Goal: Task Accomplishment & Management: Manage account settings

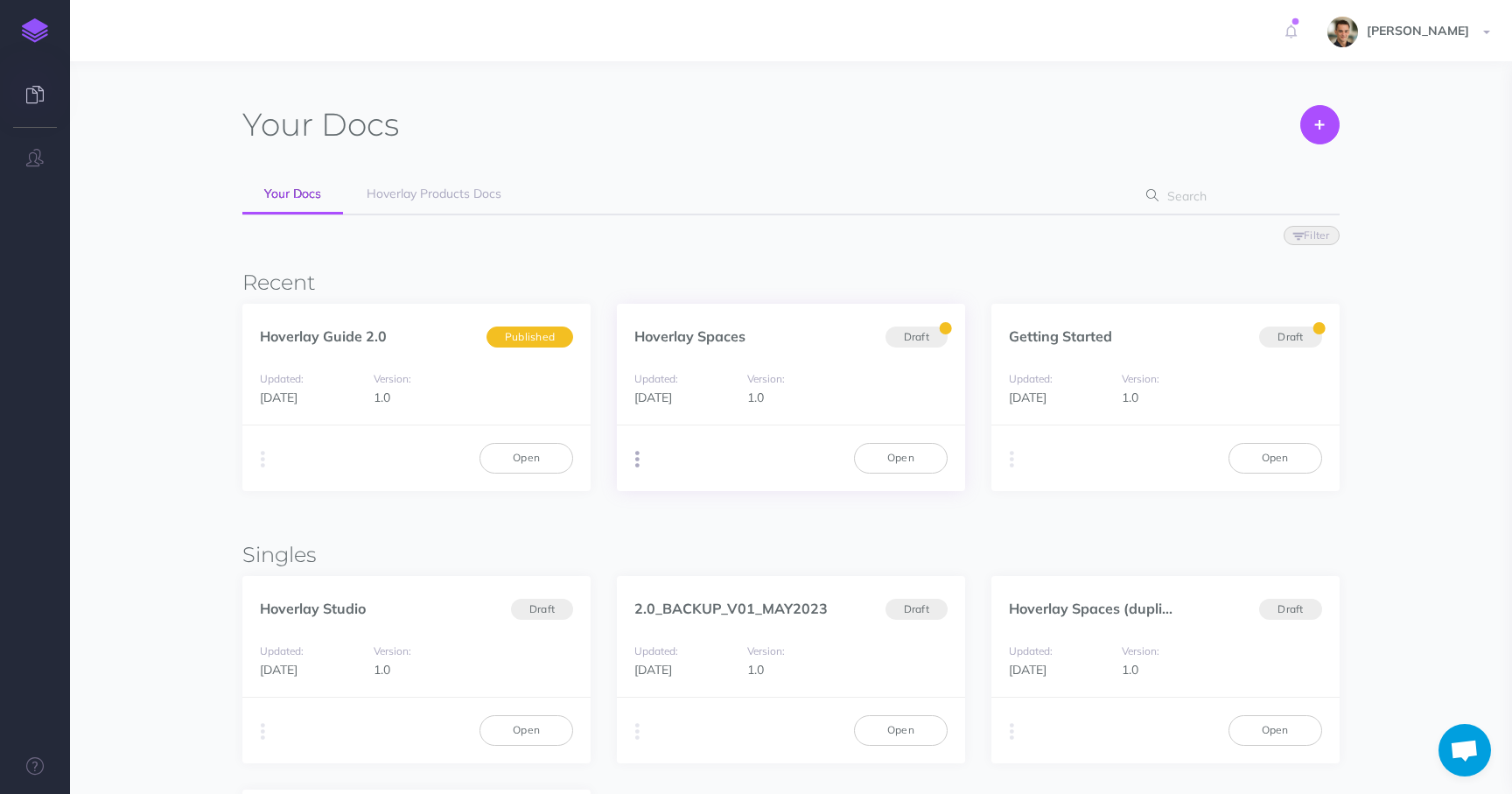
click at [638, 454] on icon "button" at bounding box center [638, 460] width 5 height 25
click at [886, 451] on link "Open" at bounding box center [901, 457] width 93 height 30
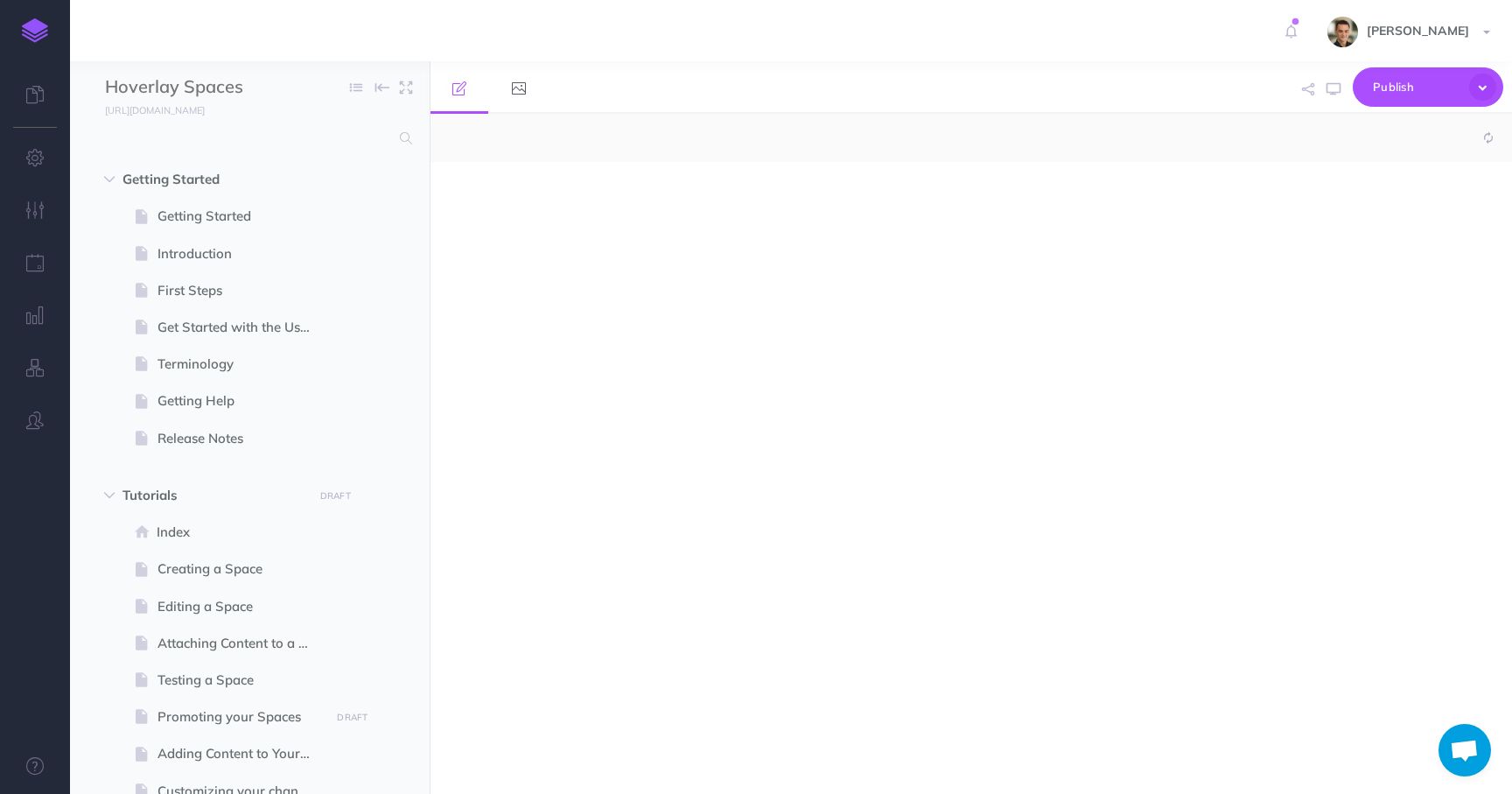
select select "null"
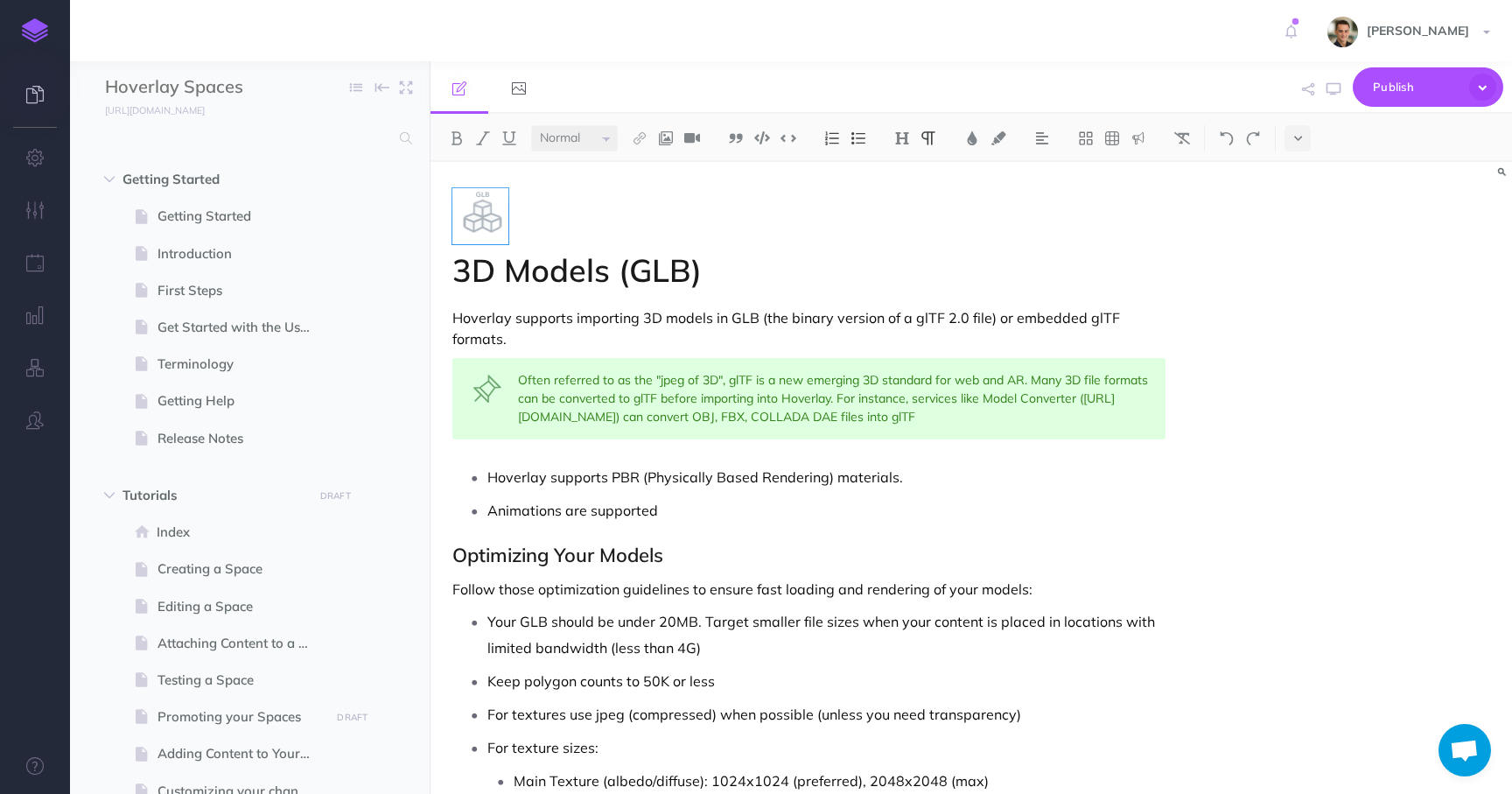
click at [29, 94] on icon at bounding box center [35, 94] width 17 height 17
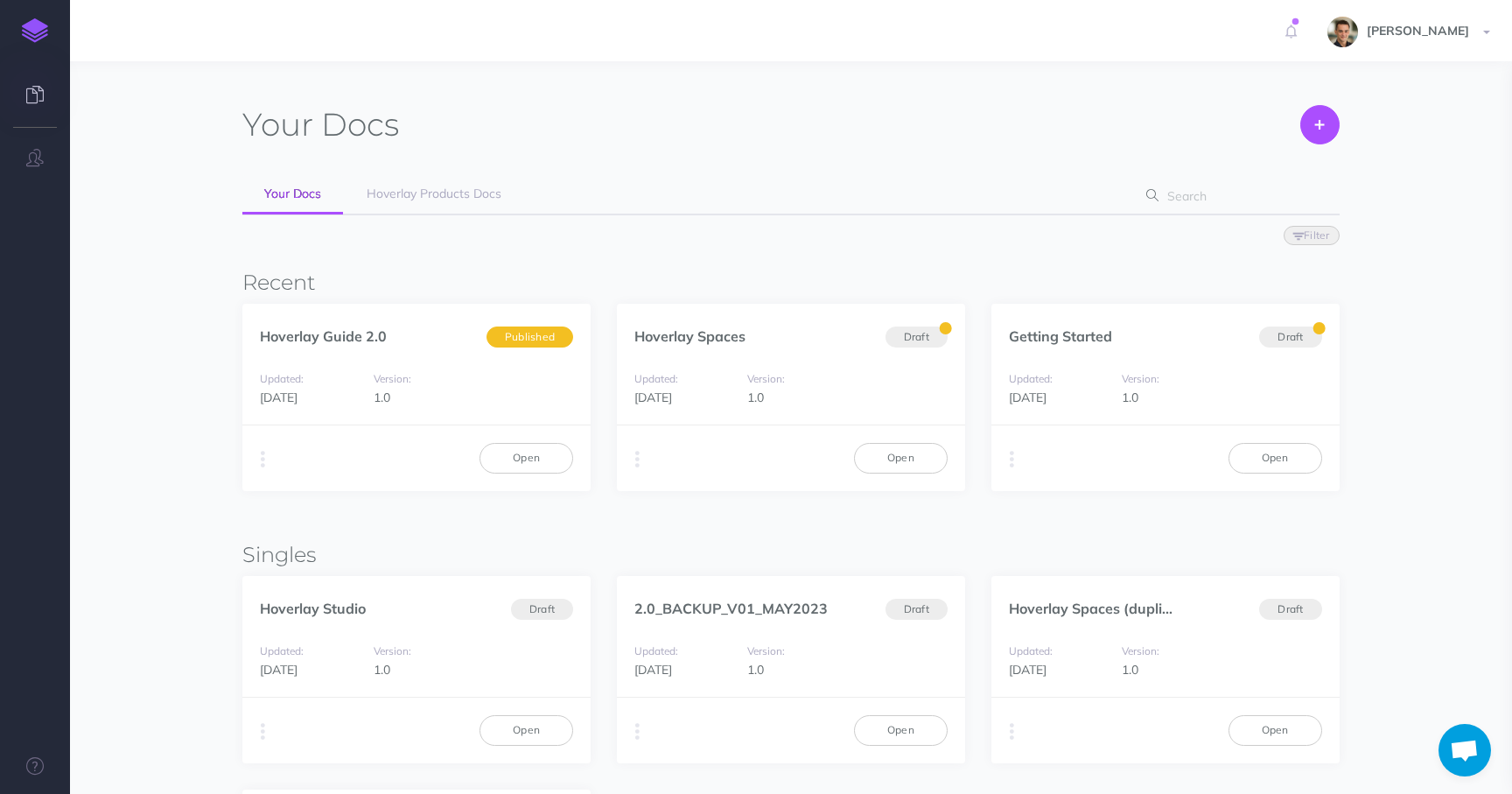
click at [29, 35] on img at bounding box center [35, 30] width 27 height 25
click at [424, 198] on span "Hoverlay Products Docs" at bounding box center [434, 193] width 135 height 16
click at [38, 42] on img at bounding box center [35, 30] width 27 height 25
click at [263, 460] on icon "button" at bounding box center [263, 460] width 5 height 25
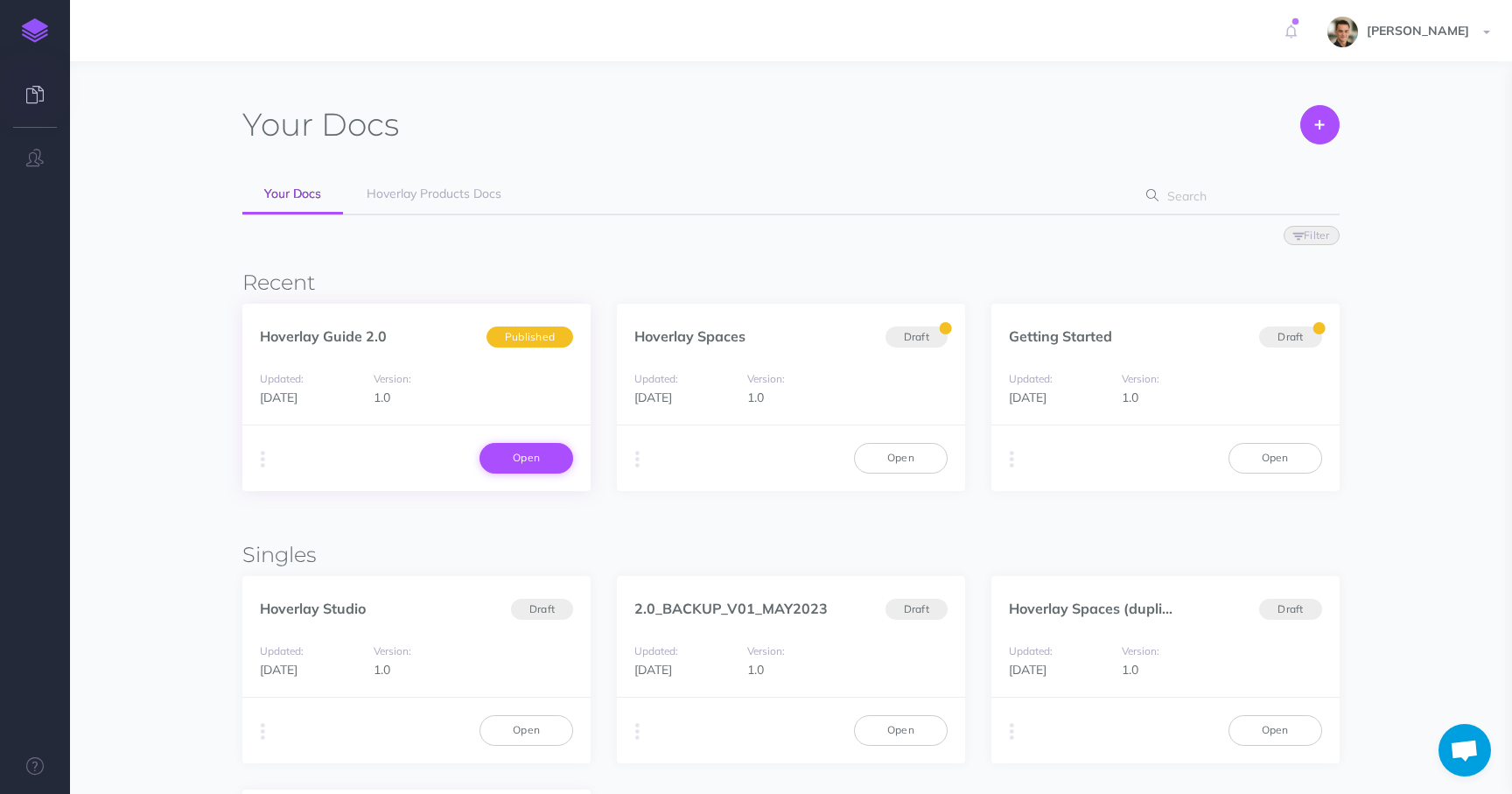
click at [544, 453] on link "Open" at bounding box center [526, 457] width 93 height 30
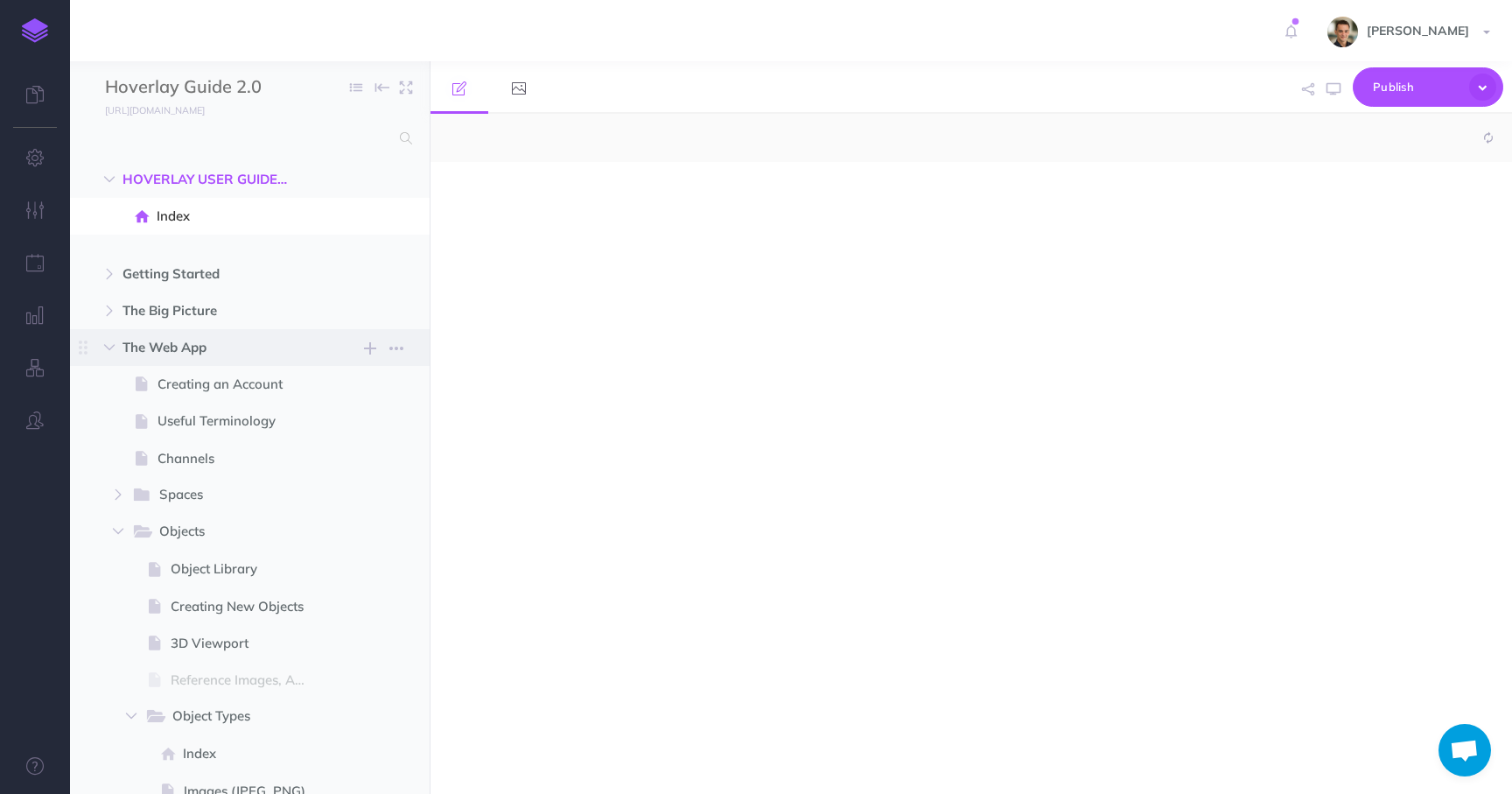
select select "null"
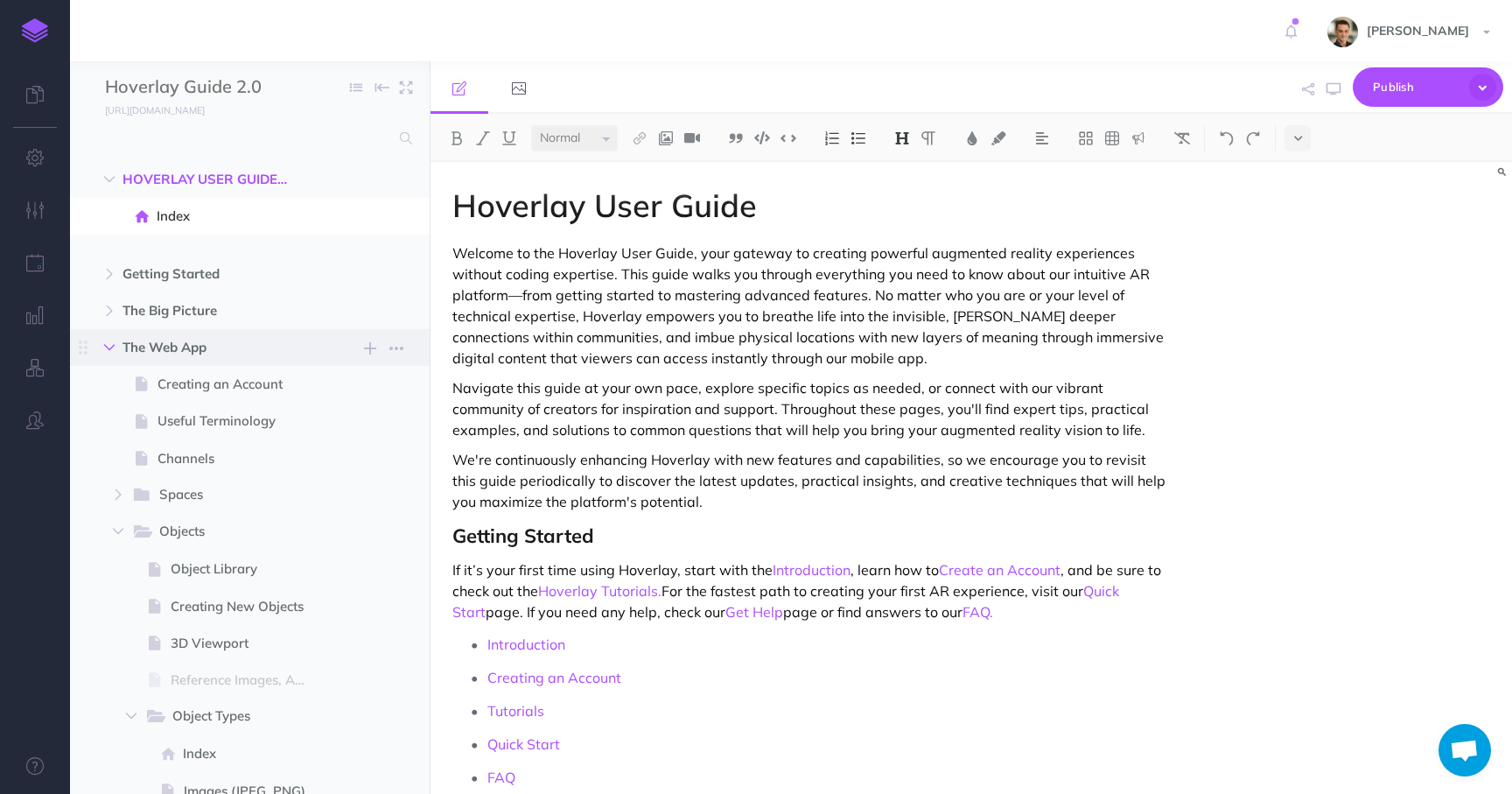
click at [112, 348] on icon "button" at bounding box center [108, 347] width 10 height 10
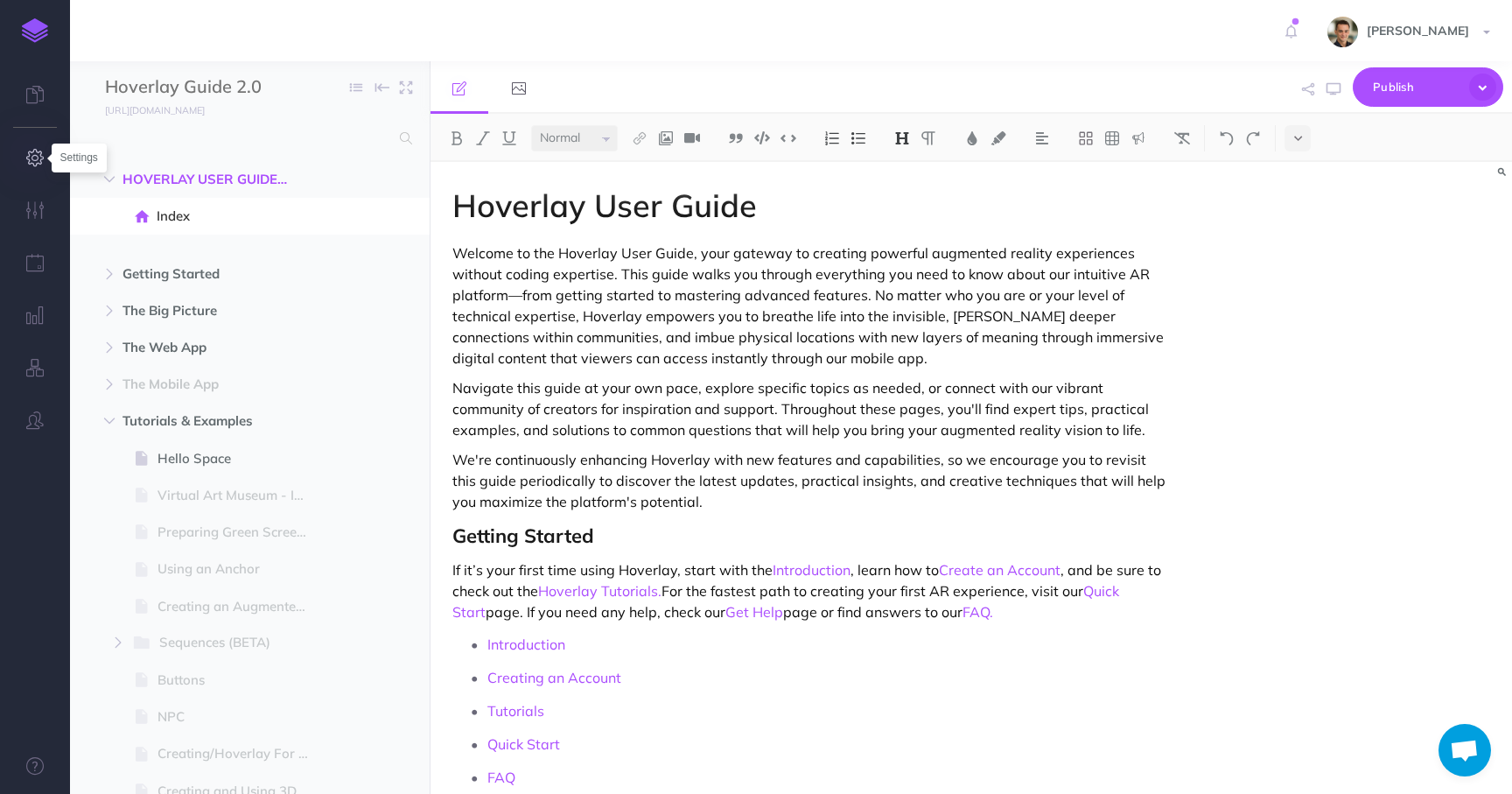
click at [34, 160] on icon "button" at bounding box center [35, 157] width 18 height 17
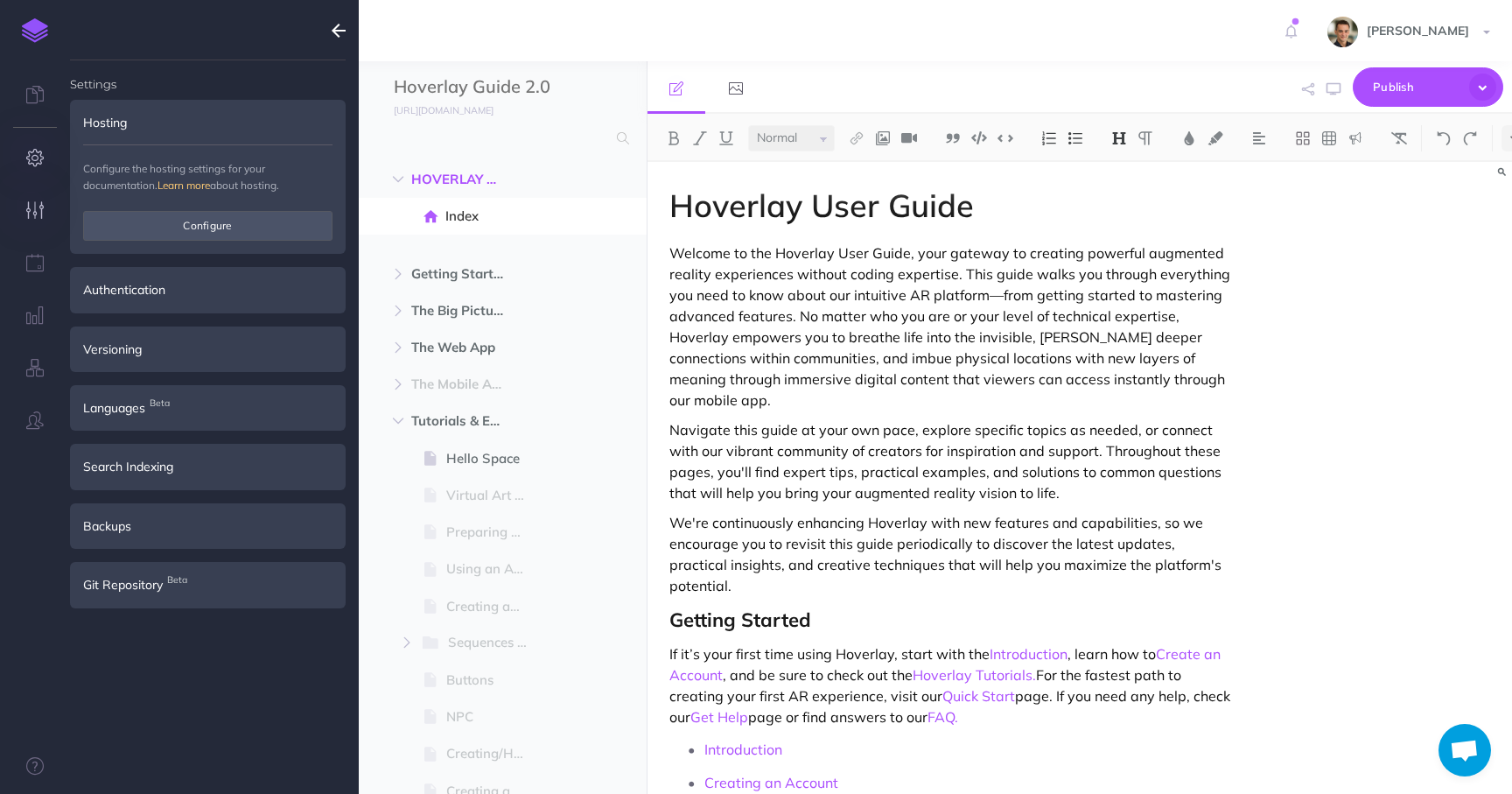
click at [36, 214] on icon "button" at bounding box center [35, 210] width 18 height 17
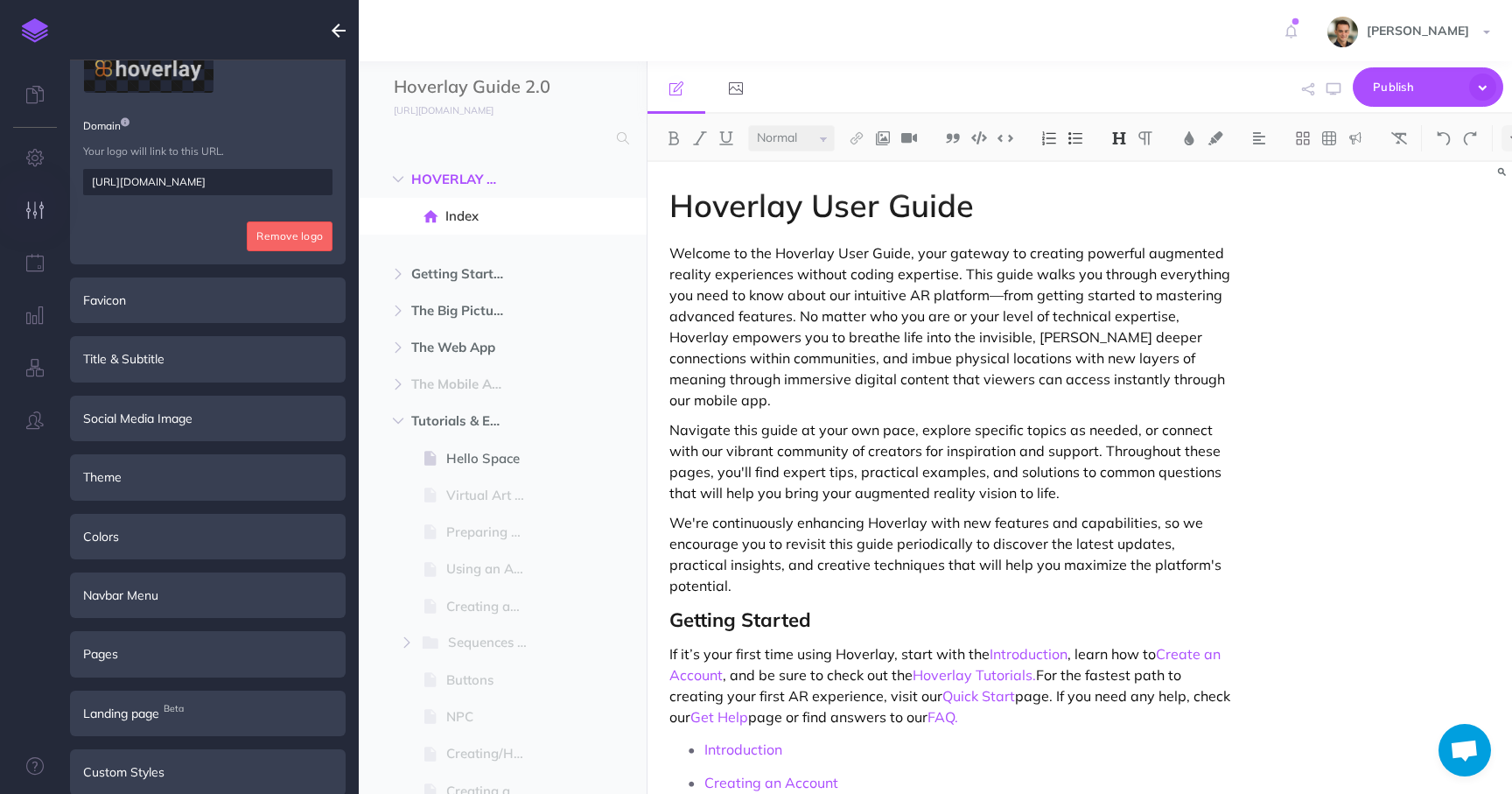
scroll to position [248, 0]
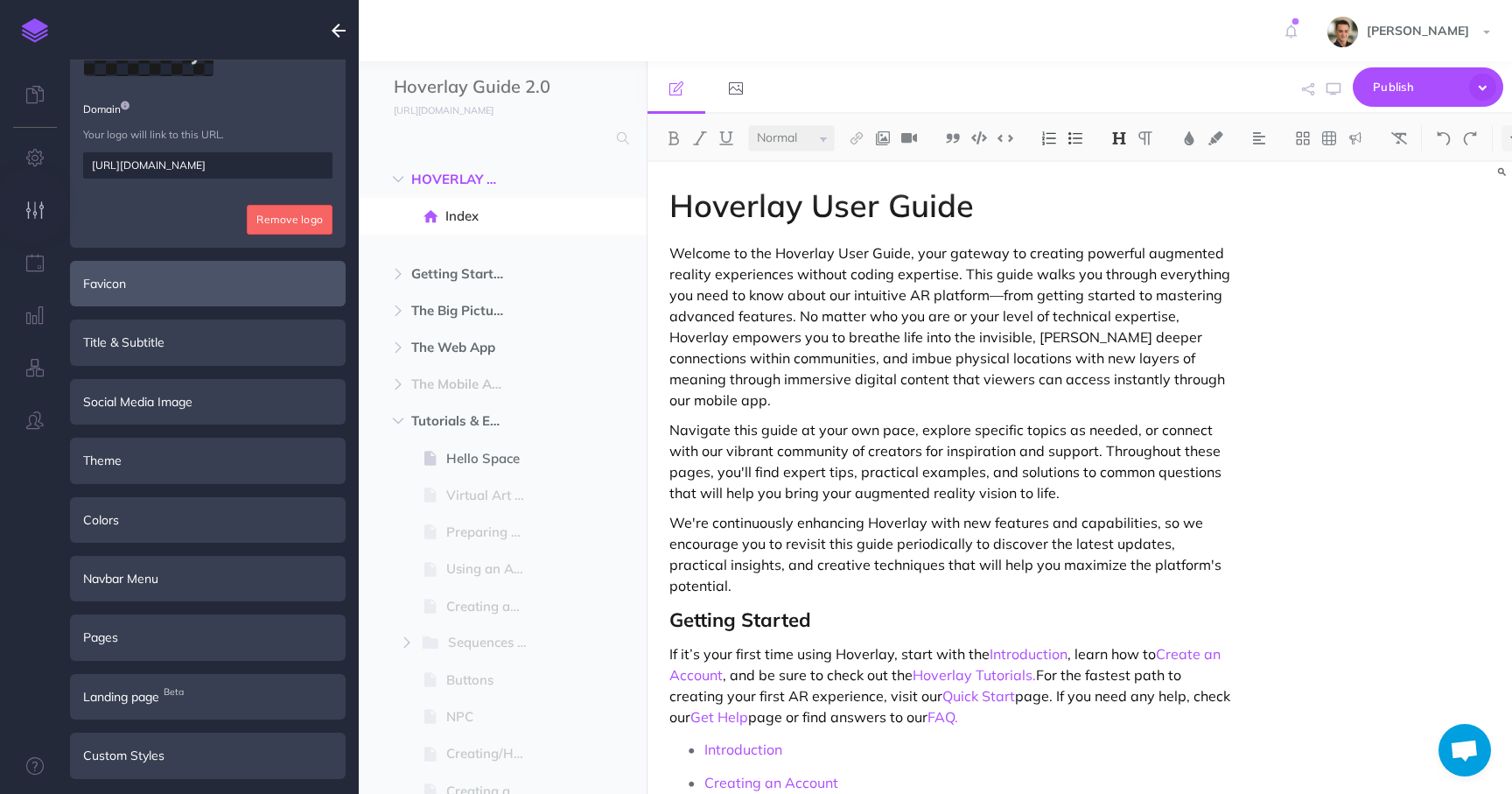
click at [225, 291] on div "Favicon" at bounding box center [208, 284] width 276 height 46
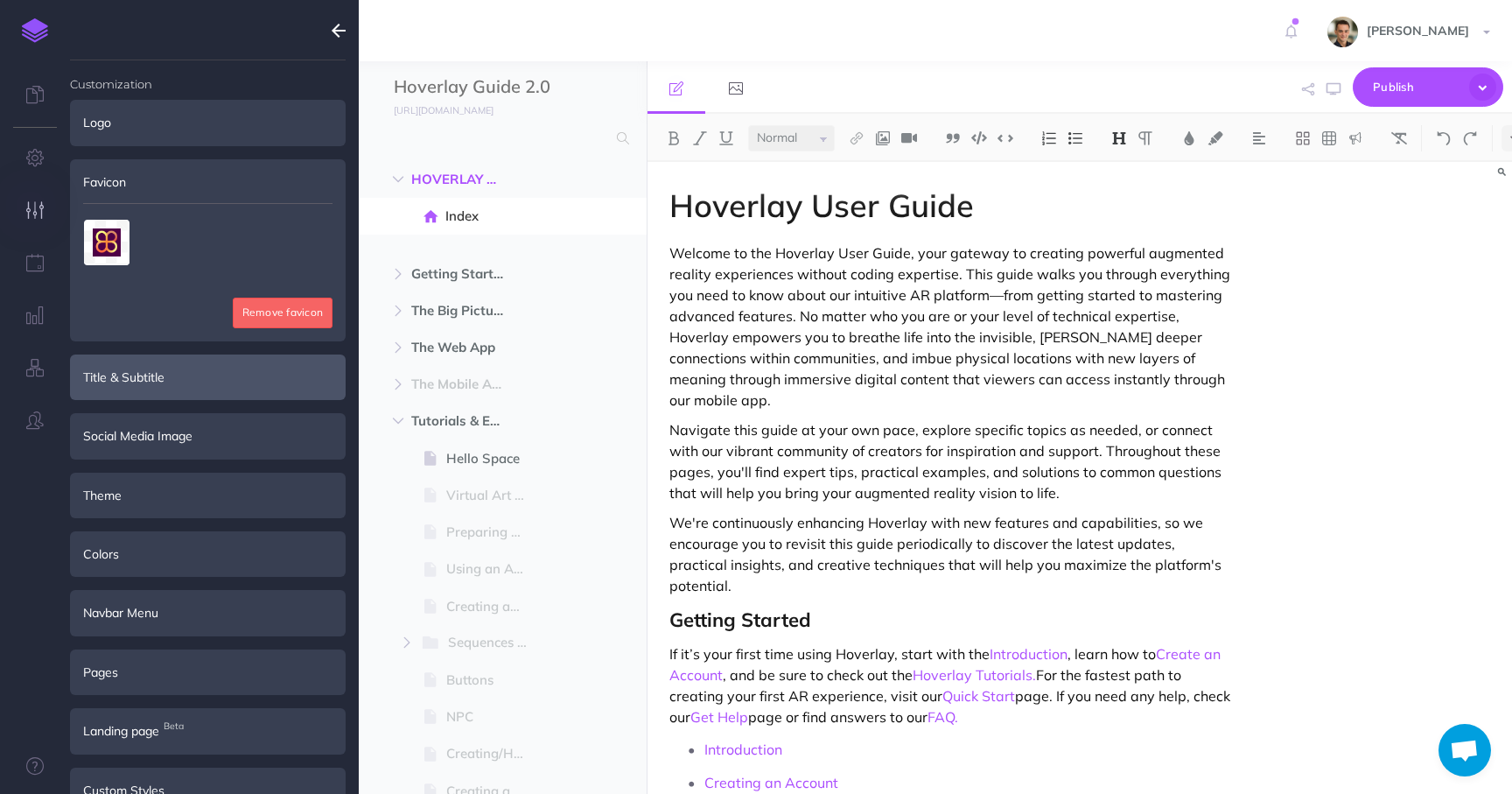
click at [198, 376] on div "Title & Subtitle" at bounding box center [208, 378] width 276 height 46
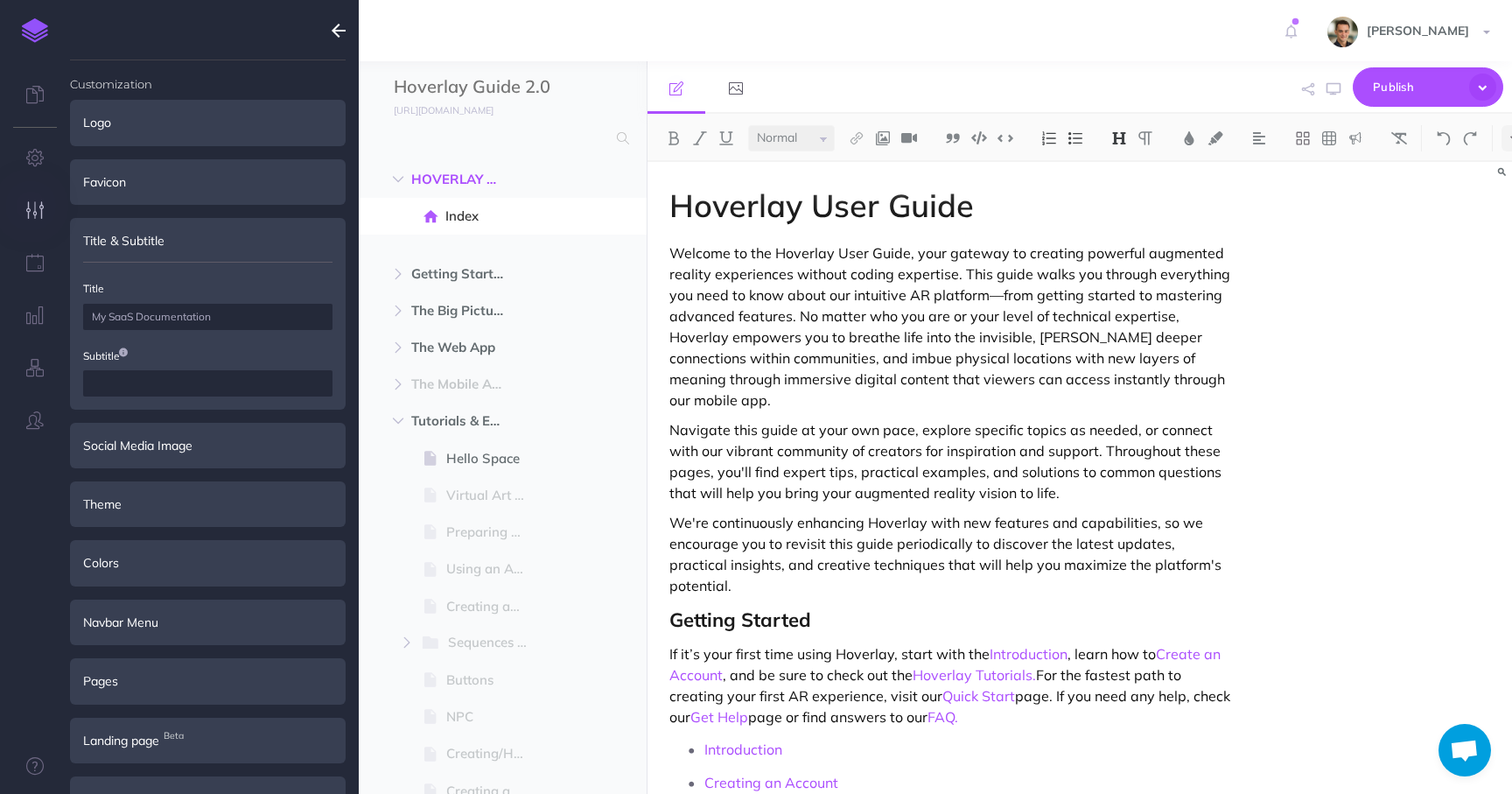
click at [235, 329] on div "Title Subtitle" at bounding box center [207, 328] width 249 height 134
click at [241, 322] on input "text" at bounding box center [207, 317] width 249 height 27
type input "Hoverlay Documentation"
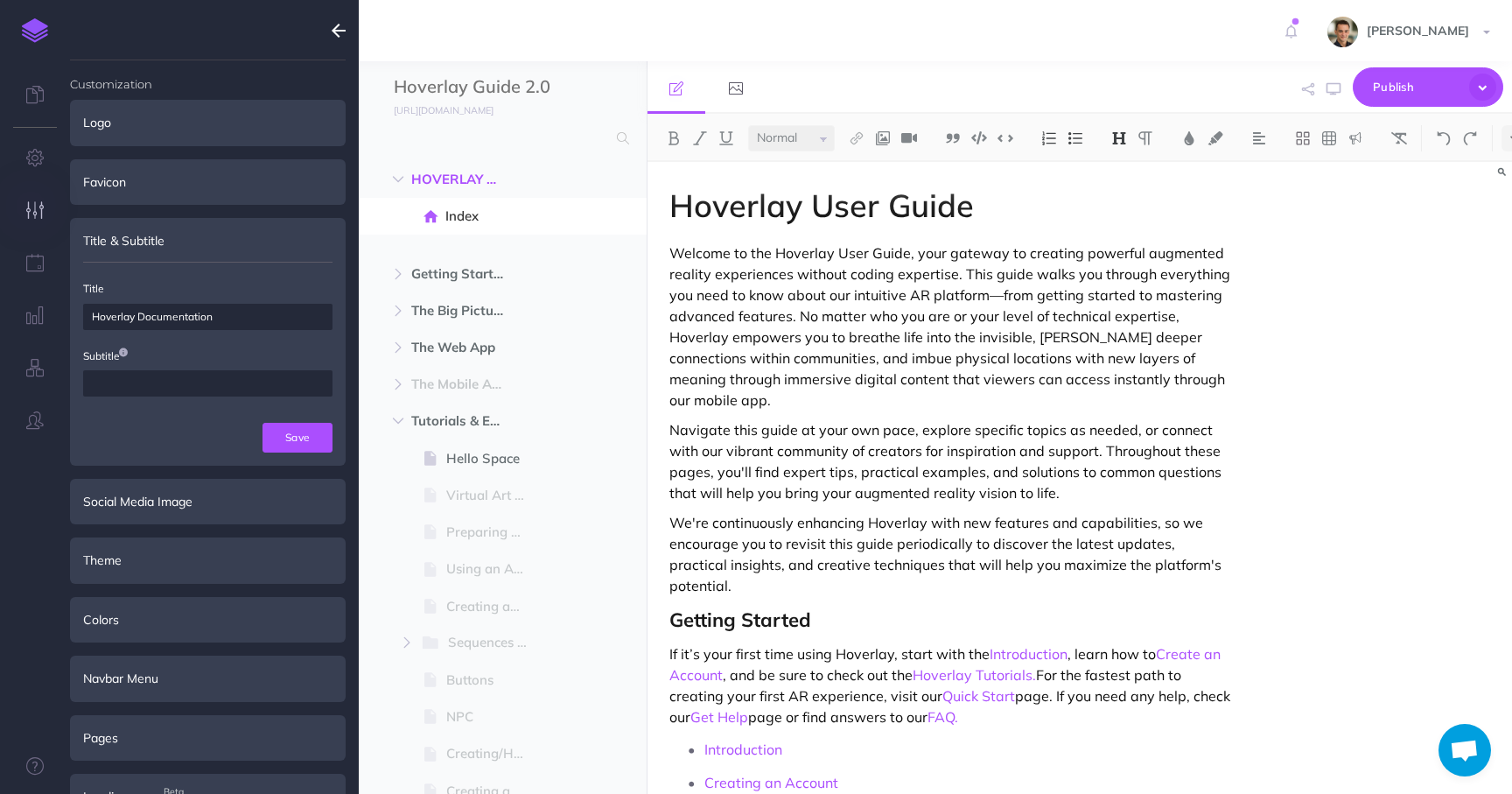
click at [127, 355] on icon at bounding box center [123, 352] width 9 height 10
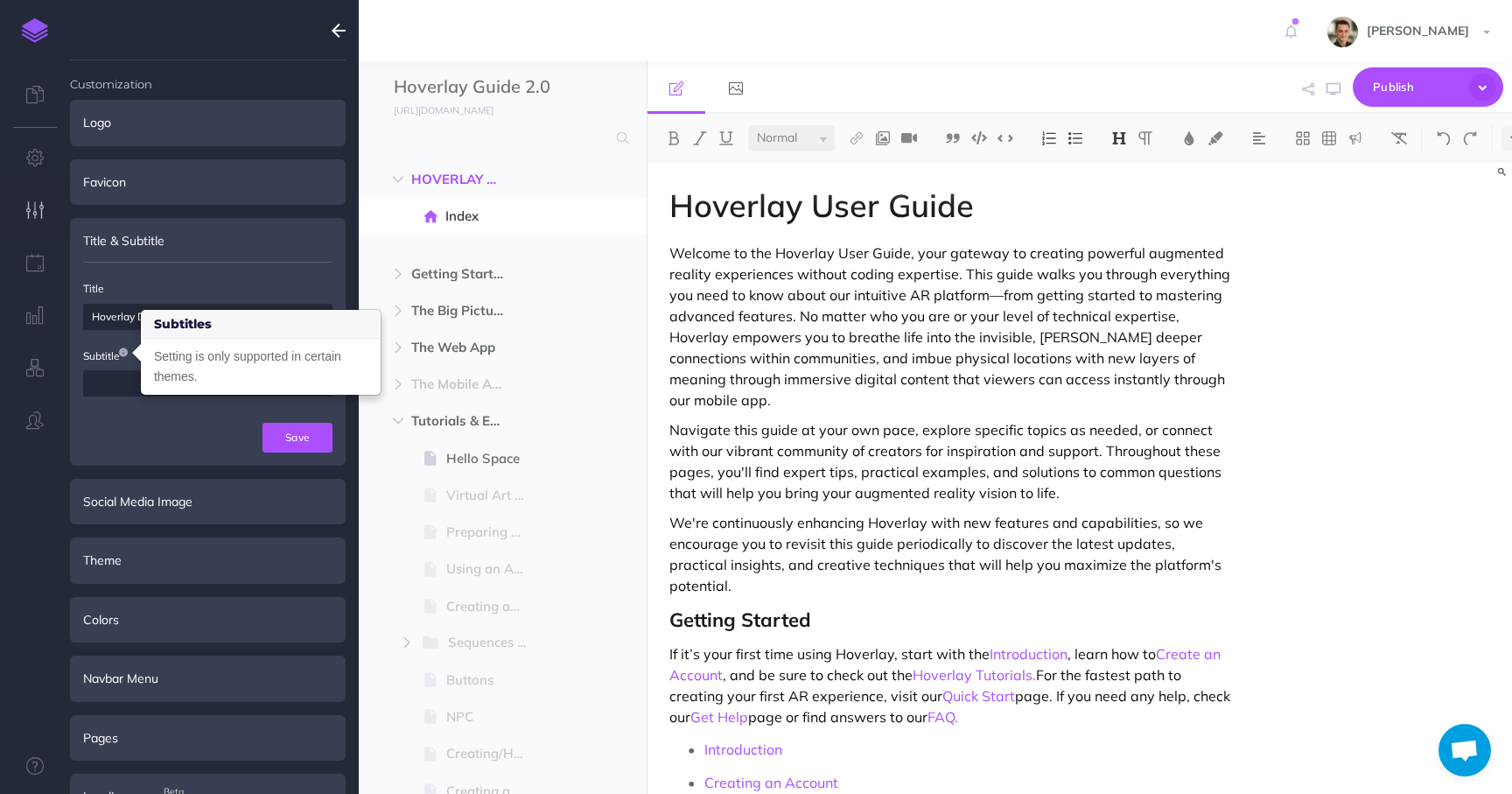
click at [127, 355] on icon at bounding box center [123, 352] width 9 height 10
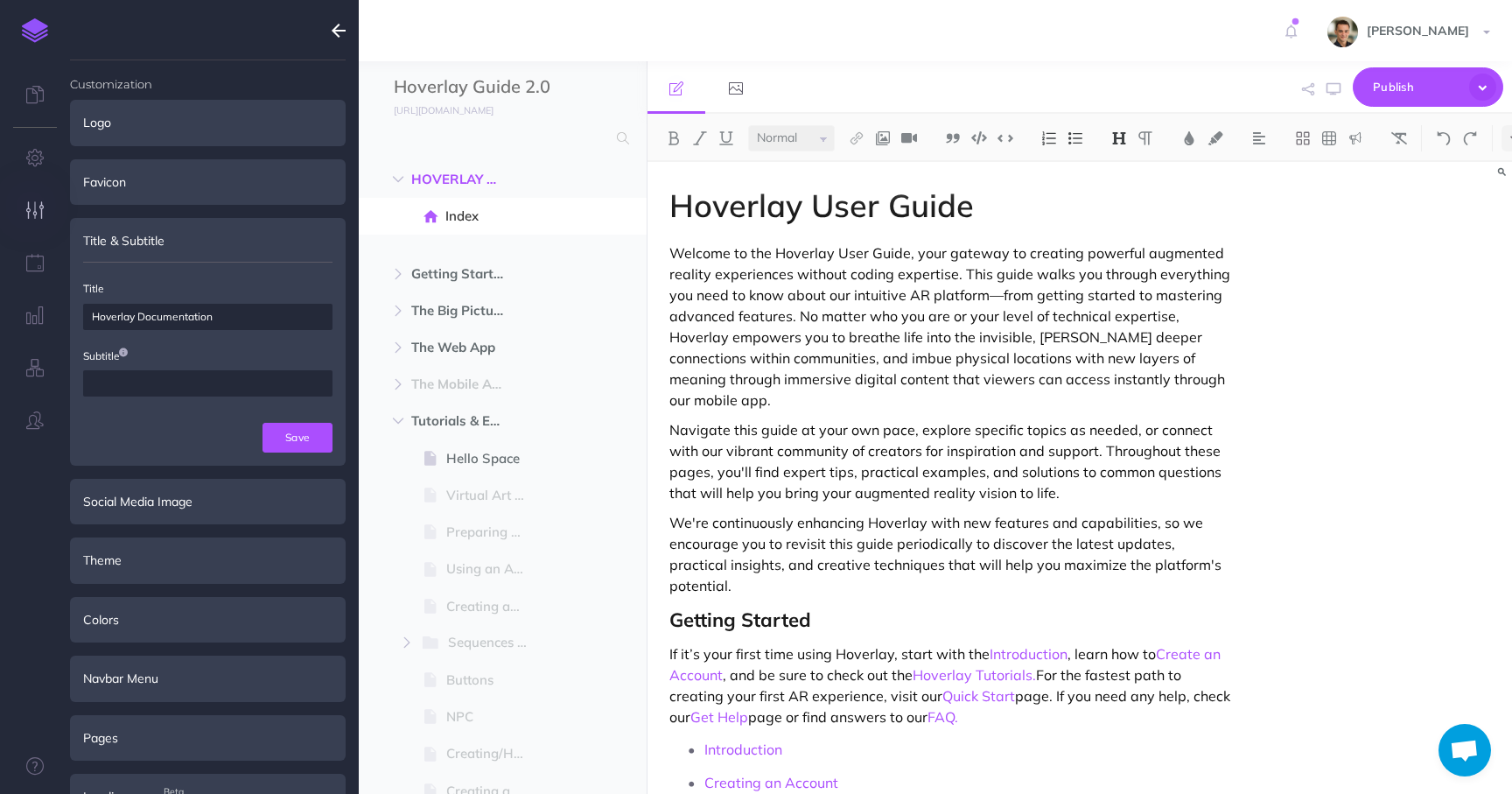
click at [125, 378] on input "text" at bounding box center [207, 384] width 249 height 27
type input "Your guide to use Hoverlay like a pro"
click at [279, 434] on button "Save" at bounding box center [298, 437] width 70 height 30
click at [228, 505] on div "Social Media Image" at bounding box center [208, 502] width 276 height 46
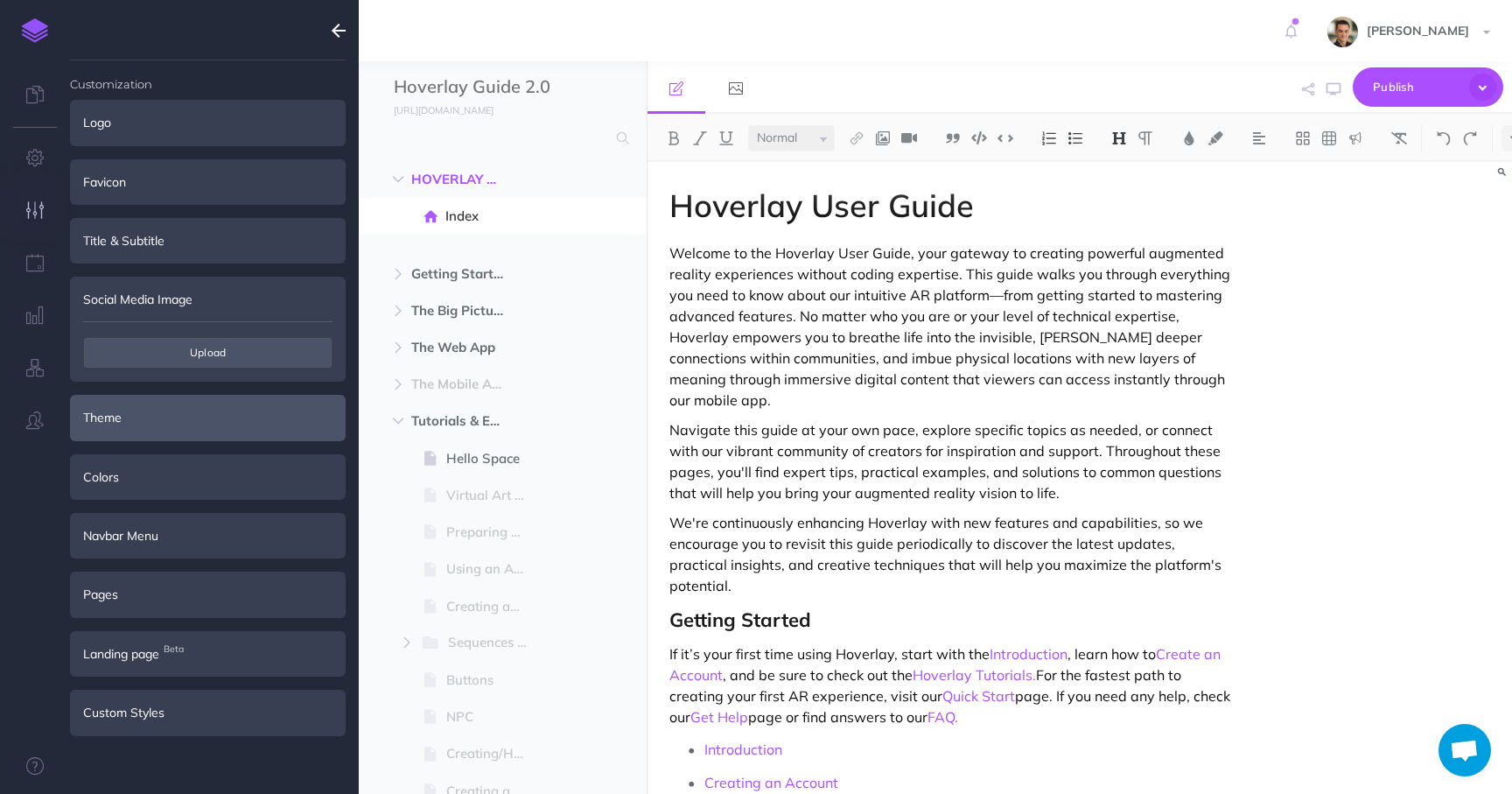
click at [220, 411] on div "Theme" at bounding box center [208, 418] width 276 height 46
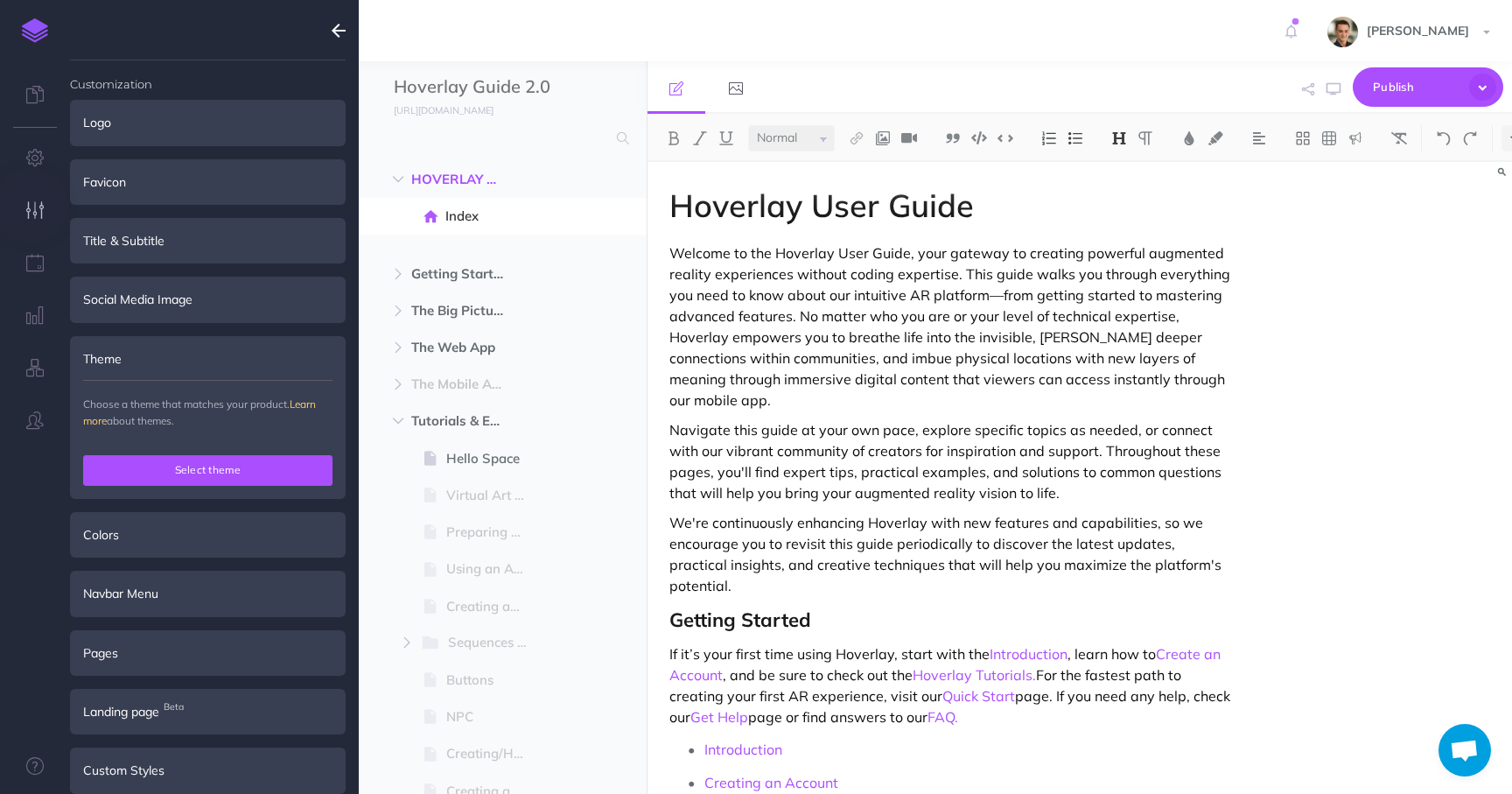
click at [206, 475] on button "Select theme" at bounding box center [207, 469] width 249 height 30
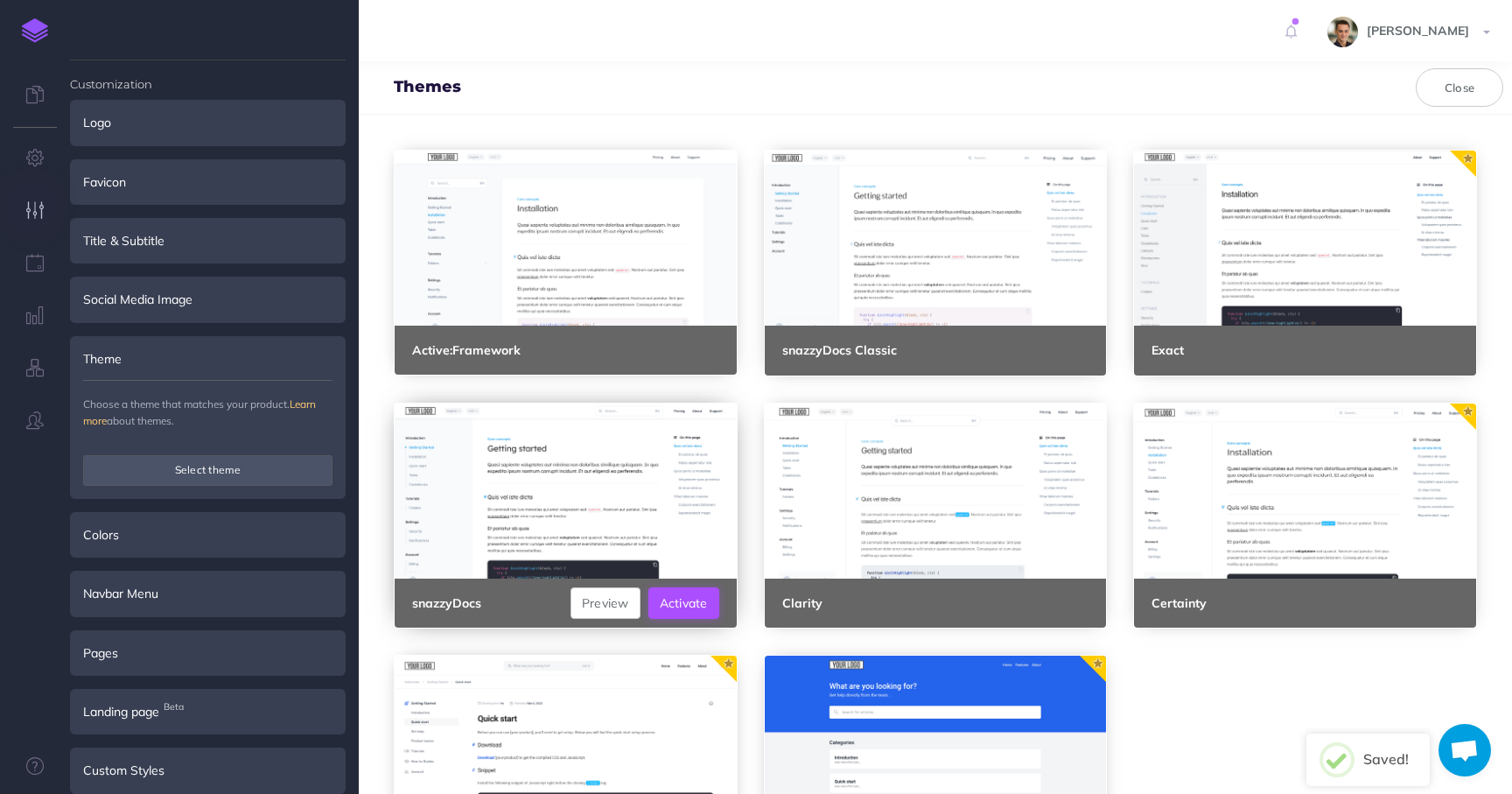
click at [686, 604] on button "Activate" at bounding box center [684, 603] width 71 height 31
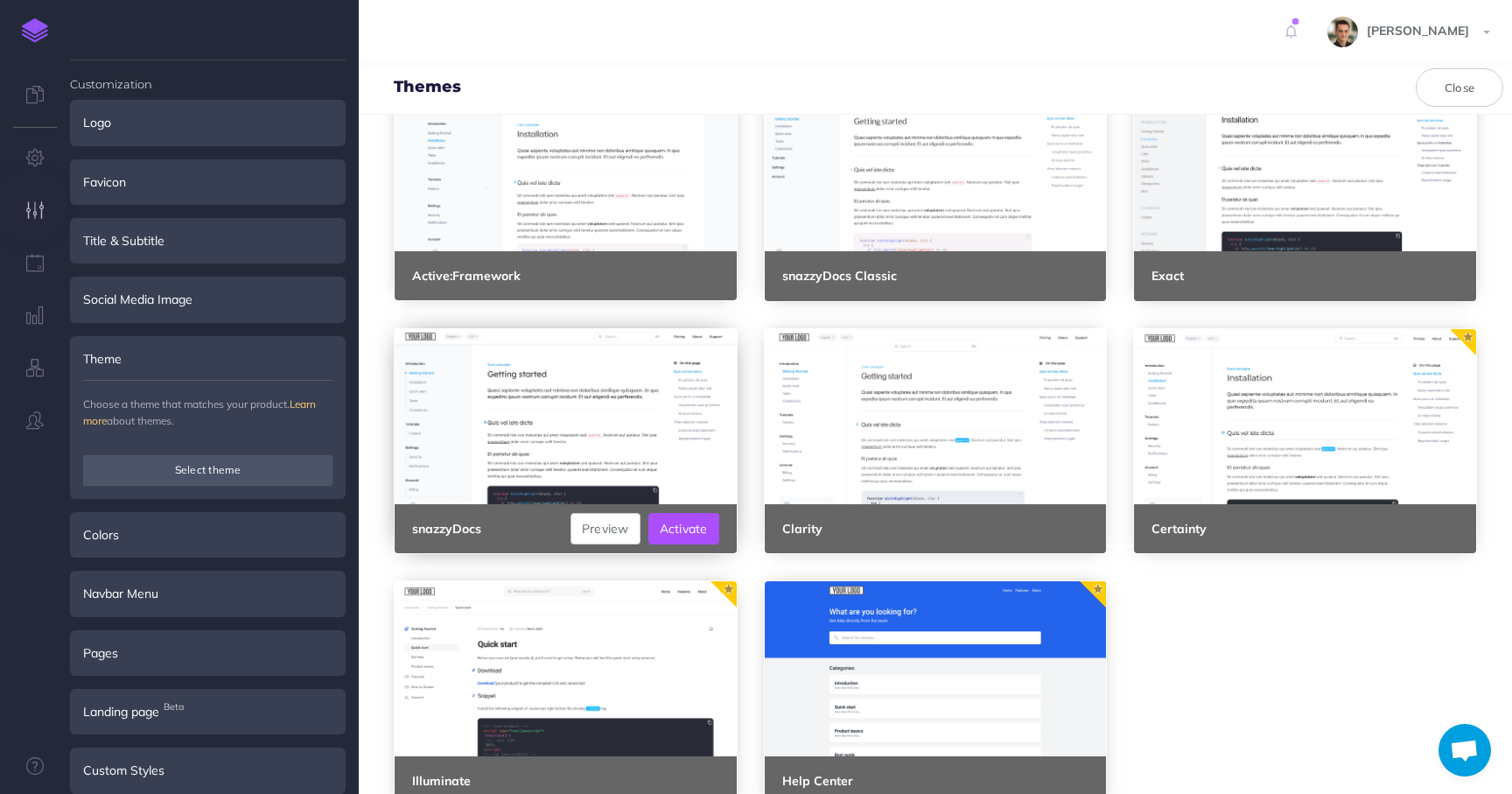
scroll to position [122, 0]
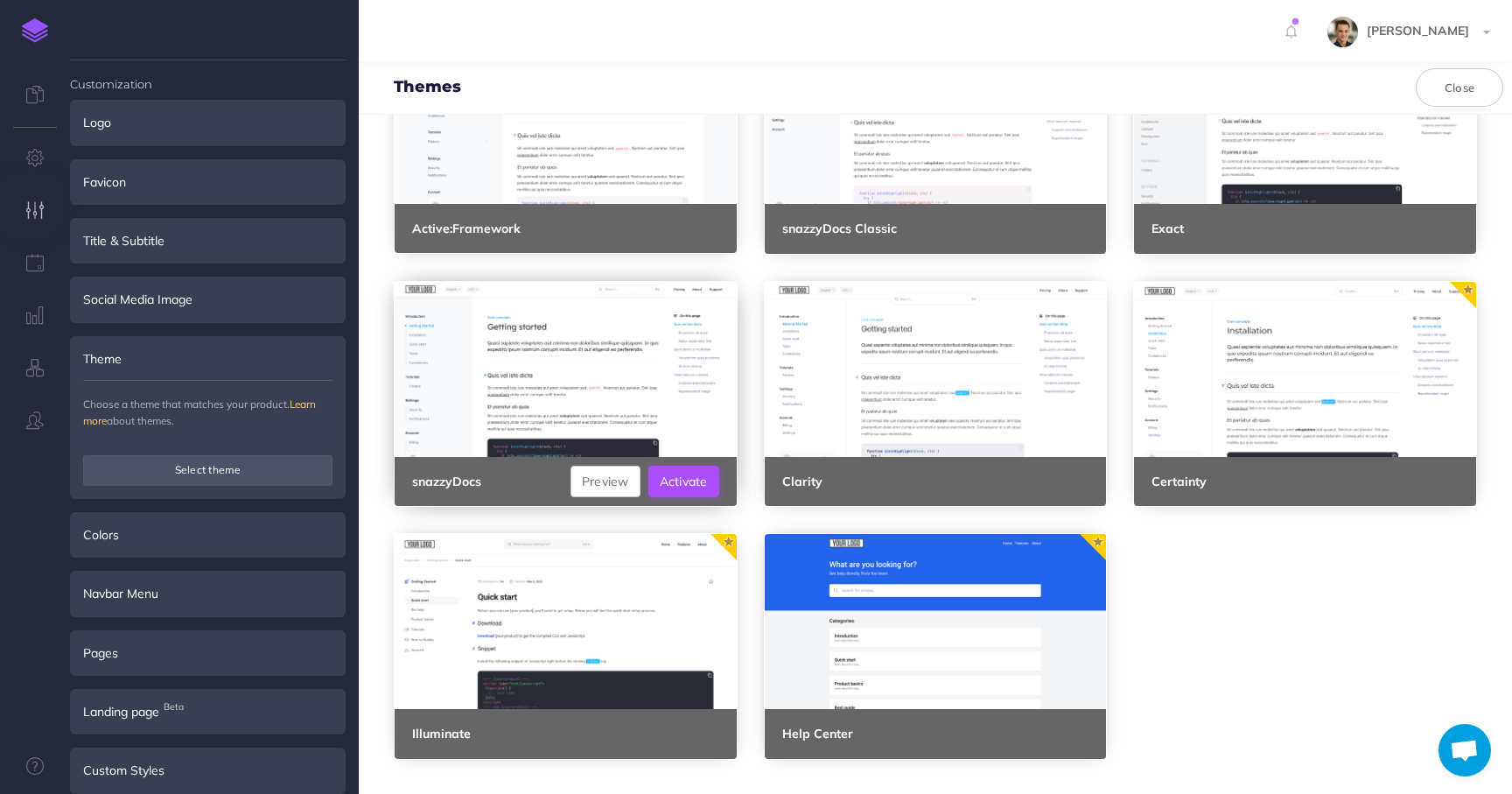
click at [681, 477] on button "Activate" at bounding box center [684, 481] width 71 height 31
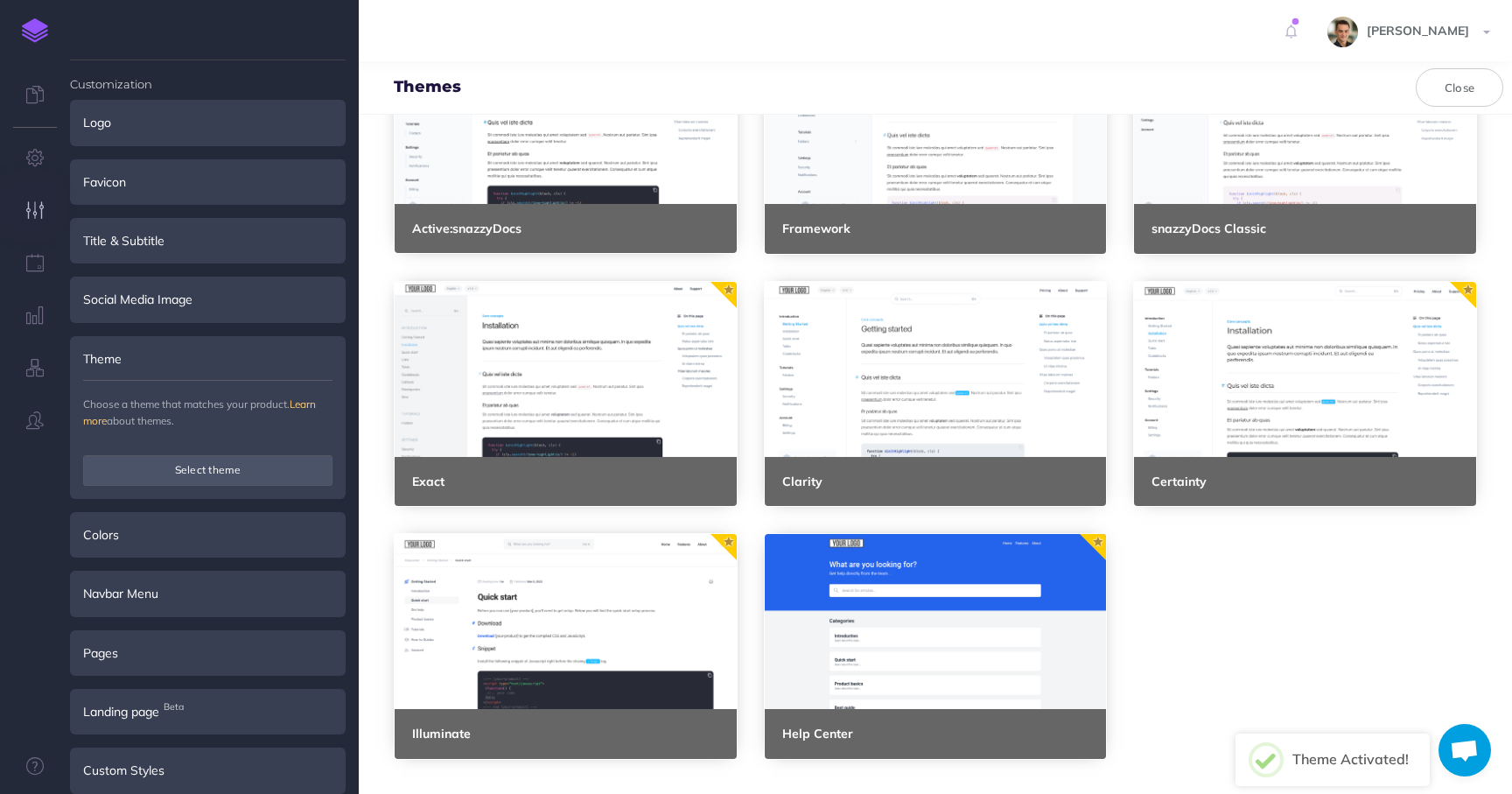
scroll to position [0, 0]
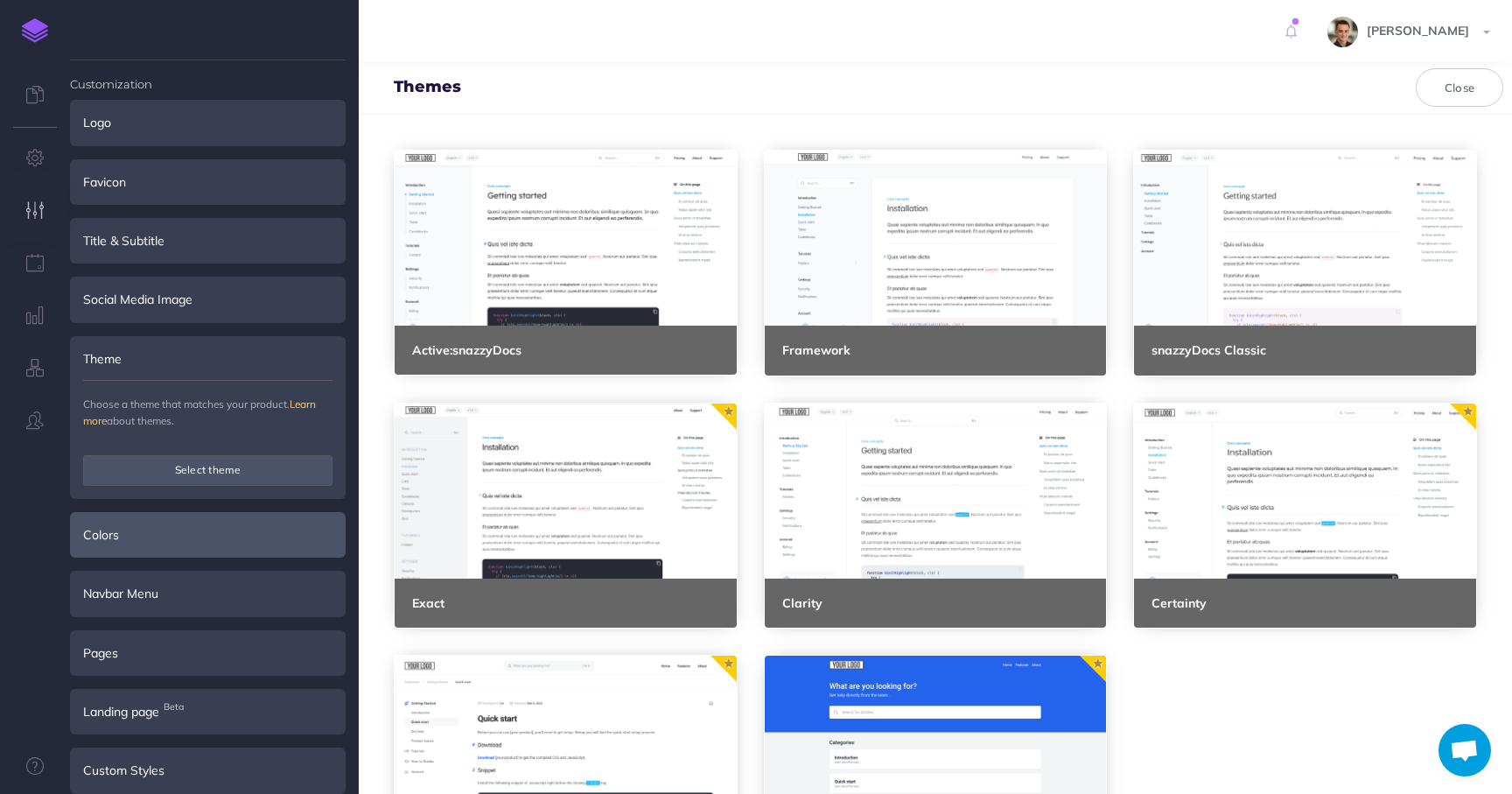
click at [200, 537] on div "Colors" at bounding box center [208, 535] width 276 height 46
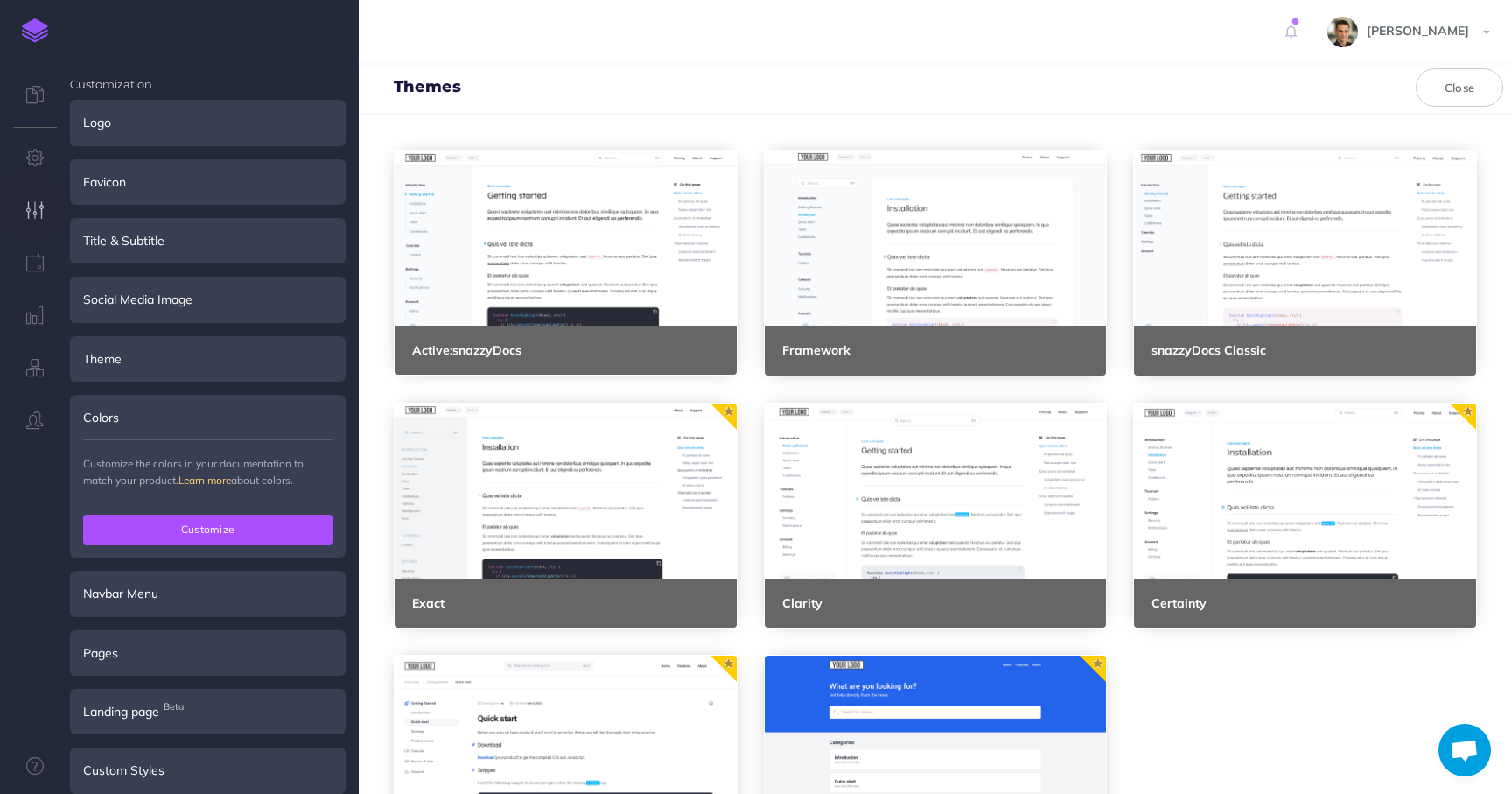
click at [202, 529] on button "Customize" at bounding box center [207, 529] width 249 height 30
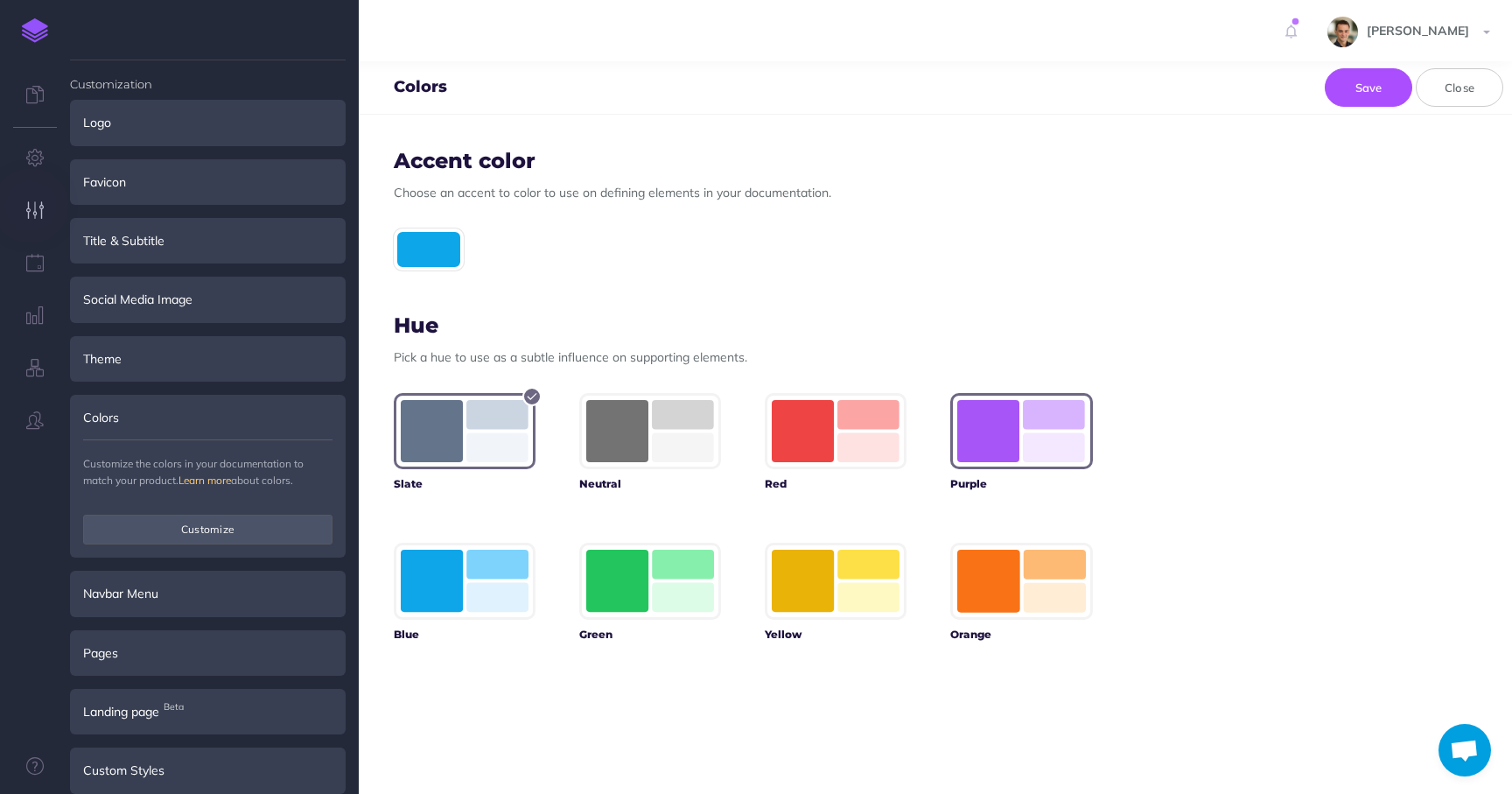
click at [1023, 451] on icon "button" at bounding box center [1021, 430] width 128 height 62
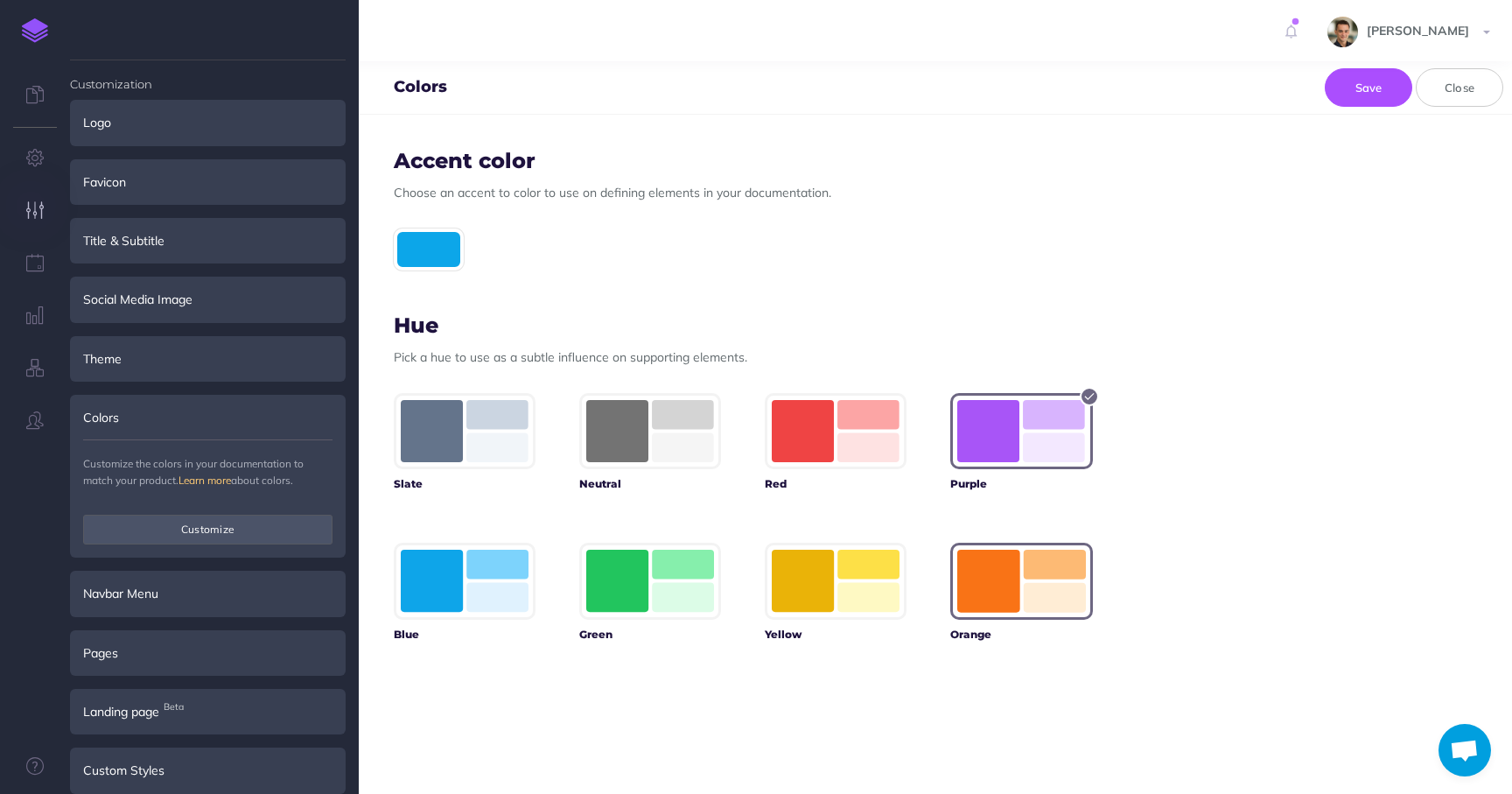
click at [1001, 574] on rect "button" at bounding box center [988, 581] width 62 height 62
click at [999, 455] on rect "button" at bounding box center [988, 430] width 62 height 62
click at [1365, 88] on button "Save" at bounding box center [1369, 88] width 88 height 38
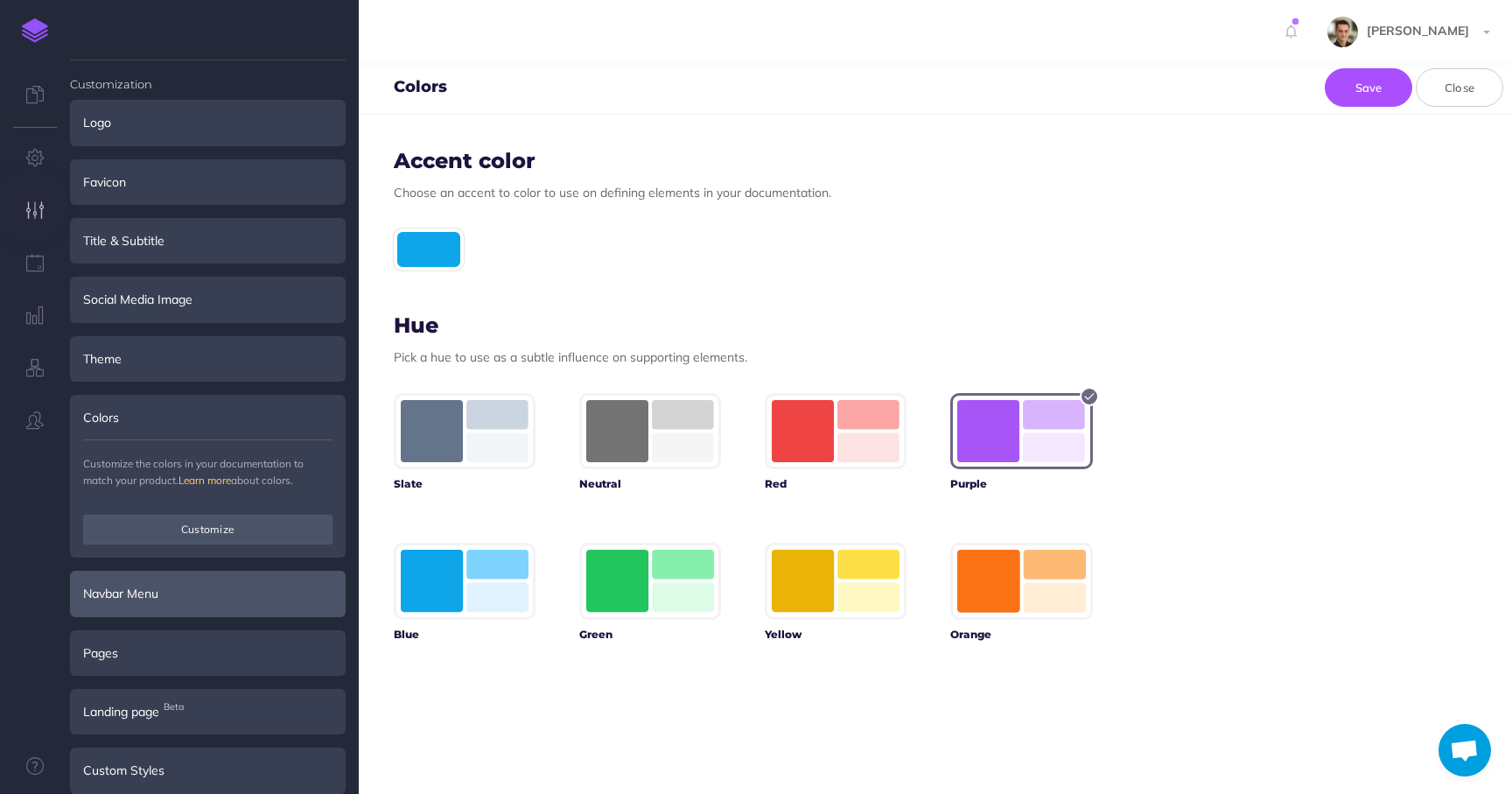
click at [220, 589] on div "Navbar Menu" at bounding box center [208, 594] width 276 height 46
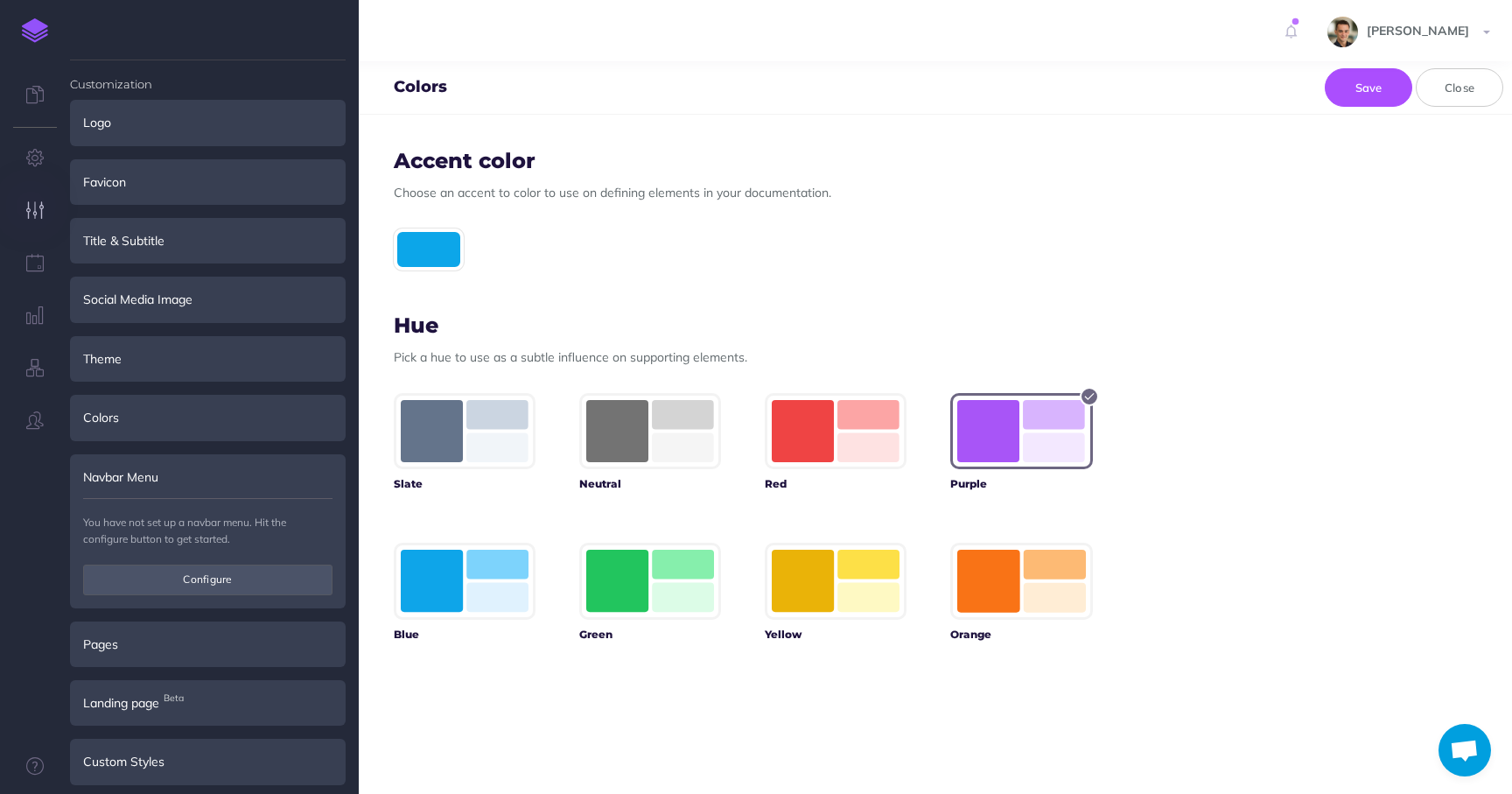
scroll to position [6, 0]
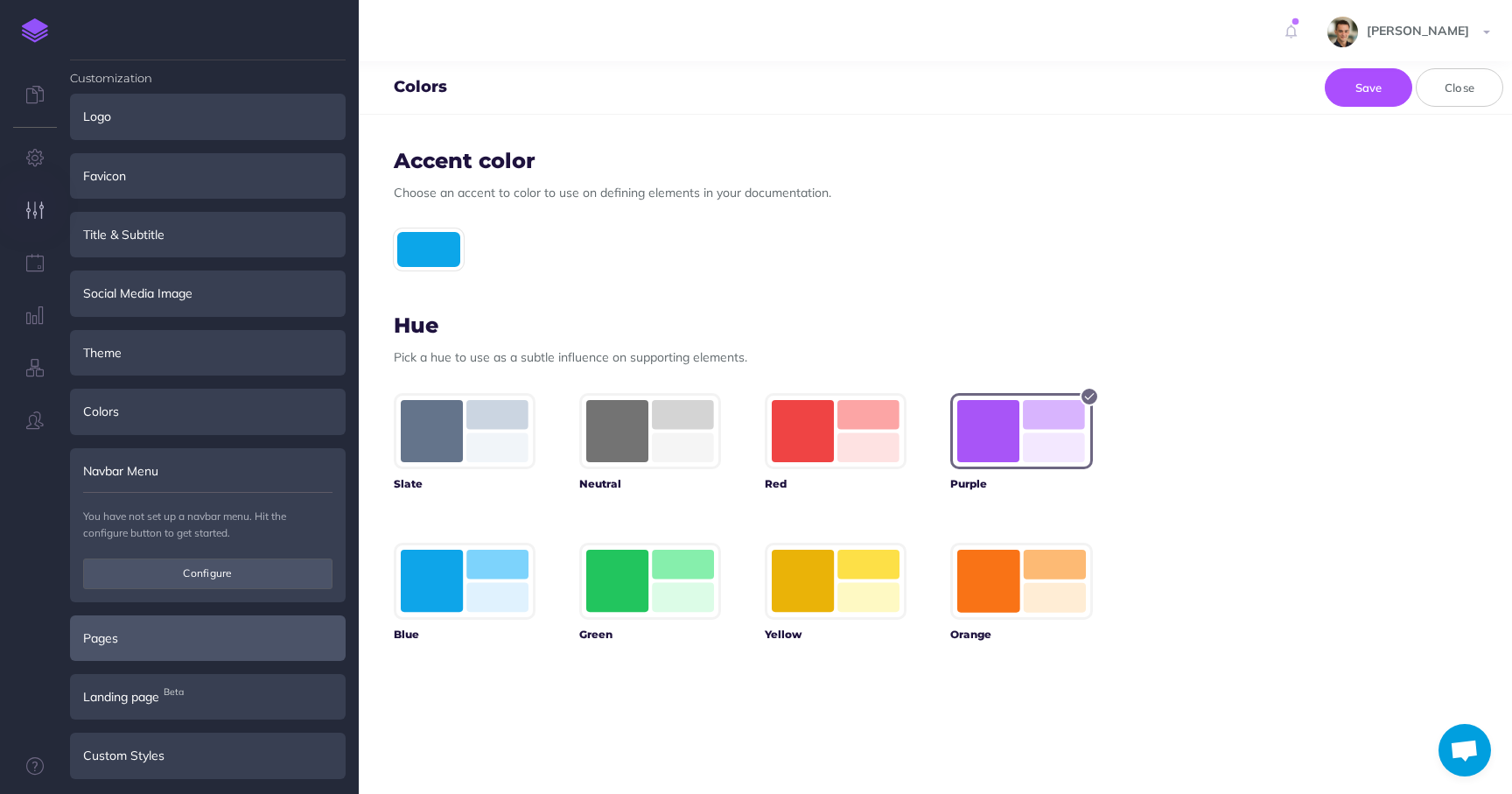
click at [205, 655] on div "Pages" at bounding box center [208, 639] width 276 height 46
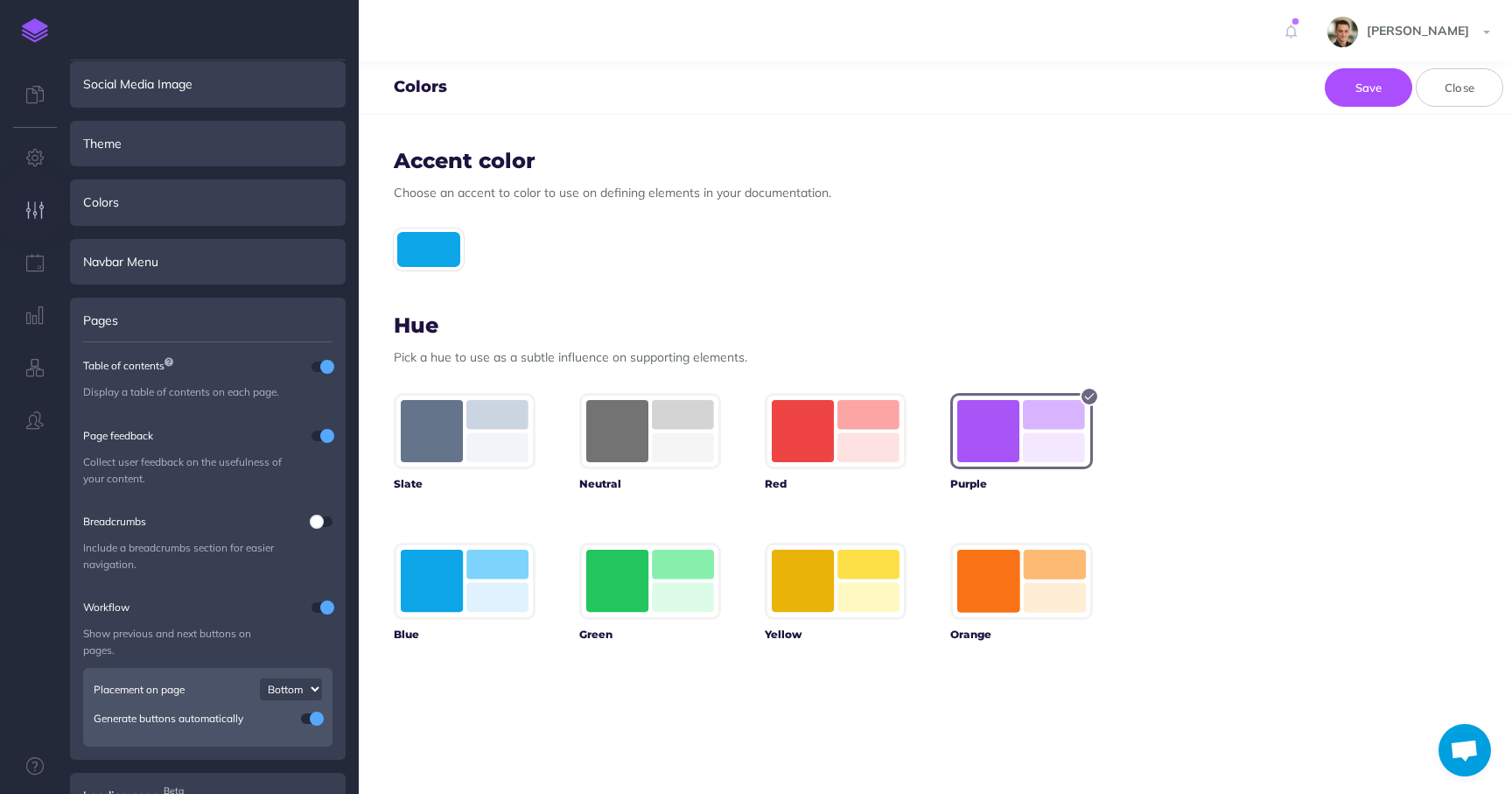
scroll to position [314, 0]
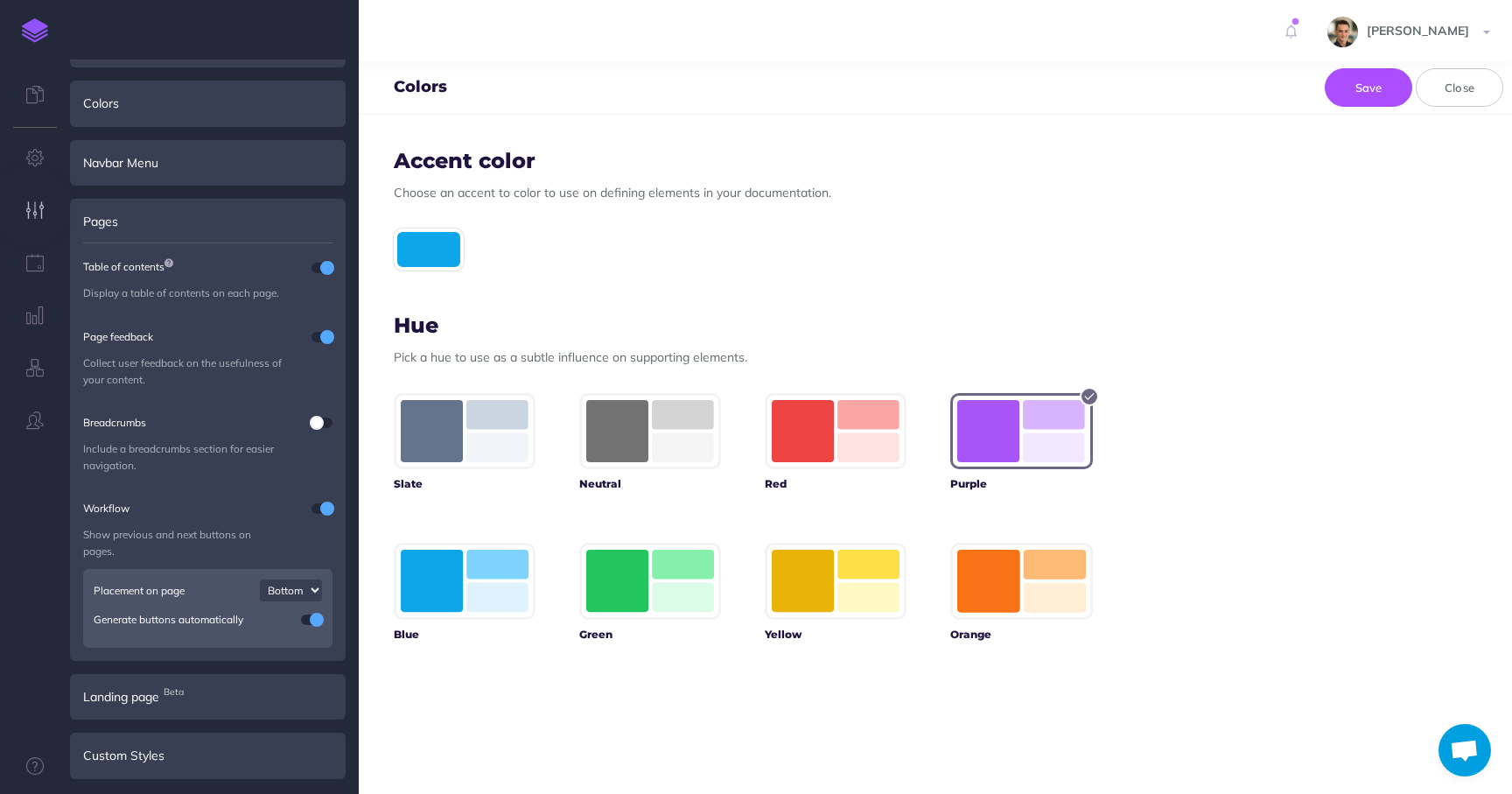
click at [317, 416] on span at bounding box center [317, 423] width 14 height 14
click at [217, 696] on div "Landing page Beta" at bounding box center [208, 697] width 276 height 46
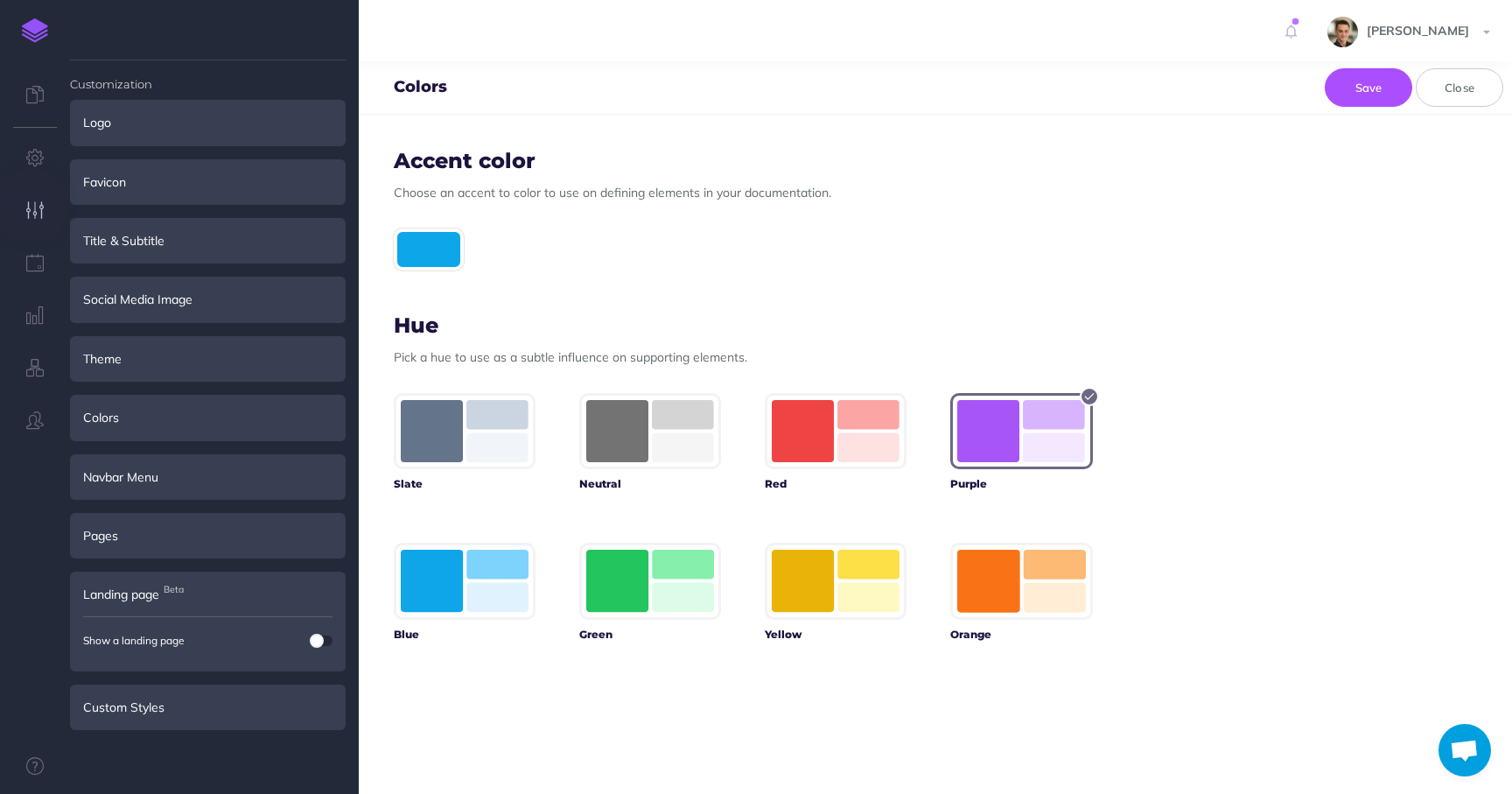
click at [321, 640] on span at bounding box center [317, 641] width 14 height 14
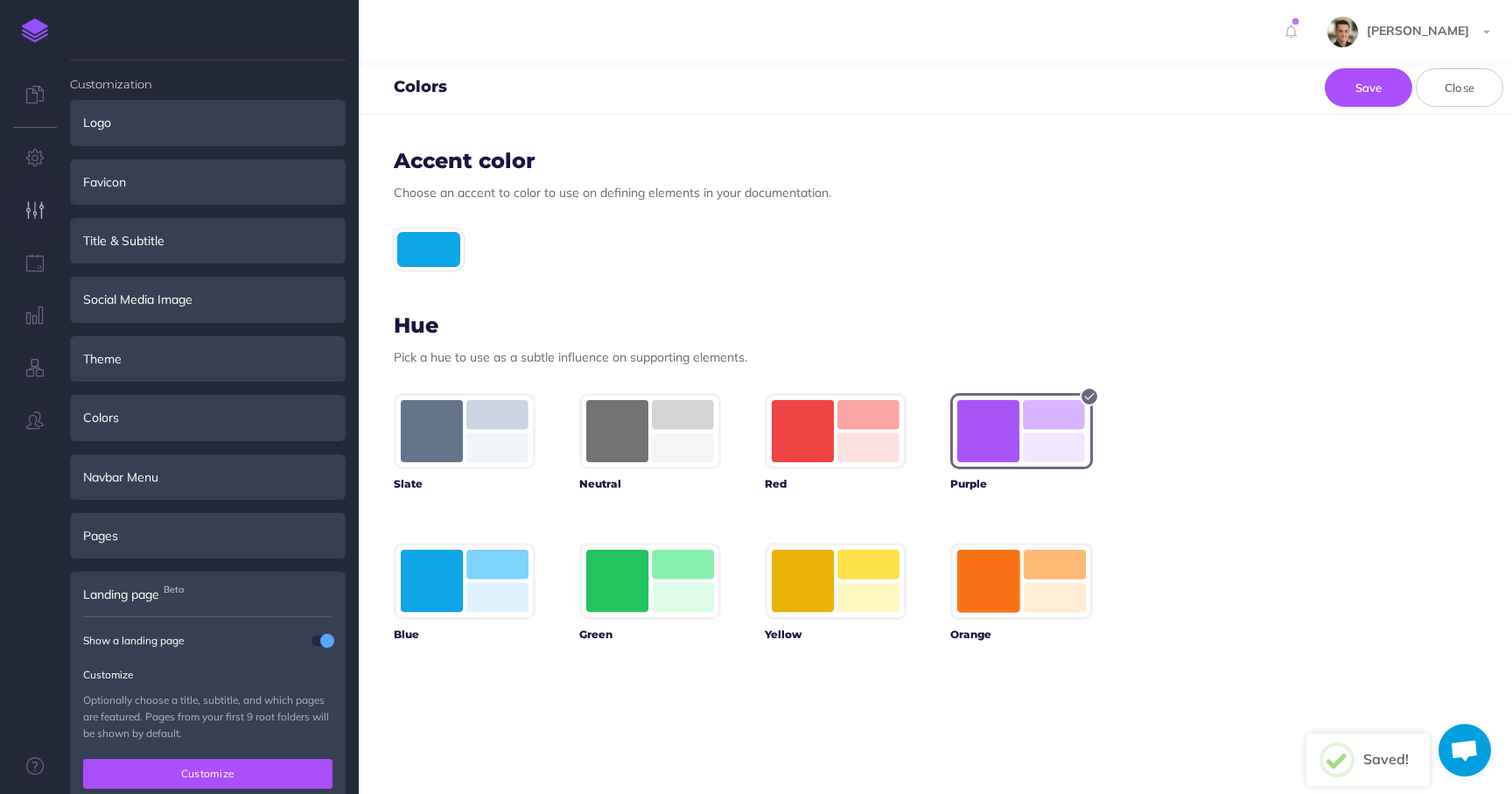
click at [225, 768] on button "Customize" at bounding box center [207, 773] width 249 height 30
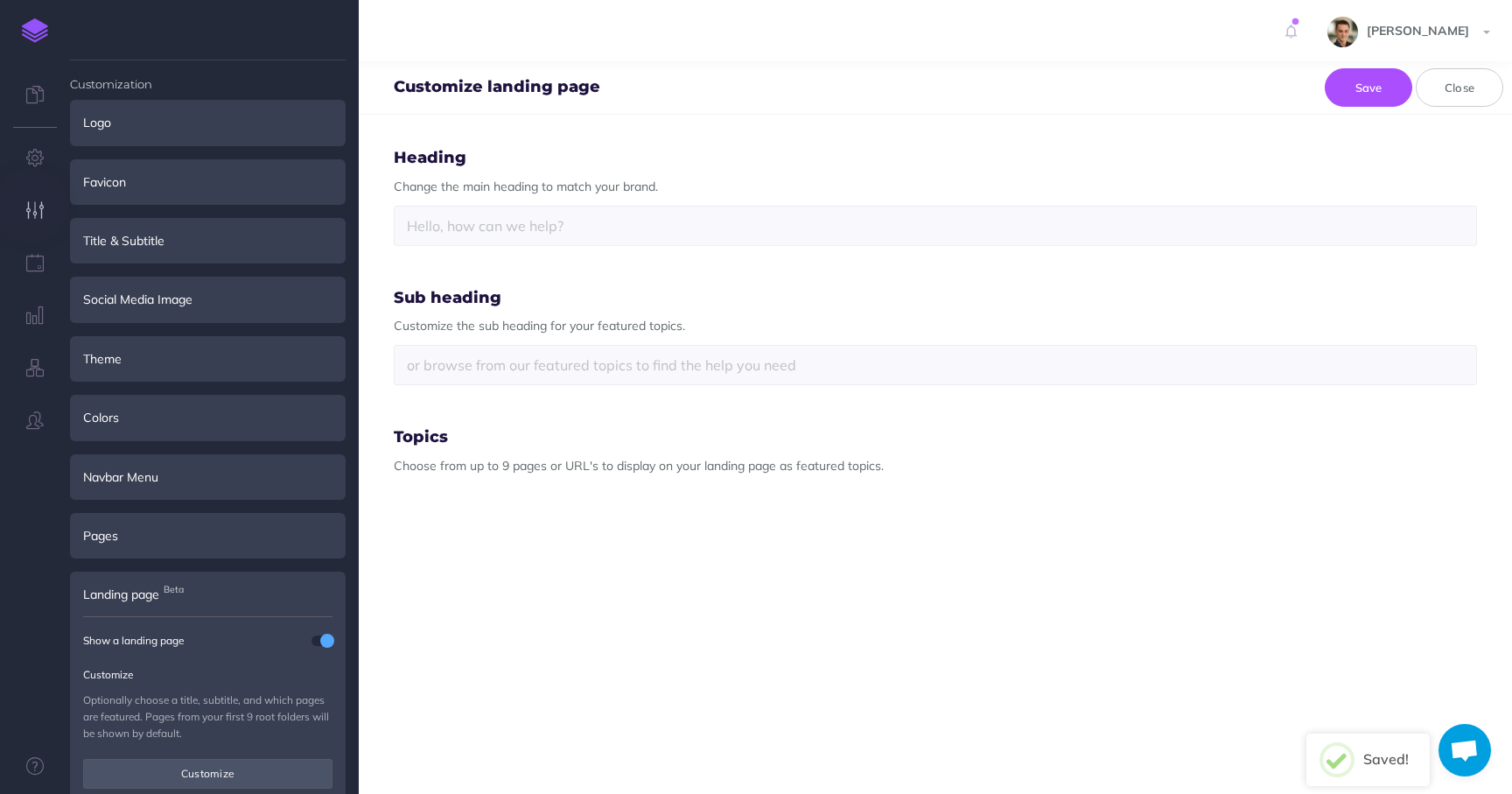
select select "BLN-GPP-SY5-NJP"
select select "IUU-7NE-5KD-LYV"
select select "RJ9-5XM-FUB-83A"
select select "SBE-6CHO-2OC-N1X"
select select "102-K1E7-QX5-QRU"
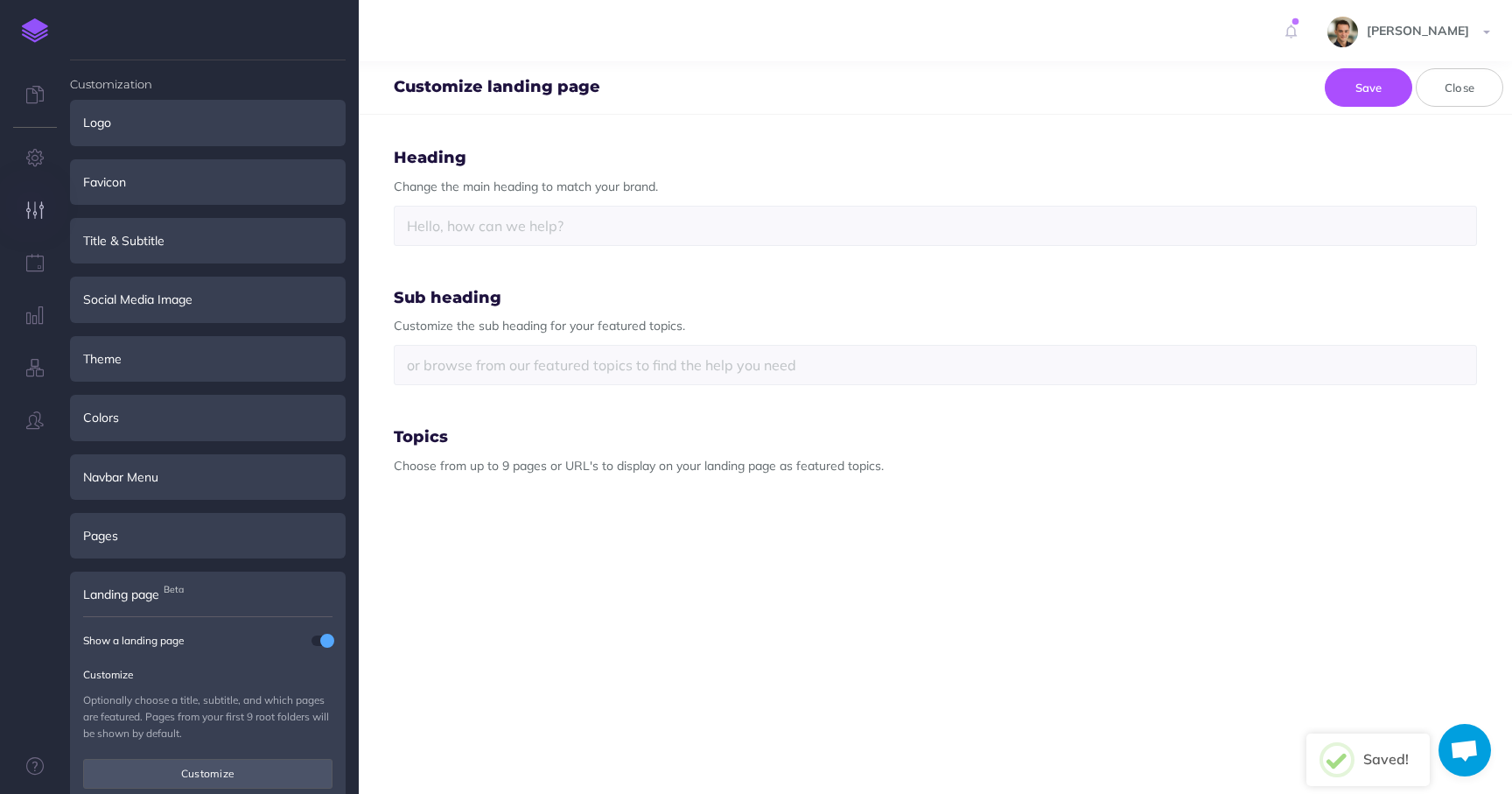
select select "9O2-N1LF-JMV-TWU"
select select "3Q8-VZHW-VF9-CW8"
select select "J9W-B9J3-IH6-ZWL"
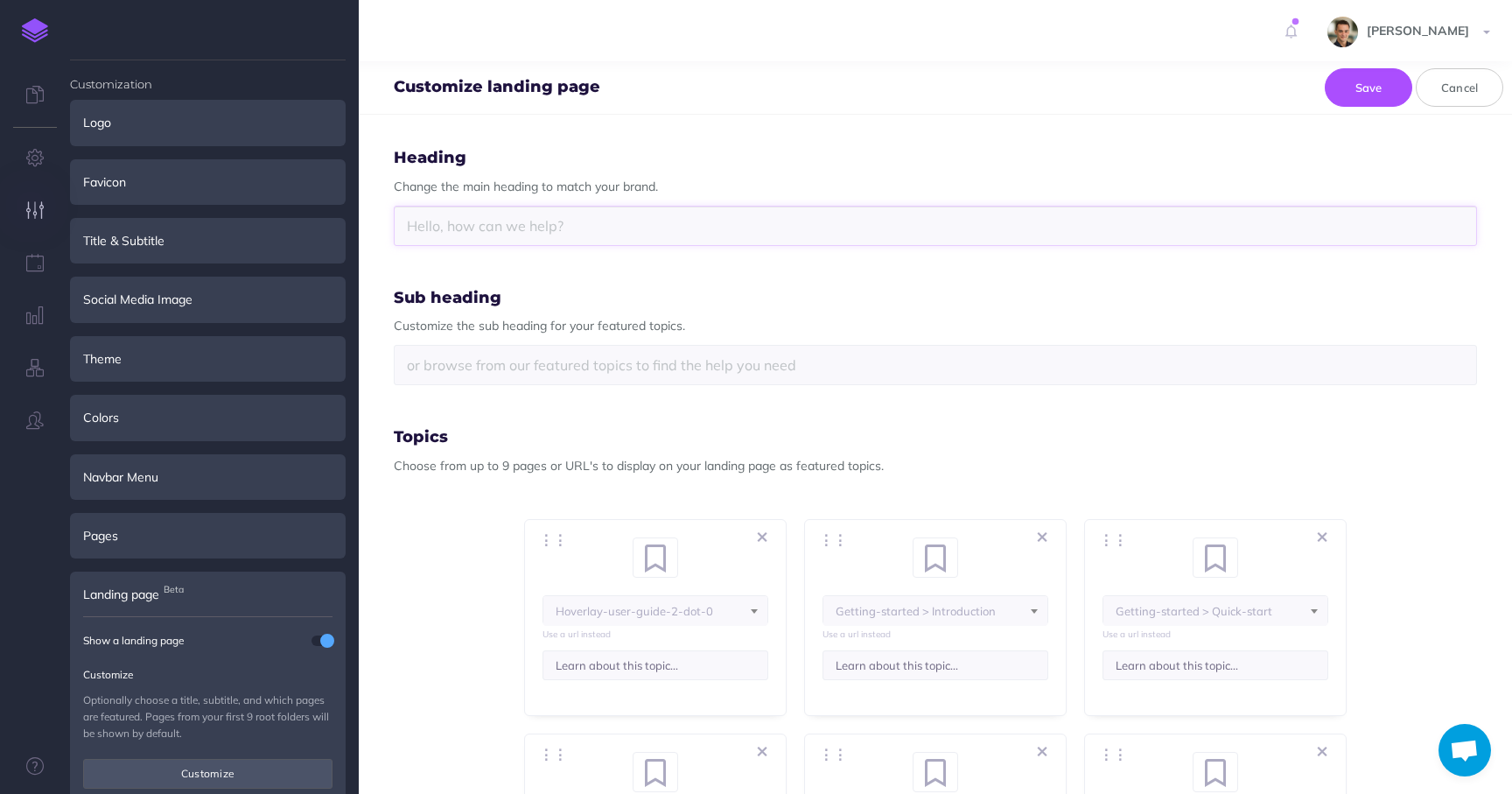
click at [649, 215] on input "text" at bounding box center [935, 226] width 1084 height 40
click at [466, 227] on input "Hoverlay Documentation" at bounding box center [935, 226] width 1084 height 40
type input "Hoverlay Official Documentation"
click at [514, 363] on input "text" at bounding box center [935, 365] width 1084 height 40
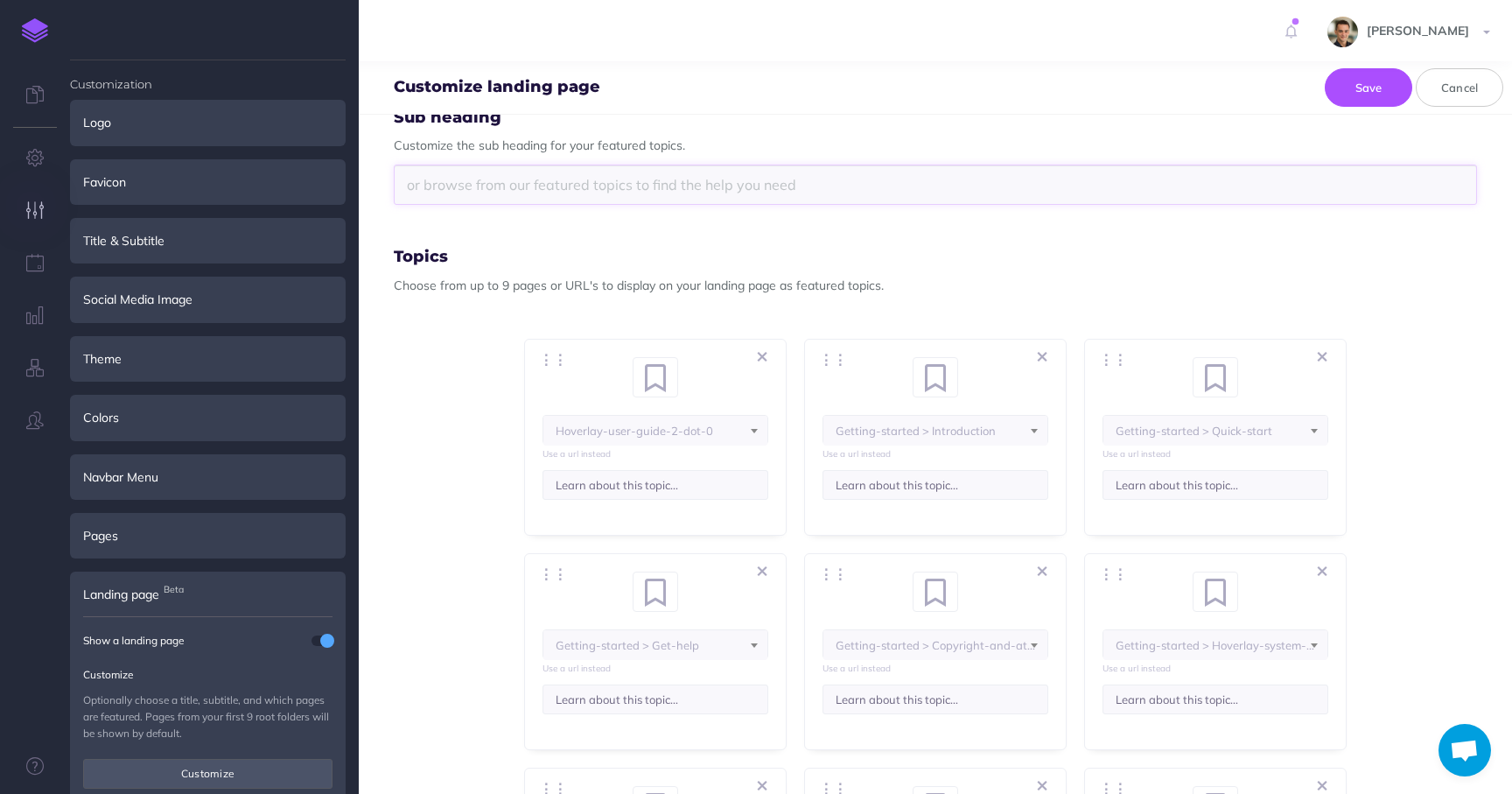
scroll to position [207, 0]
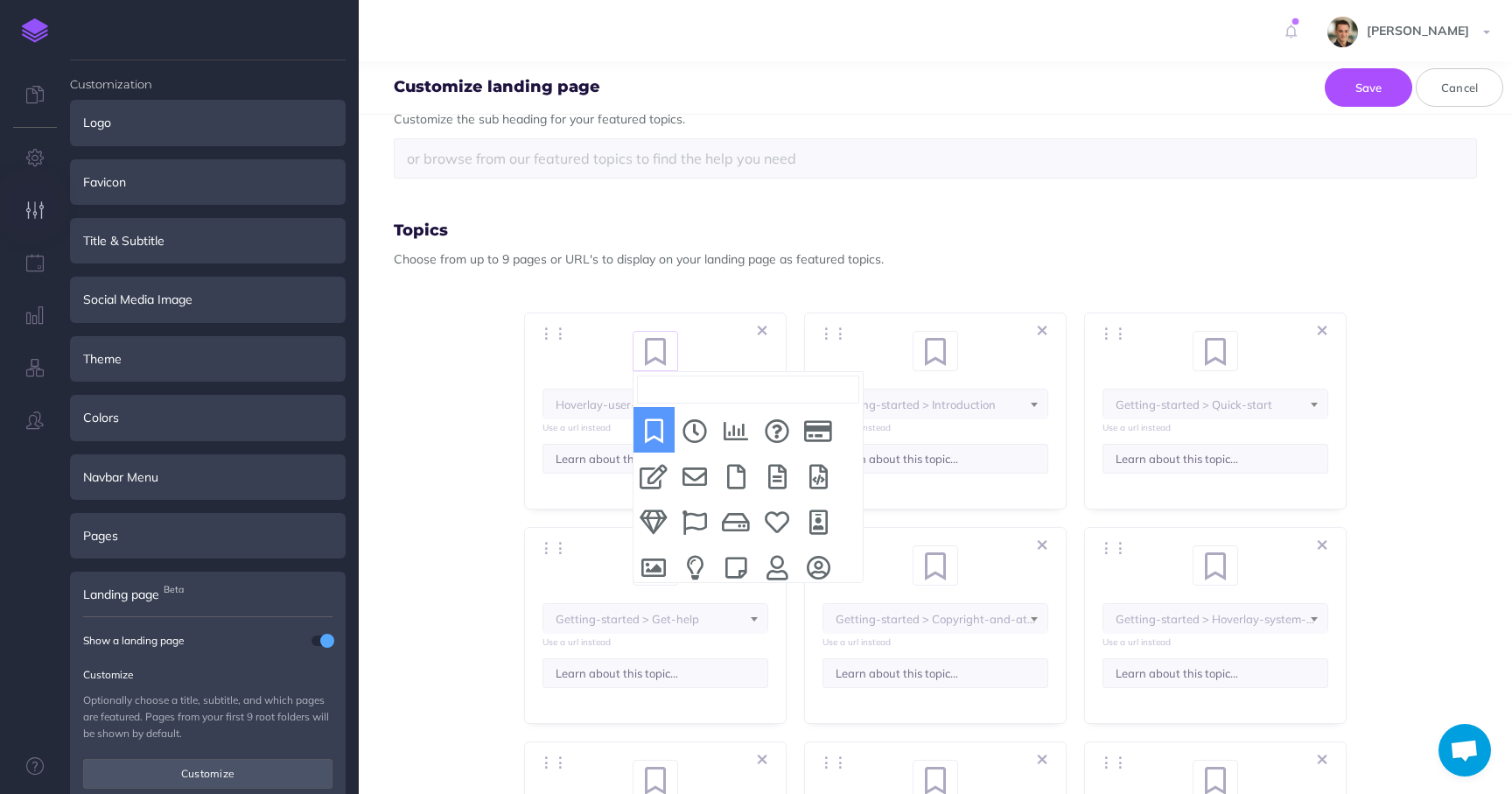
click at [658, 348] on span at bounding box center [664, 344] width 27 height 23
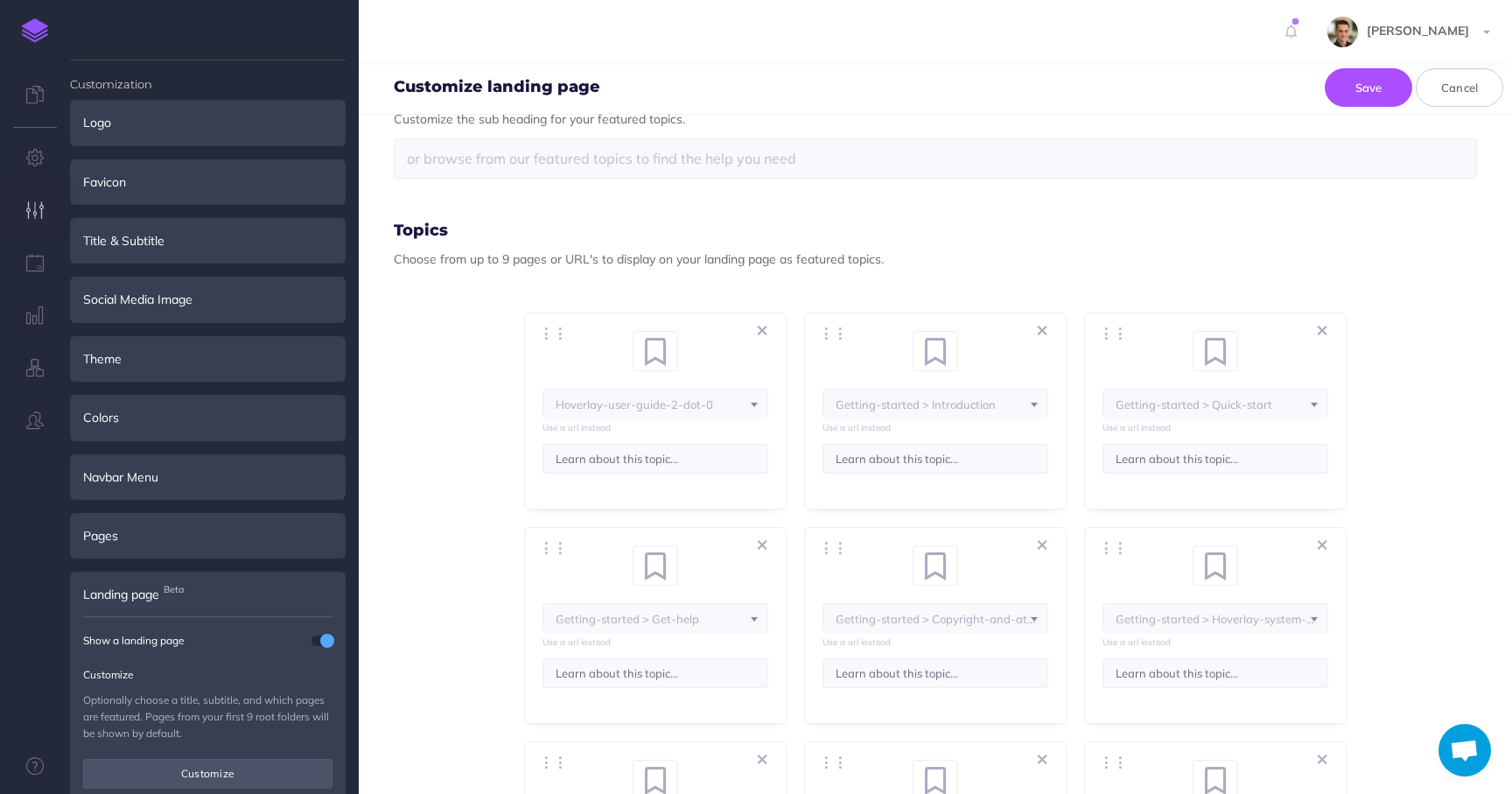
click at [707, 284] on span "Topics Choose from up to 9 pages or URL's to display on your landing page as fe…" at bounding box center [935, 581] width 1084 height 716
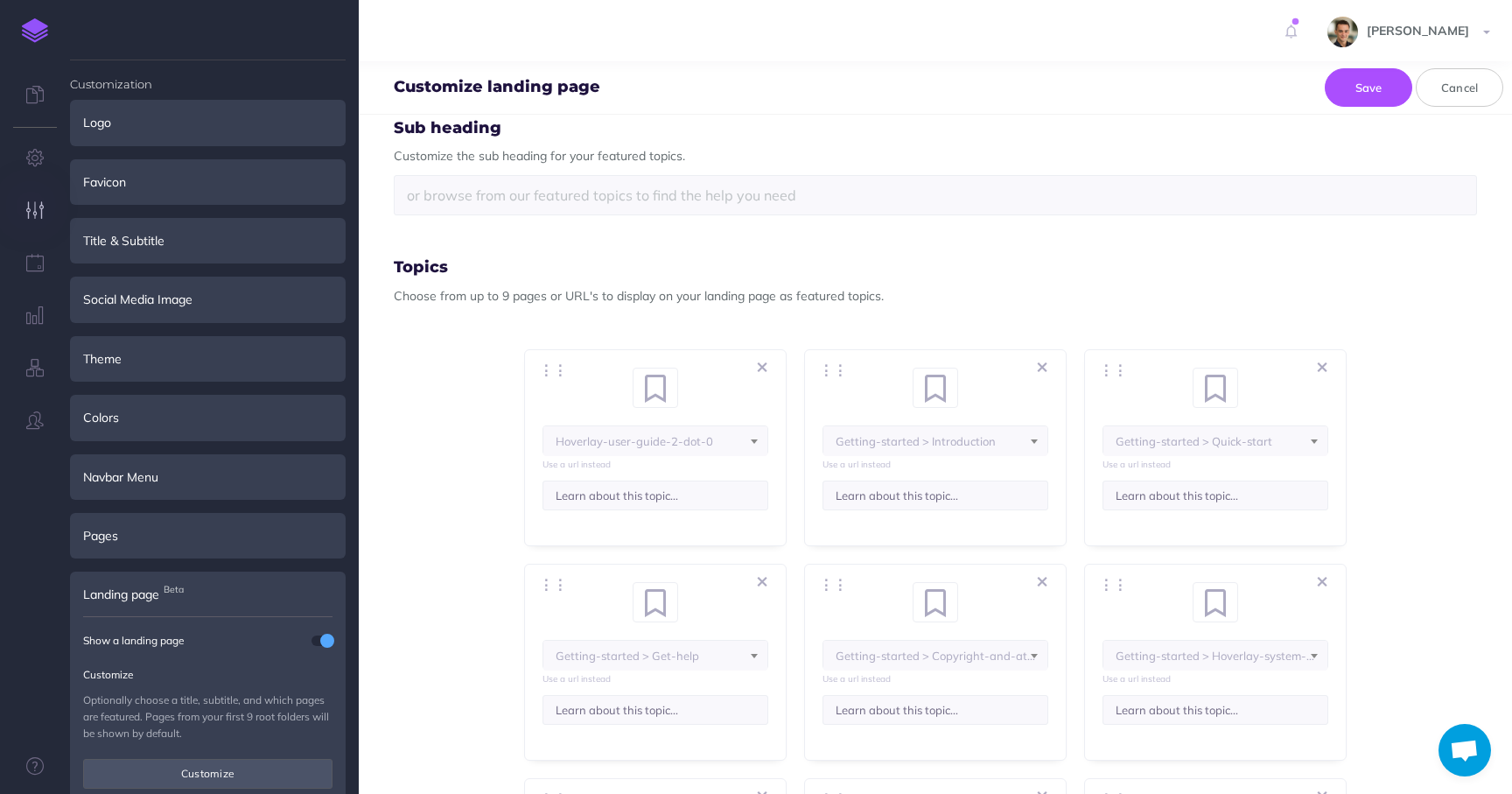
scroll to position [25, 0]
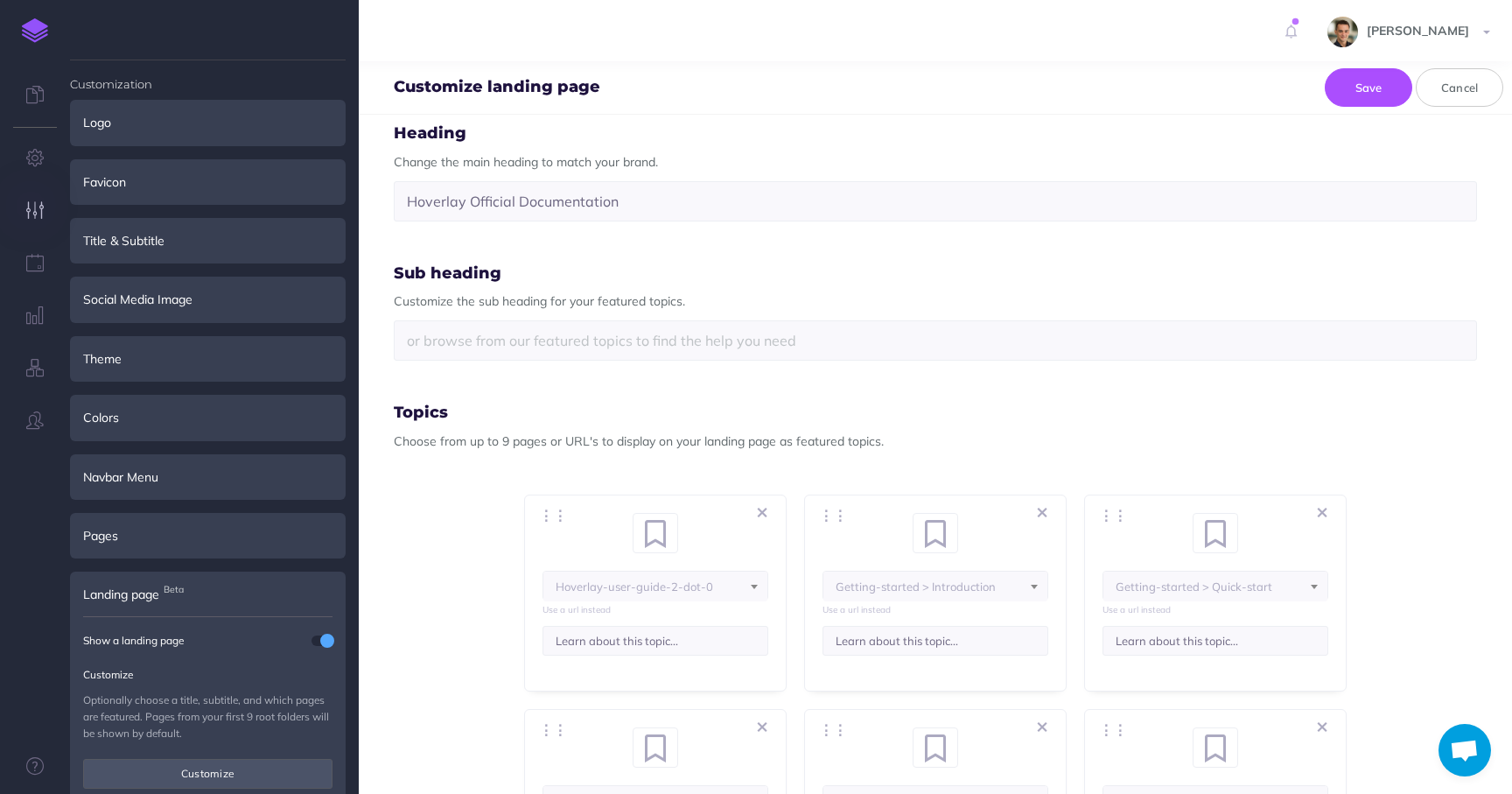
click at [663, 530] on span at bounding box center [664, 526] width 27 height 23
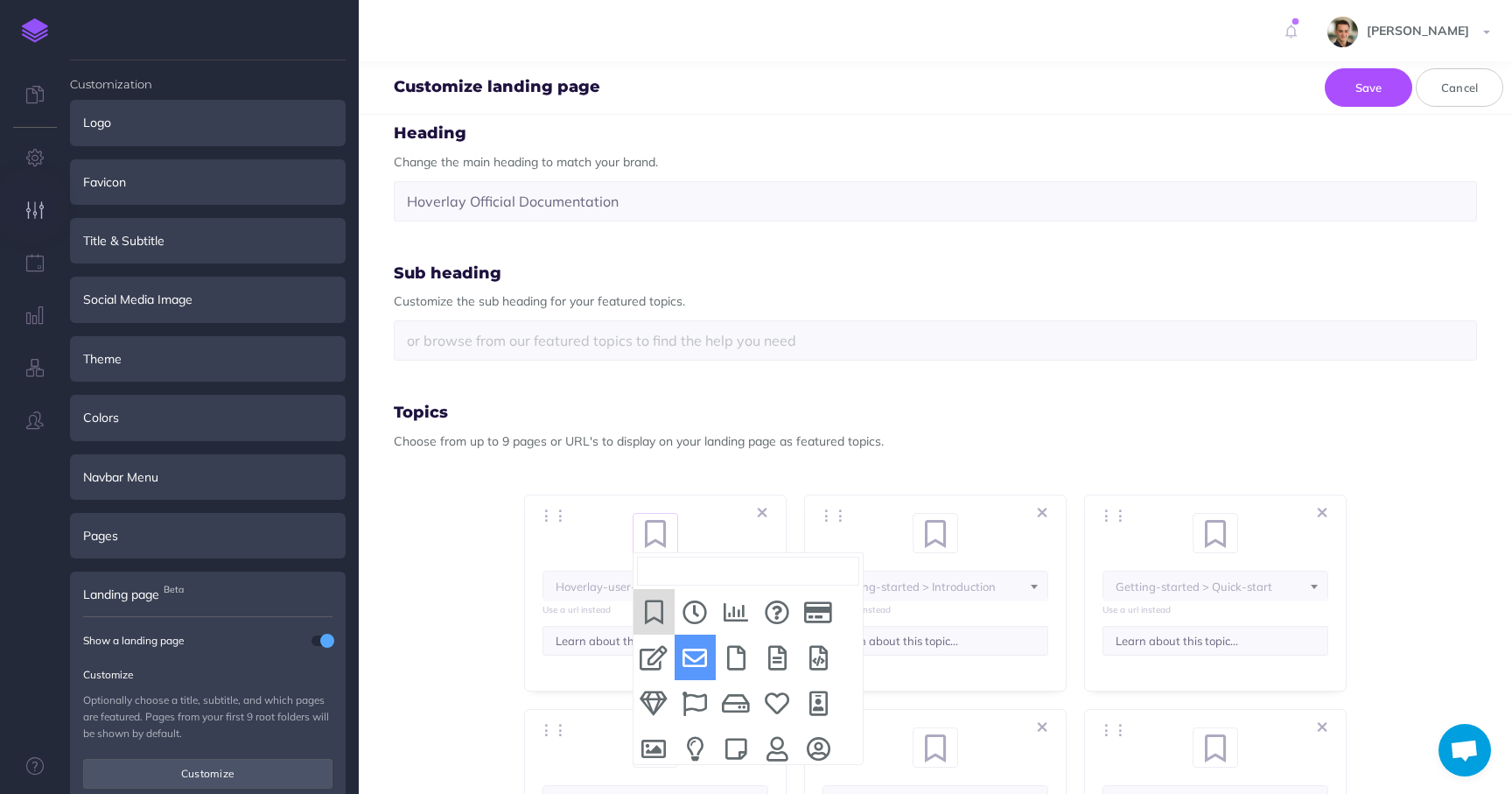
scroll to position [7, 0]
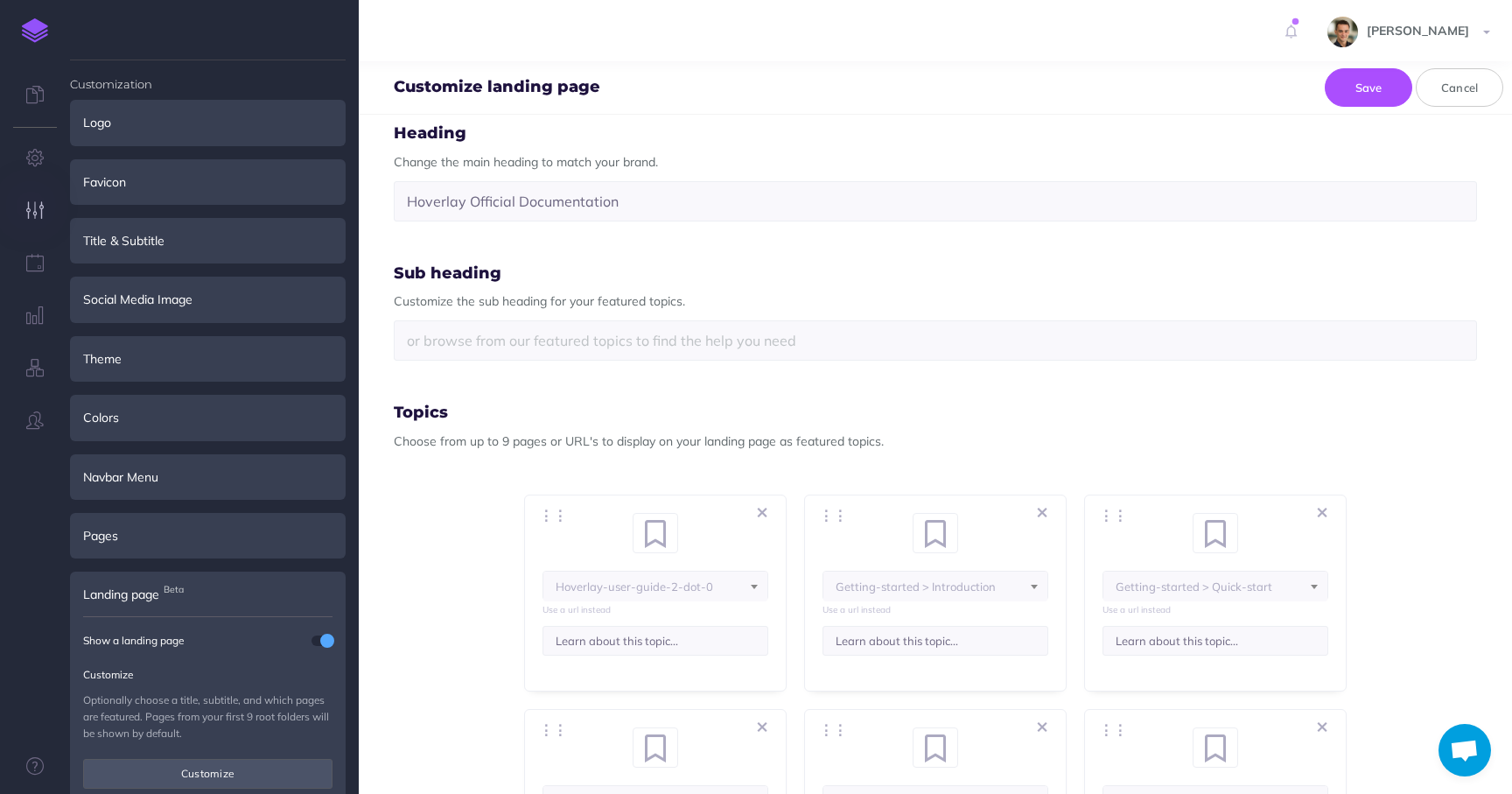
click at [473, 663] on span "Topics Choose from up to 9 pages or URL's to display on your landing page as fe…" at bounding box center [935, 763] width 1084 height 716
click at [615, 646] on input "Learn about this topic..." at bounding box center [655, 641] width 226 height 30
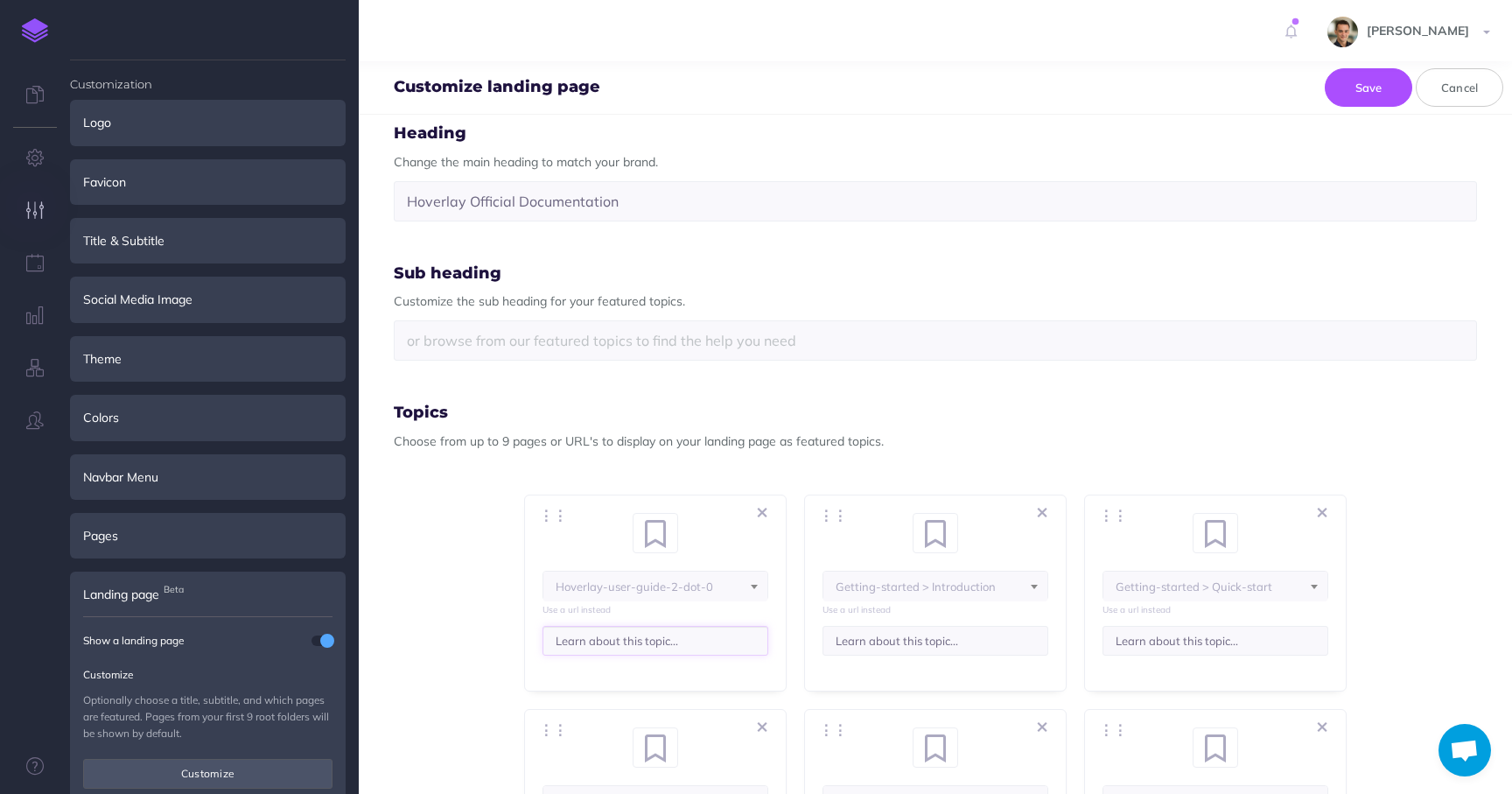
click at [615, 646] on input "Learn about this topic..." at bounding box center [655, 641] width 226 height 30
click at [758, 584] on span at bounding box center [755, 581] width 27 height 17
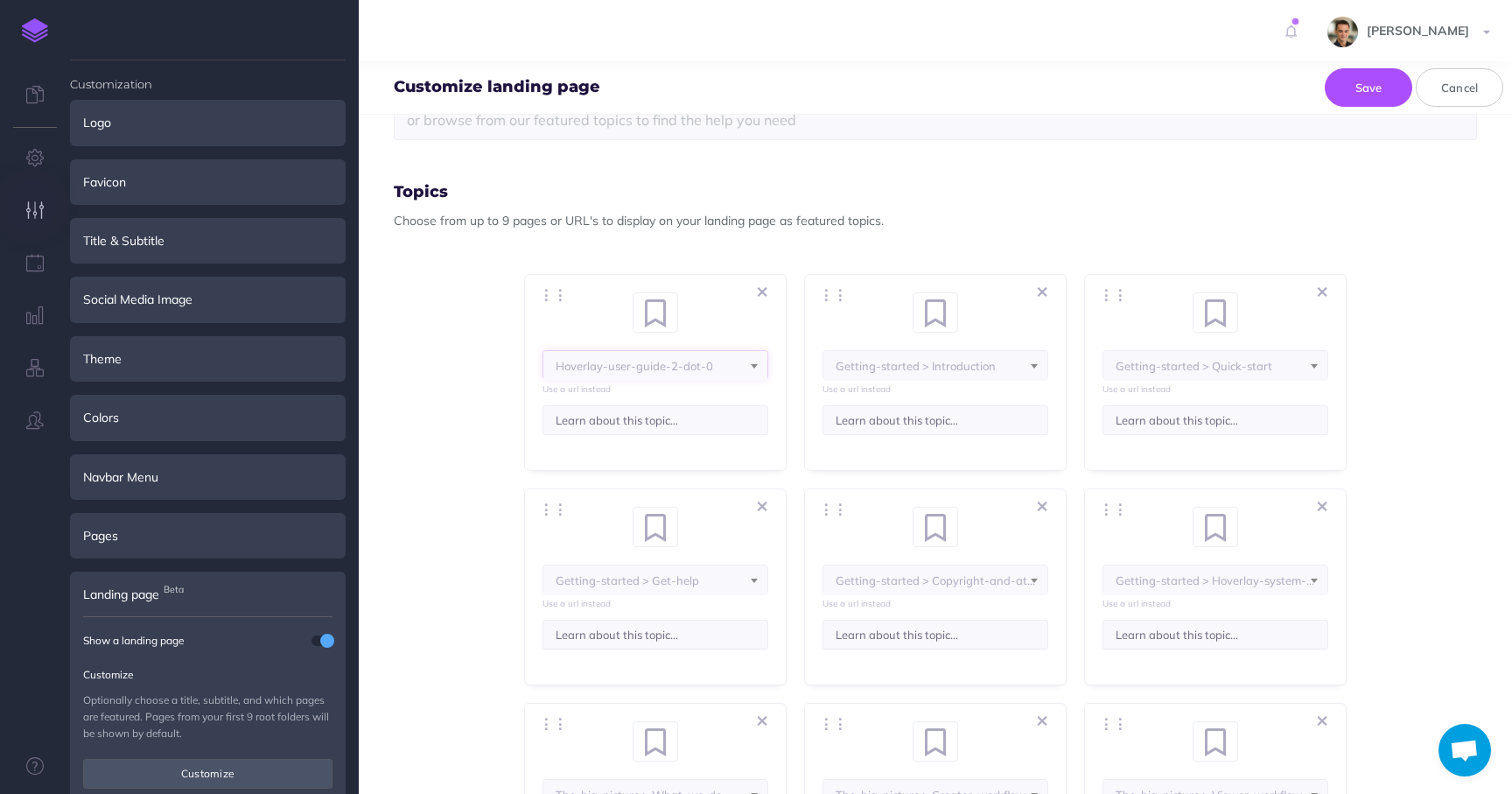
scroll to position [289, 0]
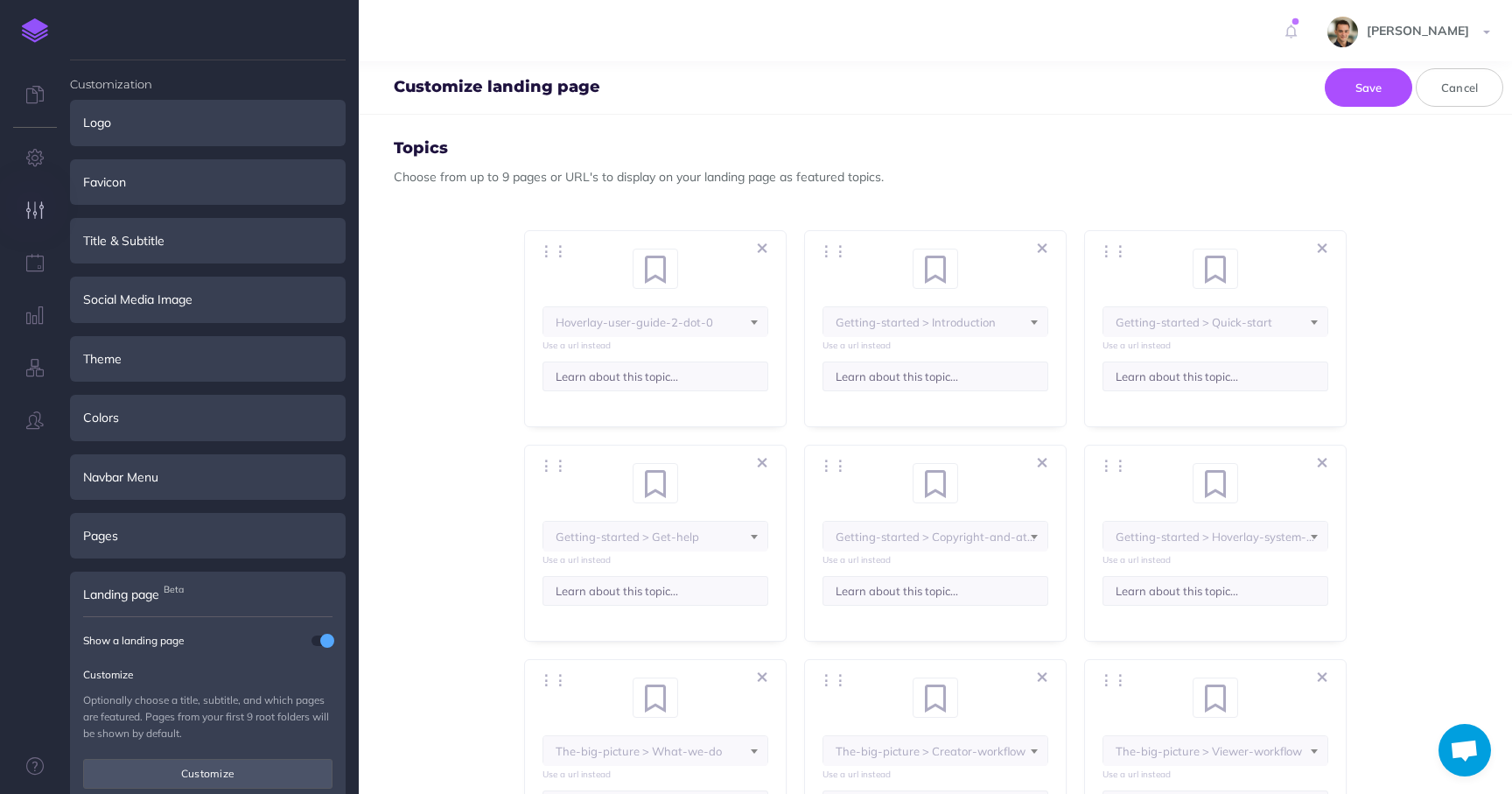
click at [666, 391] on div "⋮⋮ <i class="fa fa-fw fa-bookmark"></i> bookmark <i class="fa fa-fw fa-clock"><…" at bounding box center [656, 328] width 263 height 197
click at [687, 377] on input "Learn about this topic..." at bounding box center [655, 376] width 226 height 30
click at [904, 373] on input "Learn about this topic..." at bounding box center [935, 376] width 226 height 30
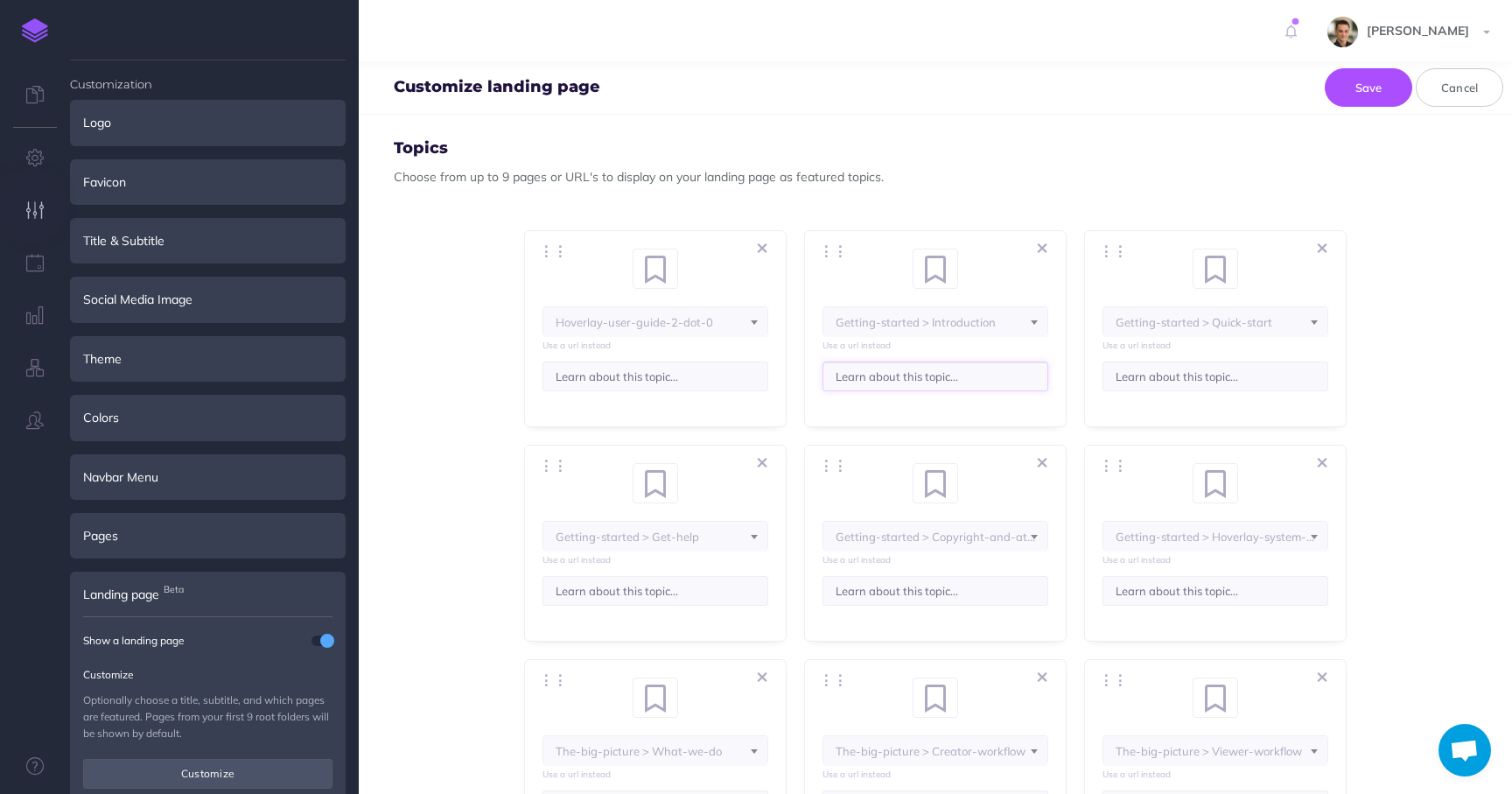
click at [904, 373] on input "Learn about this topic..." at bounding box center [935, 376] width 226 height 30
click at [703, 377] on input "Learn about this topic..." at bounding box center [655, 376] width 226 height 30
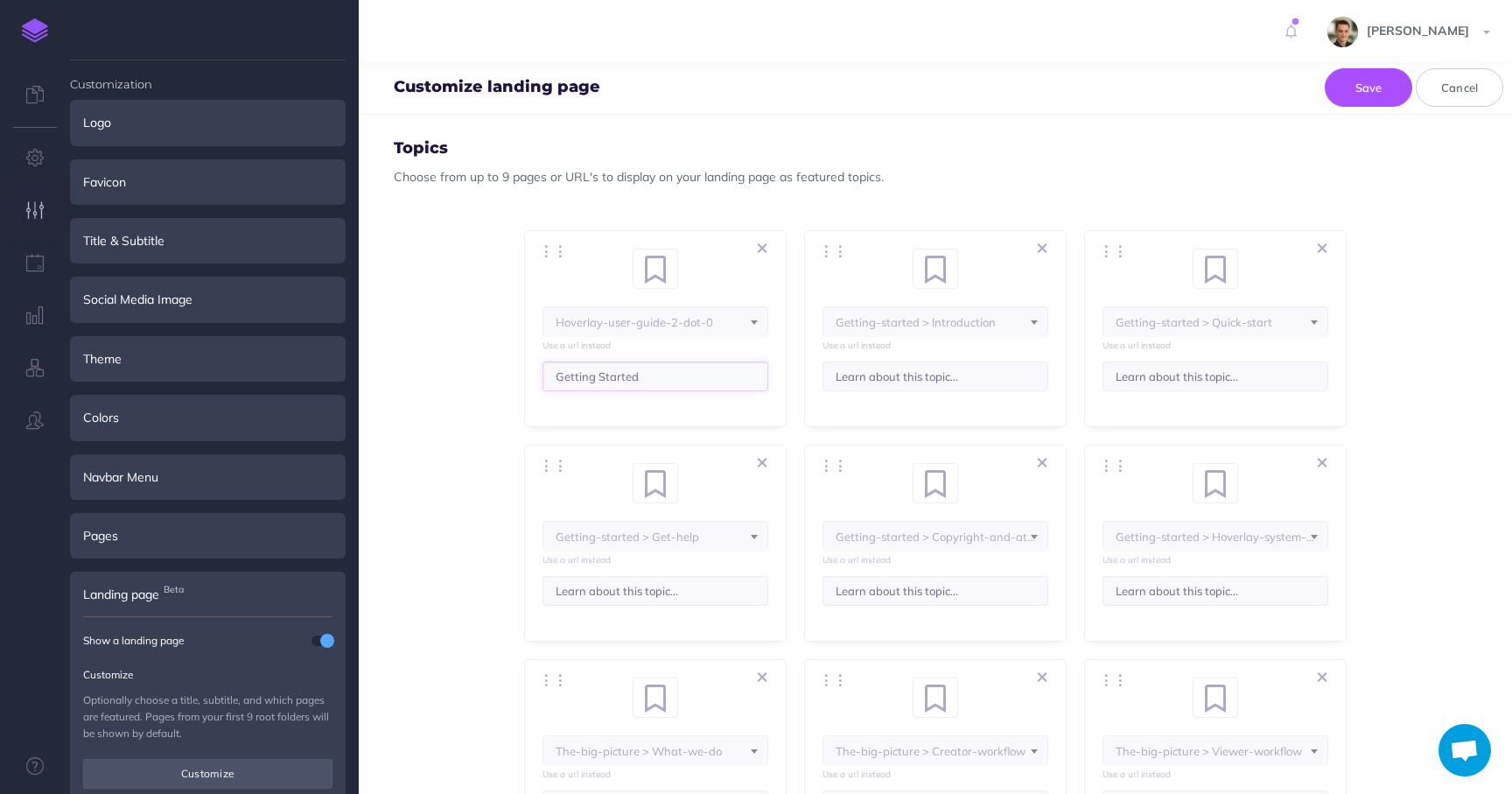
type input "Getting Started"
click at [753, 315] on span at bounding box center [755, 316] width 27 height 17
click at [682, 200] on li "Getting-started > Introduction" at bounding box center [655, 198] width 224 height 46
click at [610, 194] on li "Getting-started > Introduction" at bounding box center [655, 198] width 224 height 46
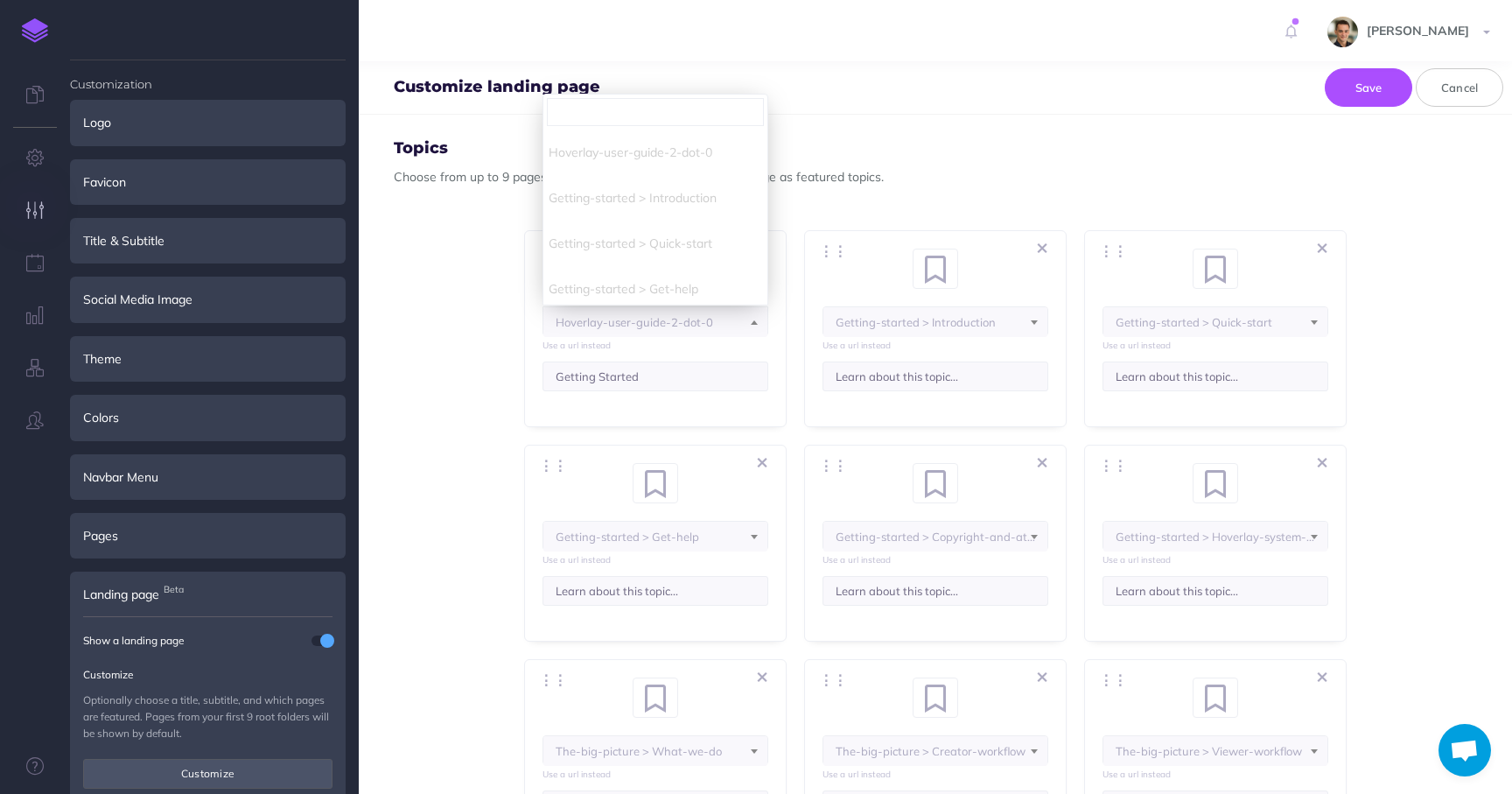
click at [610, 194] on li "Getting-started > Introduction" at bounding box center [655, 198] width 224 height 46
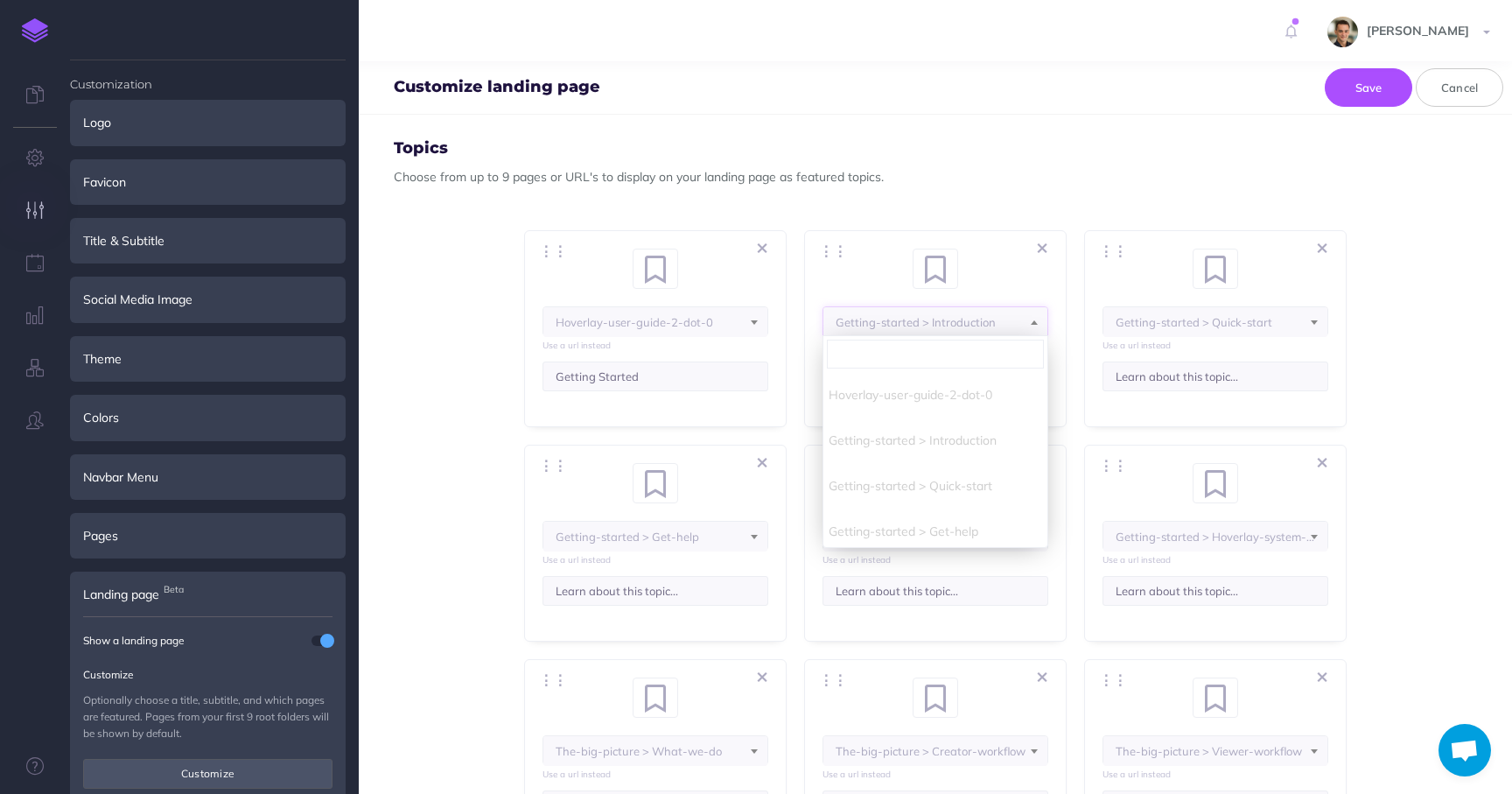
click at [902, 312] on span "Getting-started > Introduction" at bounding box center [935, 322] width 224 height 30
click at [895, 361] on input "search" at bounding box center [935, 353] width 217 height 28
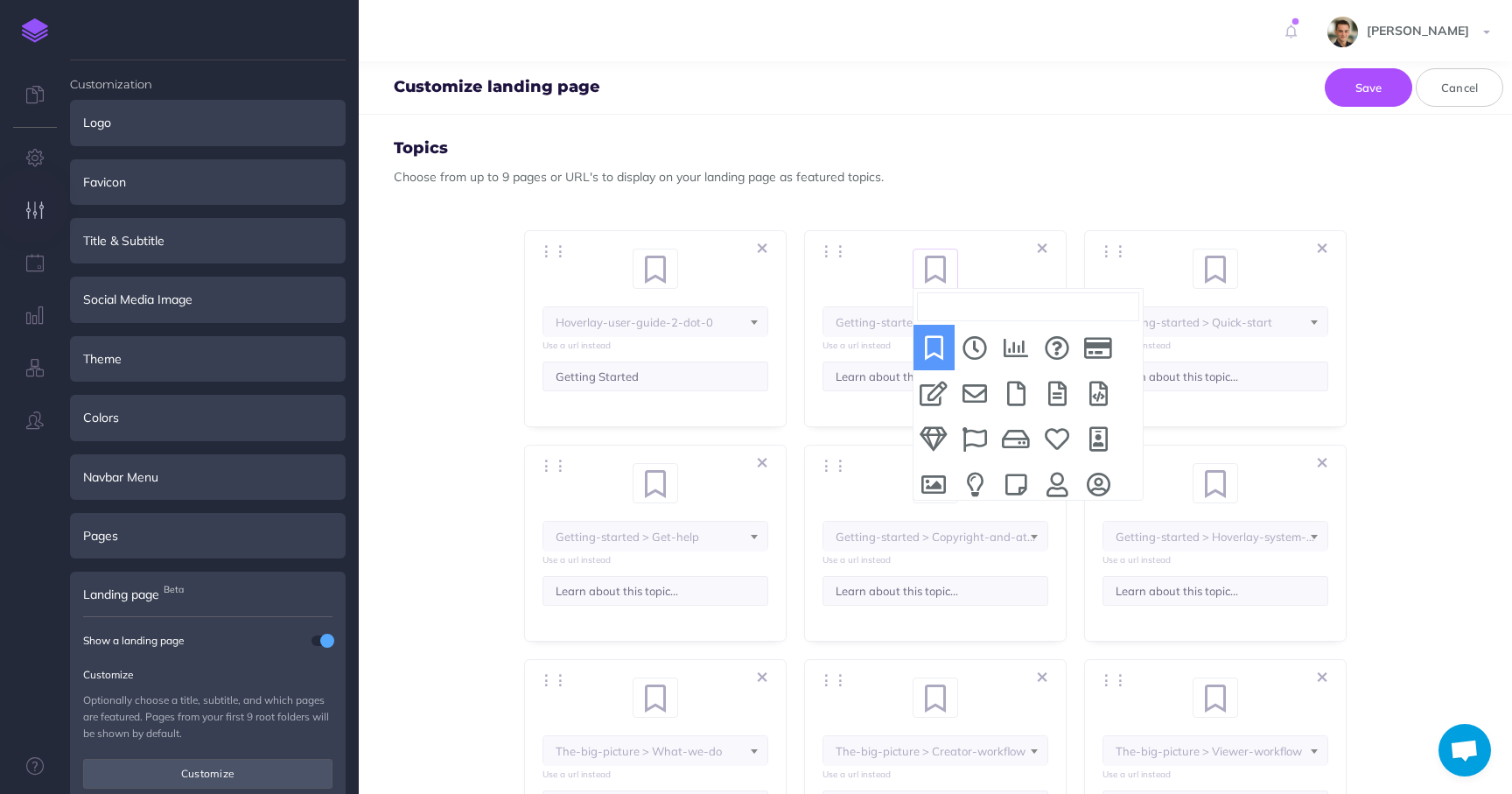
click at [922, 249] on span at bounding box center [935, 268] width 45 height 38
click at [884, 241] on div "⋮⋮ <i class="fa fa-fw fa-bookmark"></i> bookmark <i class="fa fa-fw fa-clock"><…" at bounding box center [935, 328] width 263 height 197
click at [867, 387] on input "Learn about this topic..." at bounding box center [935, 376] width 226 height 30
click at [687, 385] on input "Getting Started" at bounding box center [655, 376] width 226 height 30
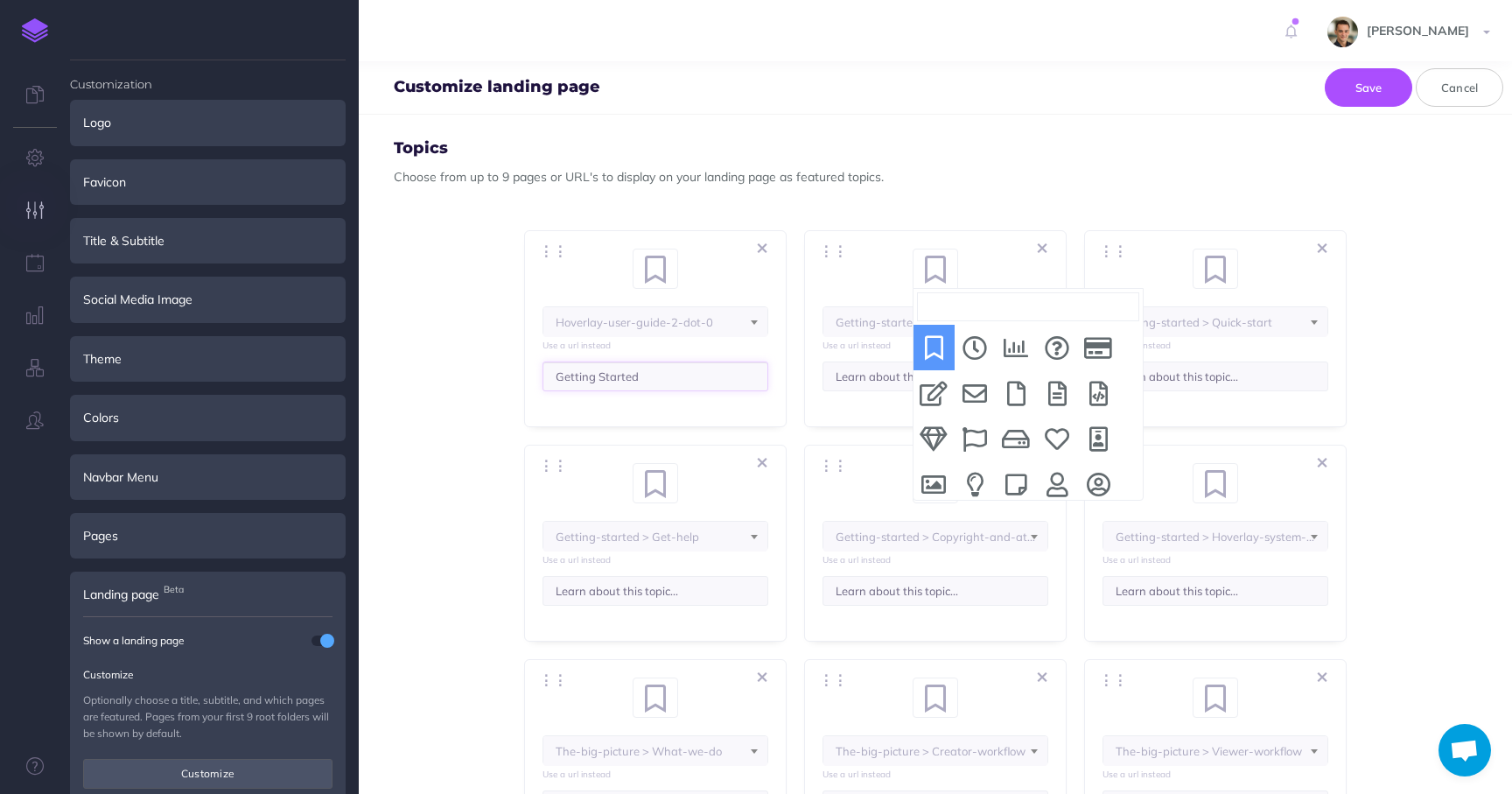
click at [687, 385] on input "Getting Started" at bounding box center [655, 376] width 226 height 30
click at [846, 378] on input "Learn about this topic..." at bounding box center [935, 376] width 226 height 30
paste input "Getting Started"
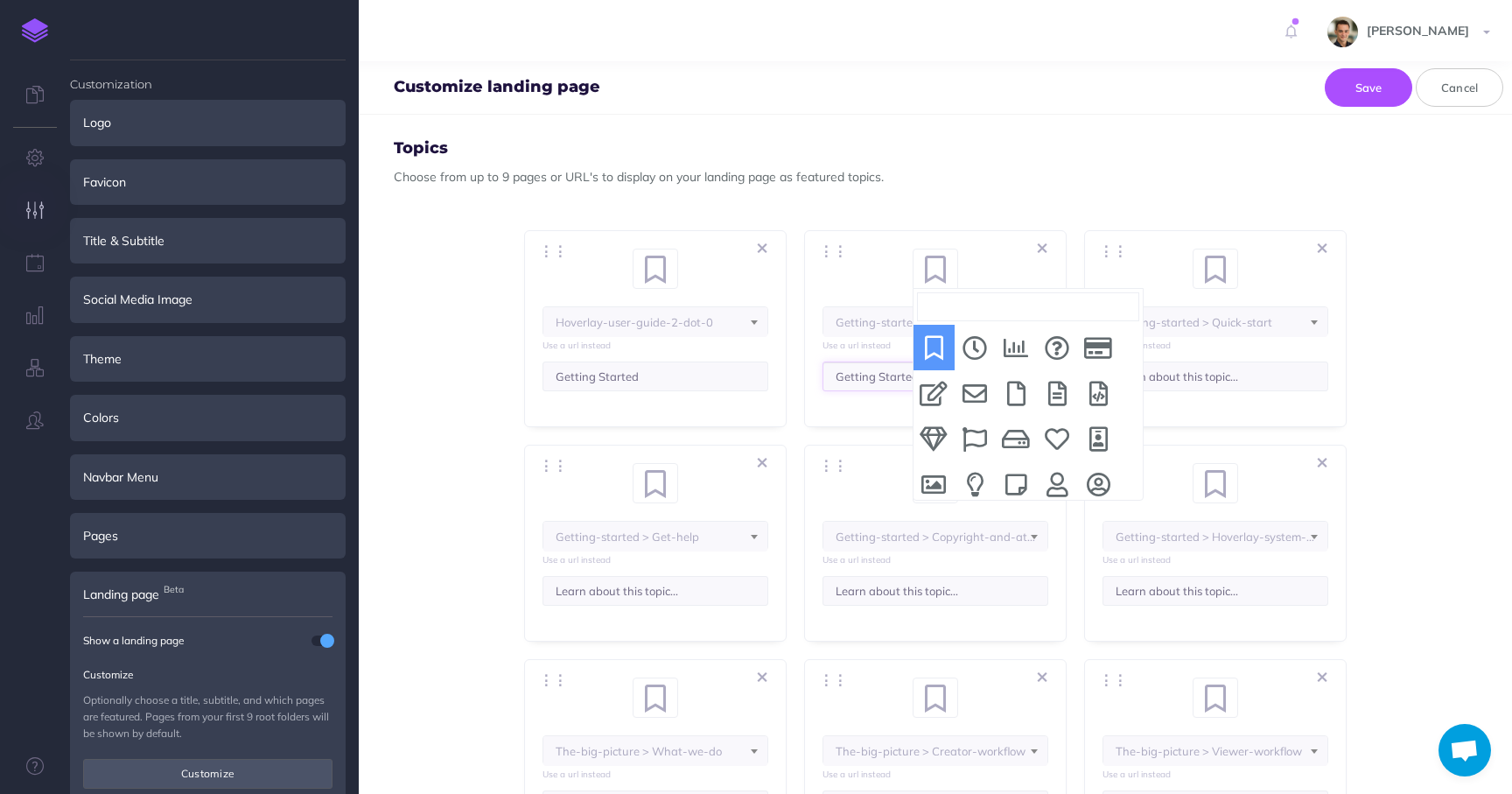
type input "Getting Started"
select select "BLN-GPP-SY5-NJP"
click at [969, 150] on h4 "Topics" at bounding box center [935, 149] width 1084 height 17
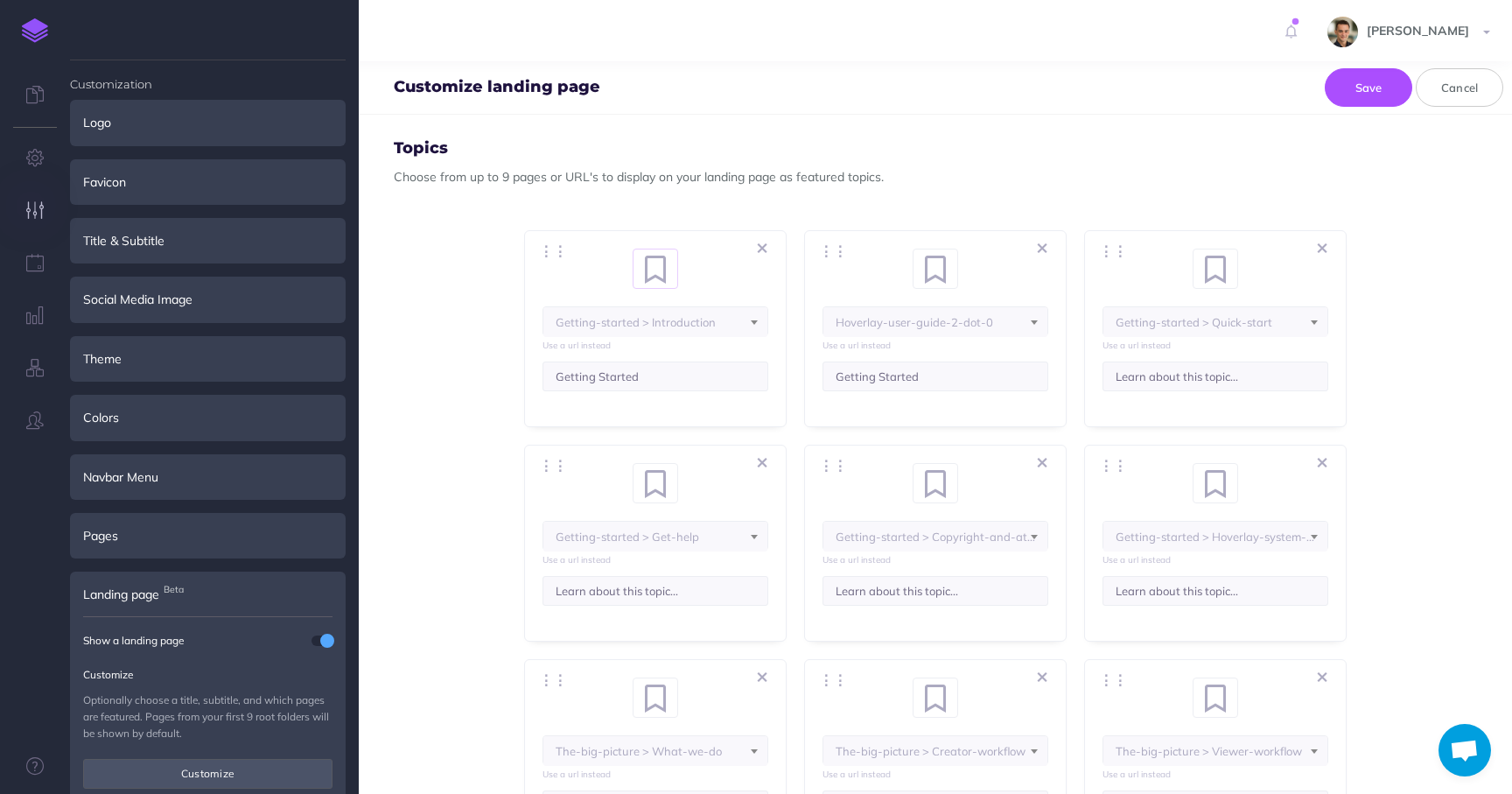
click at [659, 256] on span at bounding box center [664, 261] width 27 height 23
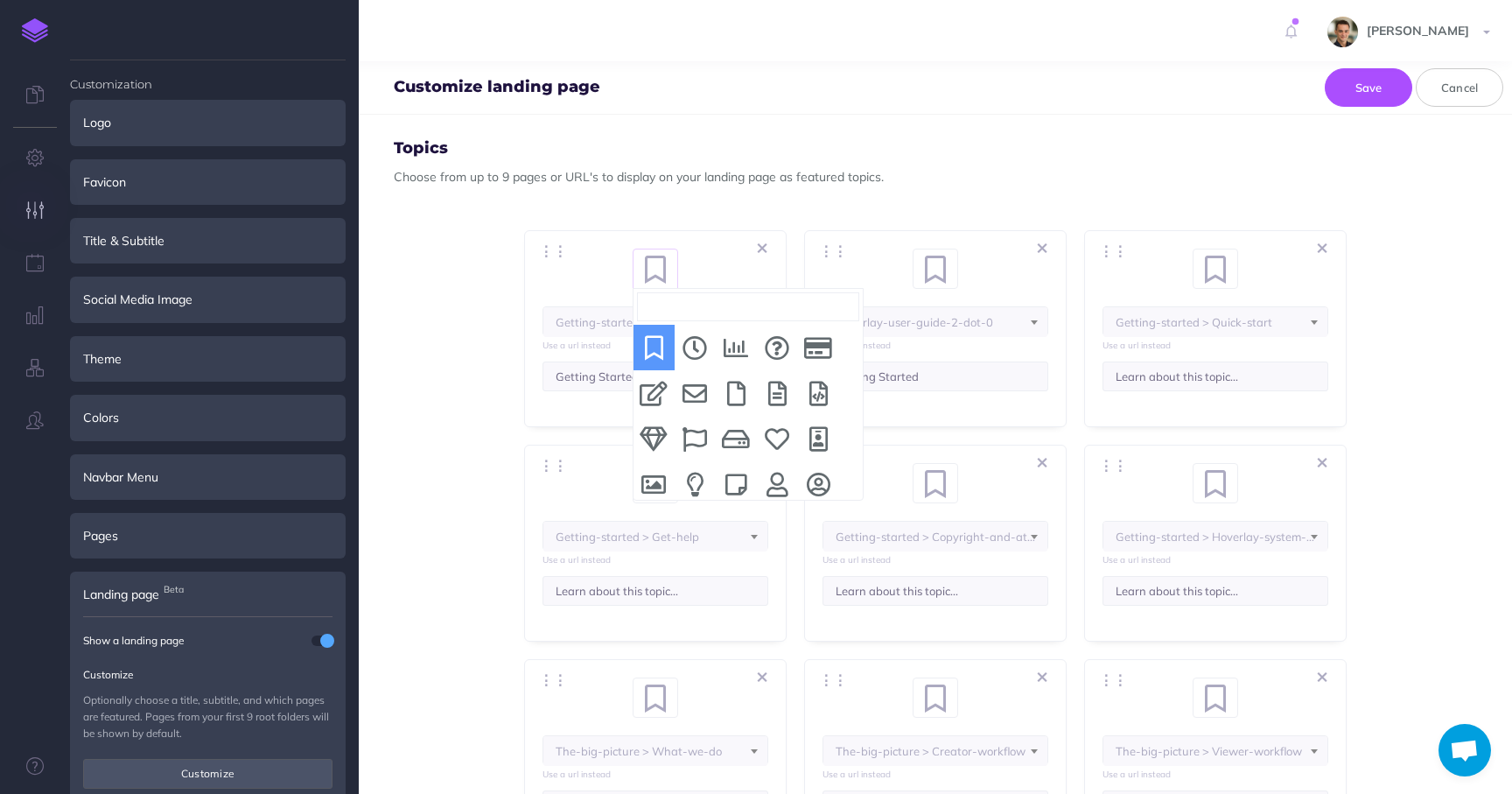
click at [659, 256] on span at bounding box center [664, 261] width 27 height 23
select select "clock"
select select "IUU-7NE-5KD-LYV"
select select "RJ9-5XM-FUB-83A"
select select "SBE-6CHO-2OC-N1X"
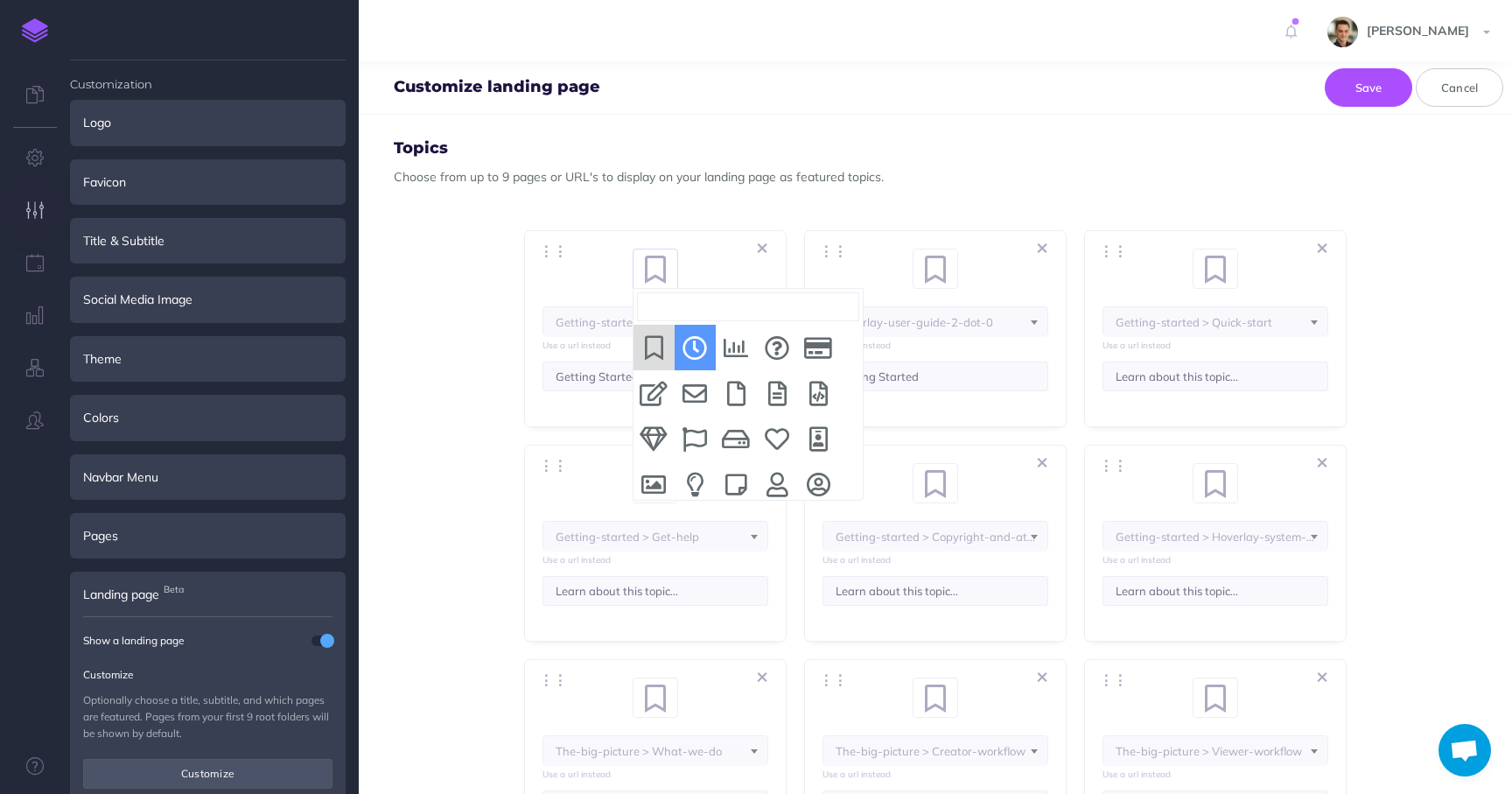
select select "102-K1E7-QX5-QRU"
select select "9O2-N1LF-JMV-TWU"
select select "3Q8-VZHW-VF9-CW8"
select select "J9W-B9J3-IH6-ZWL"
select select "BLN-GPP-SY5-NJP"
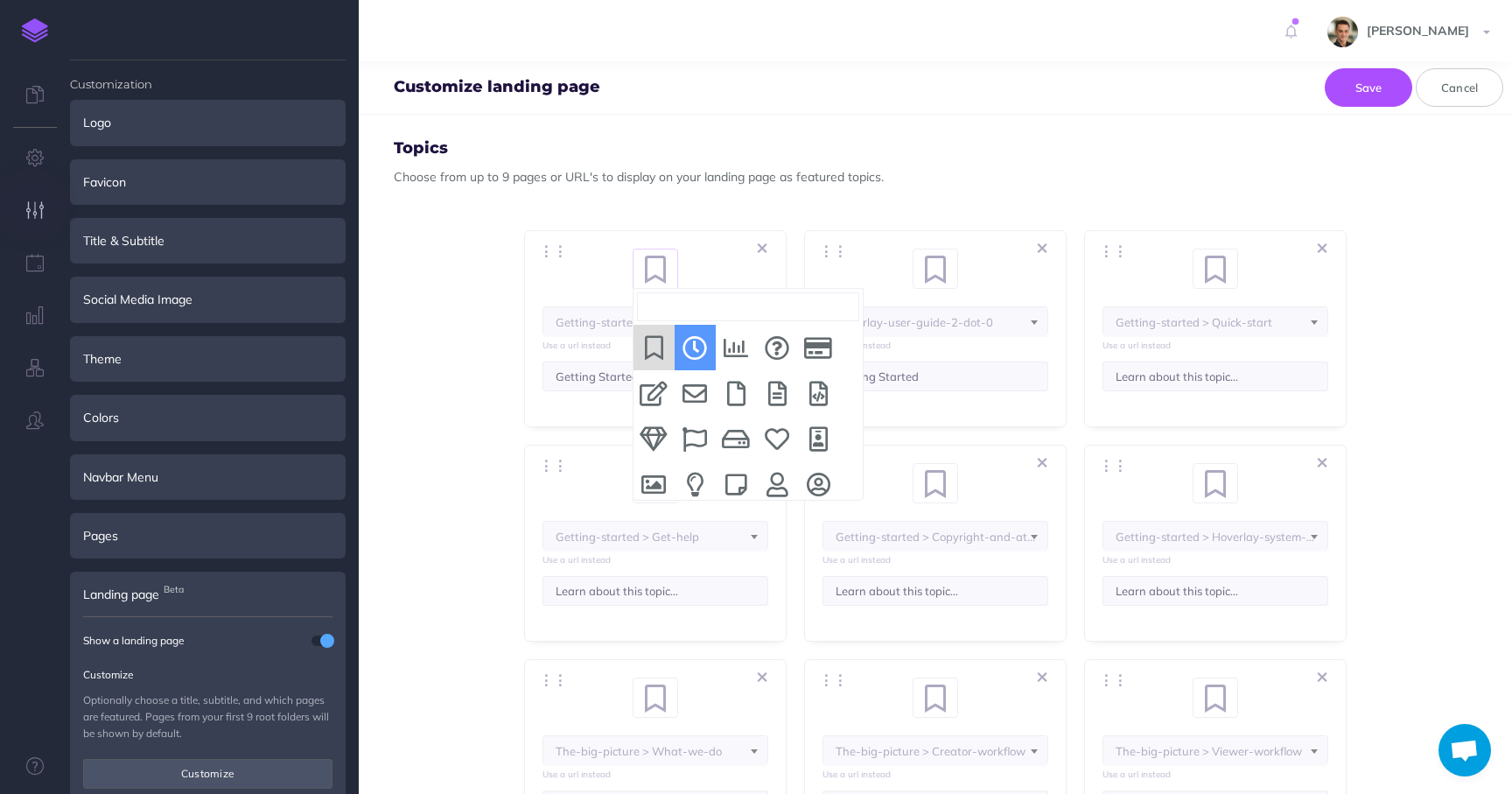
select select "MMM-03EA-ZO2-9KN"
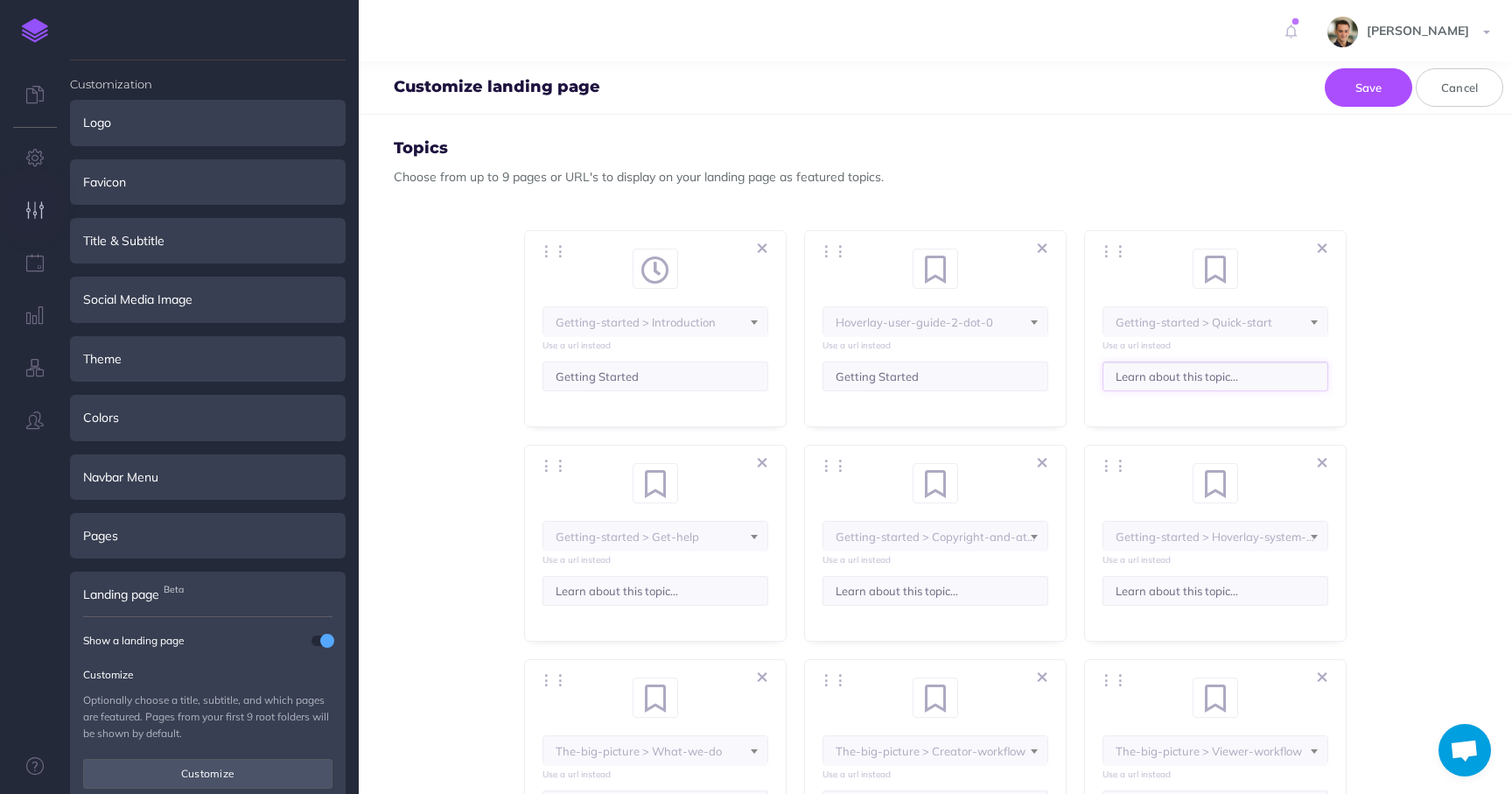
click at [1229, 381] on input "Learn about this topic..." at bounding box center [1215, 376] width 226 height 30
click at [768, 325] on span "Getting-started > Quick-start" at bounding box center [655, 322] width 224 height 30
click at [1189, 473] on li "Getting-started > Hoverlay-system-requirements" at bounding box center [1215, 493] width 224 height 81
click at [1256, 473] on li "Getting-started > Hoverlay-system-requirements" at bounding box center [1215, 493] width 224 height 81
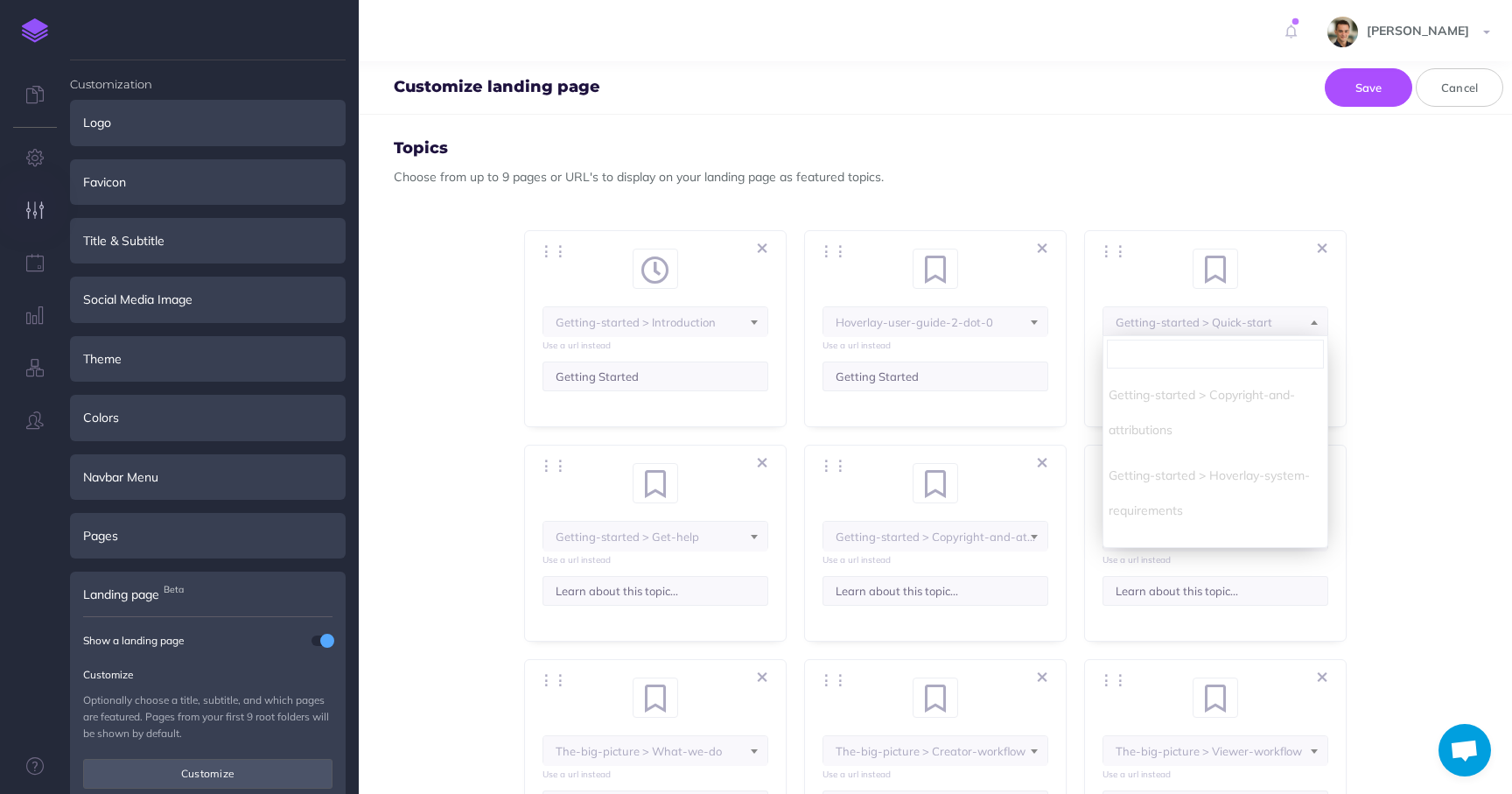
click at [1256, 473] on li "Getting-started > Hoverlay-system-requirements" at bounding box center [1215, 493] width 224 height 81
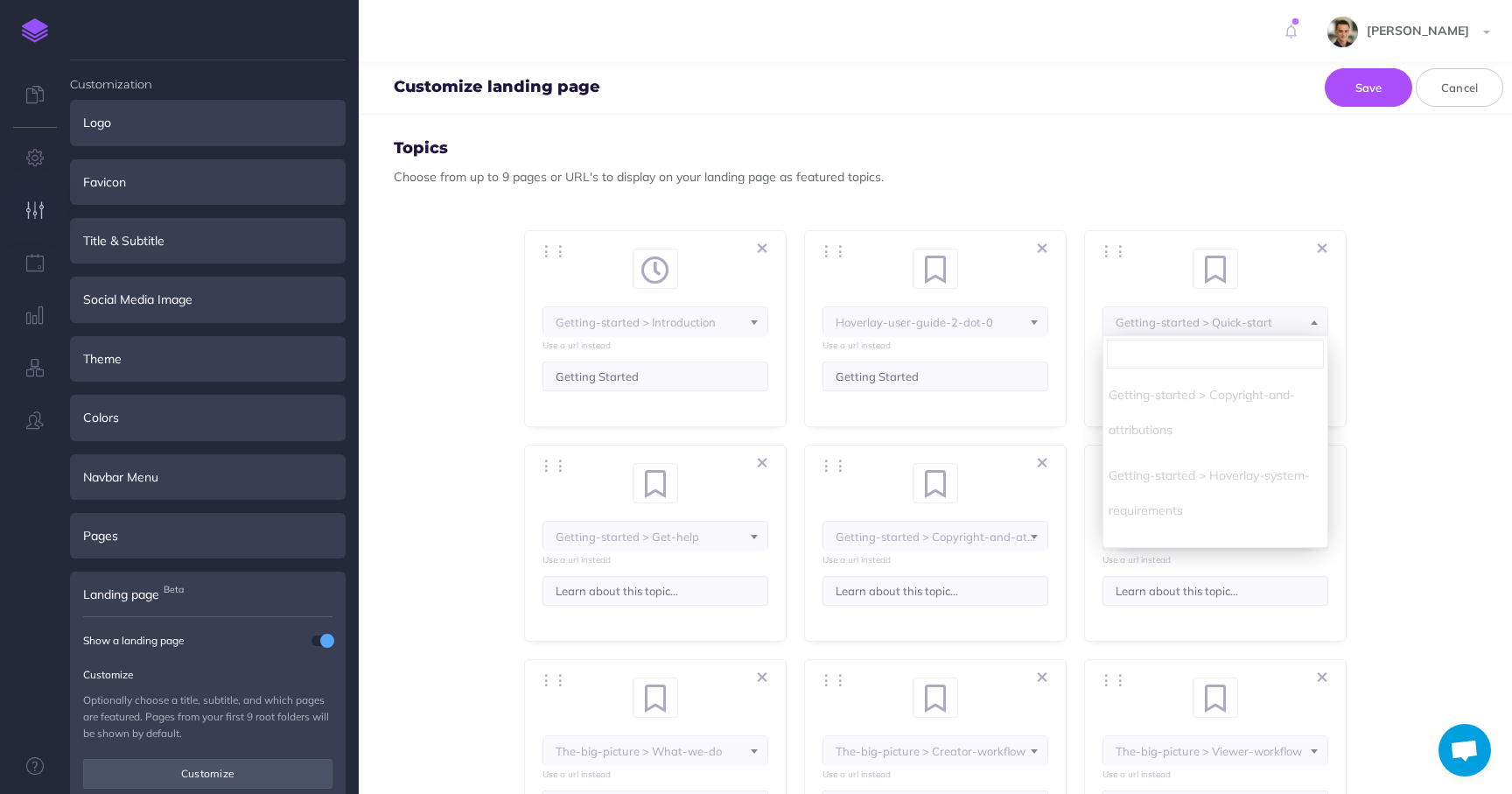
click at [1256, 473] on li "Getting-started > Hoverlay-system-requirements" at bounding box center [1215, 493] width 224 height 81
click at [1017, 487] on div "⋮⋮ <i class="fa fa-fw fa-bookmark"></i> bookmark <i class="fa fa-fw fa-clock"><…" at bounding box center [935, 543] width 263 height 197
select select "102-K1E7-QX5-QRU"
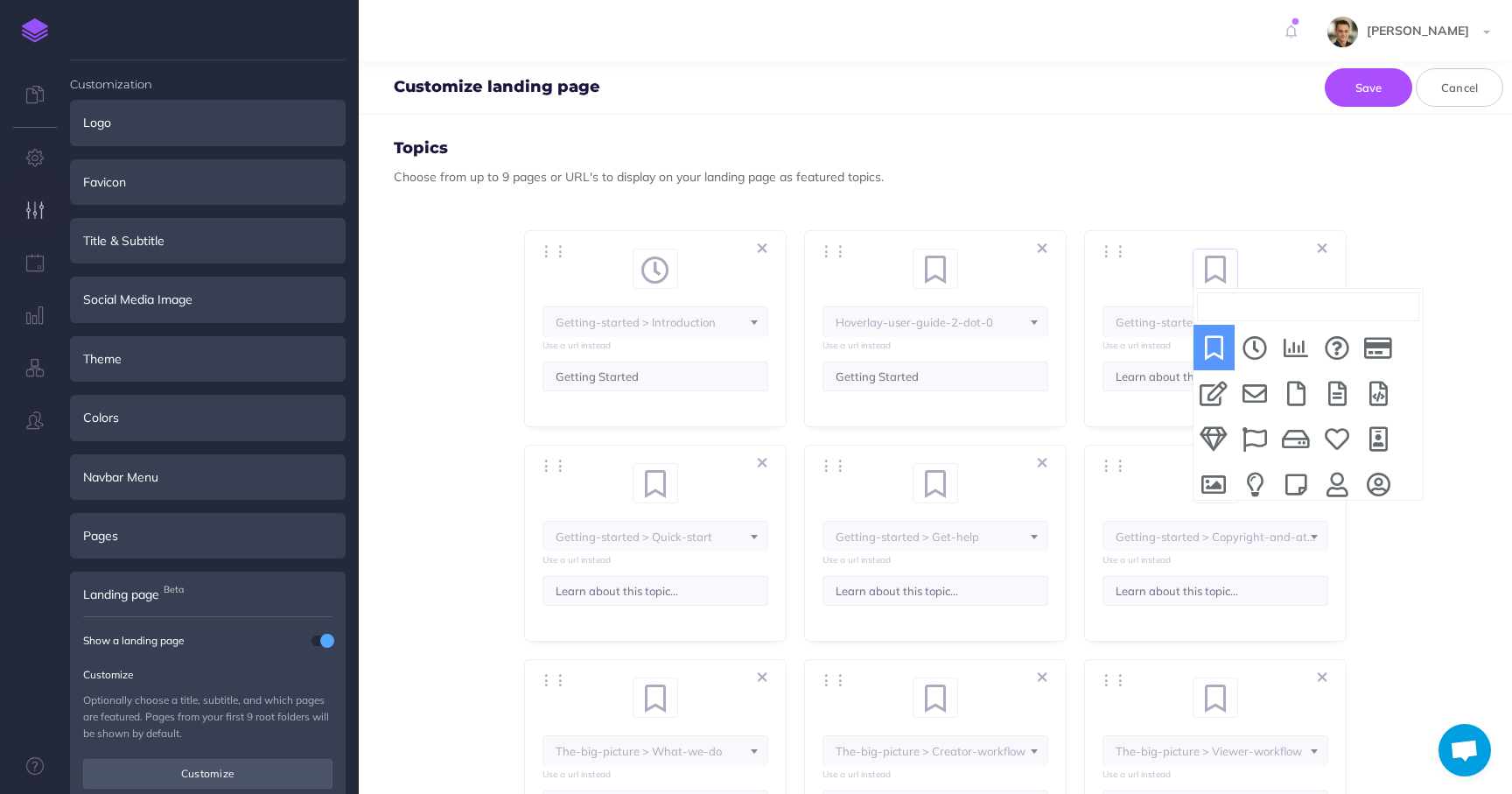
click at [1215, 268] on span at bounding box center [1225, 261] width 27 height 23
select select "hdd"
select select "IUU-7NE-5KD-LYV"
select select "RJ9-5XM-FUB-83A"
select select "SBE-6CHO-2OC-N1X"
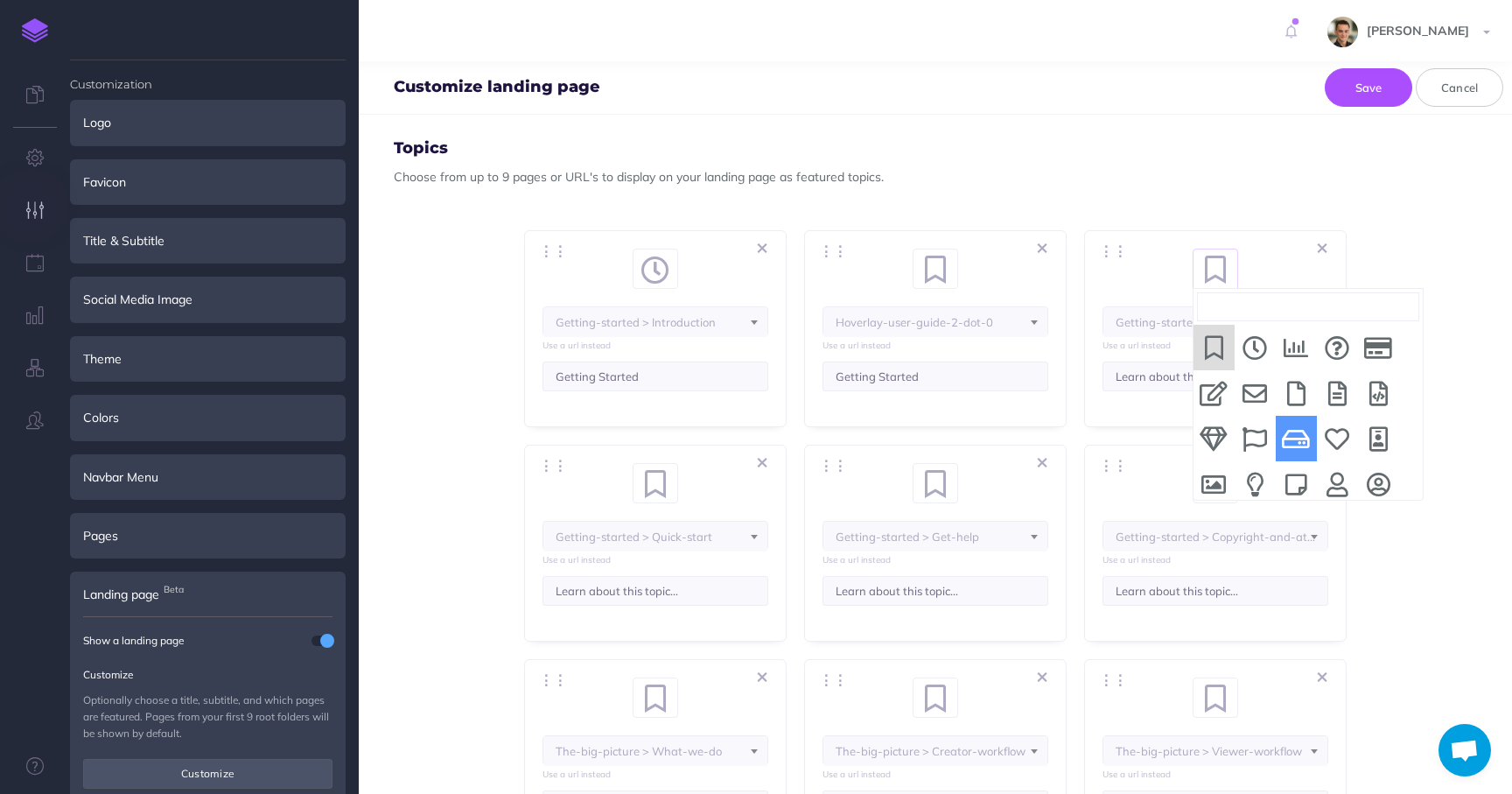
select select "9O2-N1LF-JMV-TWU"
select select "3Q8-VZHW-VF9-CW8"
select select "J9W-B9J3-IH6-ZWL"
select select "BLN-GPP-SY5-NJP"
select select "MMM-03EA-ZO2-9KN"
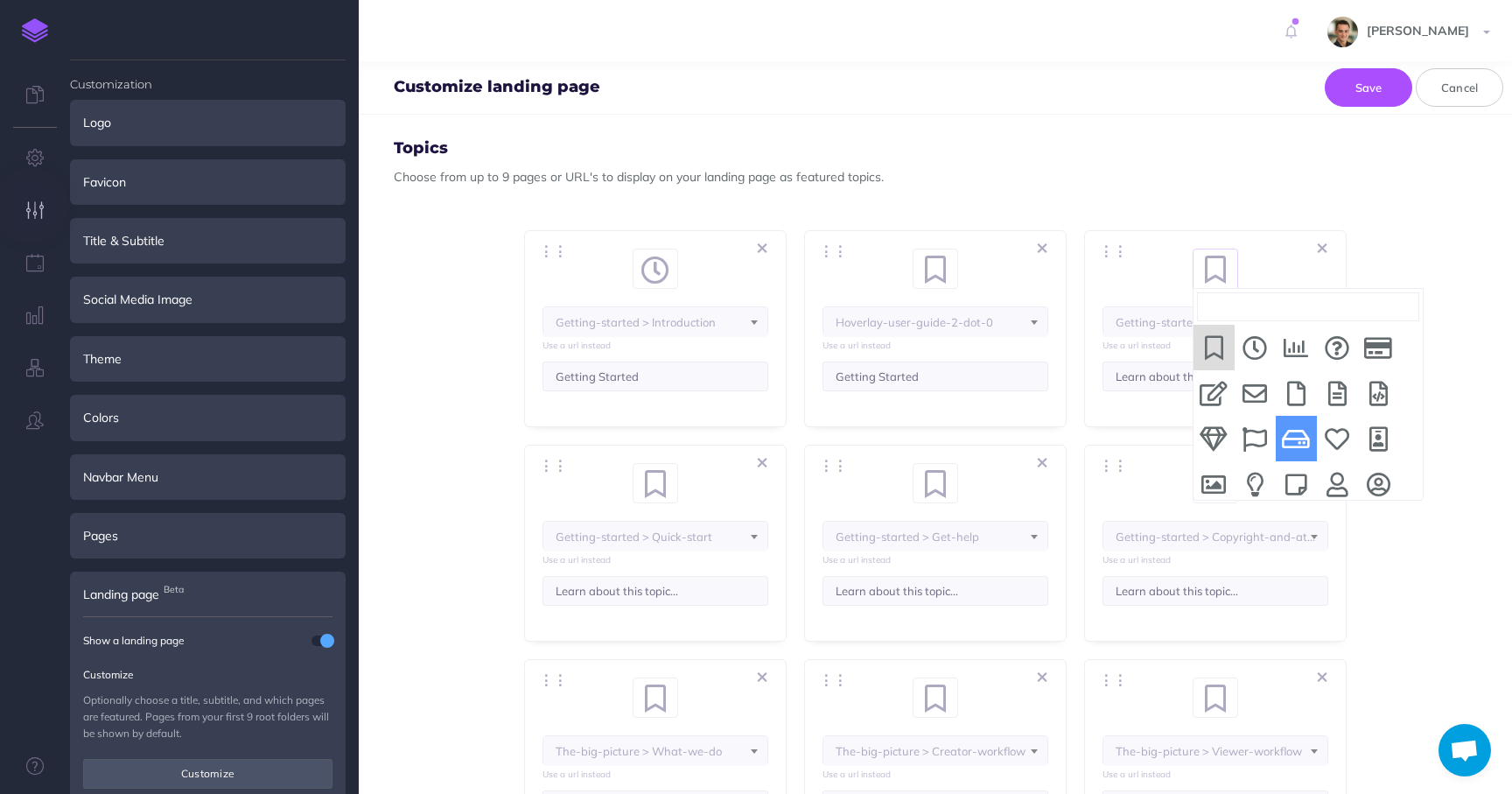
select select "102-K1E7-QX5-QRU"
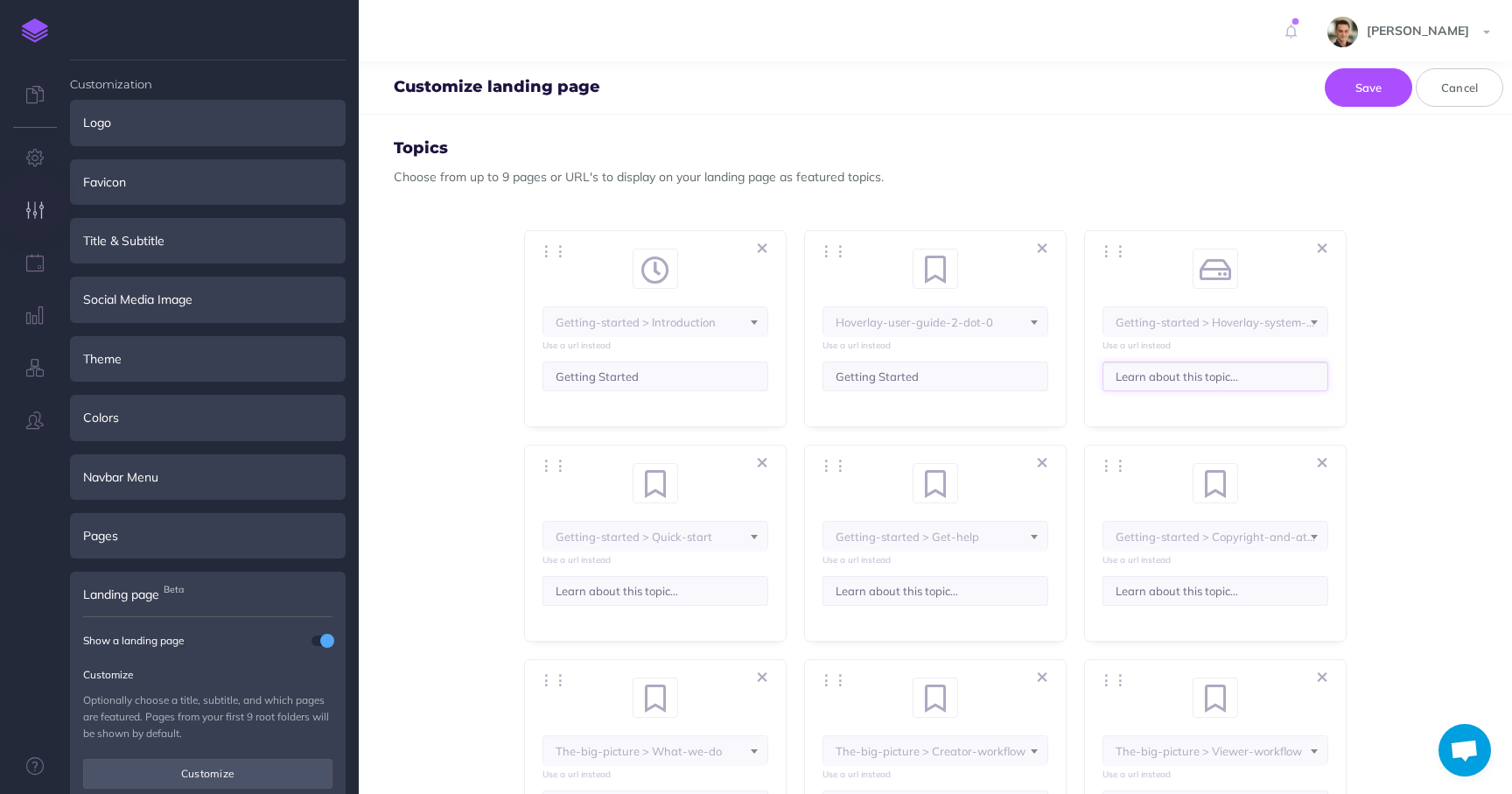
click at [1228, 381] on input "Learn about this topic..." at bounding box center [1215, 376] width 226 height 30
type input "System Requirements"
click at [731, 544] on span "Getting-started > Quick-start" at bounding box center [655, 536] width 224 height 30
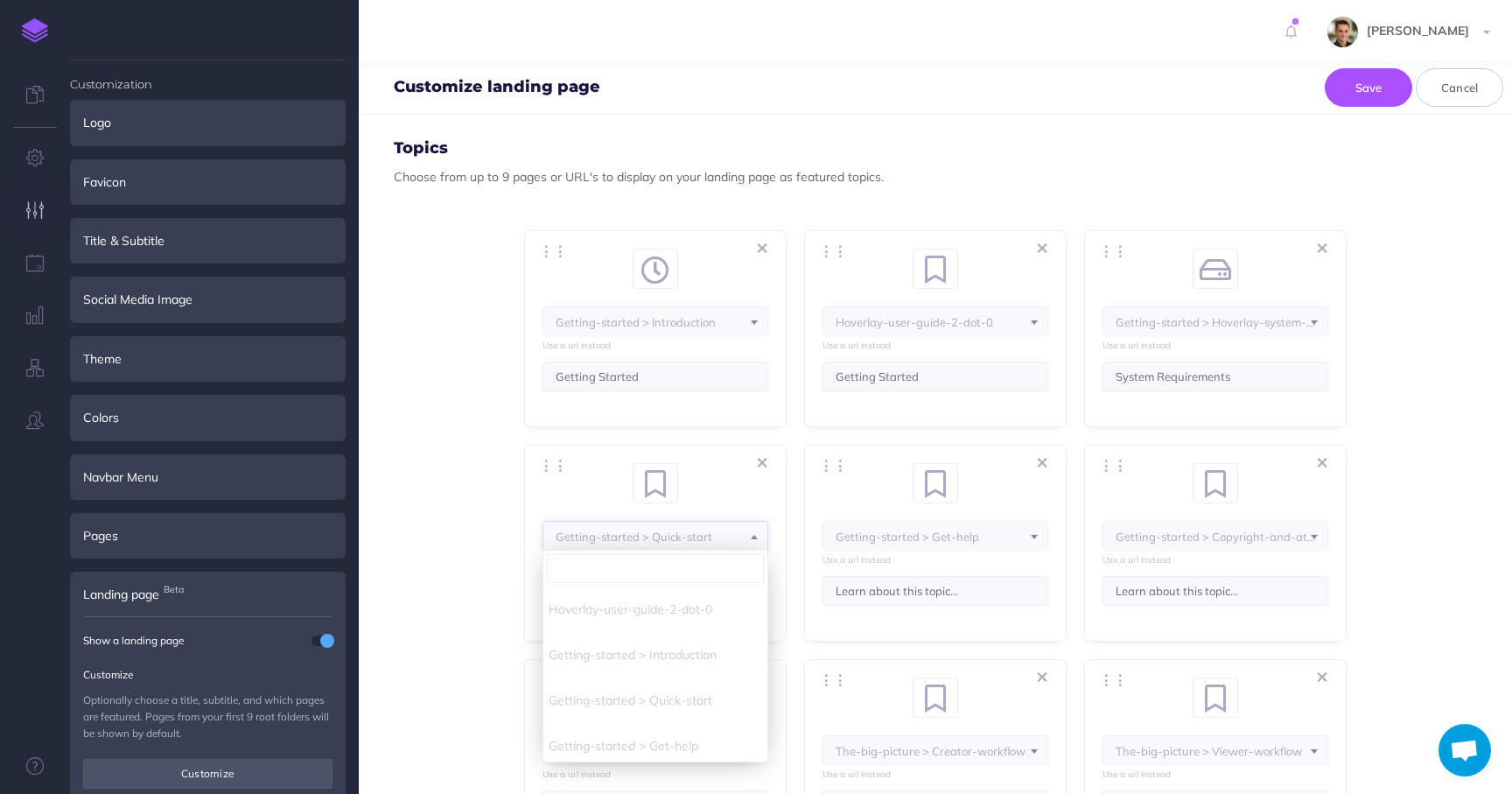
click at [728, 537] on span "Getting-started > Quick-start" at bounding box center [655, 536] width 224 height 30
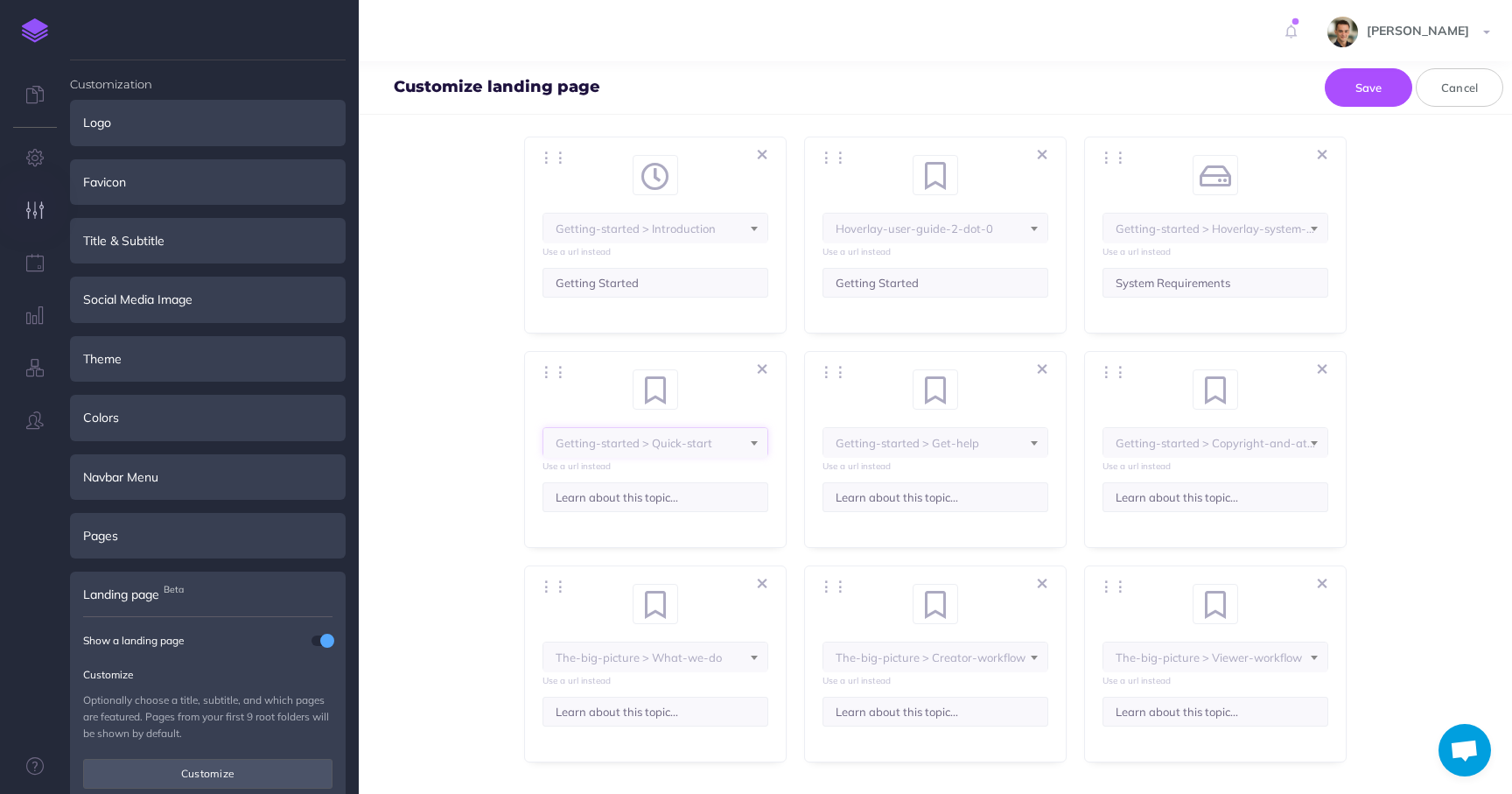
scroll to position [386, 0]
click at [1295, 660] on span "The-big-picture > Viewer-workflow" at bounding box center [1215, 654] width 224 height 30
click at [768, 241] on span "The-big-picture > Creator-workflow" at bounding box center [655, 226] width 224 height 30
click at [934, 737] on div "⋮⋮ <i class="fa fa-fw fa-bookmark"></i> bookmark <i class="fa fa-fw fa-clock"><…" at bounding box center [935, 661] width 263 height 197
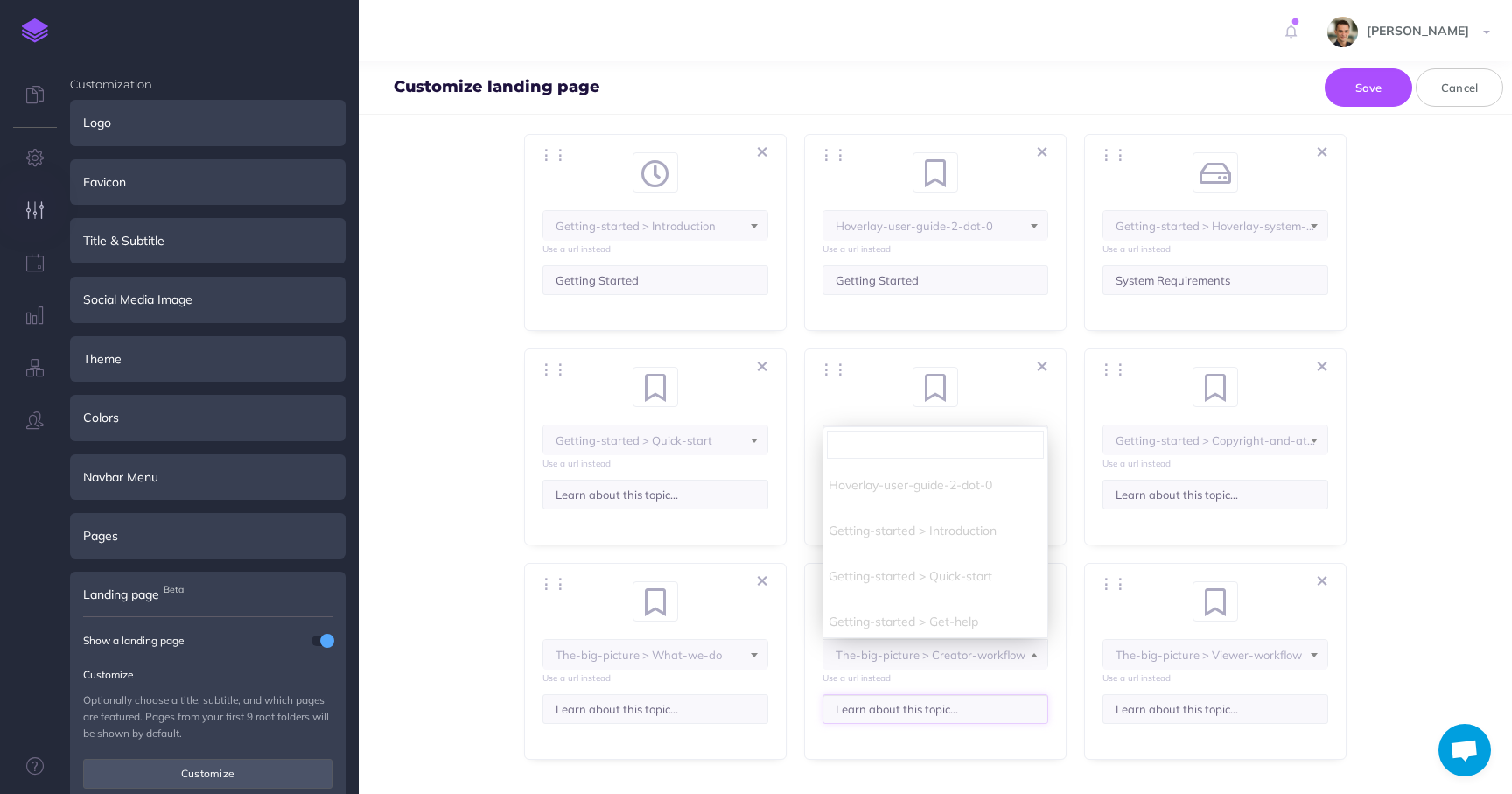
click at [935, 709] on input "Learn about this topic..." at bounding box center [935, 708] width 226 height 30
click at [835, 705] on input "Creator Worklow" at bounding box center [935, 708] width 226 height 30
click at [947, 711] on input "Content Creator Worklow" at bounding box center [935, 708] width 226 height 30
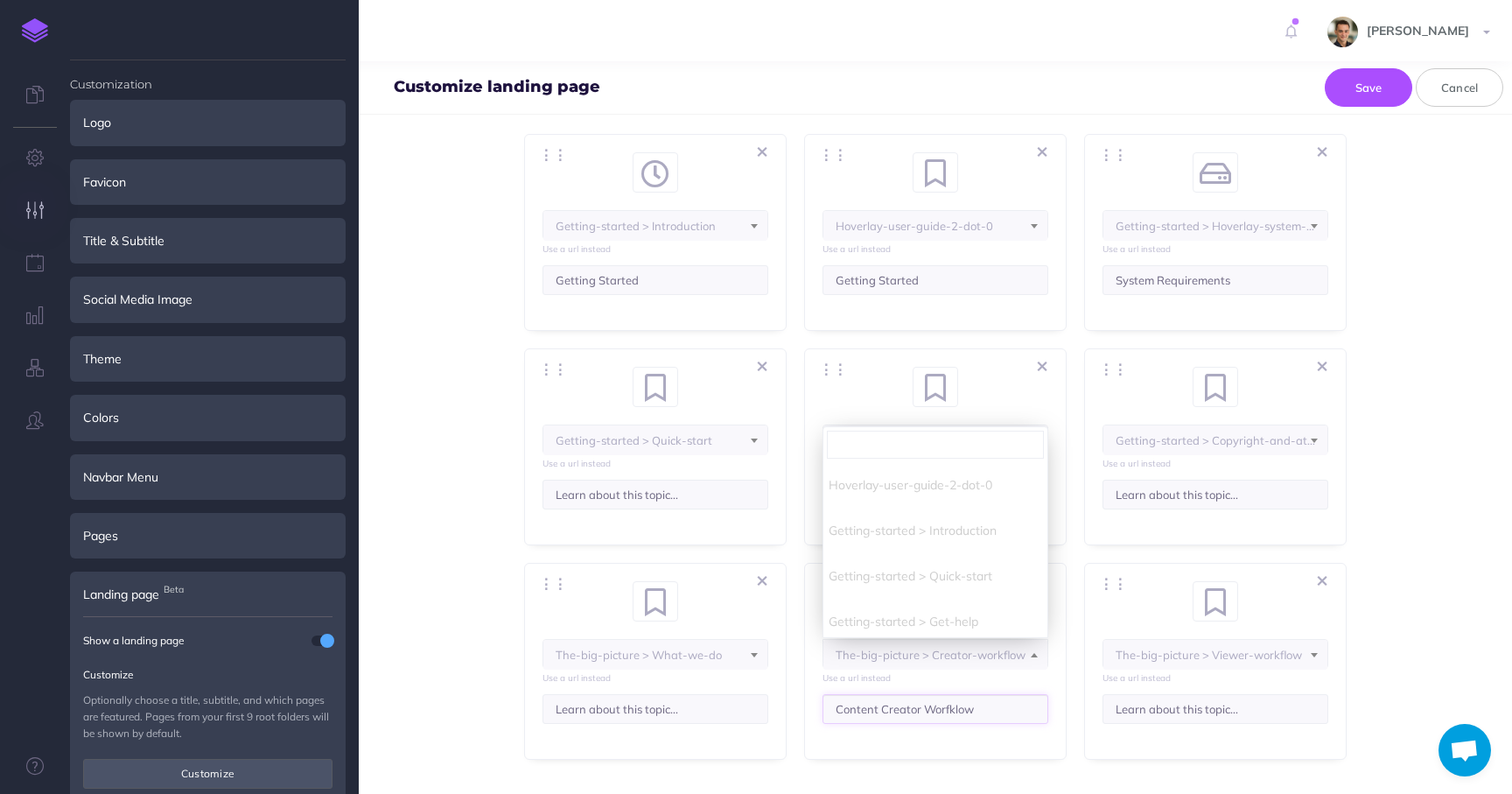
type input "Content Creator Worfklow"
click at [1168, 720] on input "Learn about this topic..." at bounding box center [1215, 708] width 226 height 30
click at [1168, 720] on input "Learn about this topic..." at bounding box center [1215, 708] width 226 height 30
type input "Viewer Workflow"
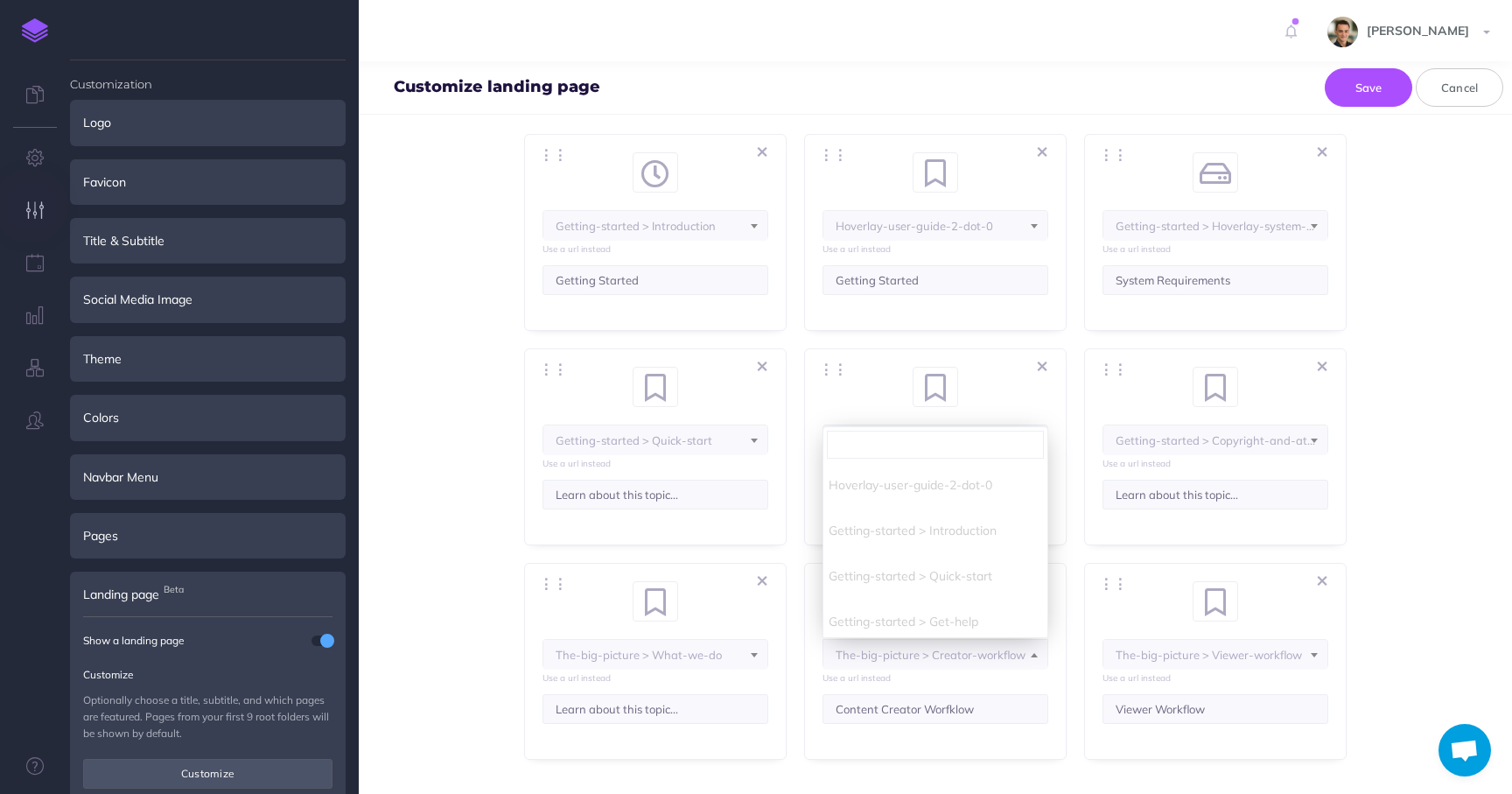
click at [1170, 761] on div "Heading Change the main heading to match your brand. Hoverlay Official Document…" at bounding box center [935, 454] width 1153 height 680
click at [953, 189] on icon at bounding box center [935, 173] width 35 height 30
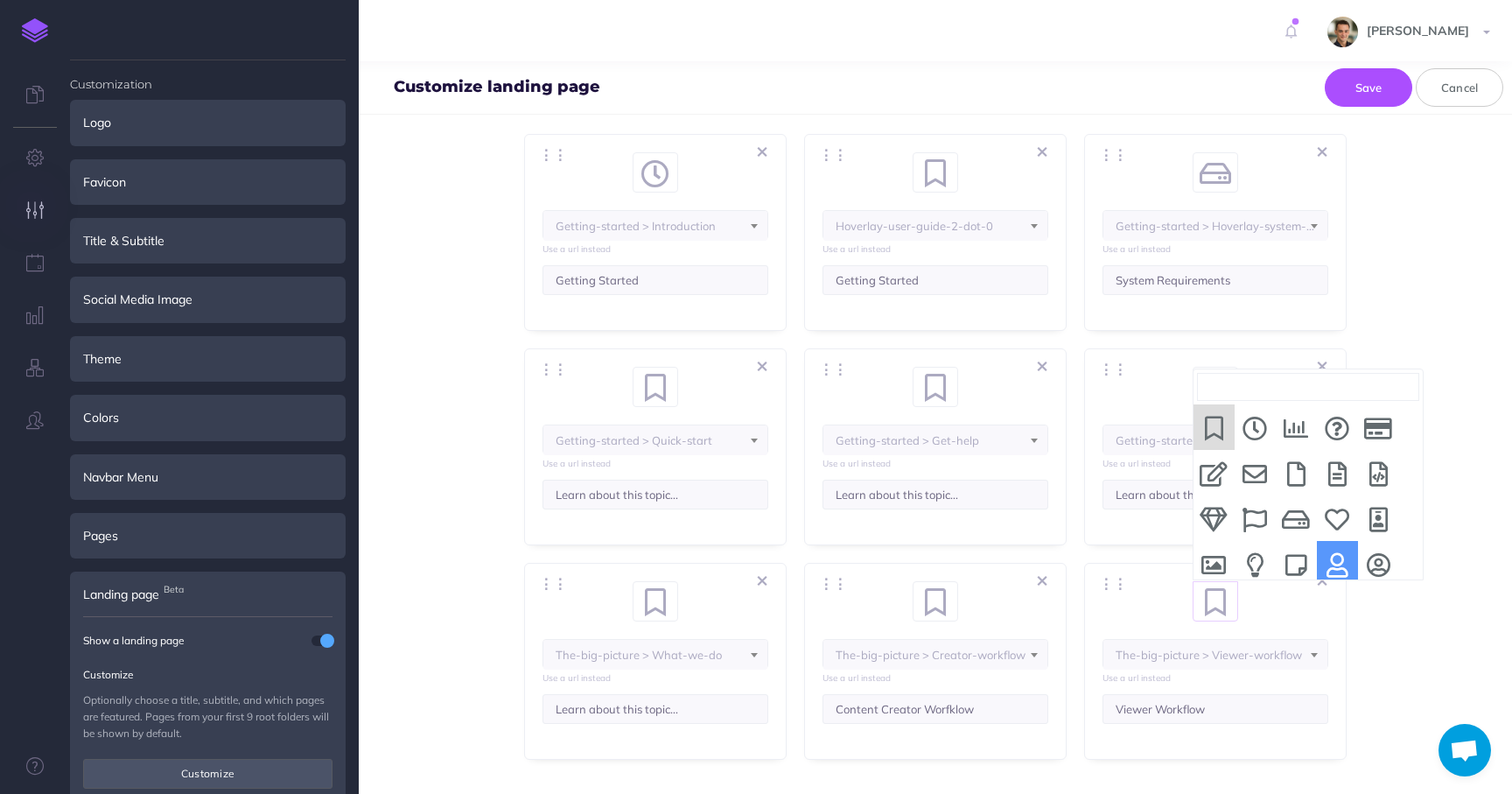
select select "user"
select select "IUU-7NE-5KD-LYV"
select select "RJ9-5XM-FUB-83A"
select select "SBE-6CHO-2OC-N1X"
select select "9O2-N1LF-JMV-TWU"
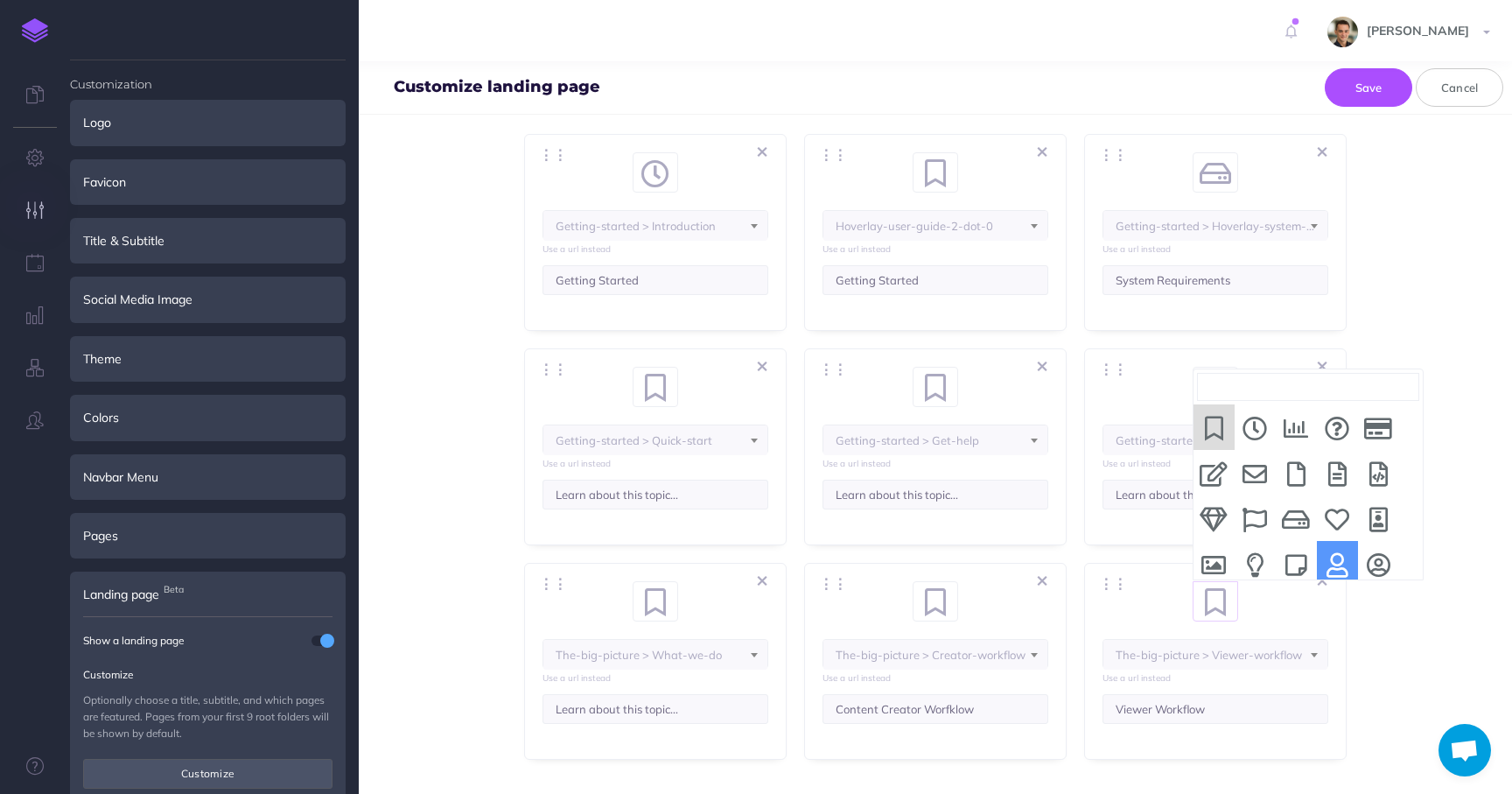
select select "3Q8-VZHW-VF9-CW8"
select select "J9W-B9J3-IH6-ZWL"
select select "BLN-GPP-SY5-NJP"
select select "MMM-03EA-ZO2-9KN"
select select "102-K1E7-QX5-QRU"
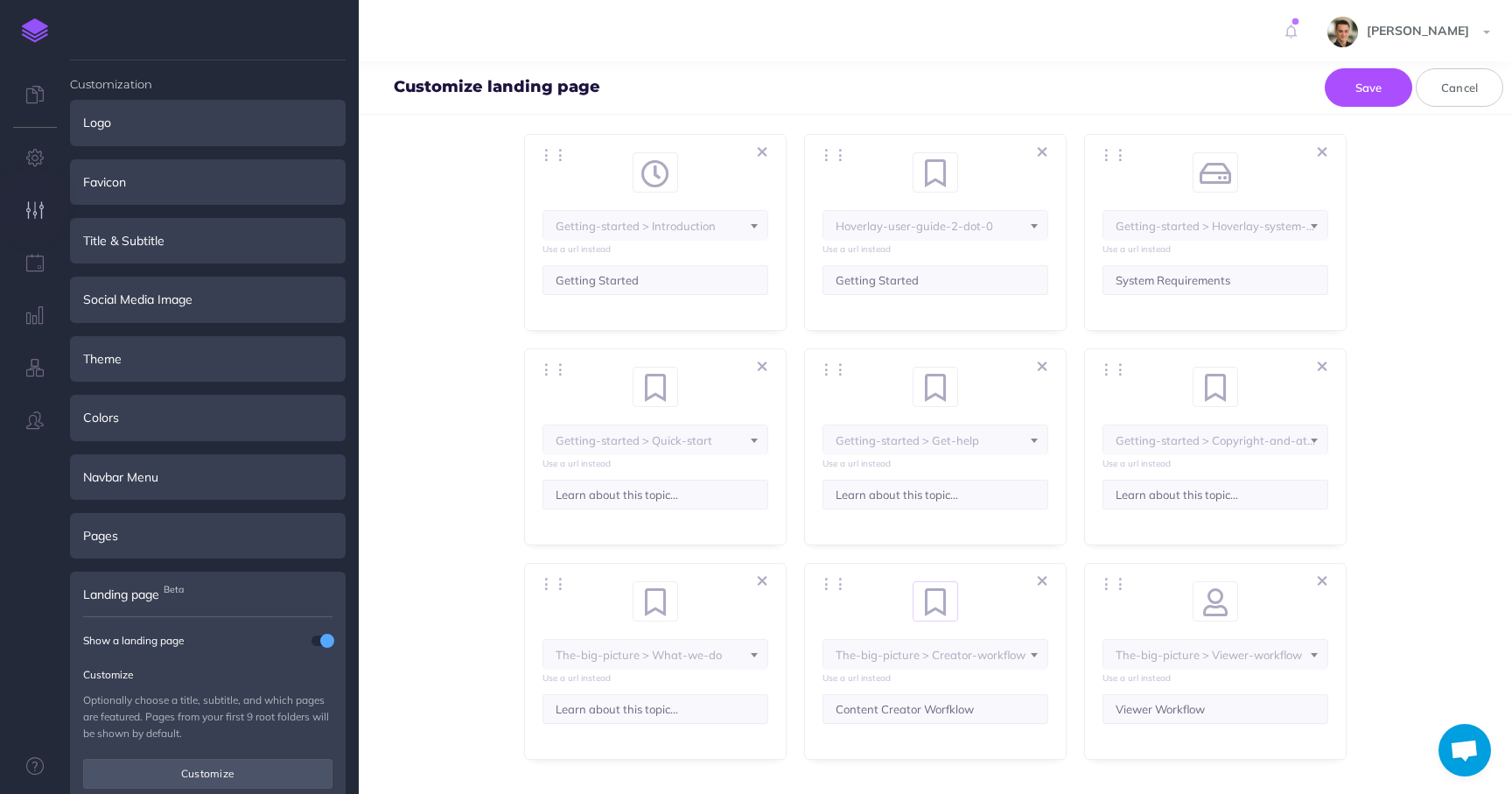
click at [932, 601] on span at bounding box center [945, 594] width 27 height 23
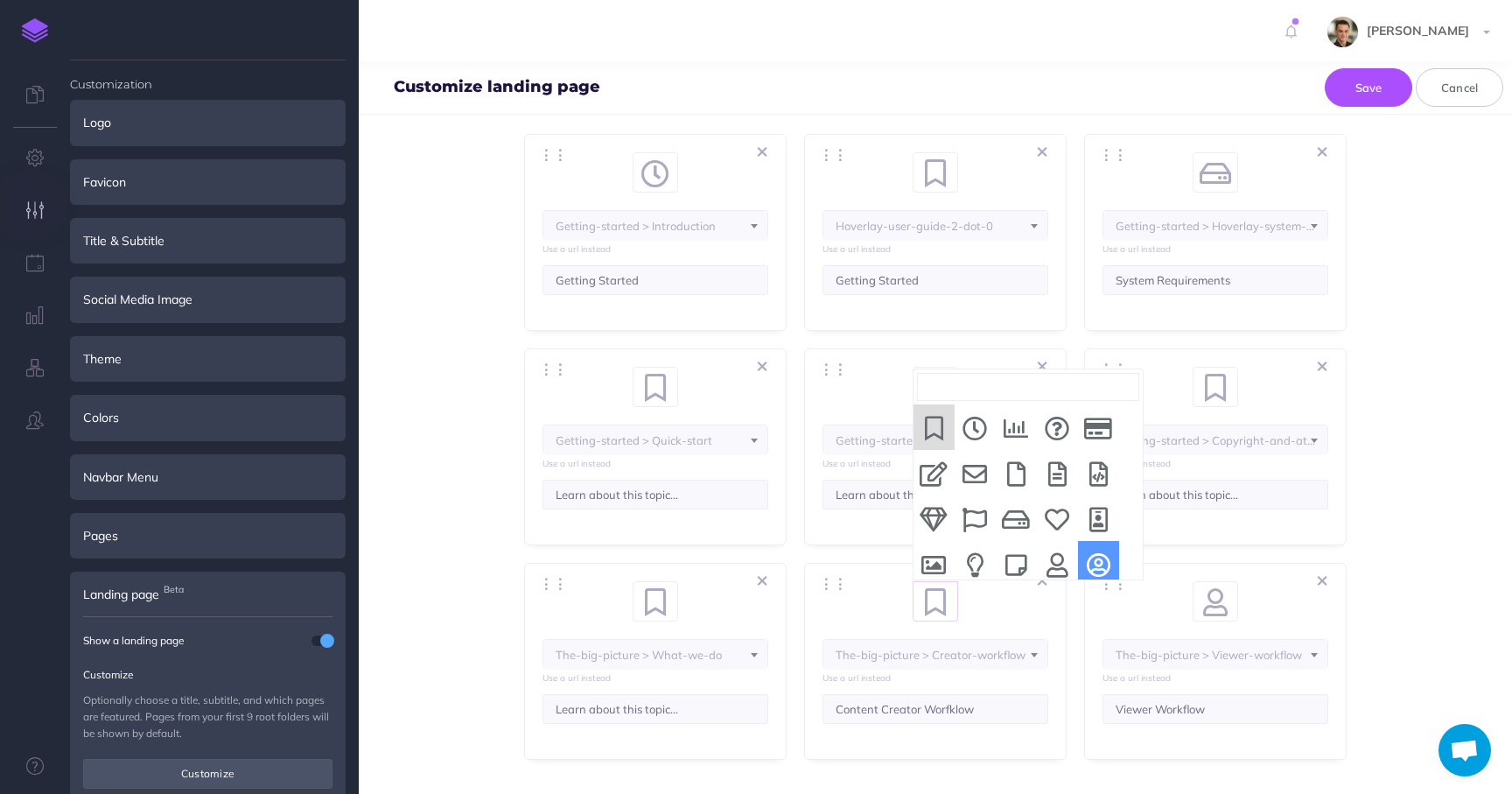
select select "user-circle"
select select "IUU-7NE-5KD-LYV"
select select "RJ9-5XM-FUB-83A"
select select "SBE-6CHO-2OC-N1X"
select select "9O2-N1LF-JMV-TWU"
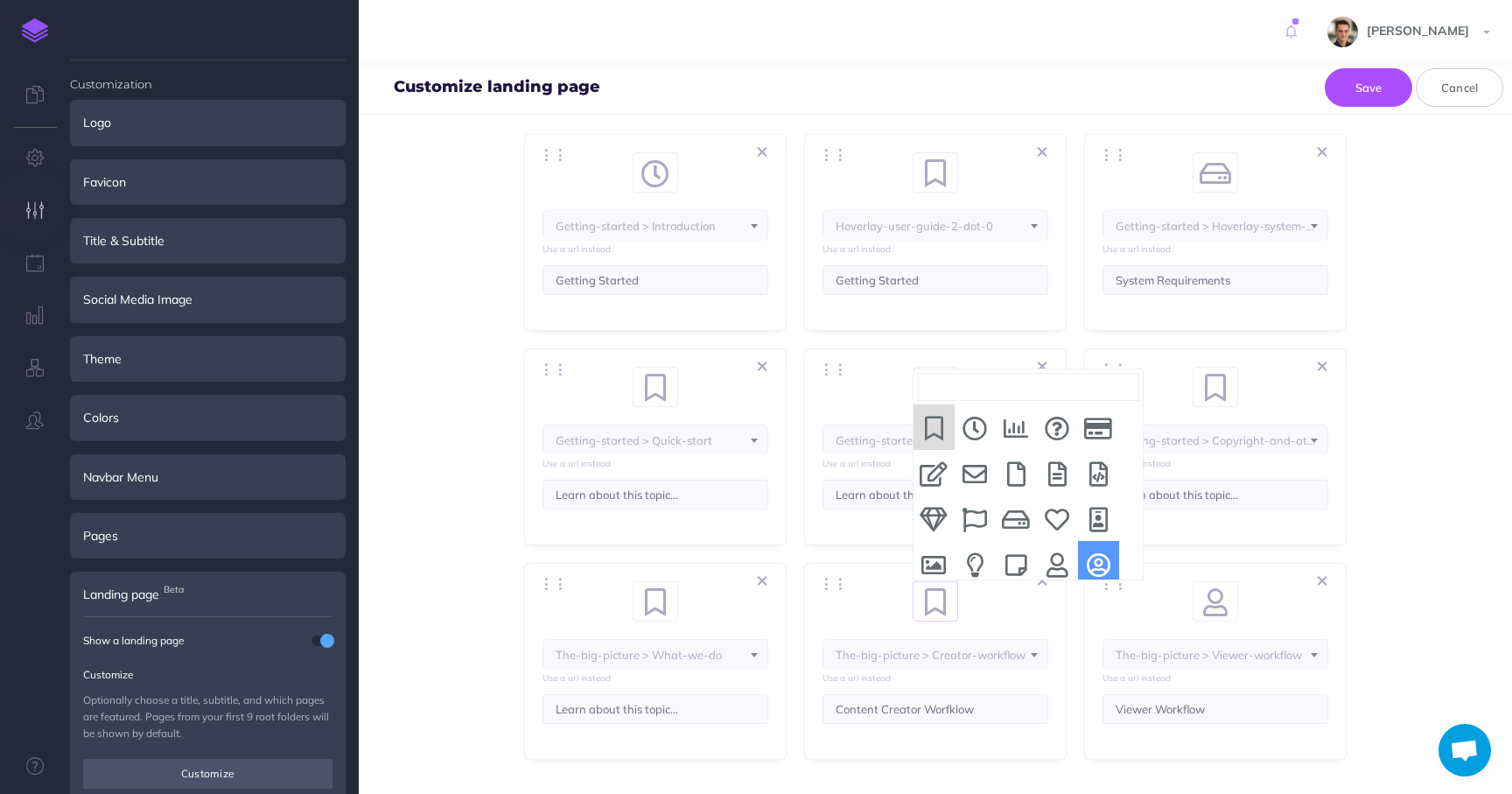
select select "3Q8-VZHW-VF9-CW8"
select select "J9W-B9J3-IH6-ZWL"
select select "BLN-GPP-SY5-NJP"
select select "MMM-03EA-ZO2-9KN"
select select "102-K1E7-QX5-QRU"
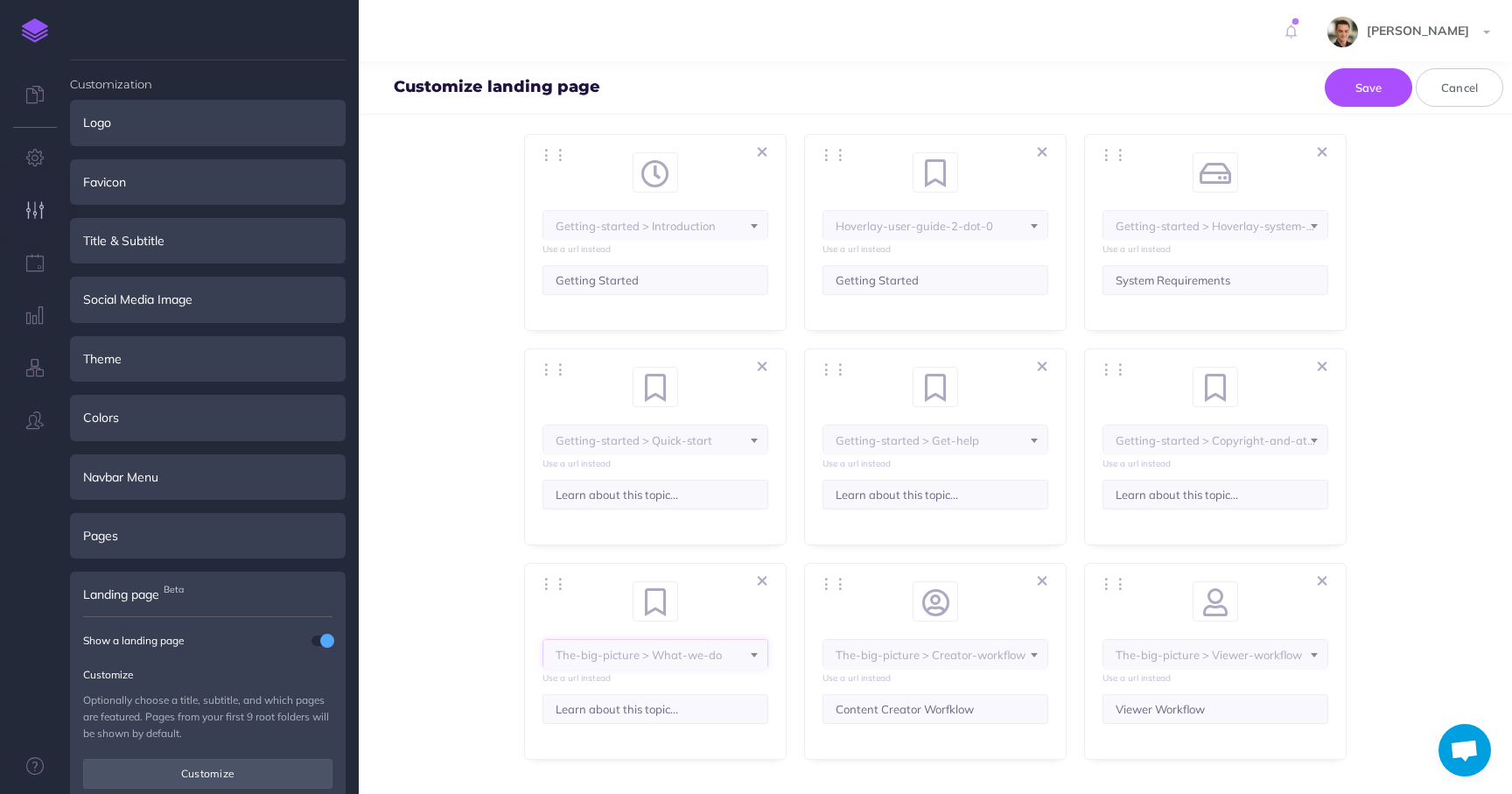
click at [754, 653] on b at bounding box center [754, 655] width 7 height 5
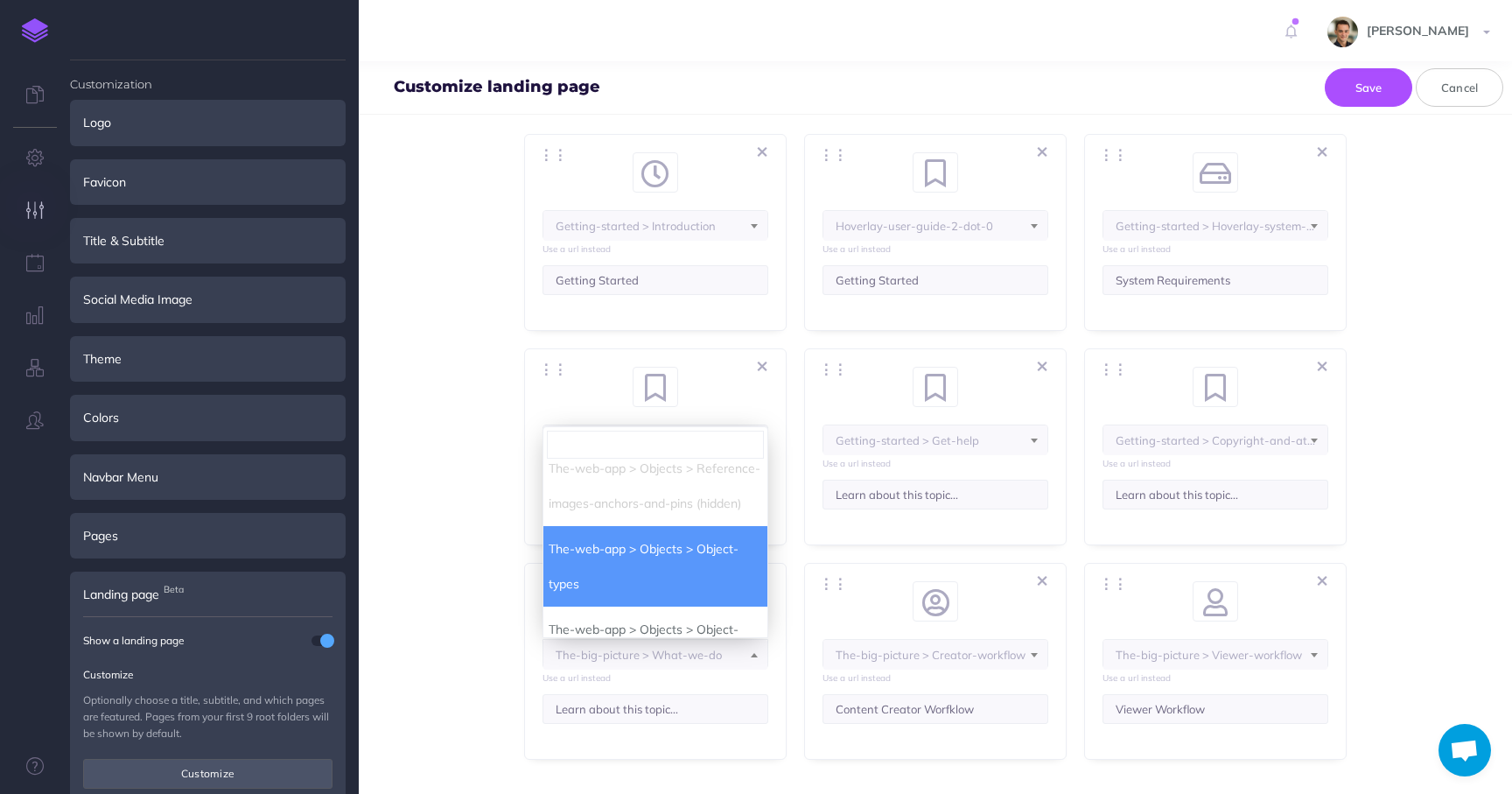
select select "IUU-7NE-5KD-LYV"
select select "RJ9-5XM-FUB-83A"
select select "SBE-6CHO-2OC-N1X"
select select "3Q8-VZHW-VF9-CW8"
select select "J9W-B9J3-IH6-ZWL"
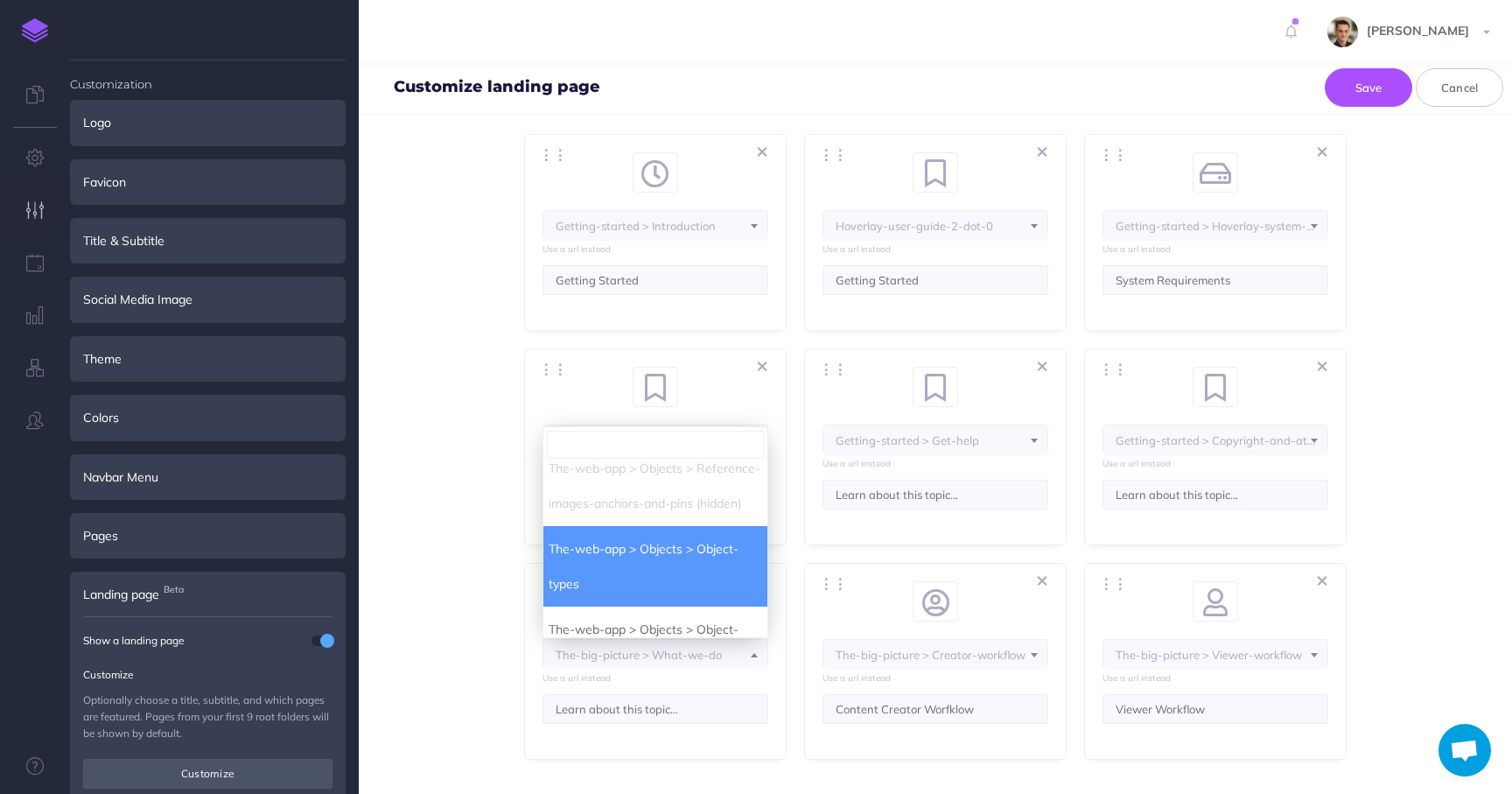
select select "BLN-GPP-SY5-NJP"
select select "MMM-03EA-ZO2-9KN"
select select "102-K1E7-QX5-QRU"
select select "61X-ONWJ-ZYB-YGJ"
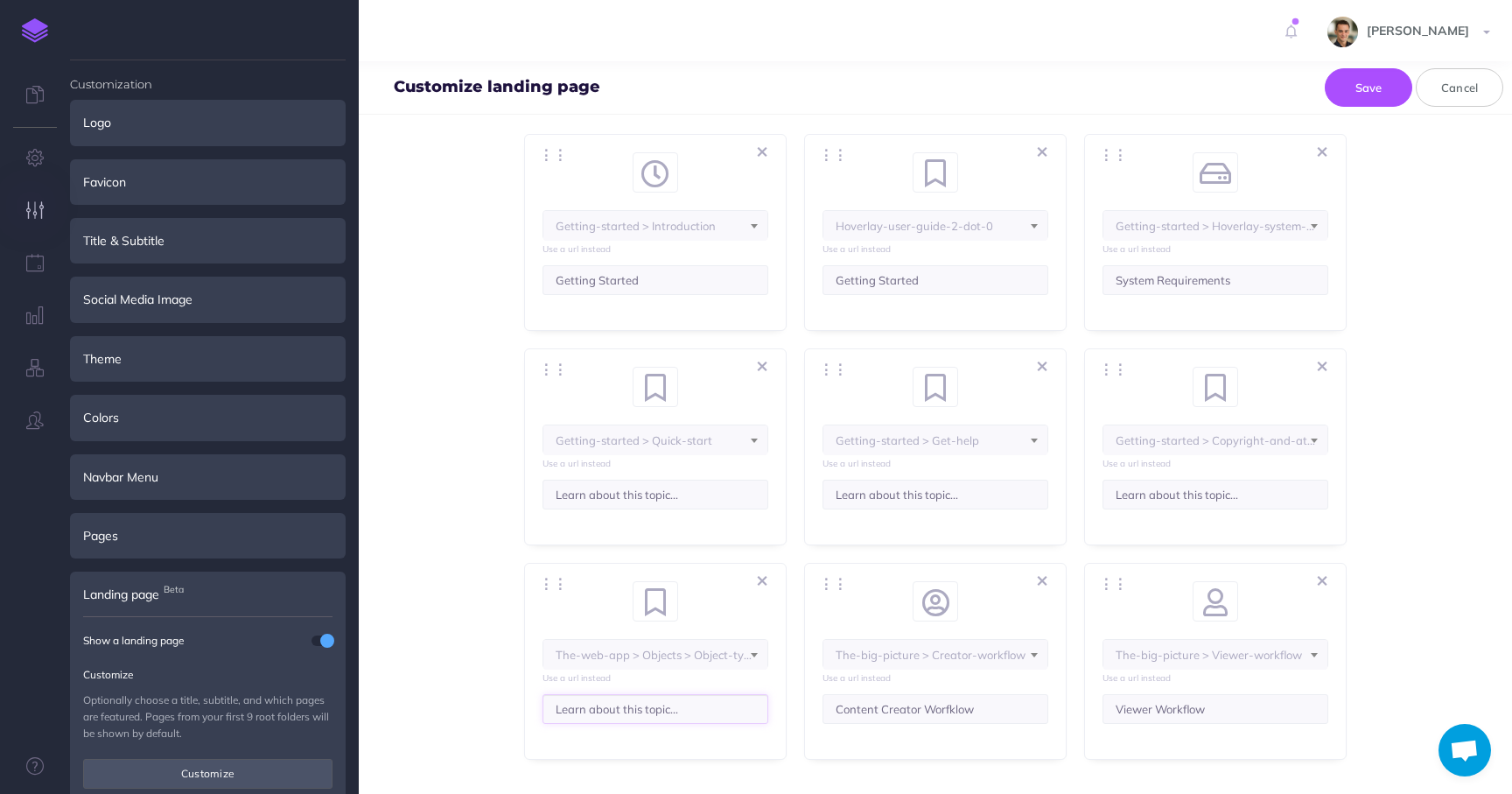
click at [642, 709] on input "Learn about this topic..." at bounding box center [655, 708] width 226 height 30
type input "Object Types"
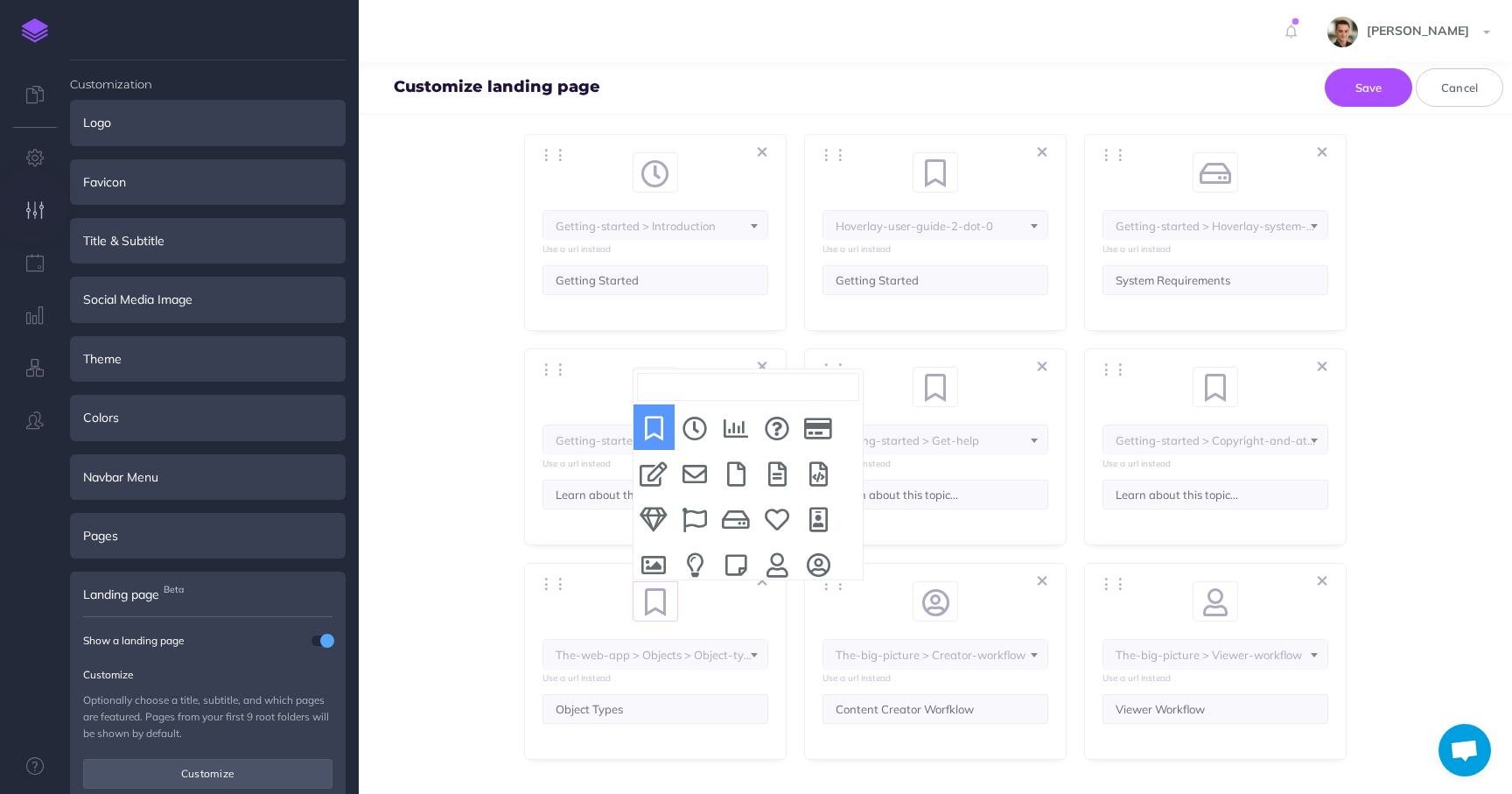
click at [654, 598] on span at bounding box center [664, 594] width 27 height 23
select select "image"
select select "IUU-7NE-5KD-LYV"
select select "RJ9-5XM-FUB-83A"
select select "SBE-6CHO-2OC-N1X"
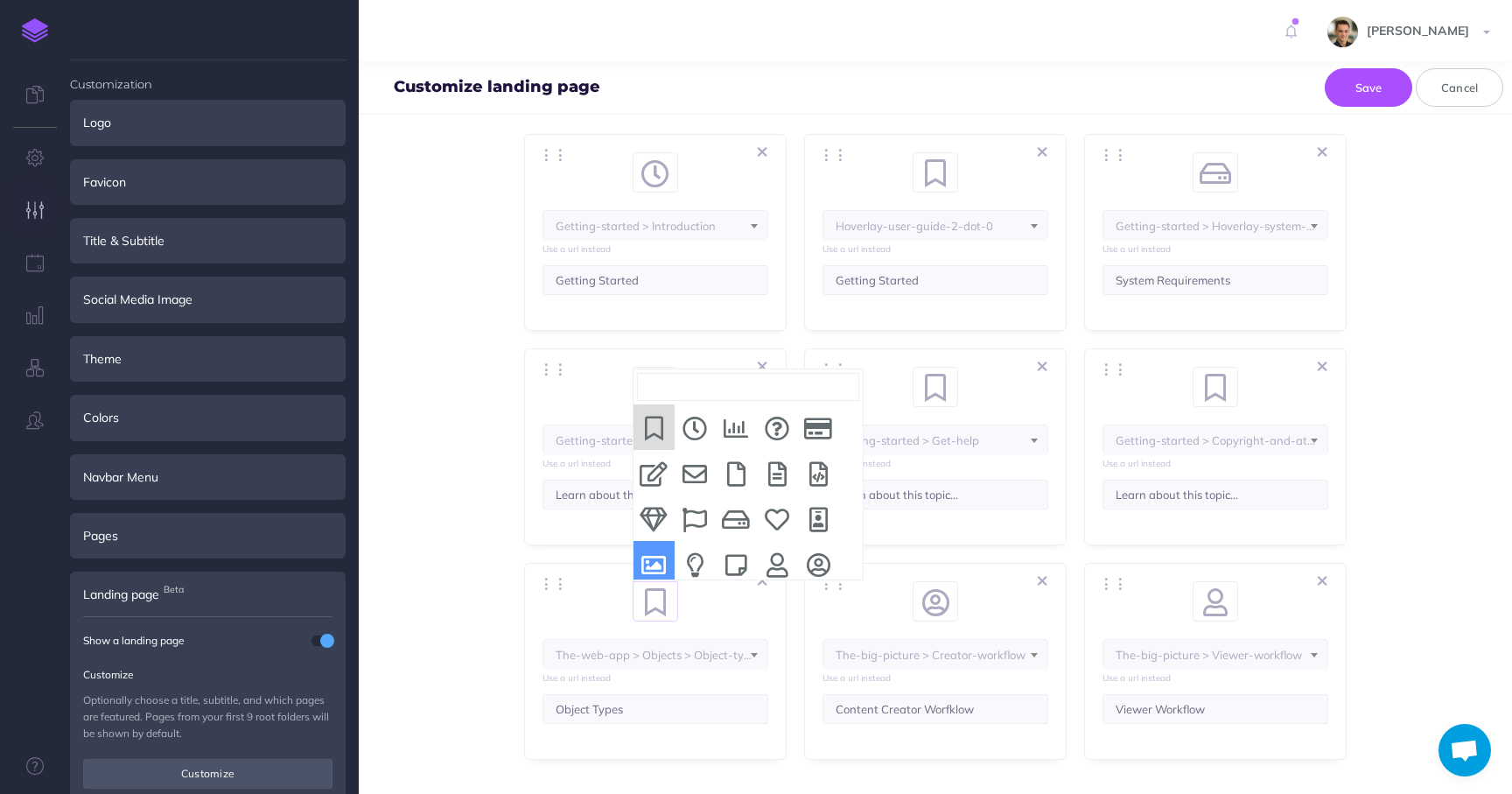
select select "3Q8-VZHW-VF9-CW8"
select select "J9W-B9J3-IH6-ZWL"
select select "BLN-GPP-SY5-NJP"
select select "MMM-03EA-ZO2-9KN"
select select "102-K1E7-QX5-QRU"
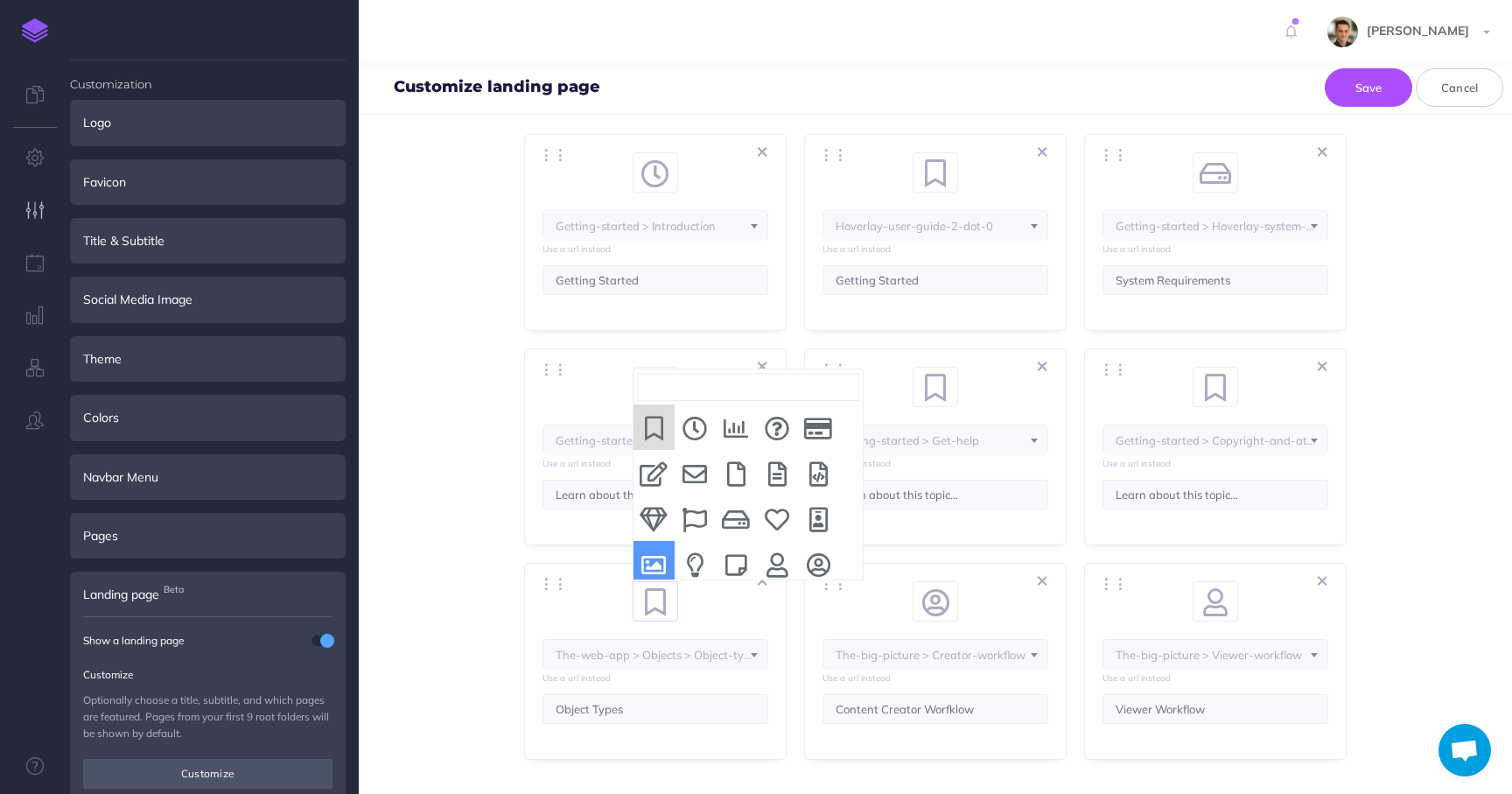
select select "61X-ONWJ-ZYB-YGJ"
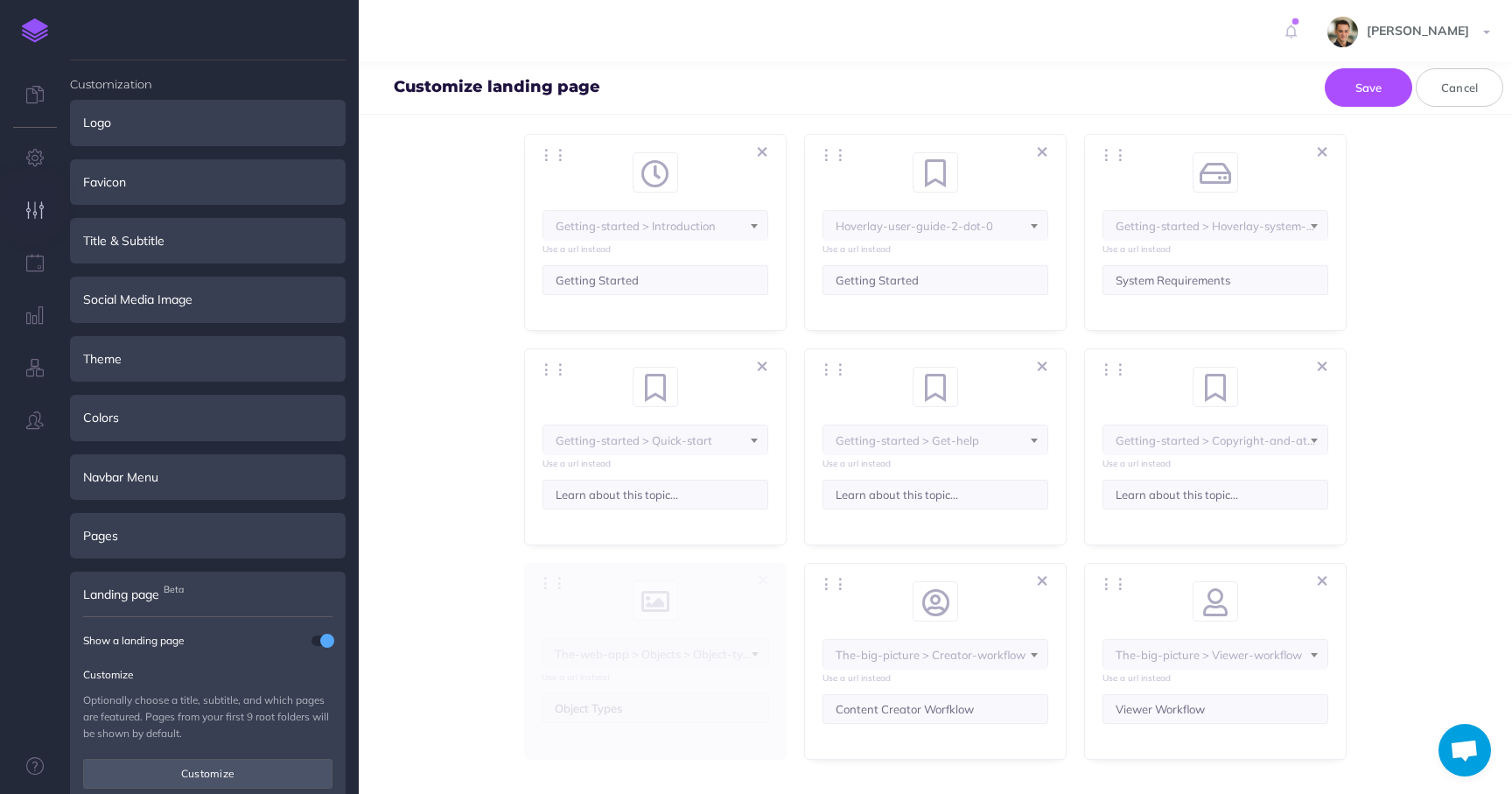
select select "image"
select select "61X-ONWJ-ZYB-YGJ"
select select "image"
select select "61X-ONWJ-ZYB-YGJ"
select select "user-circle"
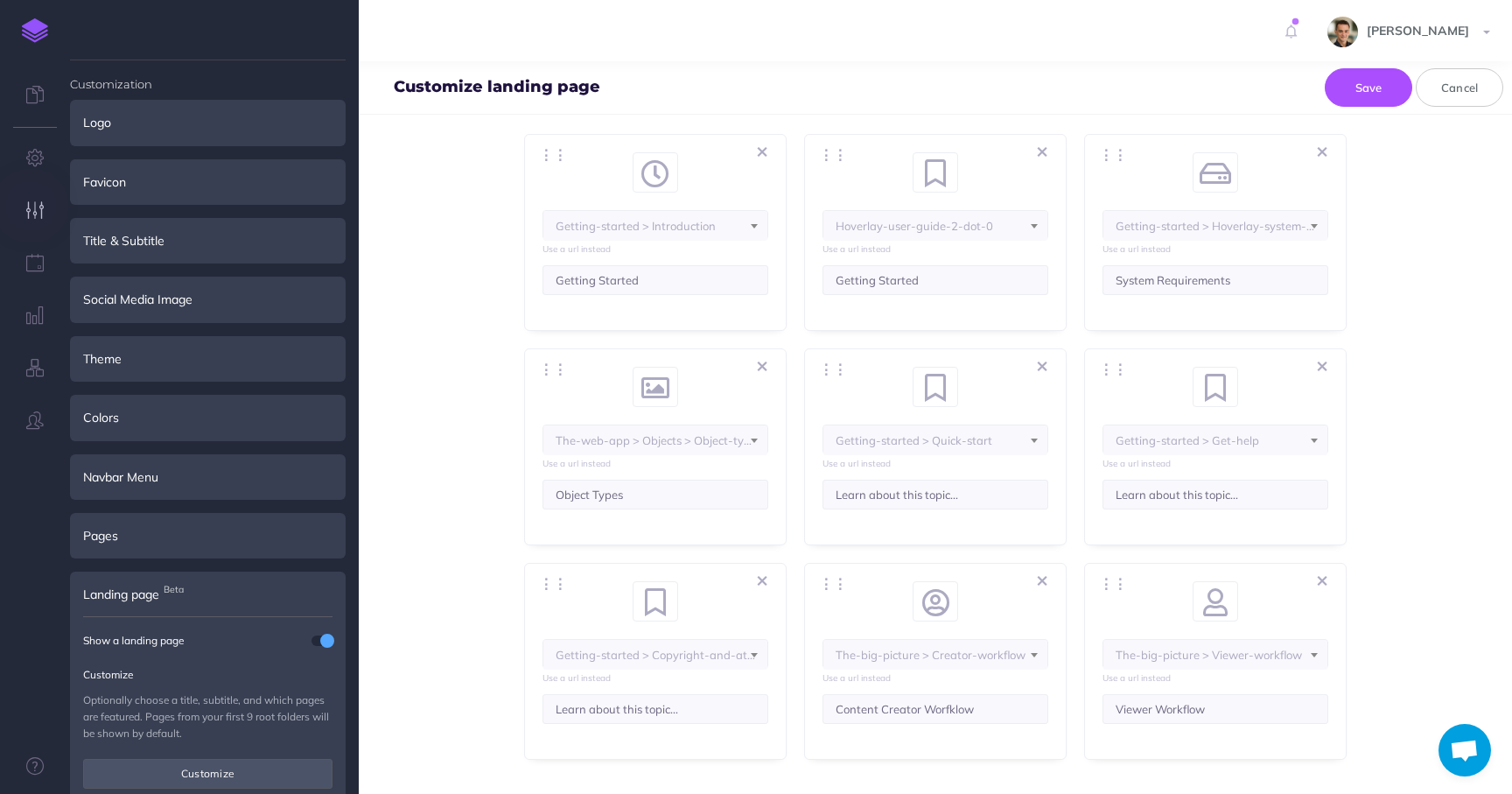
select select "3Q8-VZHW-VF9-CW8"
select select "user-circle"
select select "3Q8-VZHW-VF9-CW8"
select select "user"
select select "J9W-B9J3-IH6-ZWL"
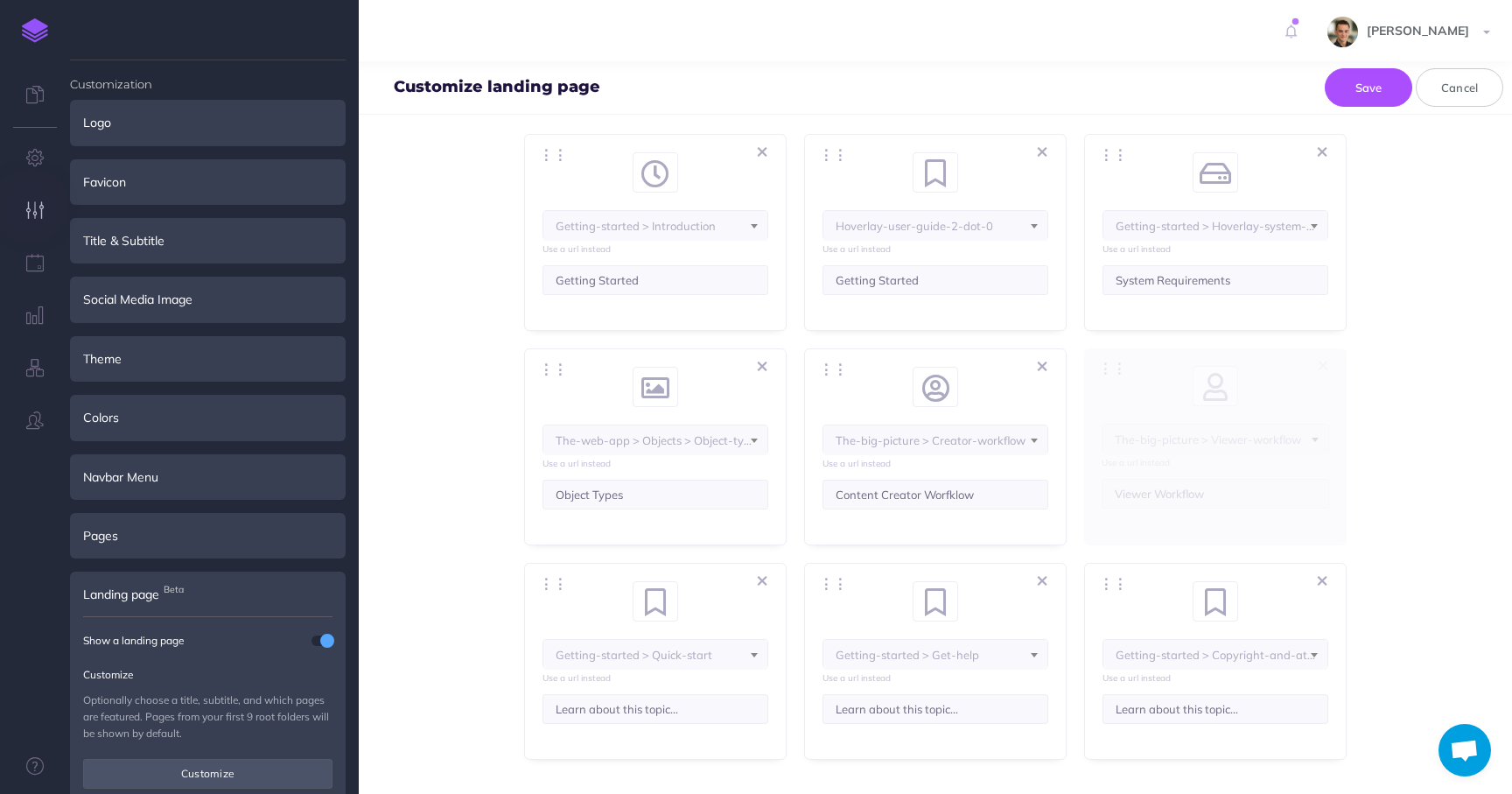
select select "user"
select select "J9W-B9J3-IH6-ZWL"
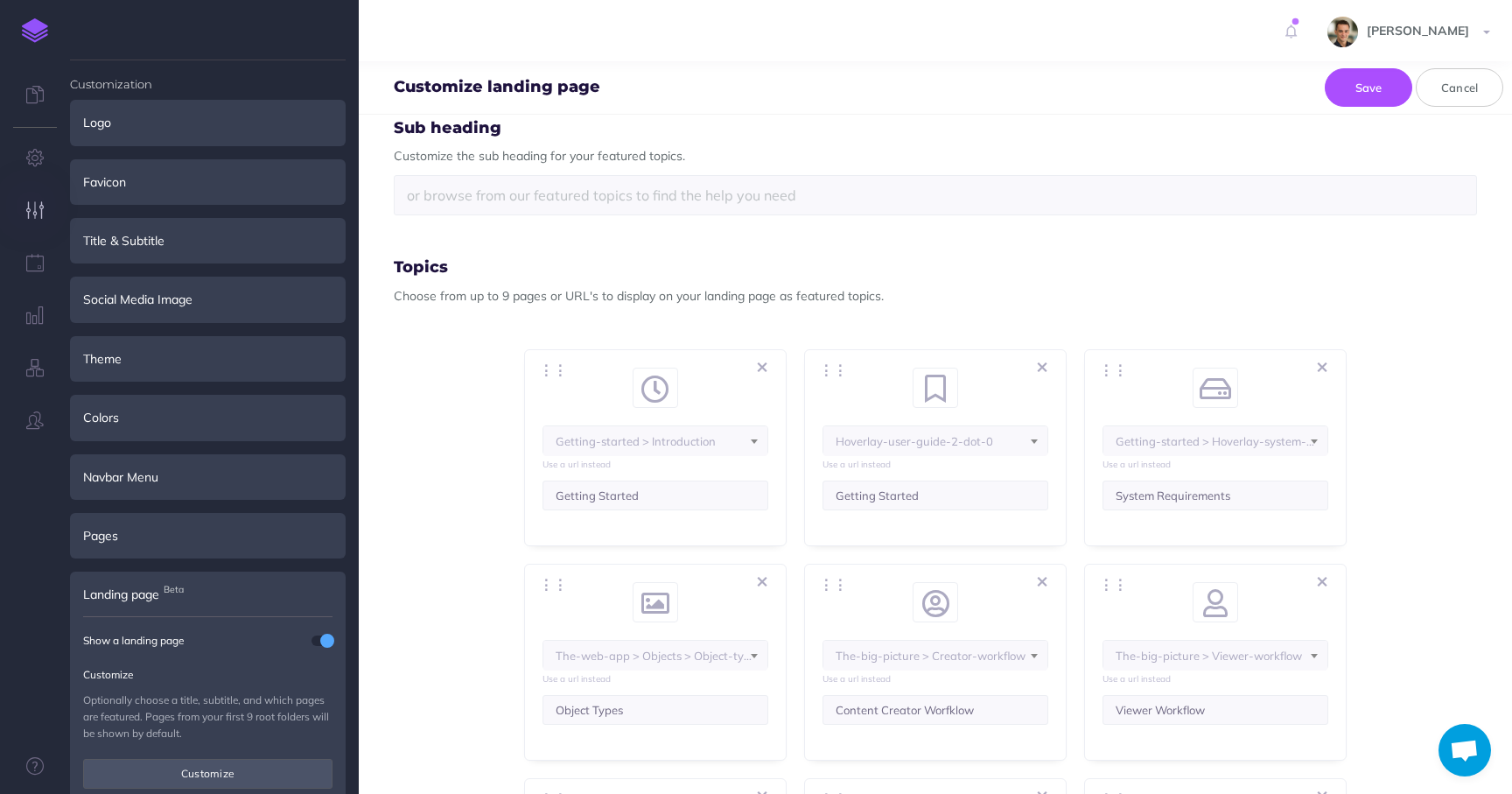
scroll to position [132, 0]
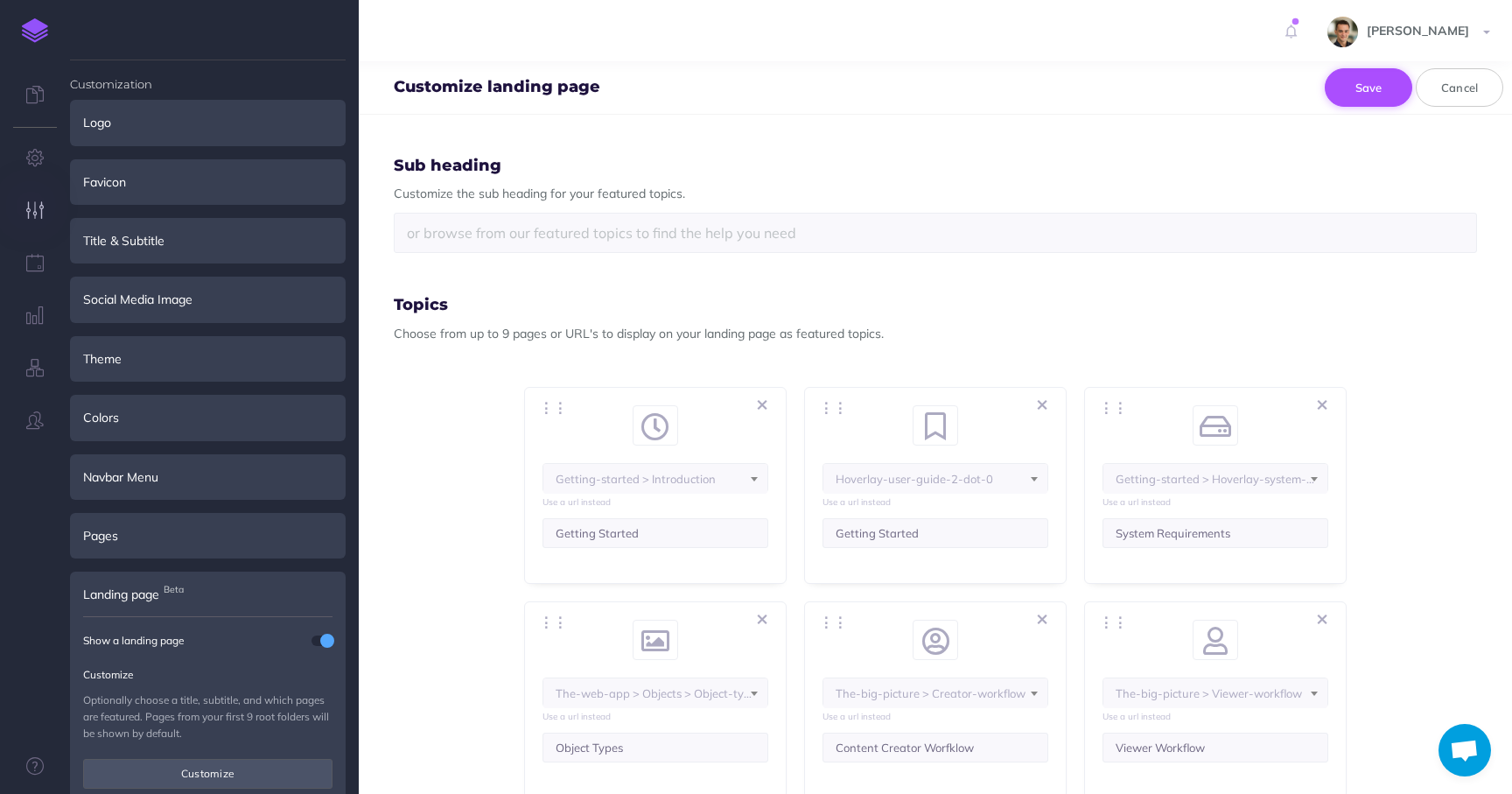
click at [1370, 88] on button "Save" at bounding box center [1369, 88] width 88 height 38
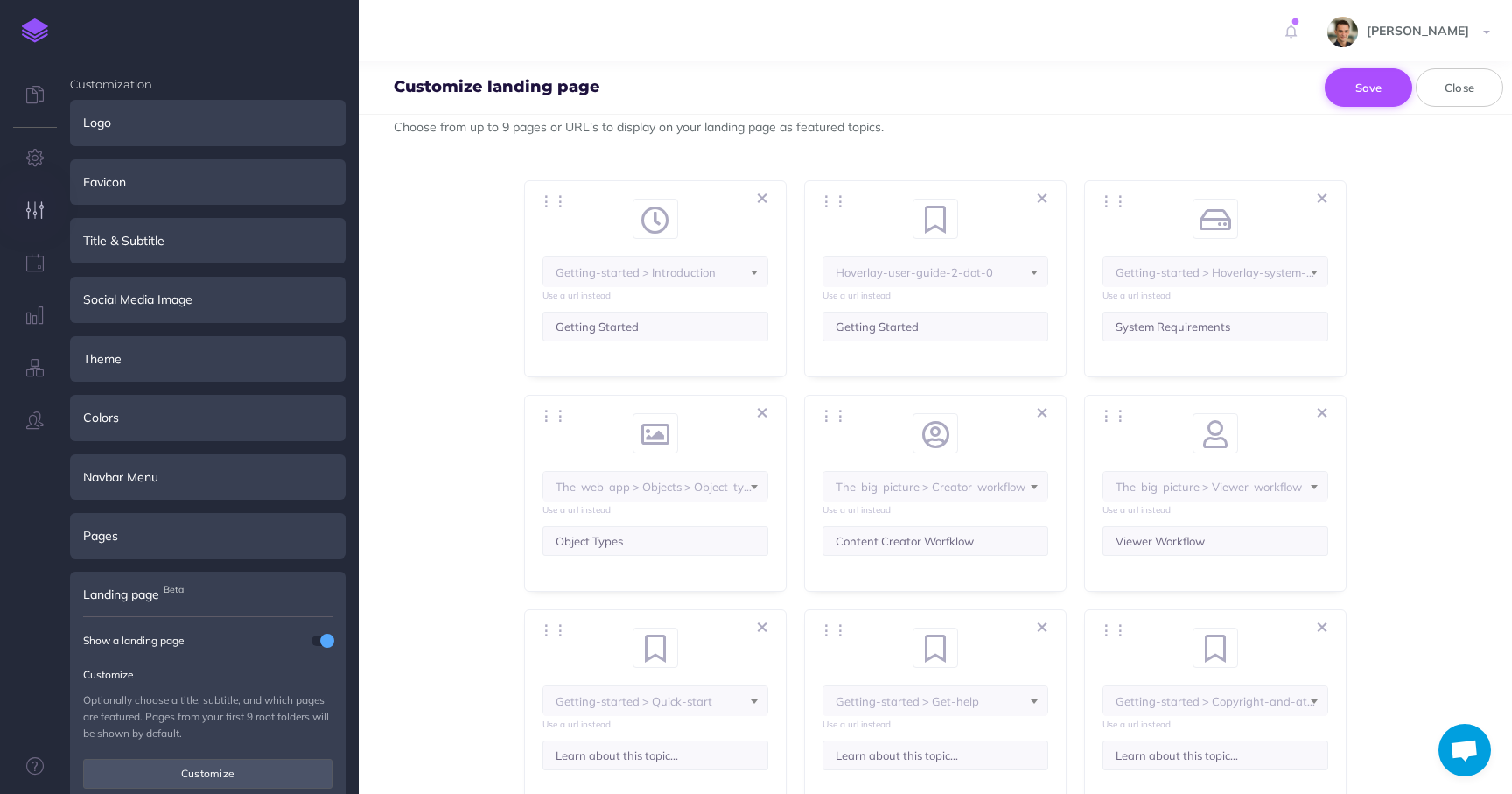
scroll to position [386, 0]
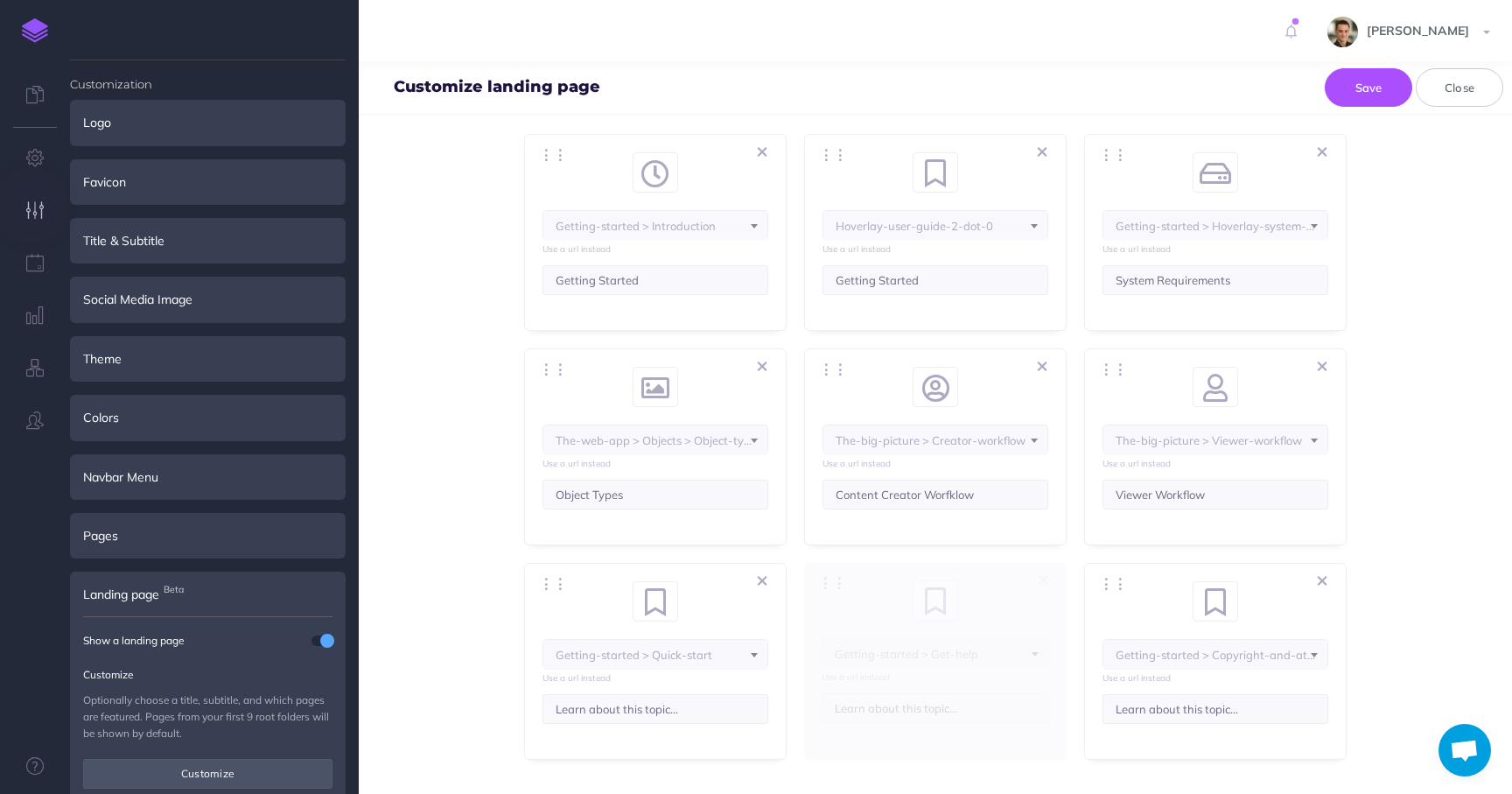
select select "RJ9-5XM-FUB-83A"
click at [908, 288] on input "Learn about this topic..." at bounding box center [935, 280] width 226 height 30
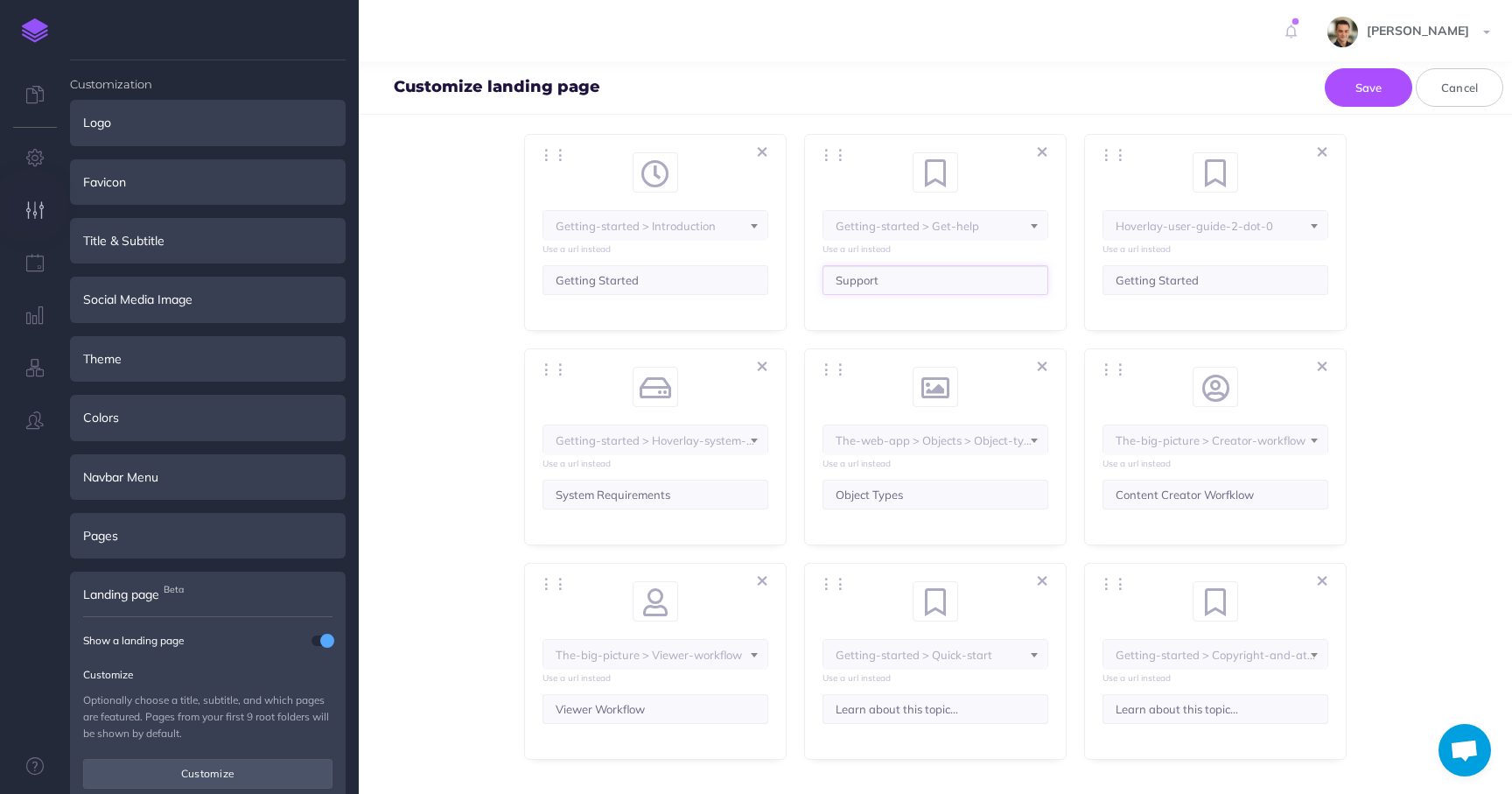
click at [835, 279] on input "Support" at bounding box center [935, 280] width 226 height 30
type input "Support"
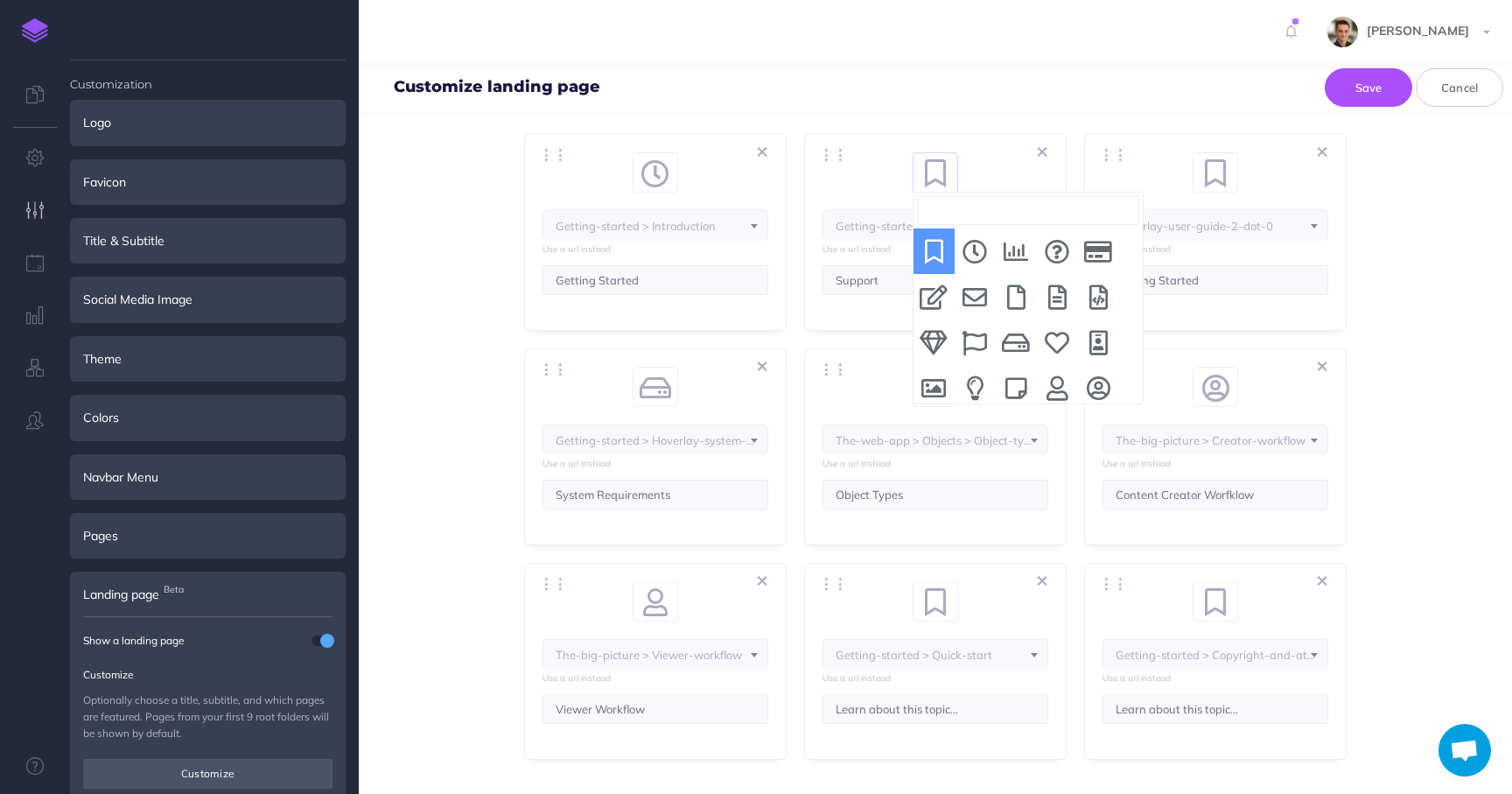
click at [933, 179] on icon at bounding box center [935, 173] width 35 height 30
select select "question-circle"
select select "IUU-7NE-5KD-LYV"
select select "SBE-6CHO-2OC-N1X"
select select "BLN-GPP-SY5-NJP"
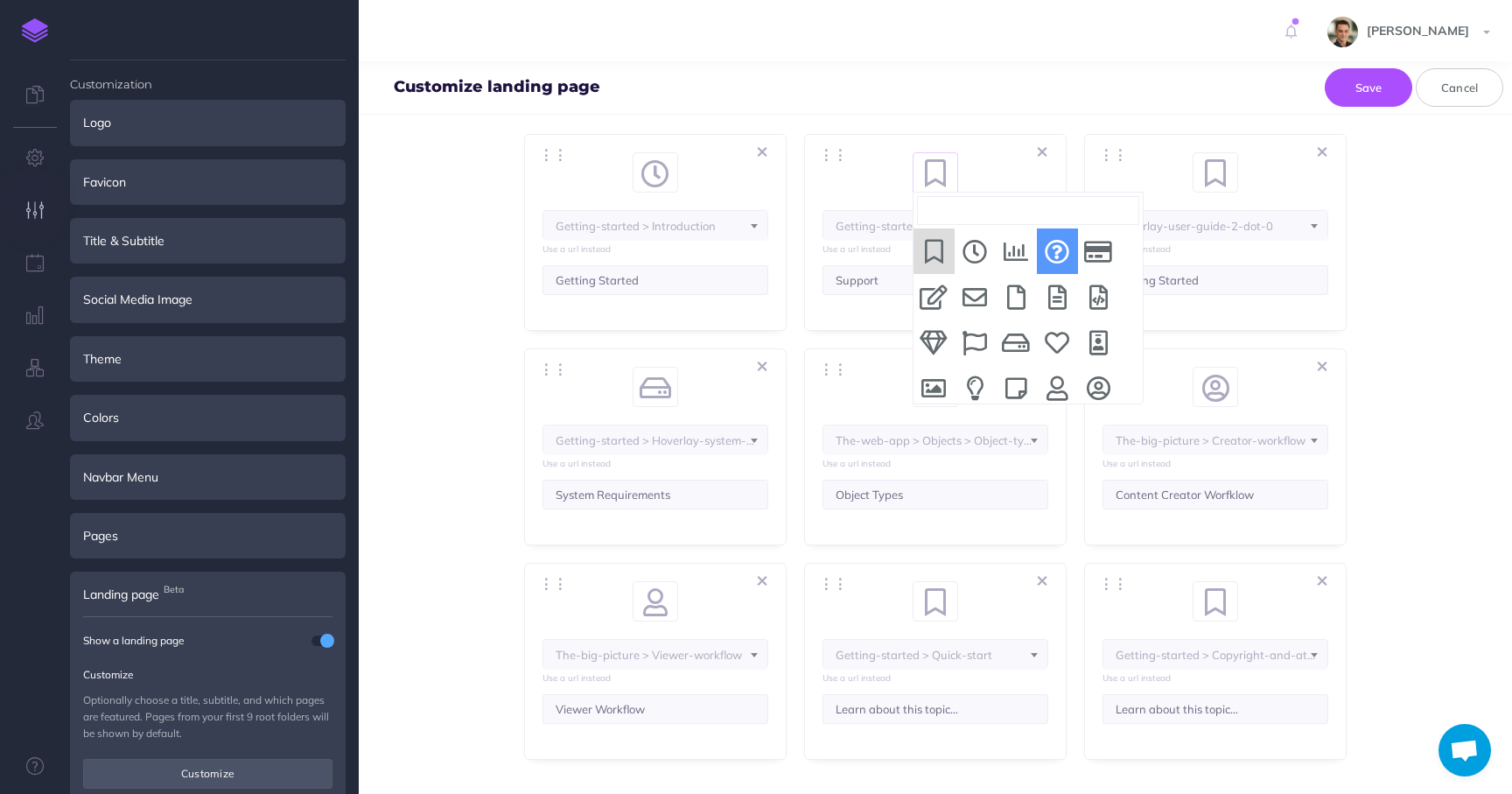
select select "MMM-03EA-ZO2-9KN"
select select "102-K1E7-QX5-QRU"
select select "61X-ONWJ-ZYB-YGJ"
select select "3Q8-VZHW-VF9-CW8"
select select "J9W-B9J3-IH6-ZWL"
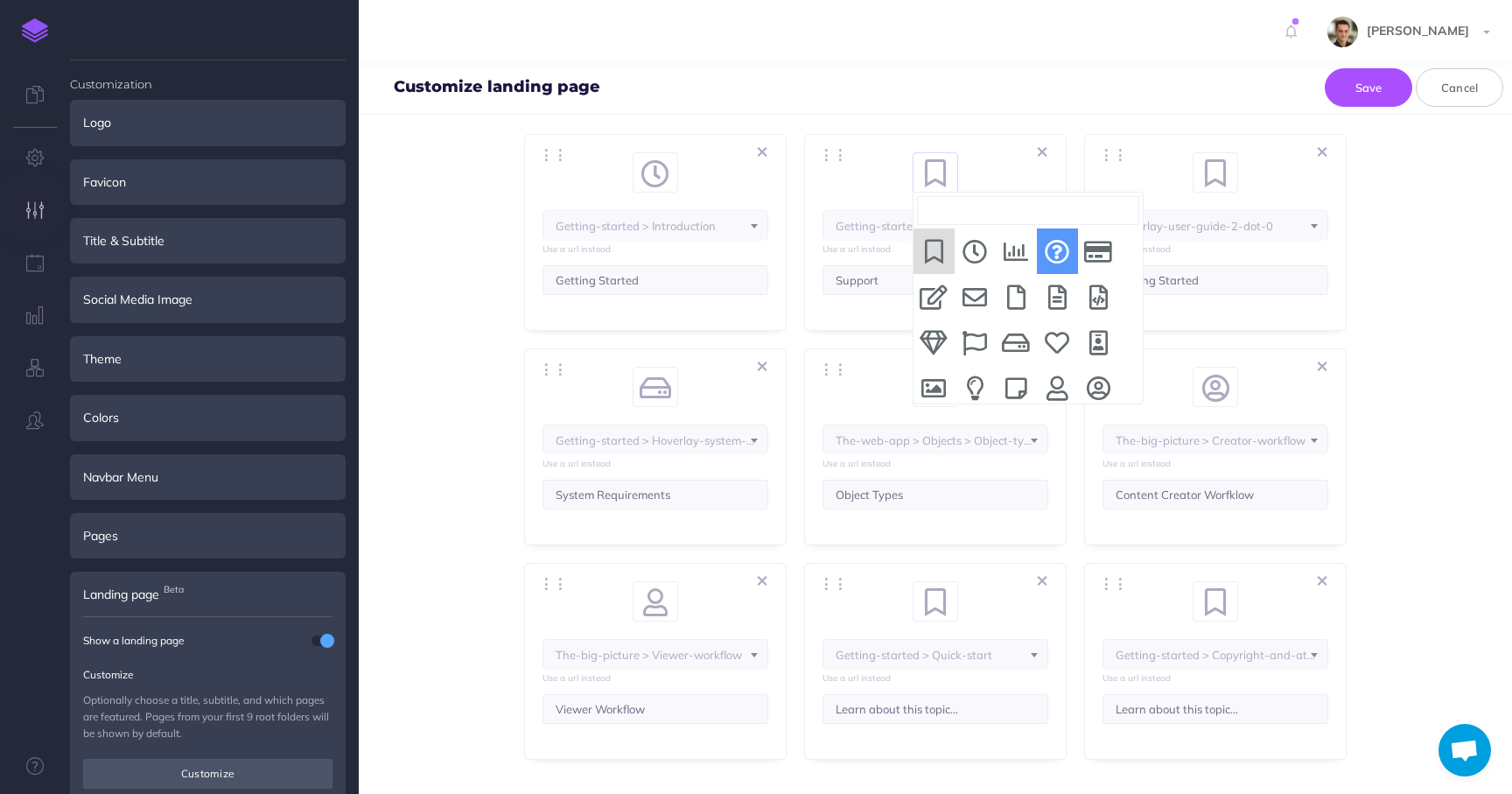
select select "RJ9-5XM-FUB-83A"
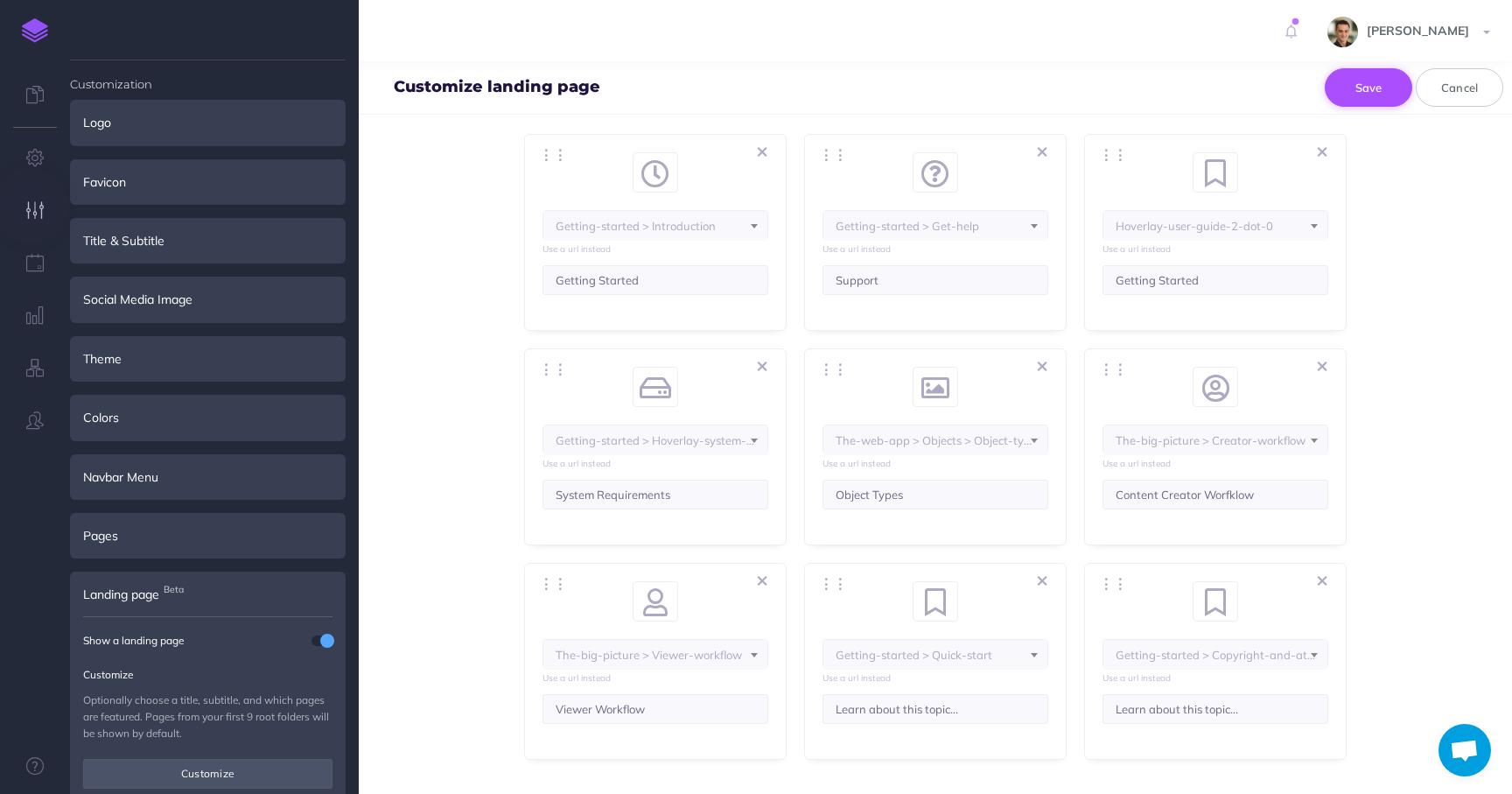
click at [1373, 78] on button "Save" at bounding box center [1369, 88] width 88 height 38
select select "user-circle"
select select "3Q8-VZHW-VF9-CW8"
select select "user-circle"
select select "3Q8-VZHW-VF9-CW8"
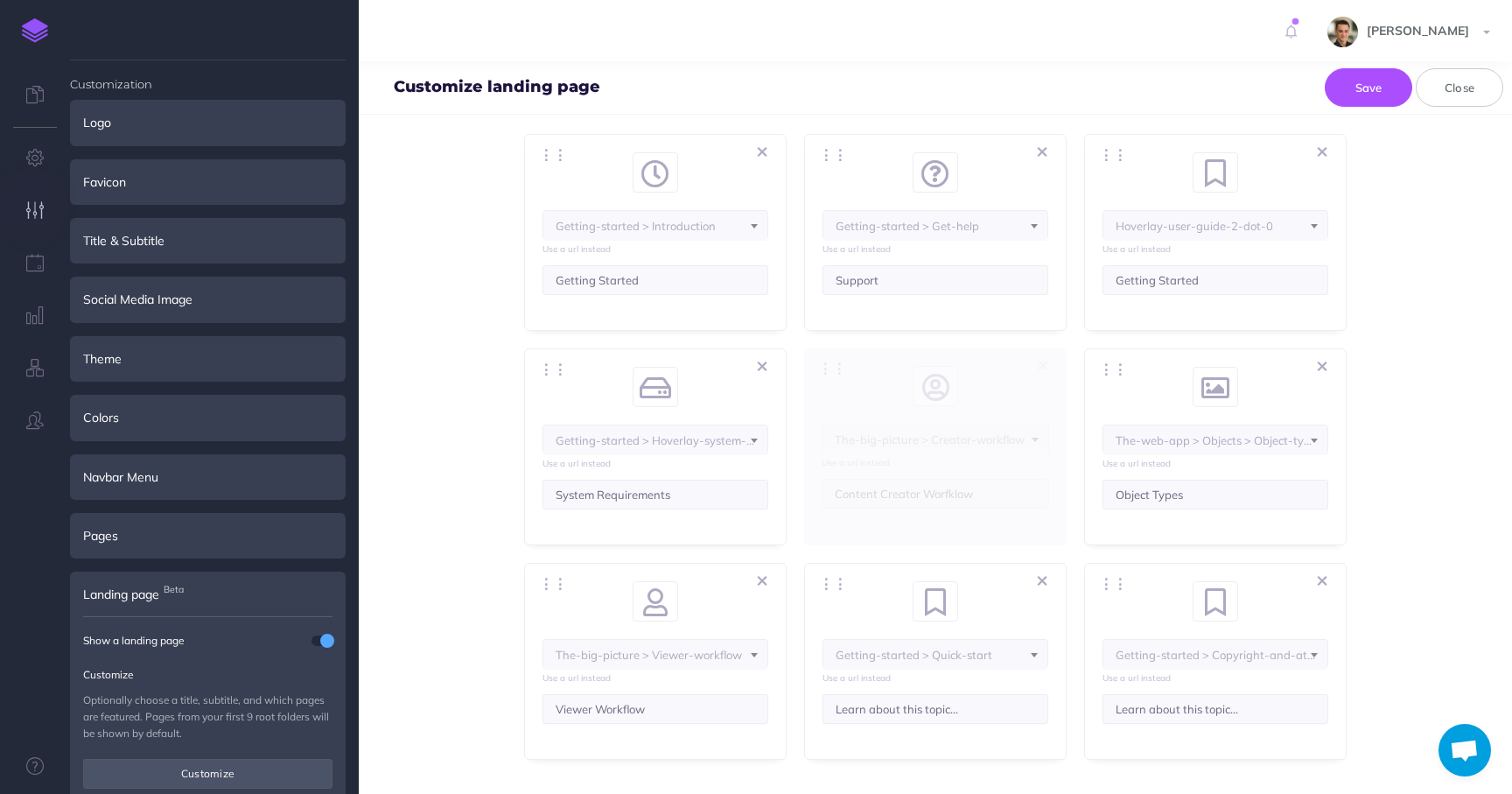
select select "image"
select select "61X-ONWJ-ZYB-YGJ"
select select "image"
select select "61X-ONWJ-ZYB-YGJ"
select select "image"
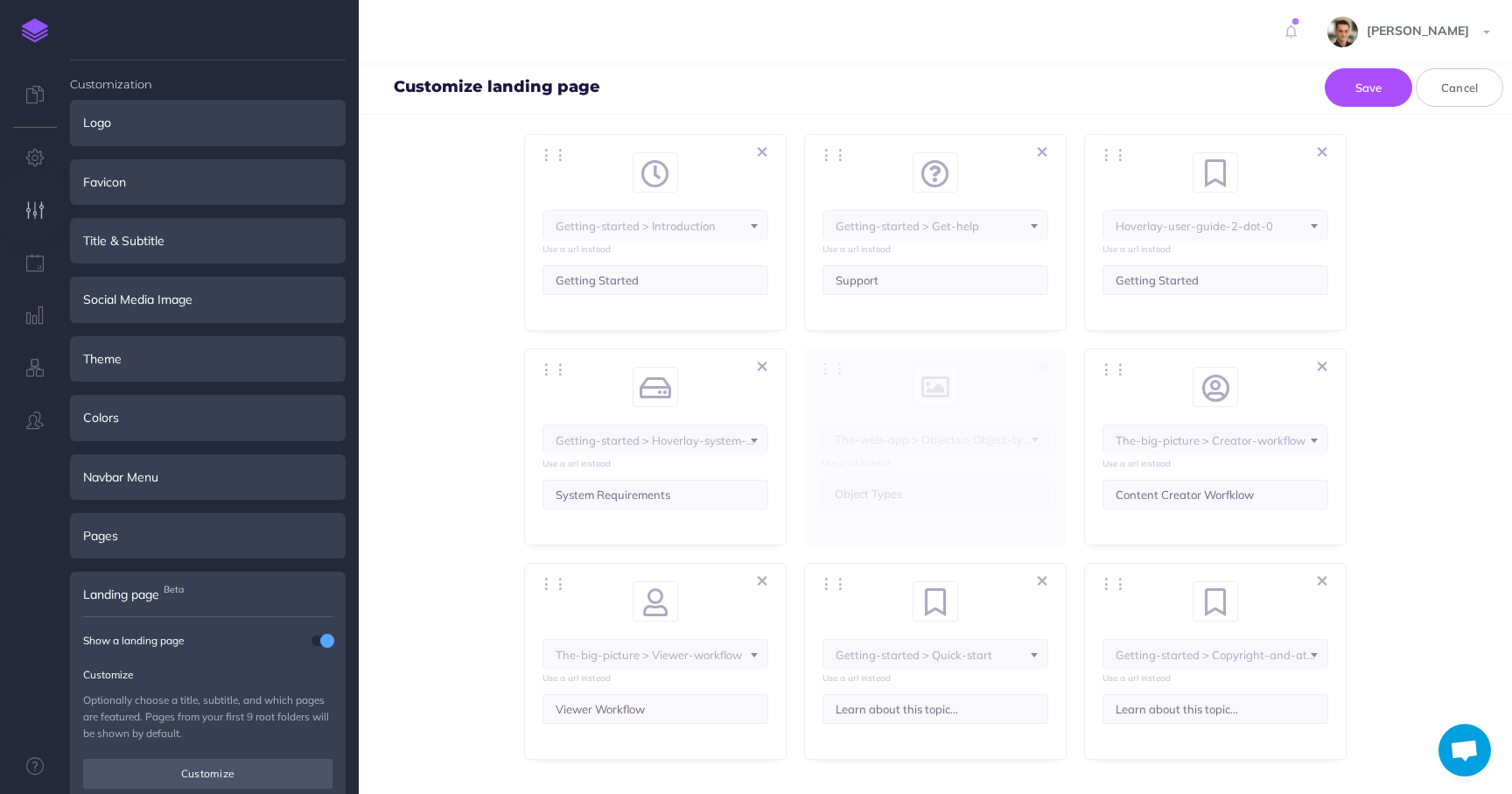
select select "61X-ONWJ-ZYB-YGJ"
select select "image"
select select "61X-ONWJ-ZYB-YGJ"
select select "hdd"
select select "102-K1E7-QX5-QRU"
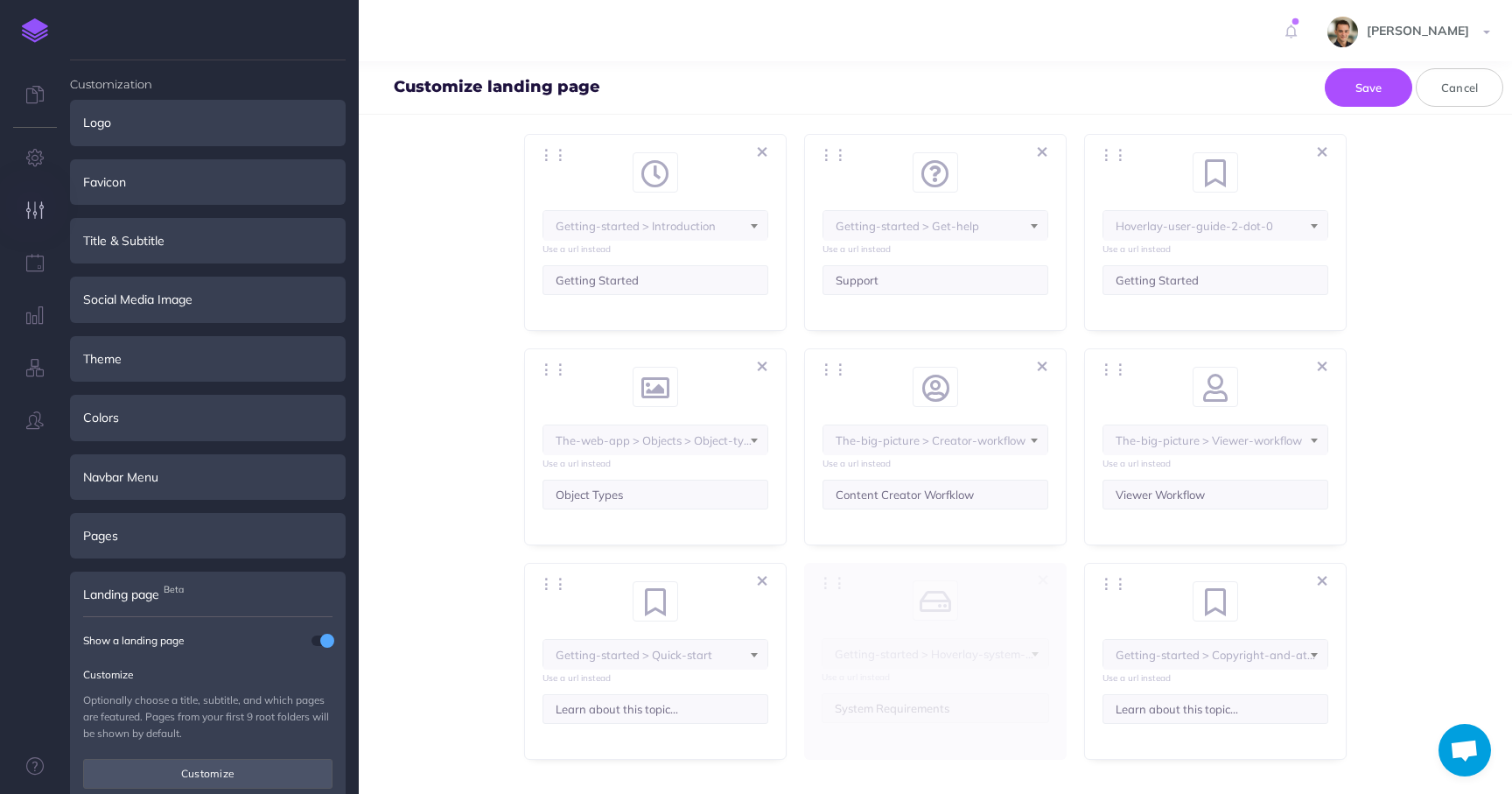
select select "hdd"
select select "102-K1E7-QX5-QRU"
drag, startPoint x: 824, startPoint y: 367, endPoint x: 1206, endPoint y: 2, distance: 528.3
click at [1308, 651] on span at bounding box center [1315, 648] width 27 height 17
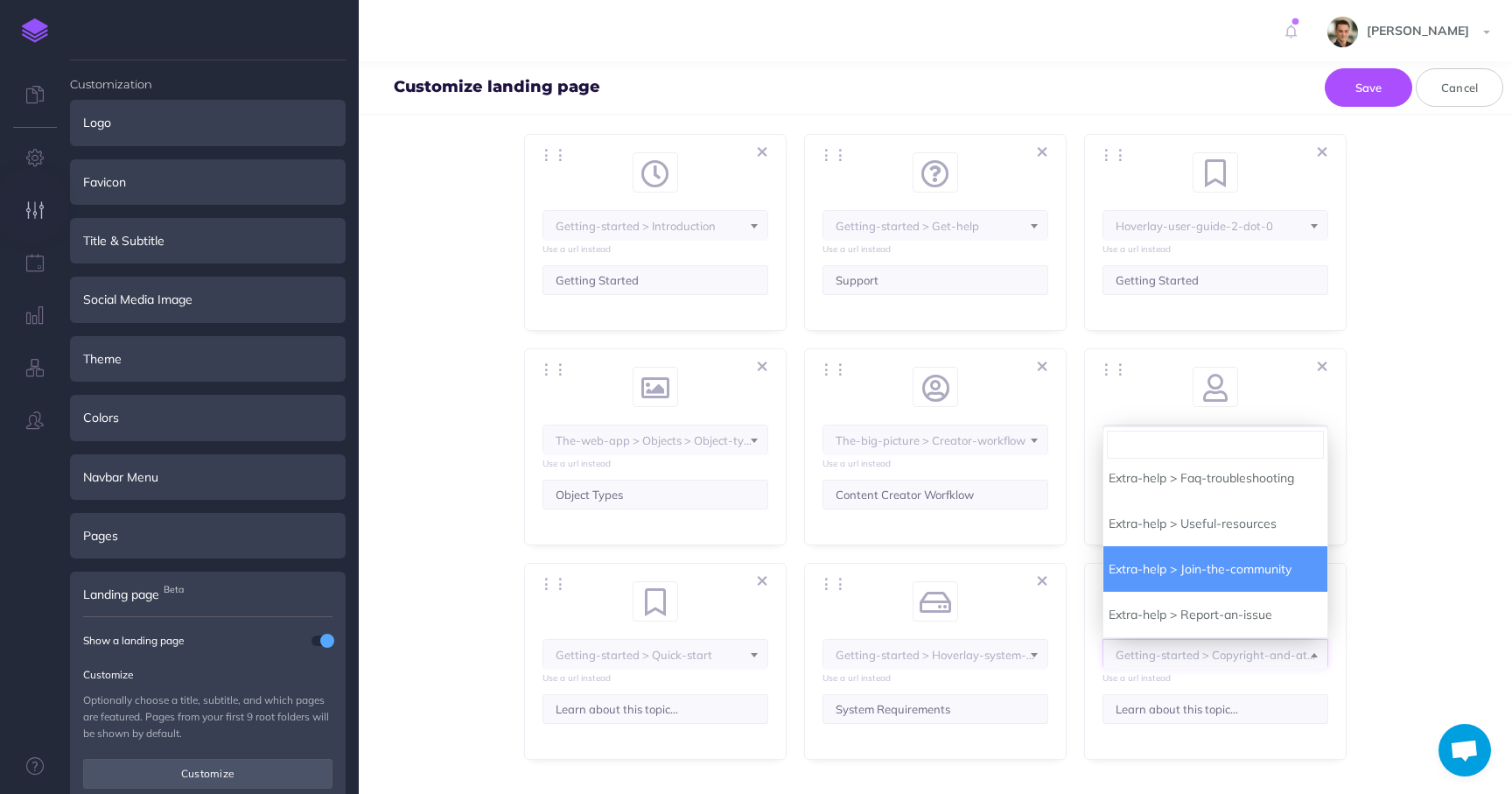
scroll to position [4538, 0]
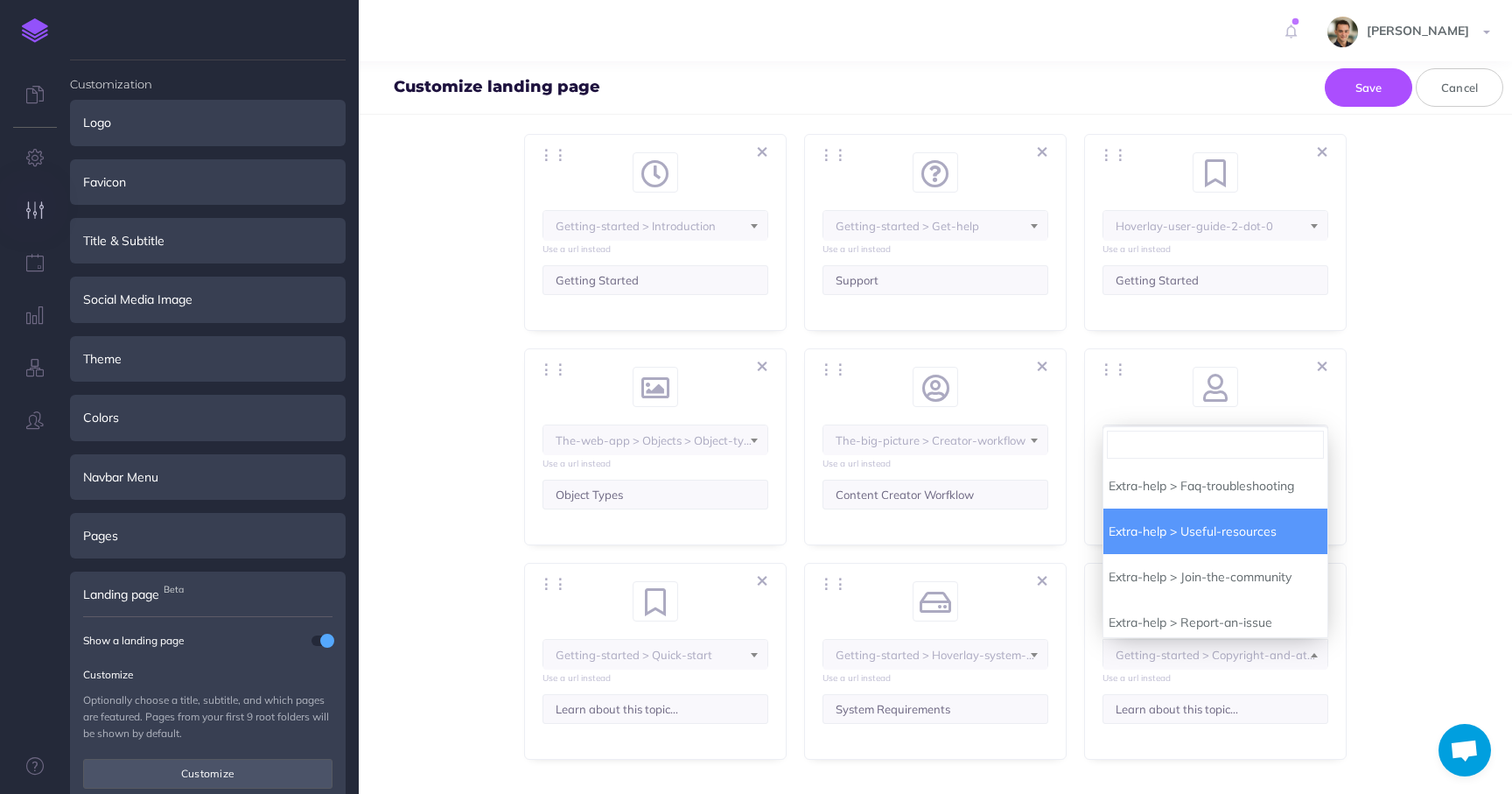
select select "IUU-7NE-5KD-LYV"
select select "BLN-GPP-SY5-NJP"
select select "MMM-03EA-ZO2-9KN"
select select "J9W-B9J3-IH6-ZWL"
select select "RJ9-5XM-FUB-83A"
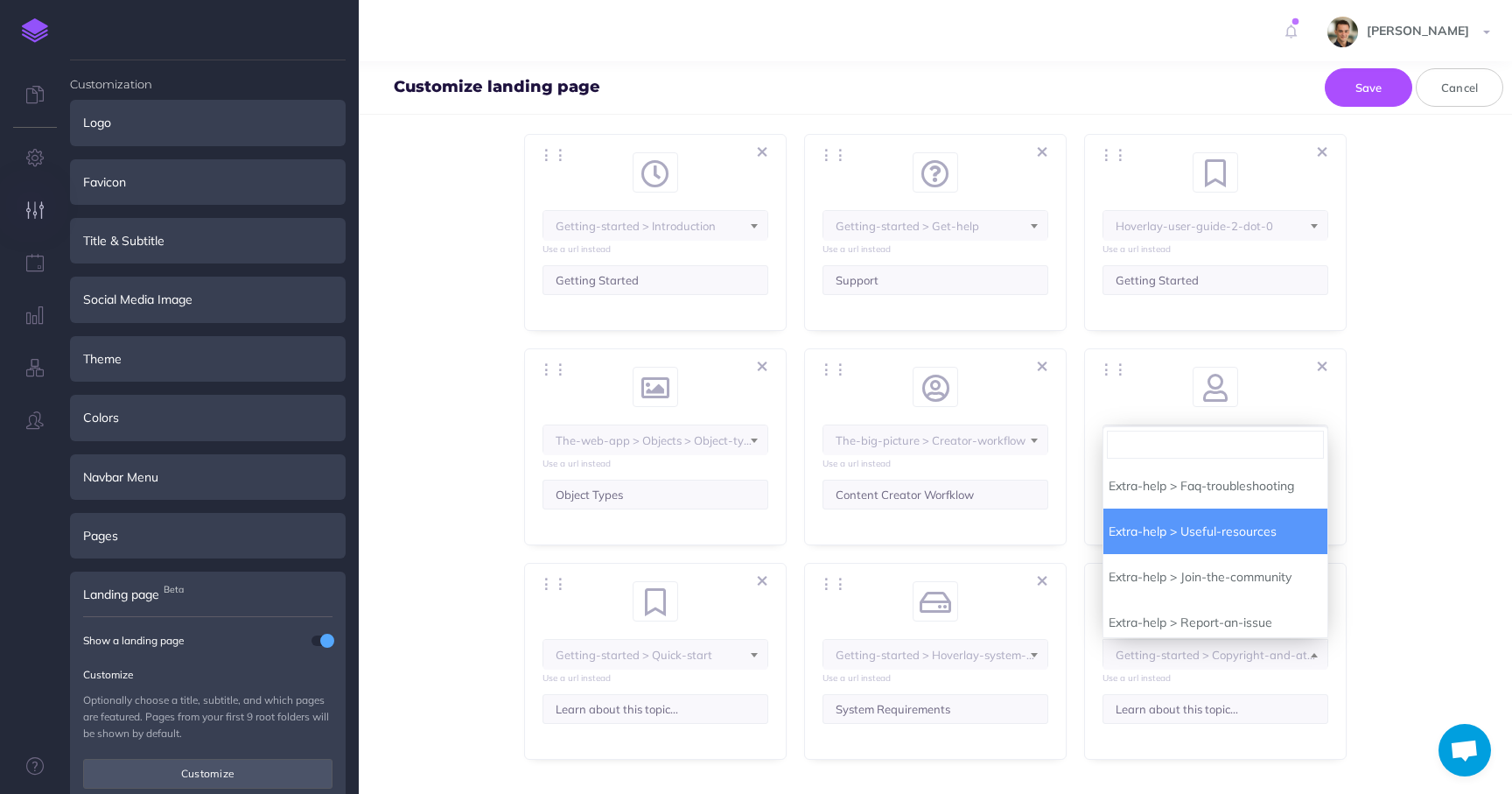
select select "3Q8-VZHW-VF9-CW8"
select select "61X-ONWJ-ZYB-YGJ"
select select "102-K1E7-QX5-QRU"
select select "PKB-9PDP-MWR-4VC"
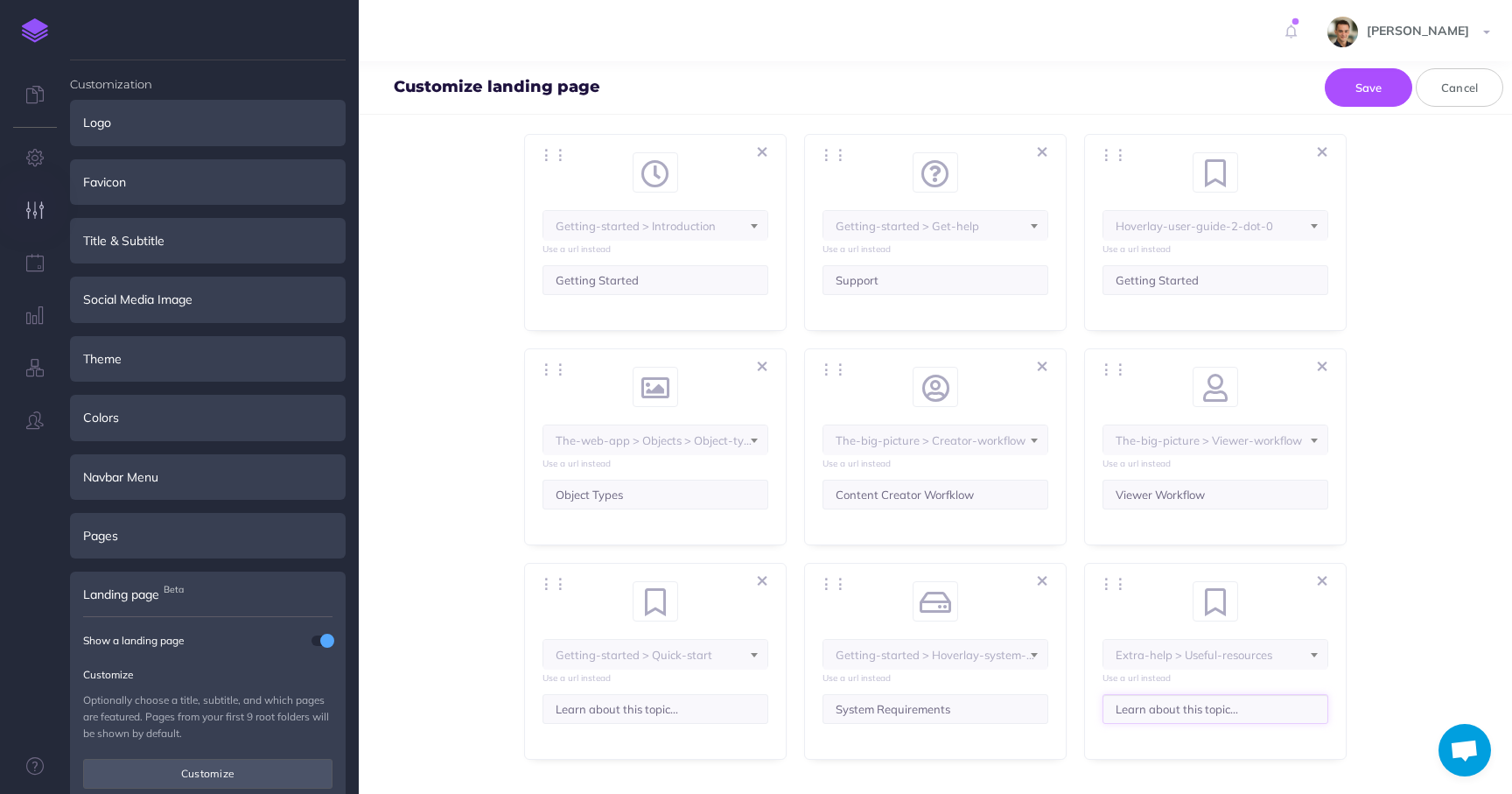
click at [1217, 710] on input "Learn about this topic..." at bounding box center [1215, 708] width 226 height 30
type input "Useful Resources"
click at [1214, 601] on span at bounding box center [1225, 594] width 27 height 23
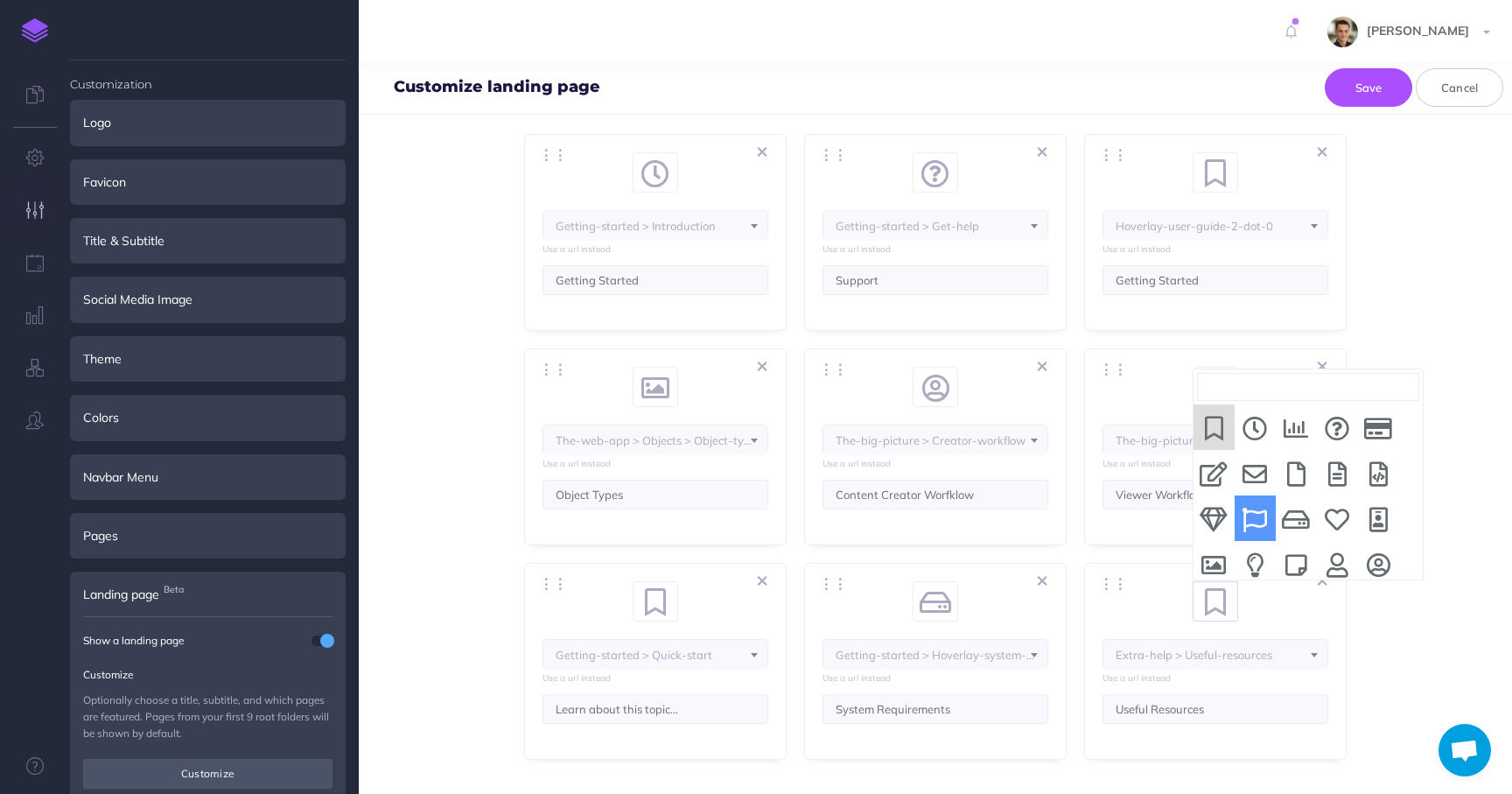
scroll to position [7, 0]
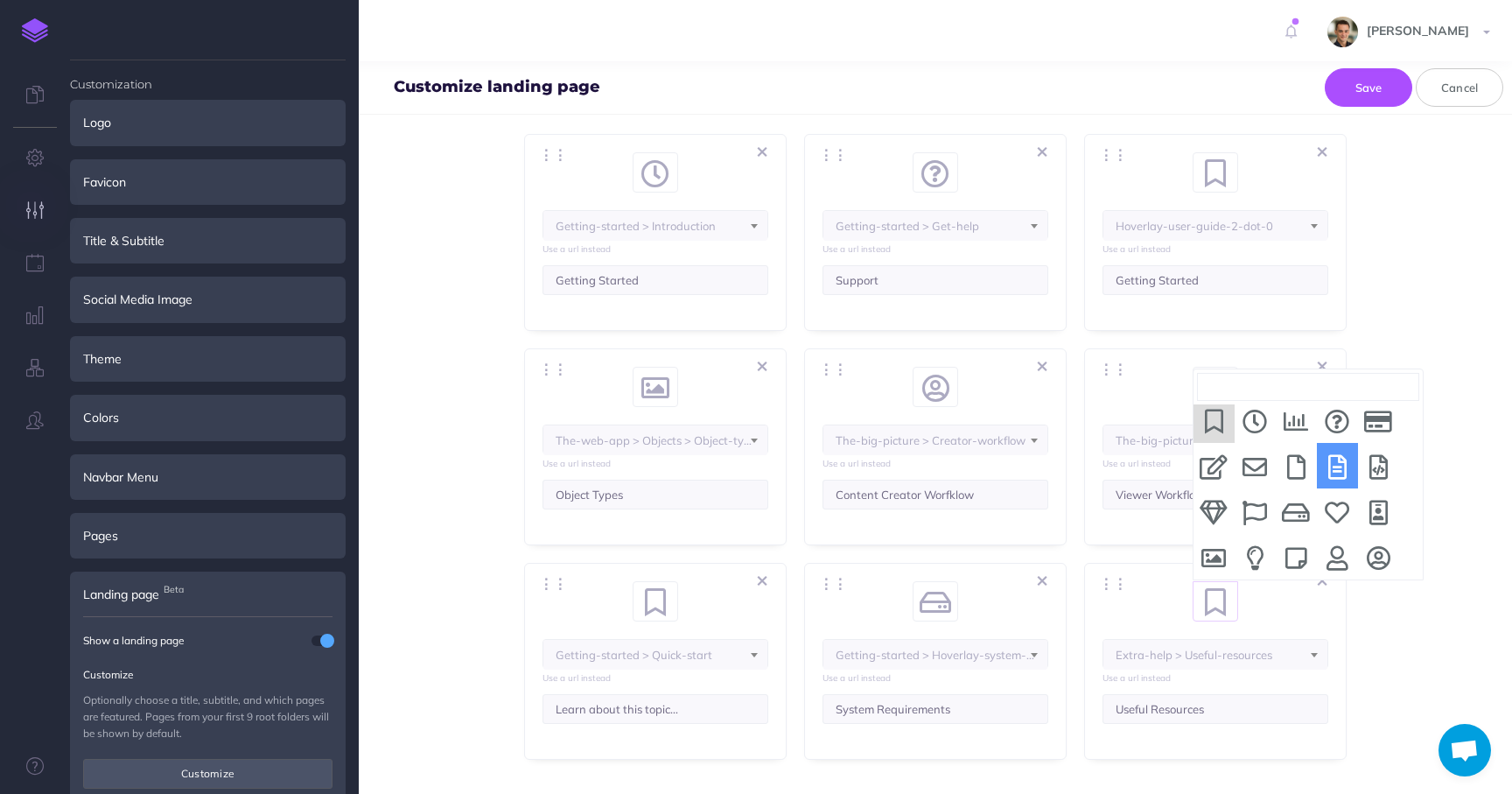
select select "file-alt"
select select "IUU-7NE-5KD-LYV"
select select "BLN-GPP-SY5-NJP"
select select "MMM-03EA-ZO2-9KN"
select select "J9W-B9J3-IH6-ZWL"
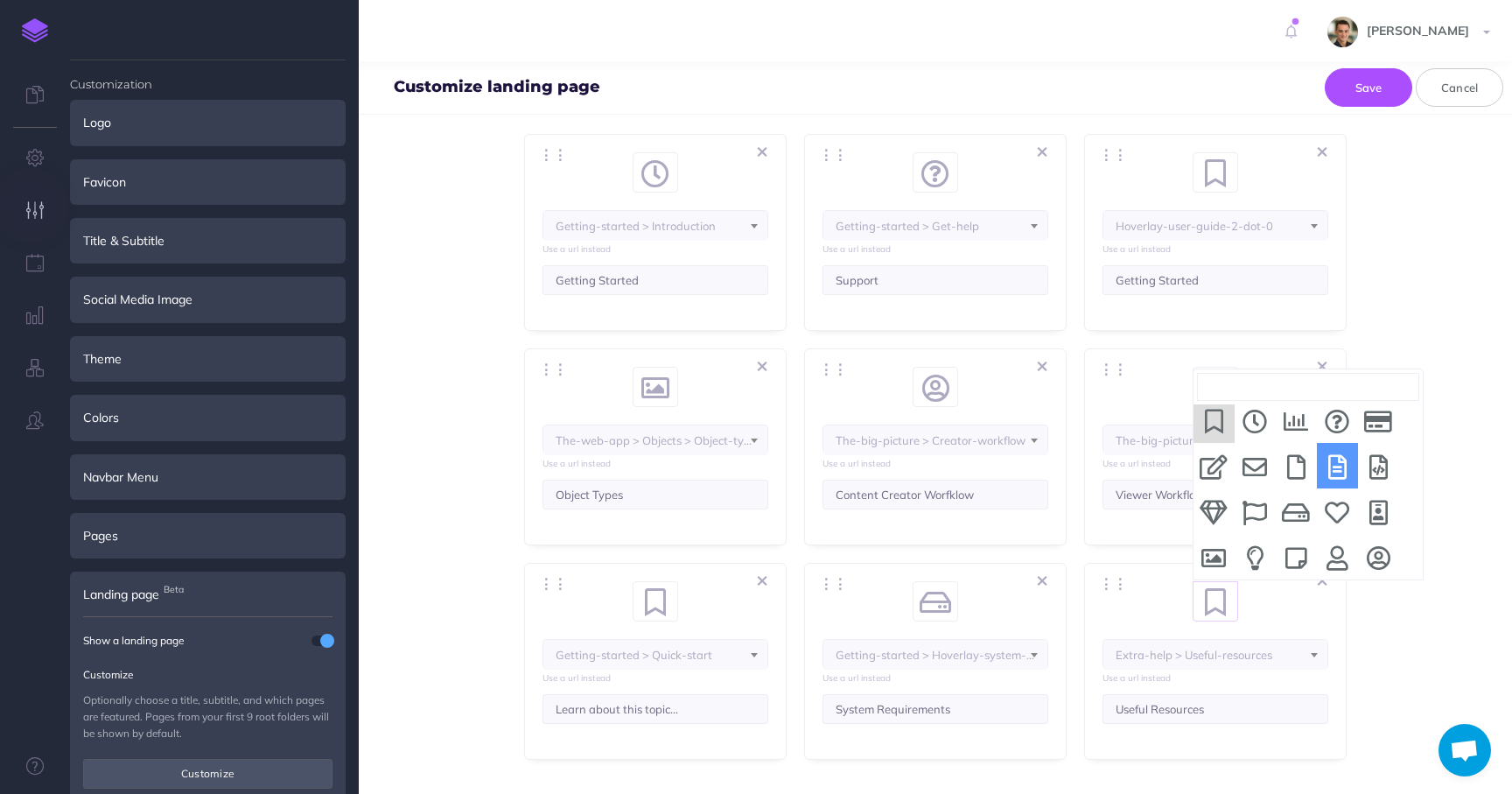
select select "RJ9-5XM-FUB-83A"
select select "3Q8-VZHW-VF9-CW8"
select select "61X-ONWJ-ZYB-YGJ"
select select "102-K1E7-QX5-QRU"
select select "PKB-9PDP-MWR-4VC"
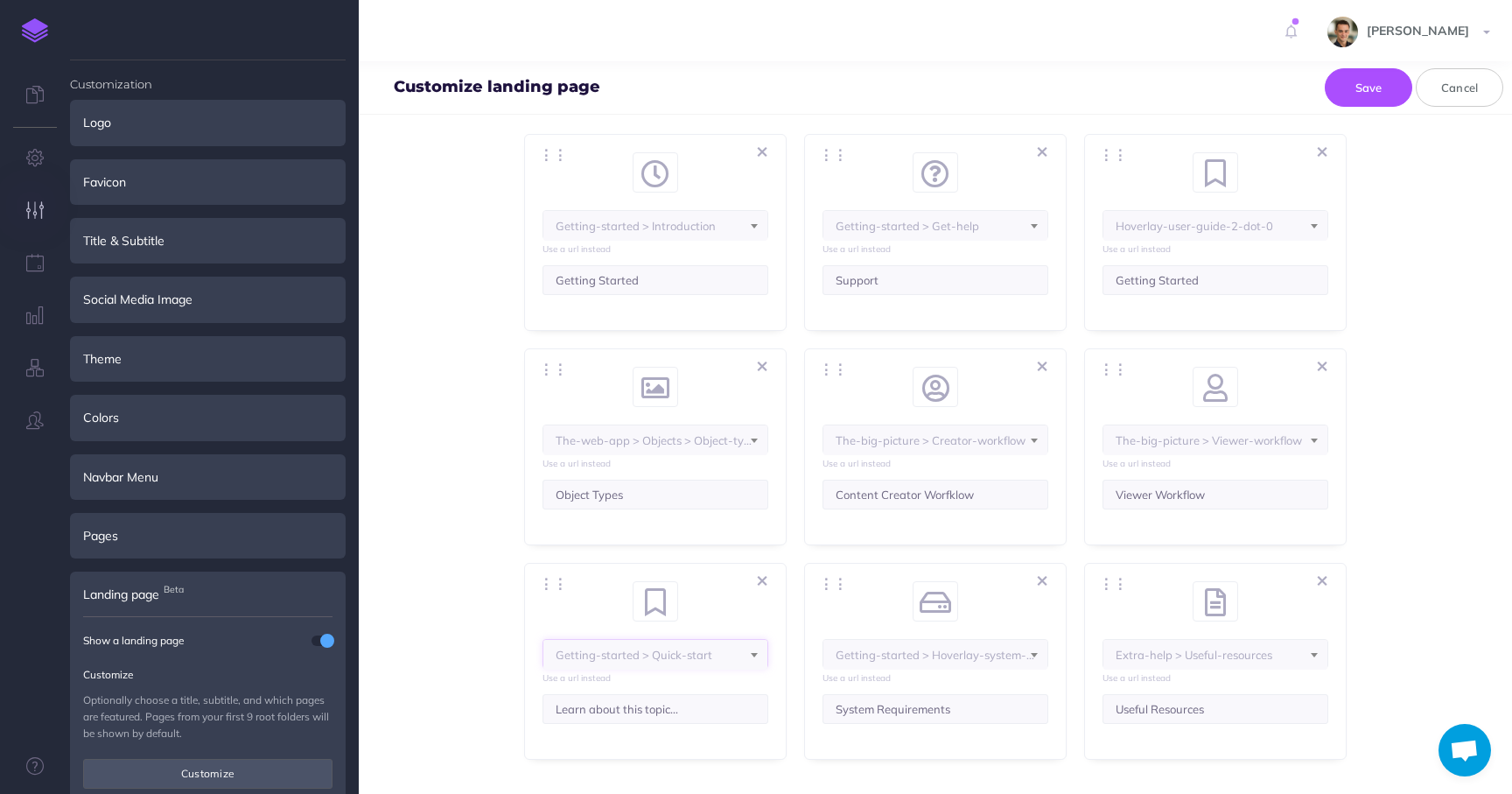
click at [679, 241] on span "Getting-started > Quick-start" at bounding box center [655, 226] width 224 height 30
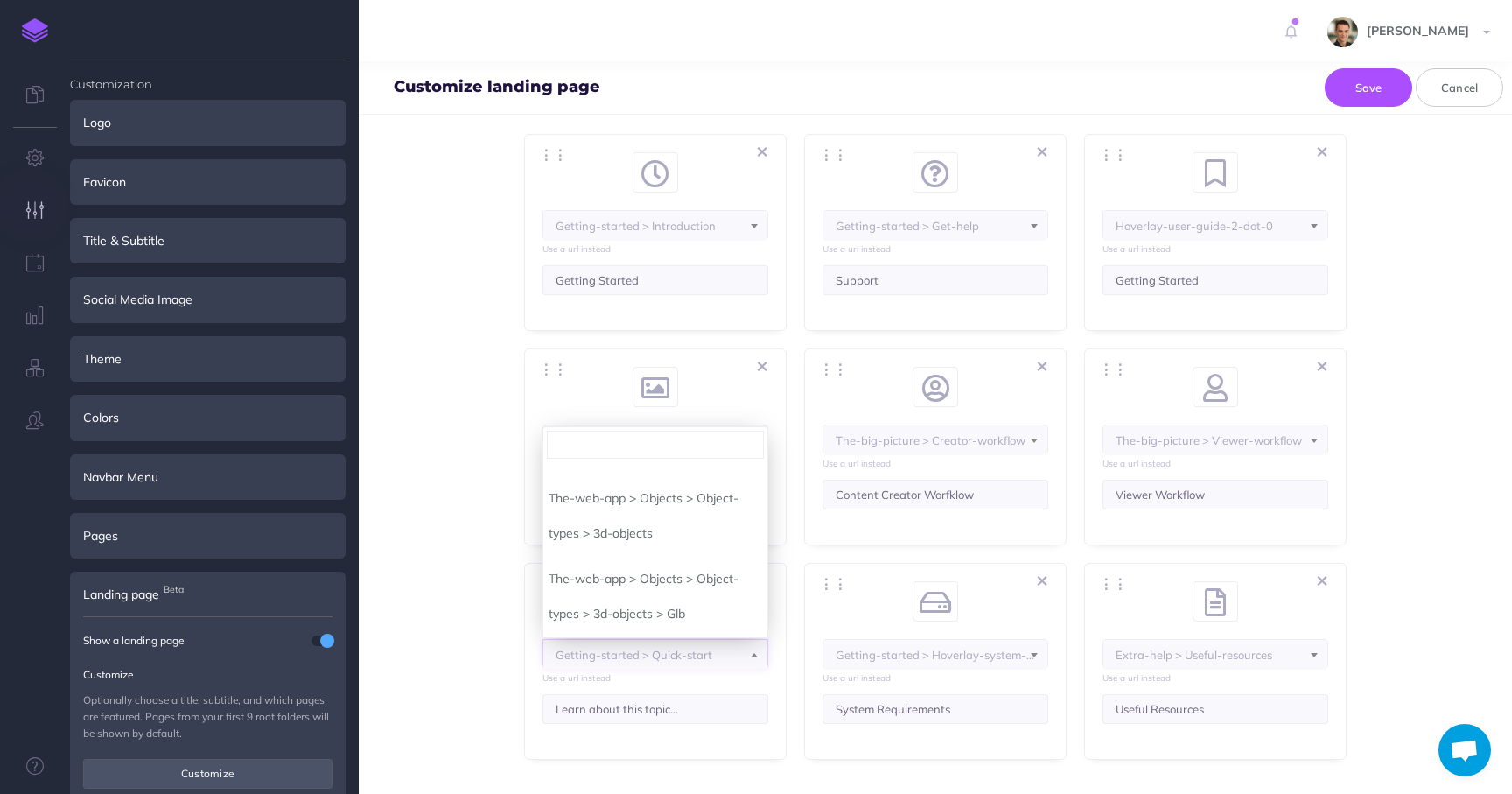
scroll to position [2025, 0]
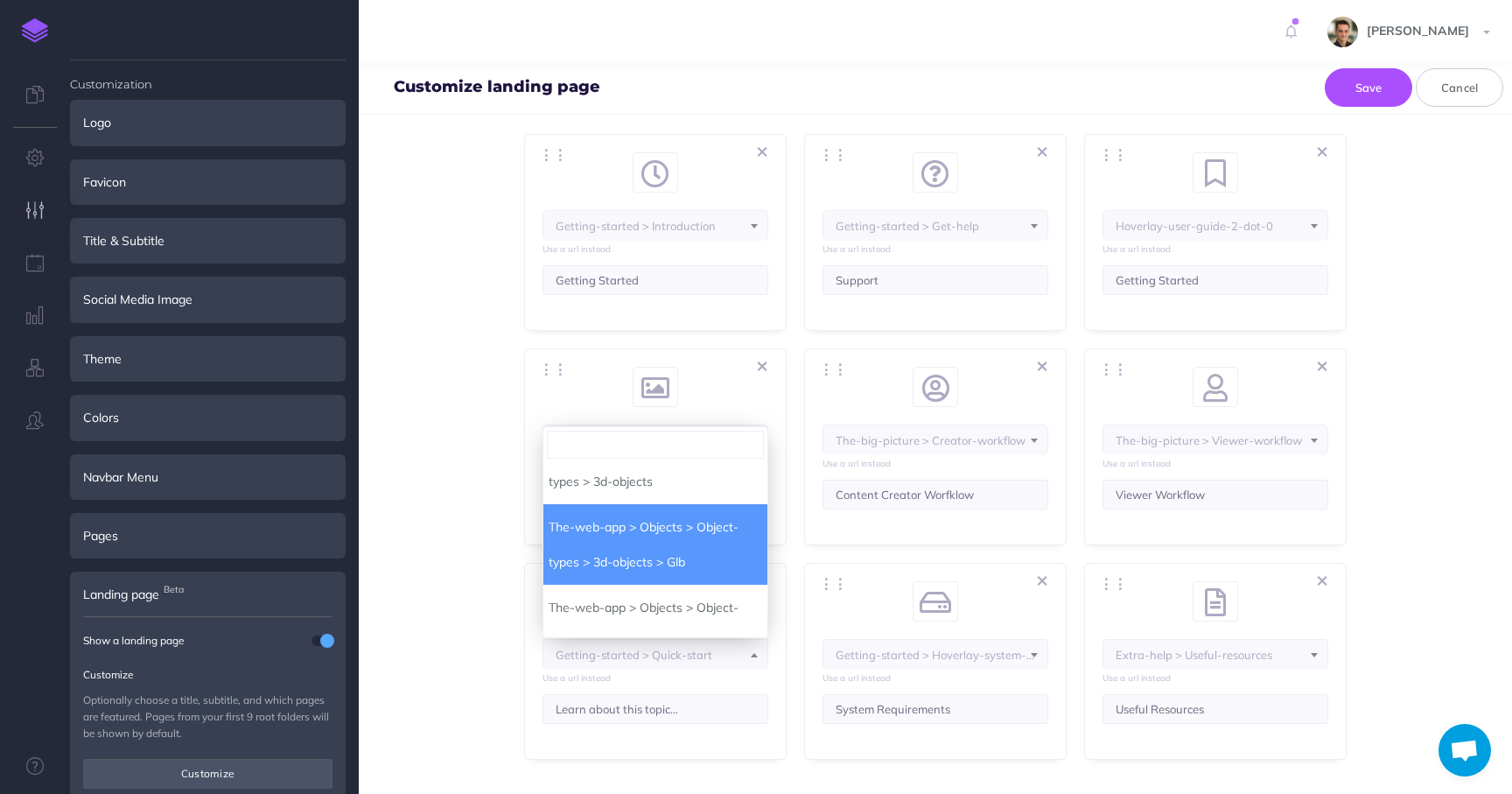
click at [441, 507] on span "Topics Choose from up to 9 pages or URL's to display on your landing page as fe…" at bounding box center [935, 402] width 1084 height 716
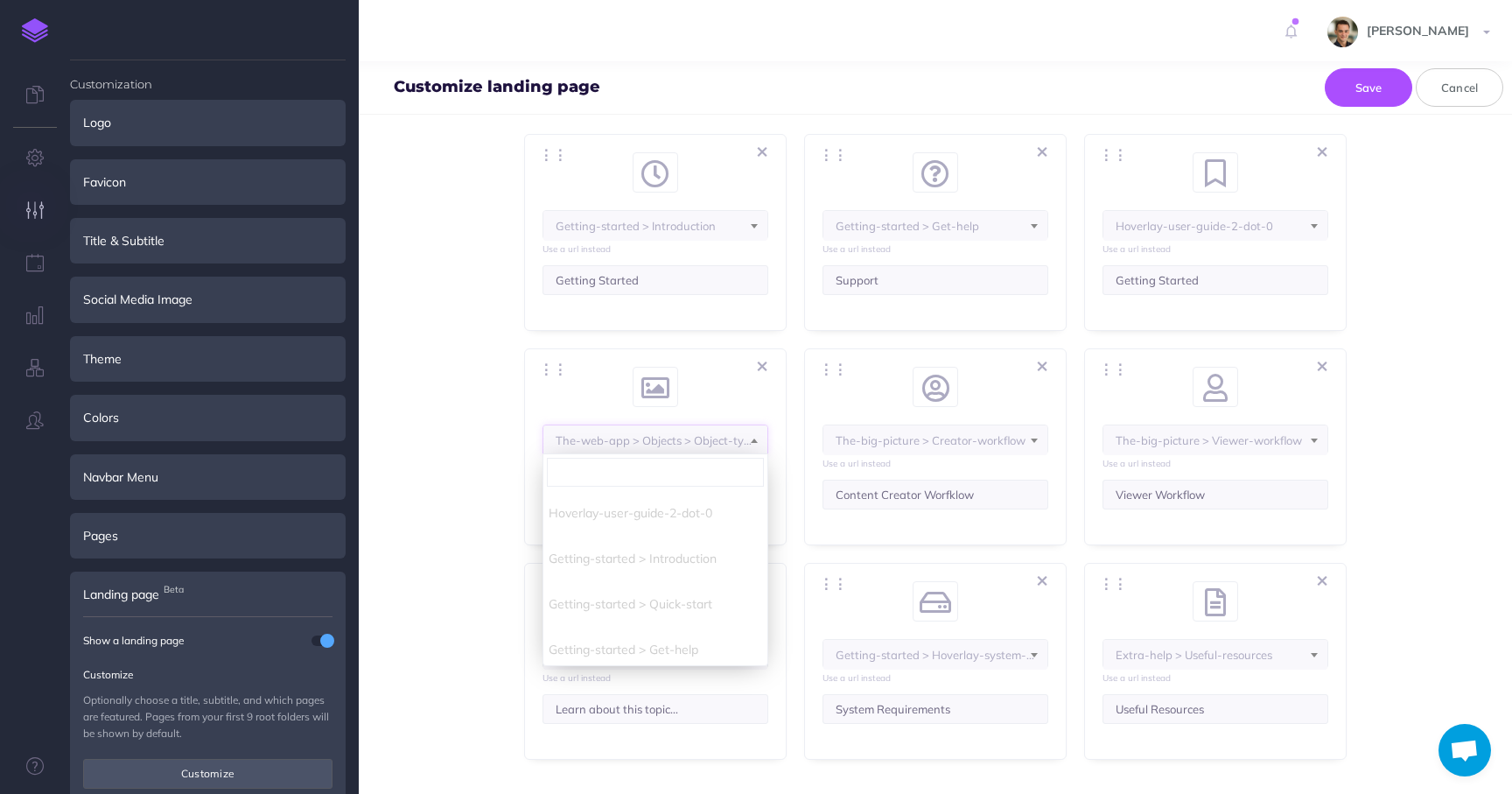
click at [662, 442] on span "The-web-app > Objects > Object-types" at bounding box center [655, 440] width 224 height 30
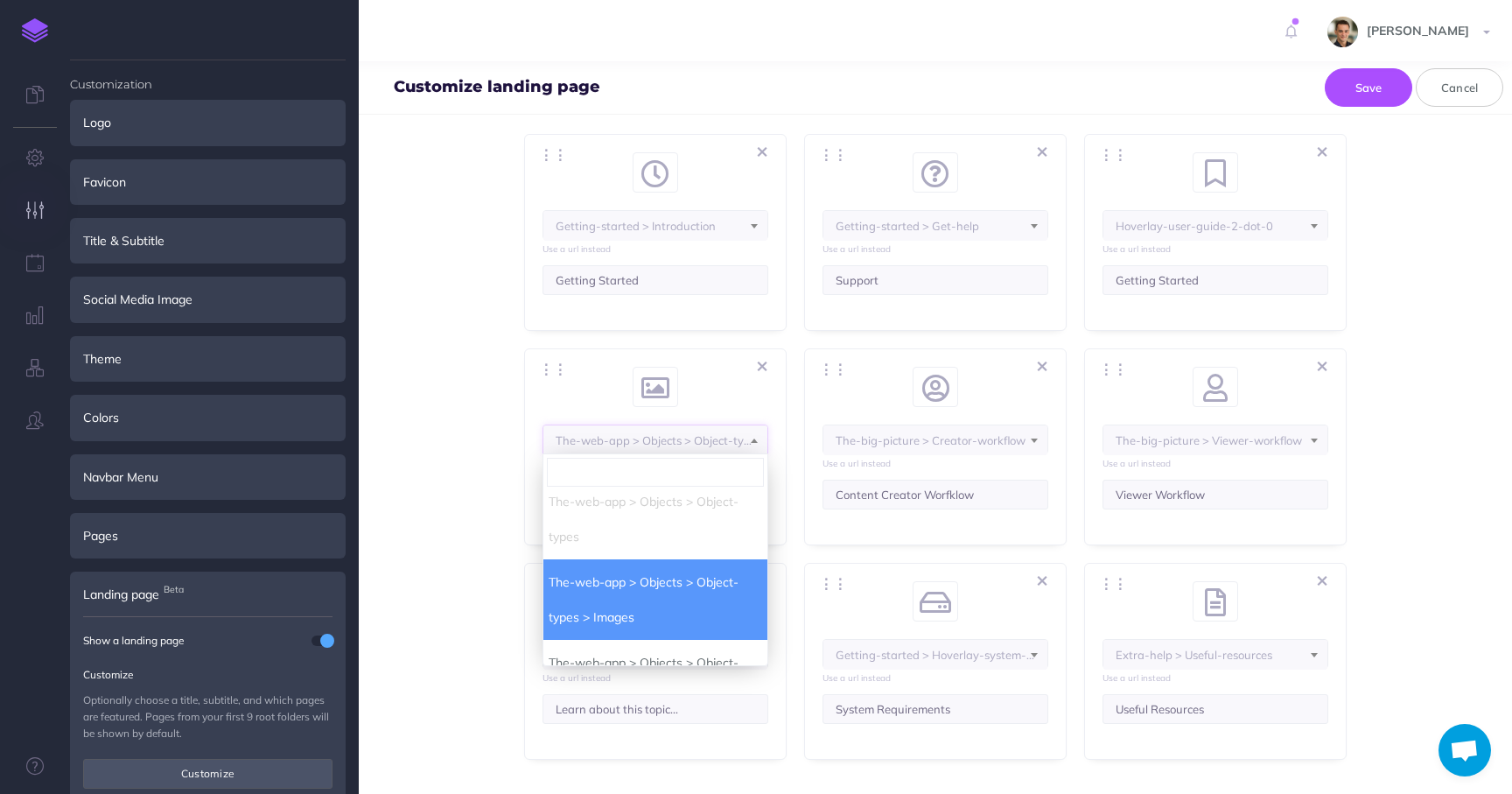
scroll to position [1682, 0]
click at [651, 514] on li "The-web-app > Objects > Object-types" at bounding box center [655, 512] width 224 height 81
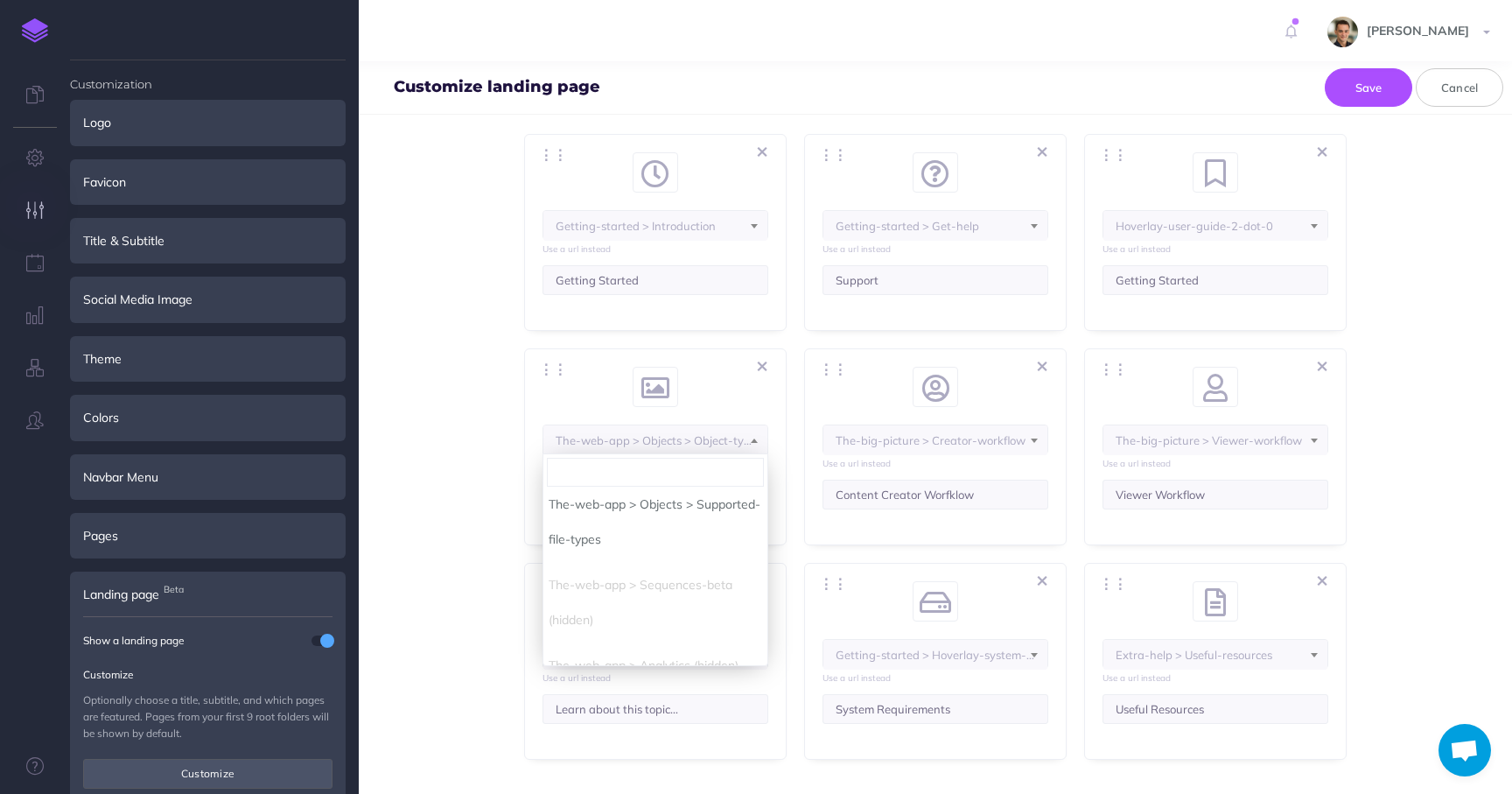
scroll to position [2664, 0]
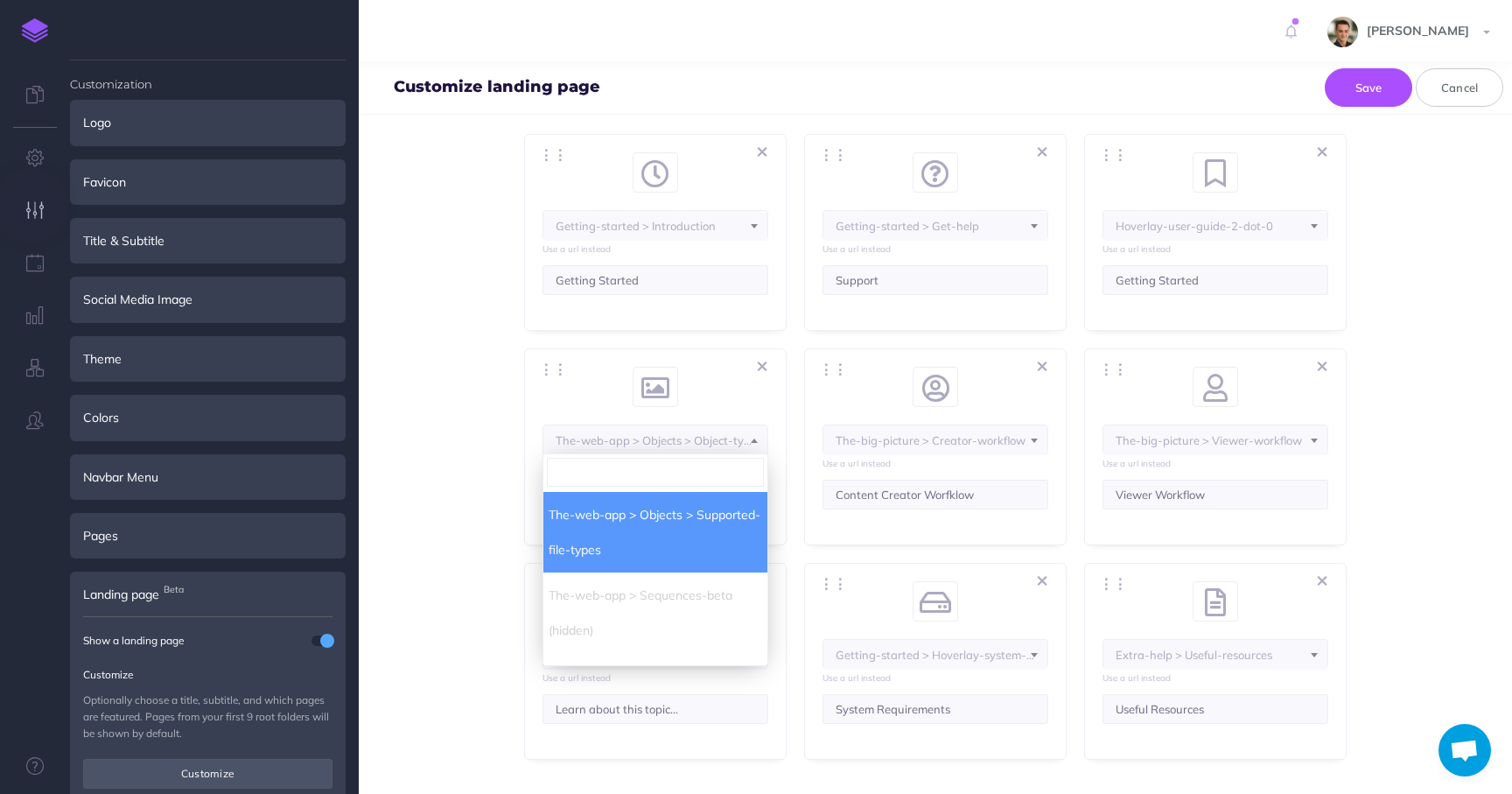
select select "IUU-7NE-5KD-LYV"
select select "BLN-GPP-SY5-NJP"
select select "MMM-03EA-ZO2-9KN"
select select "J9W-B9J3-IH6-ZWL"
select select "RJ9-5XM-FUB-83A"
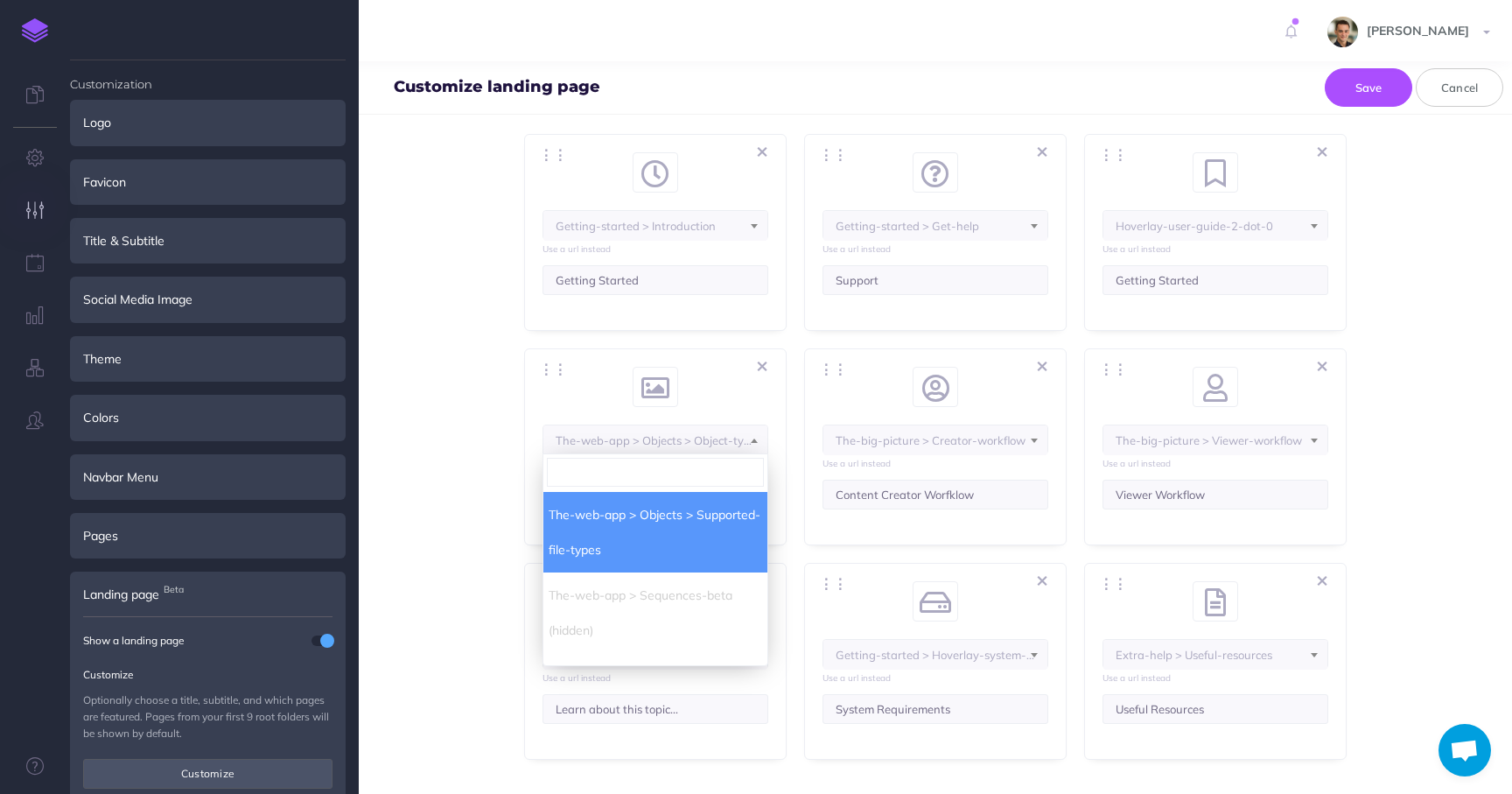
select select "3Q8-VZHW-VF9-CW8"
select select "102-K1E7-QX5-QRU"
select select "PKB-9PDP-MWR-4VC"
select select "image"
select select "M4W-XOQK-8CU-3B1"
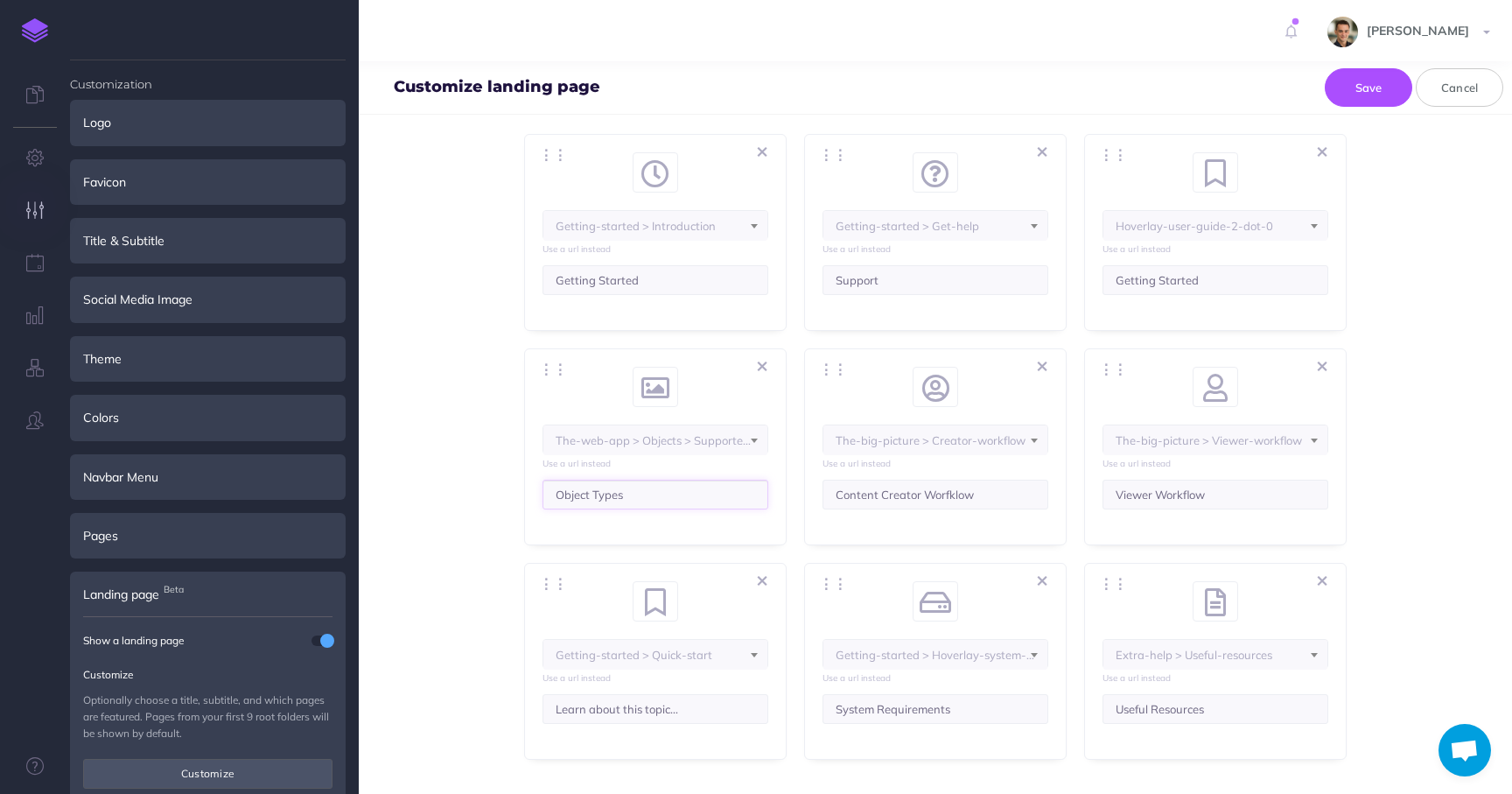
click at [572, 487] on input "Object Types" at bounding box center [655, 494] width 226 height 30
click at [629, 714] on input "Learn about this topic..." at bounding box center [655, 708] width 226 height 30
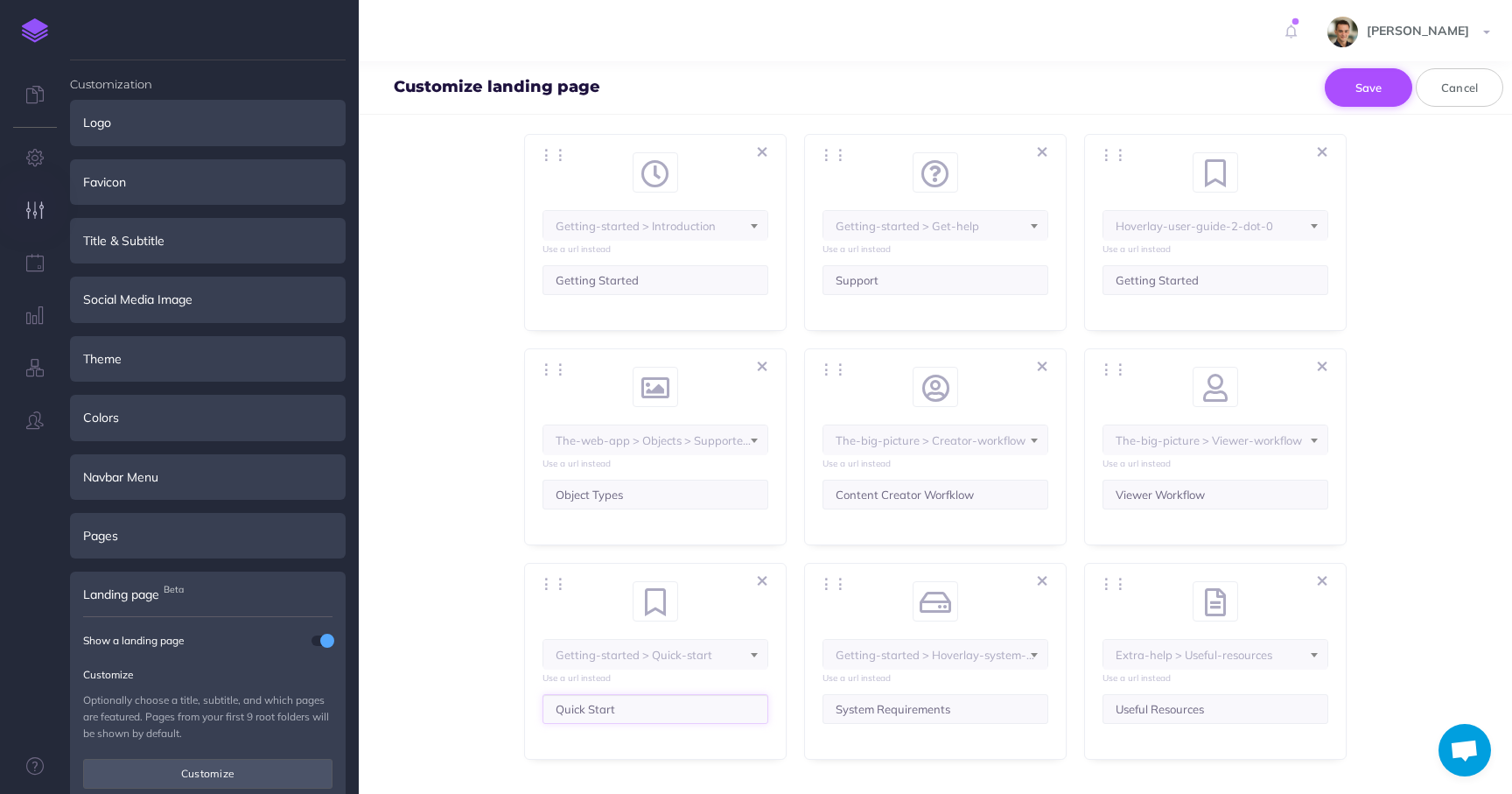
type input "Quick Start"
click at [1360, 86] on button "Save" at bounding box center [1369, 88] width 88 height 38
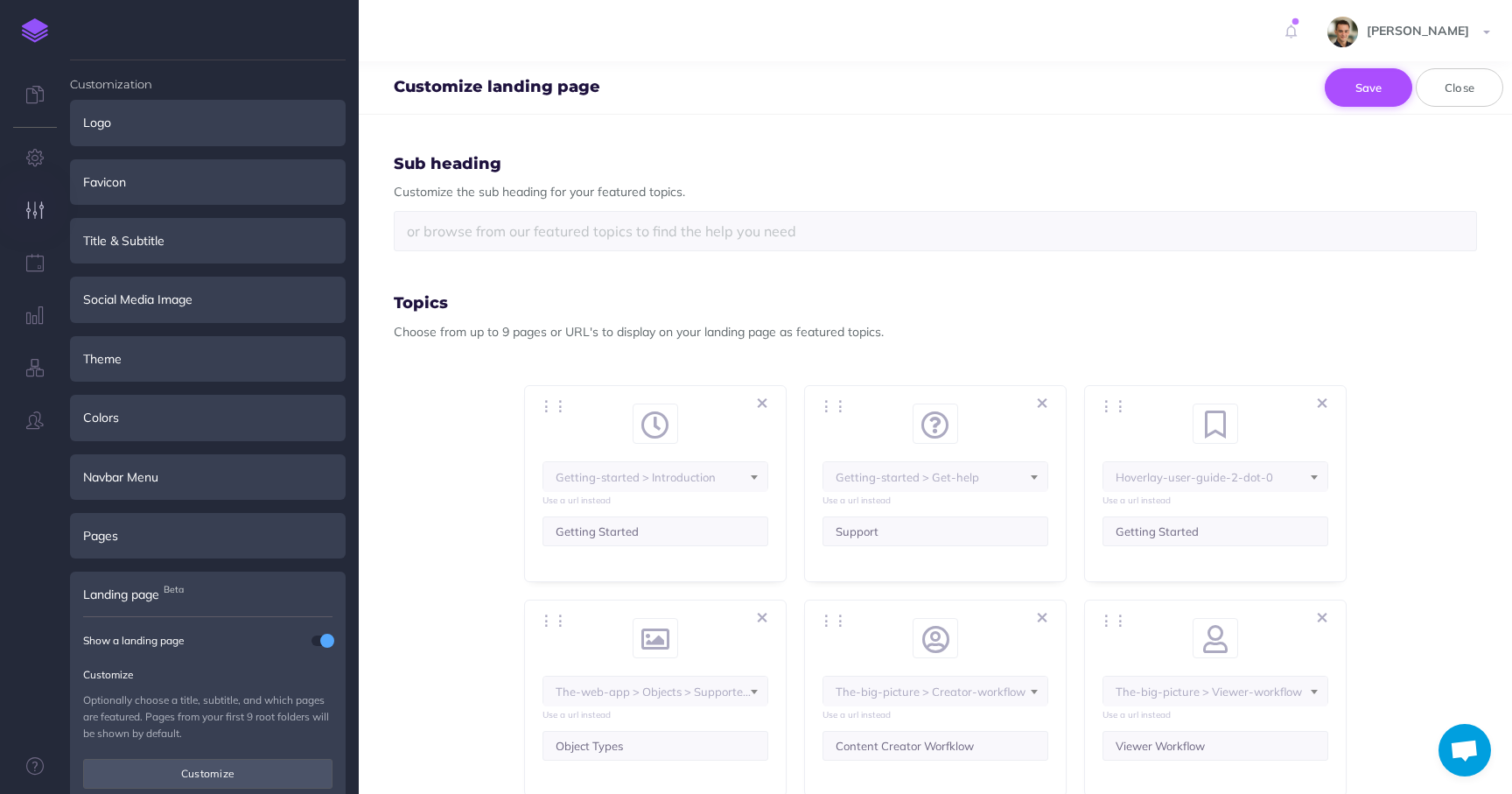
scroll to position [386, 0]
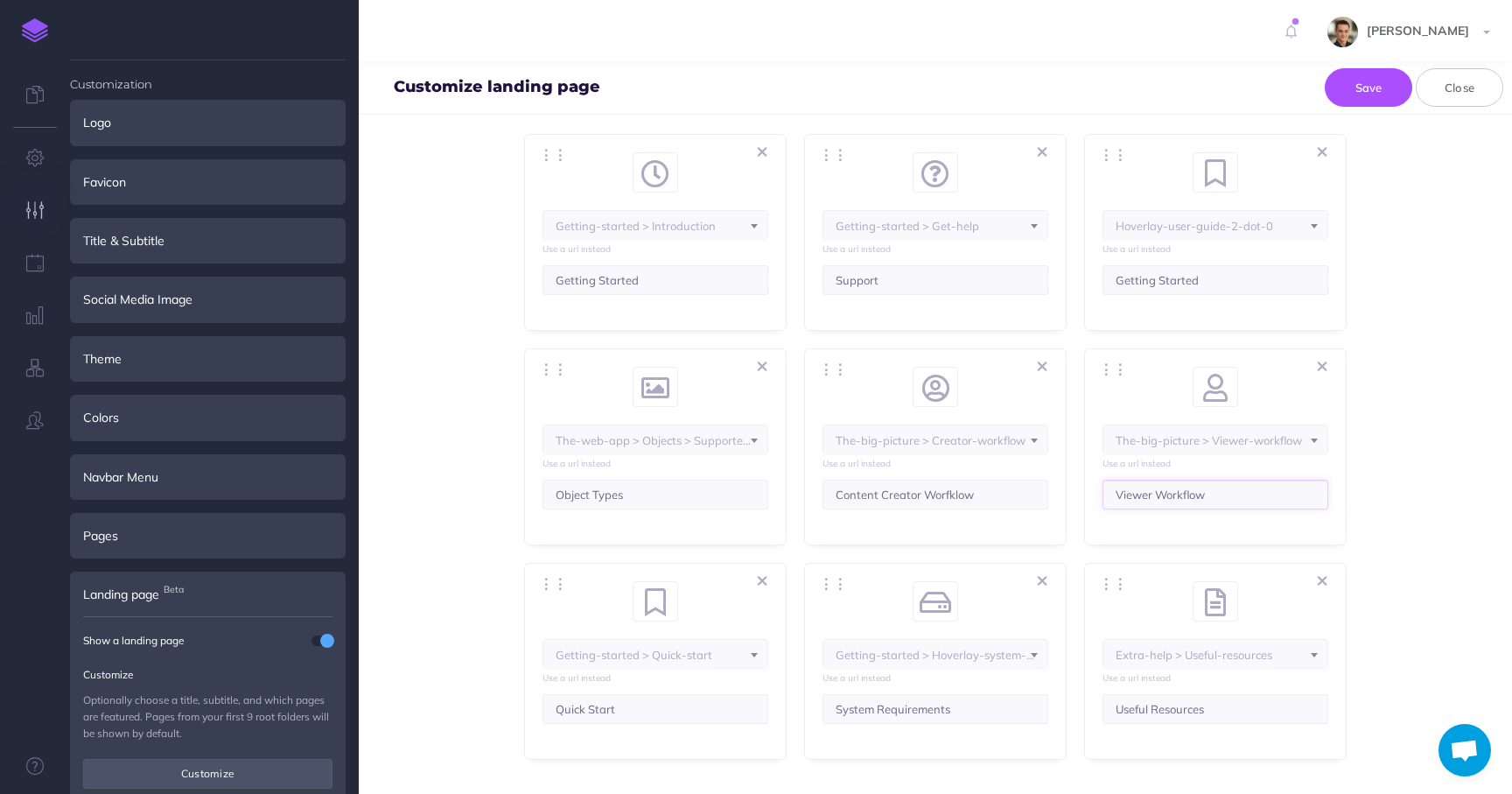
drag, startPoint x: 1217, startPoint y: 501, endPoint x: 1087, endPoint y: 501, distance: 130.0
click at [1087, 501] on div "⋮⋮ <i class="fa fa-fw fa-bookmark"></i> bookmark <i class="fa fa-fw fa-clock"><…" at bounding box center [1216, 447] width 263 height 197
type input "The end user perspective"
click at [923, 506] on input "Content Creator Worfklow" at bounding box center [935, 494] width 226 height 30
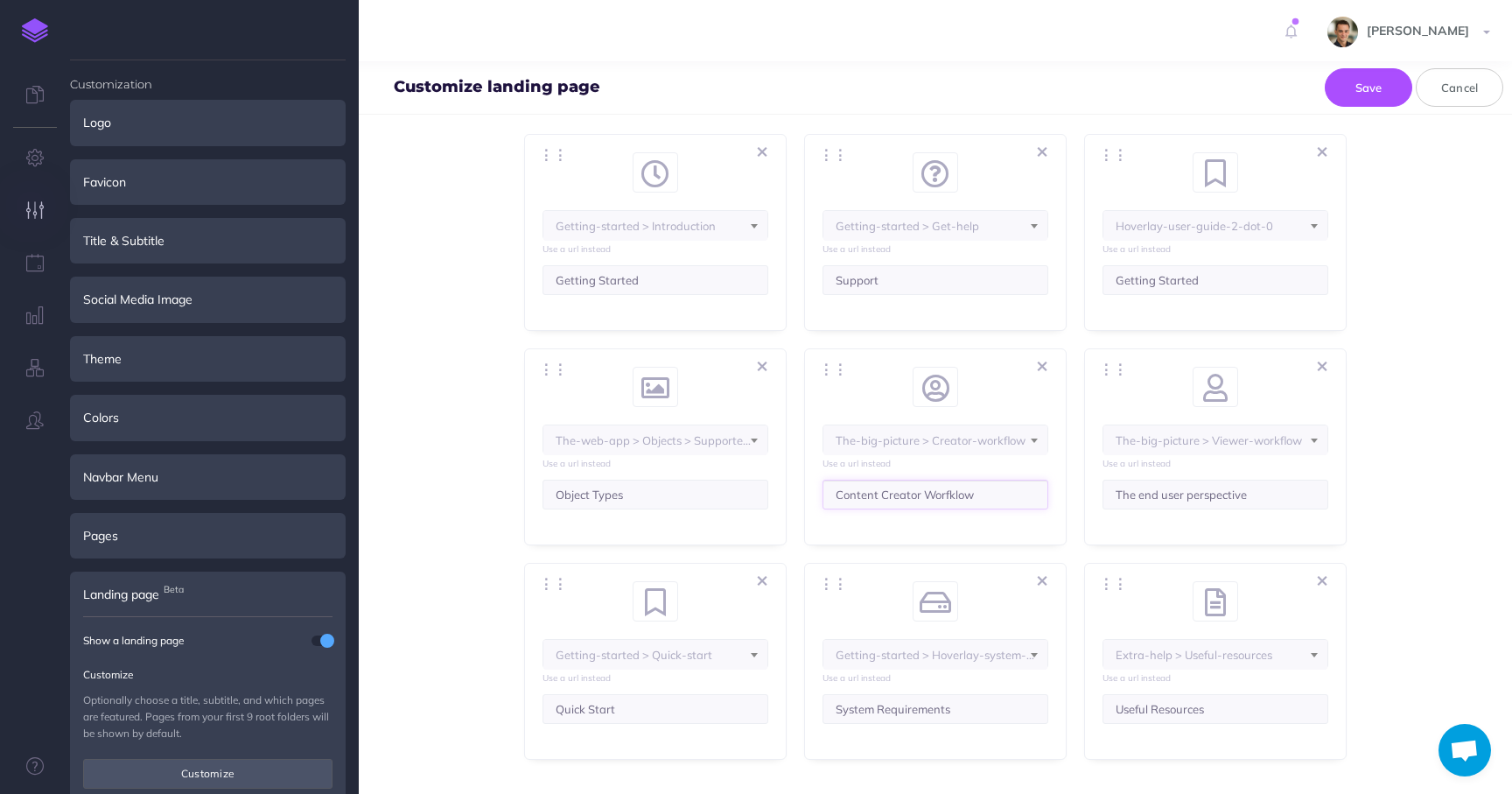
click at [923, 506] on input "Content Creator Worfklow" at bounding box center [935, 494] width 226 height 30
type input "Publishing content on Hoverlay"
click at [698, 493] on input "Object Types" at bounding box center [655, 494] width 226 height 30
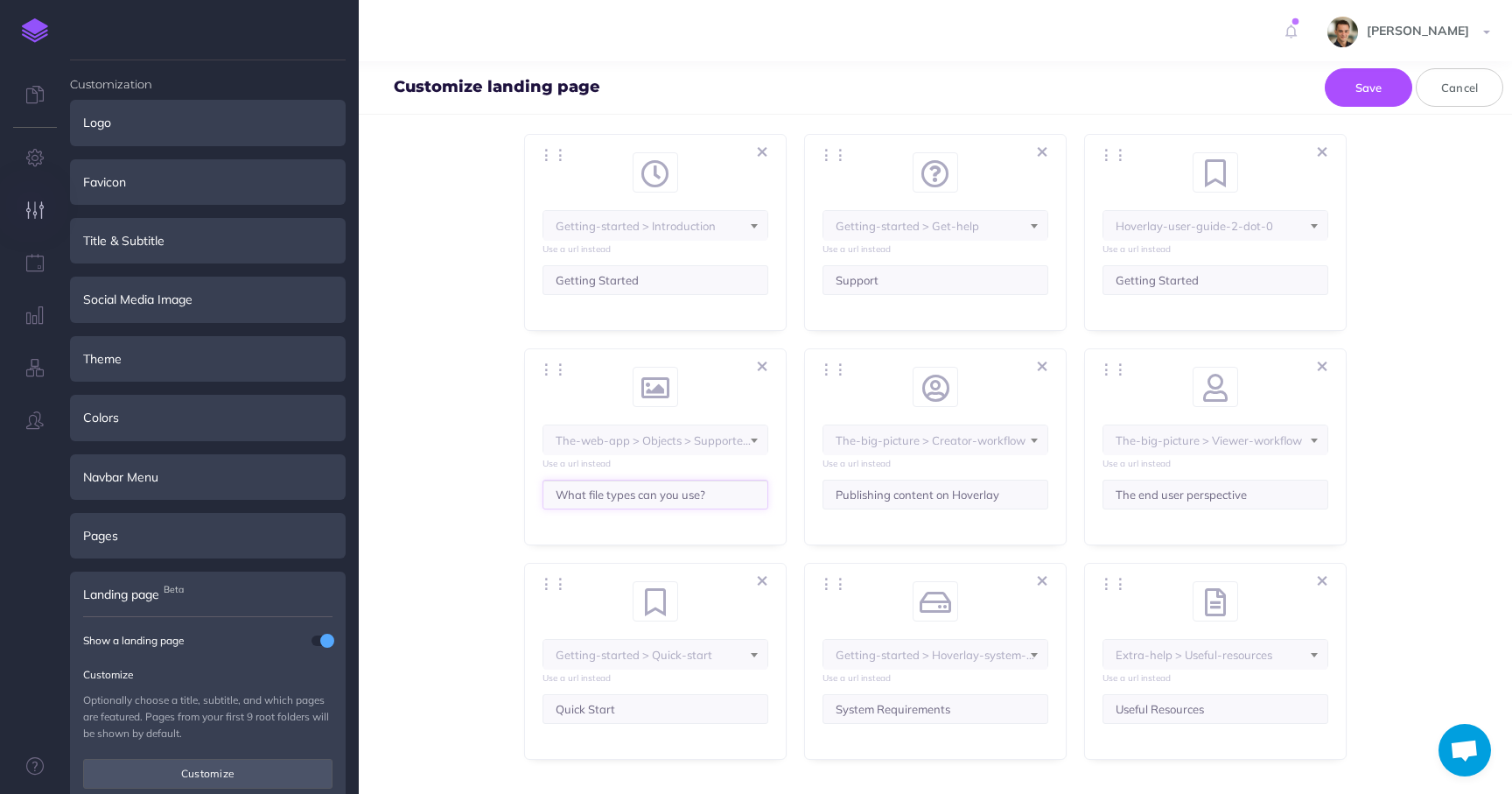
type input "What file types can you use?"
click at [954, 284] on input "Support" at bounding box center [935, 280] width 226 height 30
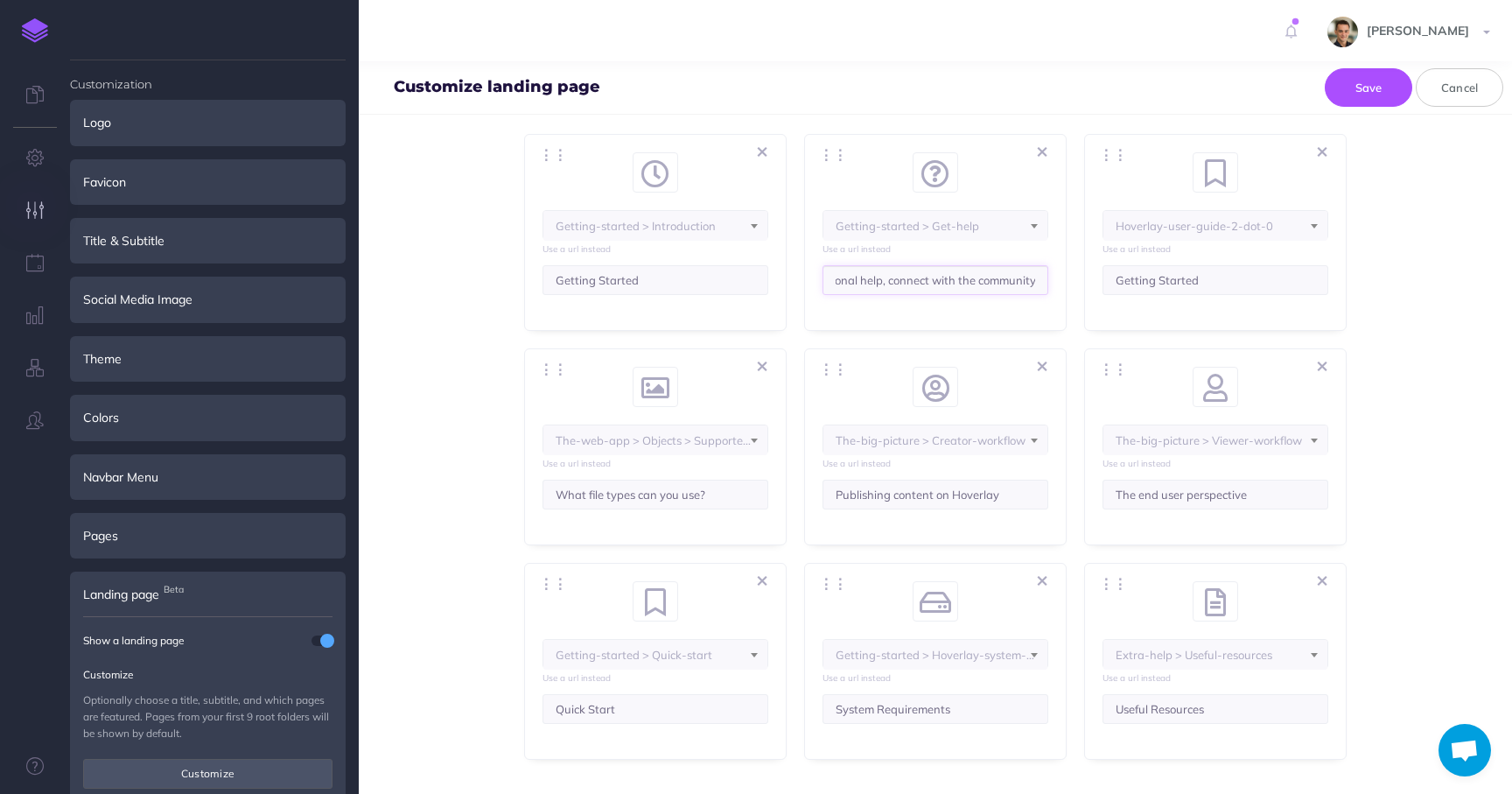
click at [885, 281] on input "Where to get additional help, connect with the community" at bounding box center [935, 280] width 226 height 30
type input "Where to get additional help and connect with the community"
click at [1208, 286] on input "Getting Started" at bounding box center [1215, 280] width 226 height 30
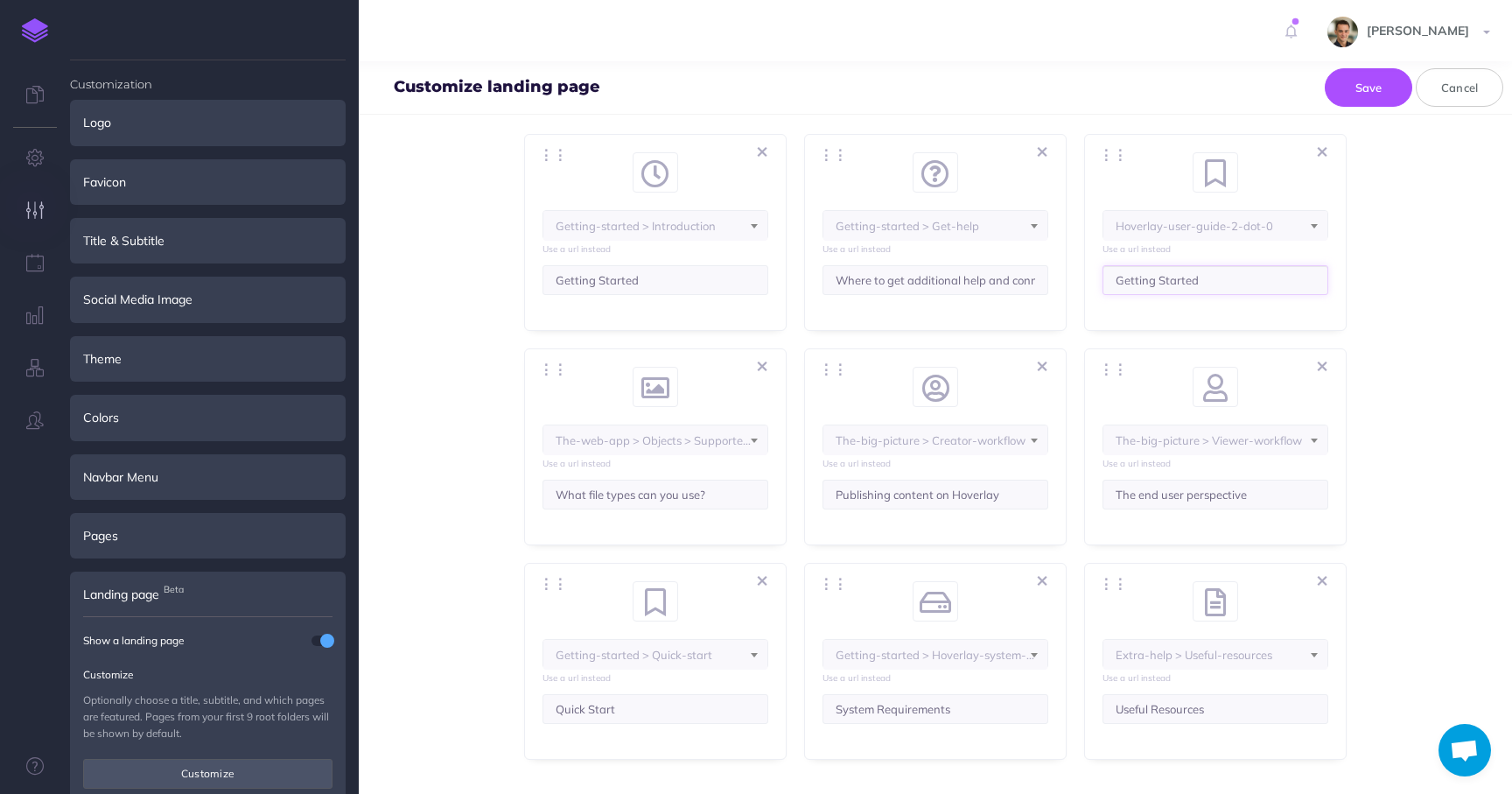
click at [1208, 286] on input "Getting Started" at bounding box center [1215, 280] width 226 height 30
click at [758, 228] on span "Getting-started > Introduction" at bounding box center [655, 226] width 224 height 30
click at [1364, 82] on button "Save" at bounding box center [1369, 88] width 88 height 38
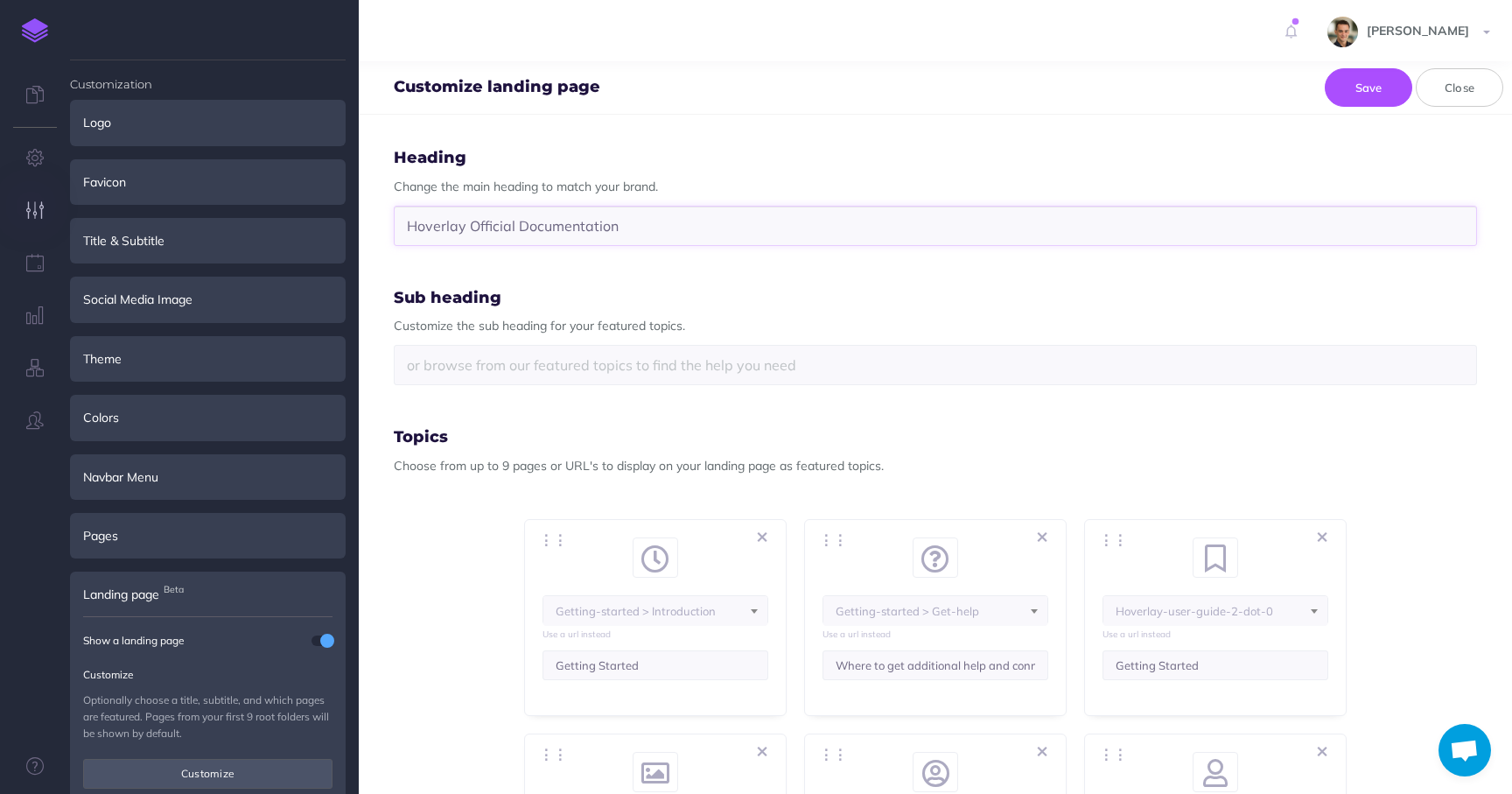
click at [405, 225] on input "Hoverlay Official Documentation" at bounding box center [935, 226] width 1084 height 40
click at [579, 224] on input "Welcome to Hoverlay Official Documentation" at bounding box center [935, 226] width 1084 height 40
click at [1365, 89] on button "Save" at bounding box center [1369, 88] width 88 height 38
click at [1028, 224] on input "Welcome to Hoverlay Documentation" at bounding box center [935, 226] width 1084 height 40
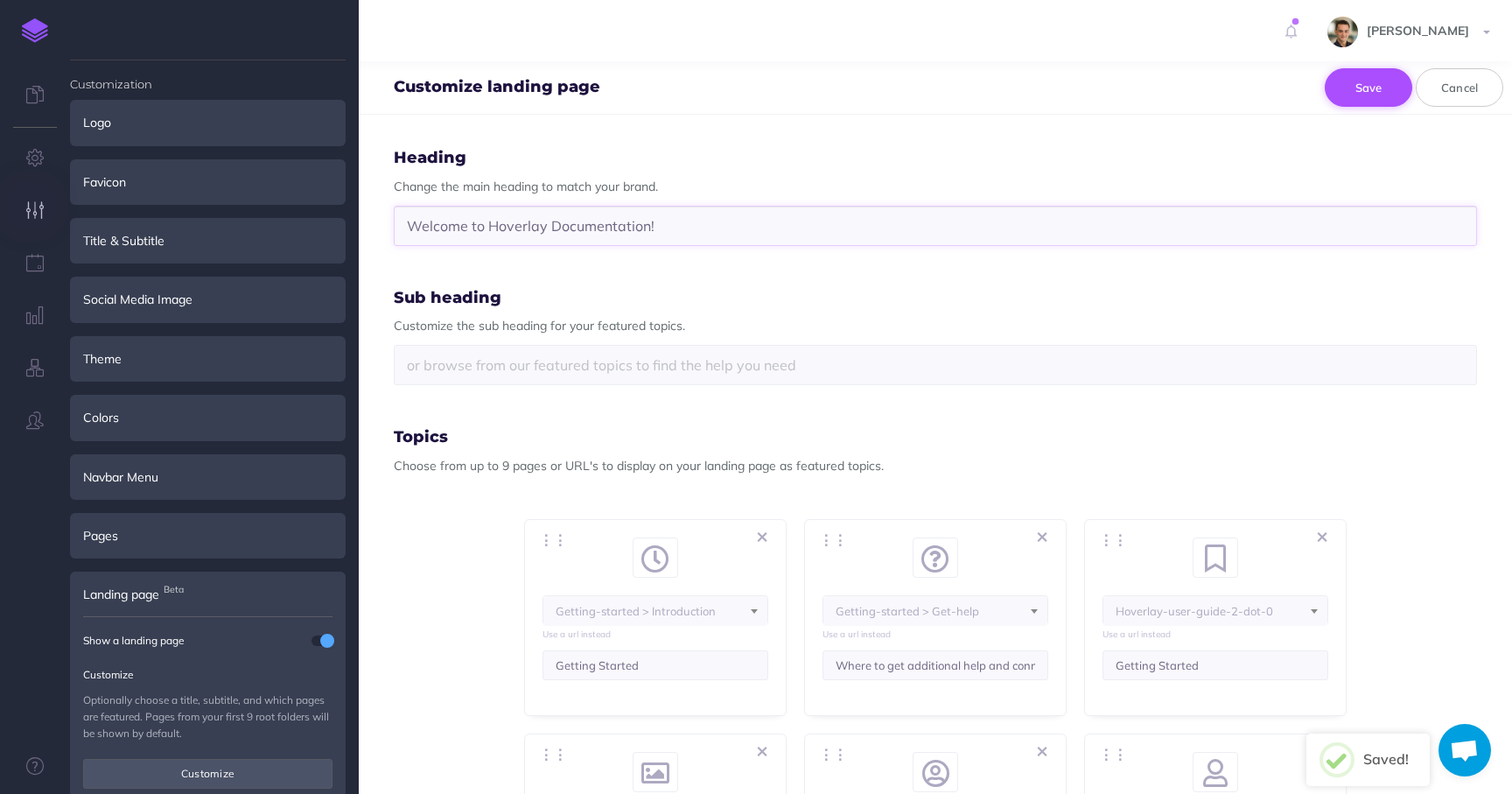
type input "Welcome to Hoverlay Documentation!"
click at [1374, 89] on button "Save" at bounding box center [1369, 88] width 88 height 38
click at [1024, 373] on input "text" at bounding box center [935, 365] width 1084 height 40
click at [1358, 85] on button "Save" at bounding box center [1369, 88] width 88 height 38
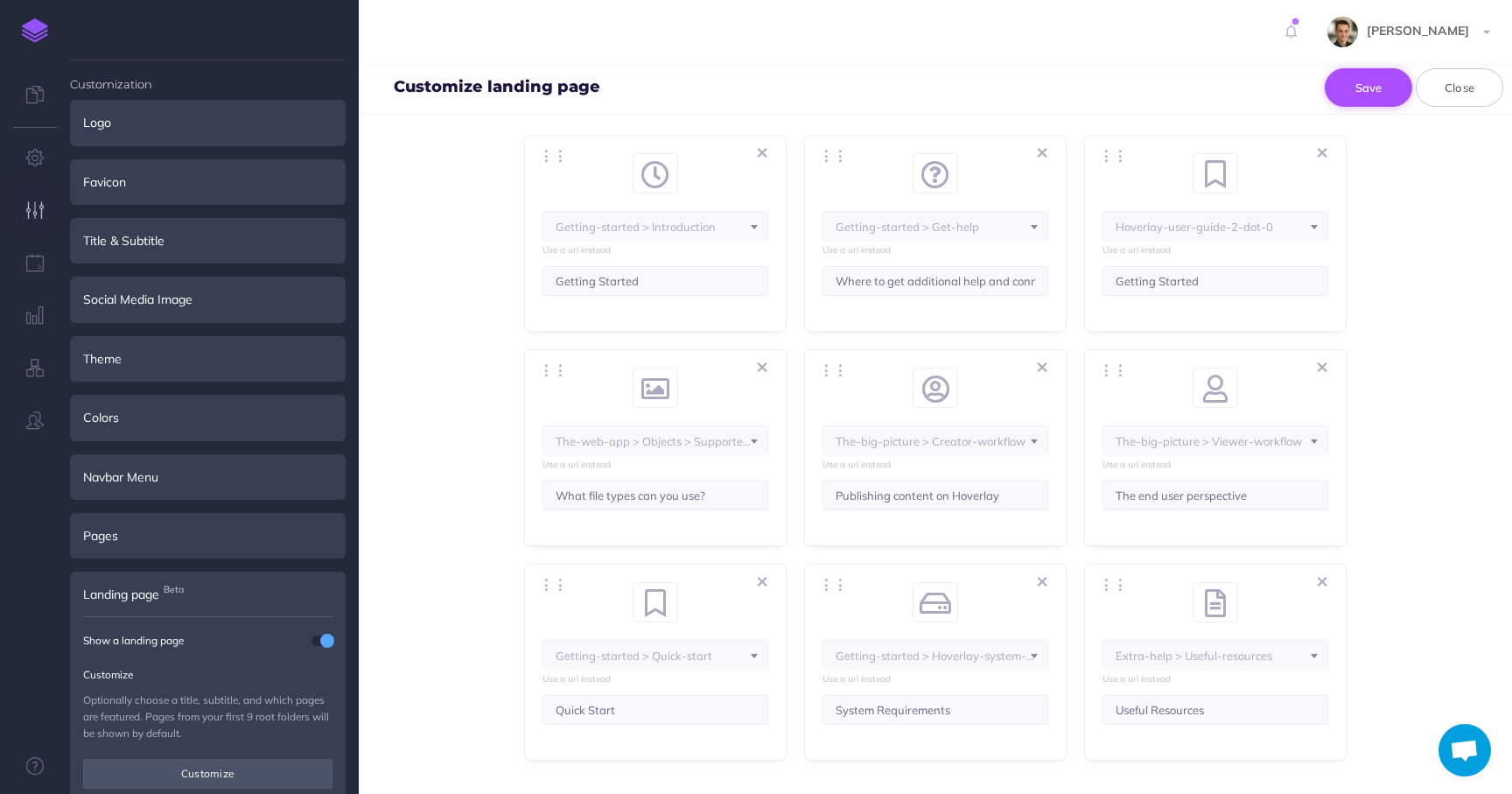
scroll to position [386, 0]
click at [998, 497] on input "Publishing content on Hoverlay" at bounding box center [935, 494] width 226 height 30
click at [660, 174] on span at bounding box center [664, 165] width 27 height 23
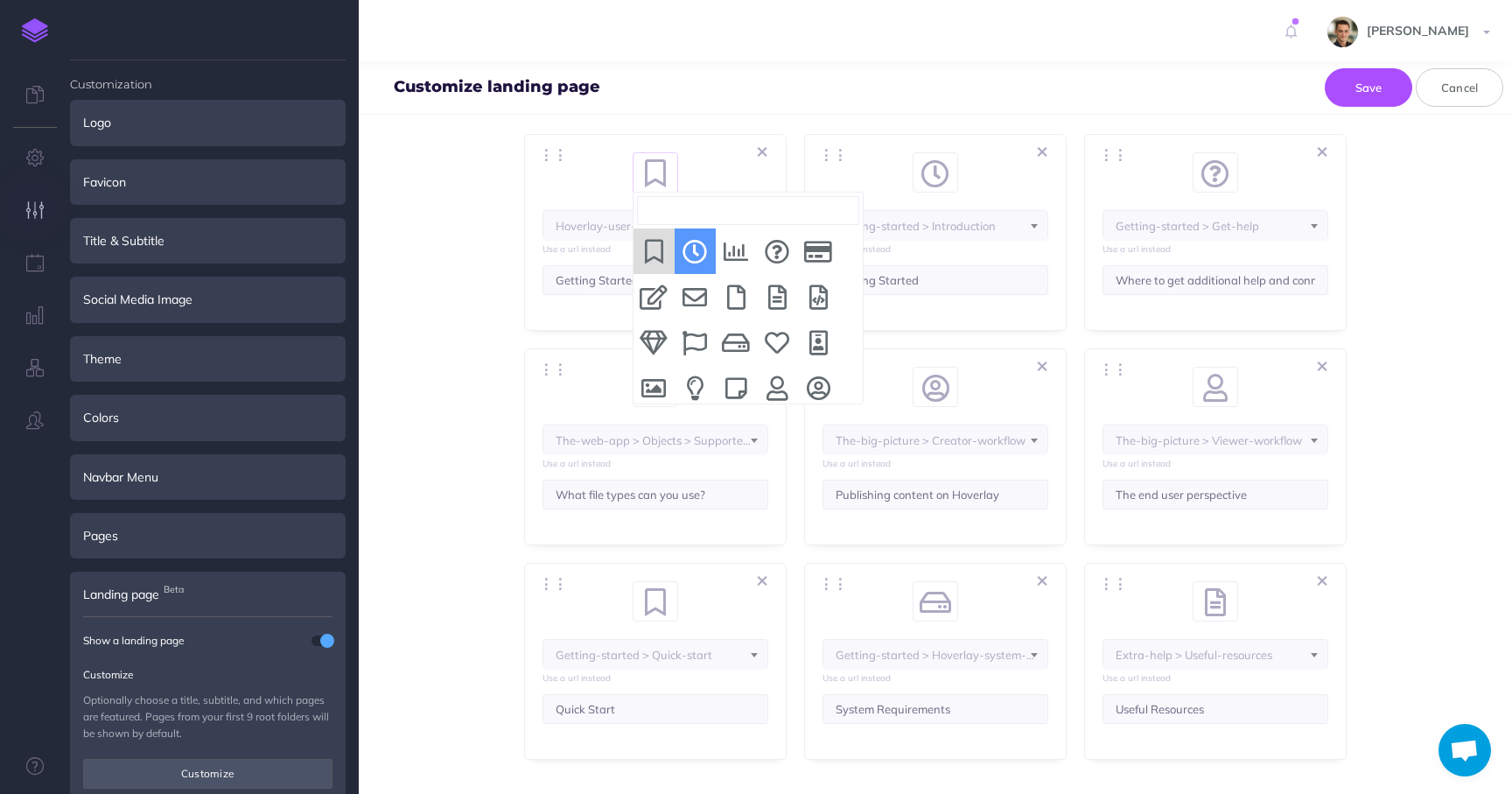
select select "clock"
select select "IUU-7NE-5KD-LYV"
select select "BLN-GPP-SY5-NJP"
select select "J9W-B9J3-IH6-ZWL"
select select "RJ9-5XM-FUB-83A"
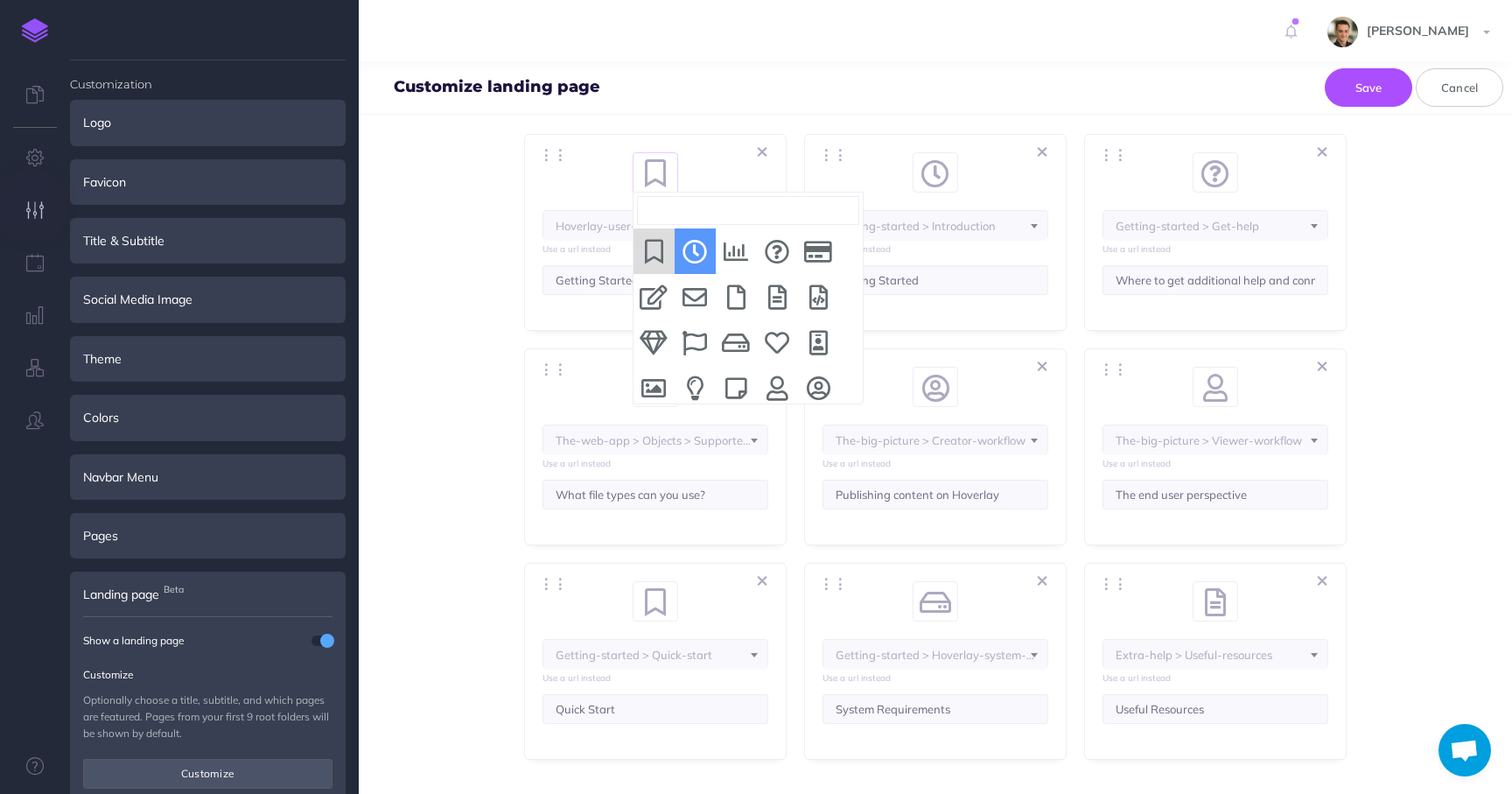
select select "3Q8-VZHW-VF9-CW8"
select select "102-K1E7-QX5-QRU"
select select "PKB-9PDP-MWR-4VC"
select select "M4W-XOQK-8CU-3B1"
select select "MMM-03EA-ZO2-9KN"
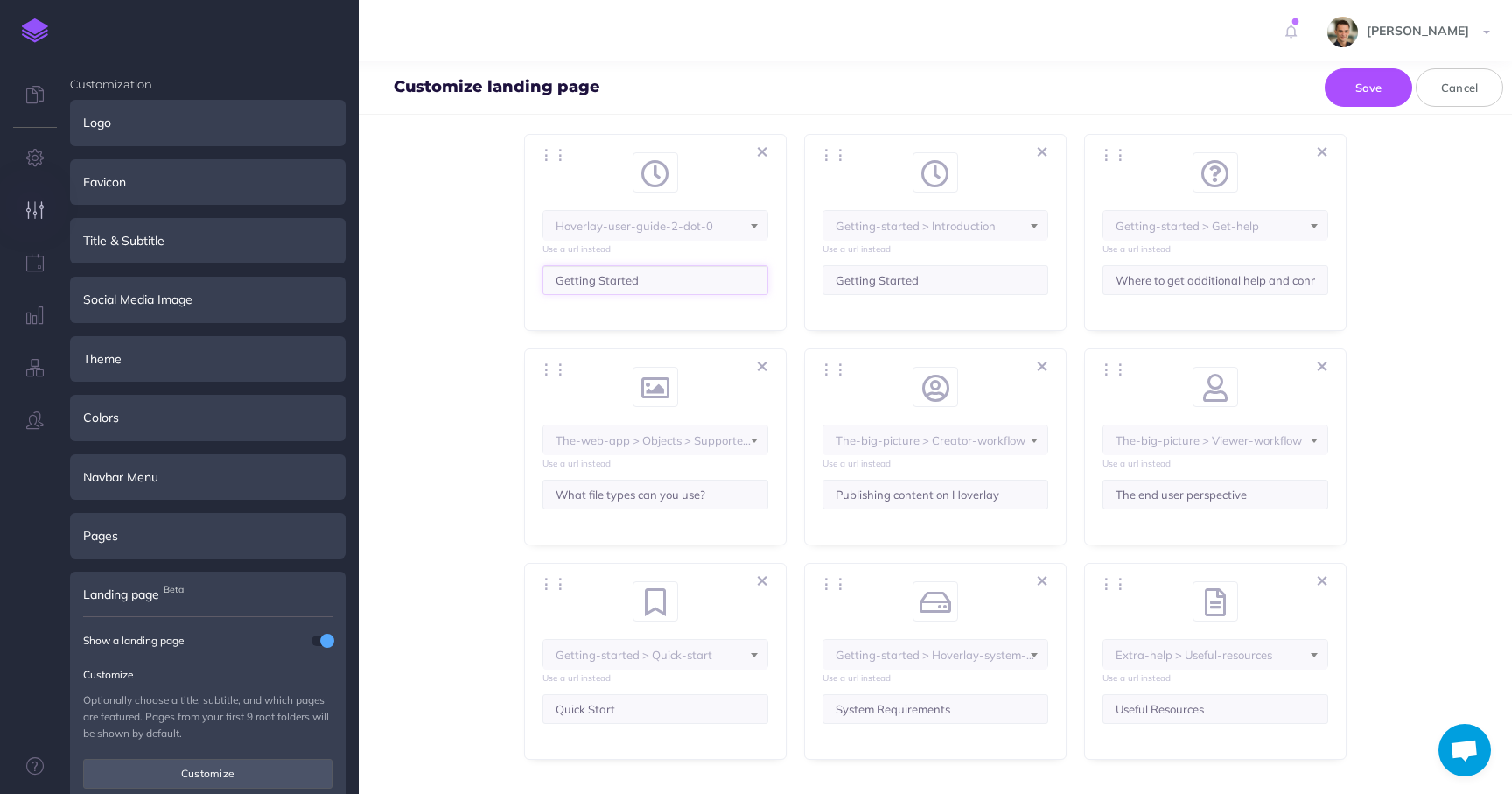
click at [678, 289] on input "Getting Started" at bounding box center [655, 280] width 226 height 30
paste input "create your first augmented reality experience in just a few minutes"
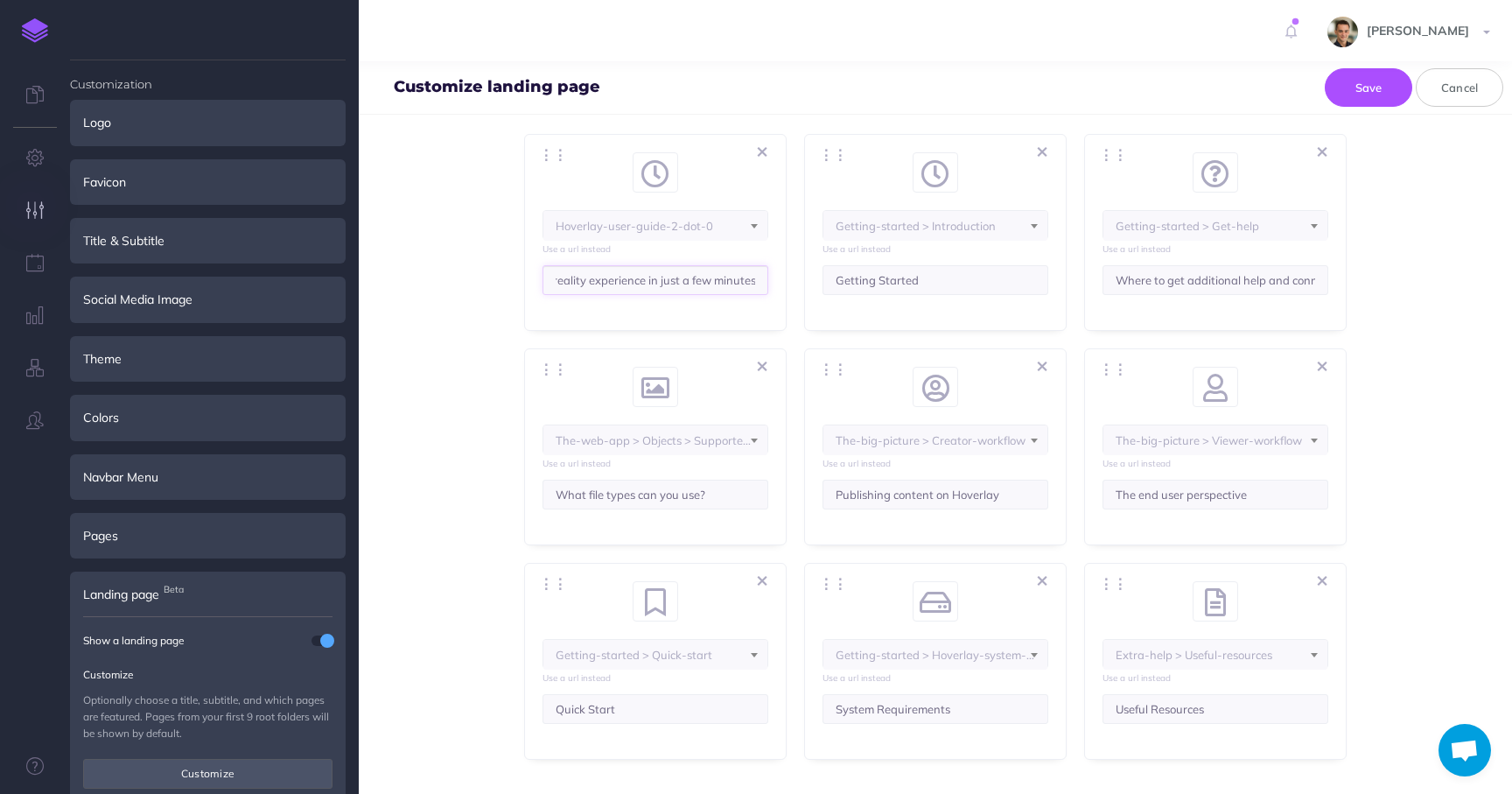
type input "create your first augmented reality experience in just a few minutes"
click at [698, 227] on span "Hoverlay-user-guide-2-dot-0" at bounding box center [655, 226] width 224 height 30
click at [668, 358] on li "Getting-started > Quick-start" at bounding box center [655, 360] width 224 height 46
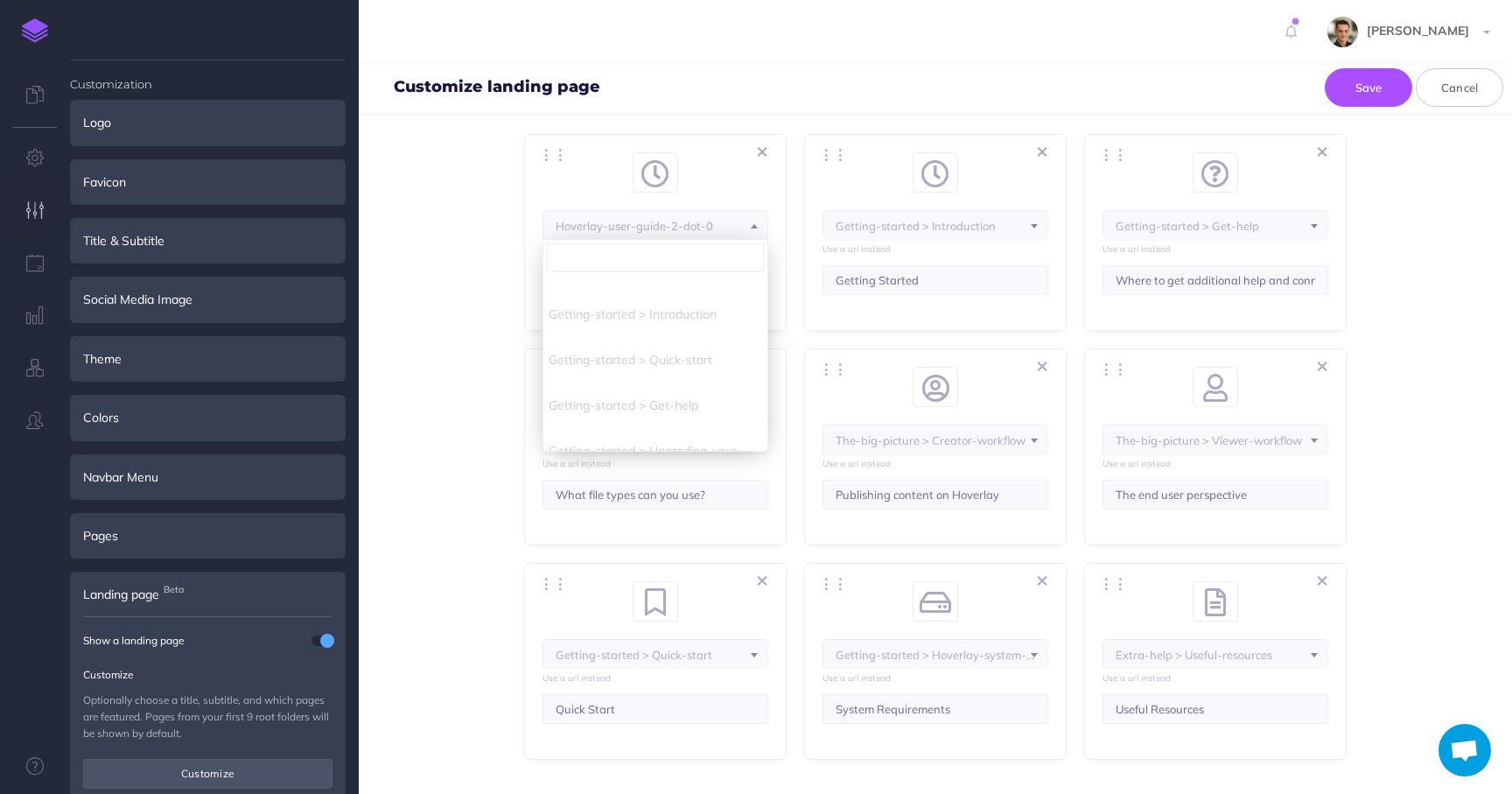
click at [470, 443] on span "Topics Choose from up to 9 pages or URL's to display on your landing page as fe…" at bounding box center [935, 402] width 1084 height 716
click at [649, 278] on input "create your first augmented reality experience in just a few minutes" at bounding box center [655, 280] width 226 height 30
click at [637, 713] on input "Quick Start" at bounding box center [655, 708] width 226 height 30
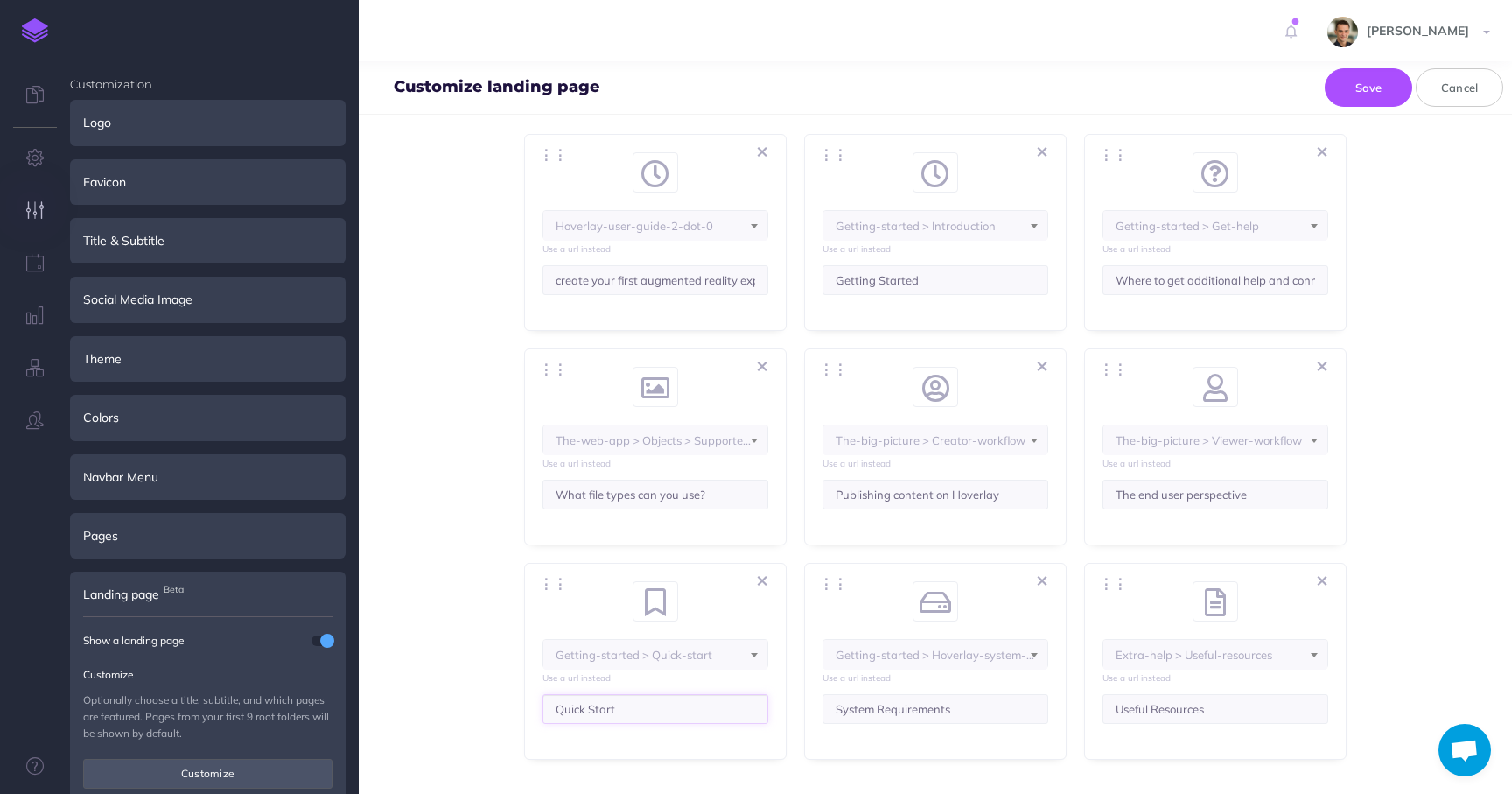
click at [637, 713] on input "Quick Start" at bounding box center [655, 708] width 226 height 30
paste input "create your first augmented reality experience in just a few minutes"
drag, startPoint x: 579, startPoint y: 710, endPoint x: 519, endPoint y: 710, distance: 60.0
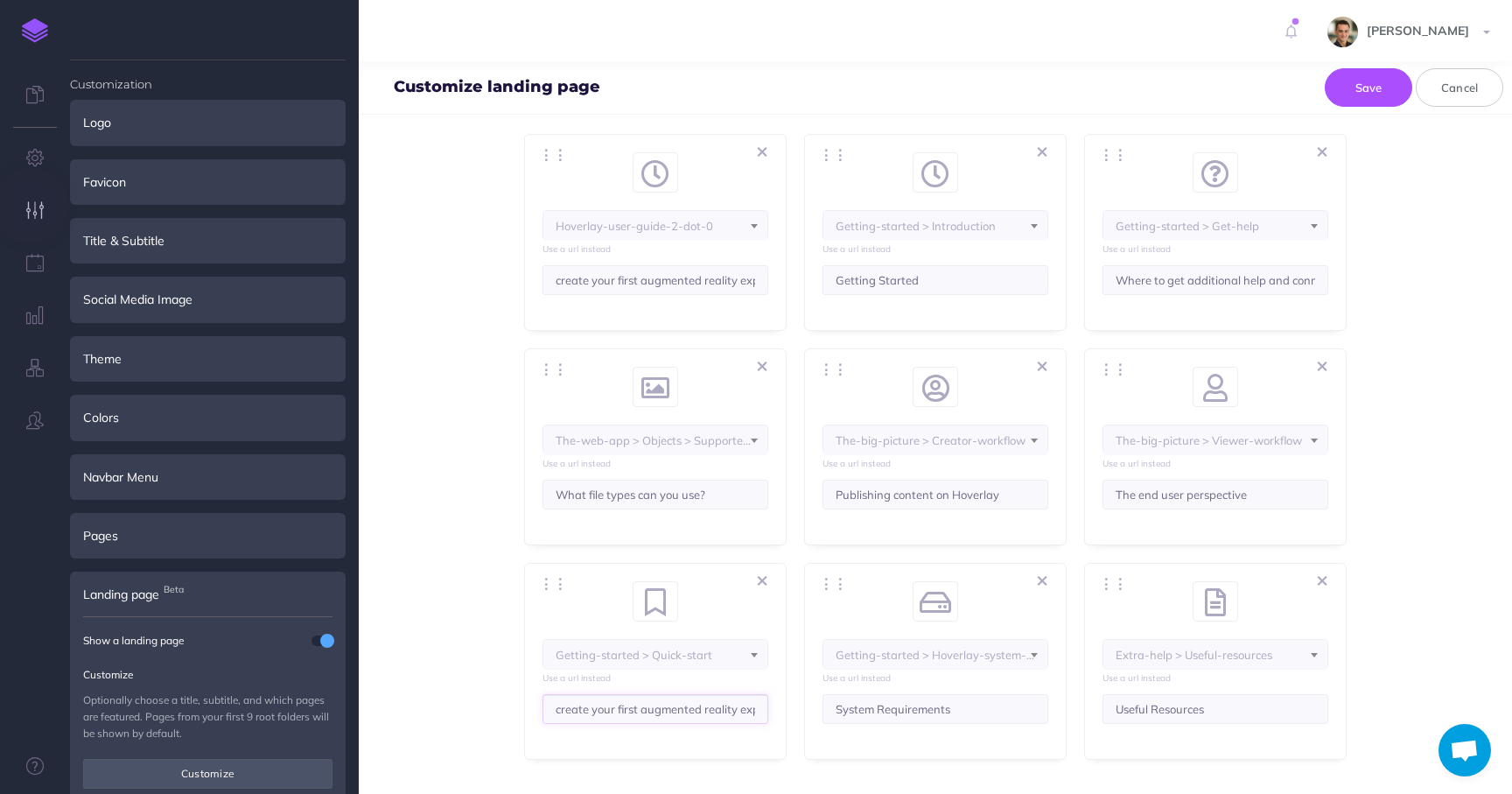
click at [519, 710] on span "Topics Choose from up to 9 pages or URL's to display on your landing page as fe…" at bounding box center [935, 402] width 1084 height 716
click at [559, 712] on input "create your first augmented reality experience in just a few minutes" at bounding box center [655, 708] width 226 height 30
click at [620, 705] on input "Create your first augmented reality experience in just a few minutes" at bounding box center [655, 708] width 226 height 30
drag, startPoint x: 638, startPoint y: 710, endPoint x: 734, endPoint y: 710, distance: 96.0
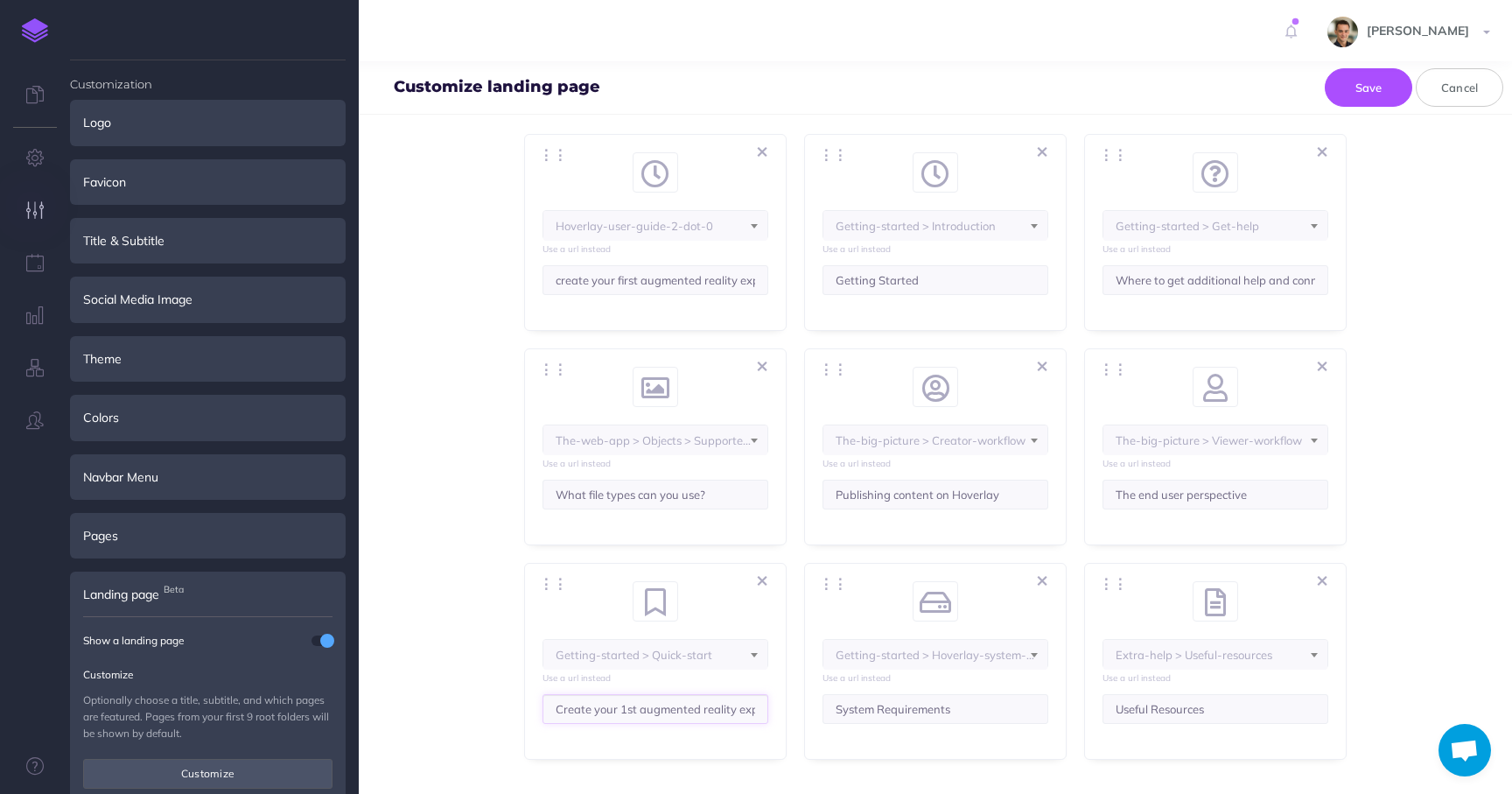
click at [734, 711] on input "Create your 1st augmented reality experience in just a few minutes" at bounding box center [655, 708] width 226 height 30
type input "Create your 1st AR experience in a few minutes"
click at [469, 652] on span "Topics Choose from up to 9 pages or URL's to display on your landing page as fe…" at bounding box center [935, 402] width 1084 height 716
click at [1380, 90] on button "Save" at bounding box center [1369, 88] width 88 height 38
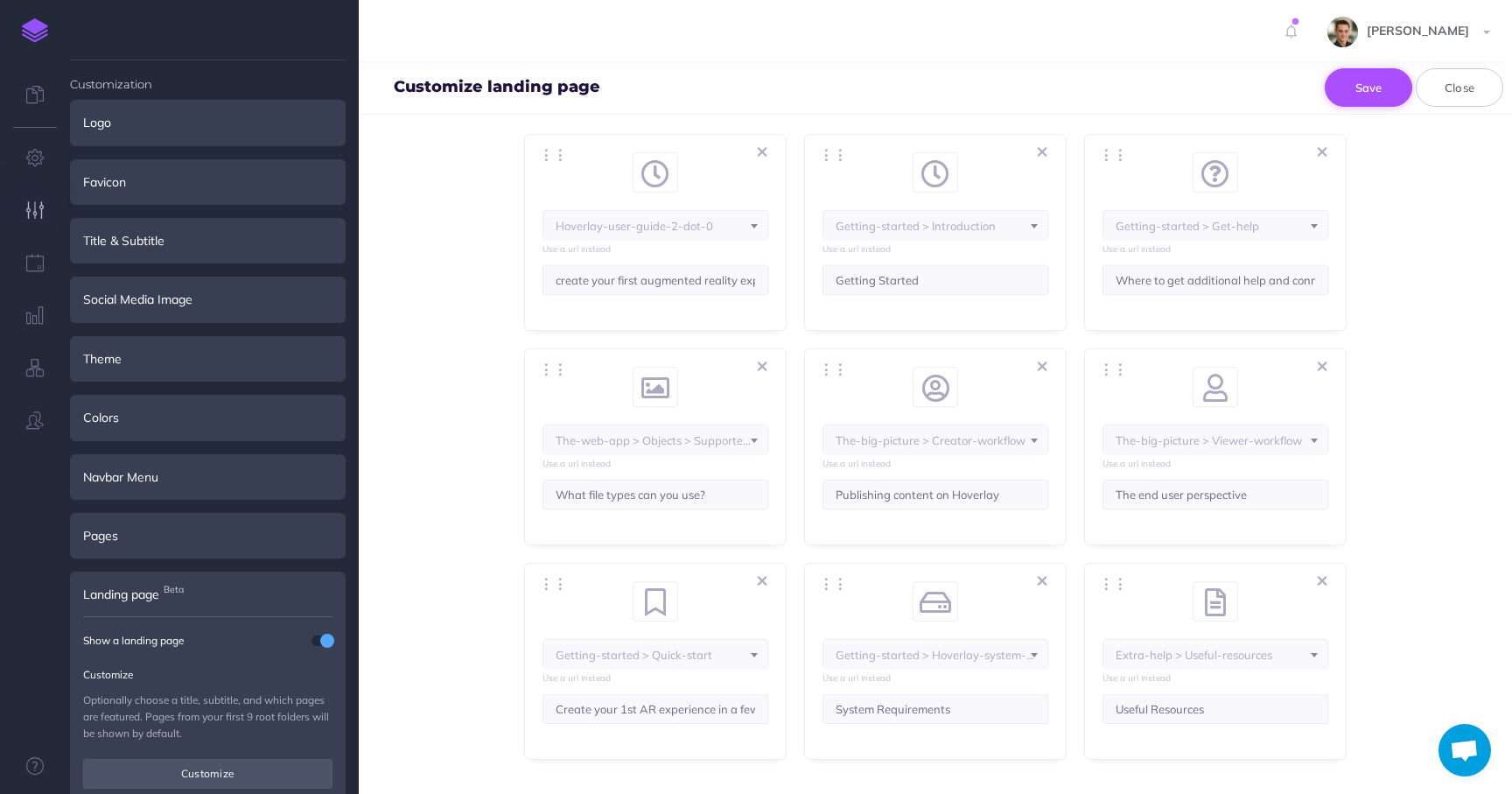
click at [1380, 89] on button "Save" at bounding box center [1369, 88] width 88 height 38
click at [1448, 88] on button "Close" at bounding box center [1460, 88] width 88 height 38
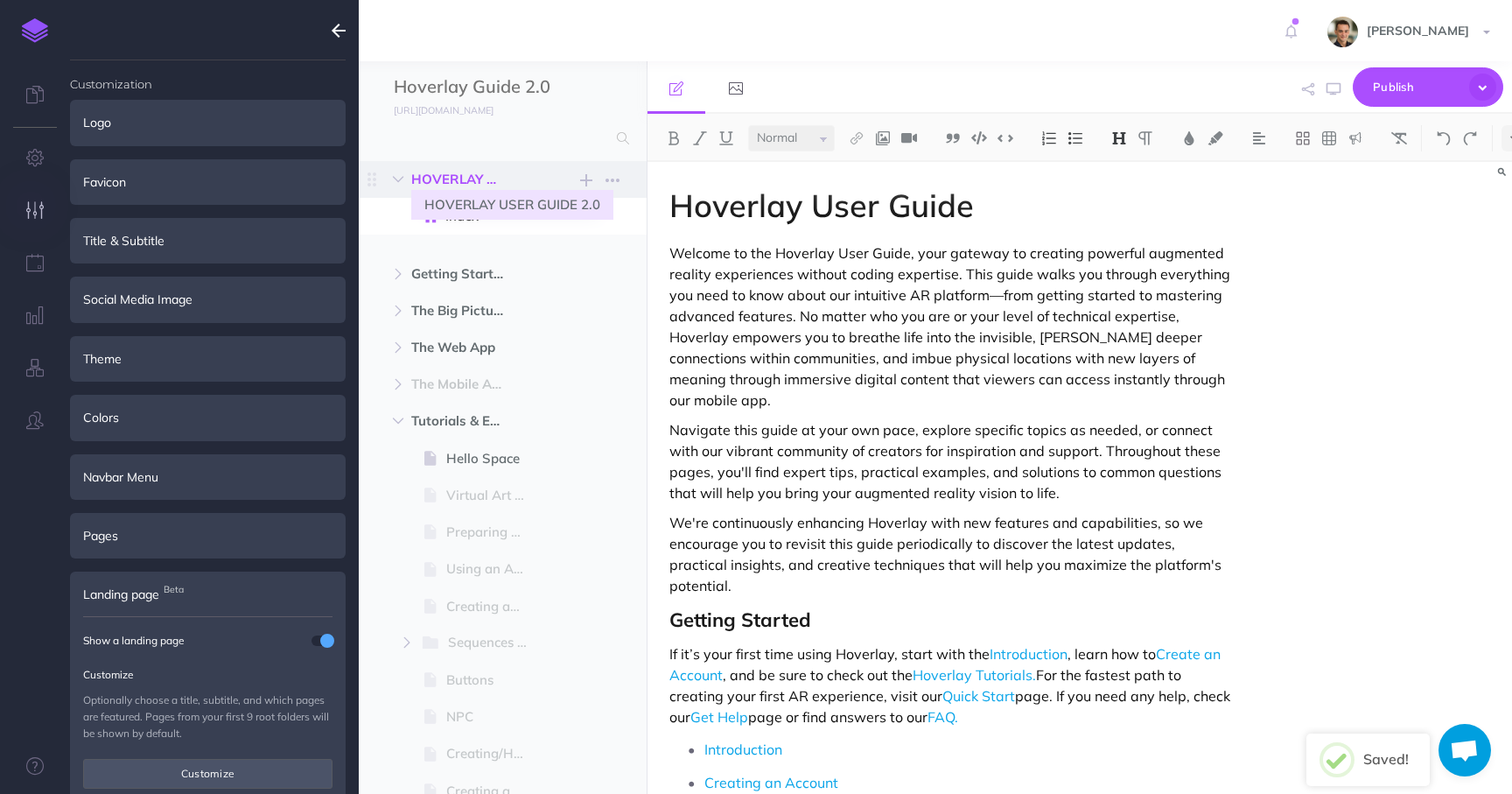
click at [454, 176] on span "HOVERLAY USER GUIDE 2.0" at bounding box center [465, 180] width 108 height 21
click at [611, 183] on icon "button" at bounding box center [612, 180] width 14 height 21
click at [460, 181] on span "HOVERLAY USER GUIDE 2.0" at bounding box center [465, 180] width 108 height 21
click at [496, 180] on span "HOVERLAY USER GUIDE 2.0" at bounding box center [465, 180] width 108 height 21
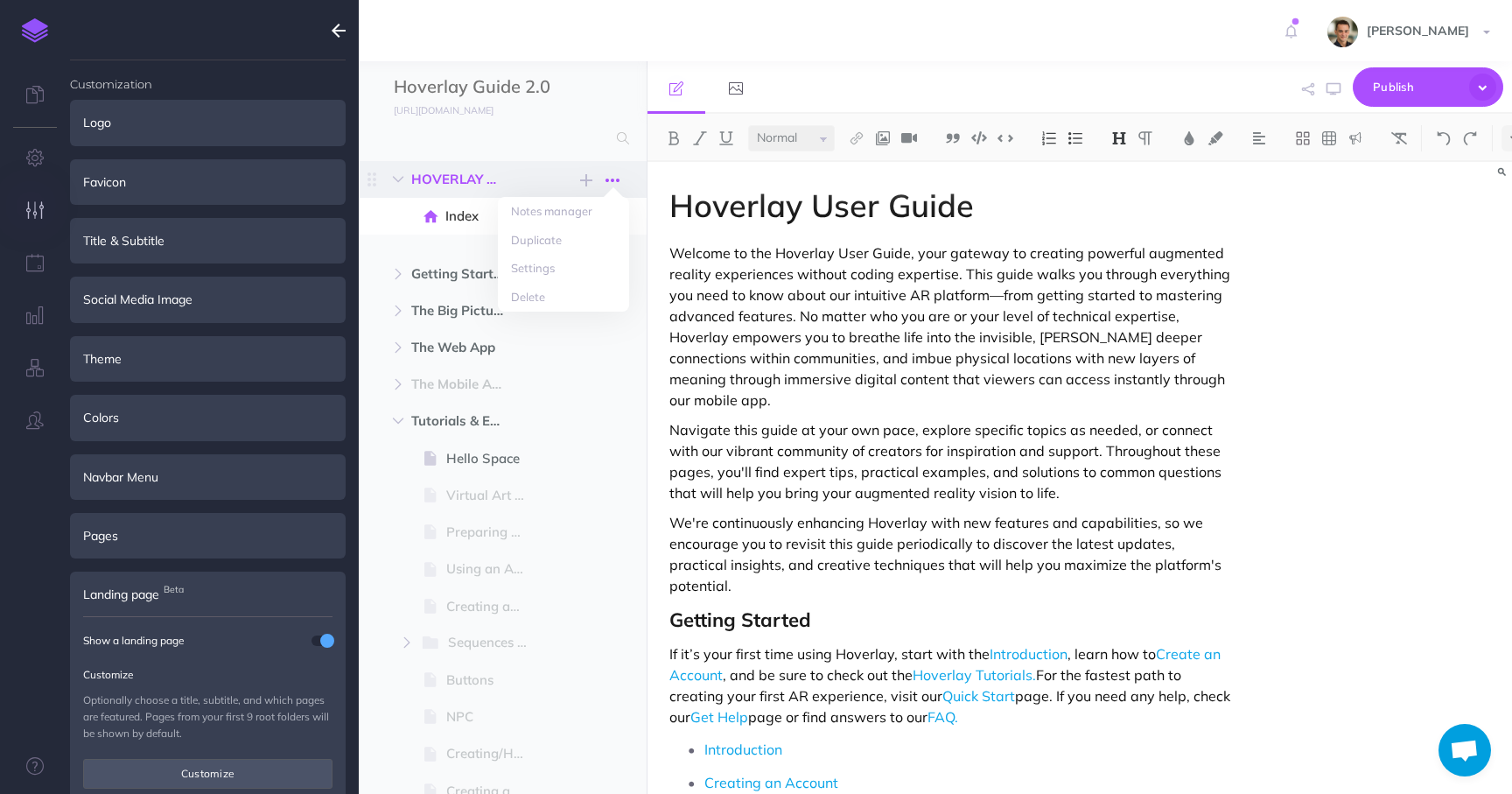
click at [618, 176] on icon "button" at bounding box center [612, 180] width 14 height 21
click at [561, 266] on link "Settings" at bounding box center [563, 268] width 131 height 29
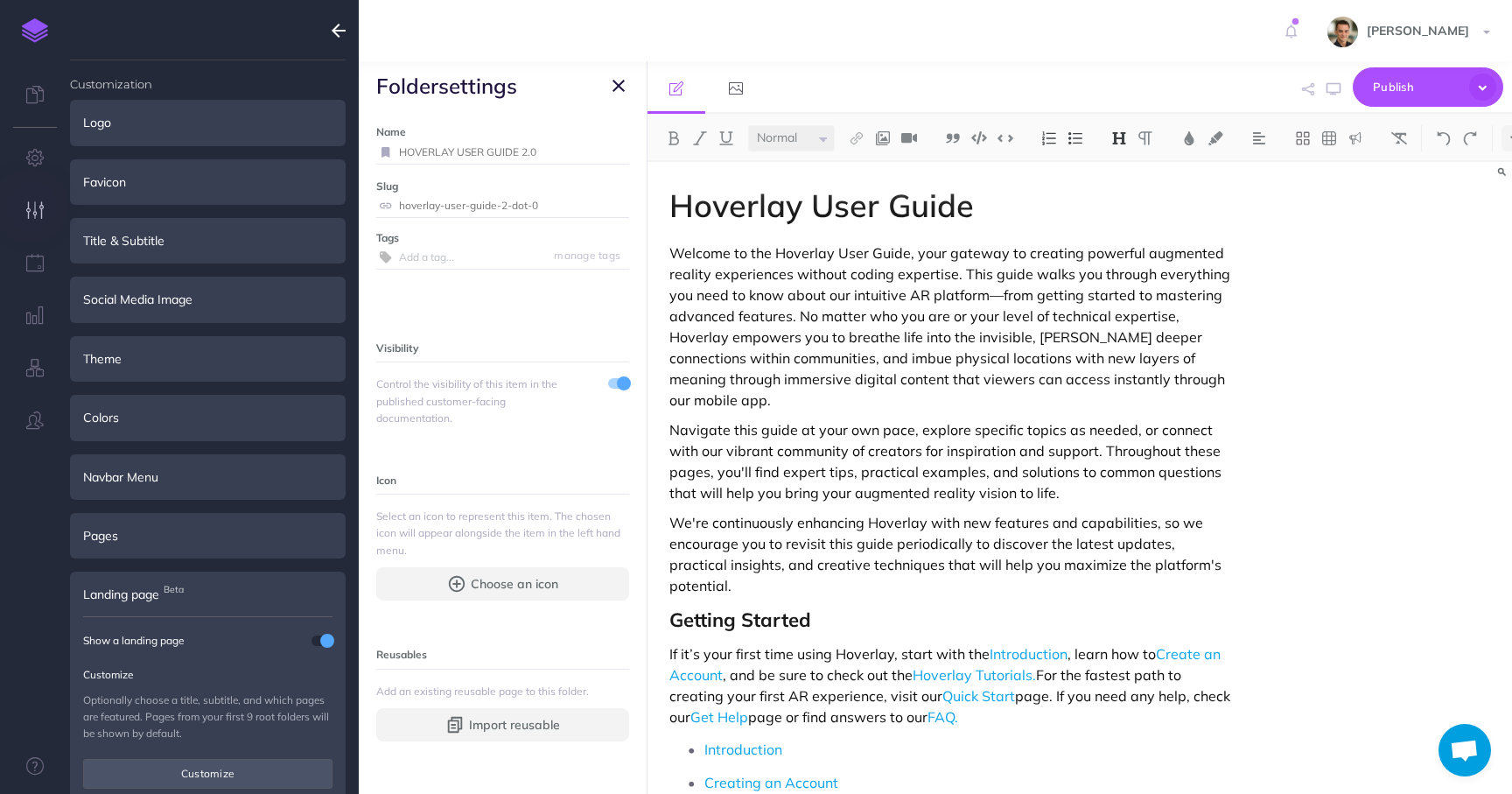
drag, startPoint x: 542, startPoint y: 150, endPoint x: 398, endPoint y: 154, distance: 144.1
click at [399, 154] on input "HOVERLAY USER GUIDE 2.0" at bounding box center [514, 152] width 230 height 23
type input "Welcom"
click at [512, 206] on input "hoverlay-user-guide-2-dot-0" at bounding box center [514, 206] width 230 height 23
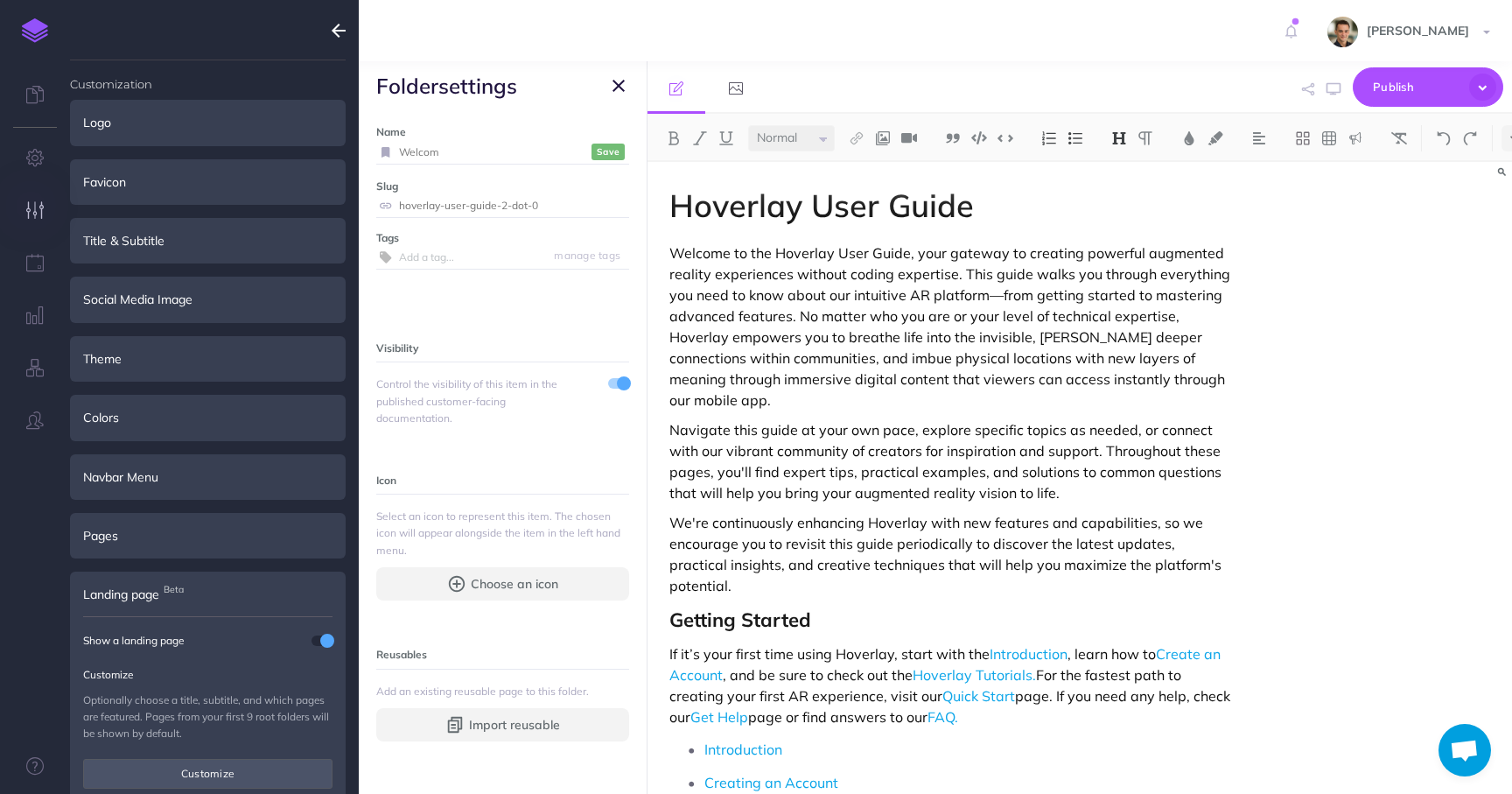
click at [512, 206] on input "hoverlay-user-guide-2-dot-0" at bounding box center [514, 206] width 230 height 23
type input "welcome"
click at [605, 211] on small "Save" at bounding box center [608, 206] width 23 height 13
click at [488, 149] on input "Welcom" at bounding box center [493, 152] width 188 height 23
click at [488, 149] on input "Welcome" at bounding box center [493, 152] width 188 height 23
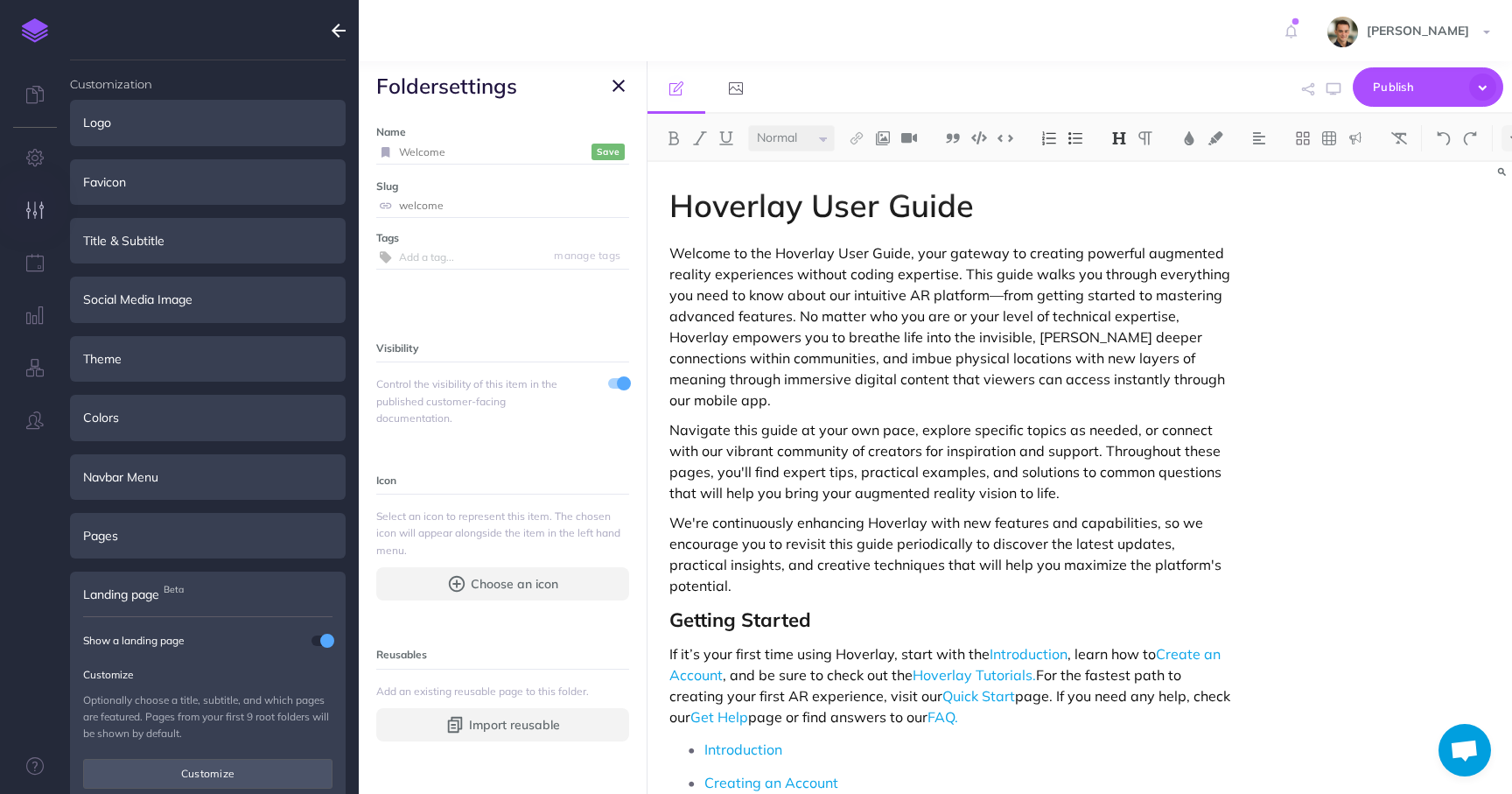
click at [488, 149] on input "Welcome" at bounding box center [493, 152] width 188 height 23
click at [1401, 92] on span "Publish" at bounding box center [1417, 87] width 88 height 28
click at [502, 155] on input "Welcome" at bounding box center [493, 152] width 188 height 23
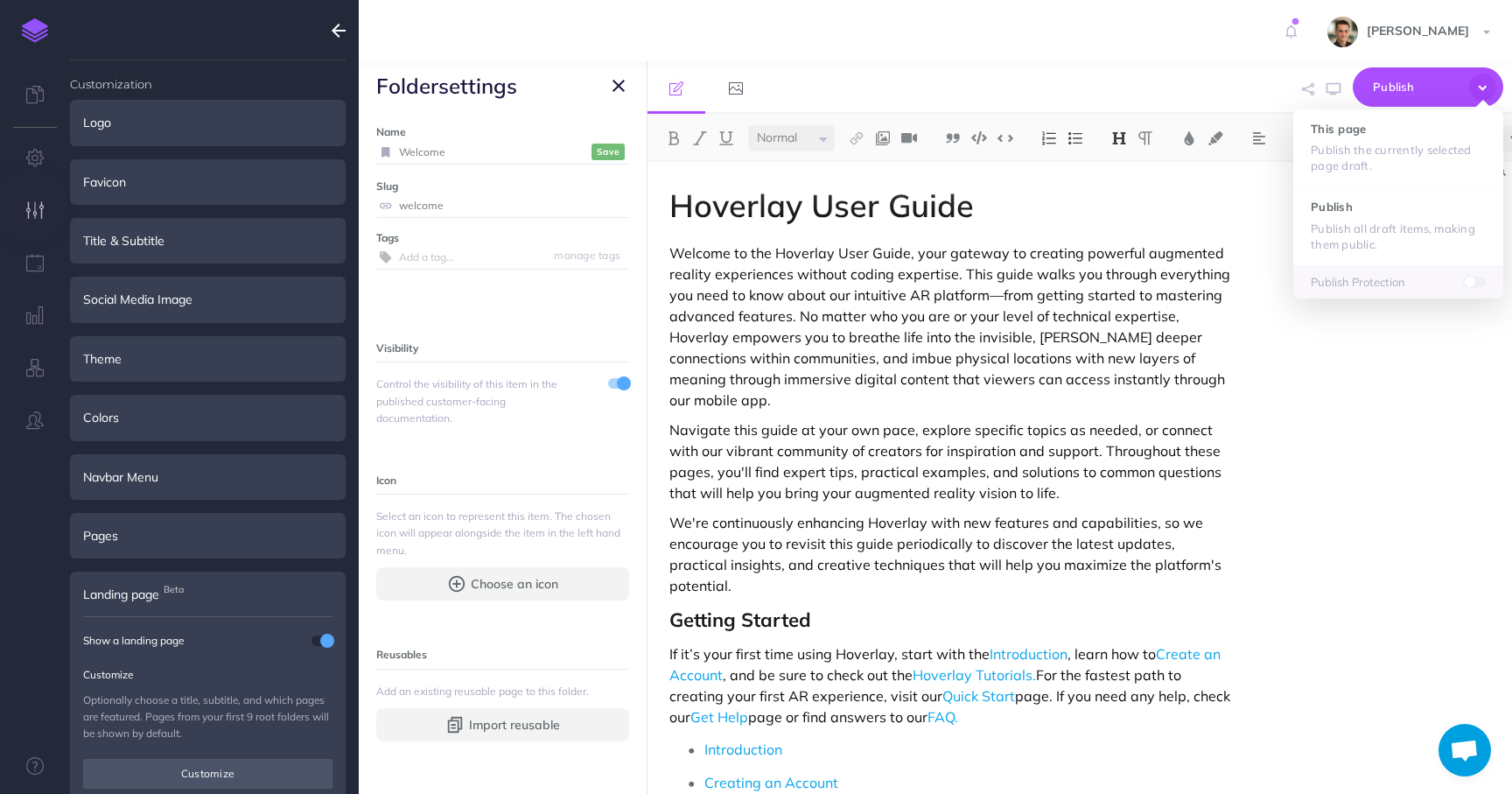
click at [502, 155] on input "Welcome" at bounding box center [493, 152] width 188 height 23
click at [480, 152] on input "Hoverlay User Guide" at bounding box center [493, 152] width 188 height 23
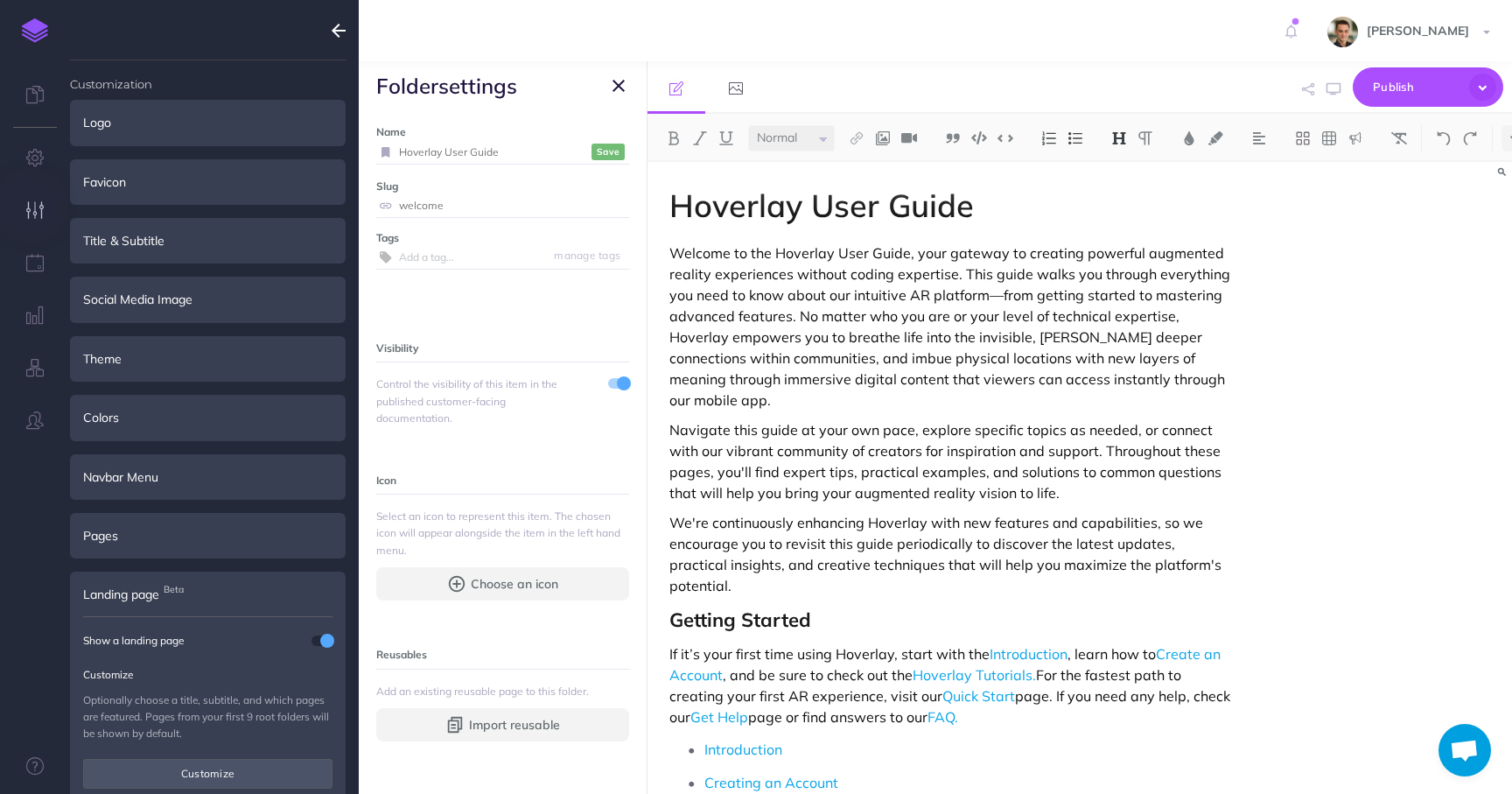
type input "Hoverlay User Guide"
click at [457, 208] on input "welcome" at bounding box center [514, 206] width 230 height 23
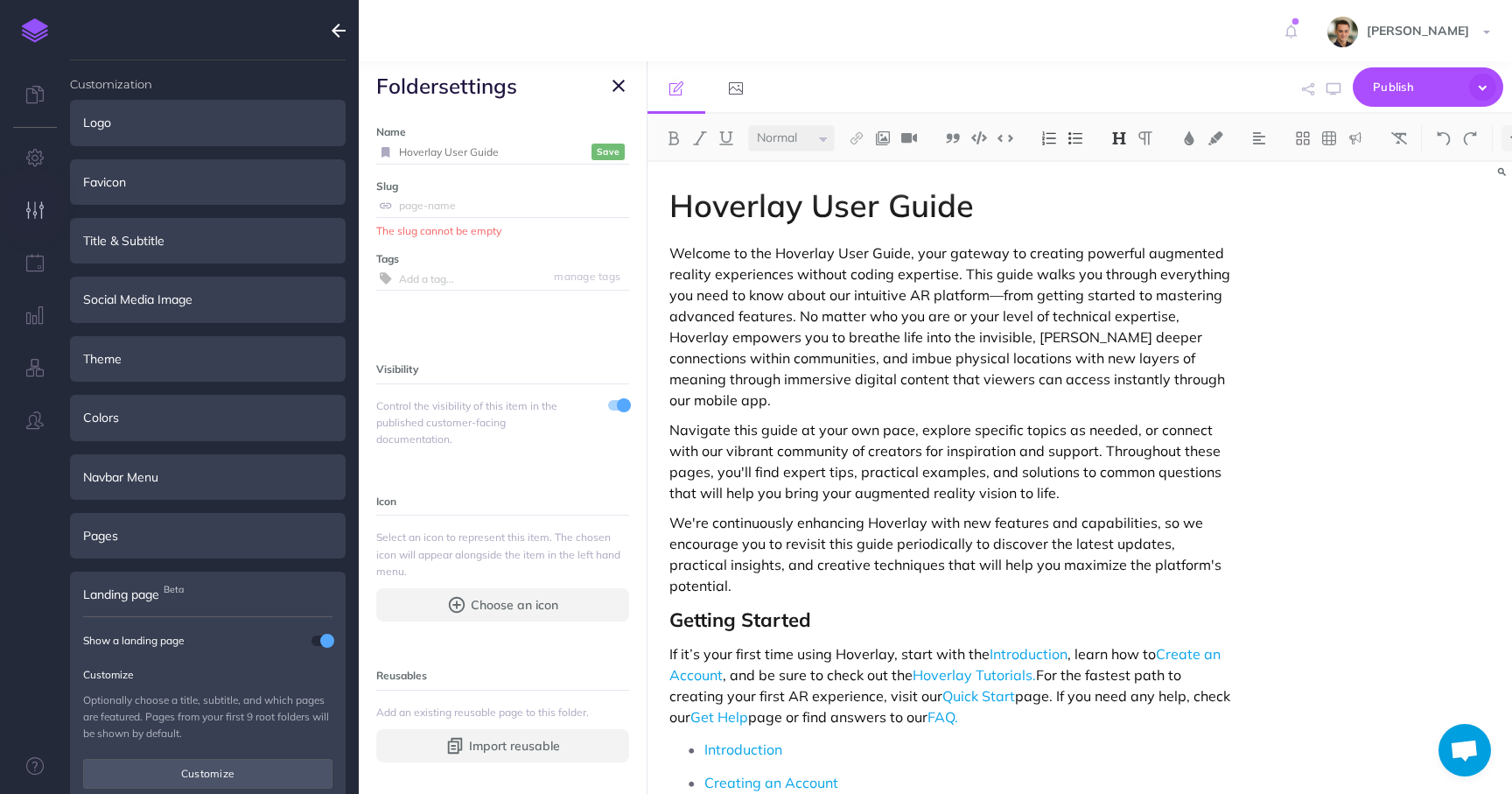
click at [462, 209] on input "text" at bounding box center [514, 206] width 230 height 23
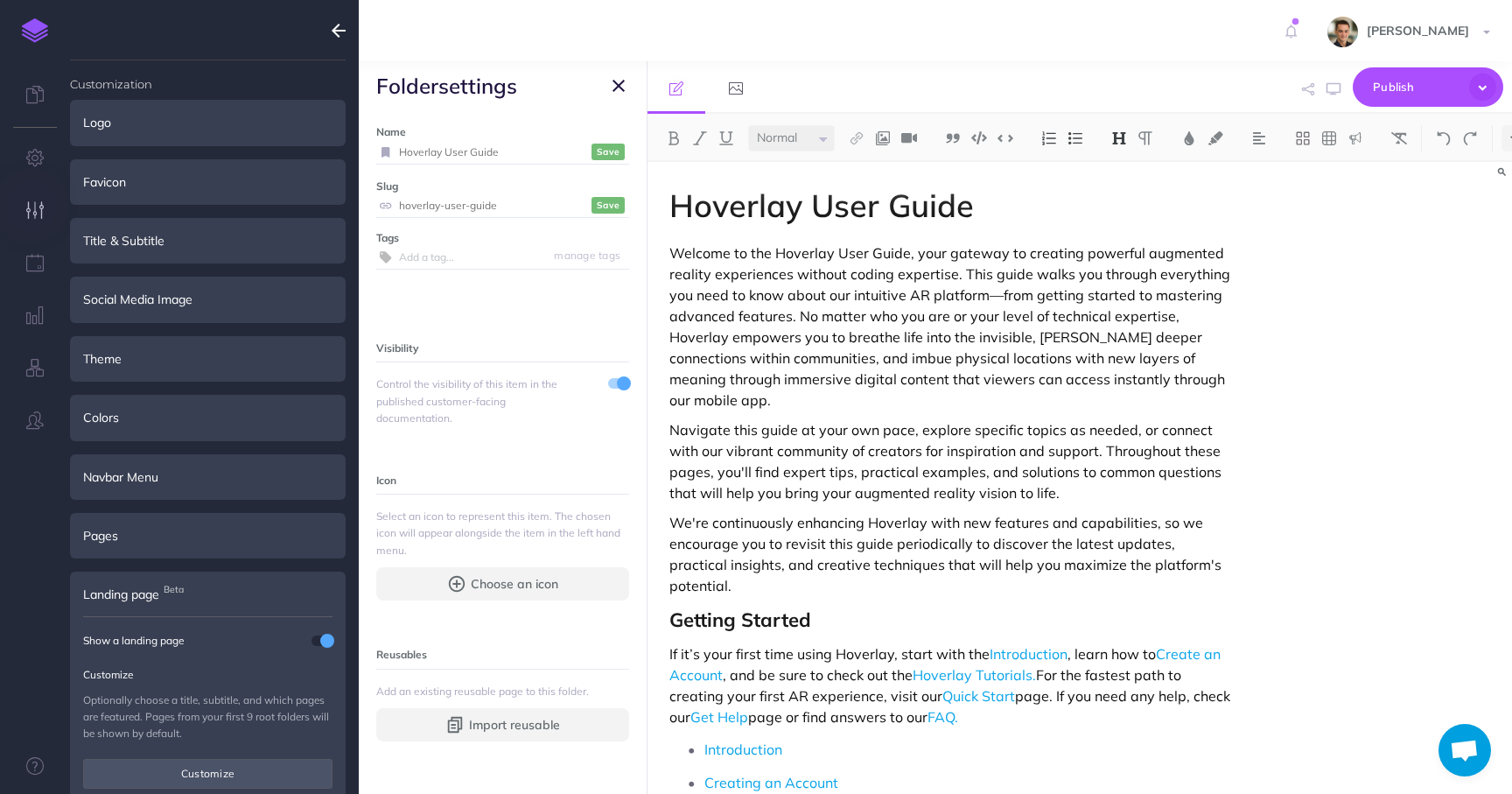
type input "hoverlay-user-guide"
click at [611, 202] on small "Save" at bounding box center [608, 206] width 23 height 13
click at [609, 148] on small "Save" at bounding box center [608, 152] width 23 height 13
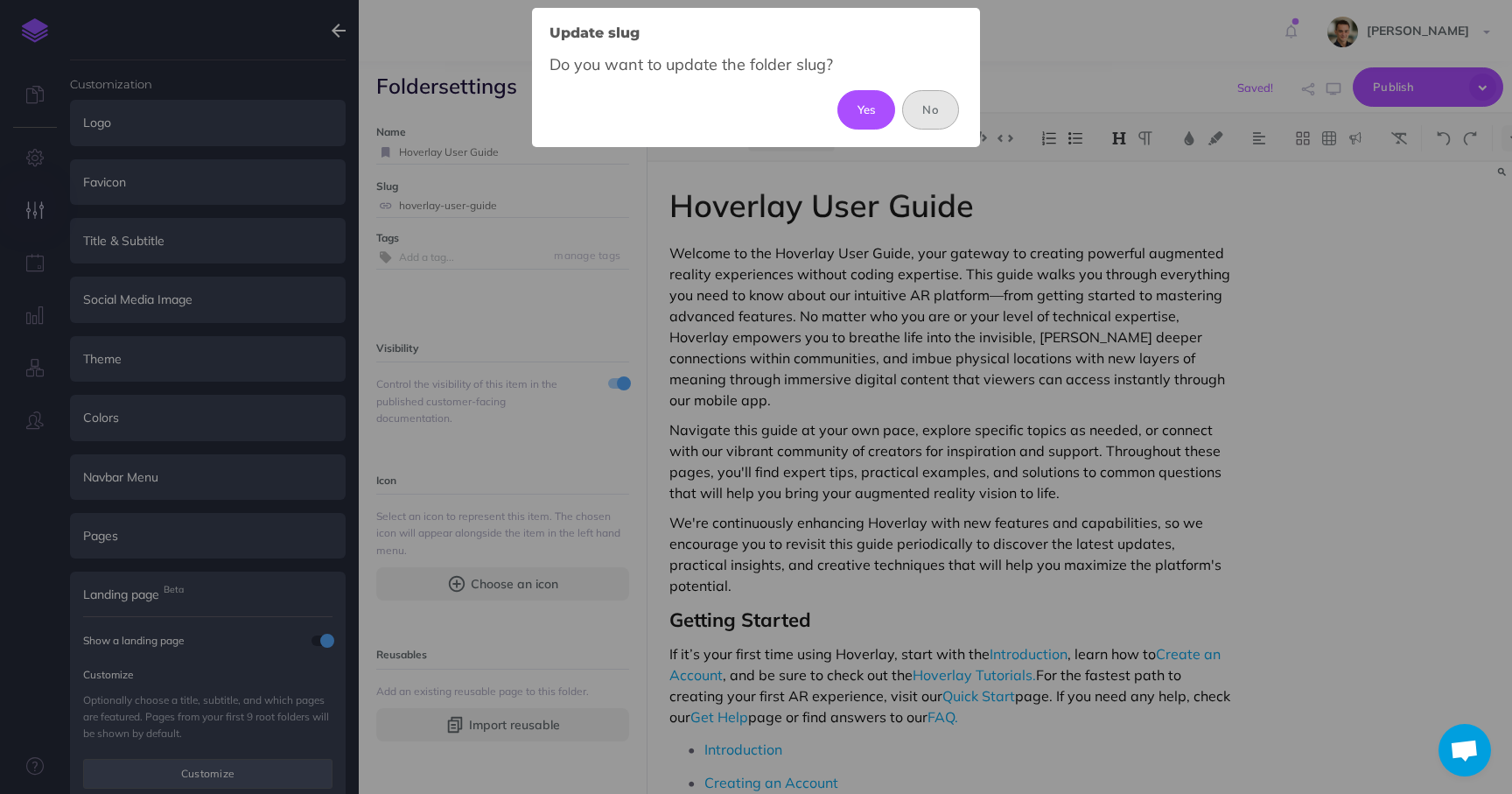
click at [923, 108] on button "No" at bounding box center [931, 109] width 57 height 38
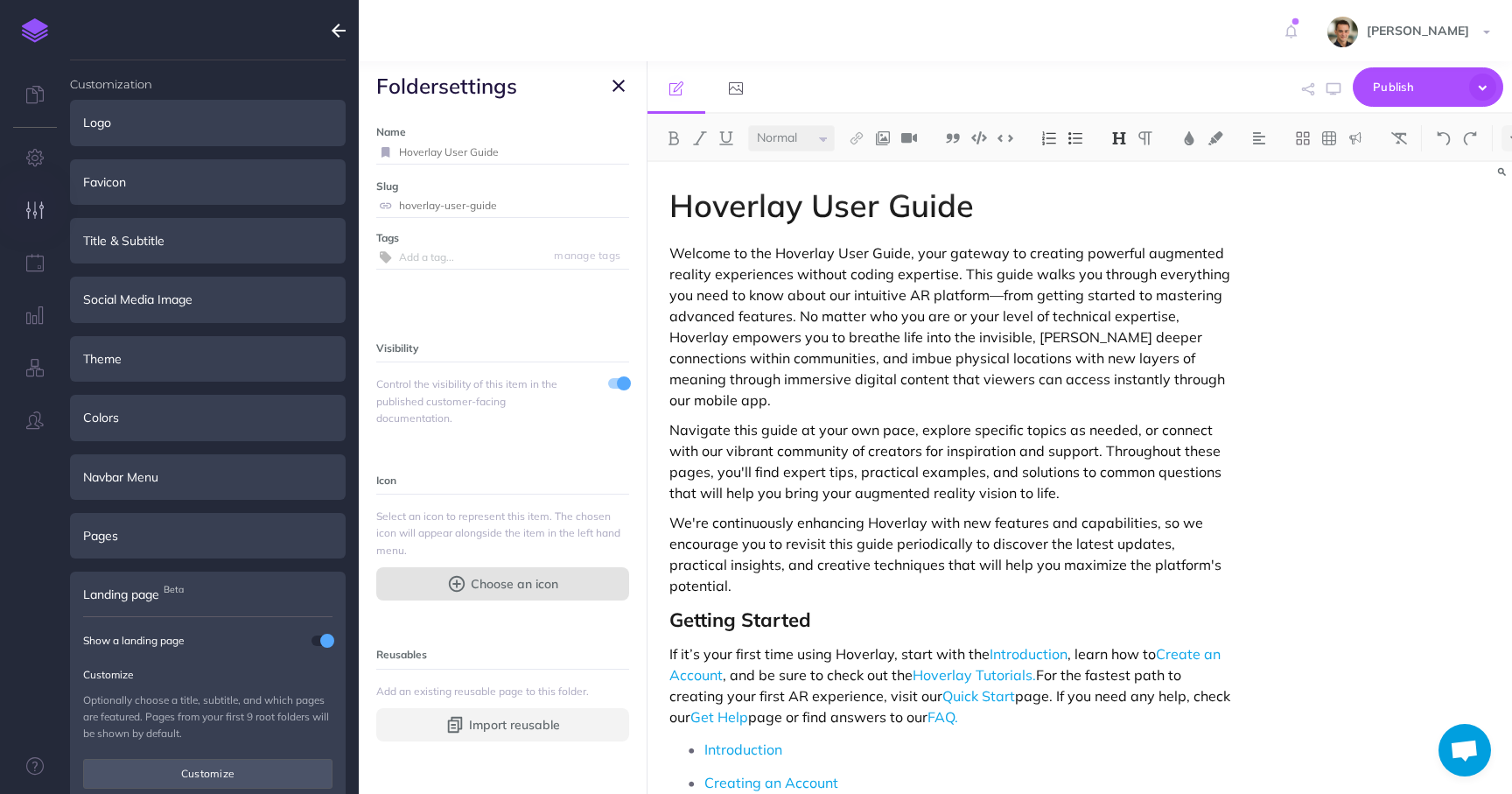
click at [466, 584] on button "Choose an icon" at bounding box center [503, 584] width 253 height 33
select select
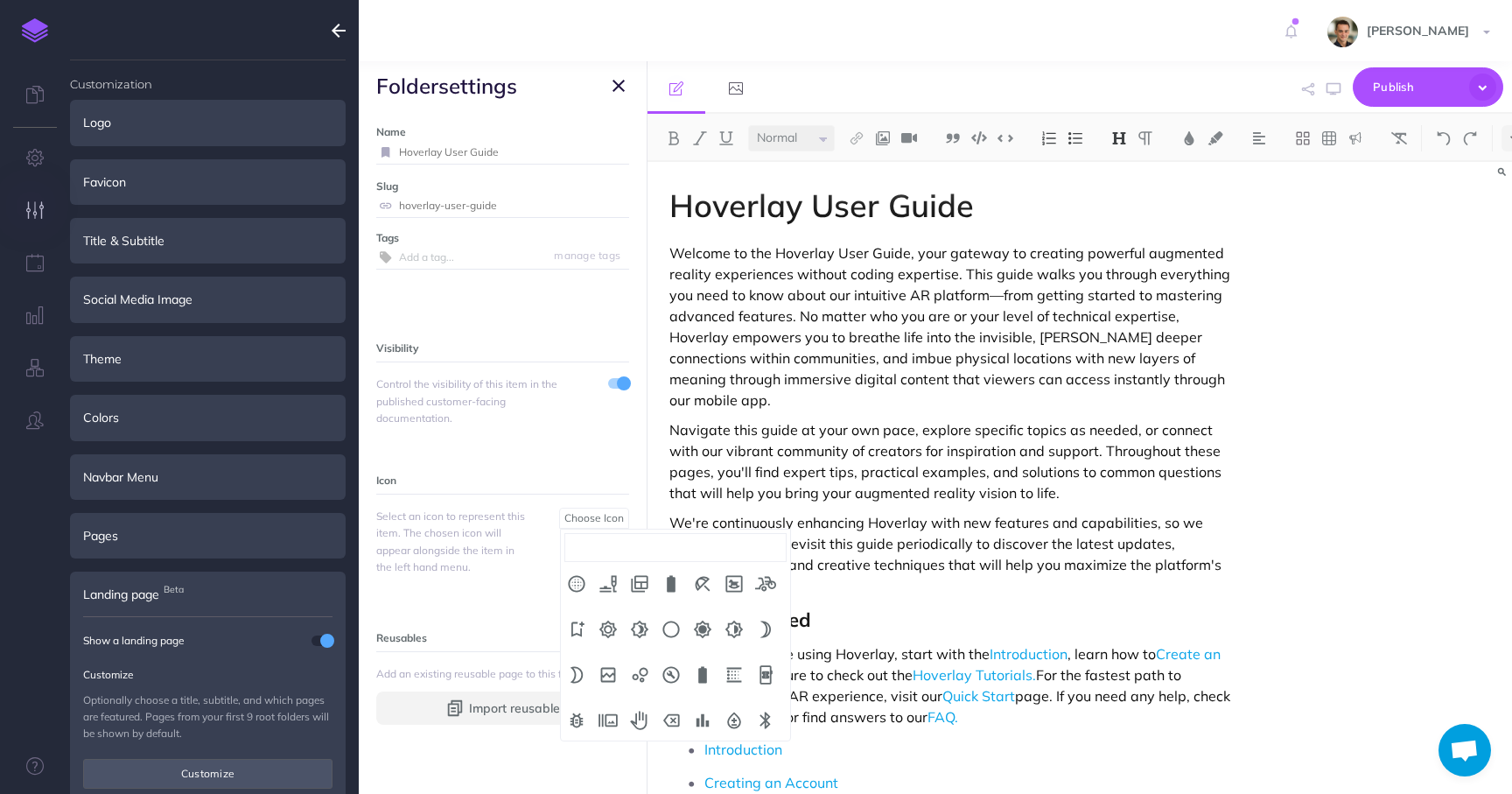
scroll to position [859, 0]
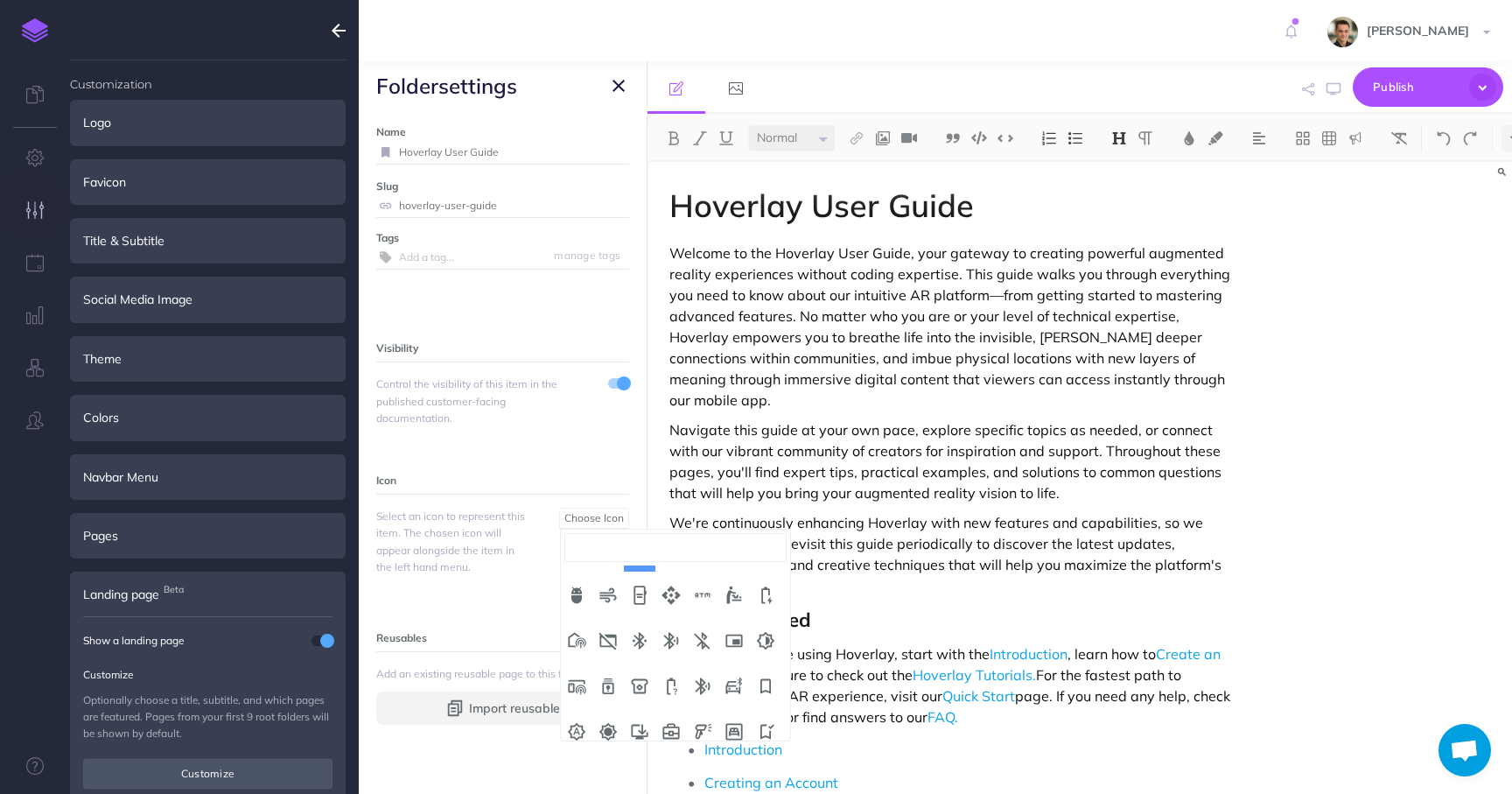
click at [630, 547] on input "search" at bounding box center [676, 546] width 224 height 28
type input "w"
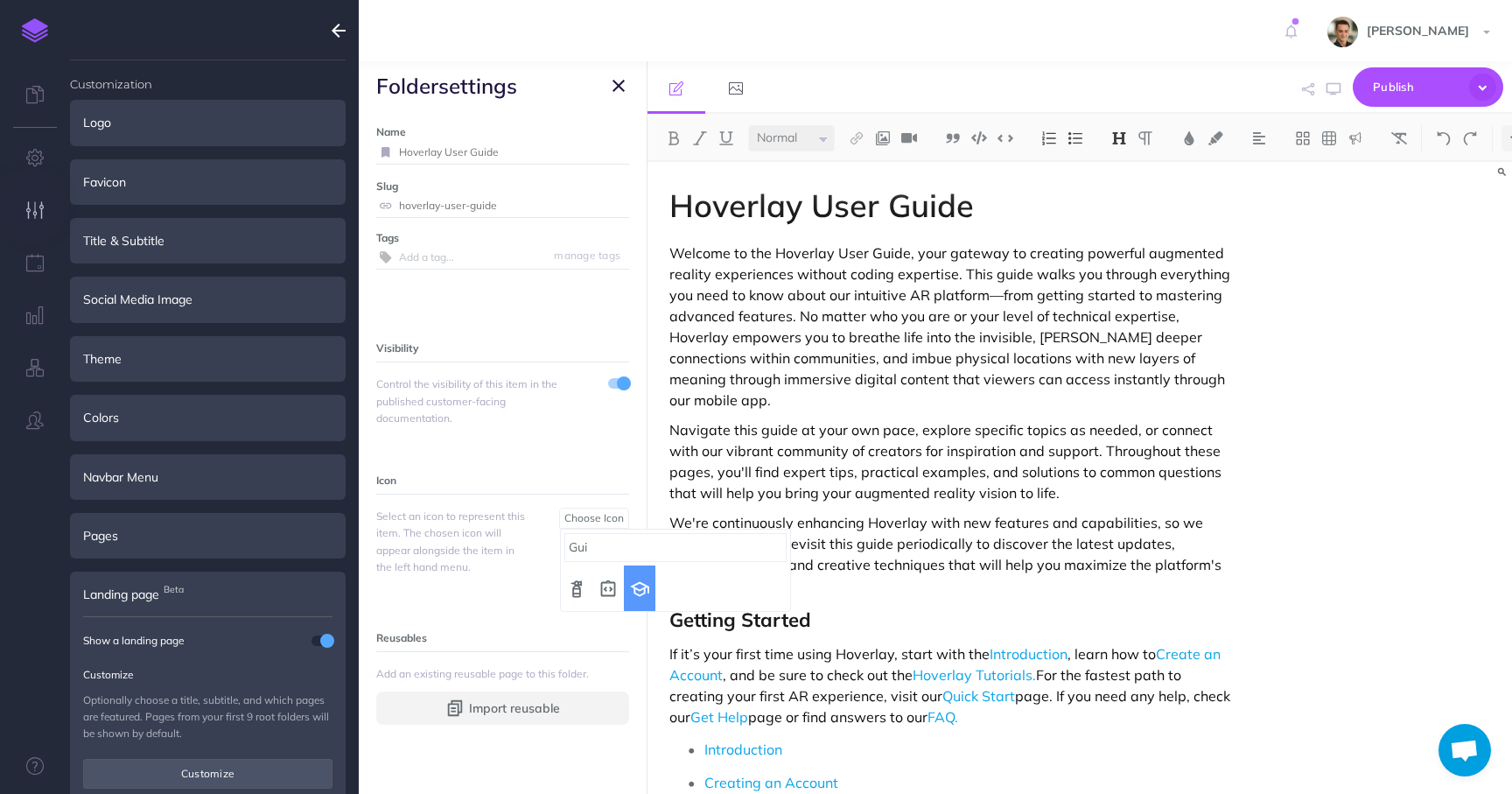
type input "Gui"
select select "school"
click at [1388, 82] on span "Publish" at bounding box center [1417, 87] width 88 height 28
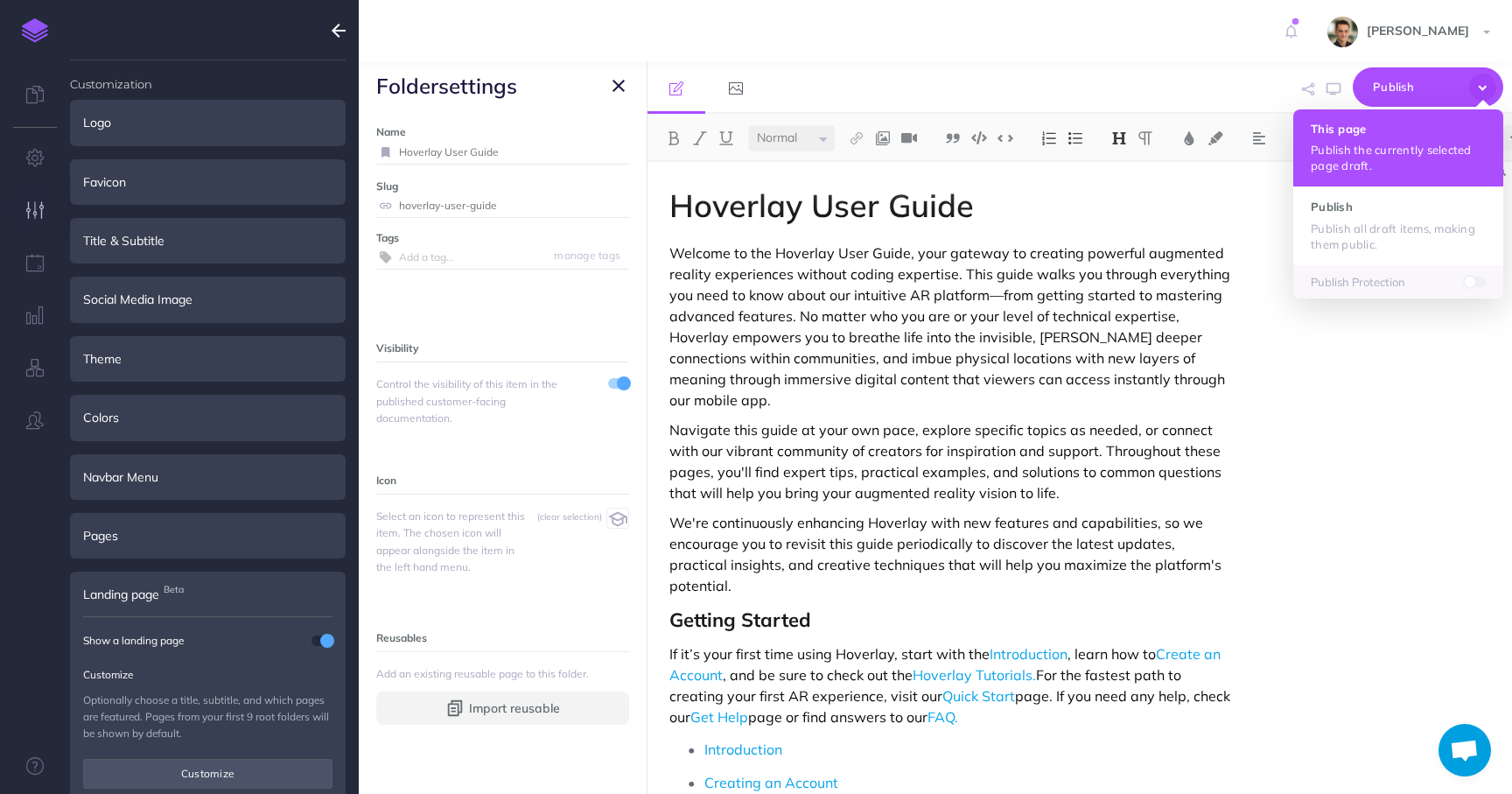
click at [1372, 162] on p "Publish the currently selected page draft." at bounding box center [1399, 157] width 175 height 31
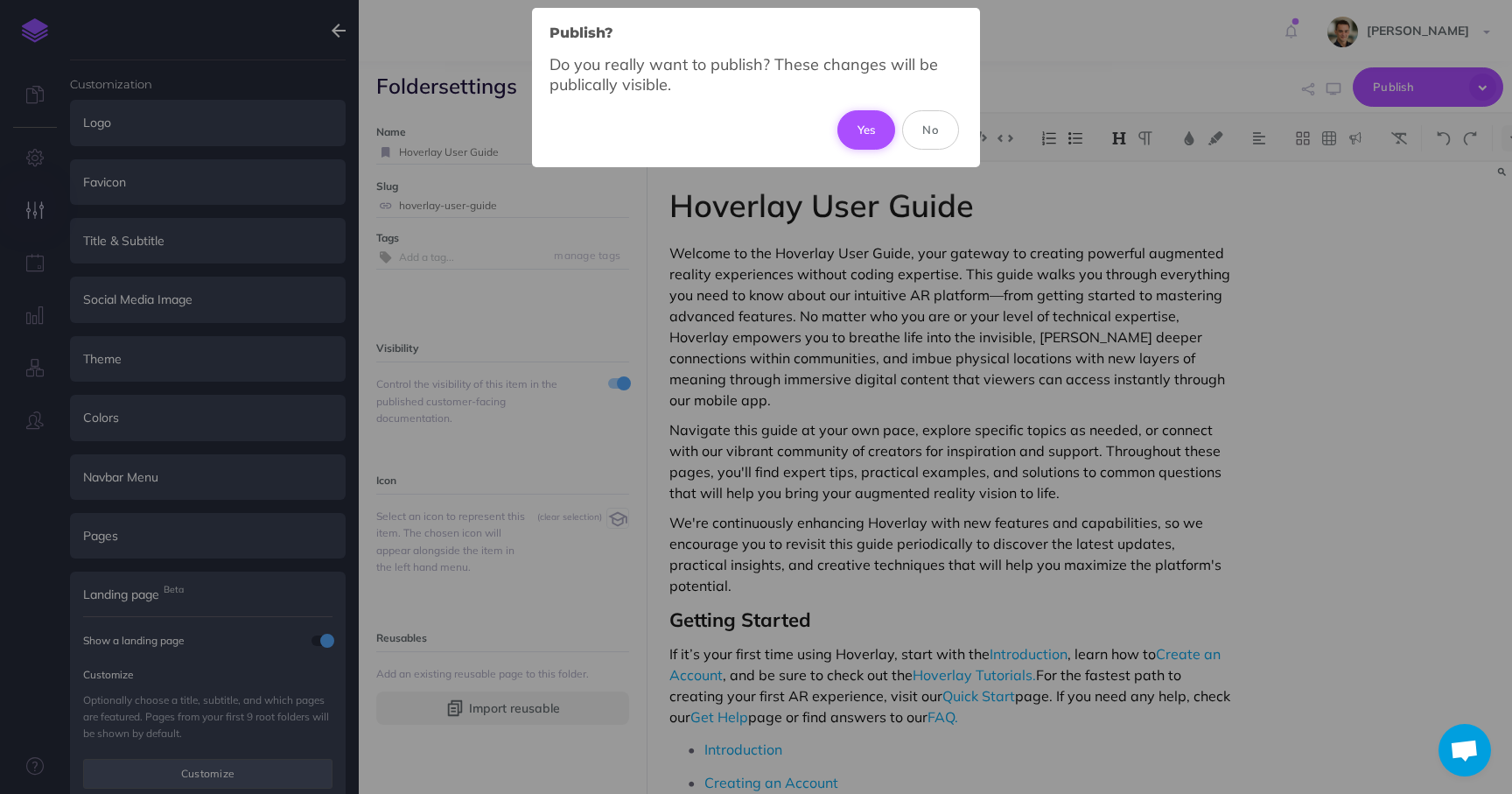
click at [866, 133] on button "Yes" at bounding box center [867, 129] width 59 height 38
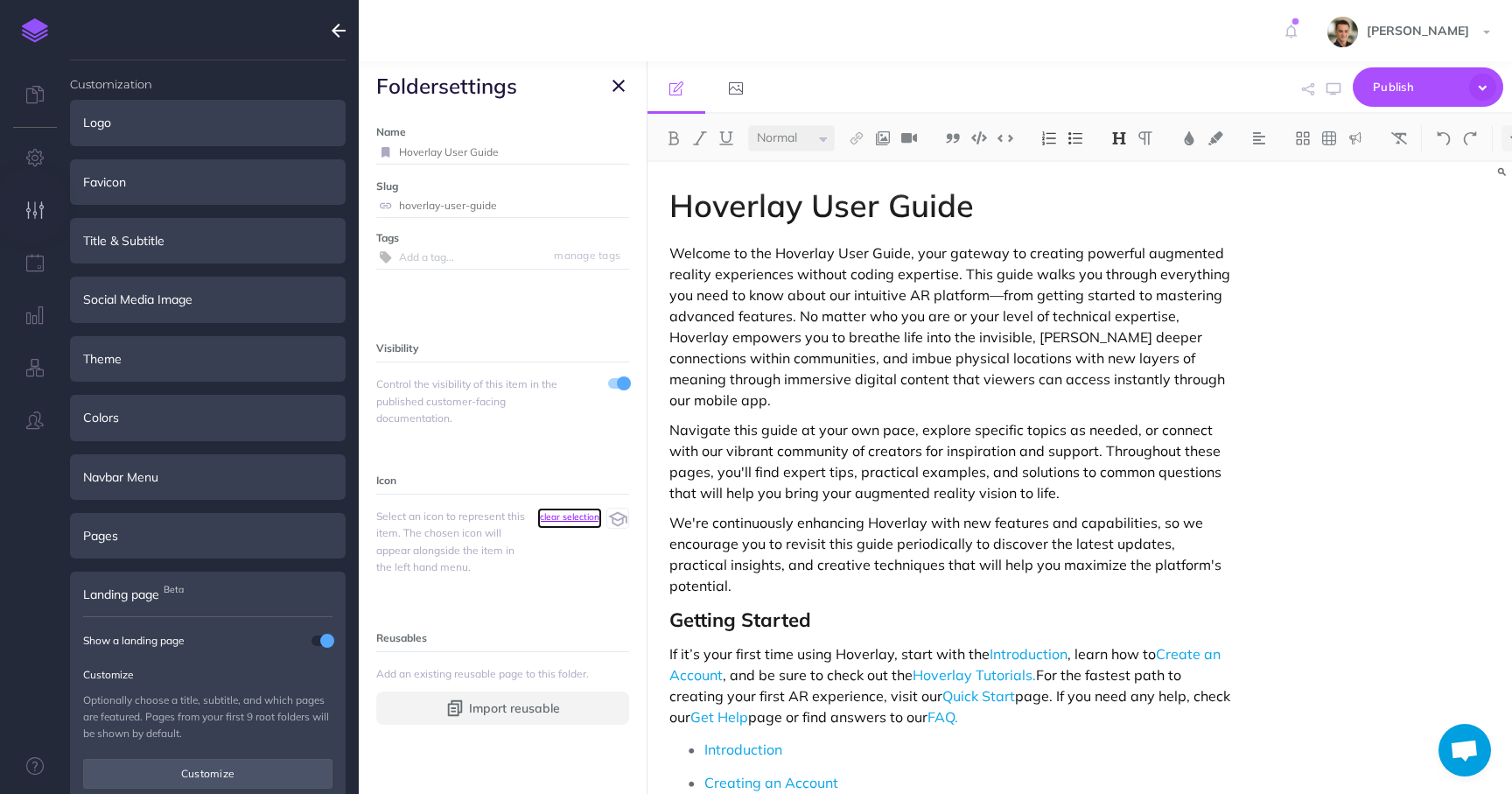
click at [584, 522] on small "(clear selection)" at bounding box center [570, 517] width 65 height 11
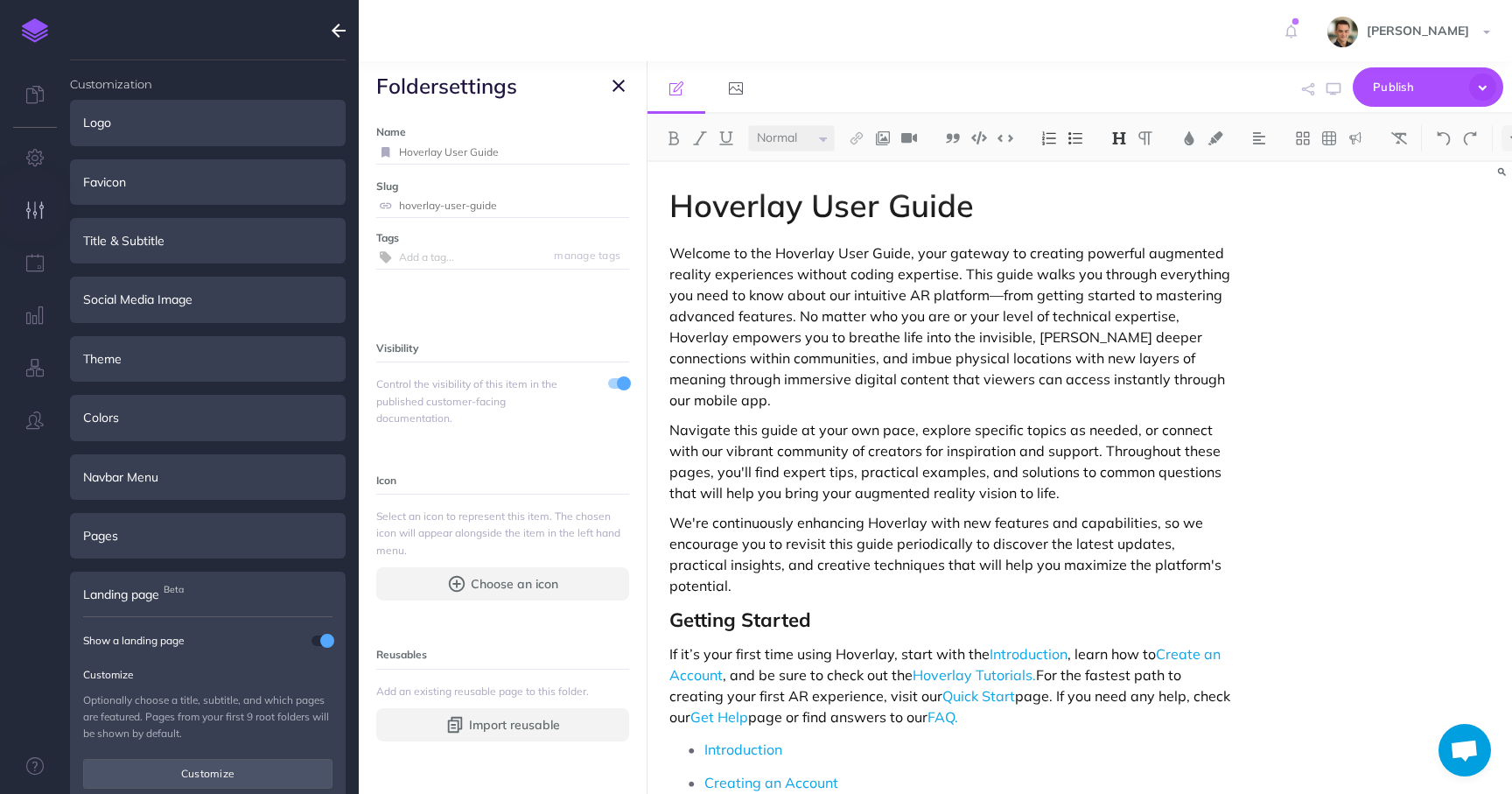
click at [617, 84] on icon "button" at bounding box center [619, 86] width 12 height 21
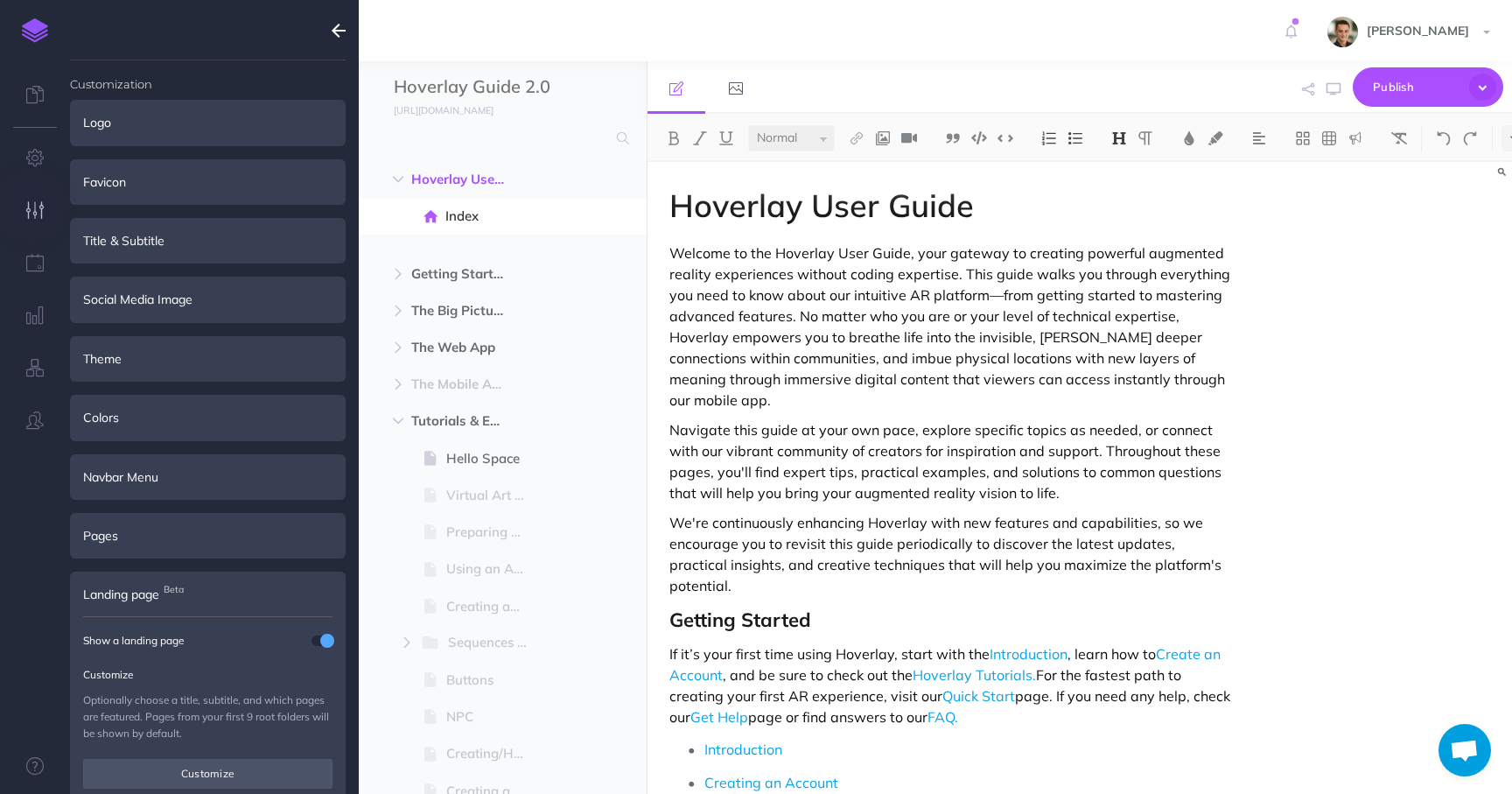
click at [734, 296] on p "Welcome to the Hoverlay User Guide, your gateway to creating powerful augmented…" at bounding box center [951, 327] width 561 height 169
click at [1408, 85] on span "Publish" at bounding box center [1417, 87] width 88 height 28
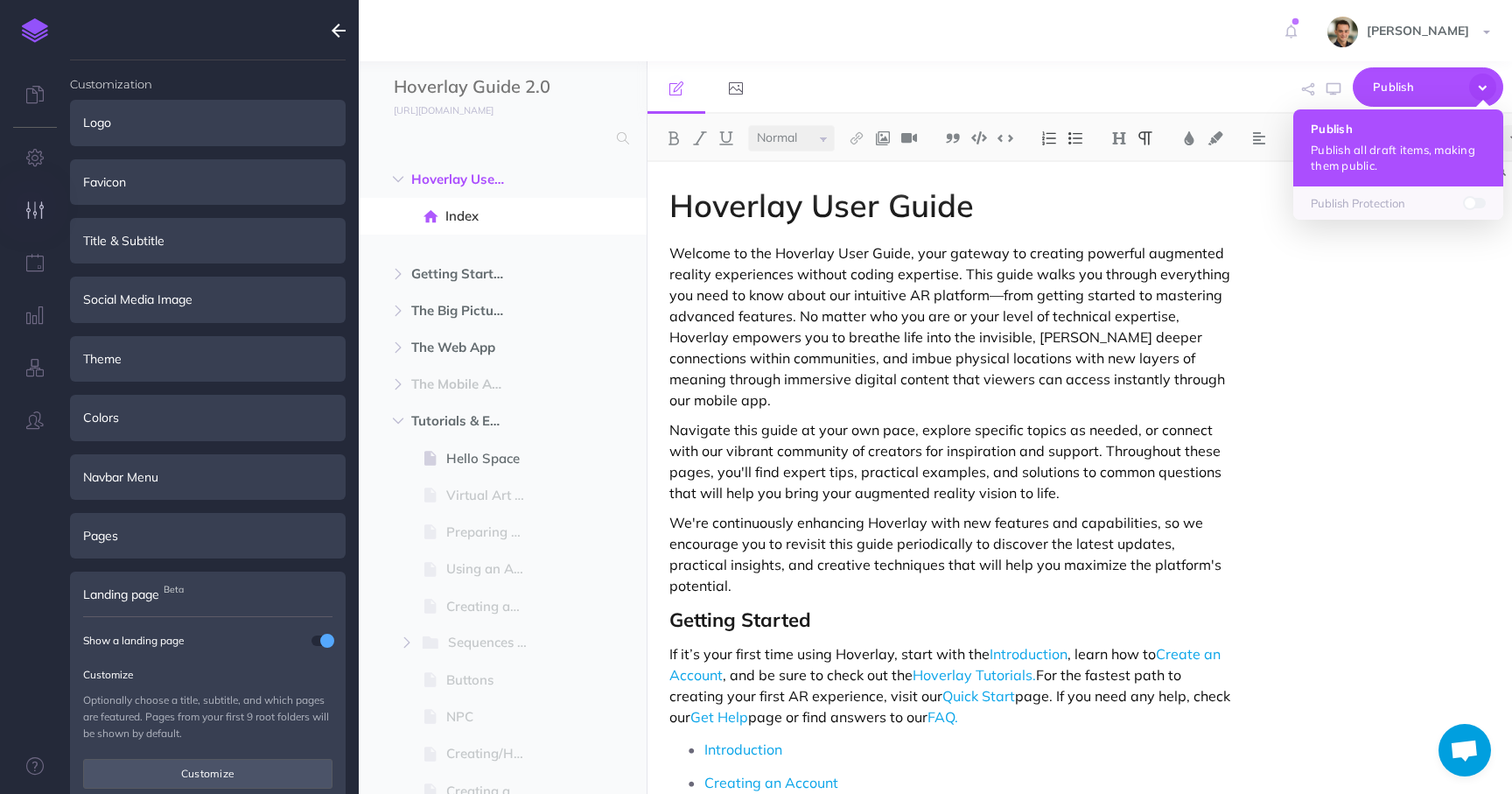
click at [1398, 135] on h4 "Publish" at bounding box center [1399, 129] width 175 height 12
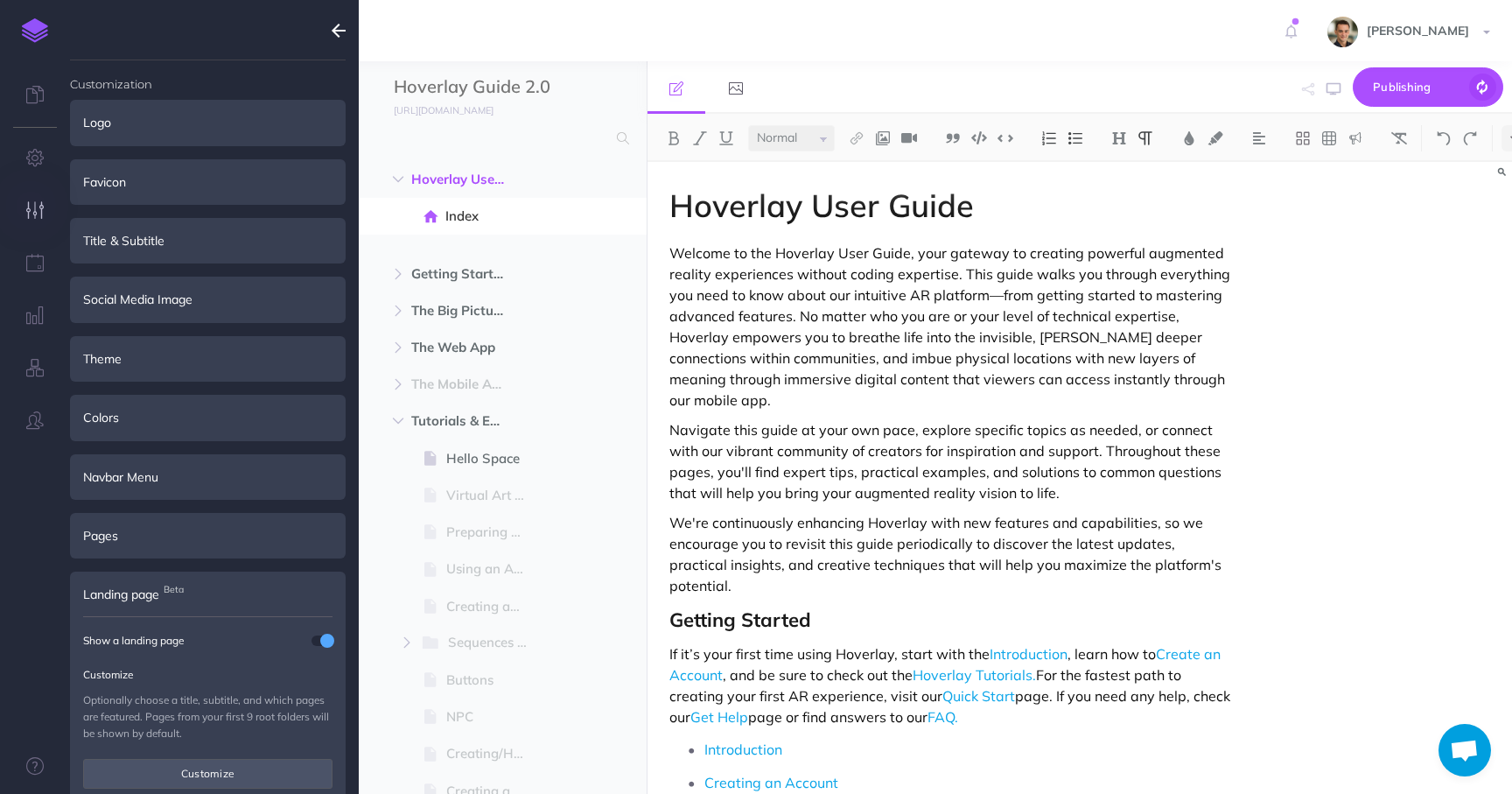
click at [340, 28] on icon "button" at bounding box center [339, 30] width 14 height 21
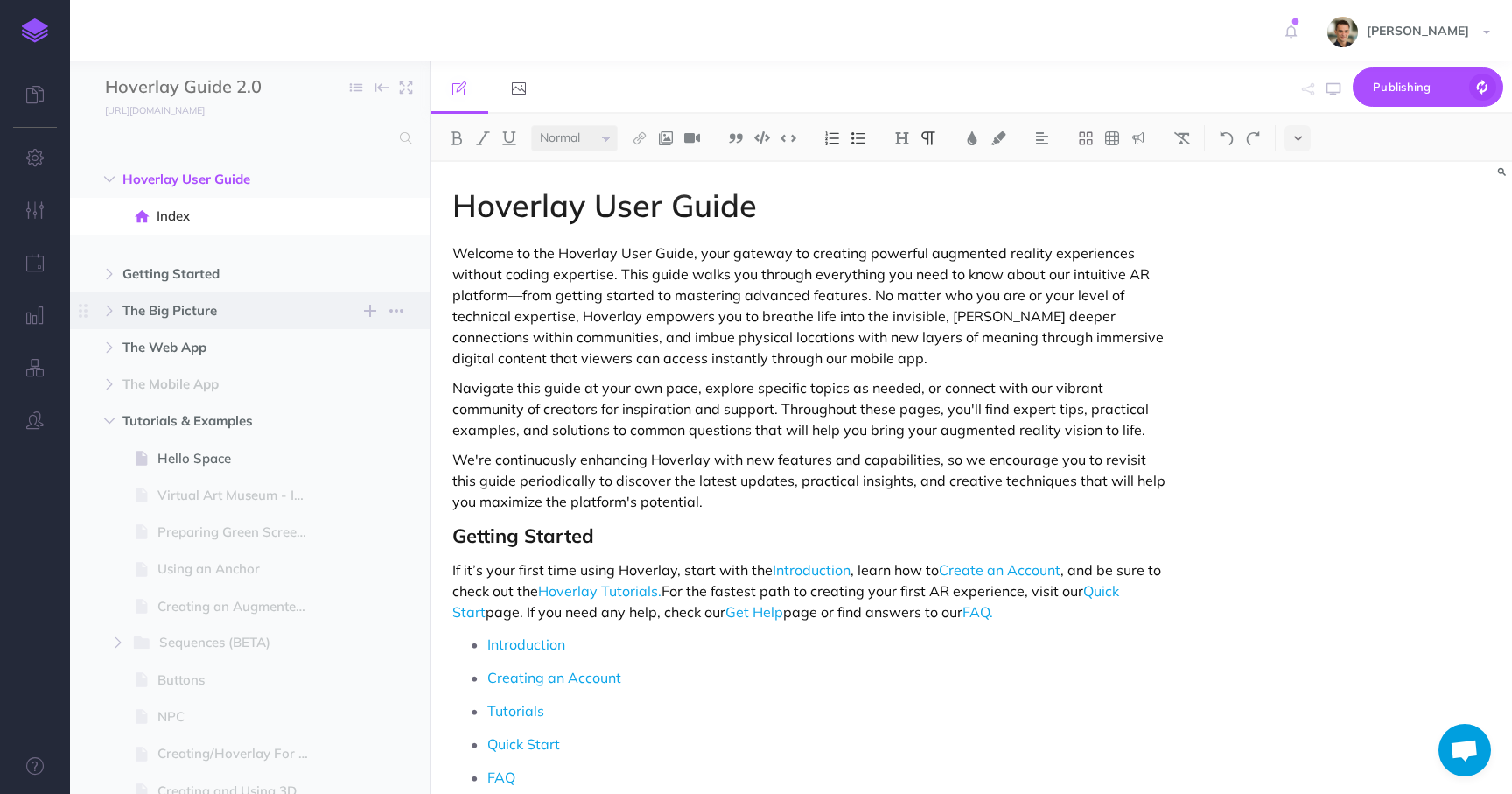
click at [215, 296] on span "The Big Picture New folder Add a new folder inside this folder New page Add a n…" at bounding box center [269, 310] width 294 height 37
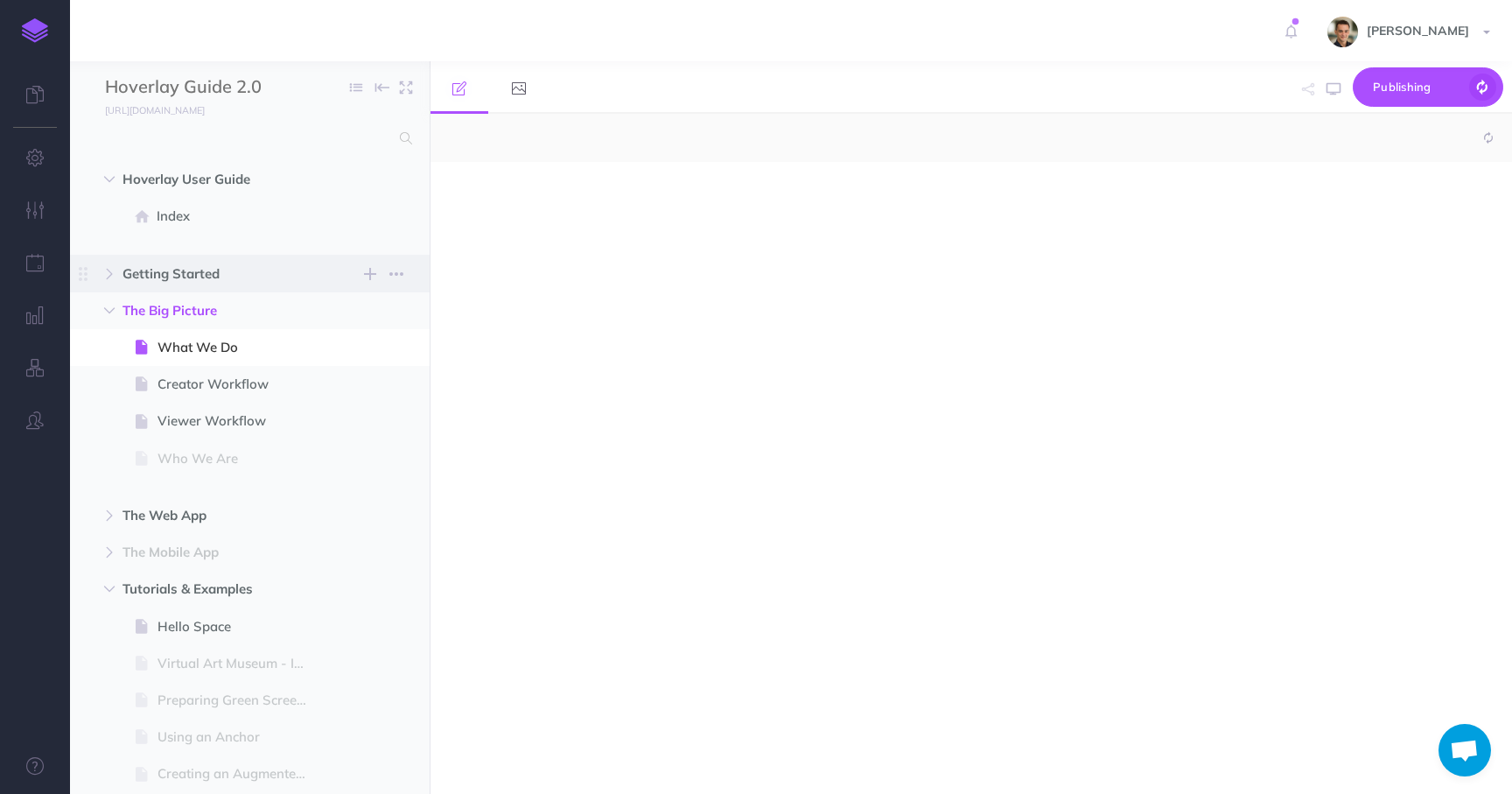
click at [207, 277] on span "Getting Started" at bounding box center [212, 274] width 180 height 21
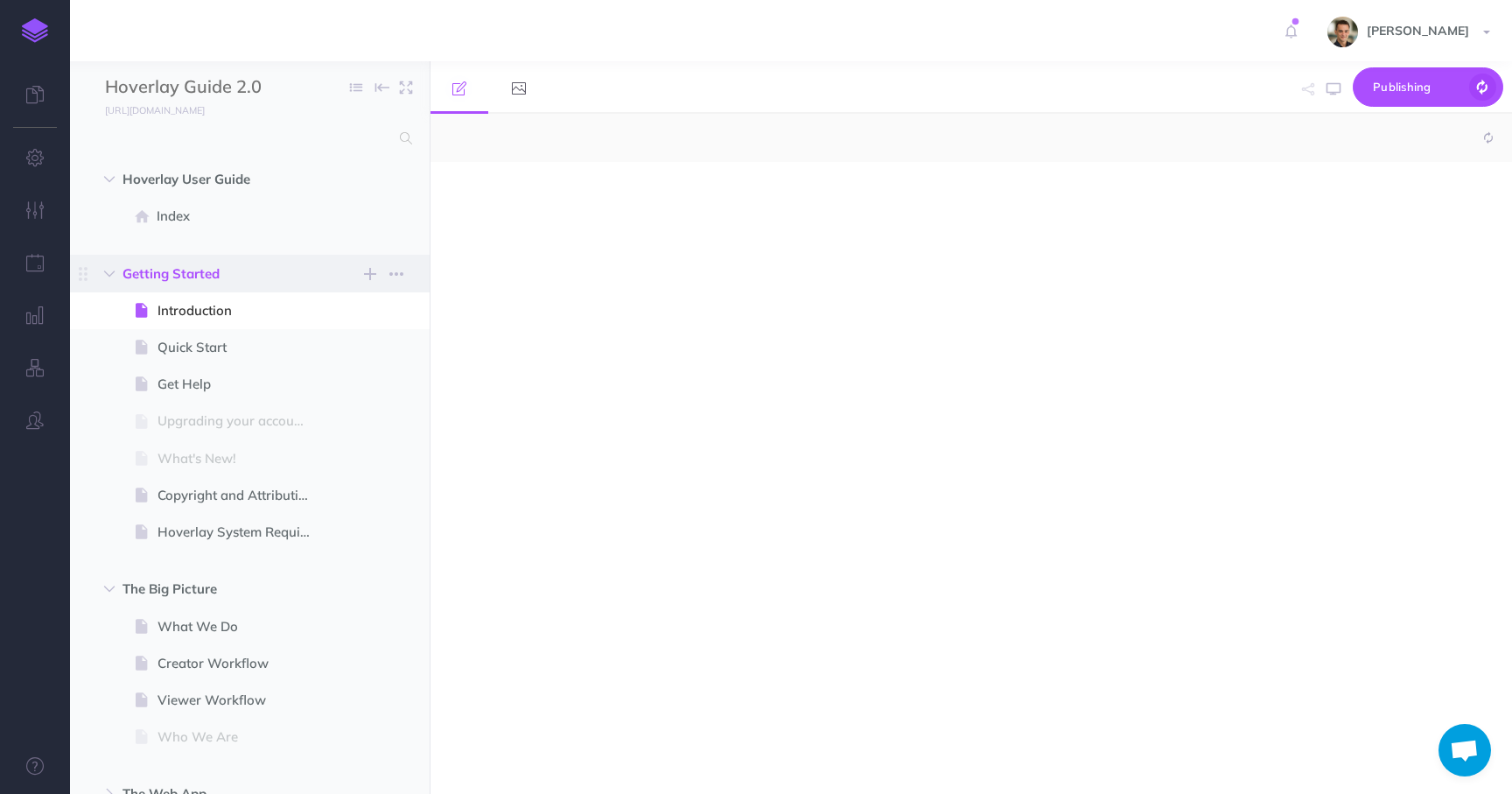
select select "null"
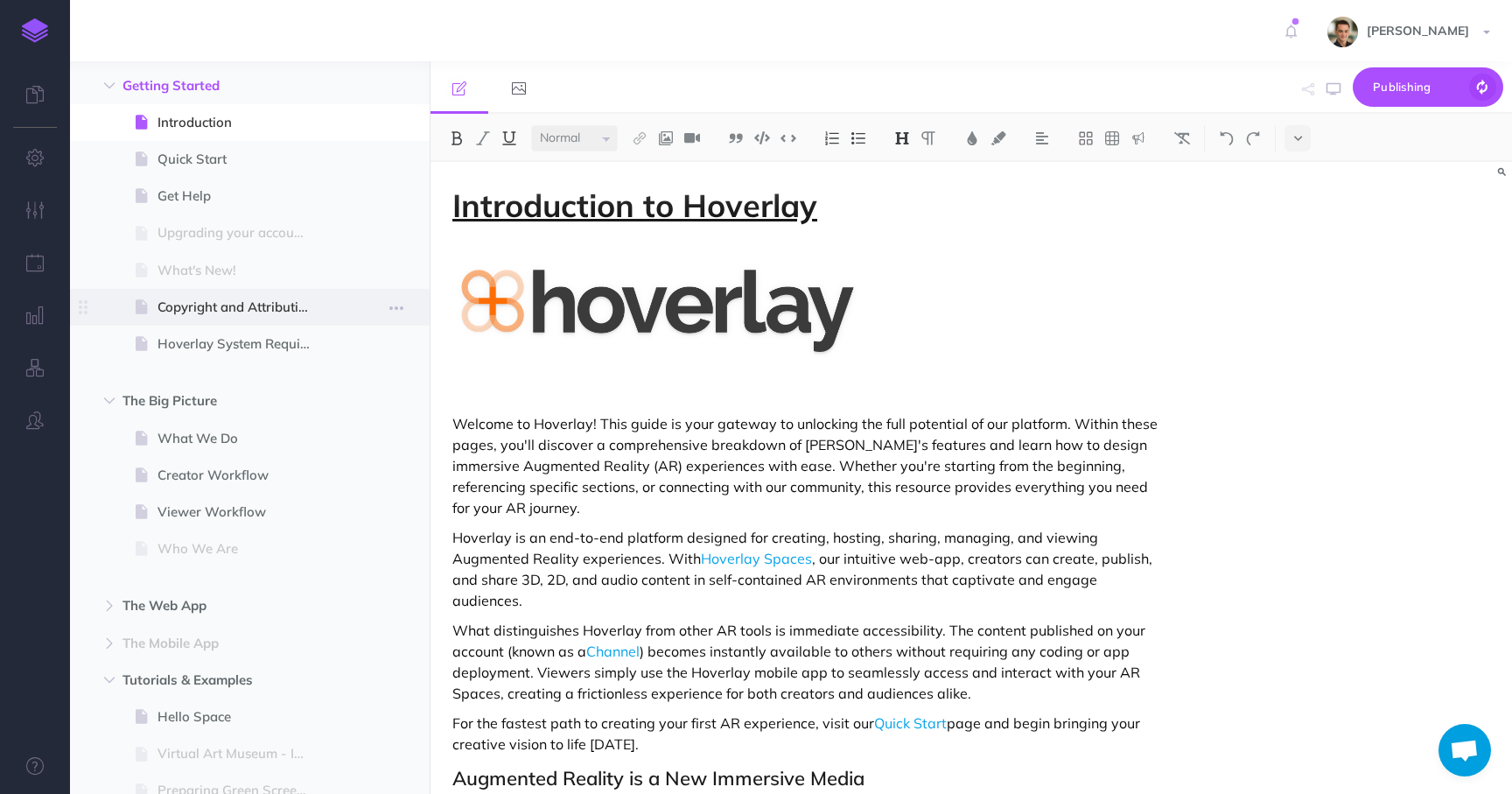
scroll to position [289, 0]
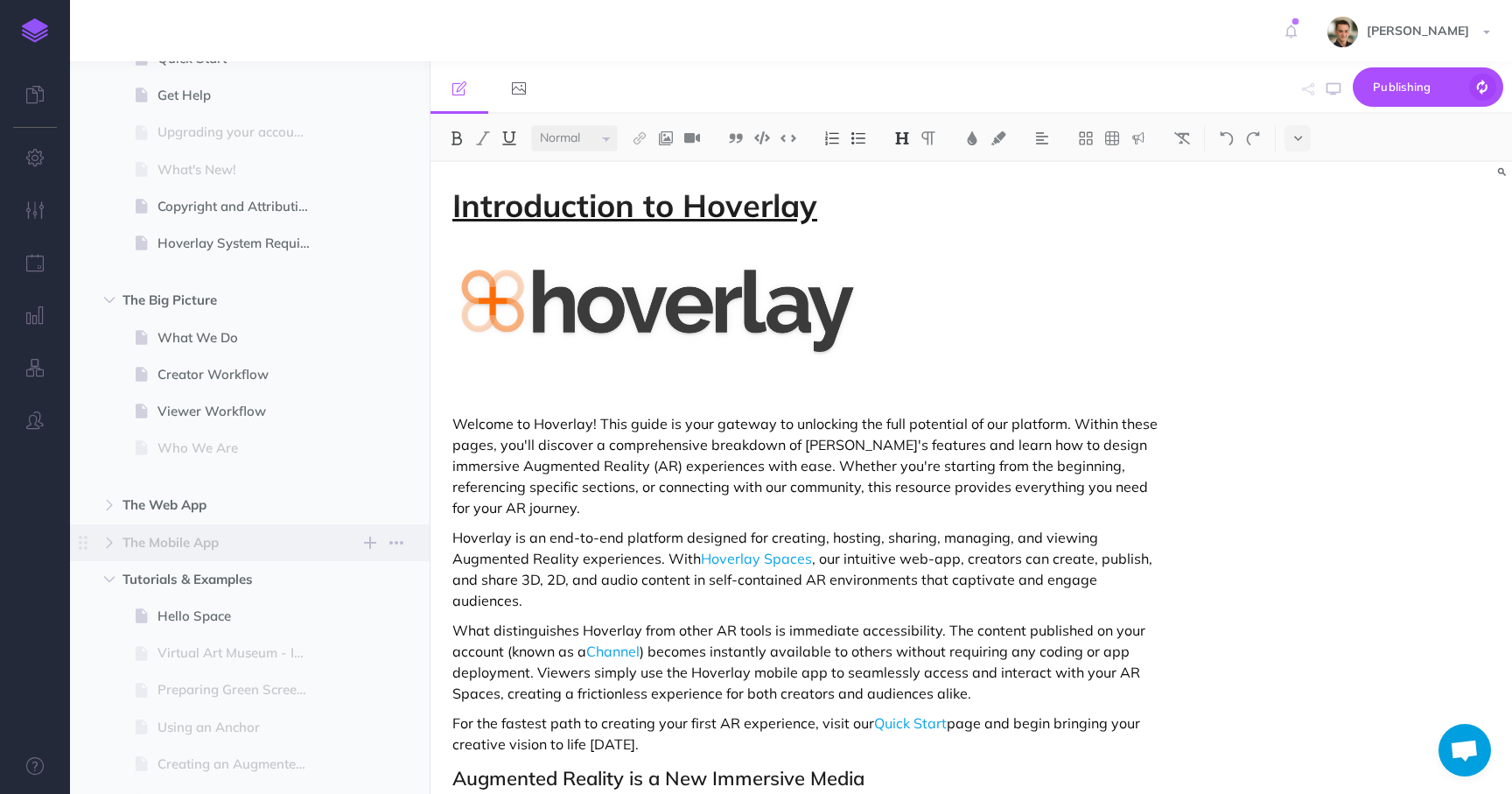
click at [194, 539] on span "The Mobile App" at bounding box center [212, 543] width 180 height 21
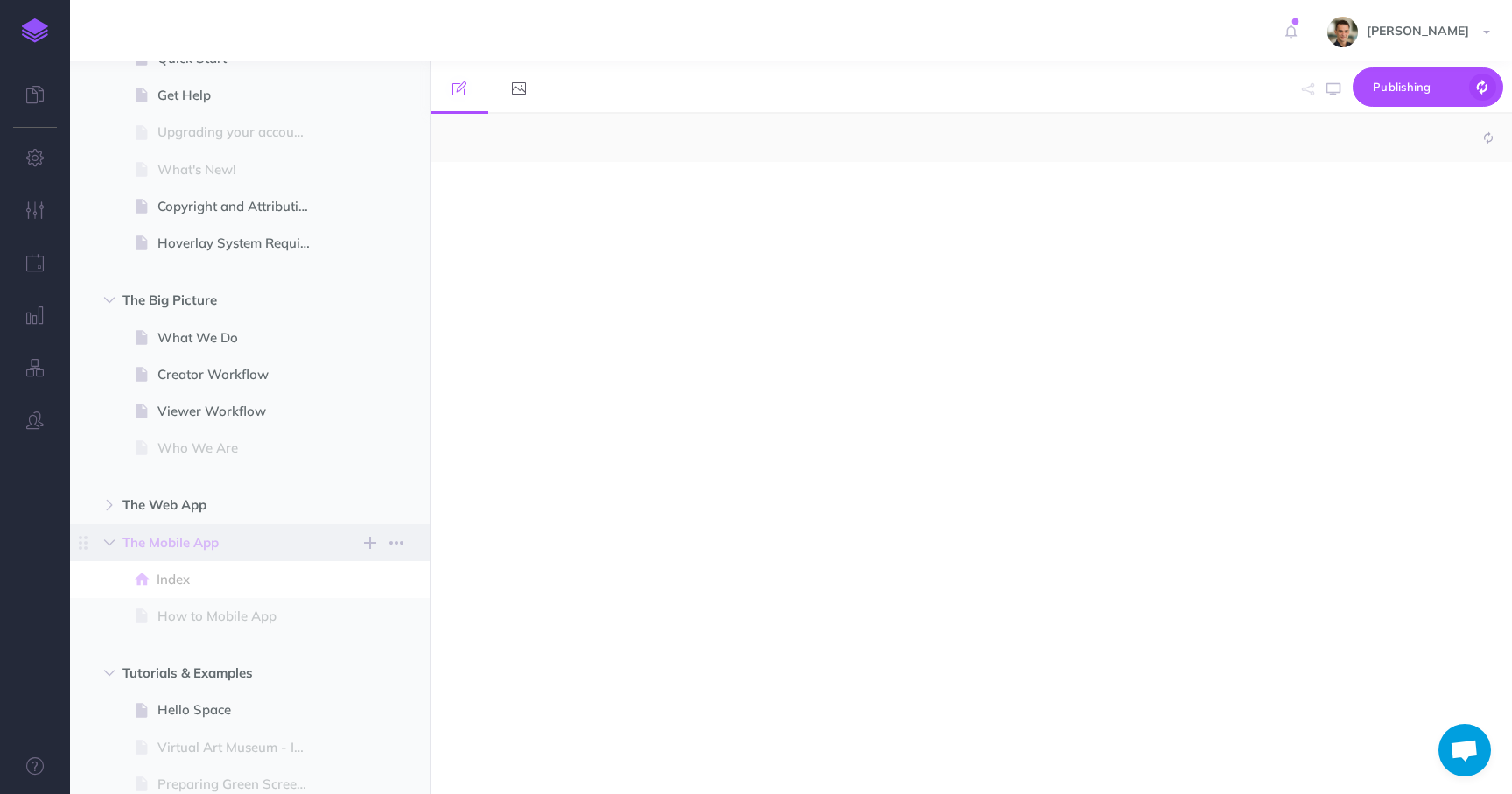
select select "null"
click at [194, 539] on span "The Mobile App" at bounding box center [212, 543] width 180 height 21
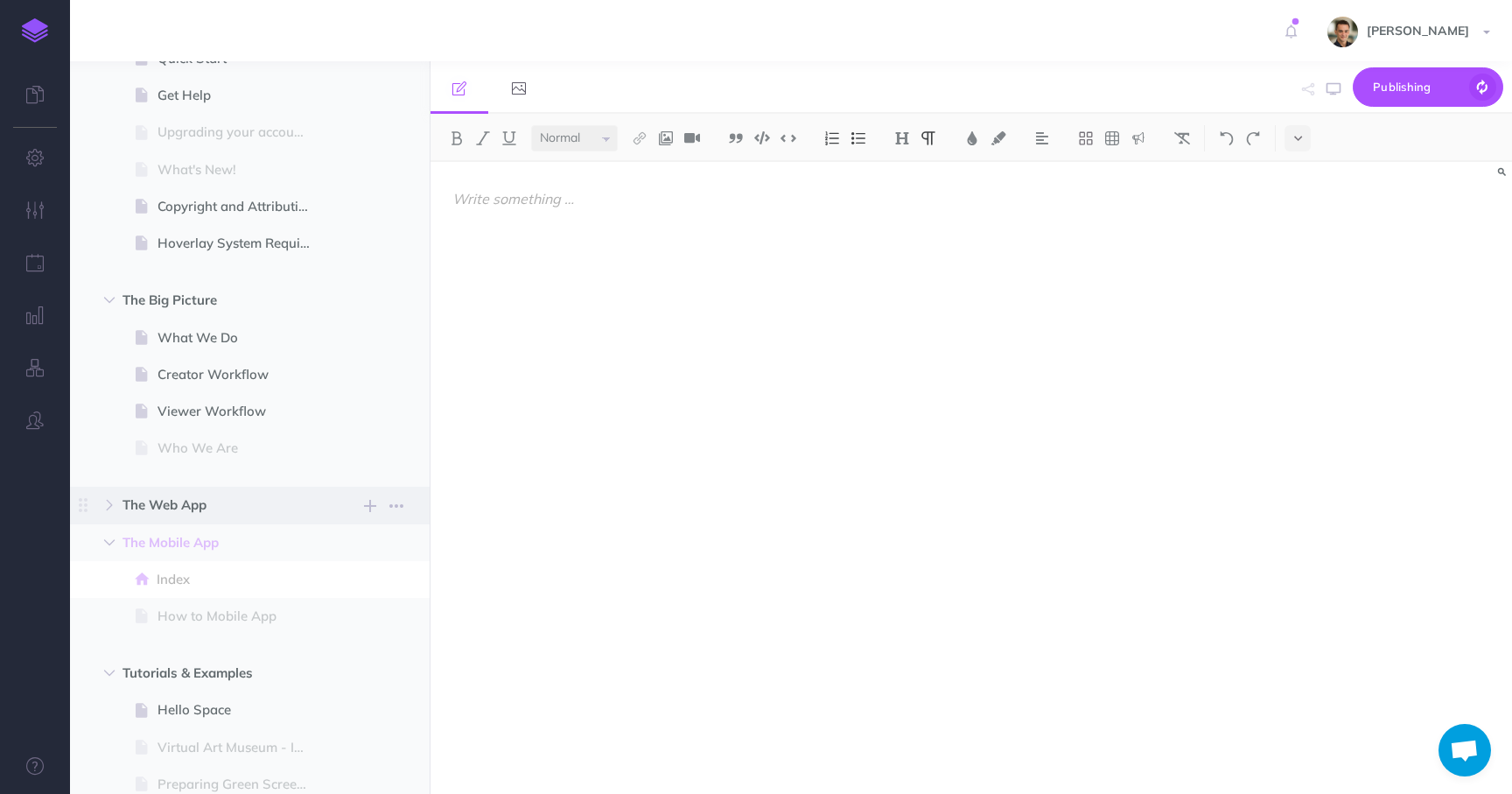
click at [188, 504] on span "The Web App" at bounding box center [212, 506] width 180 height 21
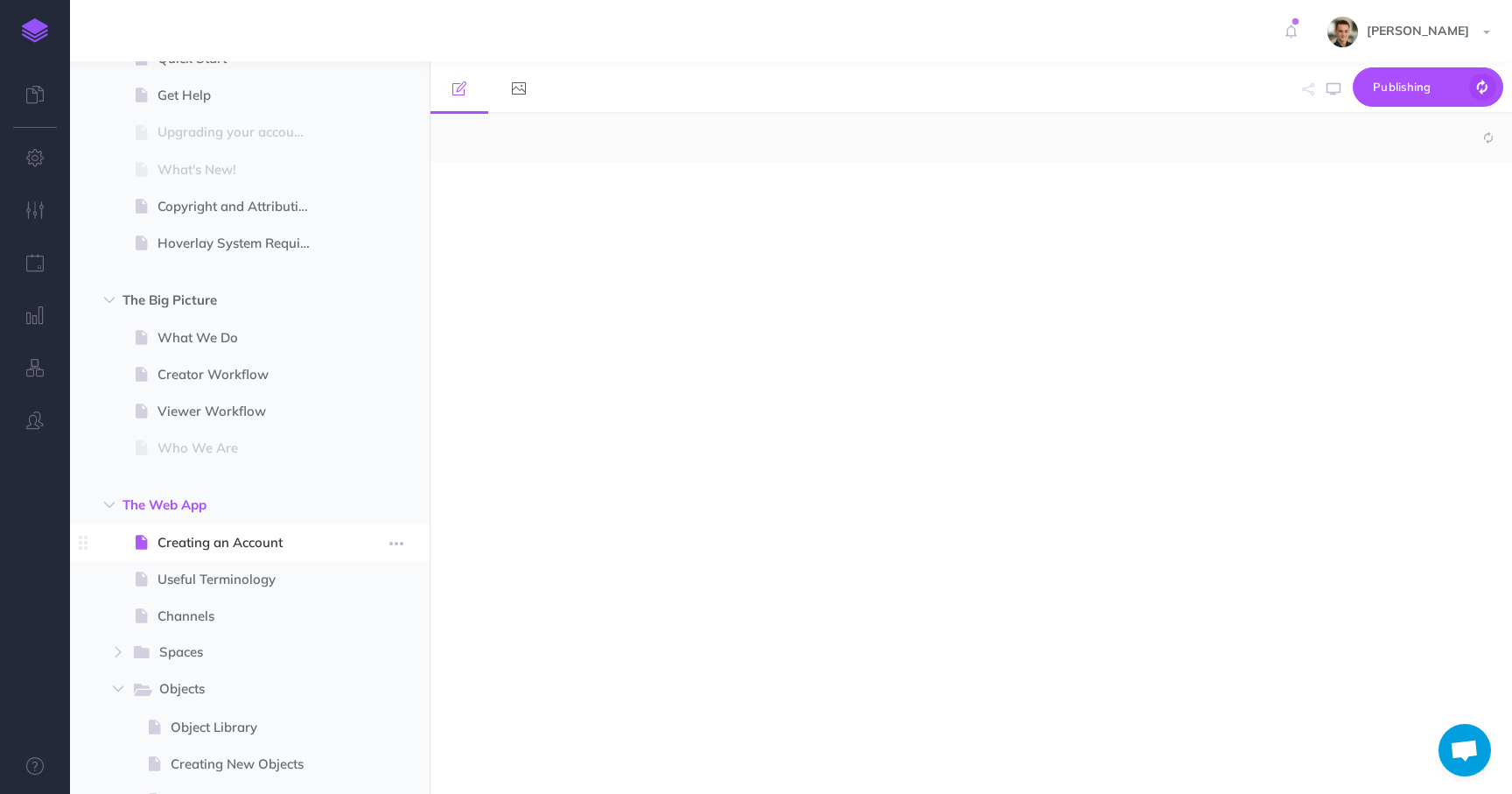
select select "null"
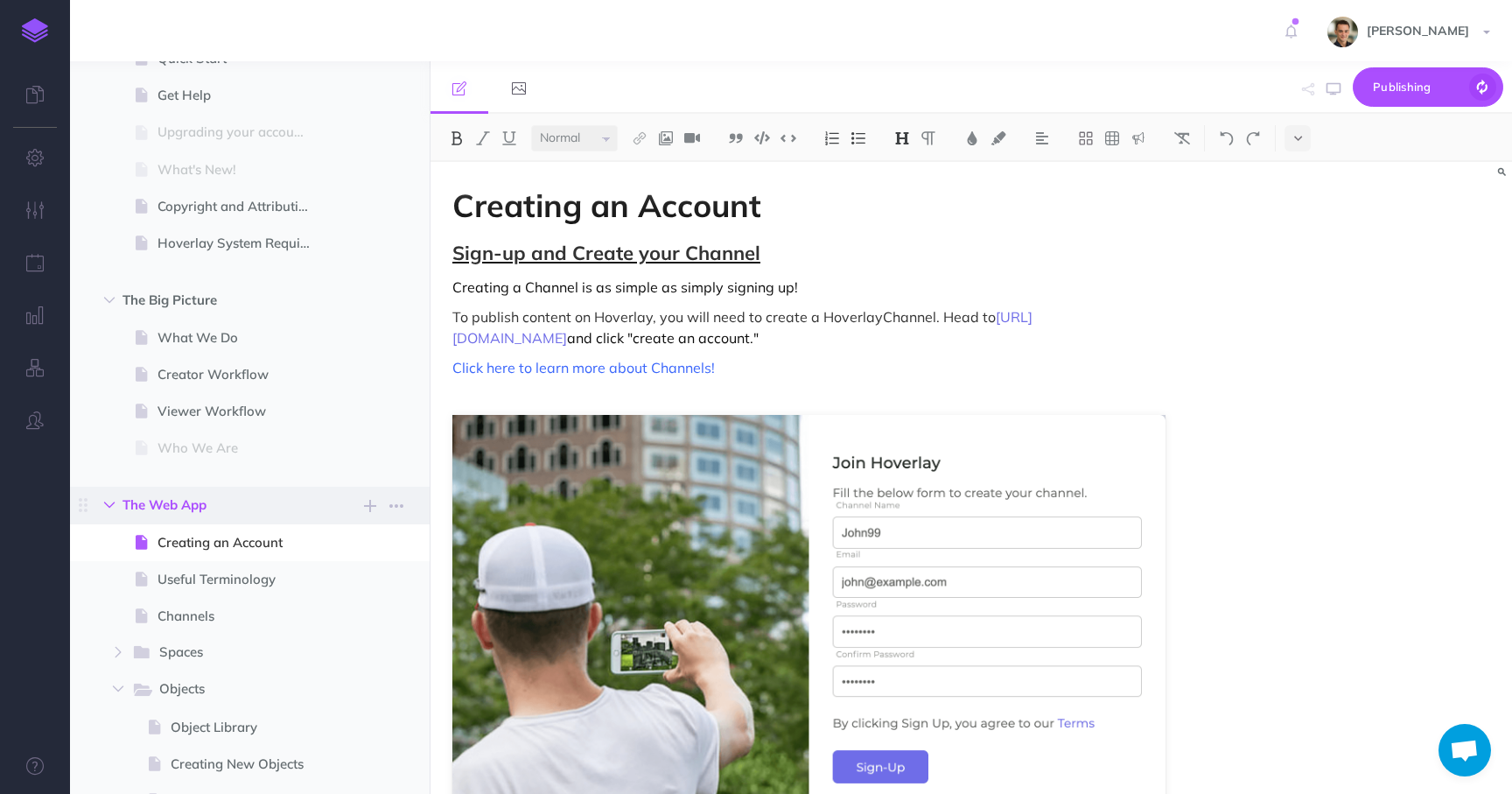
click at [111, 508] on icon "button" at bounding box center [108, 505] width 10 height 10
click at [141, 505] on span "The Web App" at bounding box center [212, 506] width 180 height 21
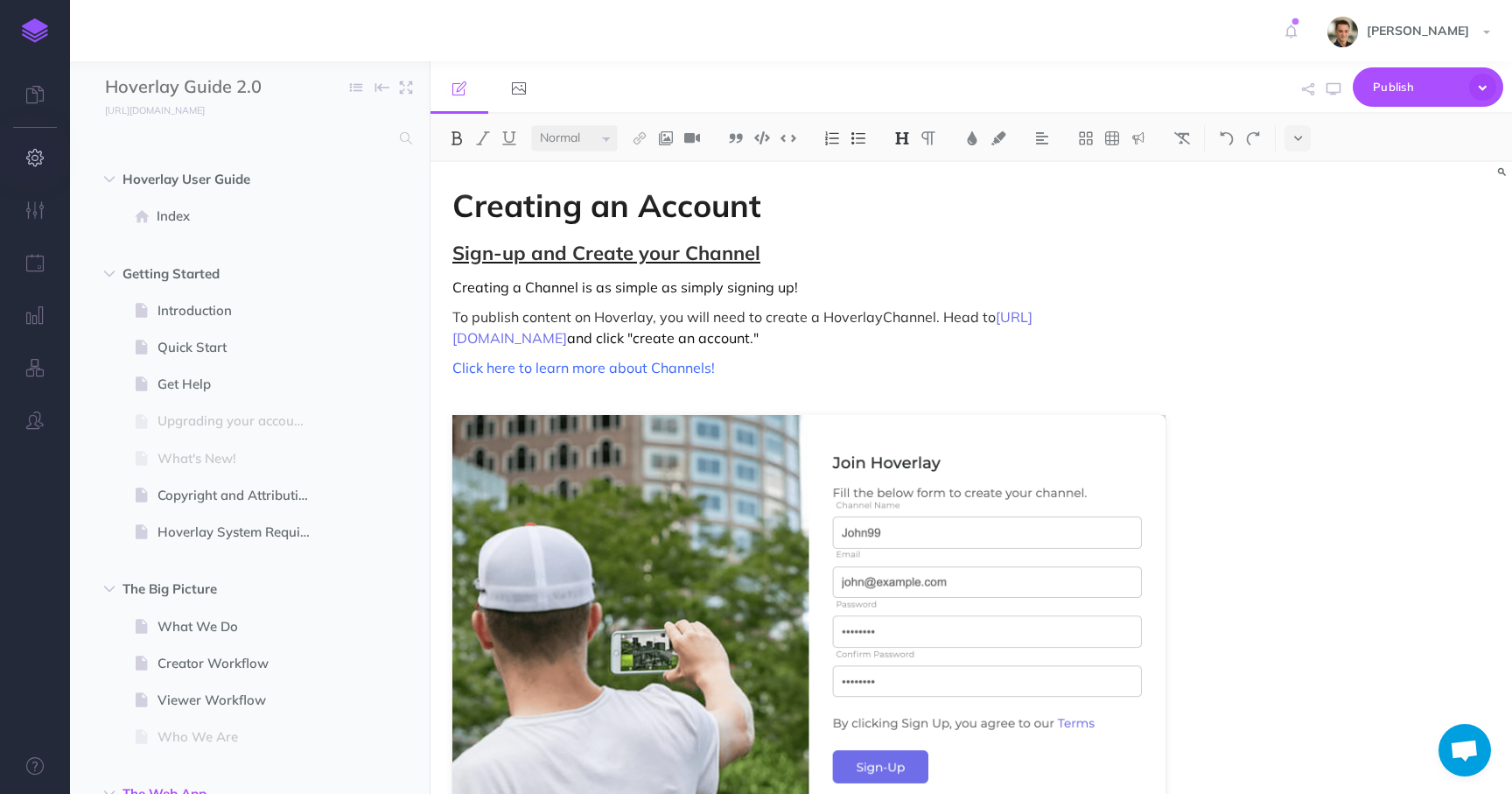
click at [43, 152] on icon "button" at bounding box center [35, 157] width 18 height 17
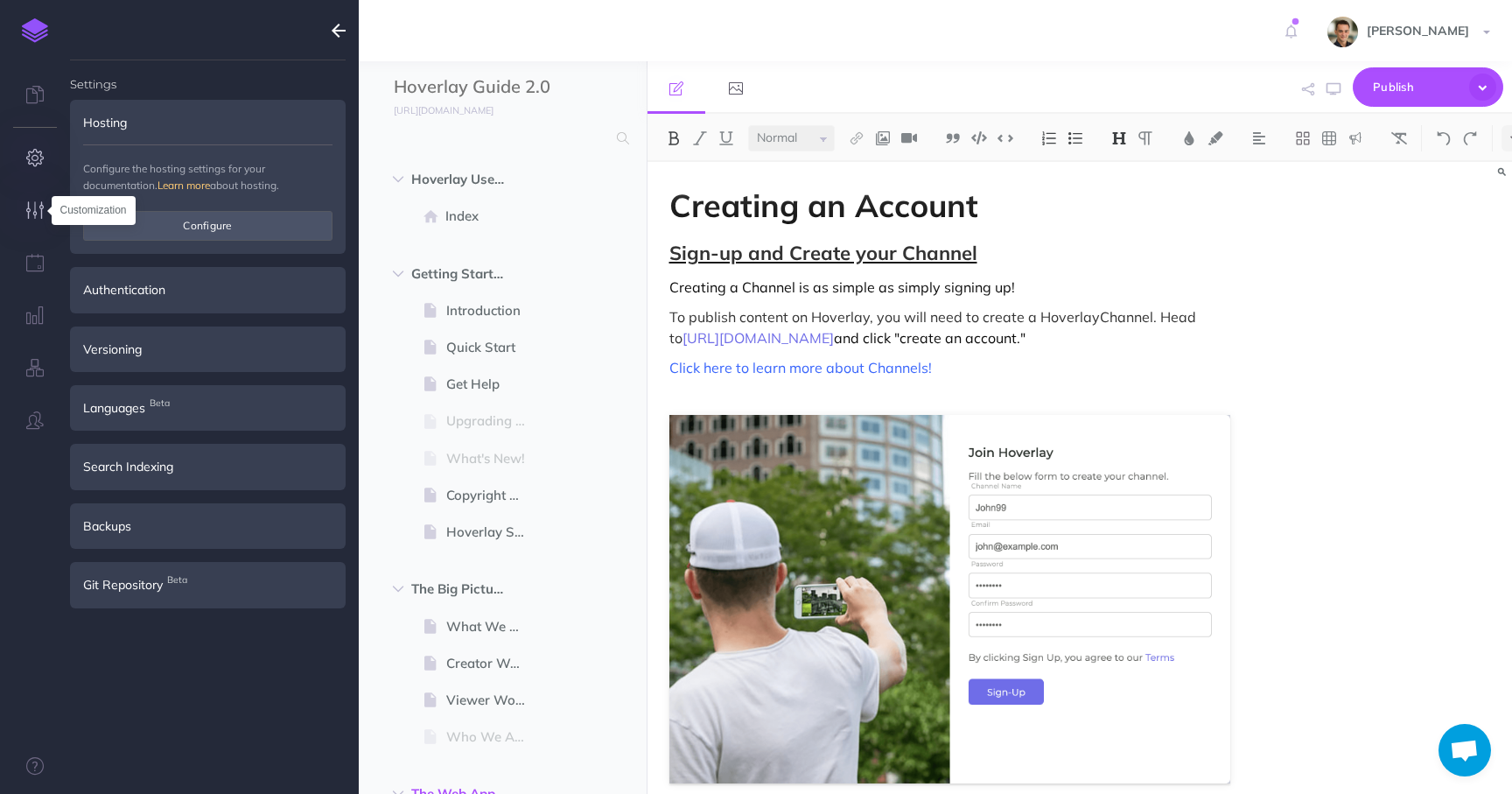
click at [43, 209] on icon "button" at bounding box center [35, 210] width 18 height 17
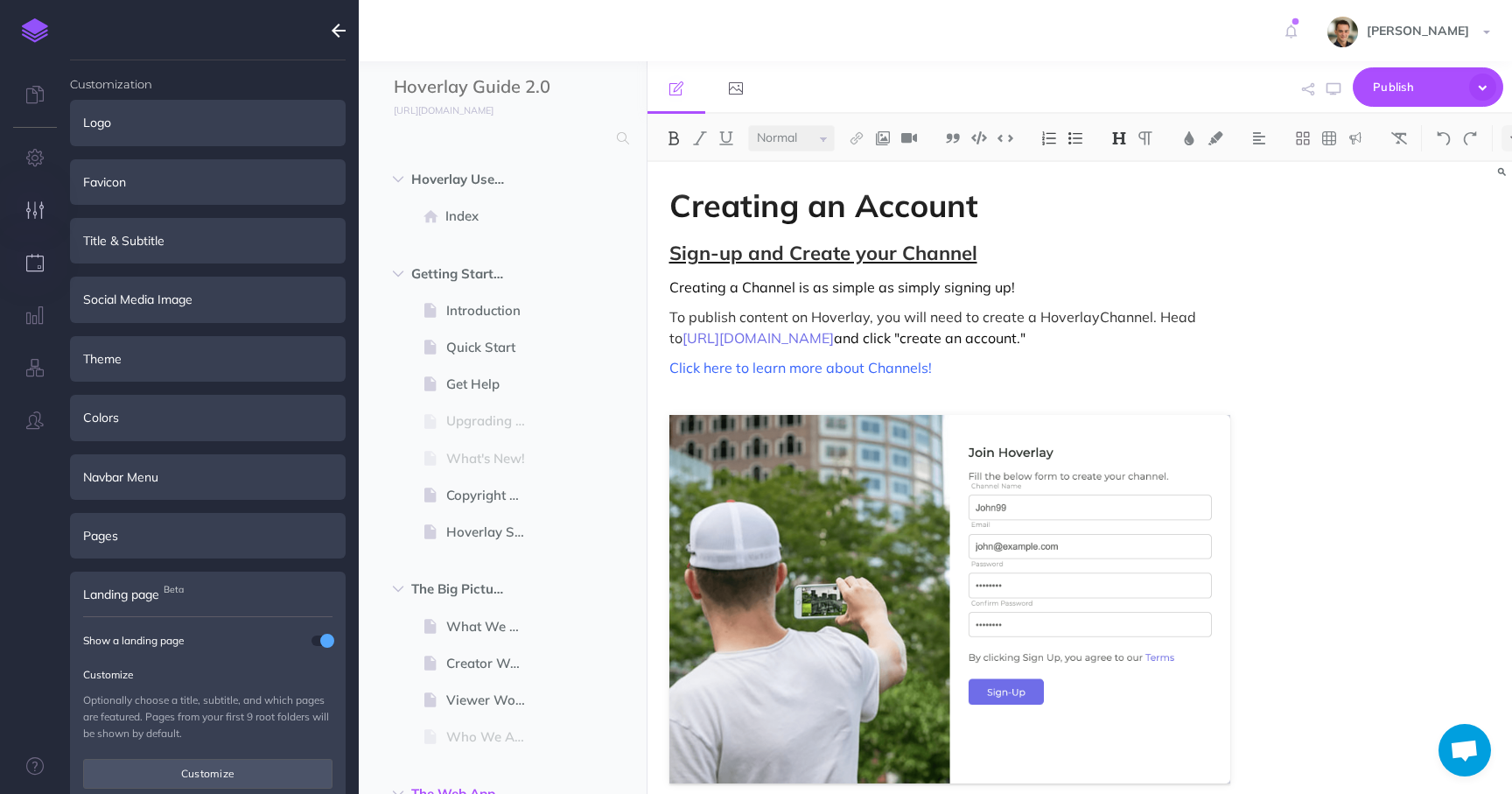
click at [39, 260] on icon "button" at bounding box center [35, 263] width 18 height 17
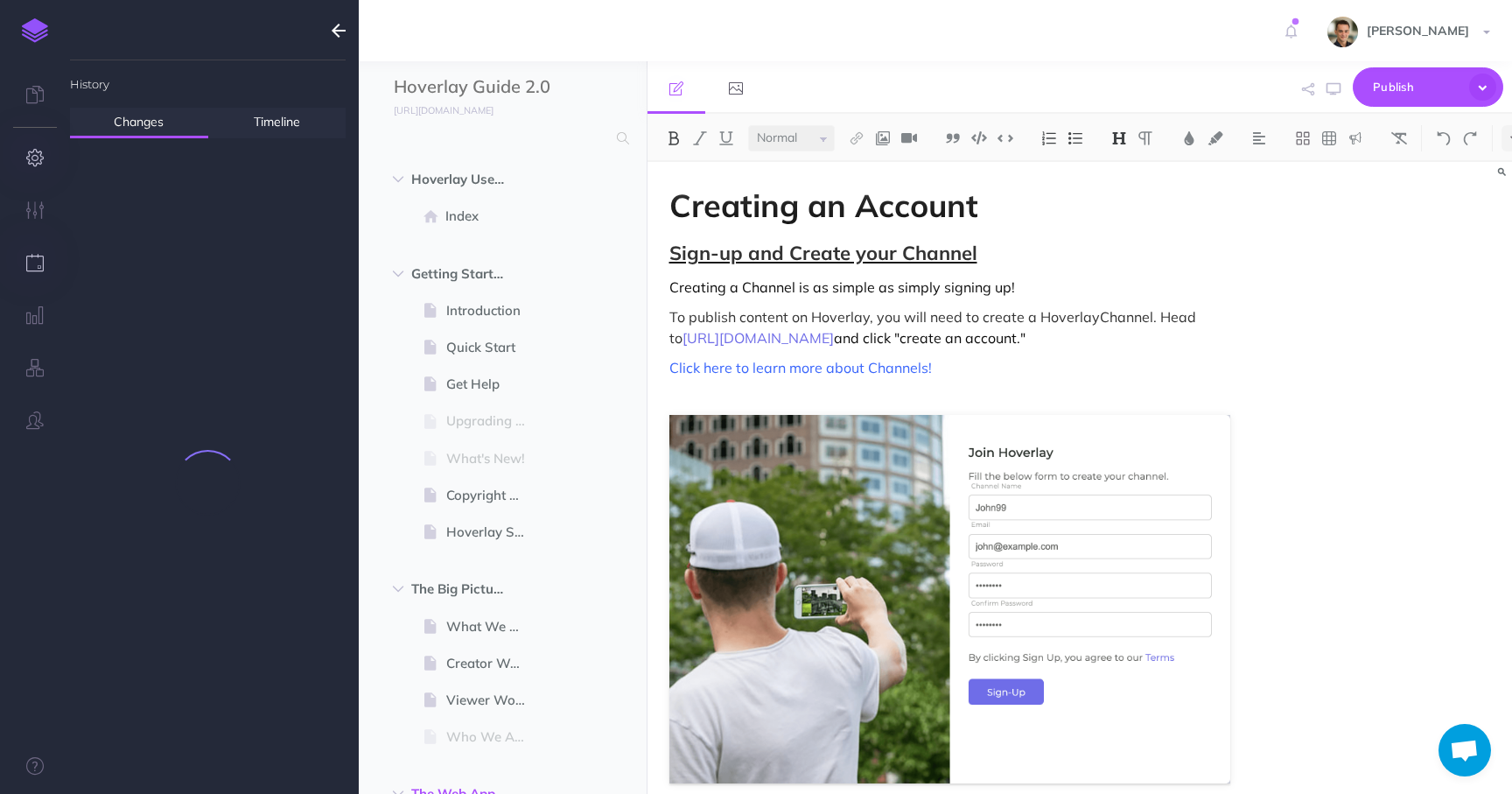
click at [29, 151] on icon "button" at bounding box center [35, 157] width 18 height 17
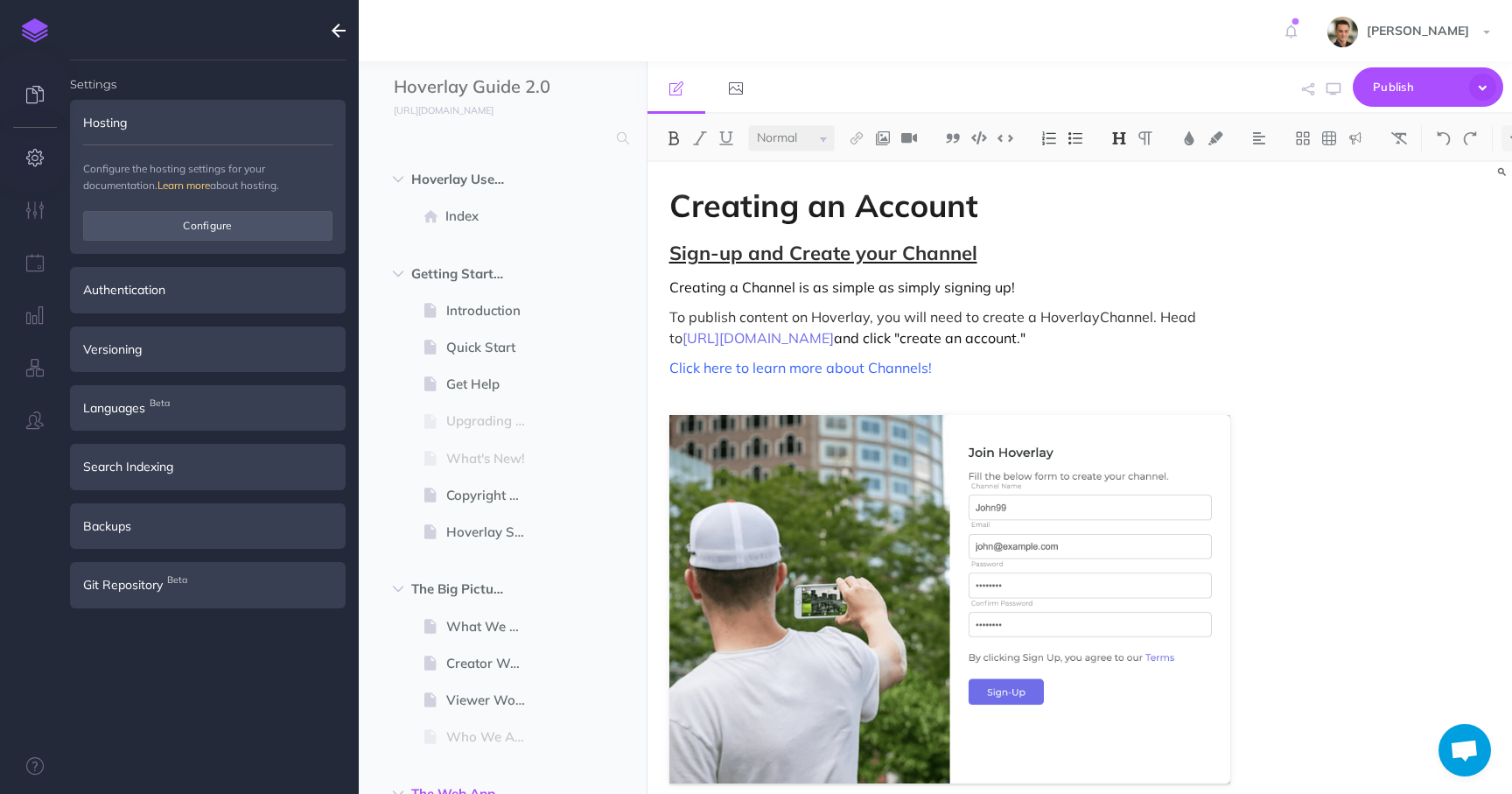
click at [28, 94] on icon at bounding box center [35, 94] width 17 height 17
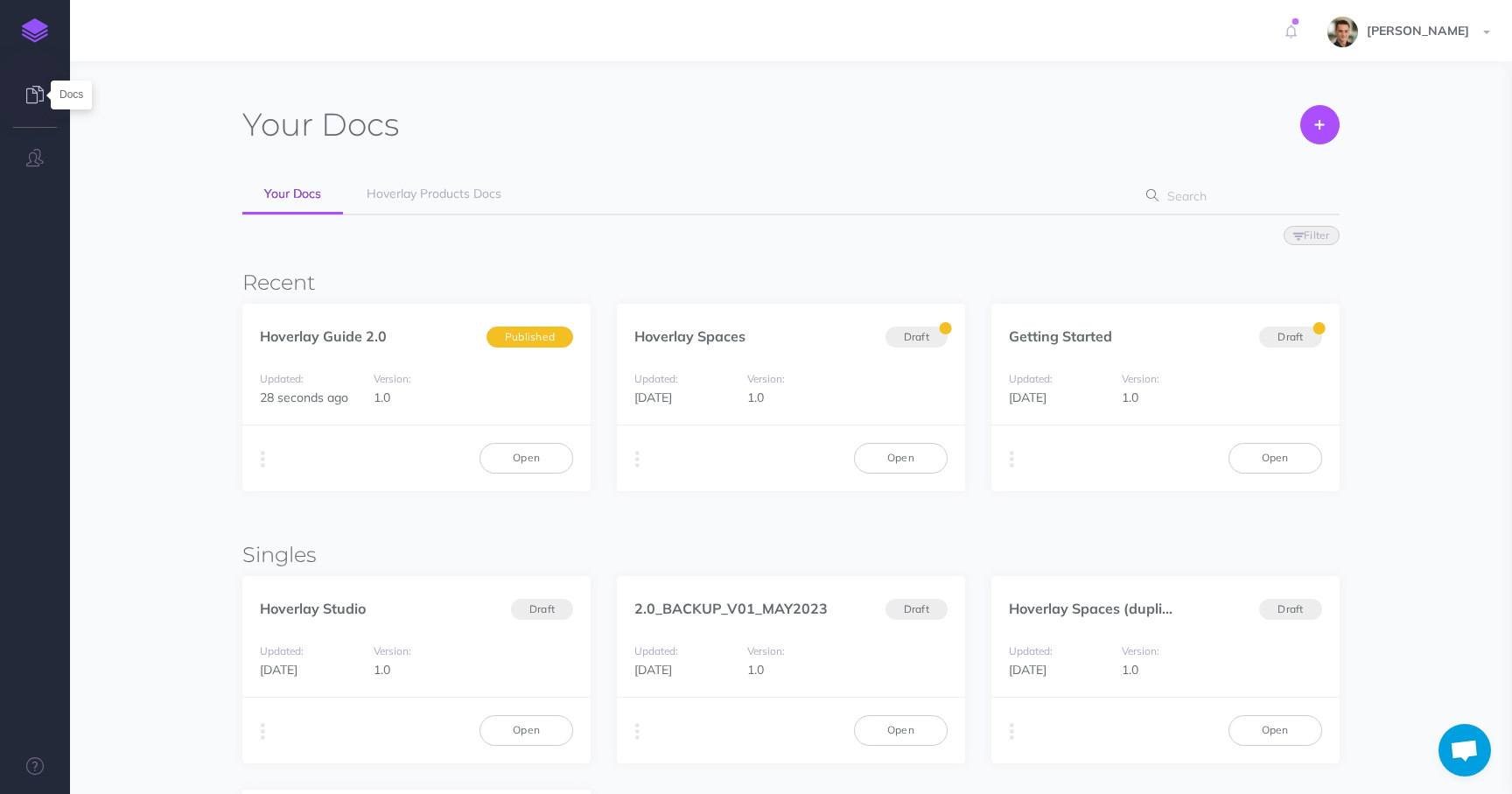
click at [33, 94] on icon at bounding box center [35, 94] width 17 height 17
click at [31, 38] on img at bounding box center [35, 30] width 27 height 25
click at [540, 457] on link "Open" at bounding box center [526, 457] width 93 height 30
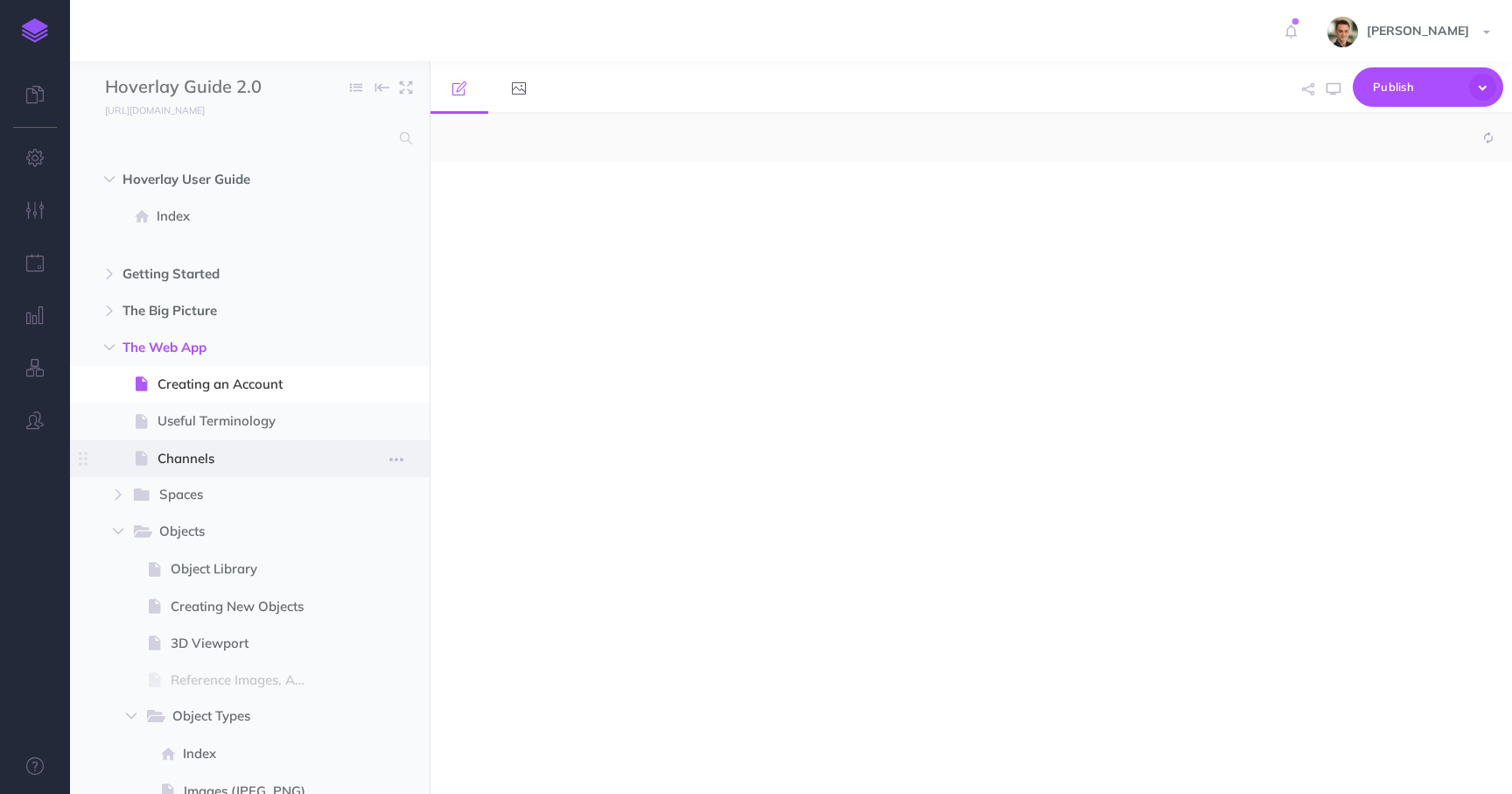
select select "null"
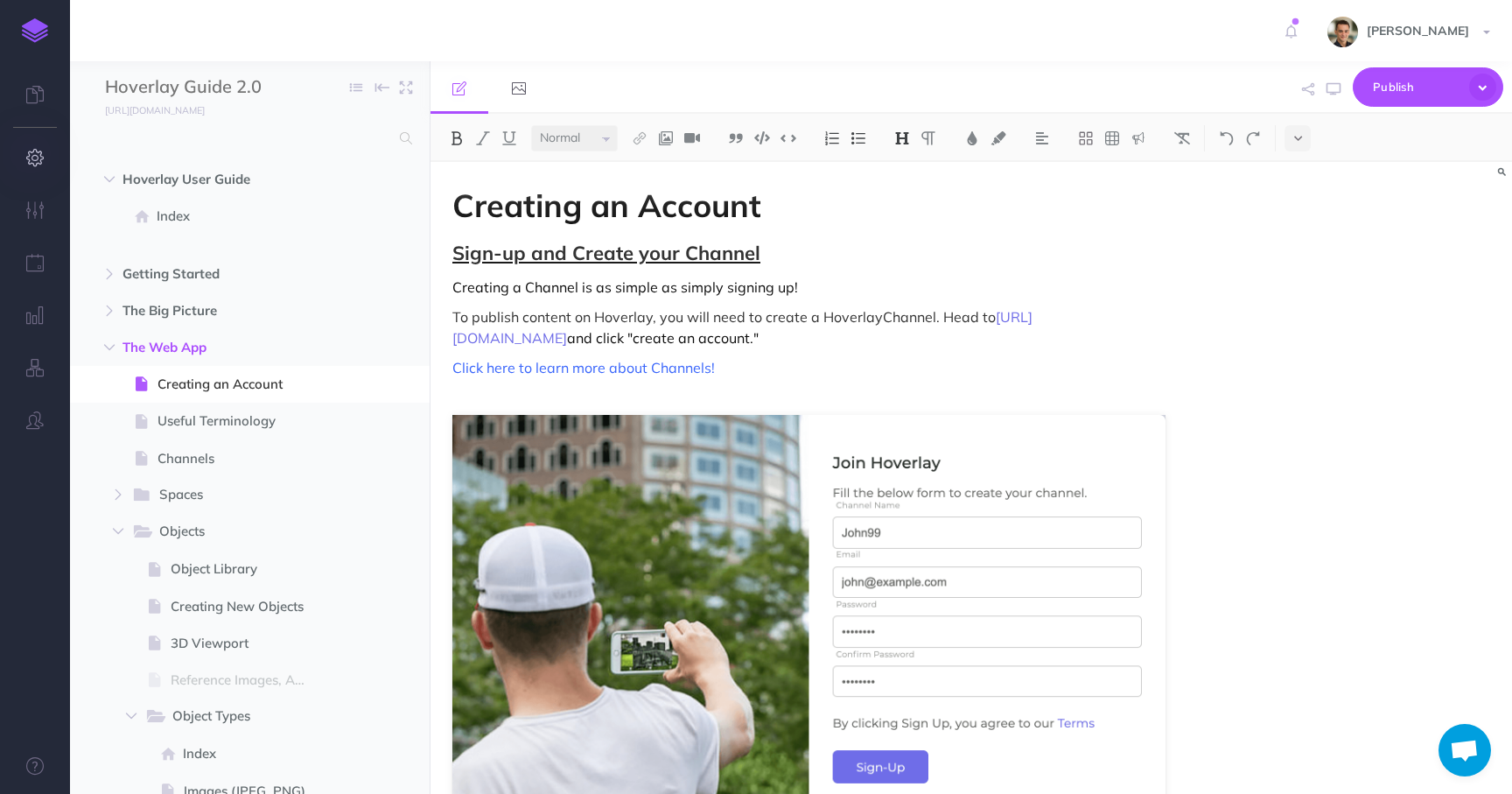
click at [37, 148] on button "button" at bounding box center [35, 158] width 70 height 52
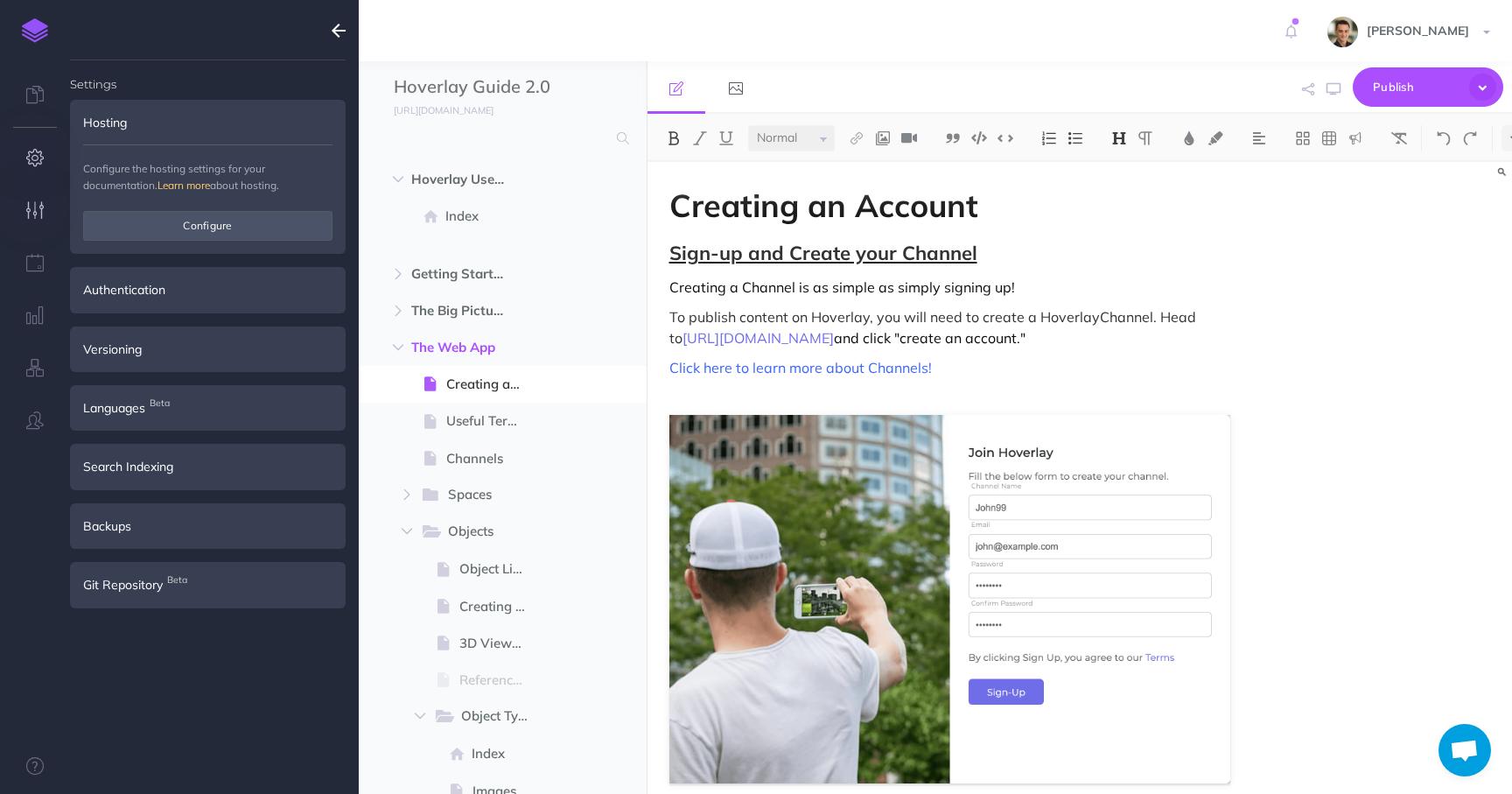
click at [38, 214] on icon "button" at bounding box center [35, 210] width 18 height 17
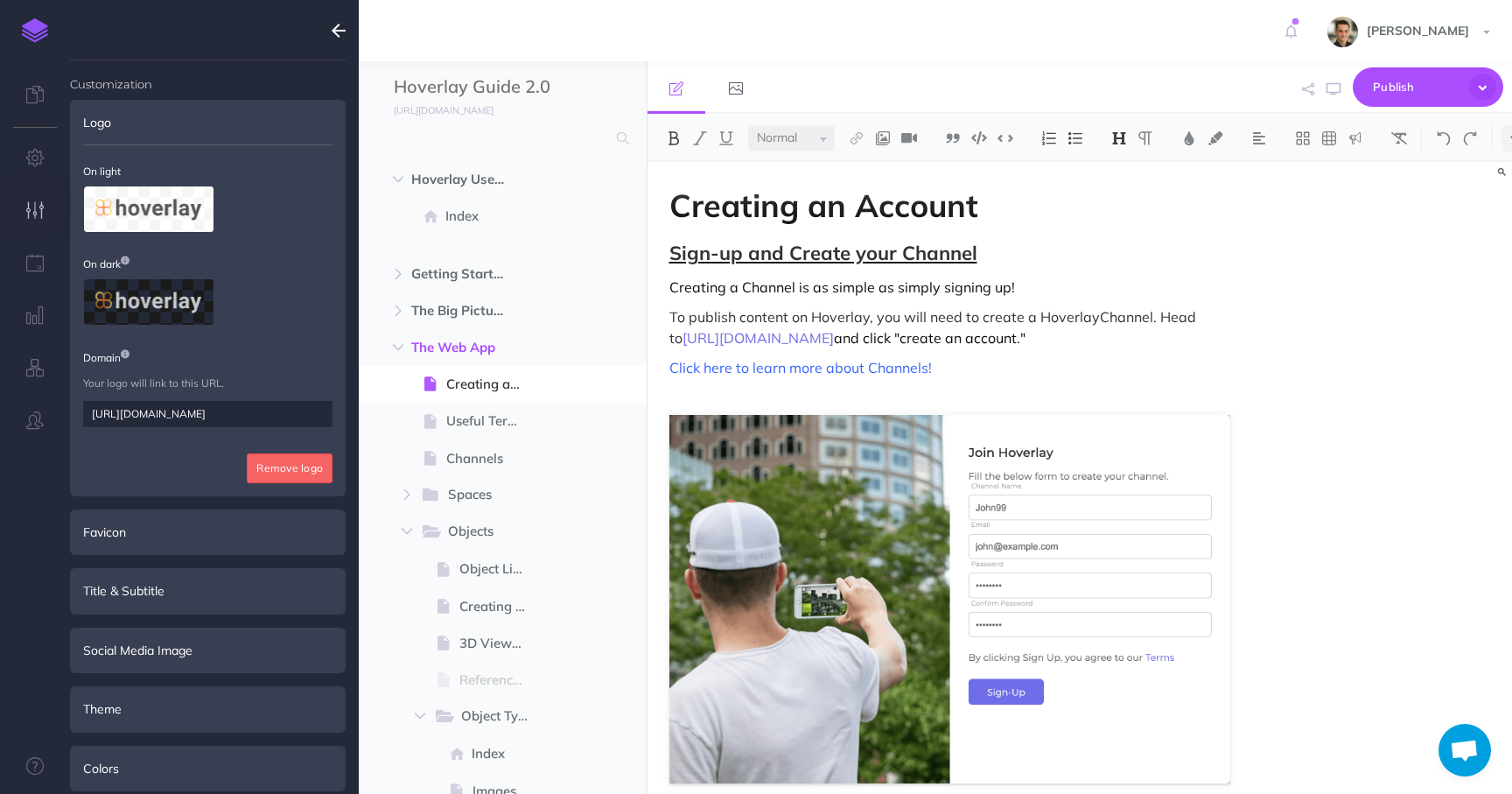
scroll to position [248, 0]
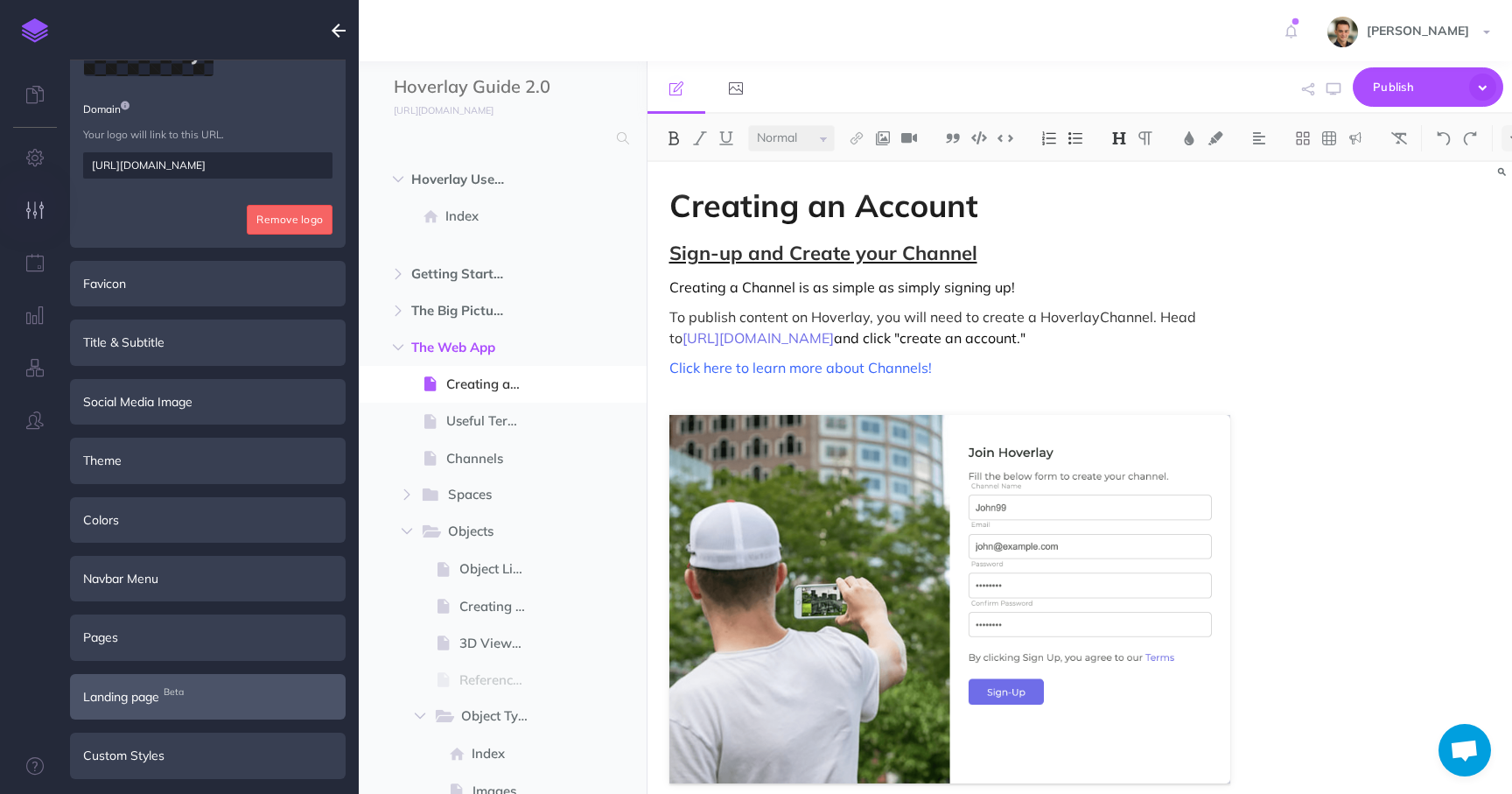
click at [170, 697] on span "Beta" at bounding box center [173, 691] width 29 height 18
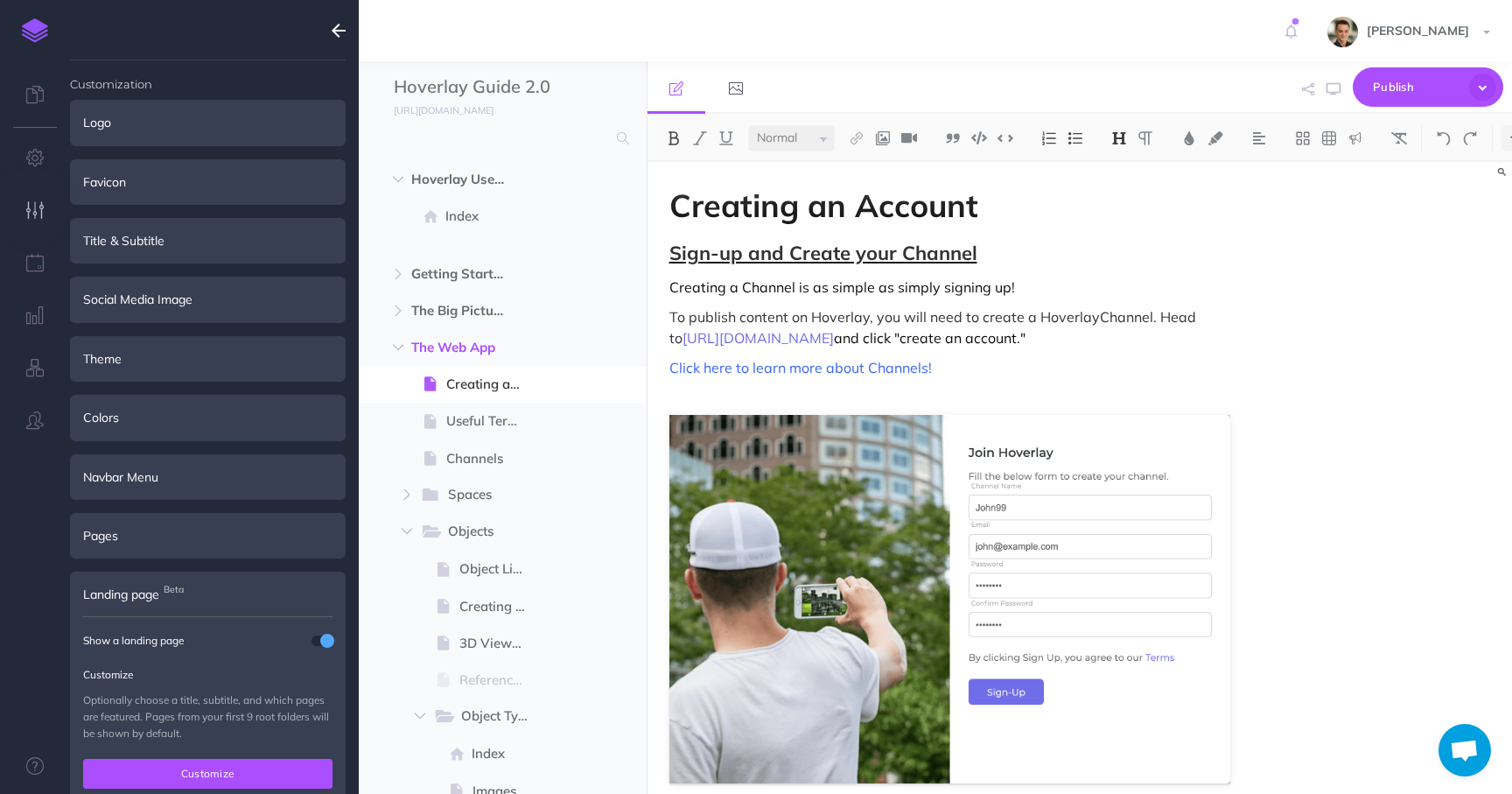
click at [179, 765] on button "Customize" at bounding box center [207, 773] width 249 height 30
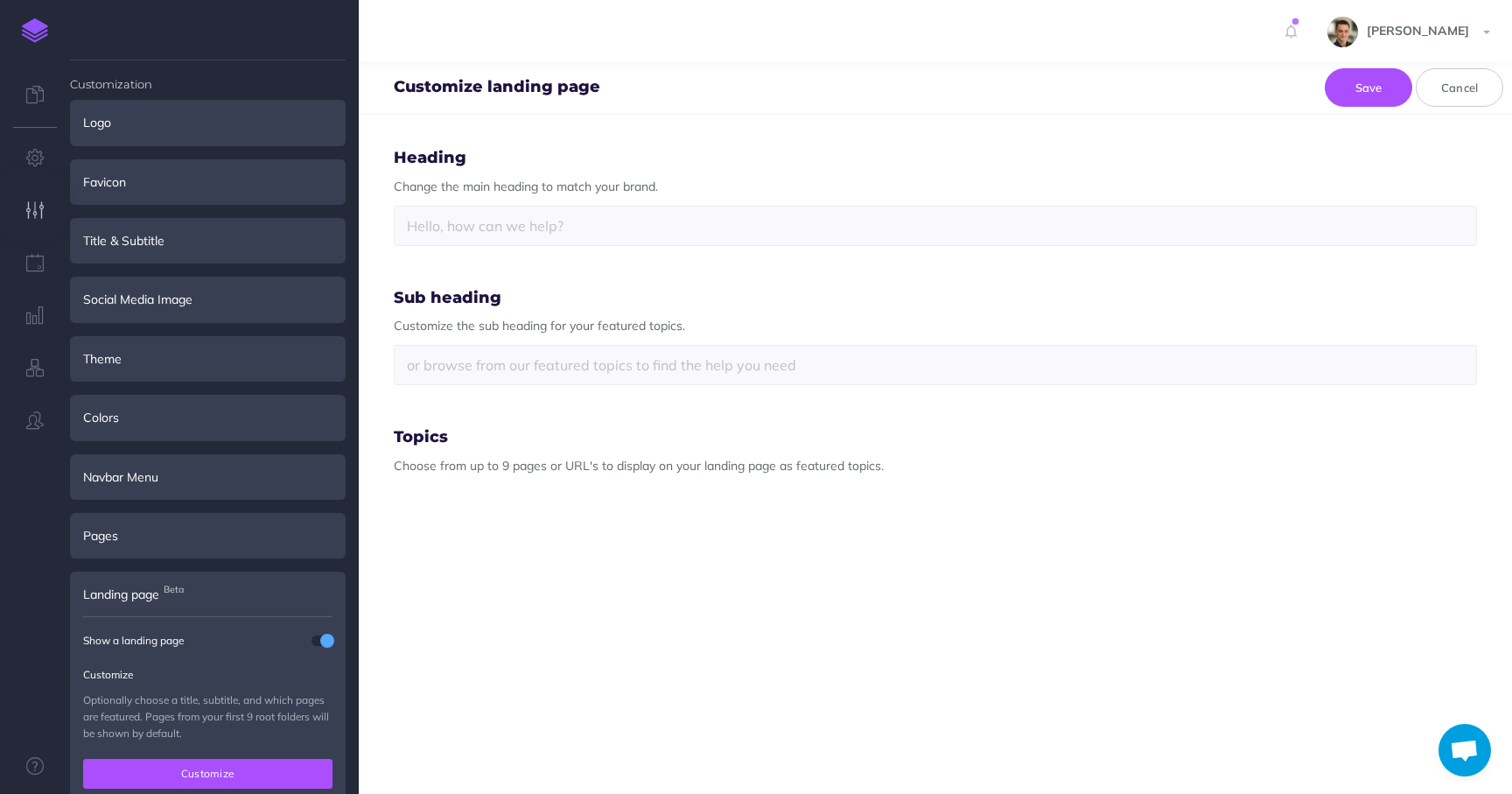
type input "Welcome to Hoverlay Documentation!"
select select "clock"
select select "BLN-GPP-SY5-NJP"
select select "question-circle"
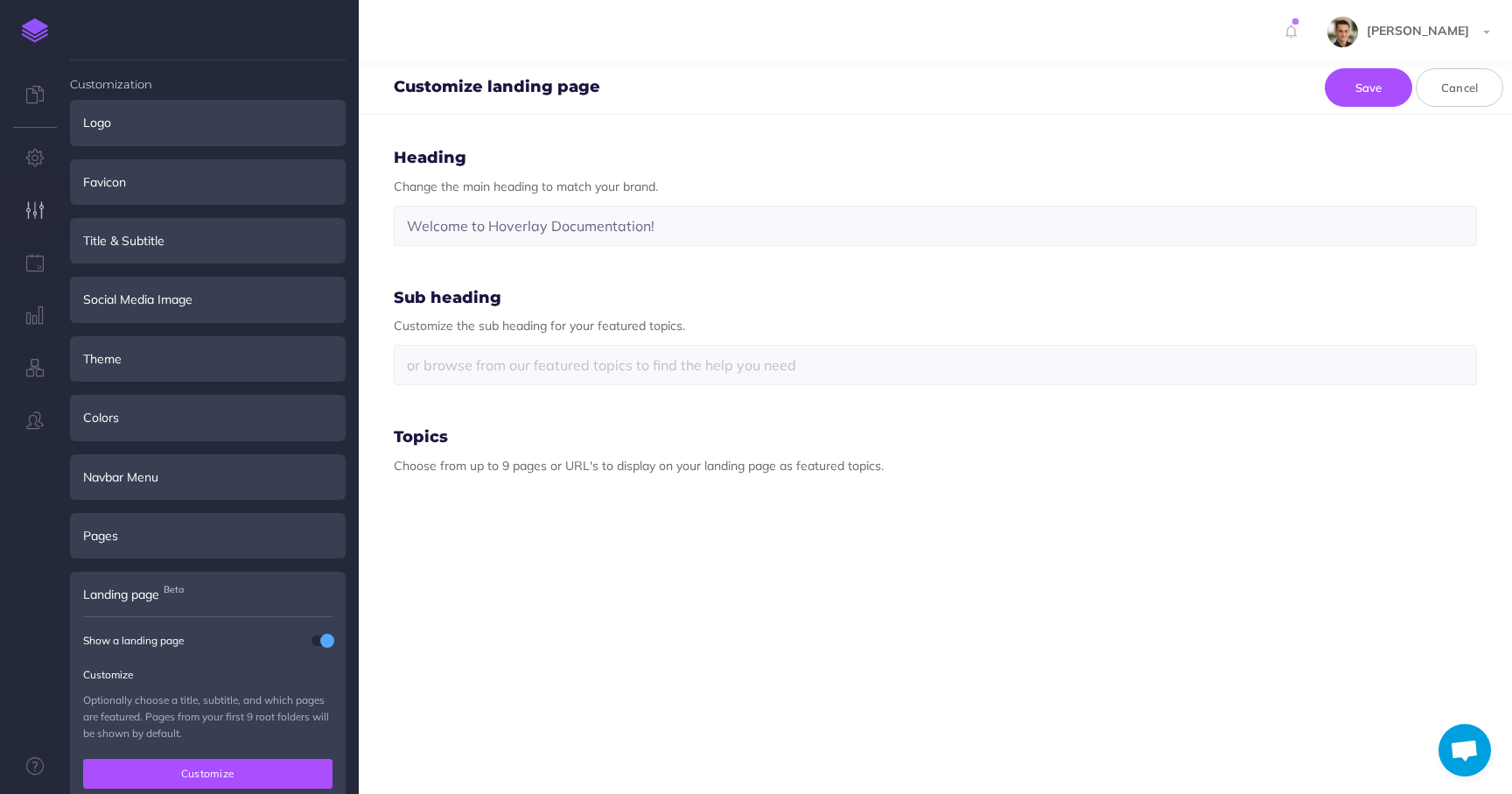
select select "RJ9-5XM-FUB-83A"
select select "image"
select select "M4W-XOQK-8CU-3B1"
select select "user-circle"
select select "3Q8-VZHW-VF9-CW8"
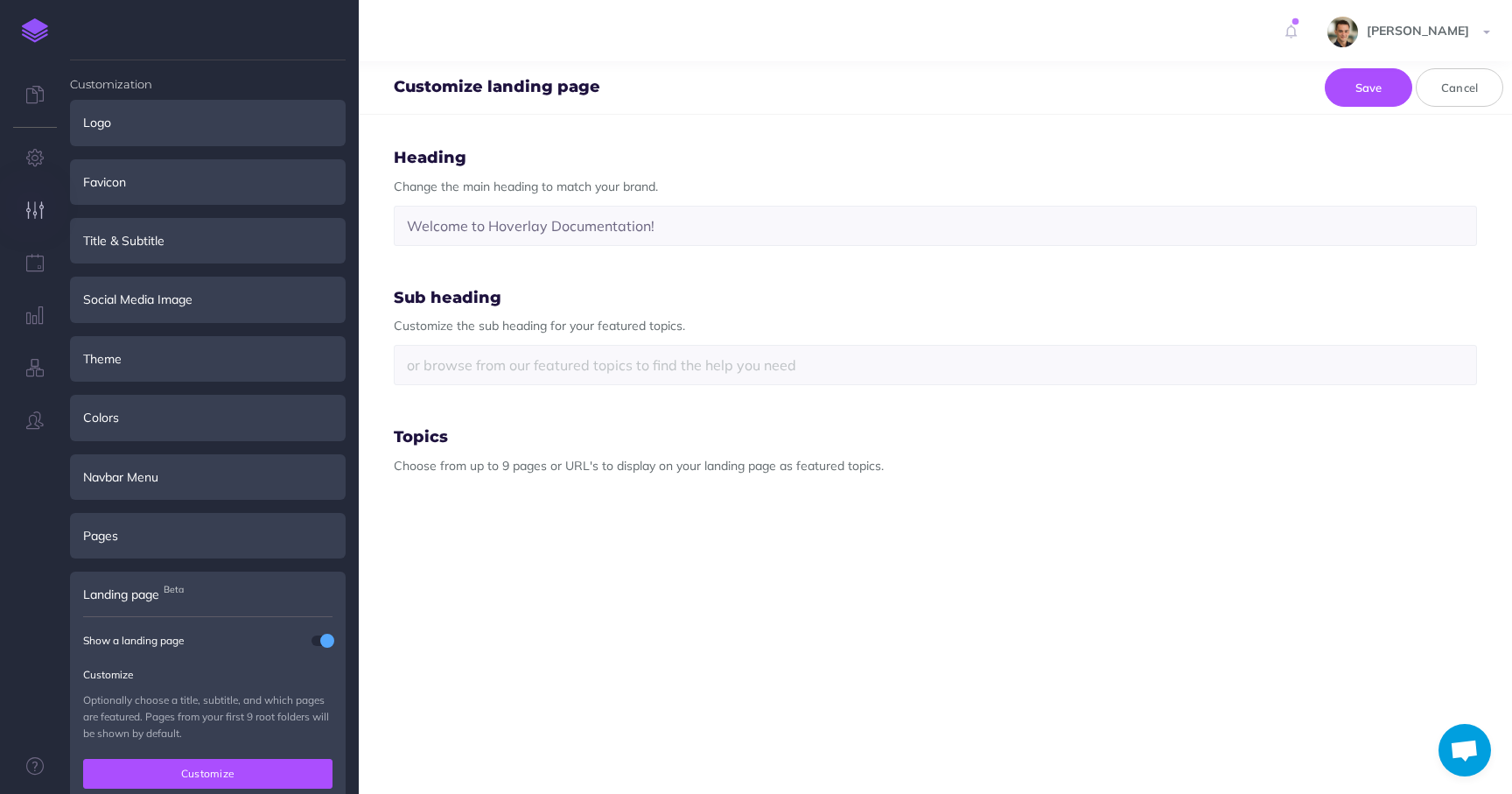
select select "user"
select select "J9W-B9J3-IH6-ZWL"
select select "IUU-7NE-5KD-LYV"
select select "hdd"
select select "102-K1E7-QX5-QRU"
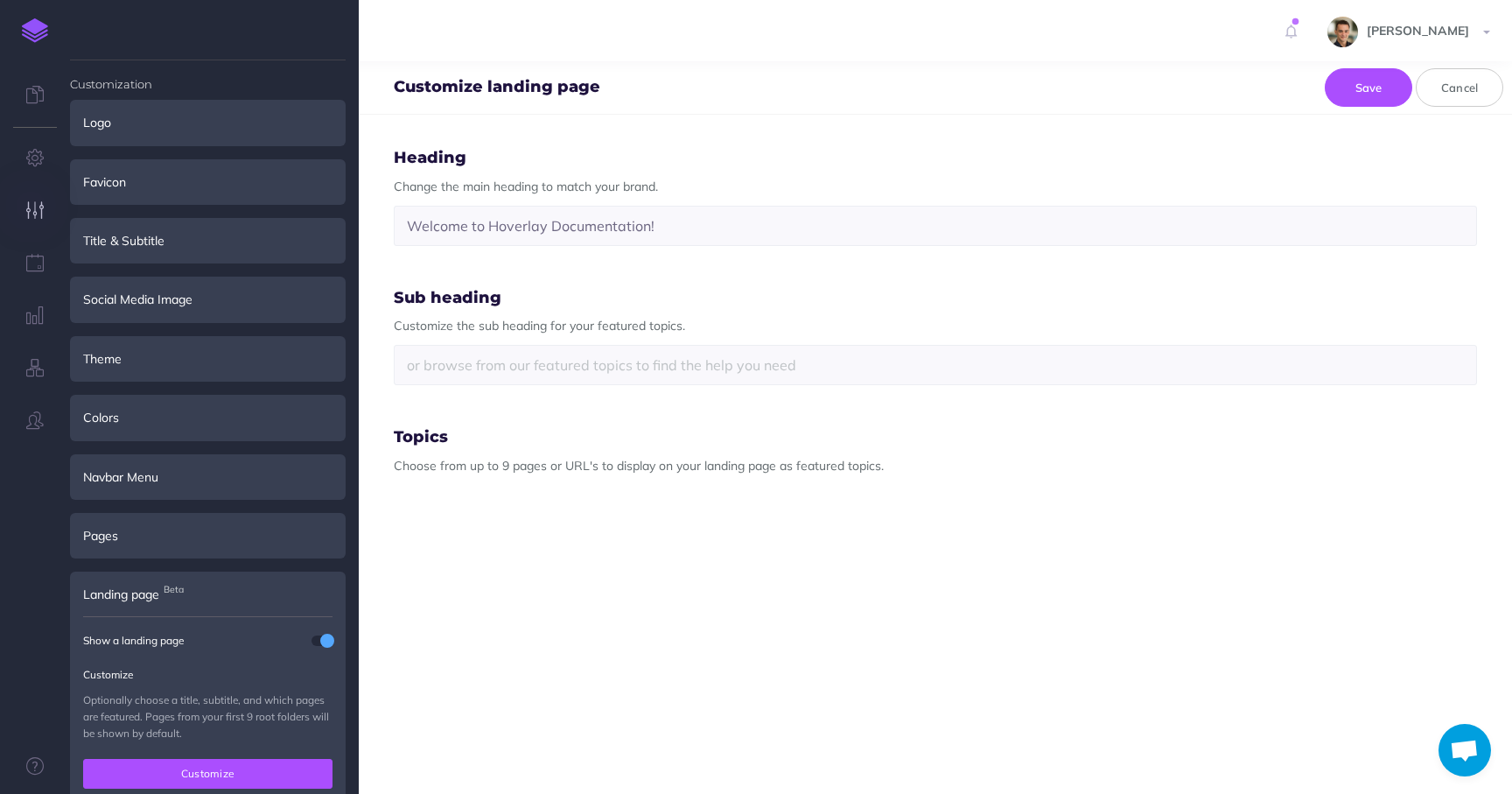
select select "file-alt"
select select "PKB-9PDP-MWR-4VC"
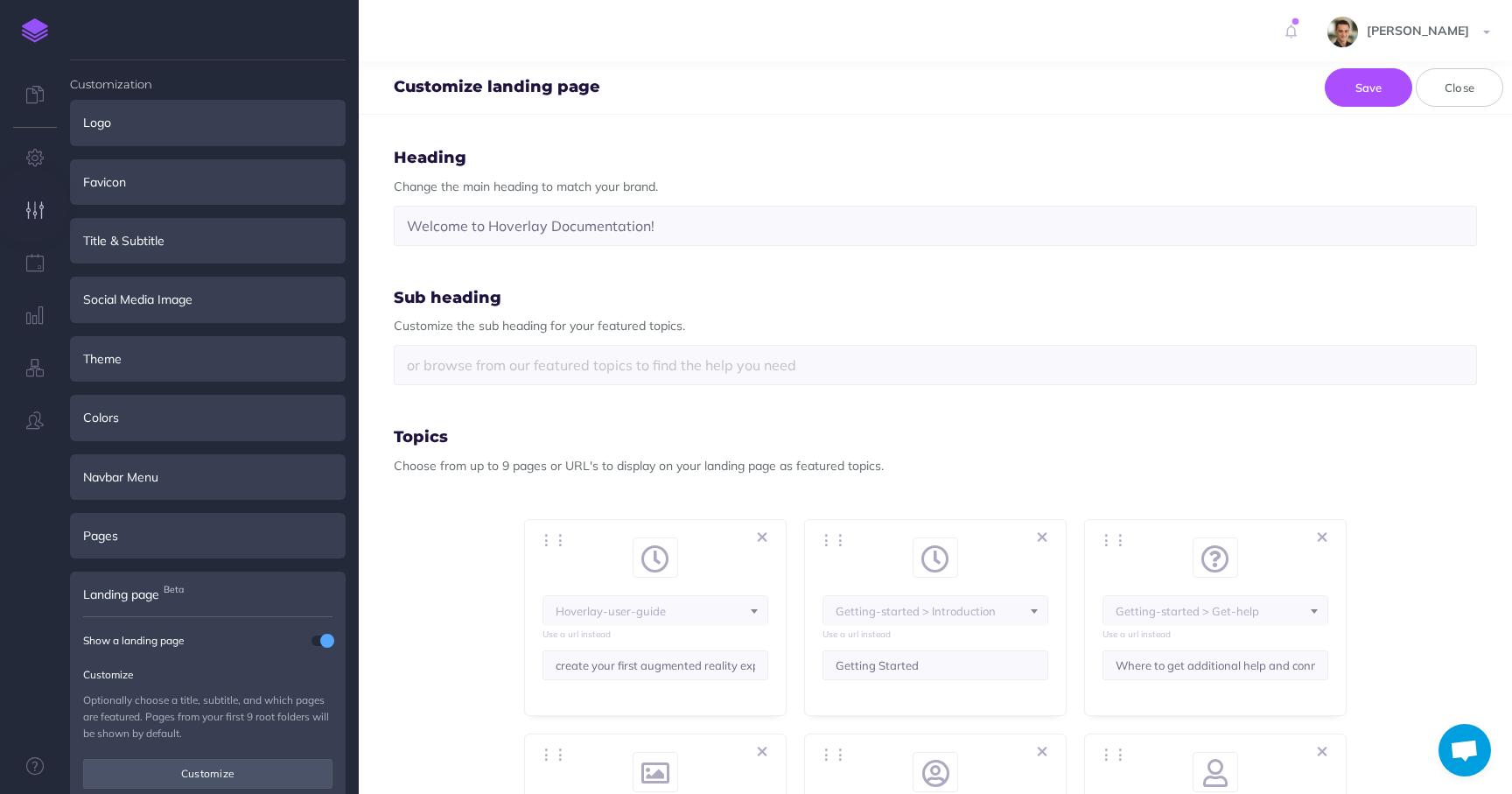
scroll to position [386, 0]
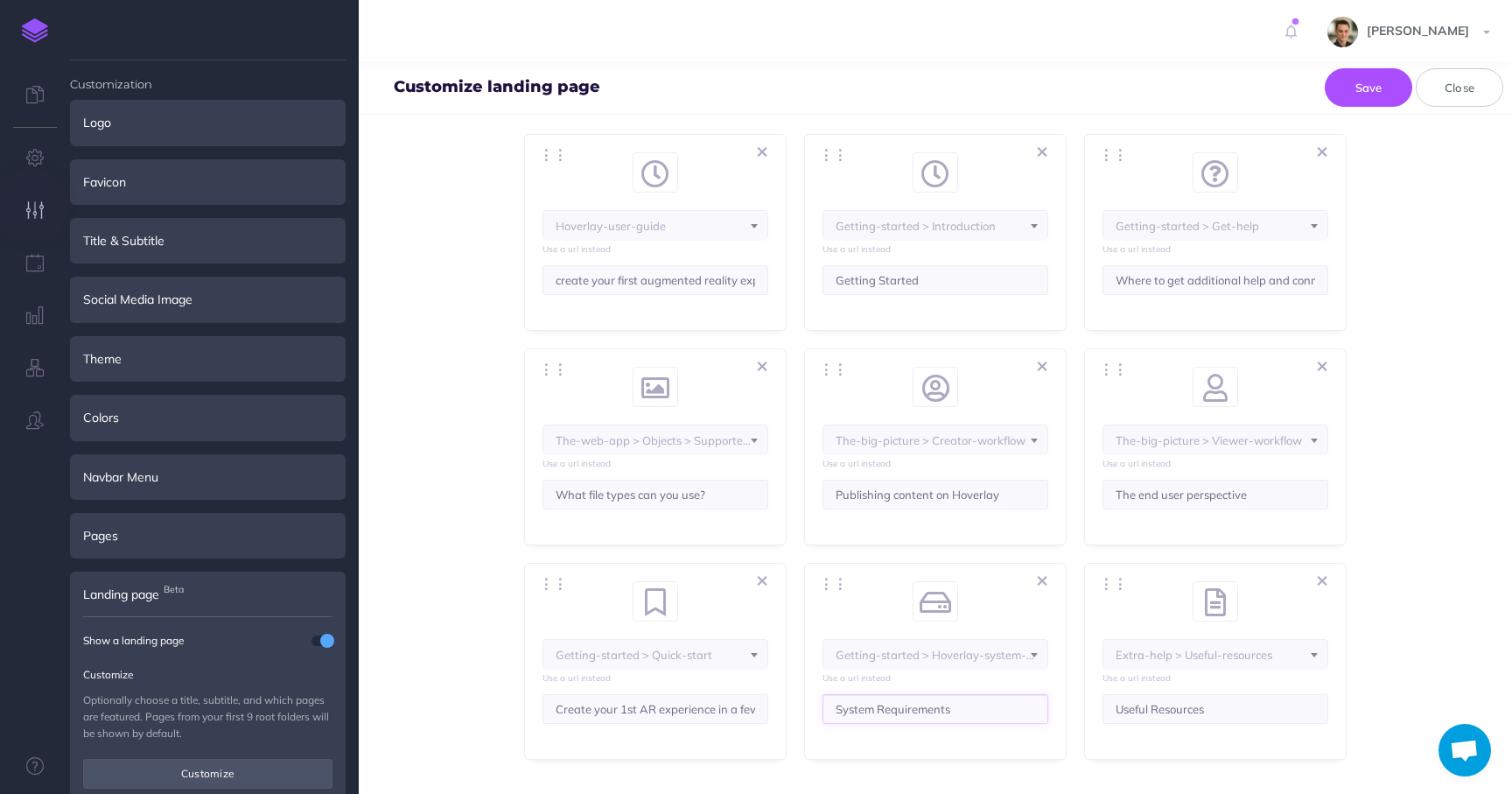
click at [871, 707] on input "System Requirements" at bounding box center [935, 708] width 226 height 30
type input "What do you need to run Hoverlay?"
click at [1370, 76] on button "Save" at bounding box center [1369, 88] width 88 height 38
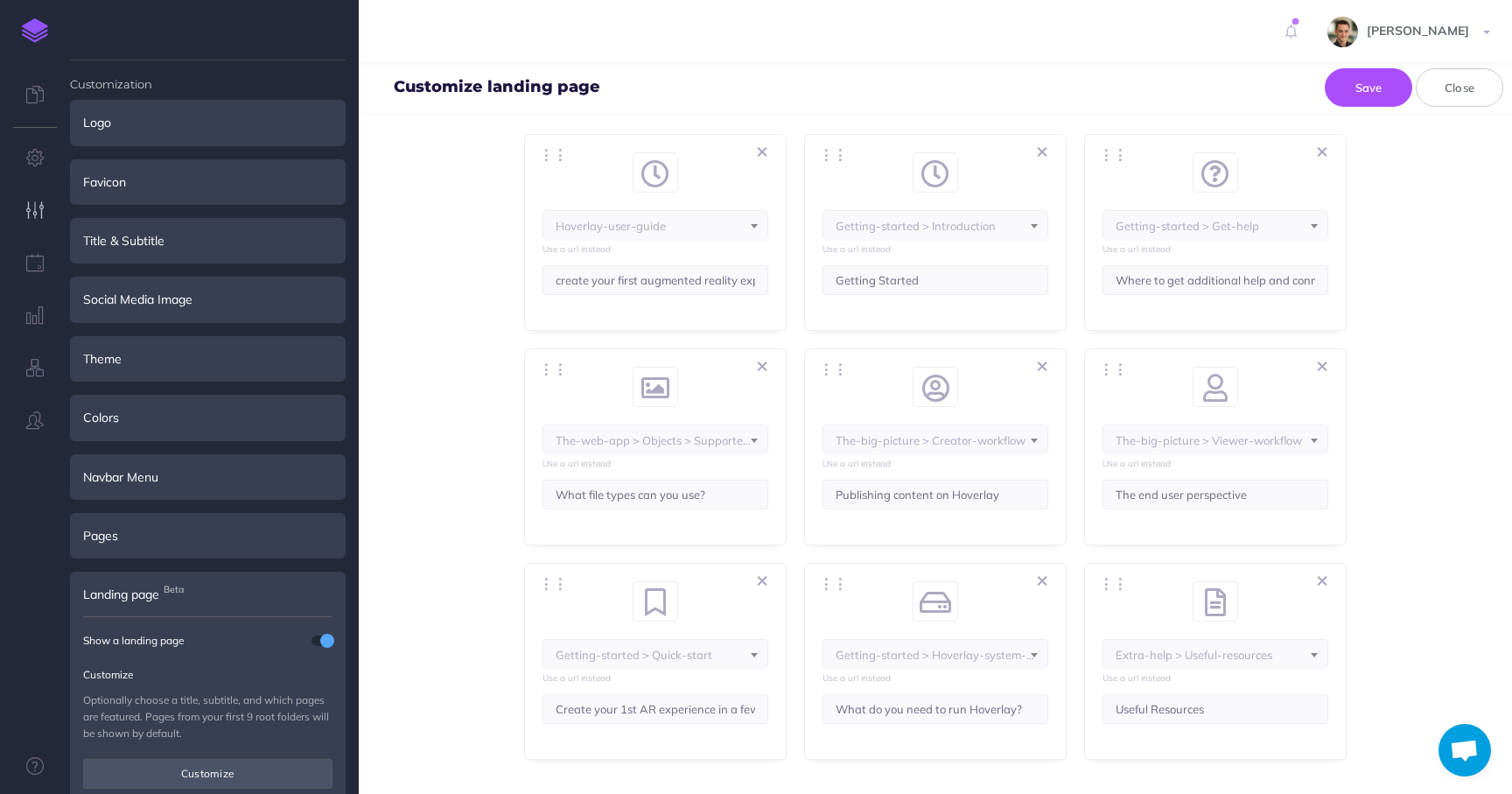
select select "IUU-7NE-5KD-LYV"
click at [1042, 152] on icon "button" at bounding box center [1042, 152] width 9 height 11
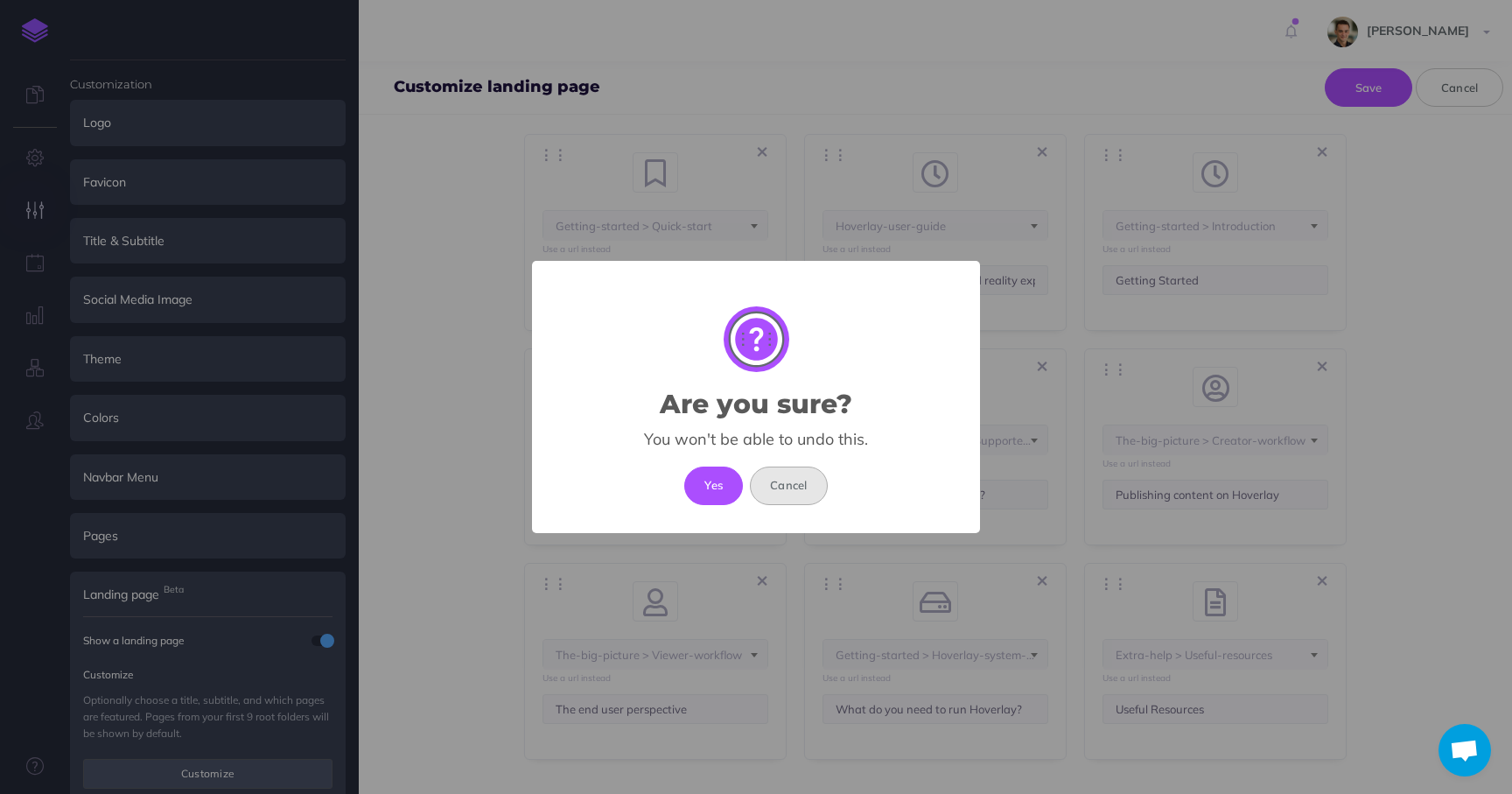
click at [780, 491] on button "Cancel" at bounding box center [789, 486] width 78 height 38
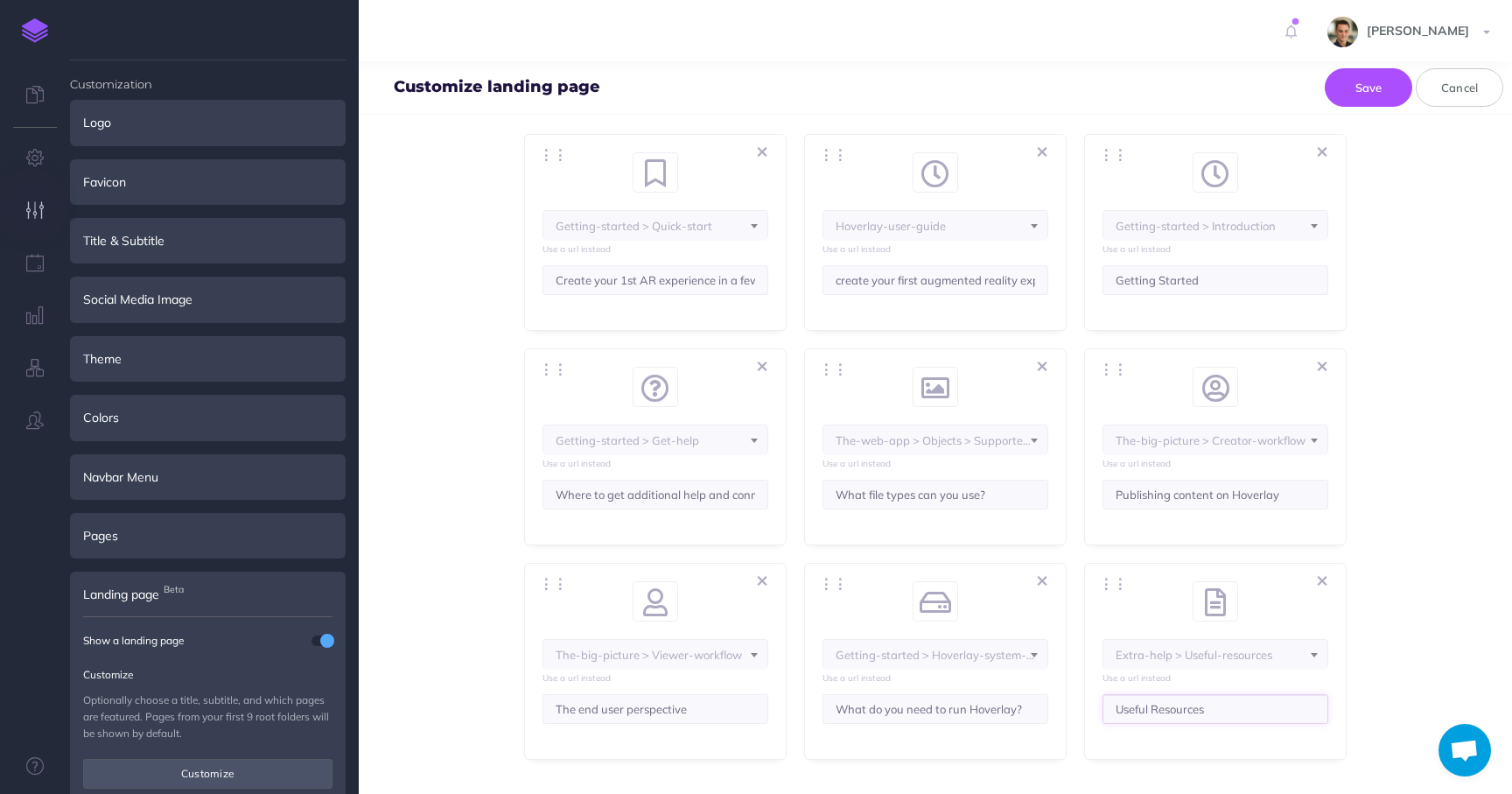
click at [1151, 705] on input "Useful Resources" at bounding box center [1215, 708] width 226 height 30
type input "Useful Tools and Resources"
select select "image"
select select "M4W-XOQK-8CU-3B1"
select select "question-circle"
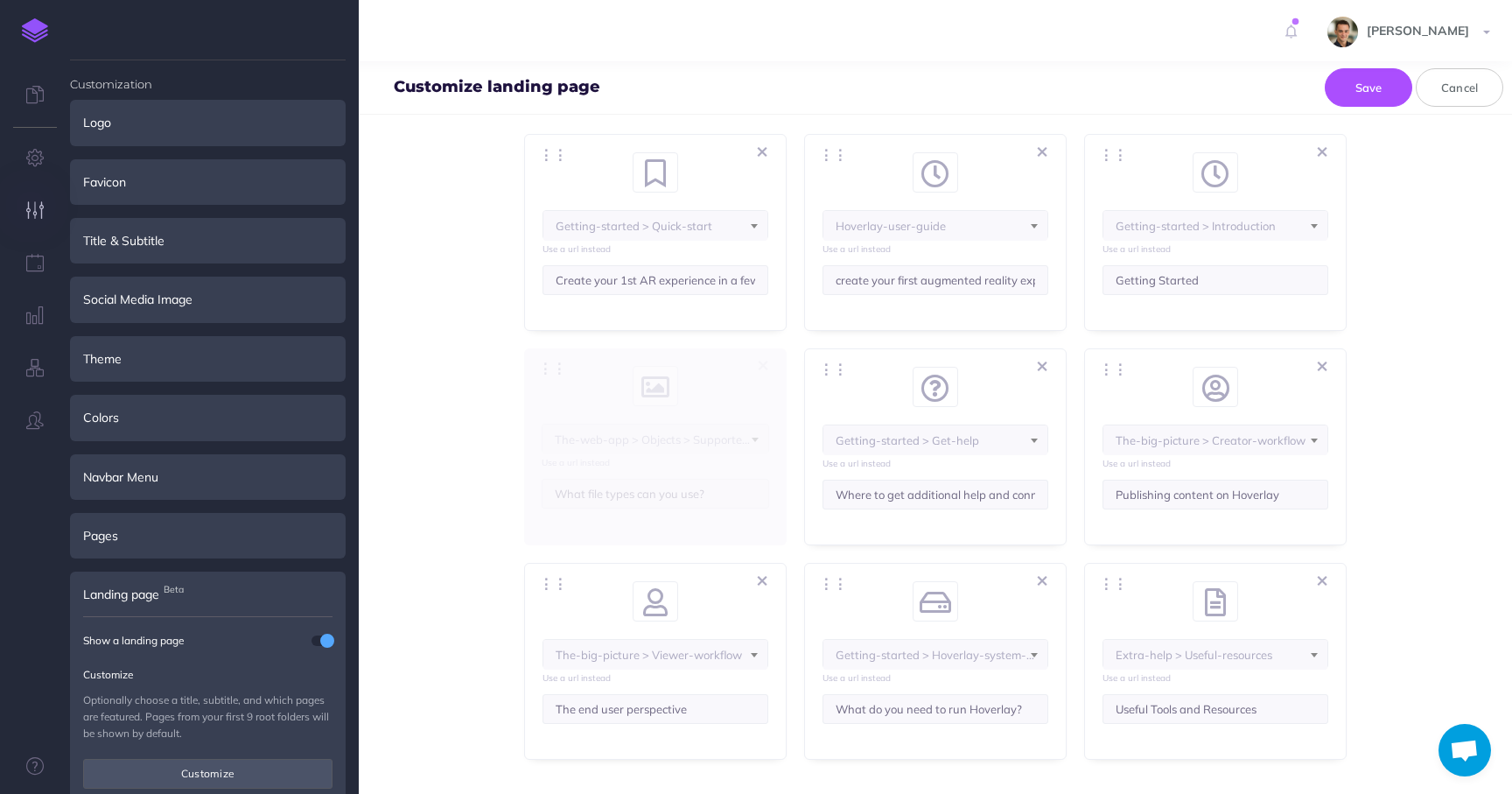
select select "RJ9-5XM-FUB-83A"
click at [546, 586] on button "⋮⋮" at bounding box center [553, 586] width 38 height 25
select select "user-circle"
select select "3Q8-VZHW-VF9-CW8"
select select "question-circle"
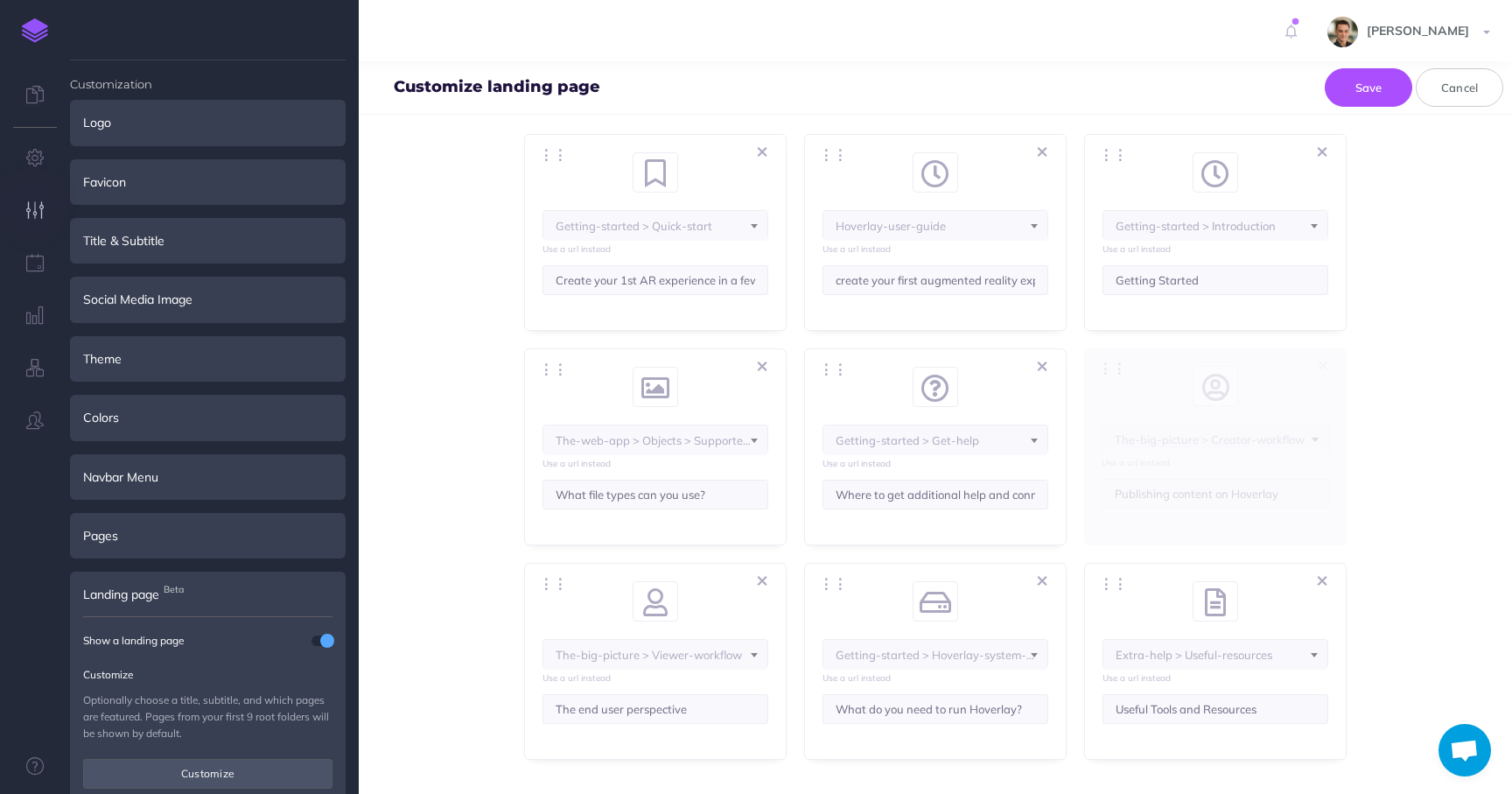
select select "RJ9-5XM-FUB-83A"
select select "user"
select select "J9W-B9J3-IH6-ZWL"
select select "user"
select select "J9W-B9J3-IH6-ZWL"
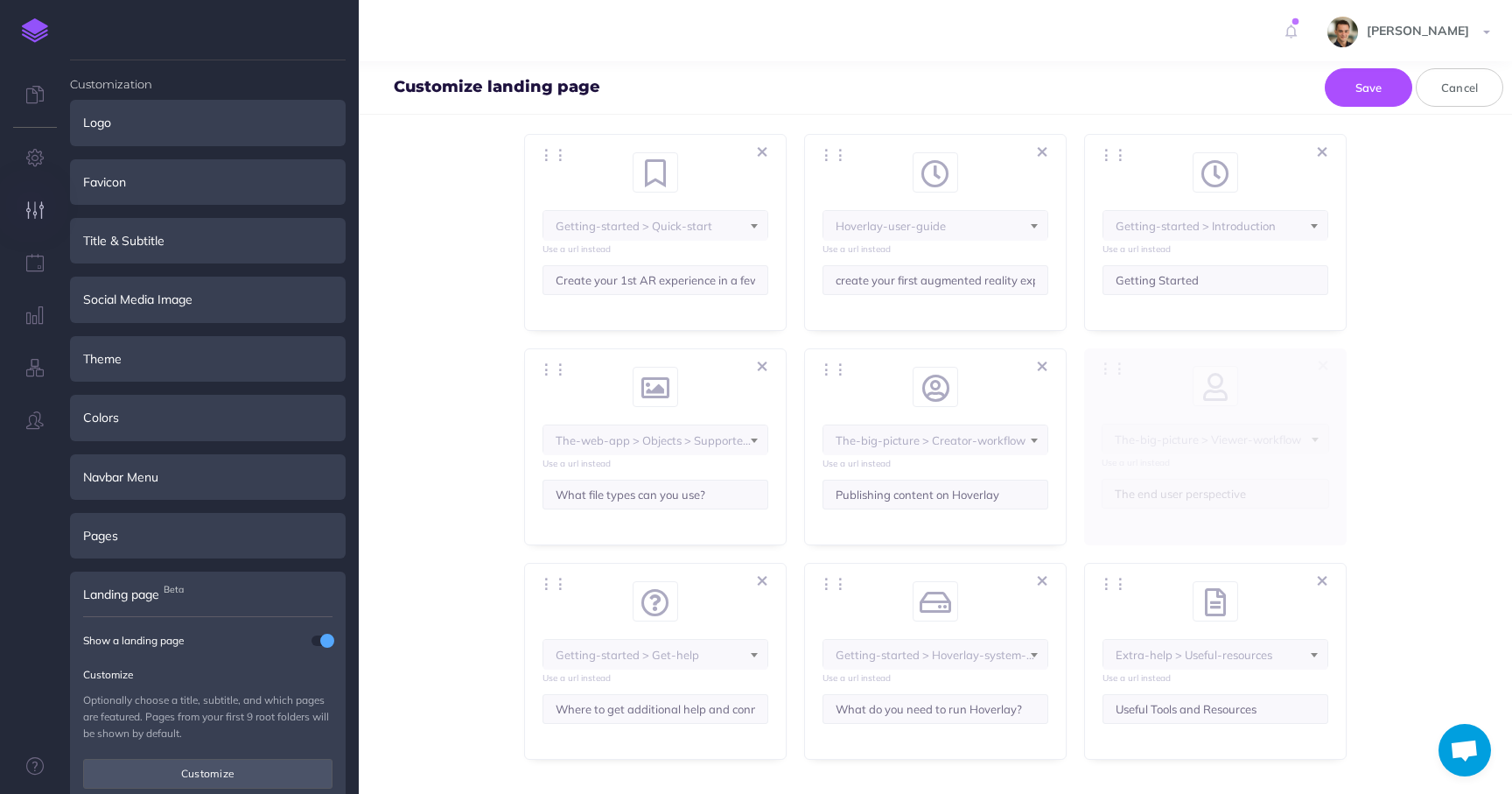
select select "question-circle"
select select "RJ9-5XM-FUB-83A"
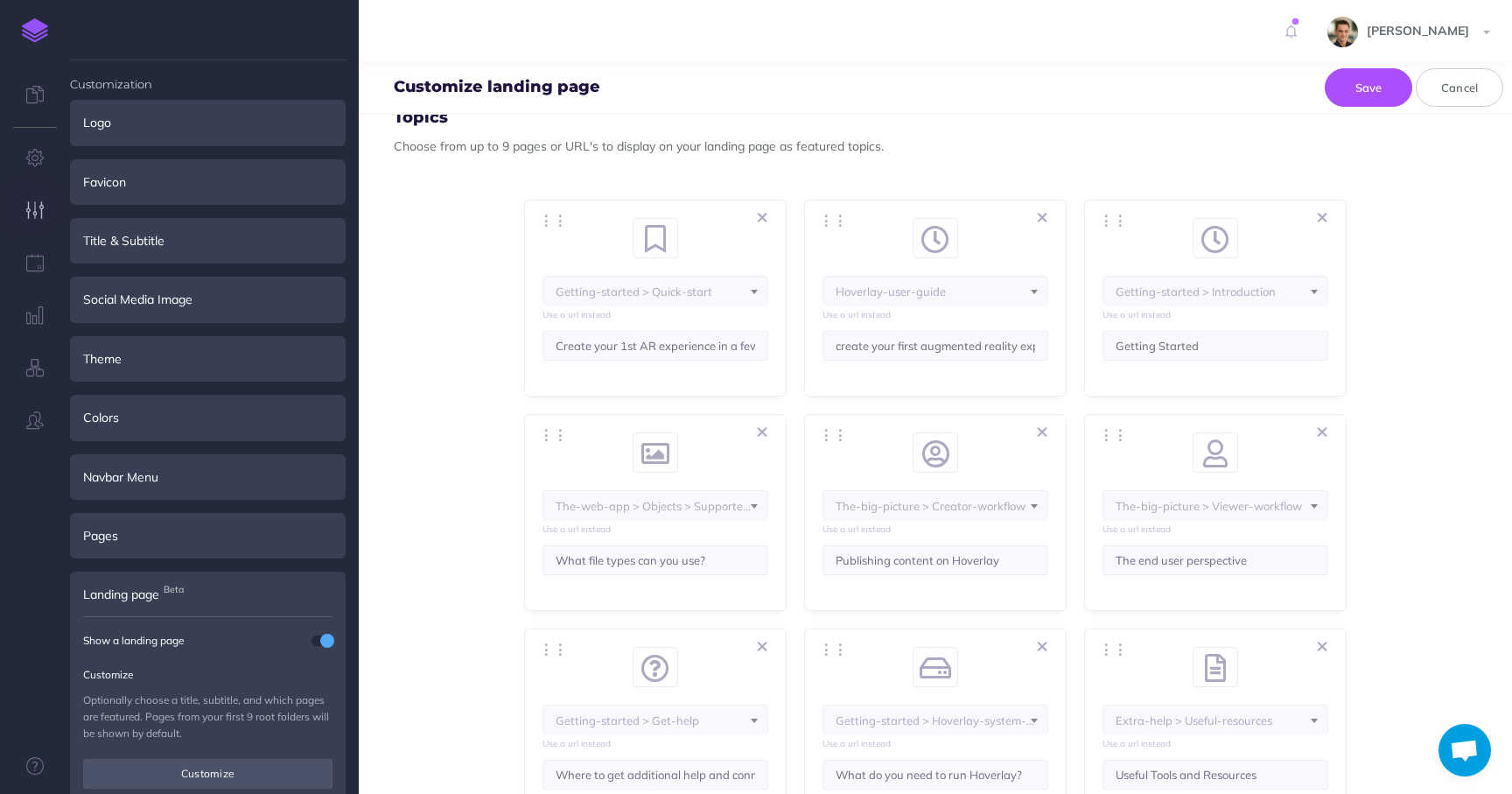
scroll to position [288, 0]
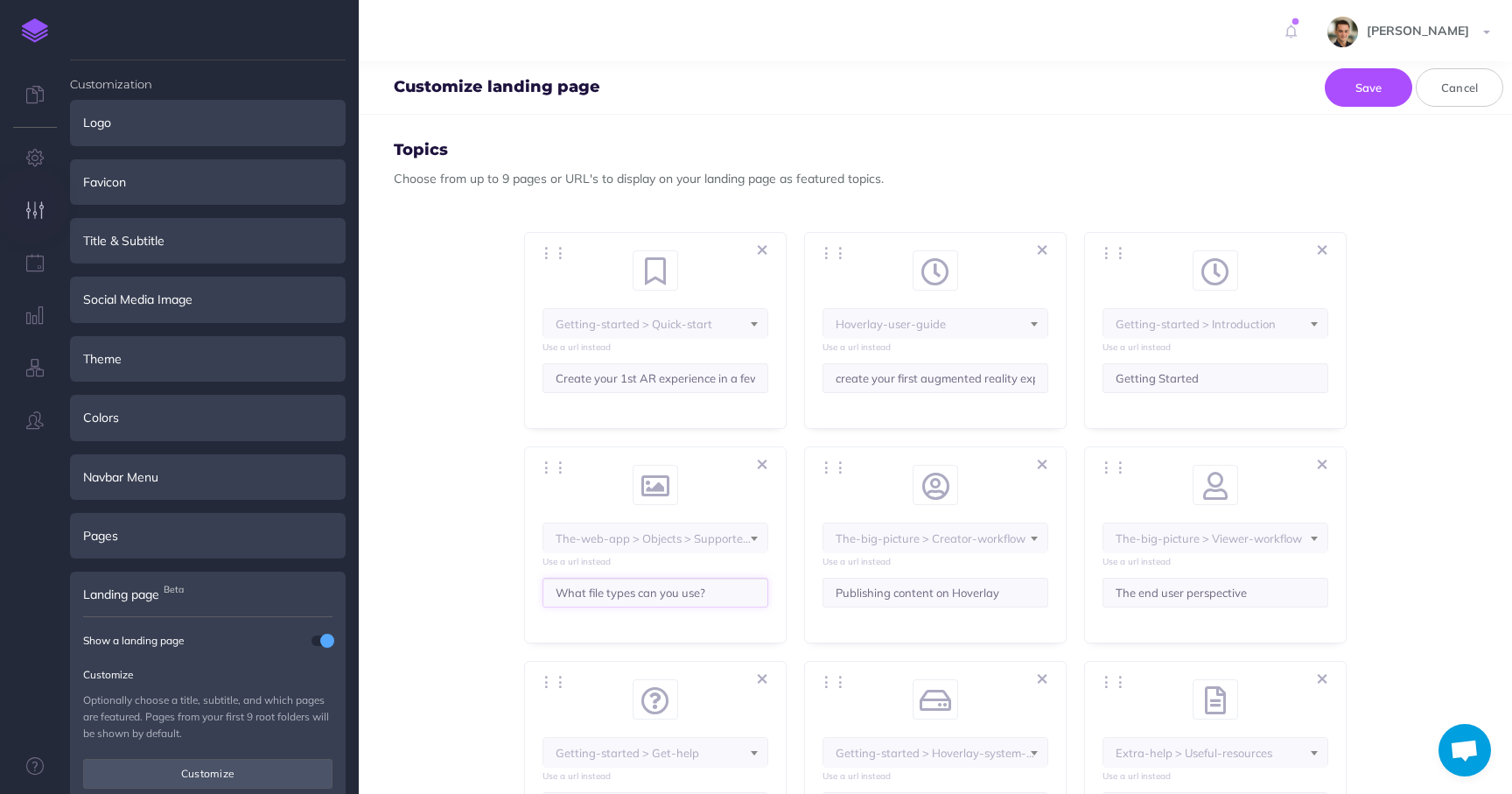
click at [590, 594] on input "What file types can you use?" at bounding box center [655, 592] width 226 height 30
type input "Learn about object types and supported formats"
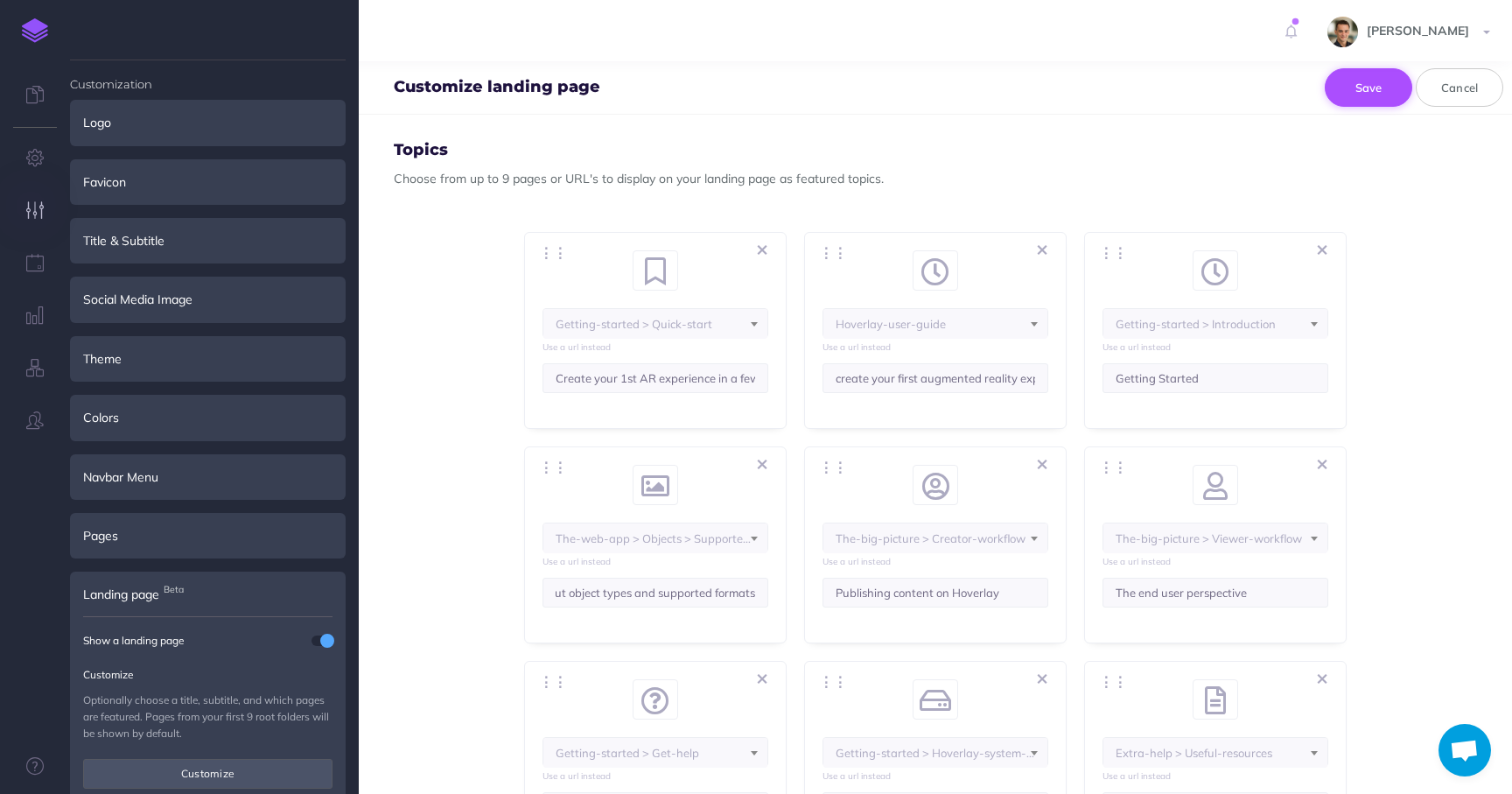
scroll to position [0, 0]
click at [1387, 82] on button "Save" at bounding box center [1369, 88] width 88 height 38
click at [922, 387] on input "create your first augmented reality experience in just a few minutes" at bounding box center [935, 378] width 226 height 30
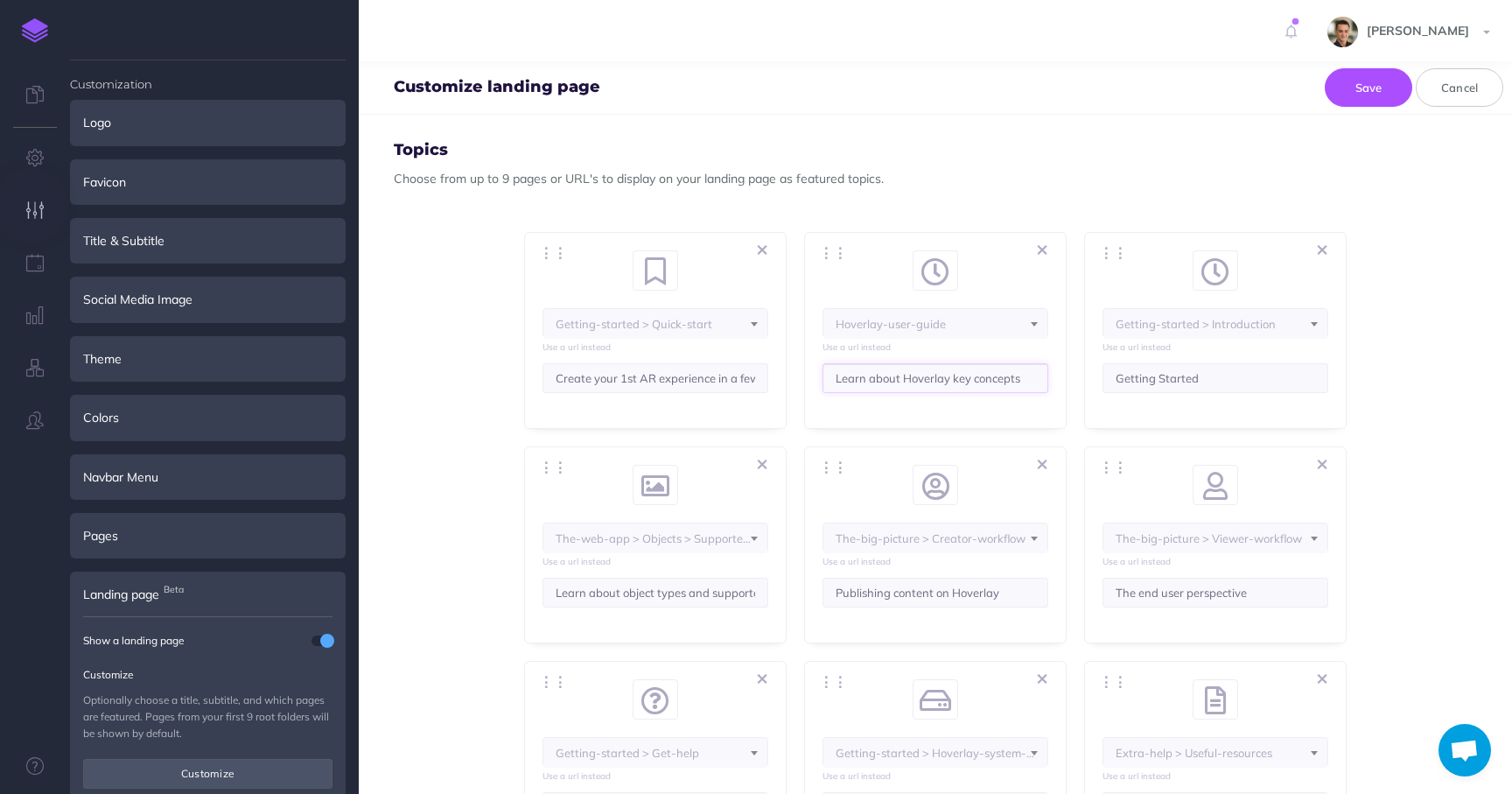
type input "Learn about Hoverlay key concepts"
click at [768, 331] on span "Hoverlay-user-guide" at bounding box center [655, 324] width 224 height 30
click at [900, 355] on input "search" at bounding box center [935, 355] width 217 height 28
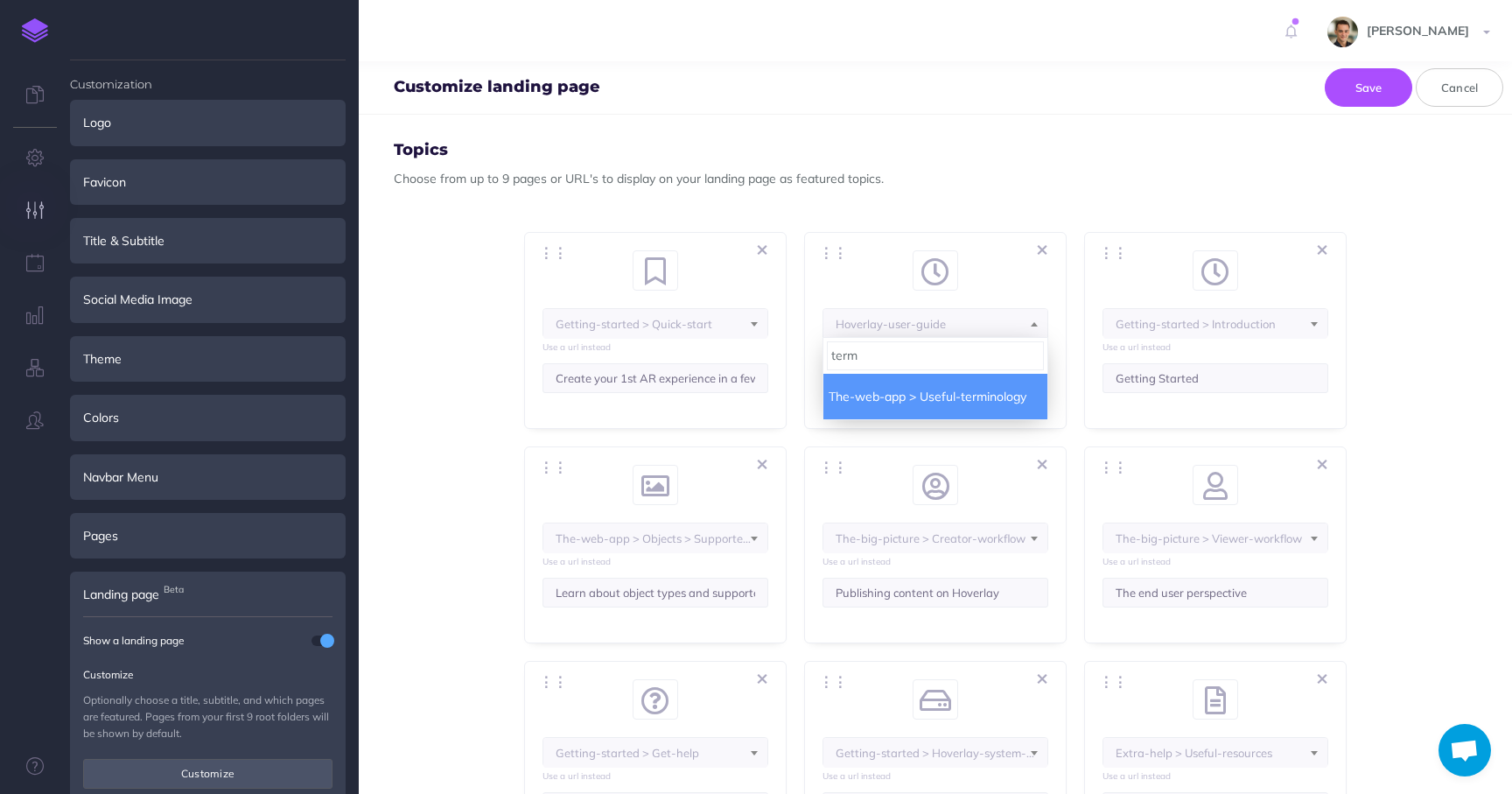
type input "term"
select select "BLN-GPP-SY5-NJP"
select select "102-K1E7-QX5-QRU"
select select "PKB-9PDP-MWR-4VC"
select select "IUU-7NE-5KD-LYV"
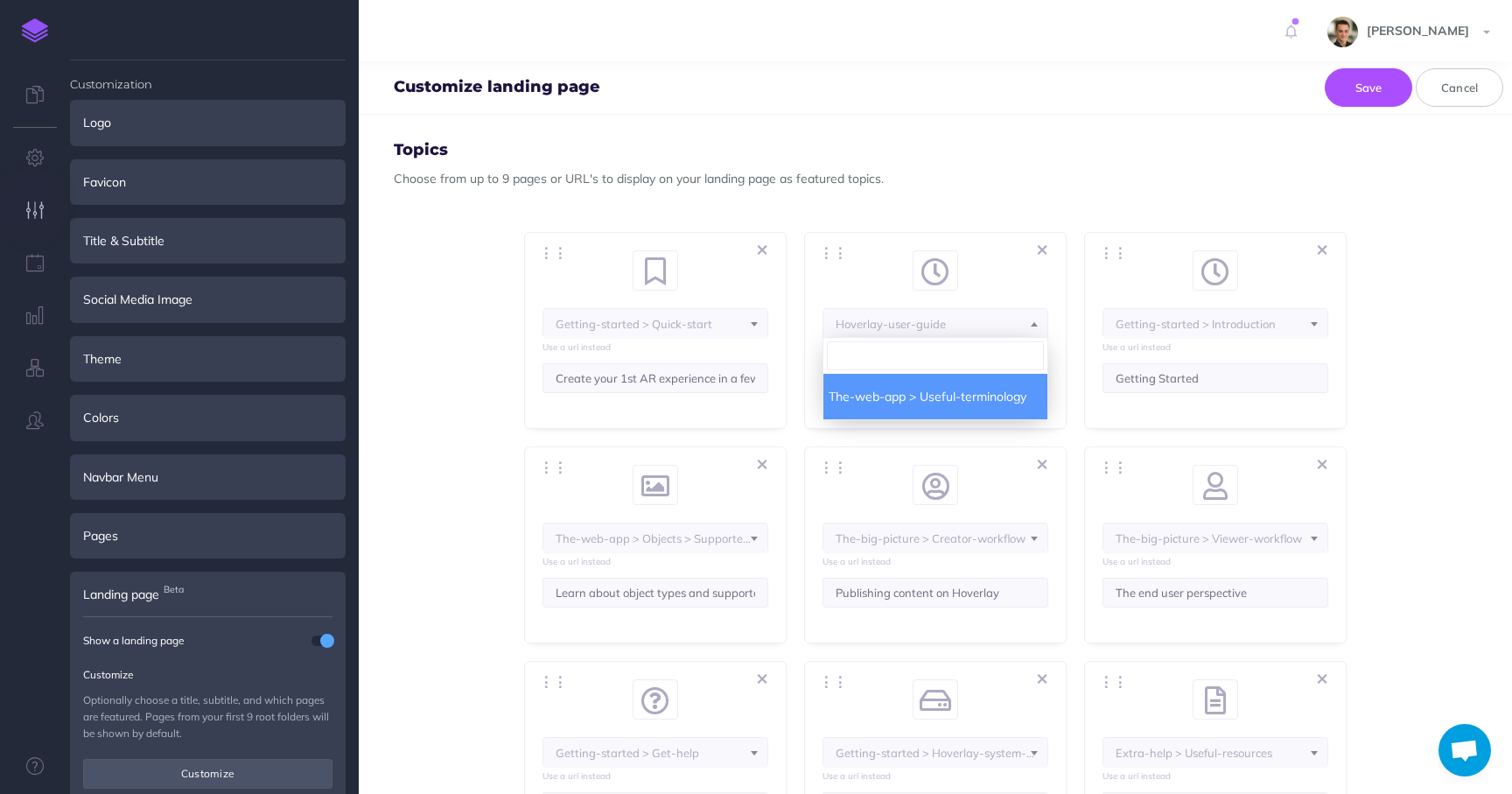
select select "M4W-XOQK-8CU-3B1"
select select "3Q8-VZHW-VF9-CW8"
select select "J9W-B9J3-IH6-ZWL"
select select "RJ9-5XM-FUB-83A"
select select "clock"
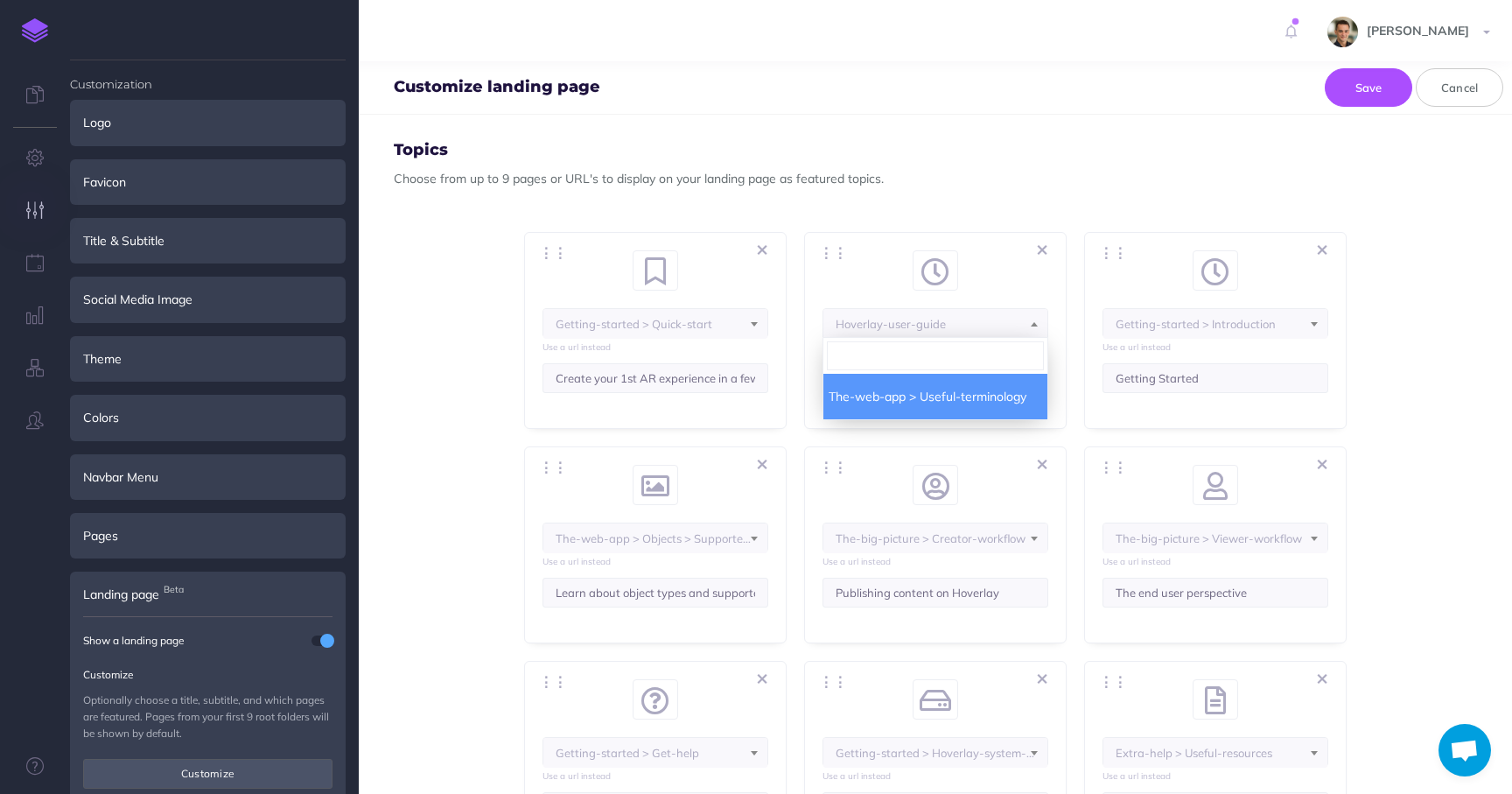
select select "UE5-SGNX-DTR-IJD"
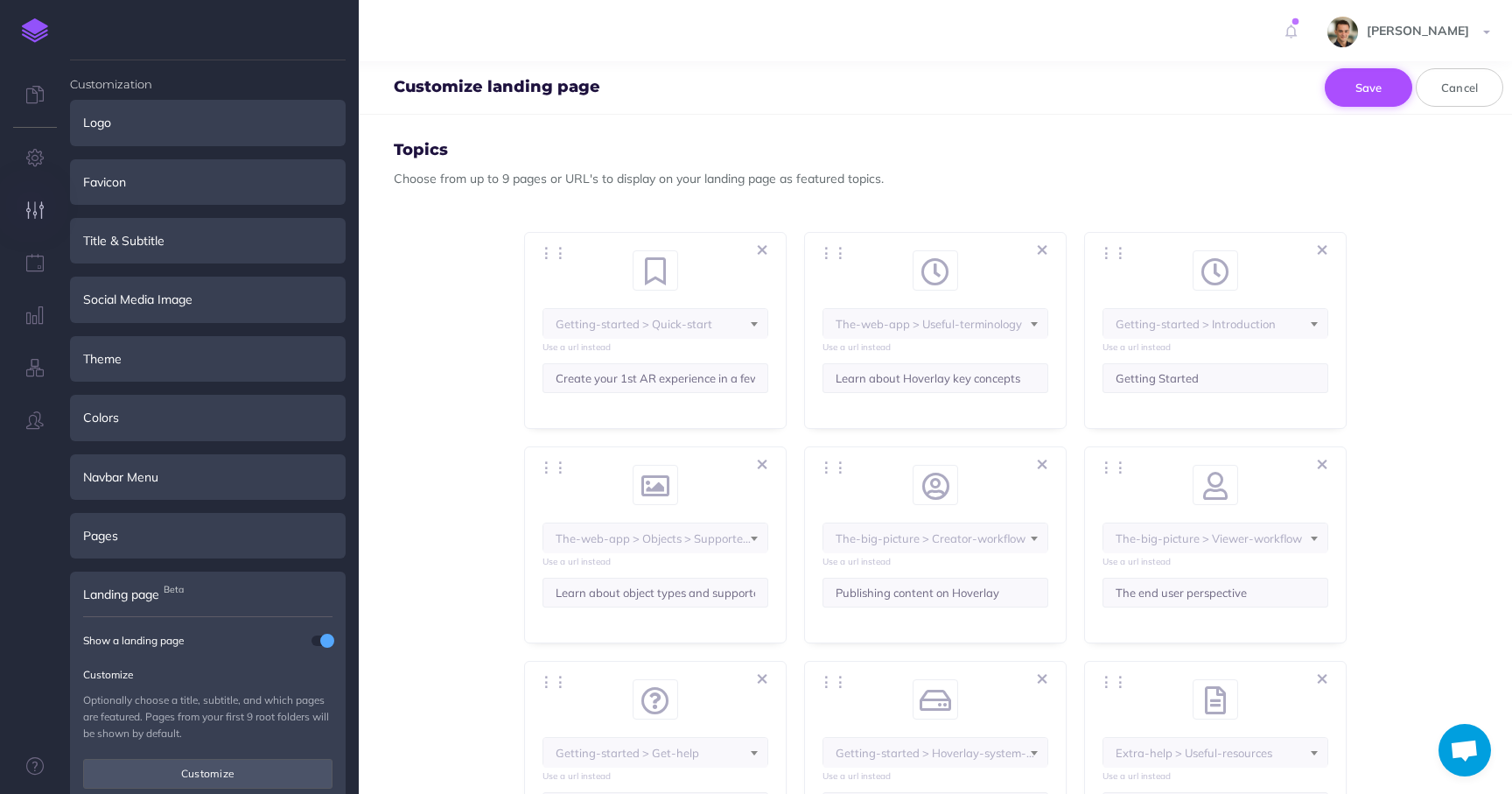
click at [1358, 82] on button "Save" at bounding box center [1369, 88] width 88 height 38
click at [768, 319] on span "Getting-started > Introduction" at bounding box center [655, 324] width 224 height 30
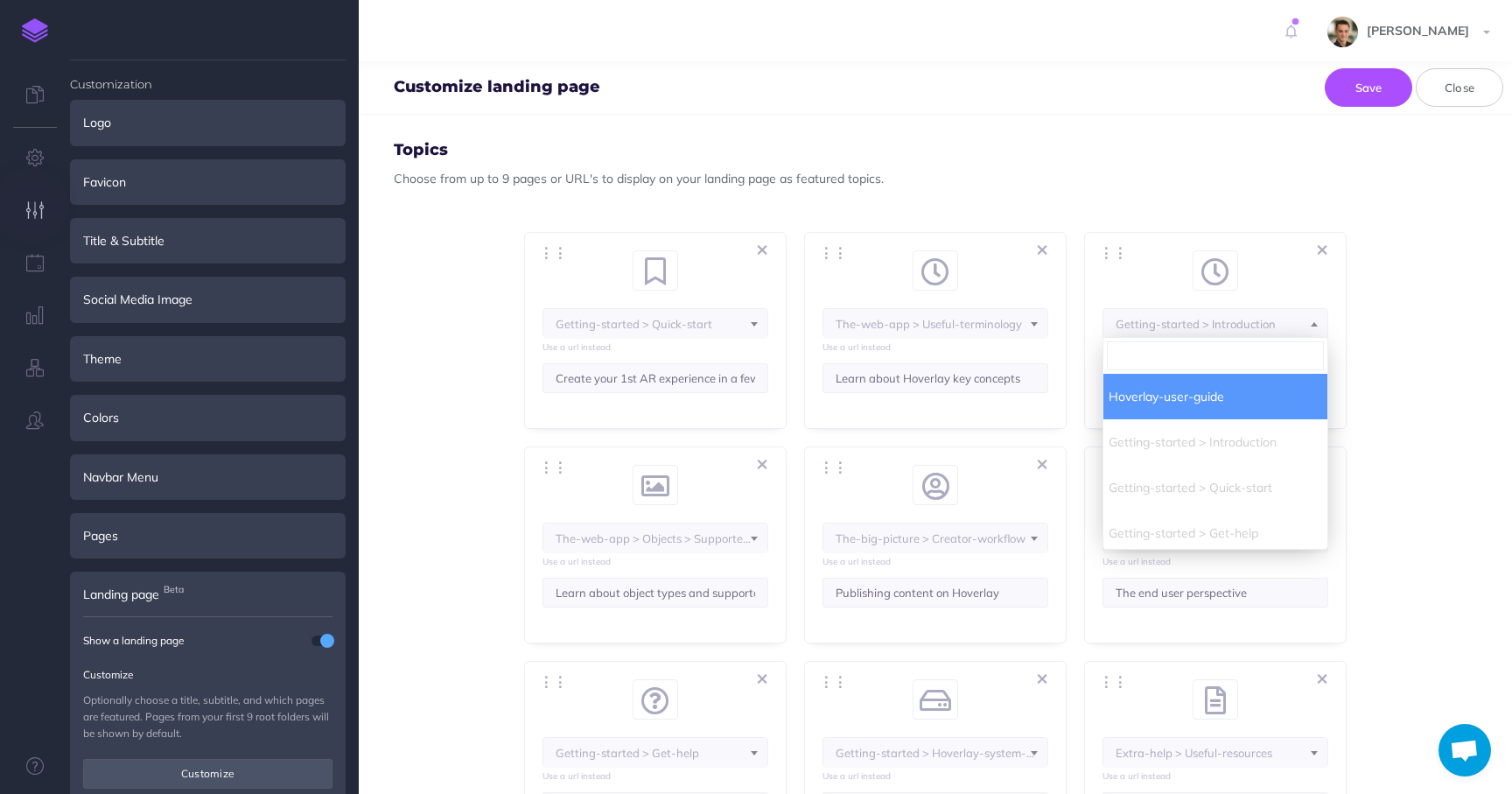
click at [1216, 357] on input "search" at bounding box center [1216, 355] width 217 height 28
type input "Tut"
select select "102-K1E7-QX5-QRU"
select select "PKB-9PDP-MWR-4VC"
select select "IUU-7NE-5KD-LYV"
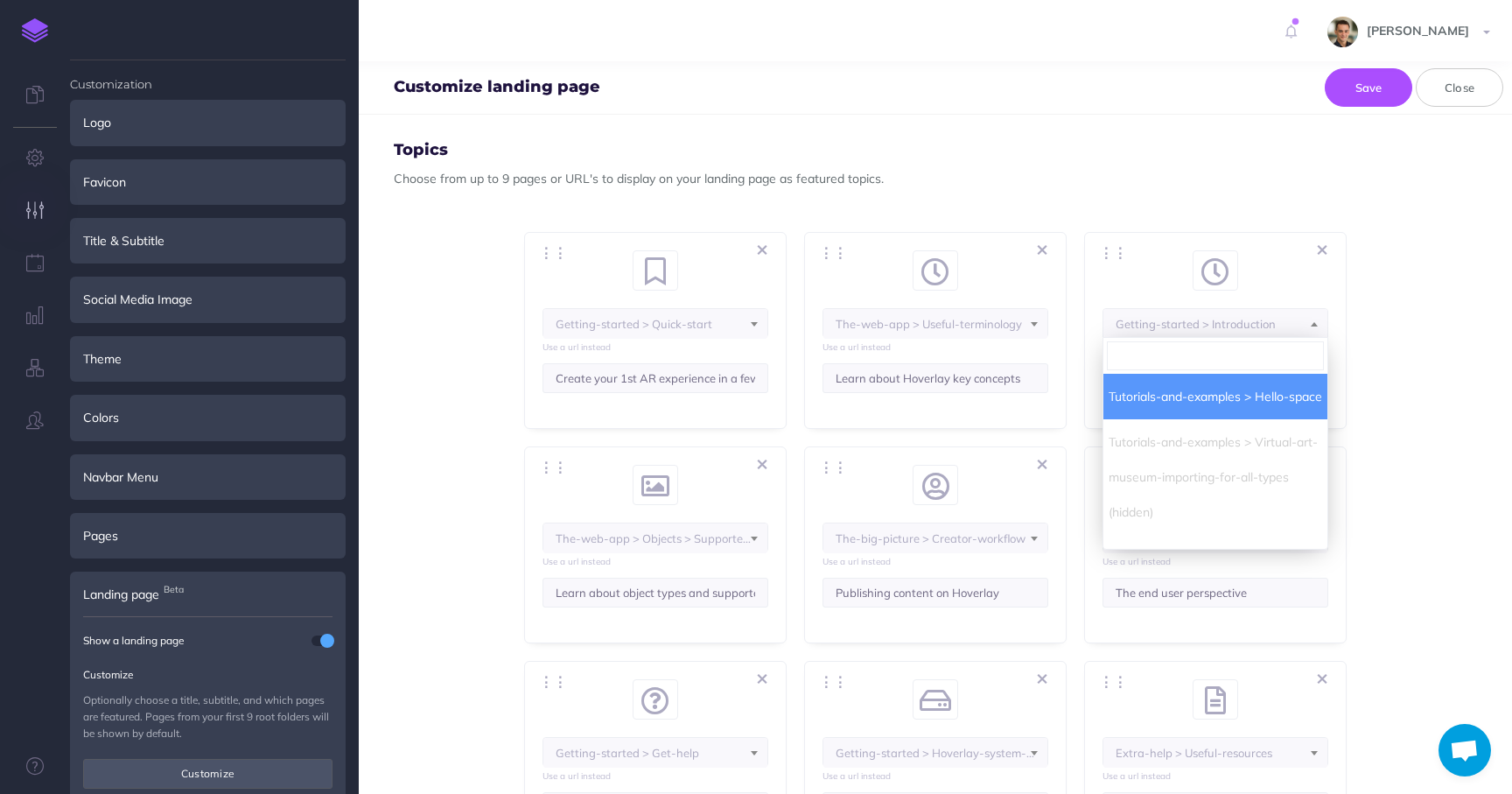
select select "M4W-XOQK-8CU-3B1"
select select "3Q8-VZHW-VF9-CW8"
select select "J9W-B9J3-IH6-ZWL"
select select "RJ9-5XM-FUB-83A"
select select "UE5-SGNX-DTR-IJD"
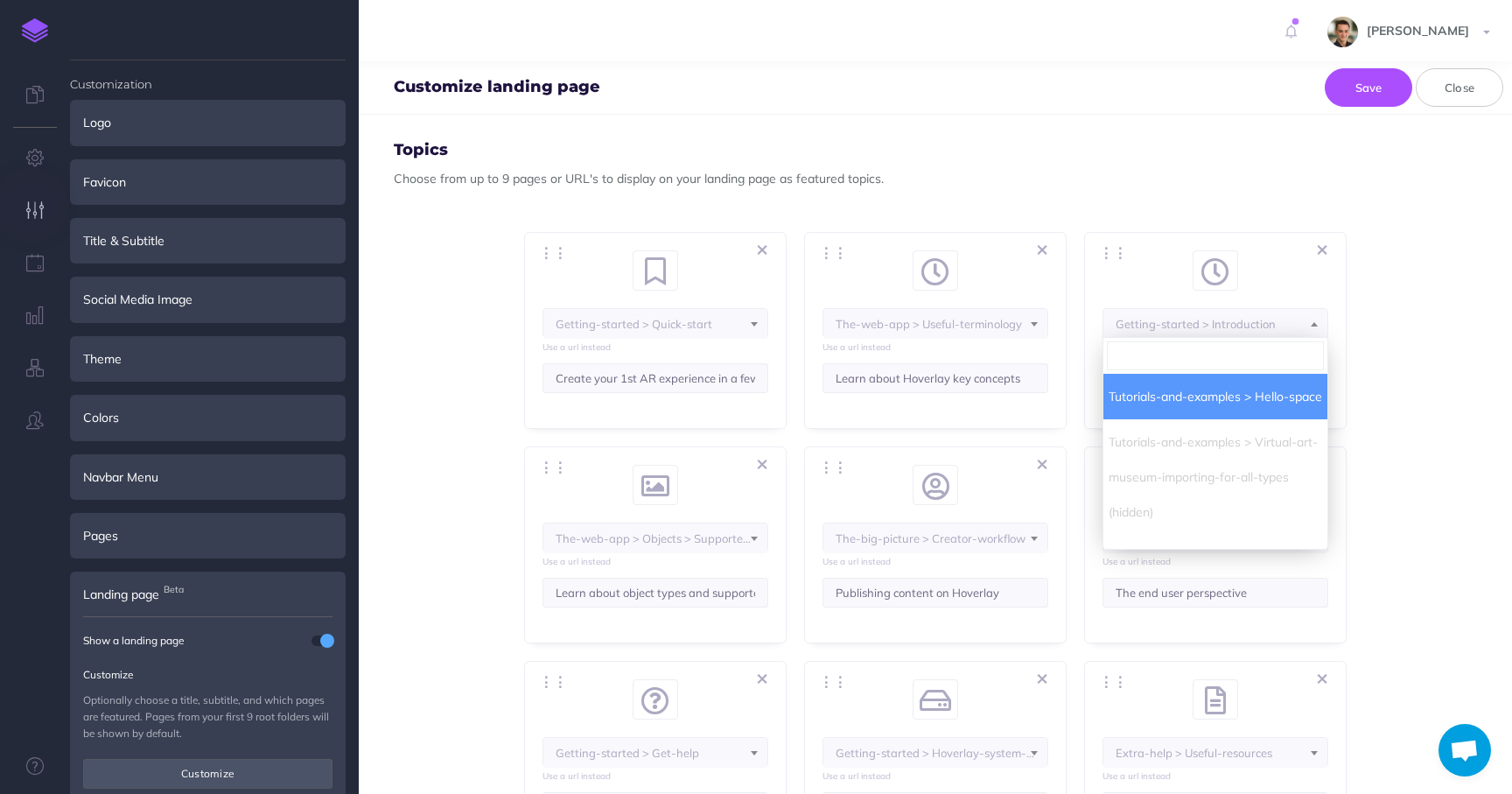
select select "clock"
select select "9Q1-OGC-RNH-4OD"
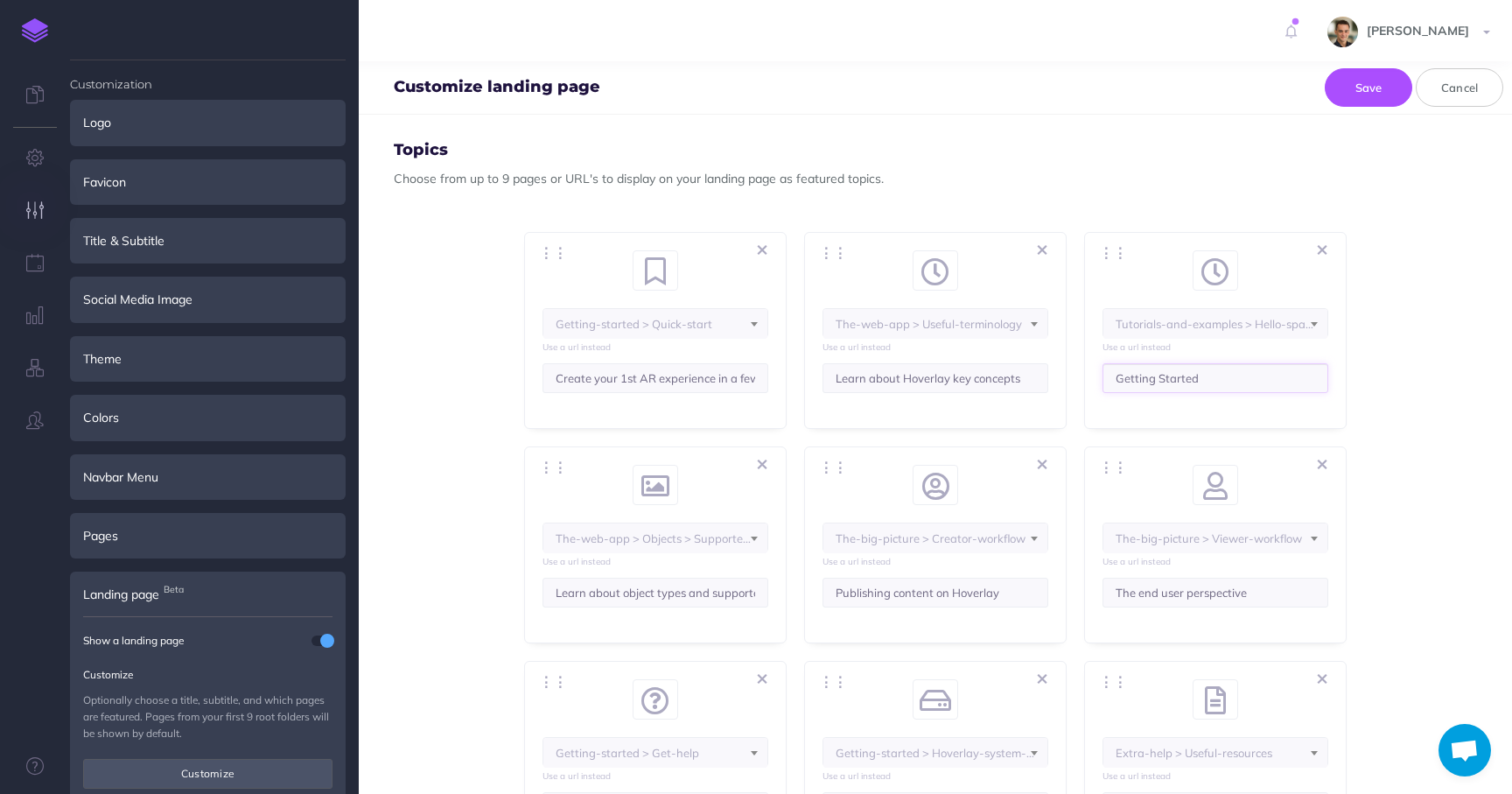
click at [1202, 374] on input "Getting Started" at bounding box center [1215, 378] width 226 height 30
type input "L"
type input "T"
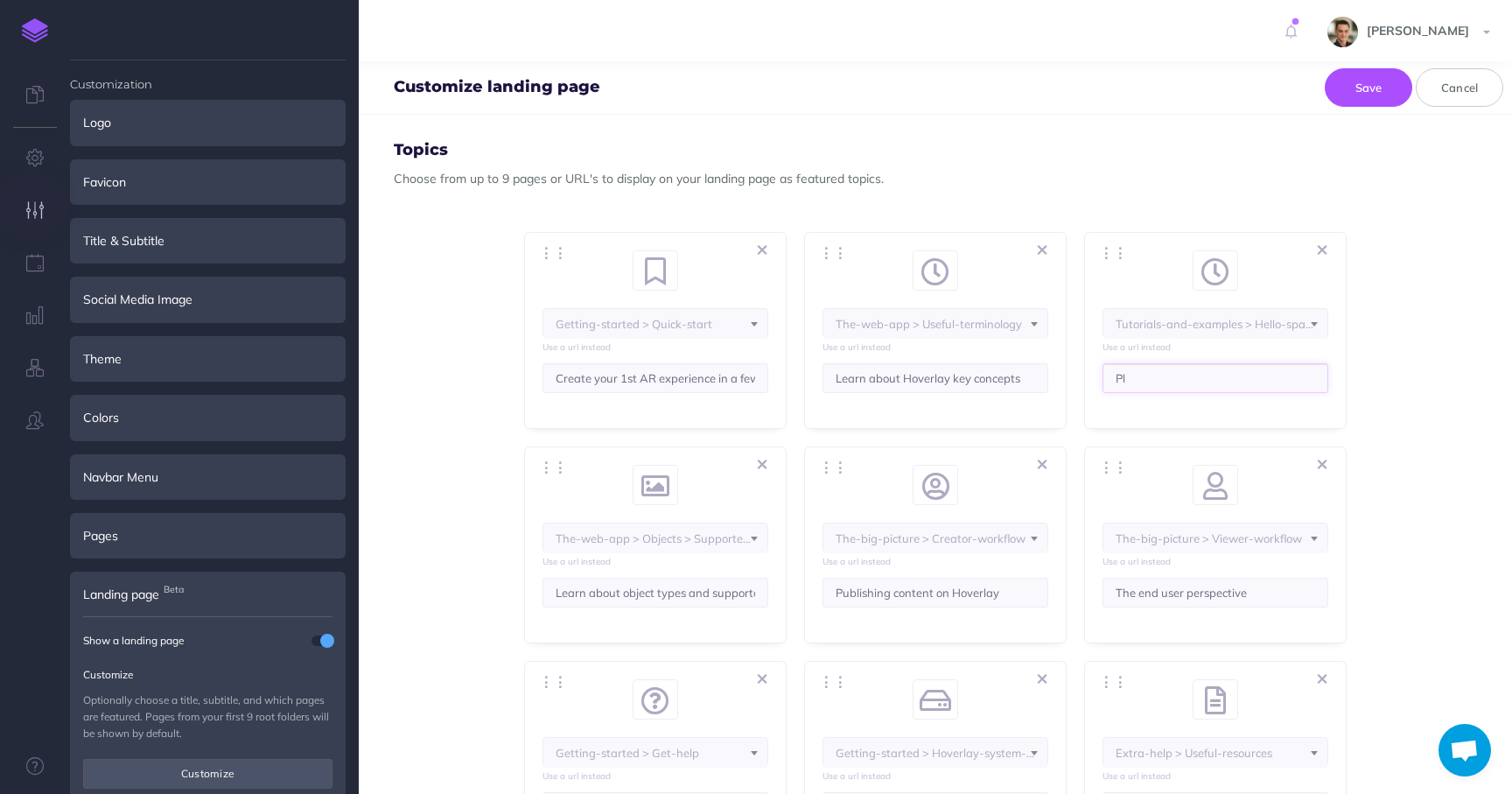
type input "P"
type input "D"
type input "F"
click at [1271, 377] on input "Download demo assets and follow tutorials" at bounding box center [1215, 378] width 226 height 30
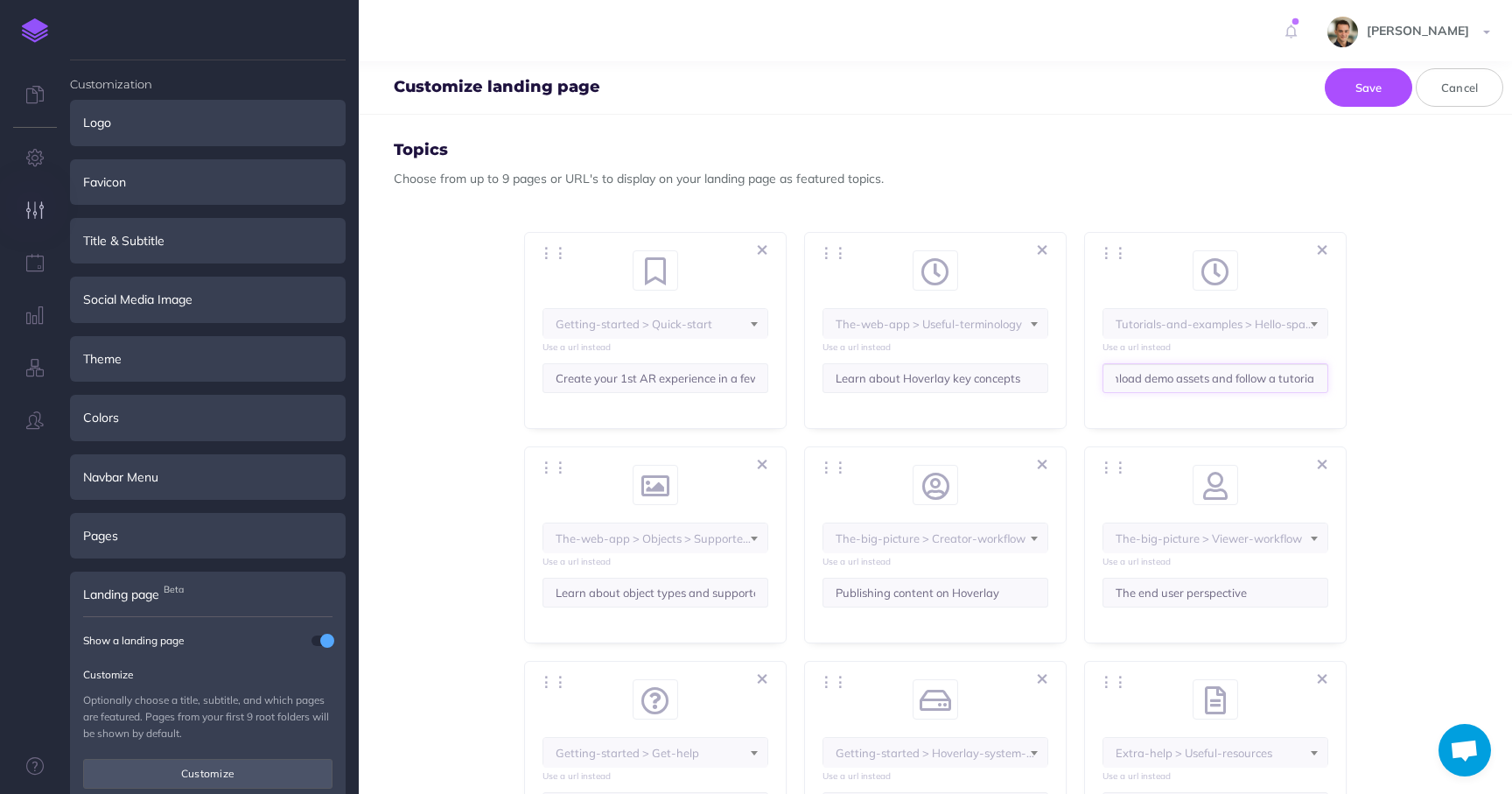
click at [1304, 376] on input "Download demo assets and follow a tutorials" at bounding box center [1215, 378] width 226 height 30
type input "Download demo assets and follow a tutorial"
click at [1358, 79] on button "Save" at bounding box center [1369, 88] width 88 height 38
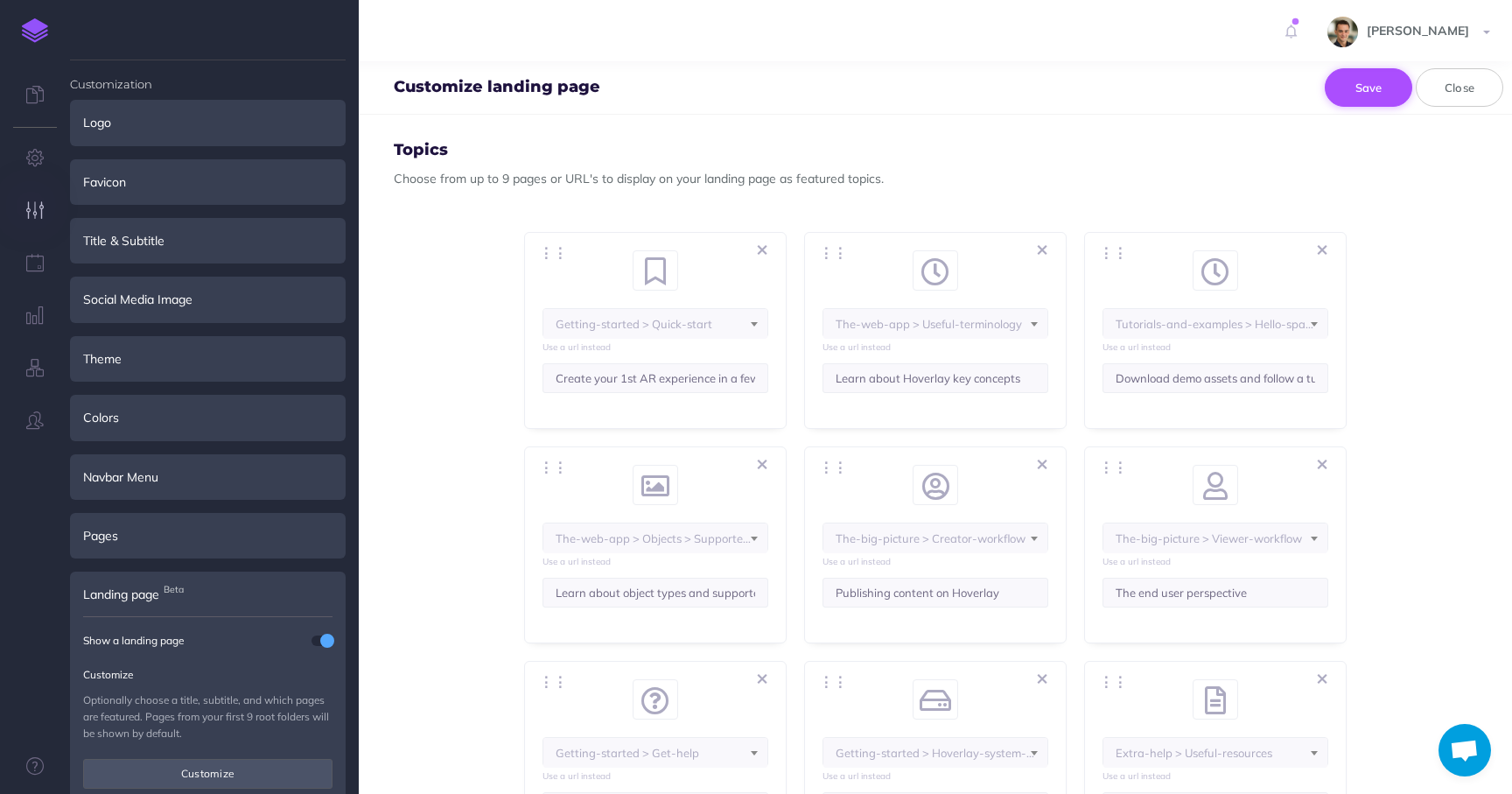
click at [1370, 96] on button "Save" at bounding box center [1369, 88] width 88 height 38
click at [1452, 92] on button "Close" at bounding box center [1460, 88] width 88 height 38
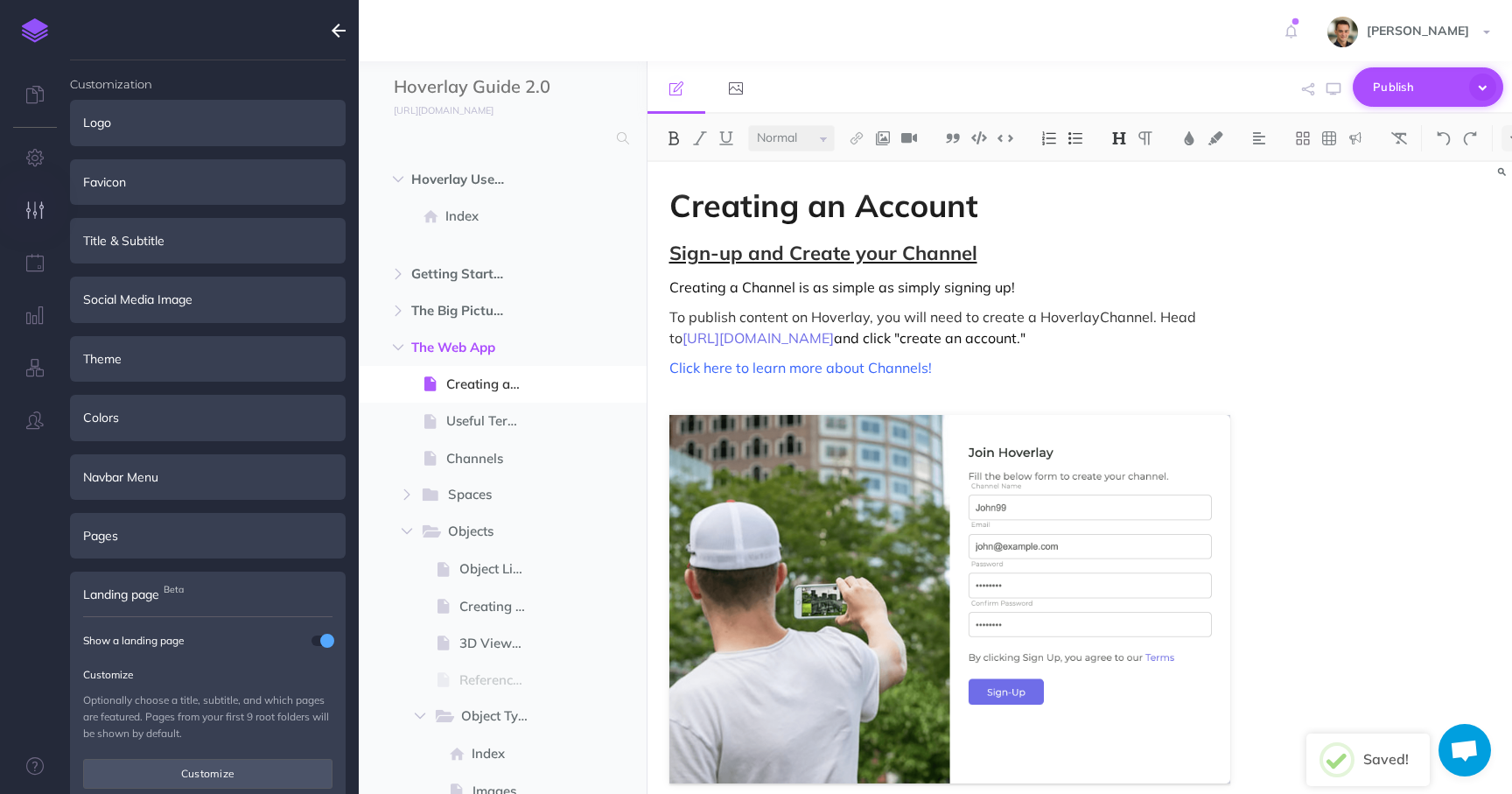
click at [1410, 89] on span "Publish" at bounding box center [1417, 87] width 88 height 28
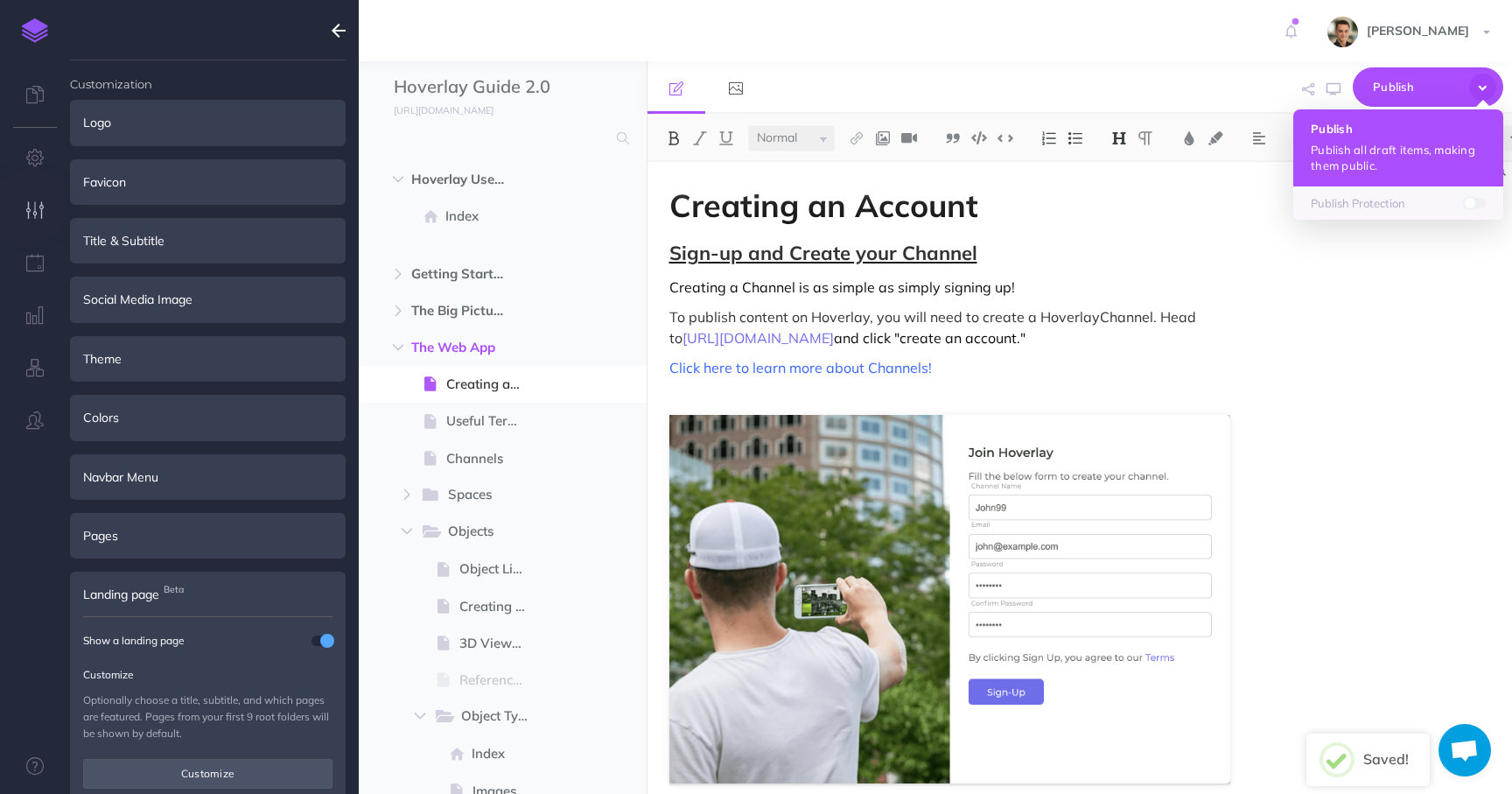
click at [1380, 133] on h4 "Publish" at bounding box center [1399, 129] width 175 height 12
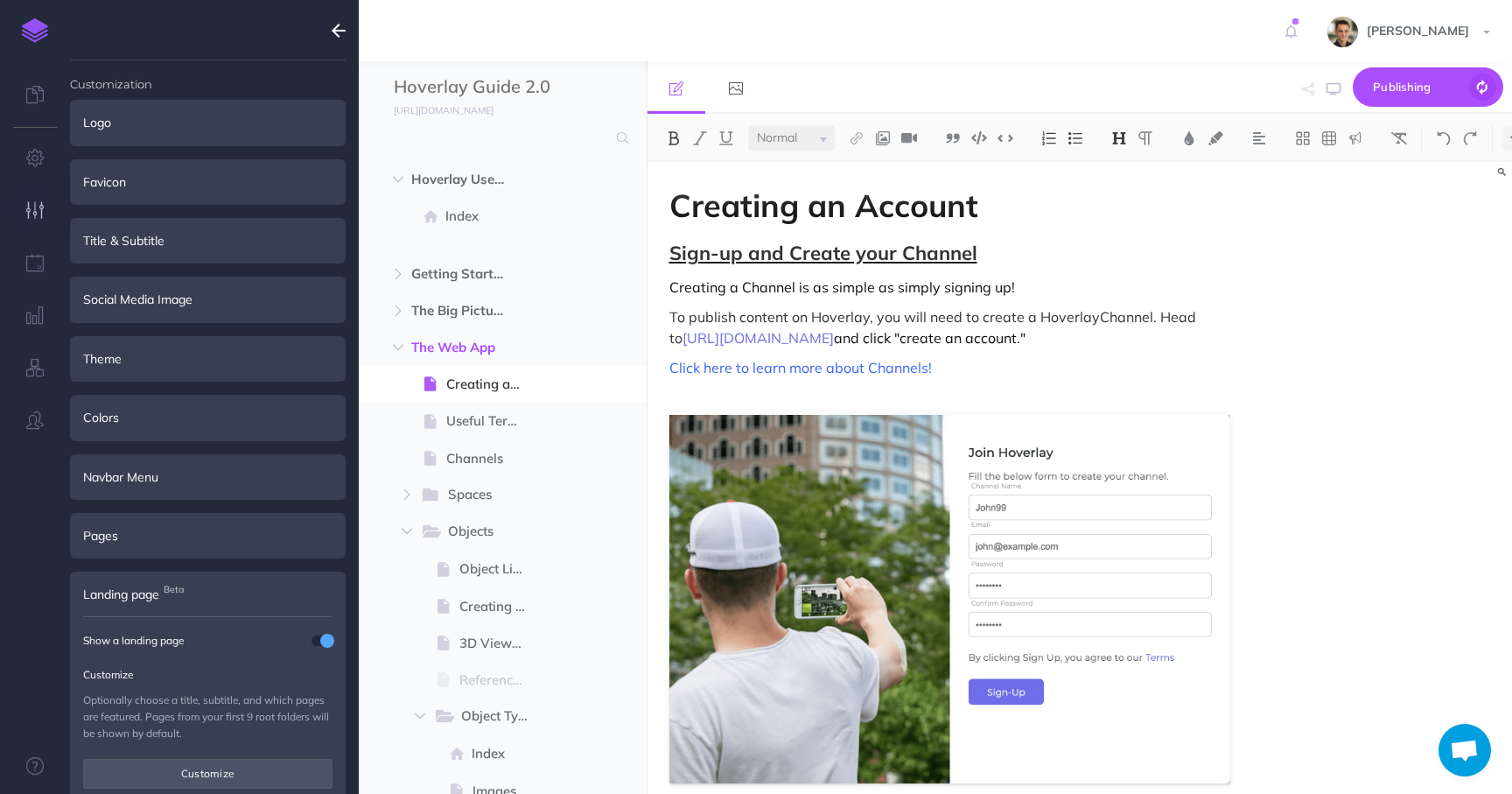
click at [115, 582] on div "Landing page Beta" at bounding box center [208, 595] width 276 height 46
click at [117, 602] on span "Landing page Beta" at bounding box center [121, 594] width 76 height 19
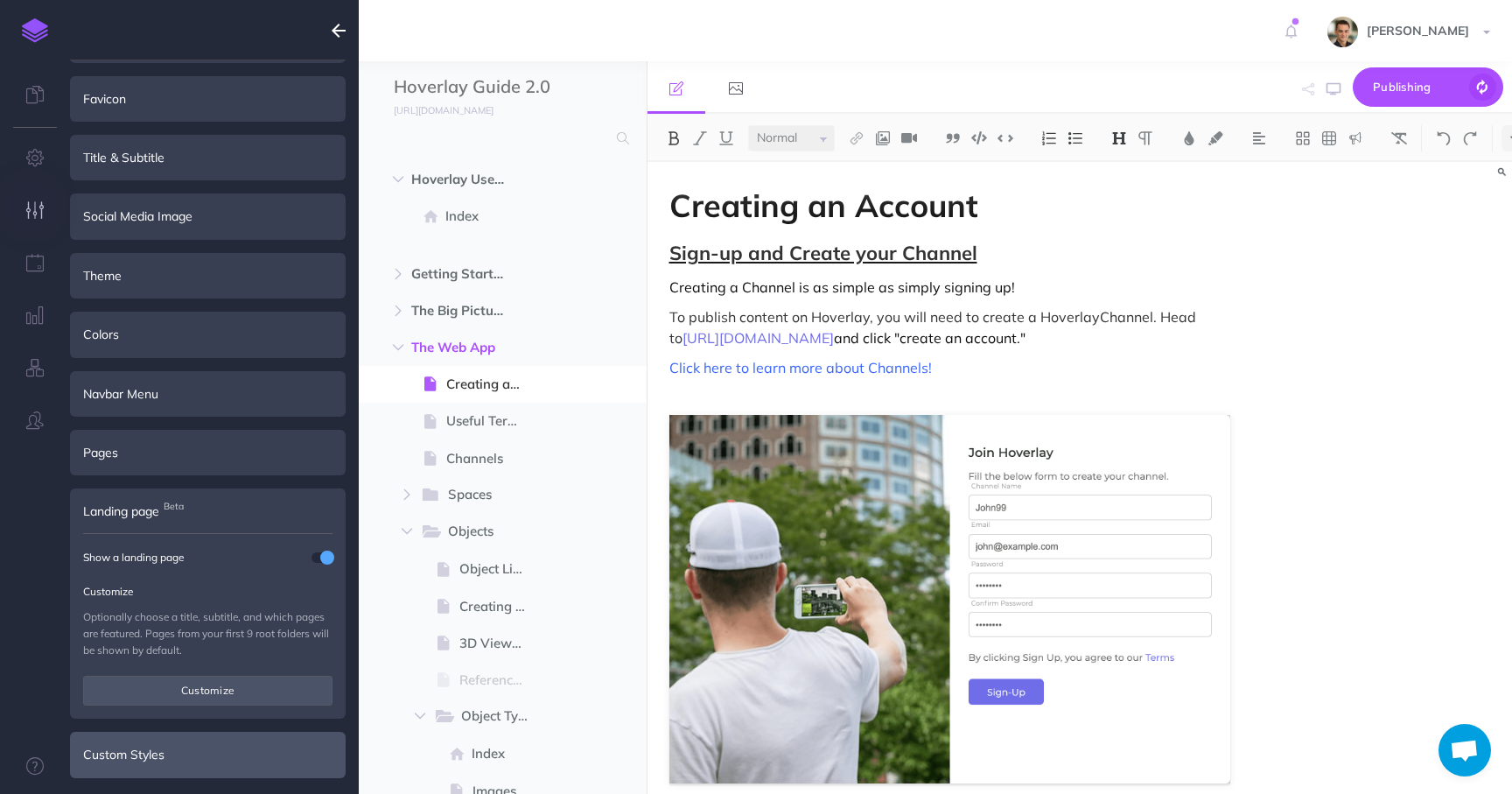
click at [134, 762] on div "Custom Styles" at bounding box center [208, 755] width 276 height 46
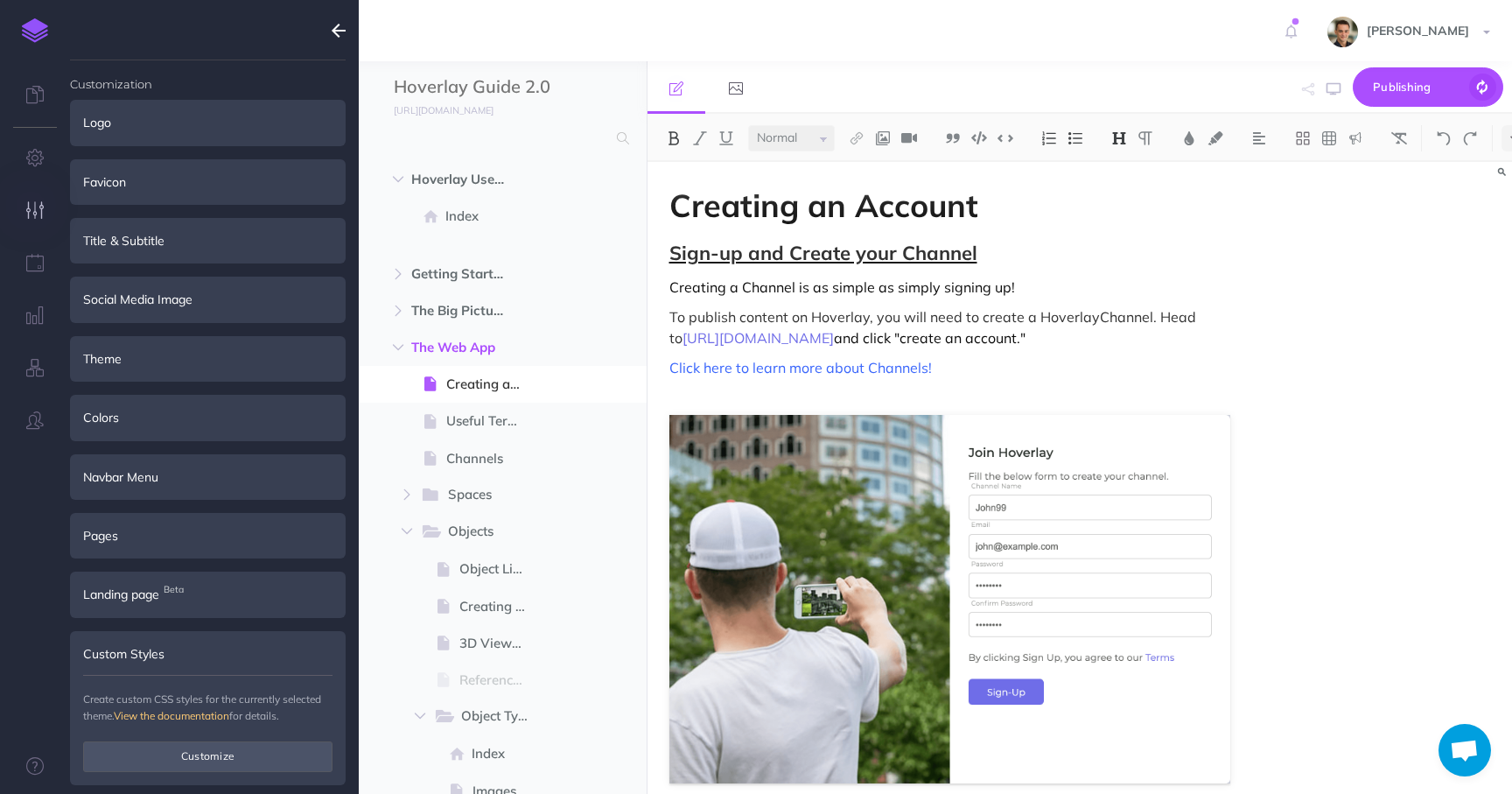
scroll to position [2, 0]
click at [128, 431] on div "Colors" at bounding box center [208, 416] width 276 height 46
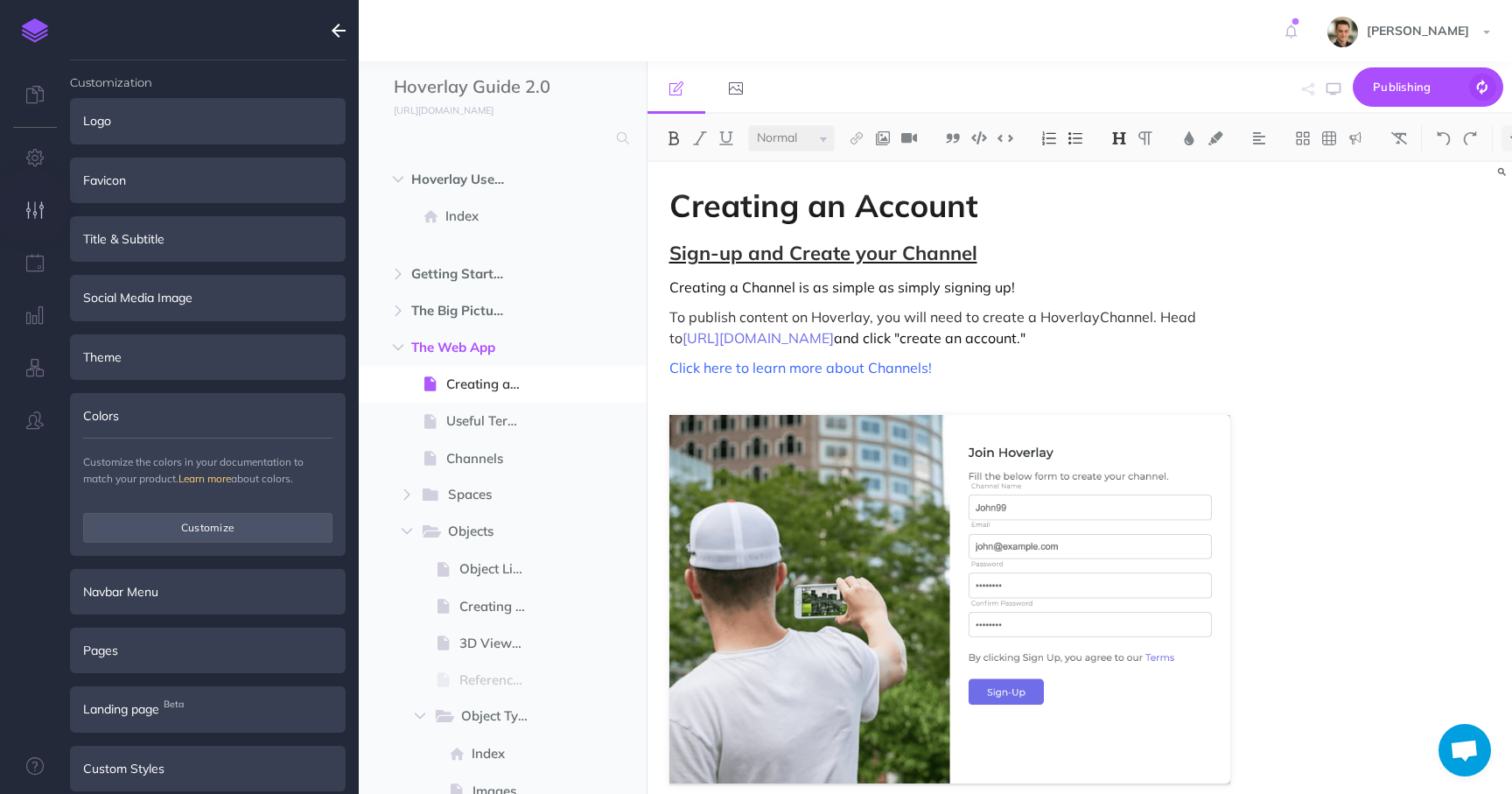
scroll to position [0, 0]
click at [171, 541] on button "Customize" at bounding box center [207, 529] width 249 height 30
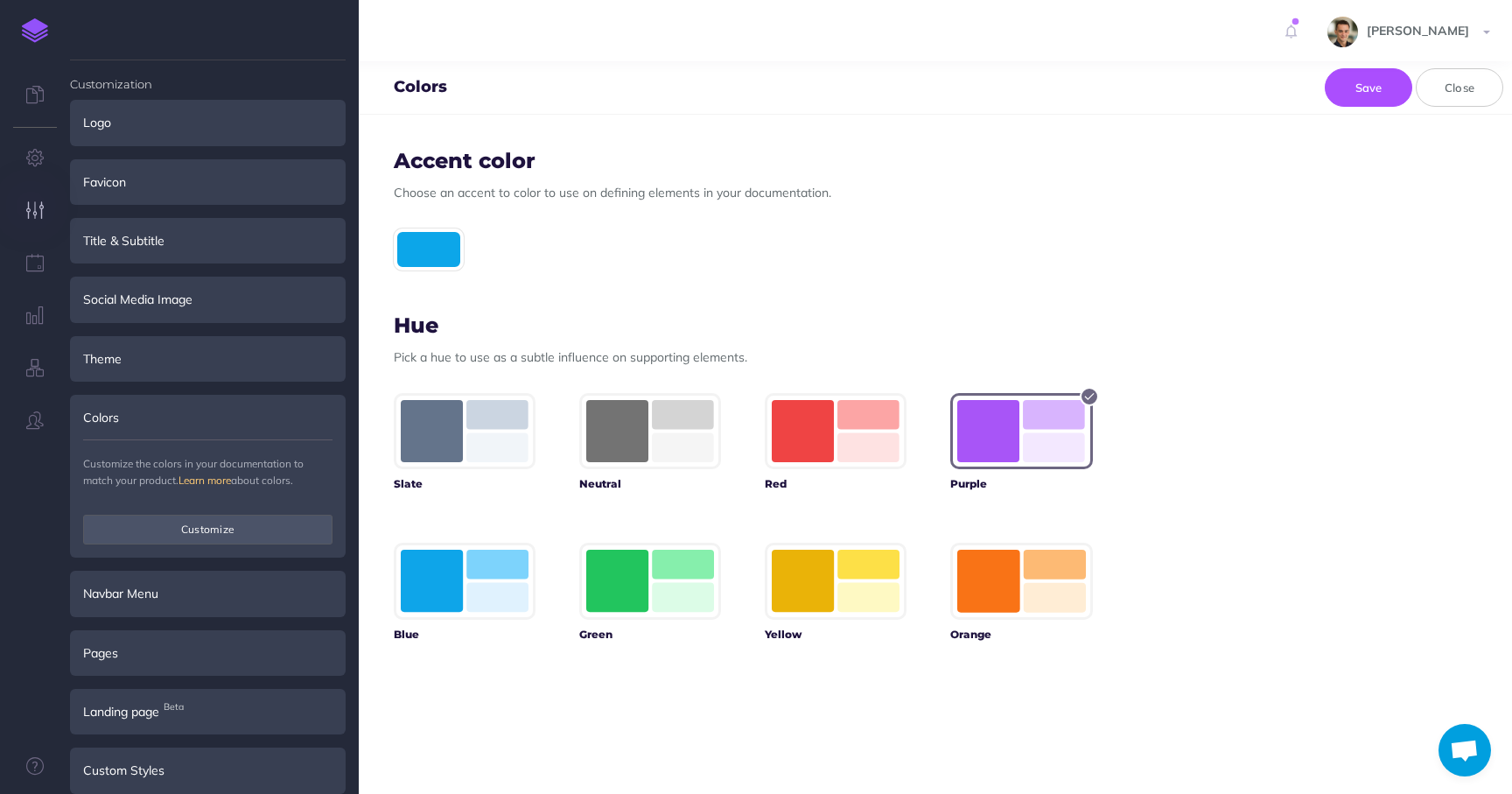
click at [1012, 424] on rect "button" at bounding box center [988, 430] width 62 height 62
click at [992, 573] on rect "button" at bounding box center [988, 581] width 62 height 62
click at [992, 453] on rect "button" at bounding box center [988, 430] width 62 height 62
click at [425, 256] on div at bounding box center [429, 249] width 70 height 42
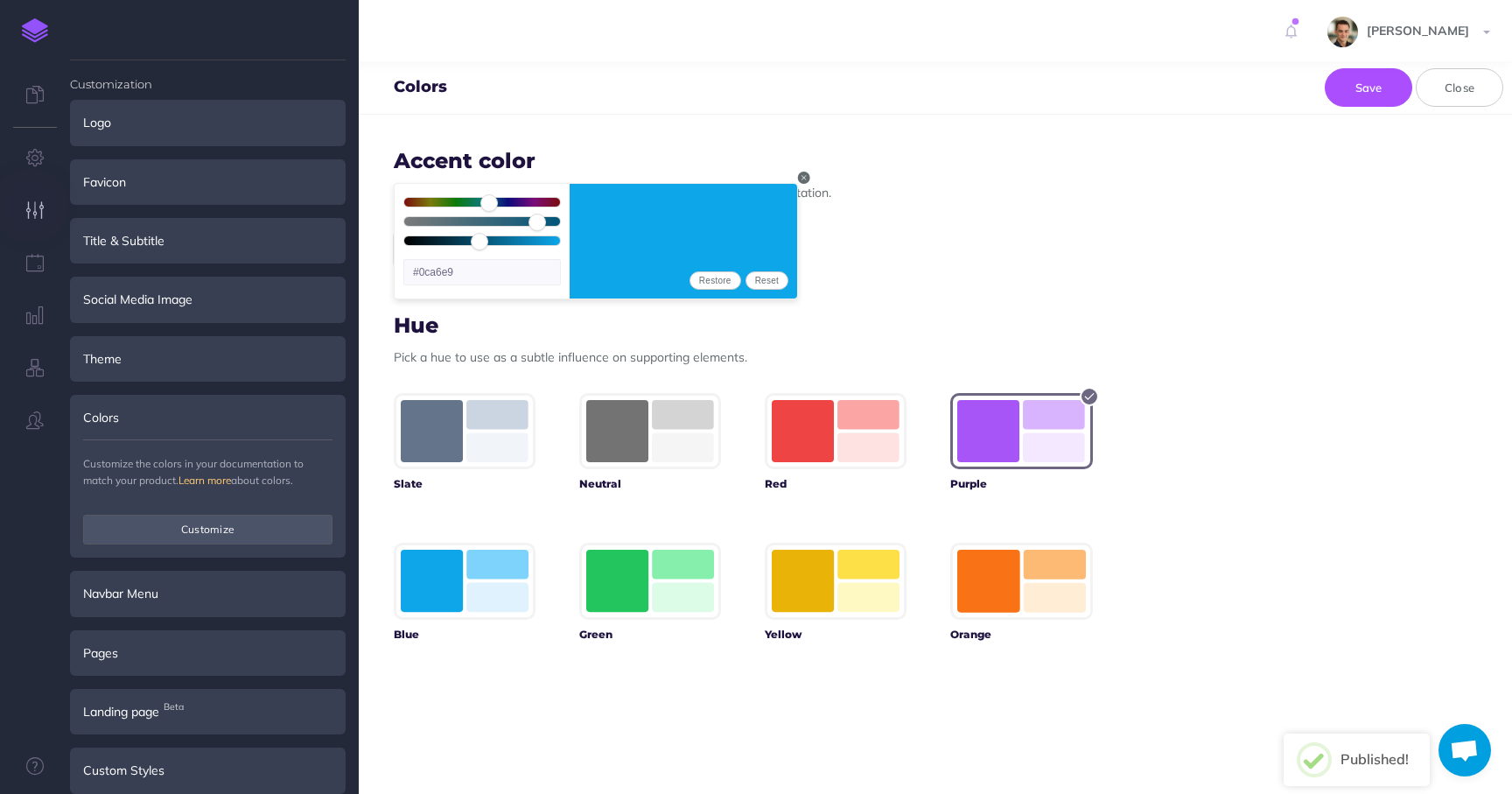
type input "338"
type input "#e90c5d"
type input "338"
click at [542, 200] on input "range" at bounding box center [482, 205] width 156 height 14
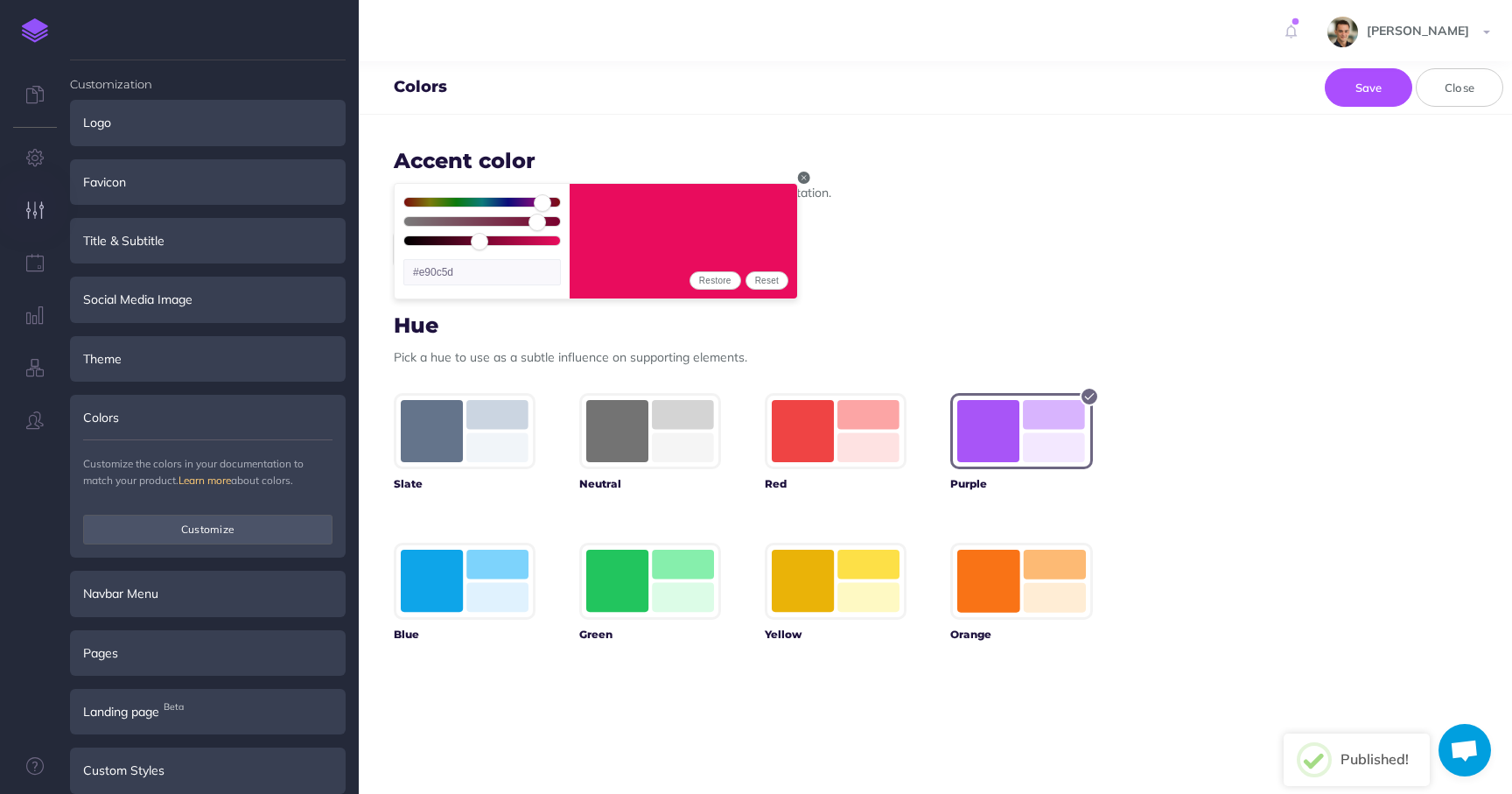
type input "92"
type input "#eb0a5c"
type input "91"
type input "#ea0b5d"
type input "89"
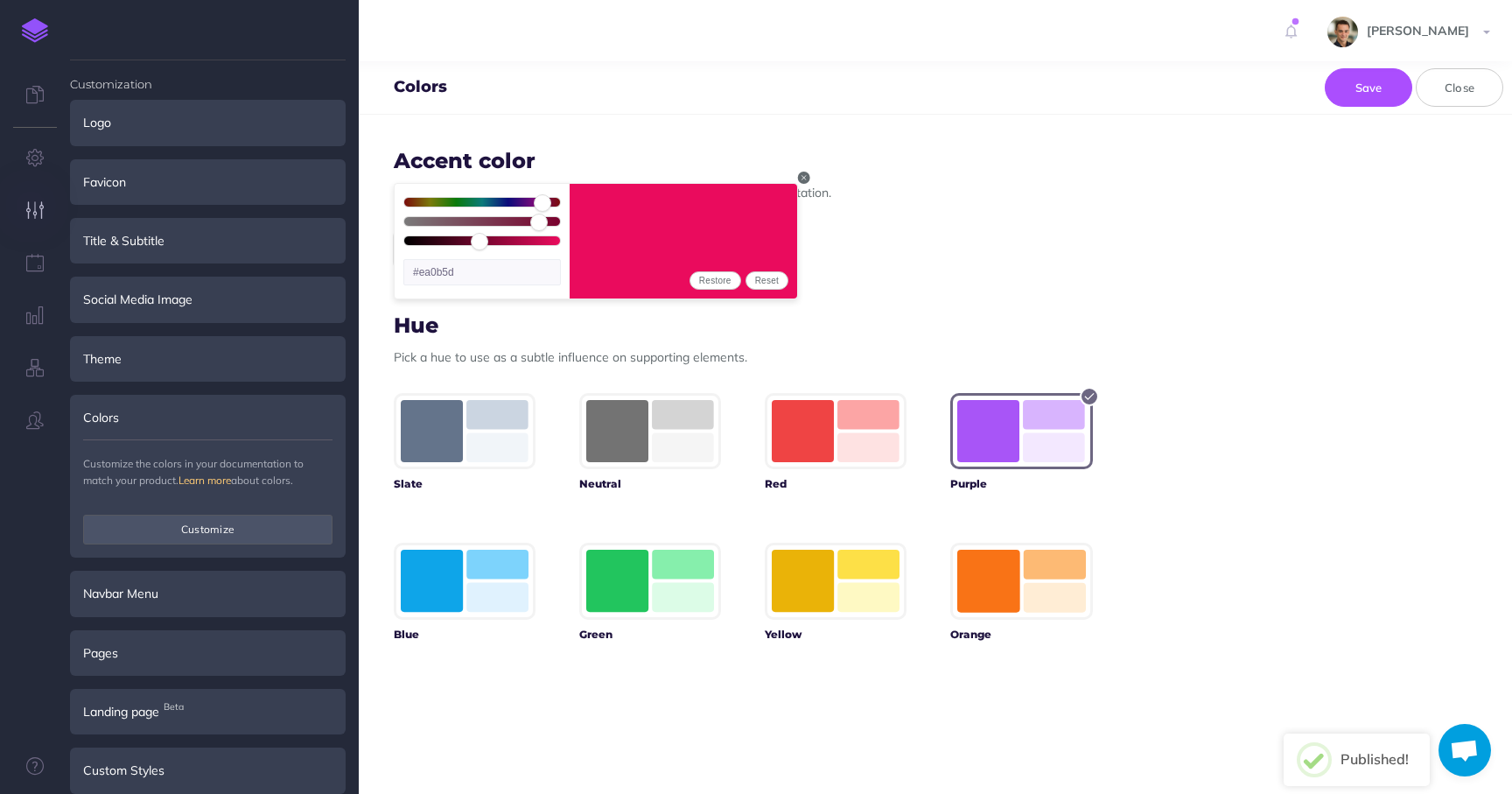
type input "#e70d5d"
type input "87"
type input "#e5105e"
type input "85"
type input "#e2125f"
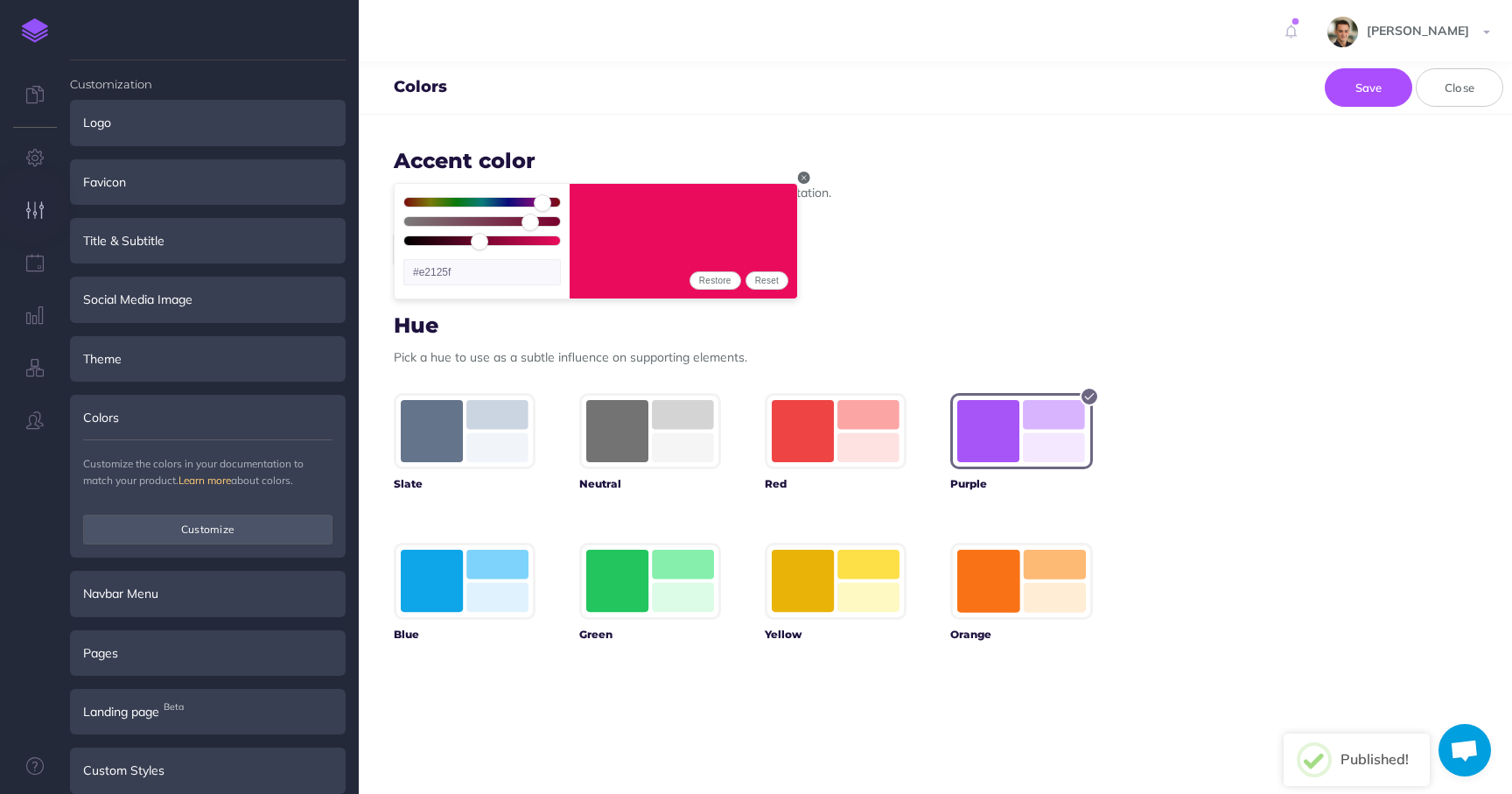
type input "83"
type input "#e0155f"
type input "81"
type input "#de1760"
type input "78"
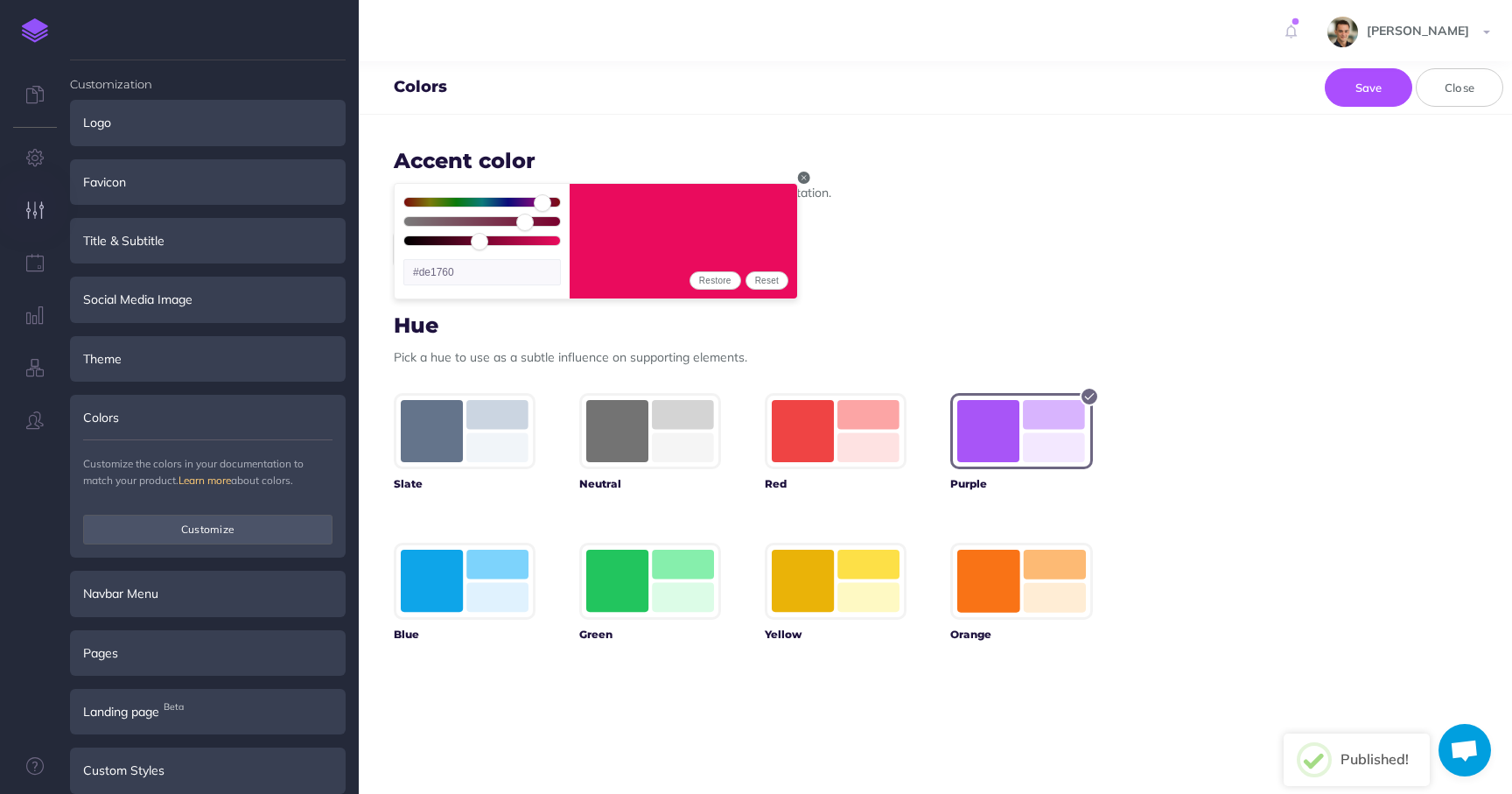
type input "#da1b61"
type input "75"
type input "#d61f62"
type input "72"
type input "#d32263"
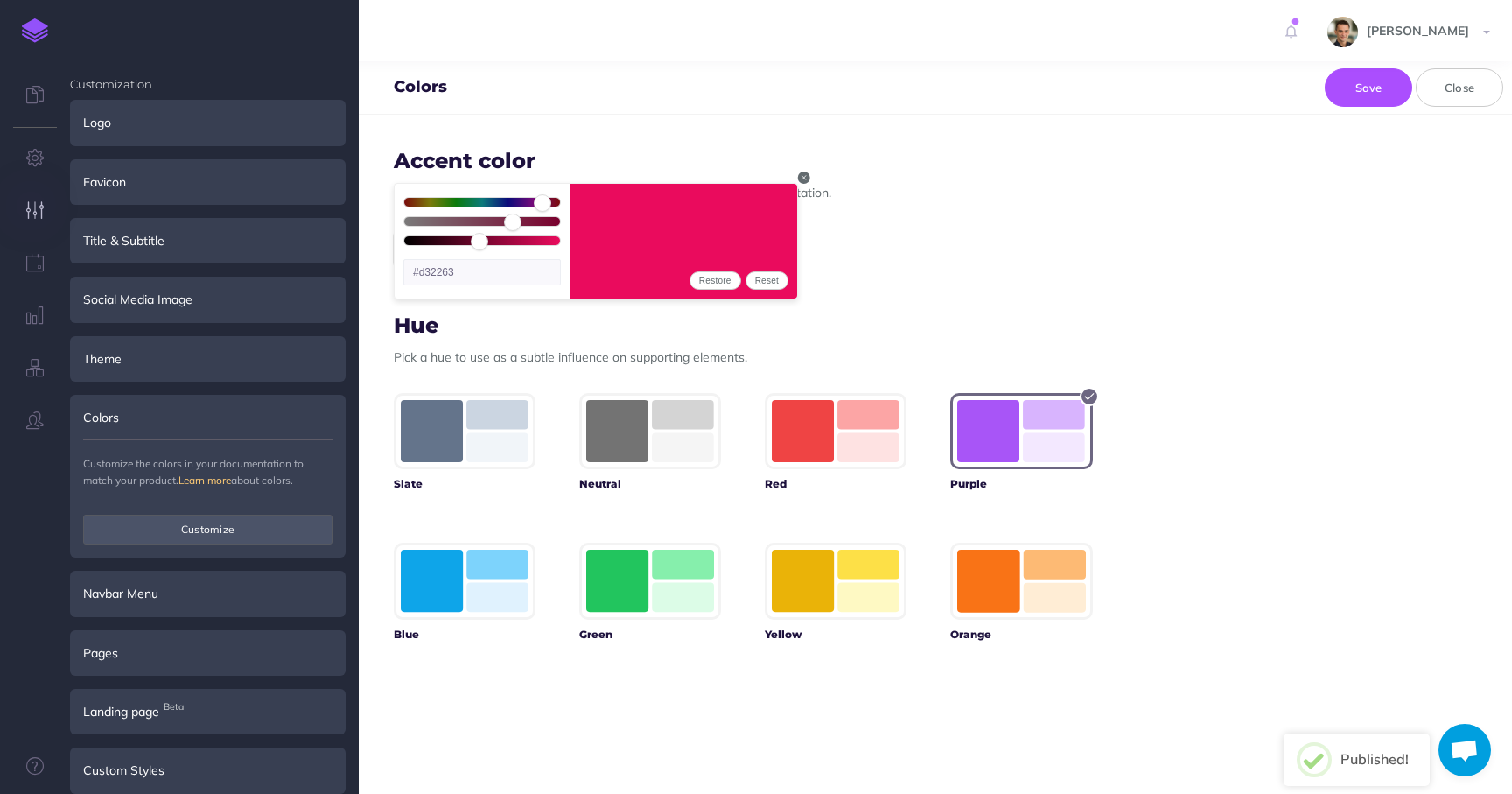
type input "69"
type input "#cf2664"
type input "66"
type input "#cb2a65"
type input "64"
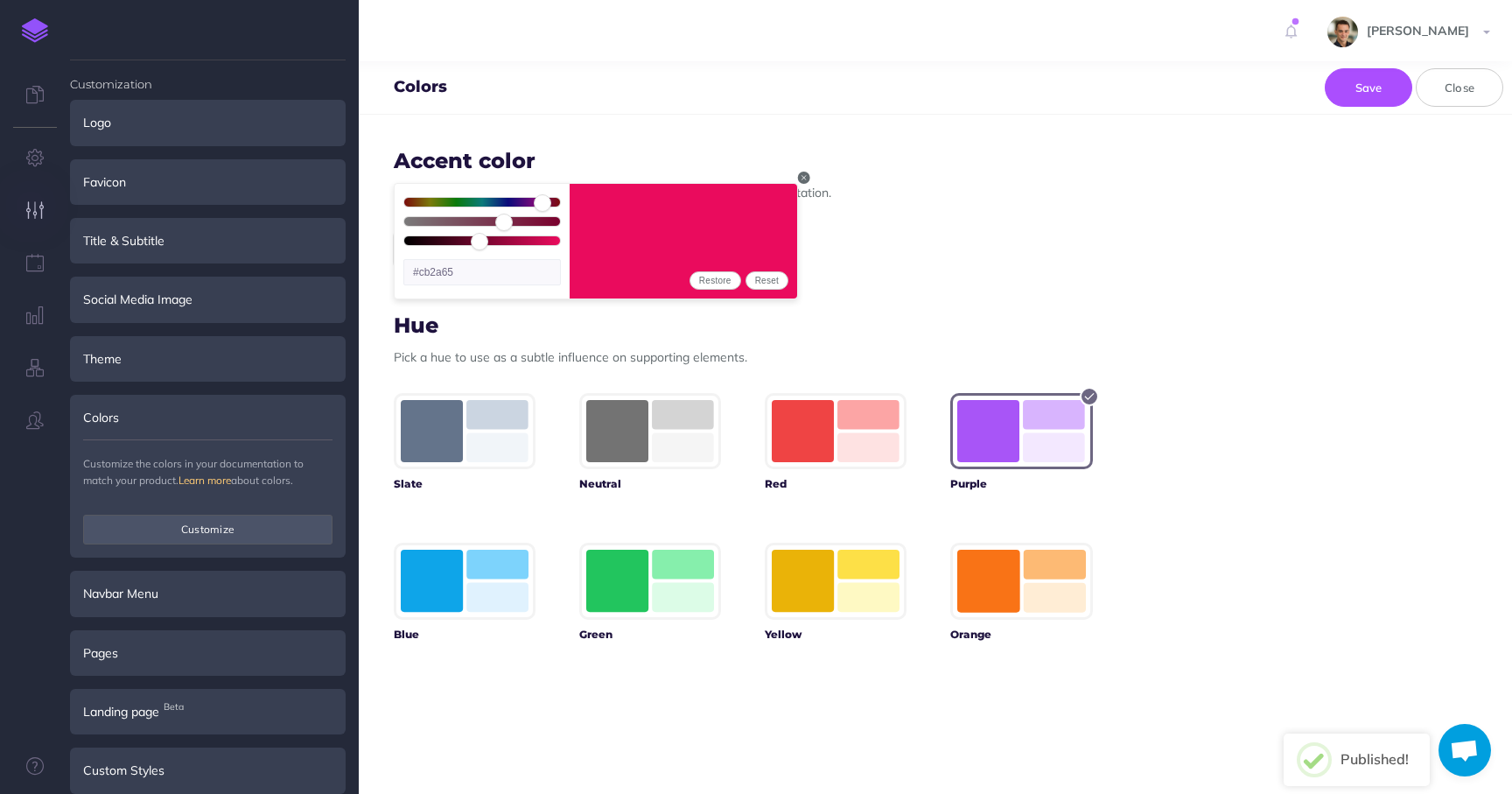
type input "#c92c66"
type input "61"
type input "#c53066"
type input "58"
type input "#c13367"
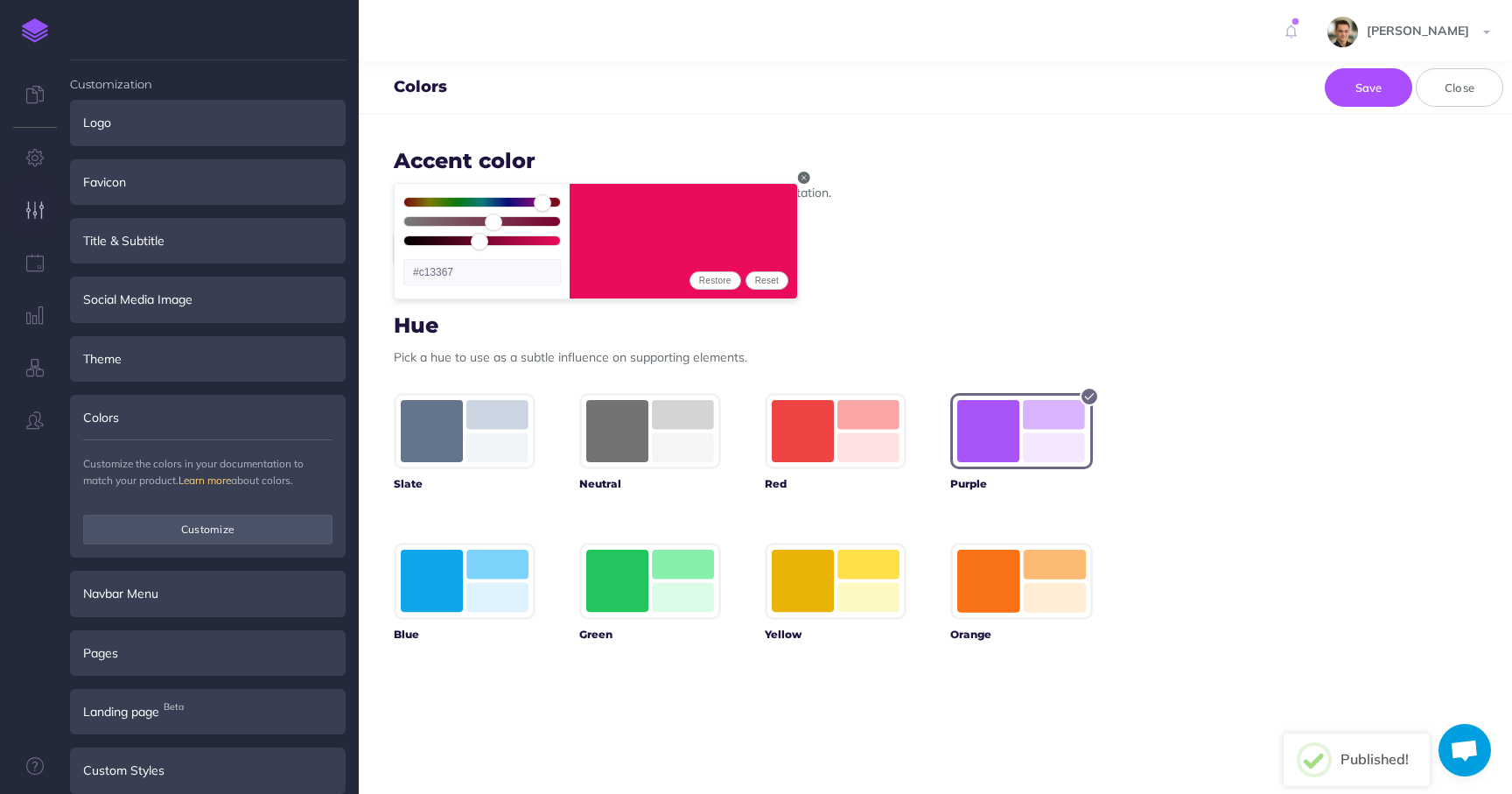
type input "56"
type input "#bf3668"
type input "54"
type input "#bc3869"
type input "52"
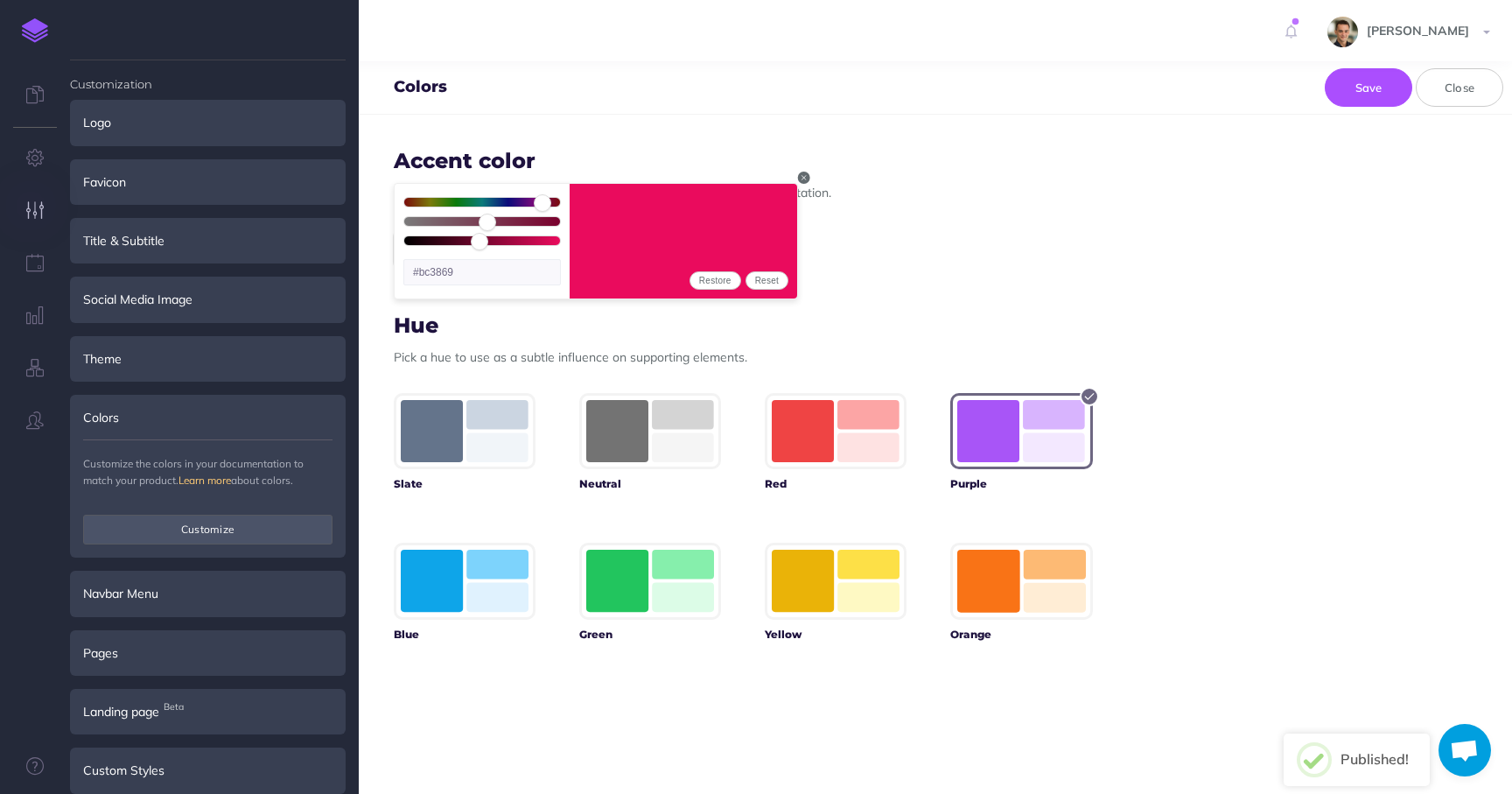
type input "#ba3b69"
type input "51"
type input "#b93c6a"
type input "49"
type input "#b63e6a"
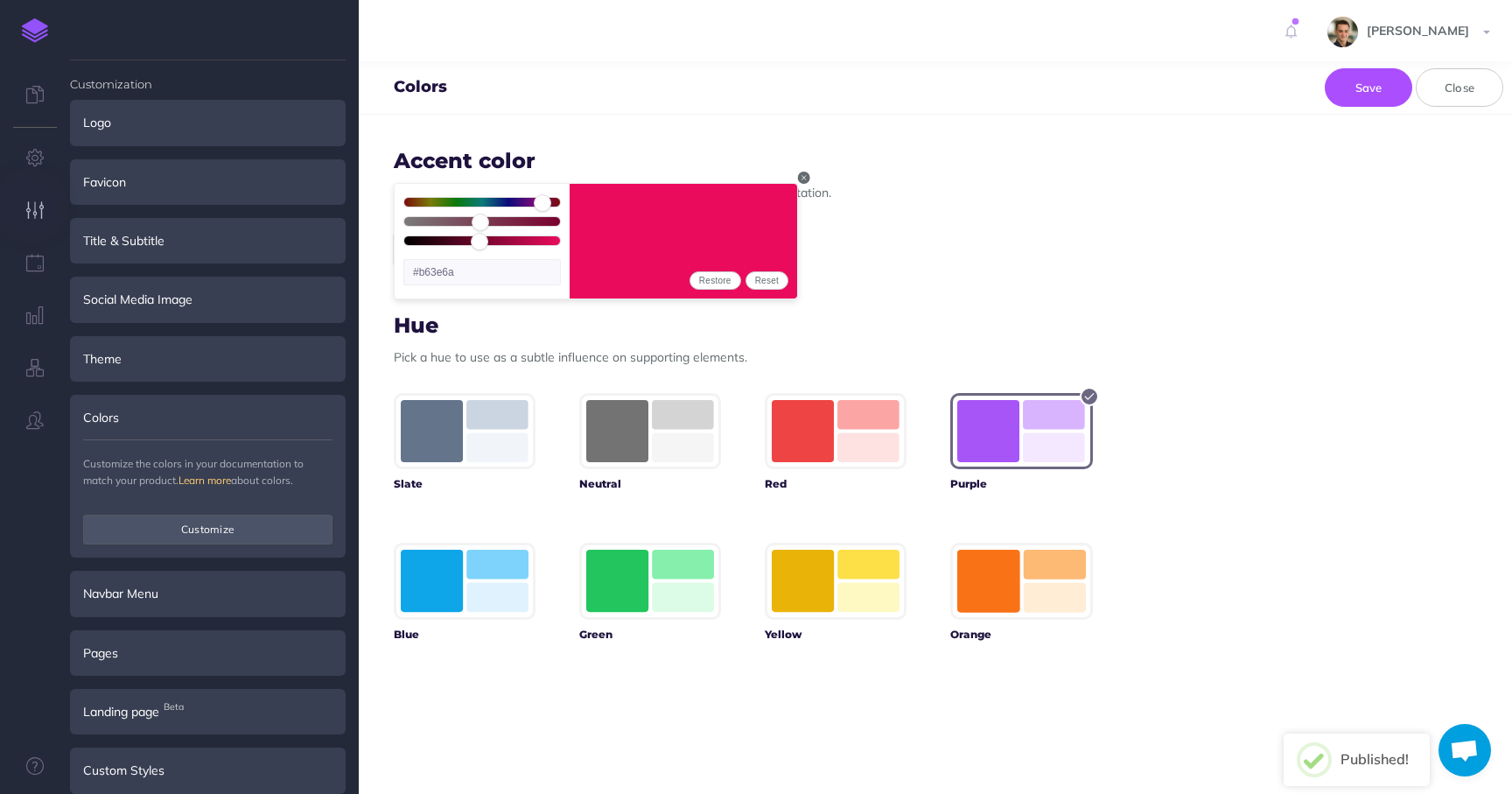
type input "46"
type input "#b3426b"
type input "45"
type input "#b1436c"
type input "43"
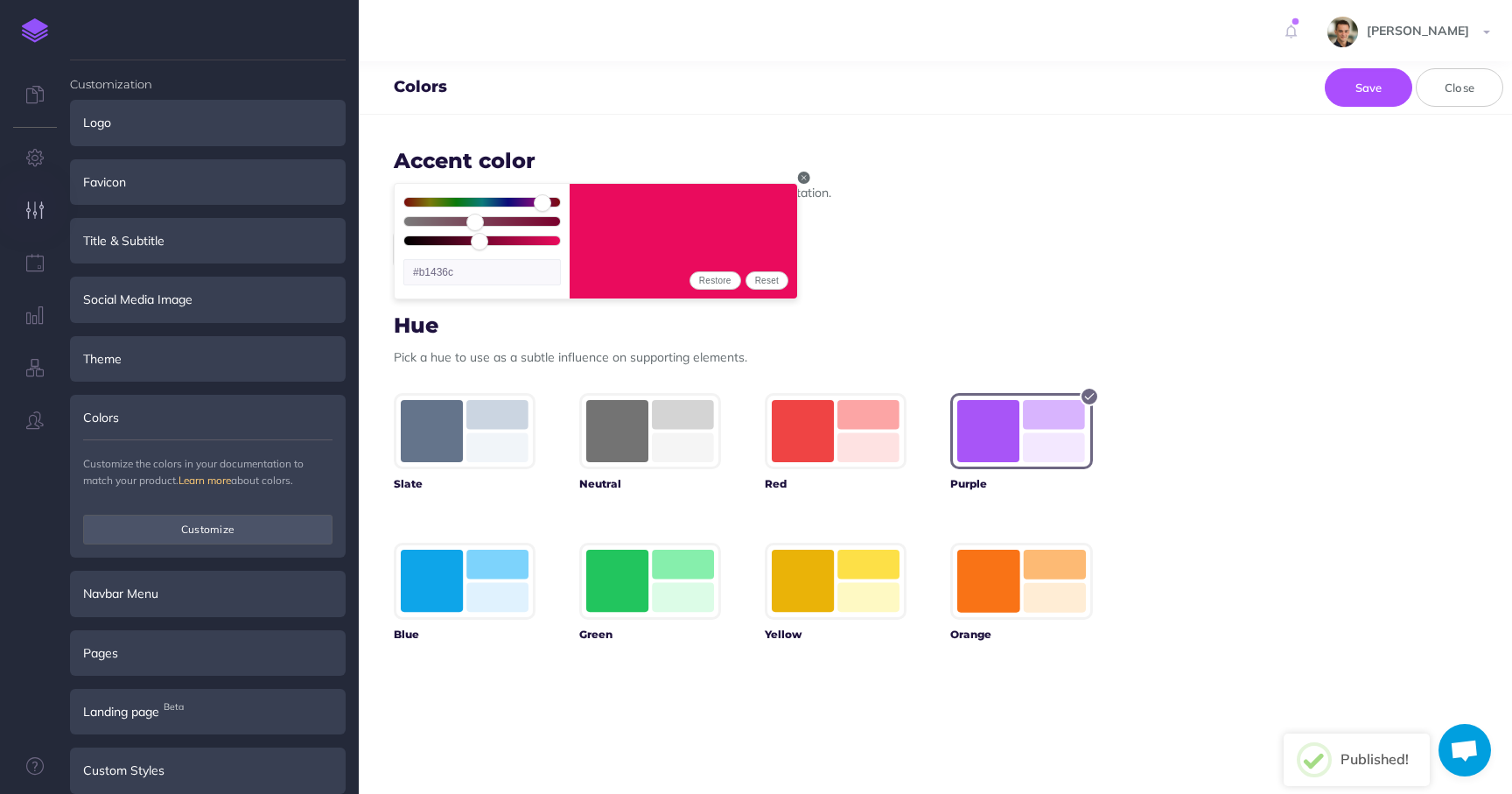
type input "#af466c"
type input "42"
type input "#ae476d"
type input "40"
type input "#ab496d"
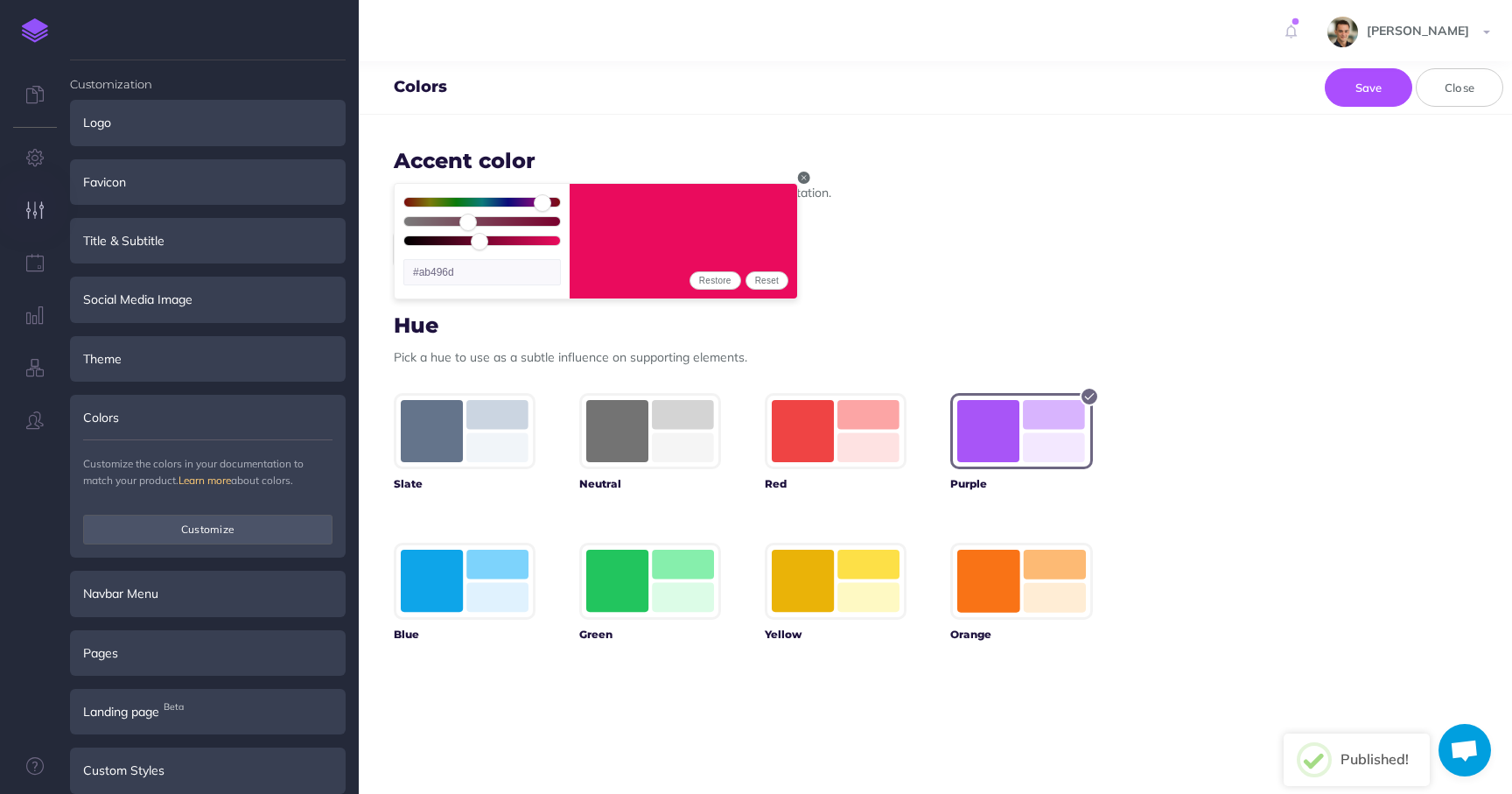
type input "38"
type input "#a94c6e"
type input "37"
type input "#a84d6e"
type input "35"
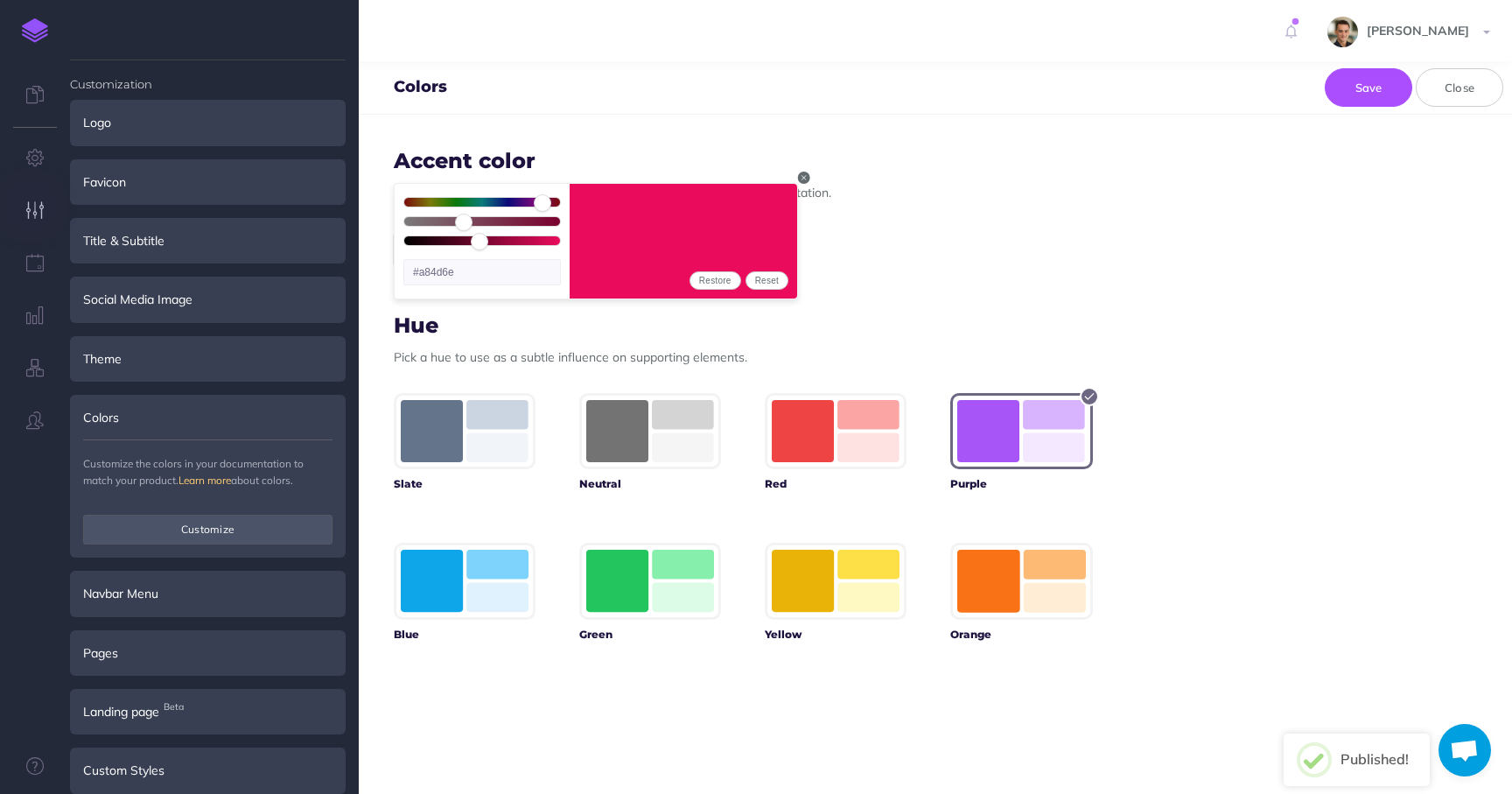
type input "#a5506f"
type input "34"
type input "#a4516f"
type input "31"
type input "#a05470"
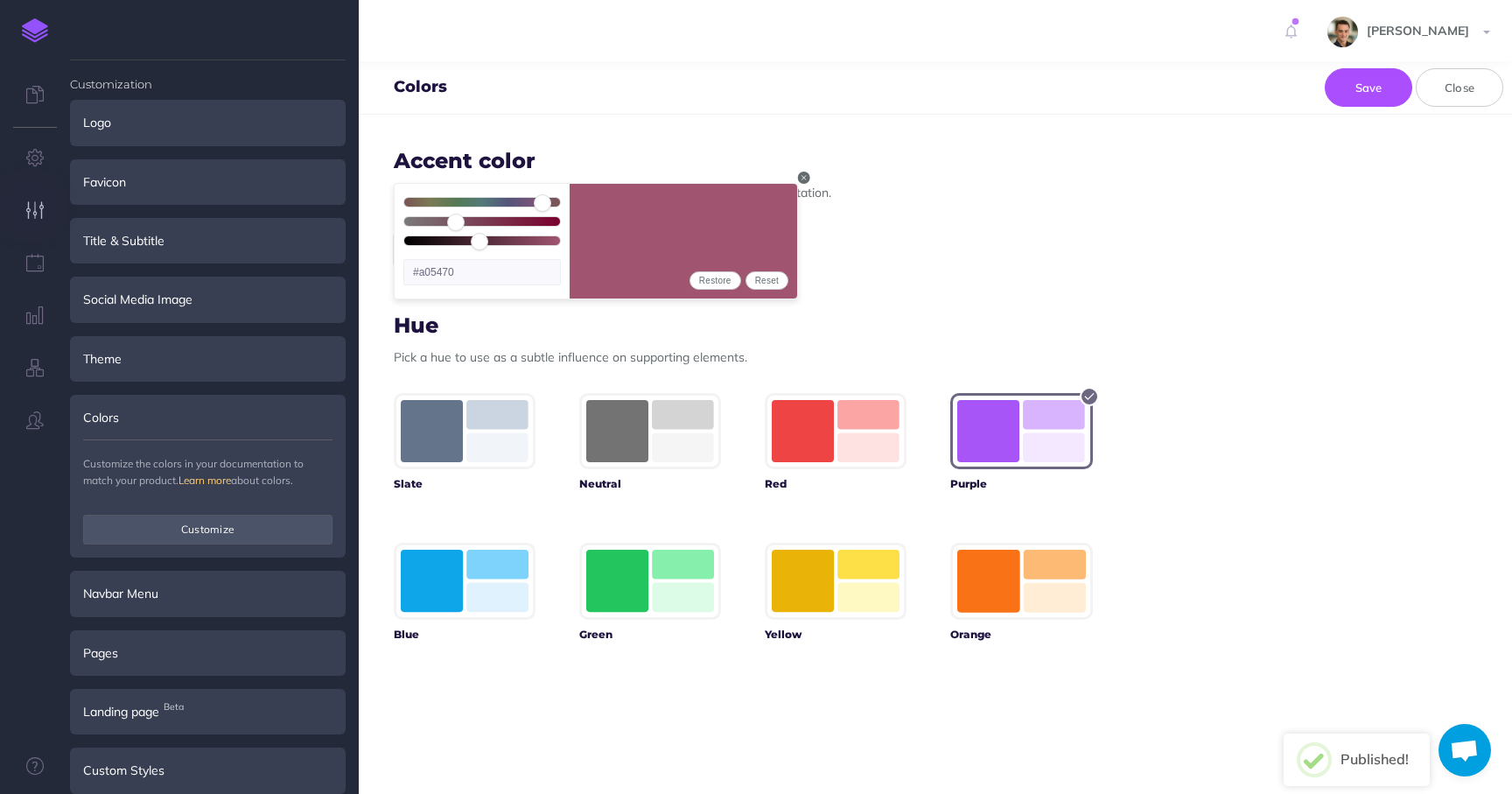
type input "30"
type input "#9f5671"
type input "29"
type input "#9e5771"
type input "28"
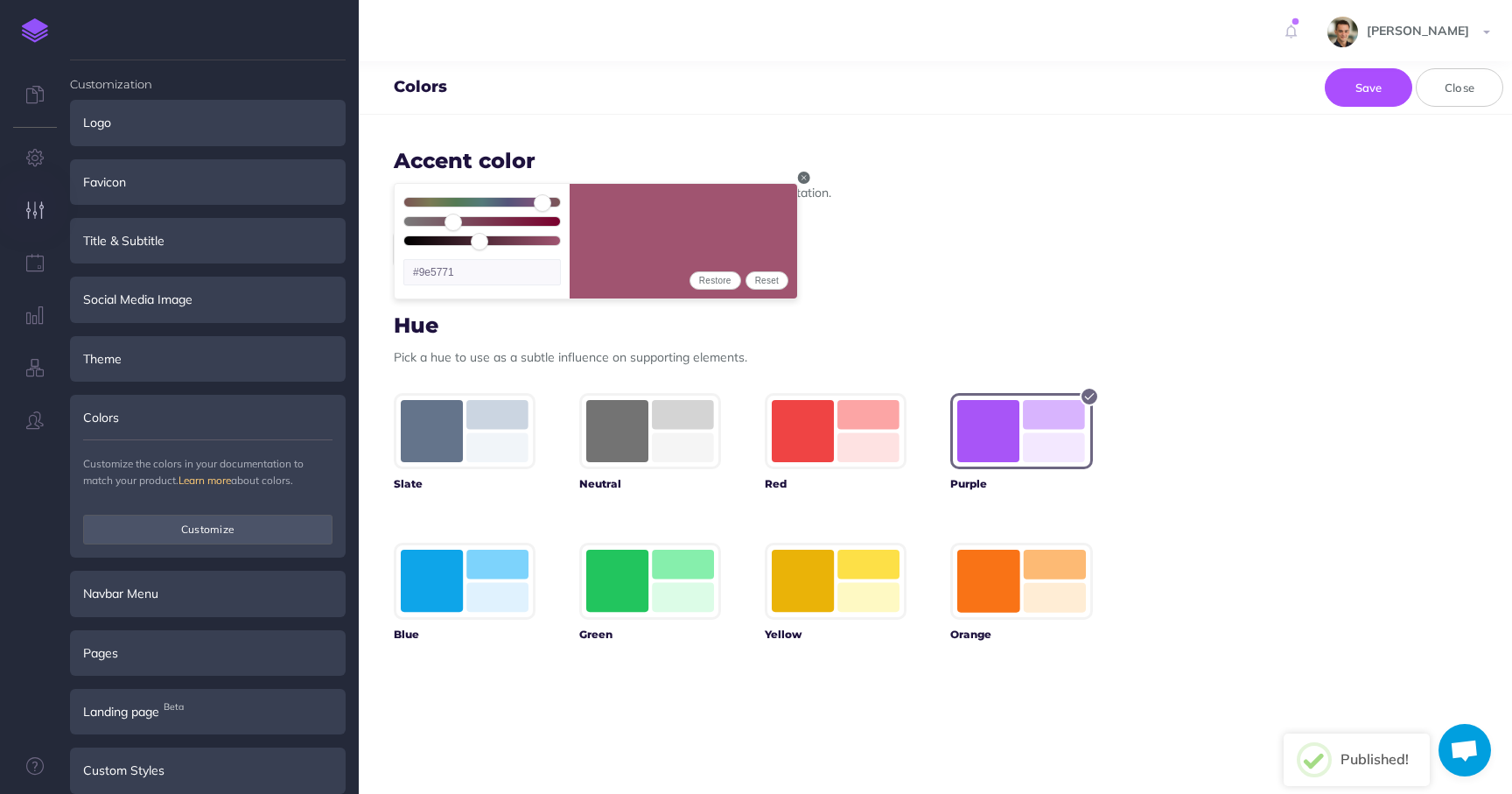
type input "#9d5871"
type input "27"
type input "#9b5972"
type input "26"
type input "#9a5b72"
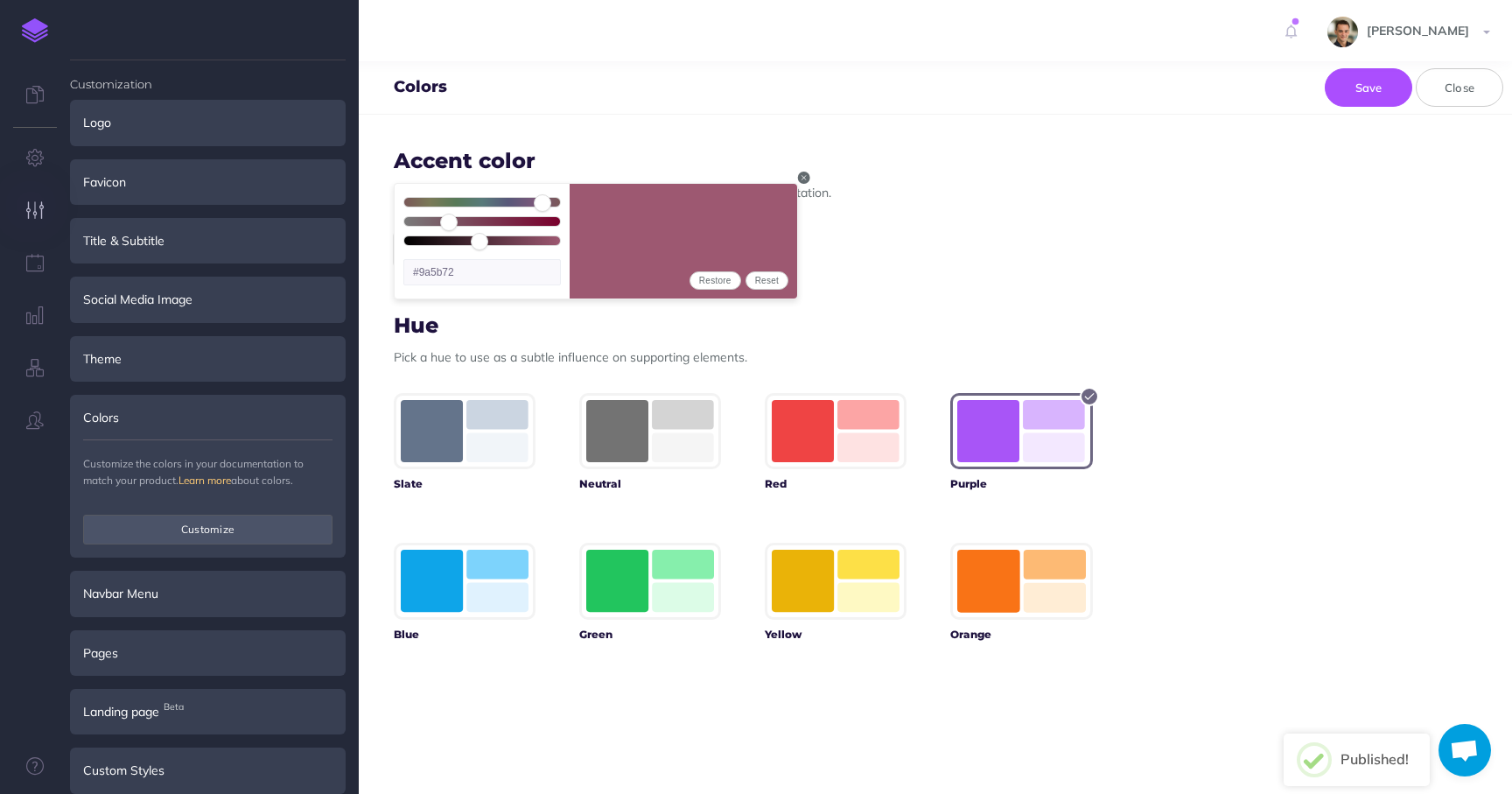
type input "24"
type input "#985d73"
type input "22"
type input "#955f73"
type input "20"
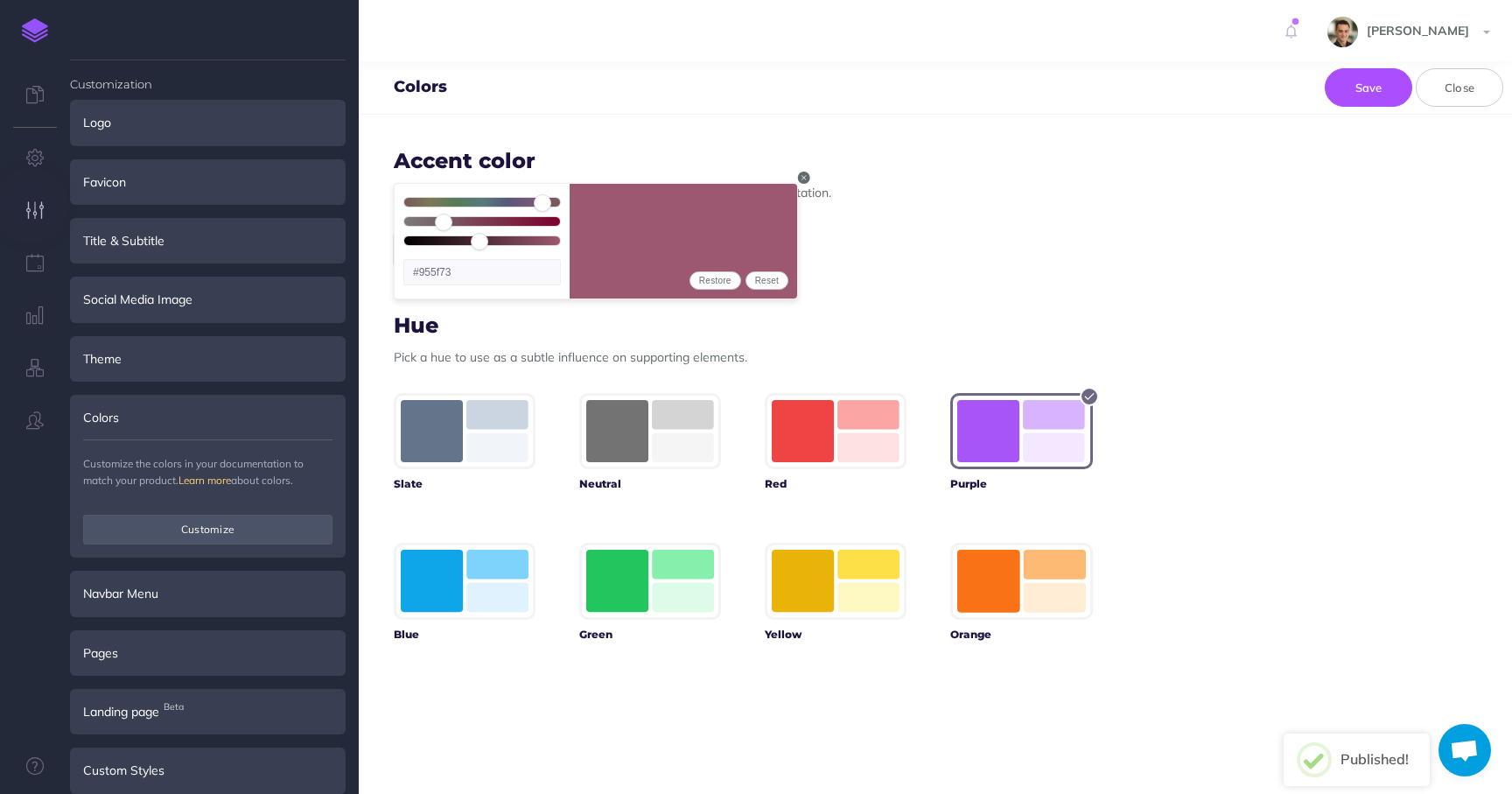
type input "#936274"
type input "18"
type input "#906475"
type input "15"
type input "#8d6876"
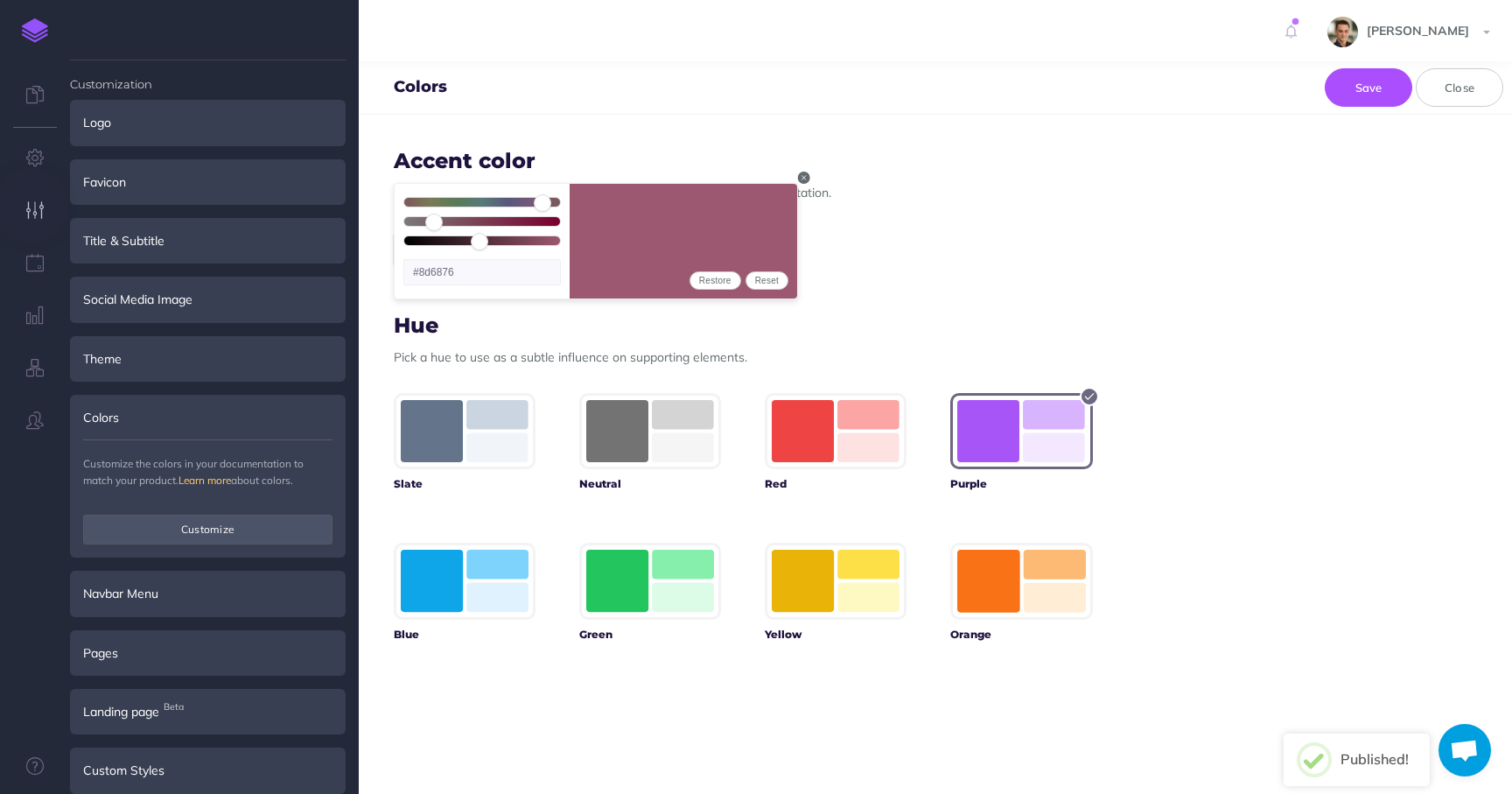
type input "13"
type input "#8a6a76"
type input "10"
type input "#876e77"
type input "8"
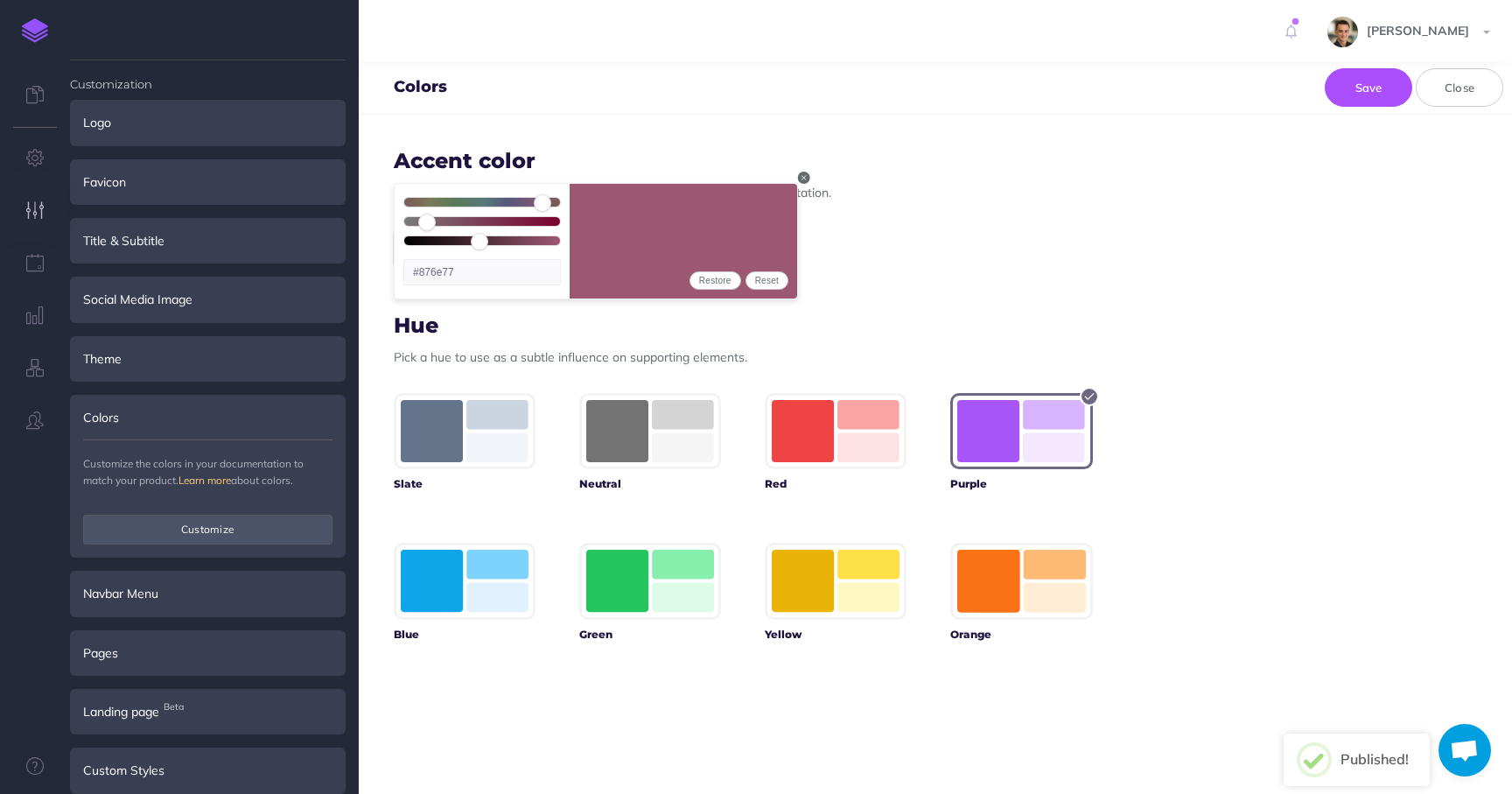
type input "#847178"
type input "7"
type input "#837278"
type input "4"
type input "#7f7679"
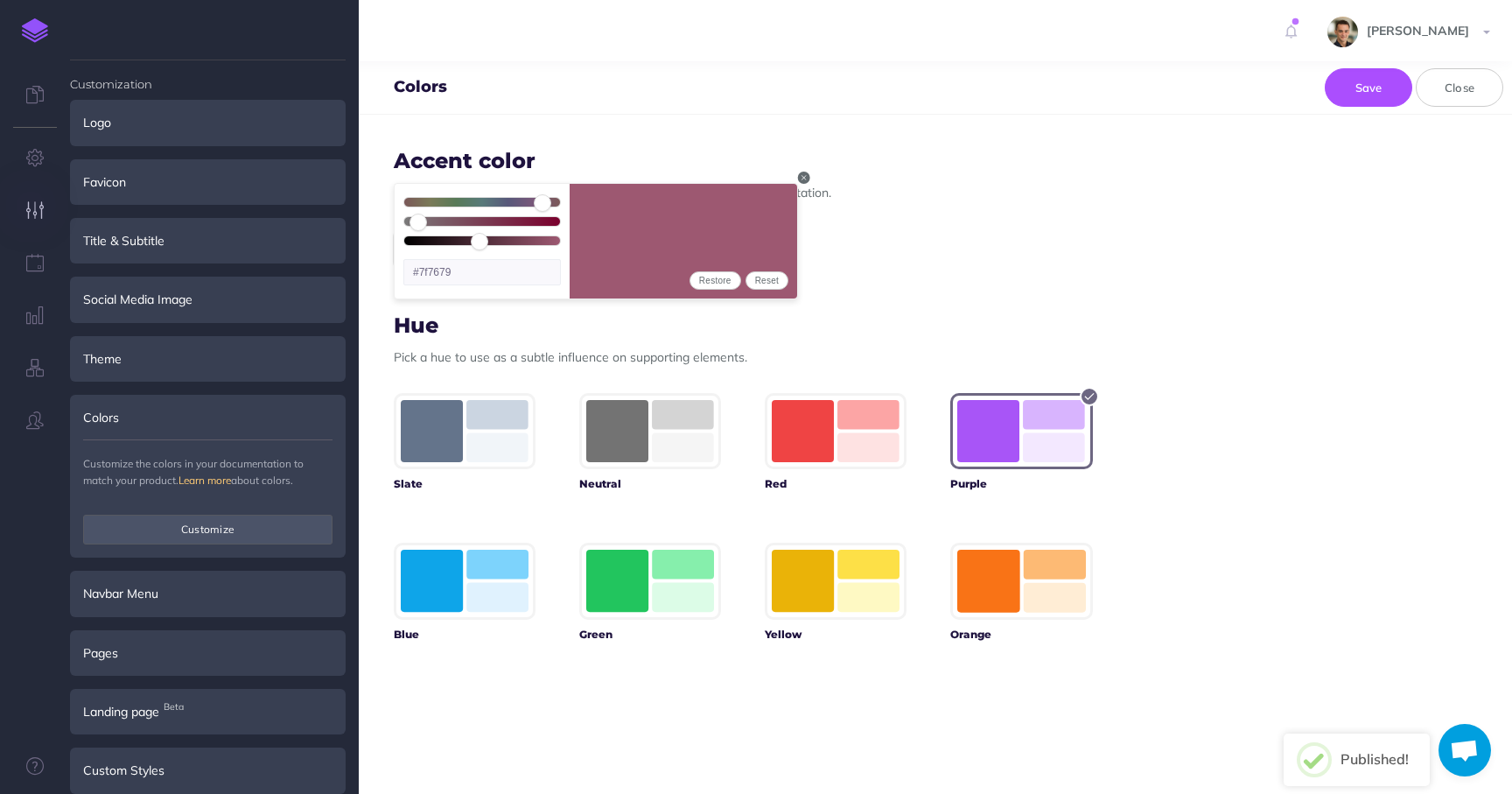
type input "2"
type input "#7d787a"
type input "1"
type input "#7c797a"
type input "0"
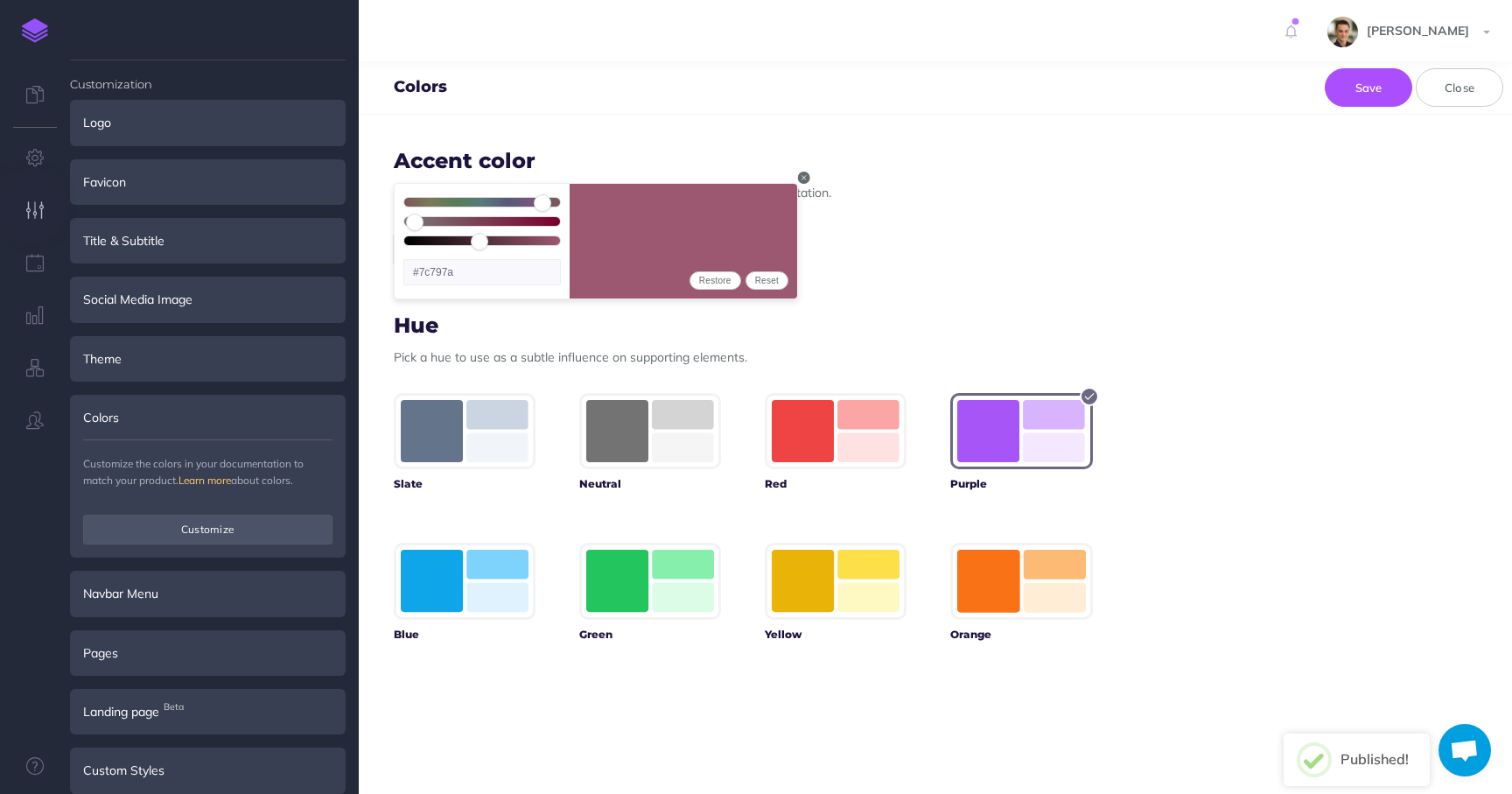
type input "#7a7a7a"
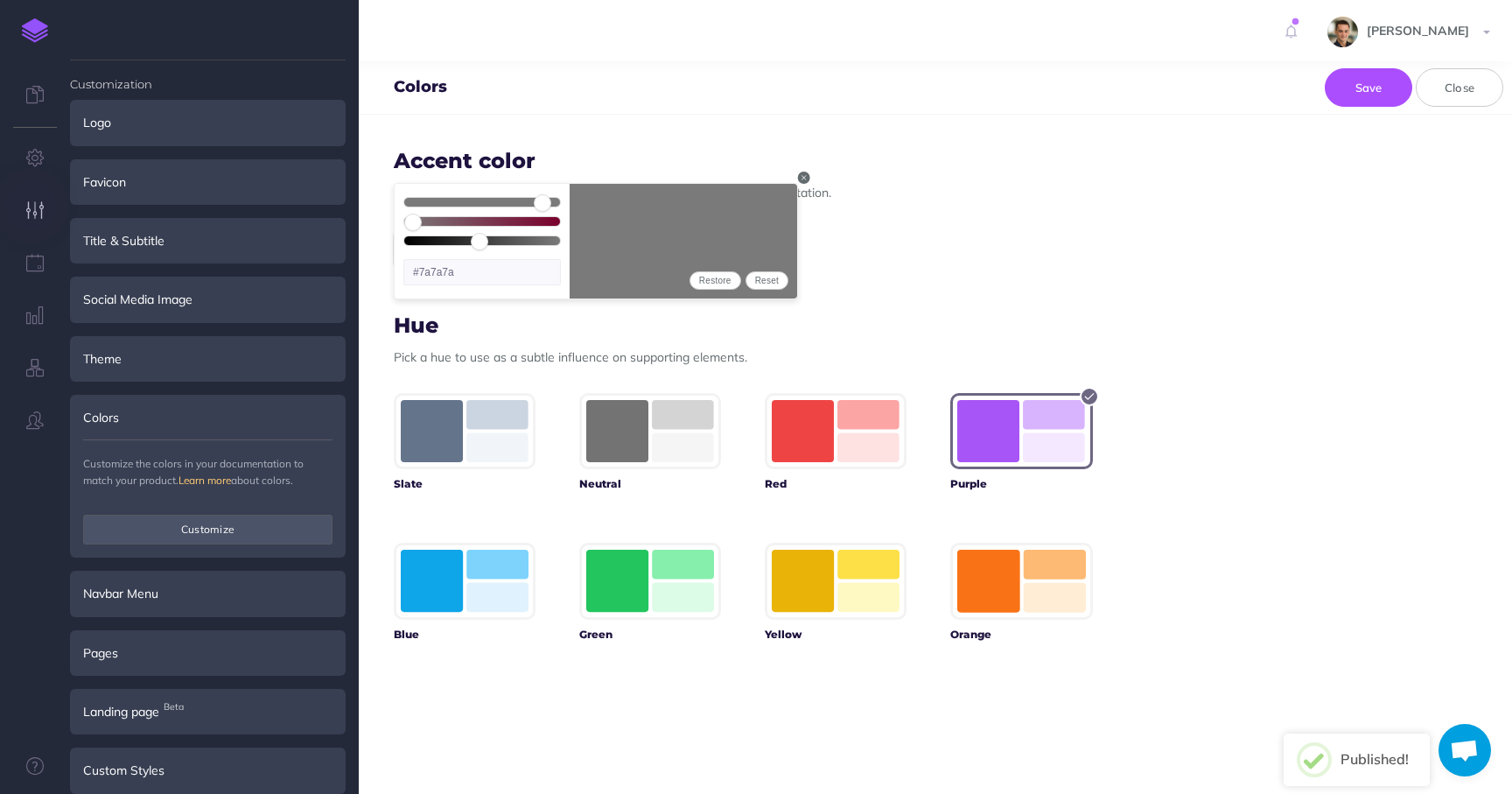
type input "2"
type input "#7d787a"
type input "4"
type input "#7f7679"
type input "7"
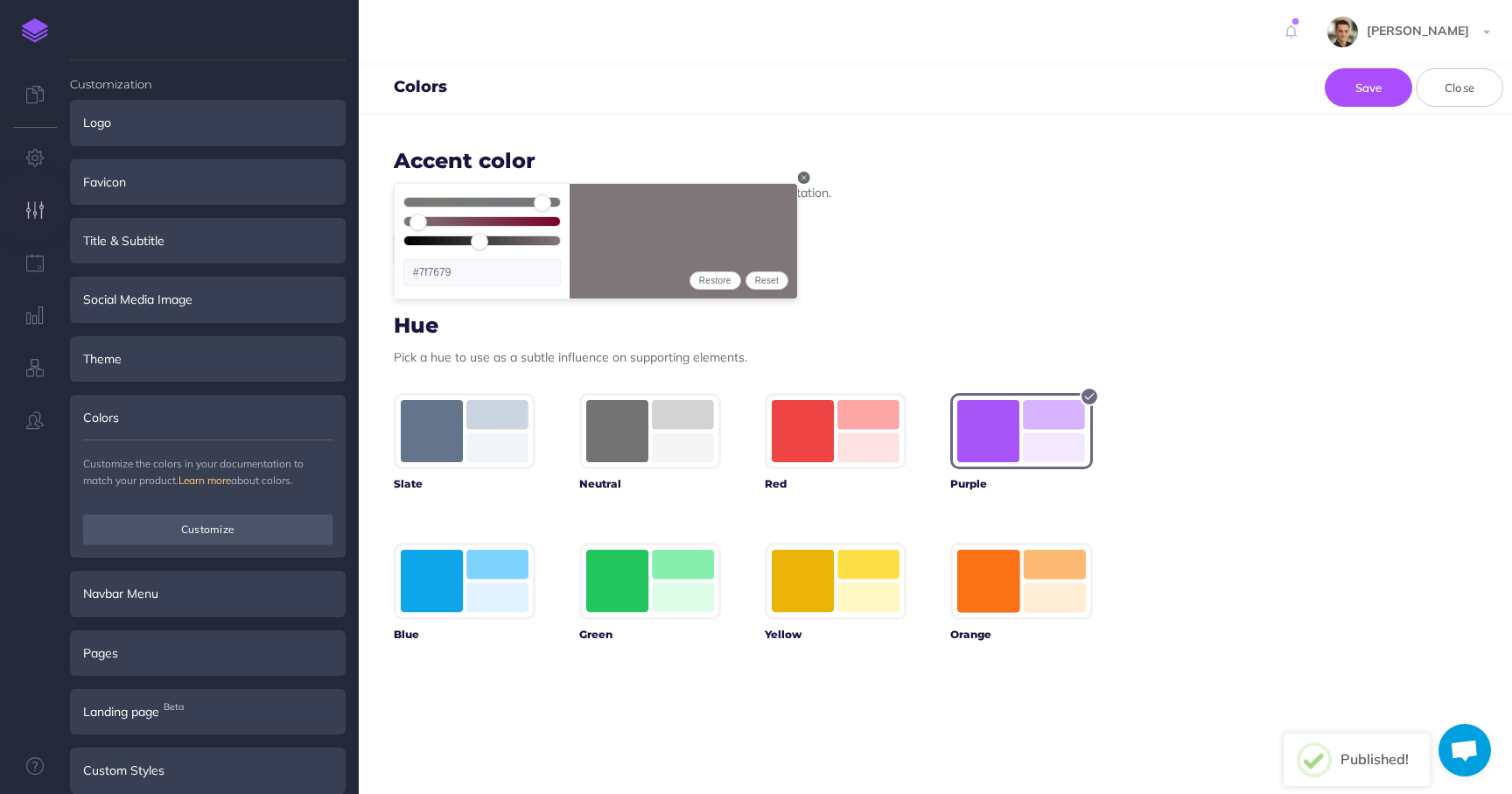
type input "#837278"
type input "14"
type input "#8c6976"
type input "17"
type input "#8f6675"
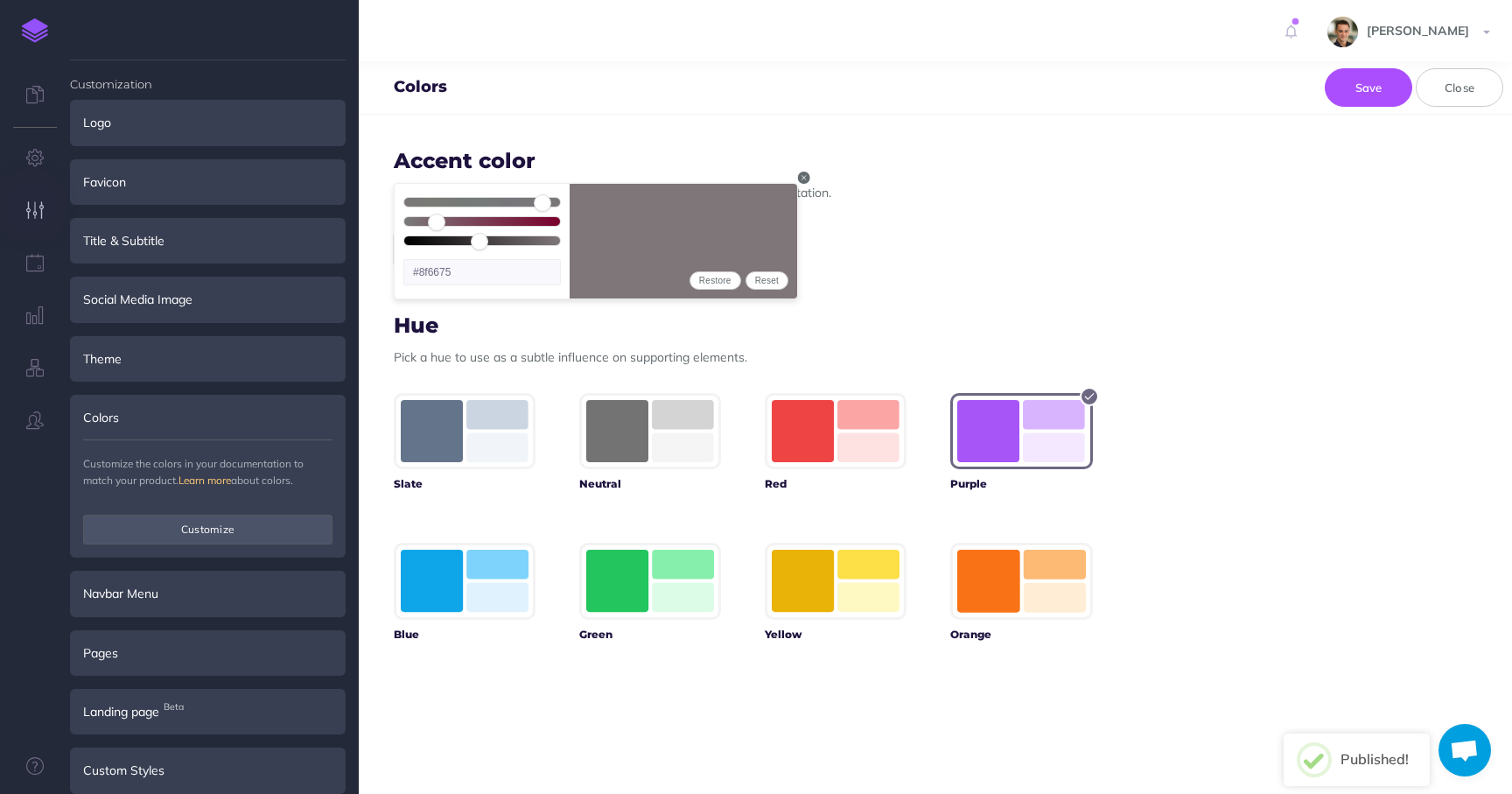
type input "21"
type input "#946174"
type input "26"
type input "#9a5b72"
type input "30"
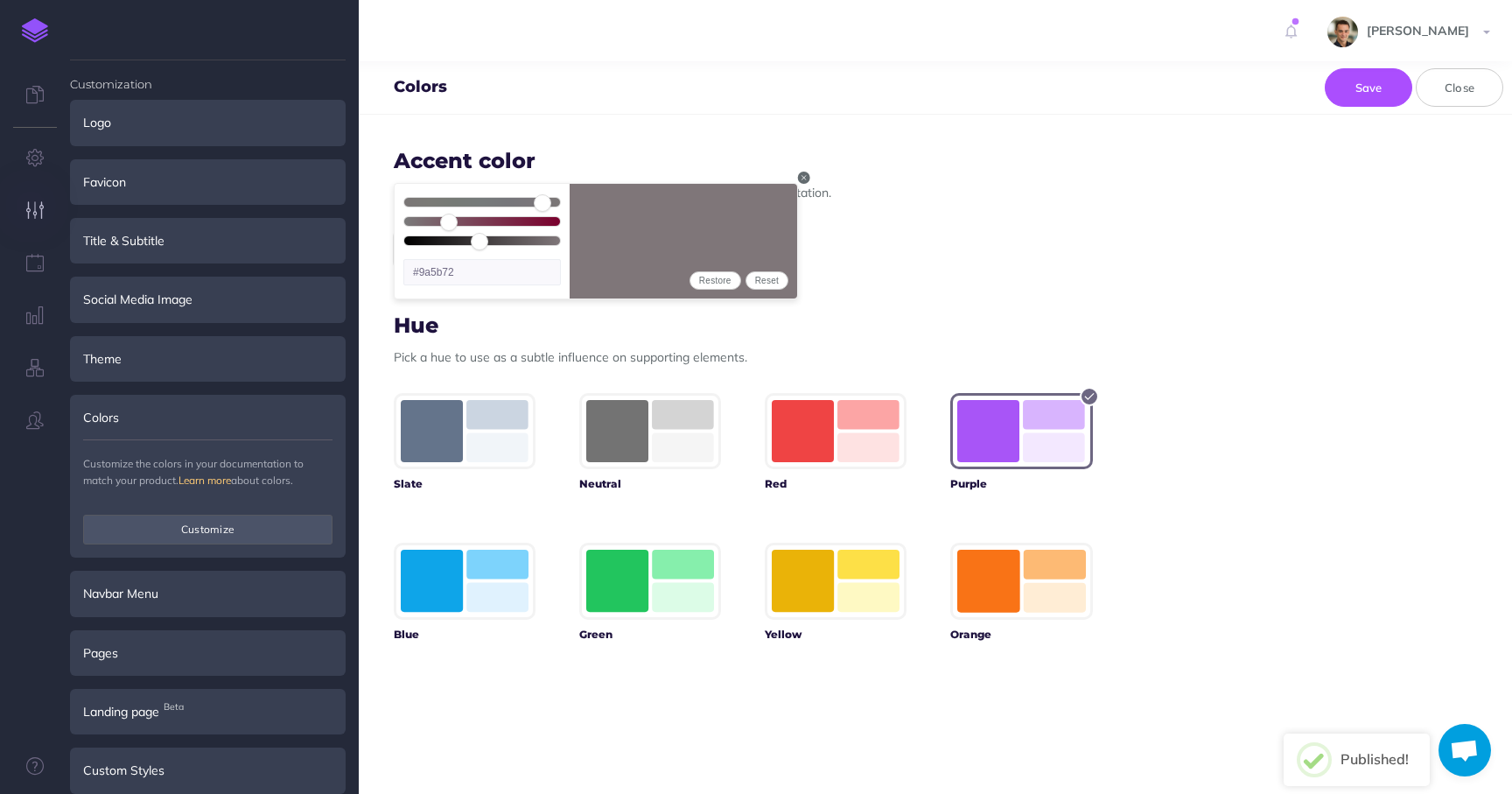
type input "#9f5671"
type input "35"
type input "#a5506f"
type input "39"
type input "#aa4b6e"
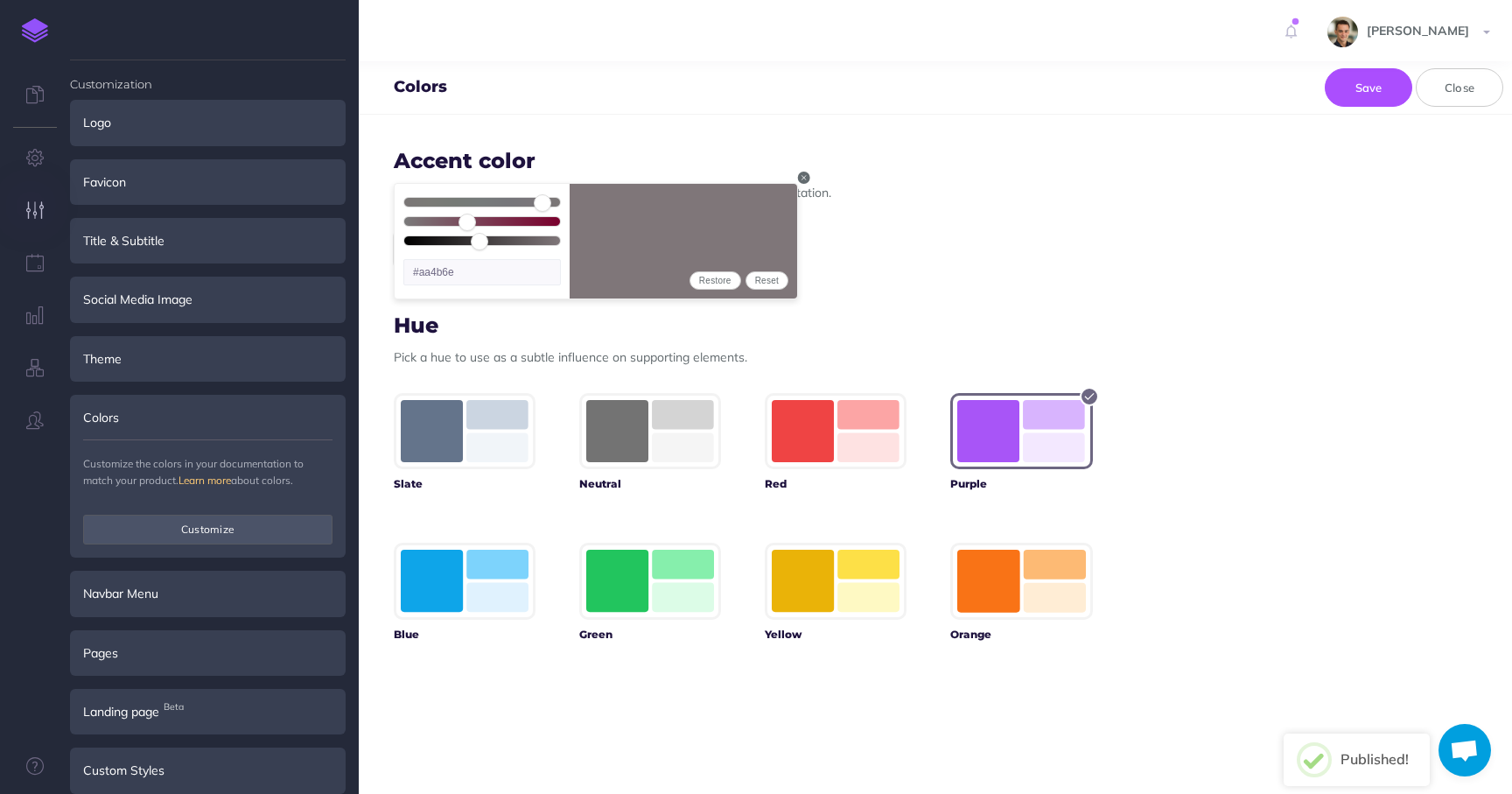
type input "43"
type input "#af466c"
type input "50"
type input "#b83d6a"
type input "54"
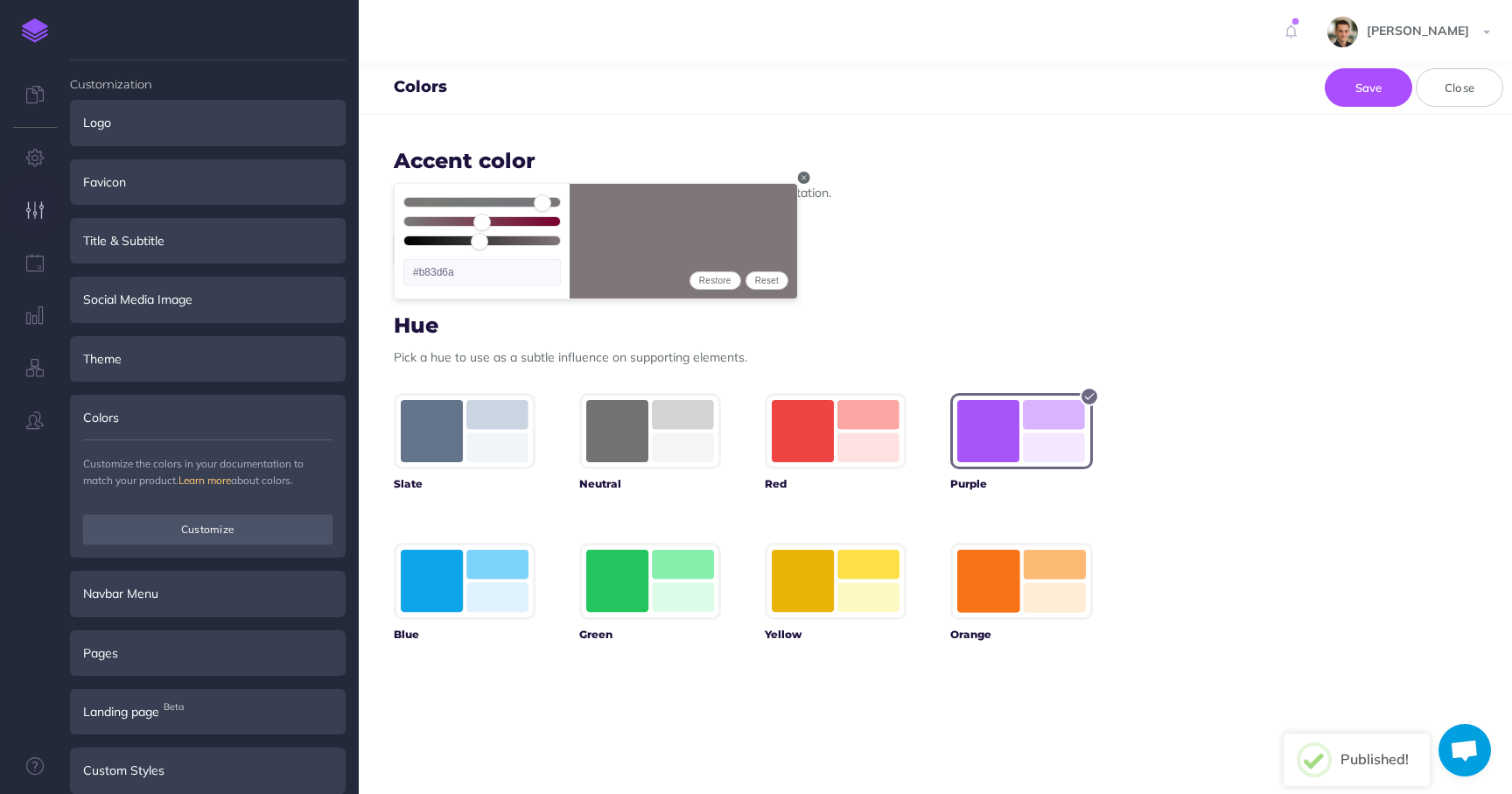
type input "#bc3869"
type input "58"
type input "#c13367"
type input "63"
type input "#c82d66"
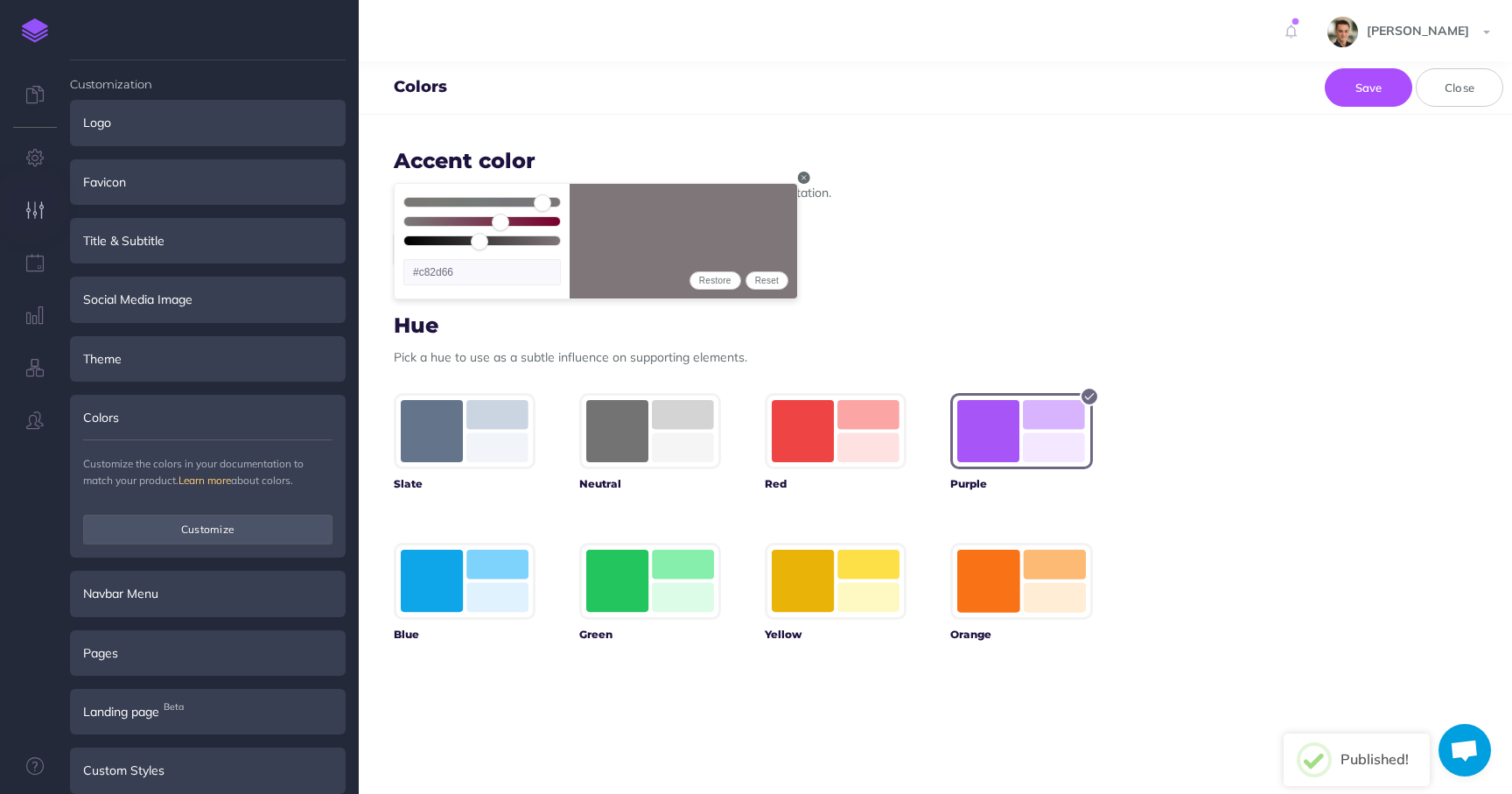
type input "67"
type input "#cc2865"
type input "71"
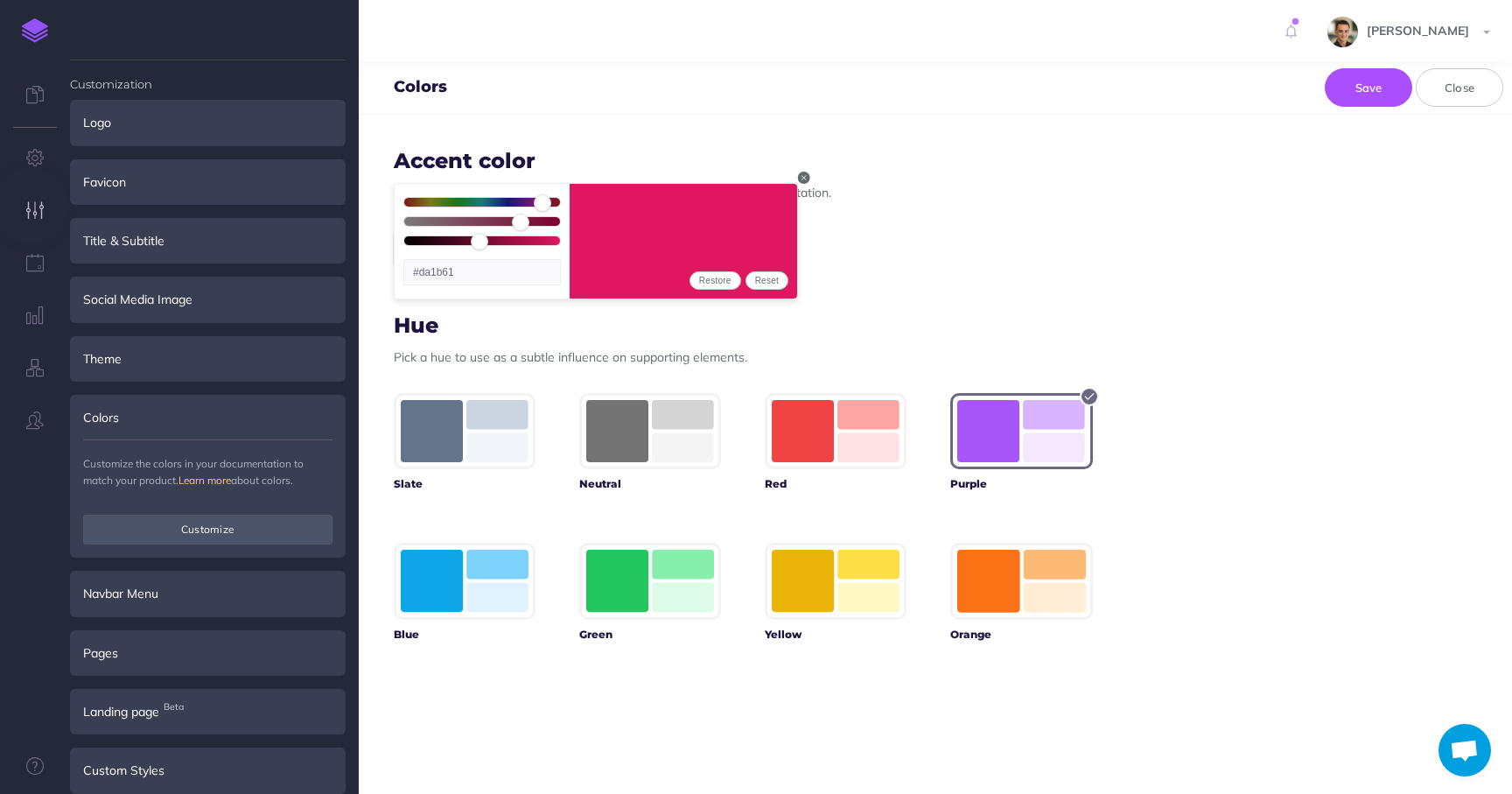
drag, startPoint x: 540, startPoint y: 216, endPoint x: 520, endPoint y: 226, distance: 22.4
click at [520, 226] on input "range" at bounding box center [482, 224] width 156 height 14
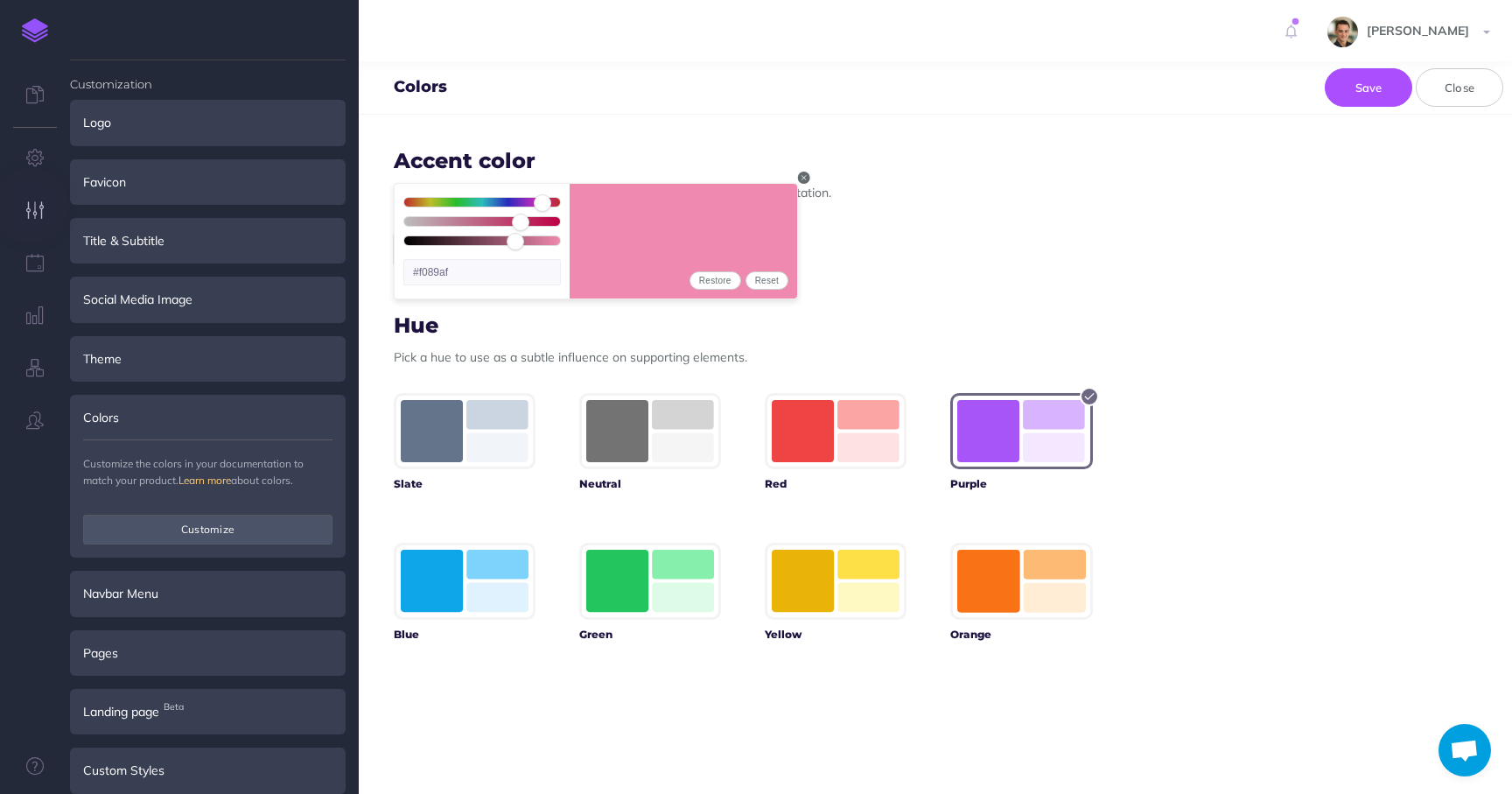
click at [515, 245] on input "range" at bounding box center [482, 243] width 156 height 14
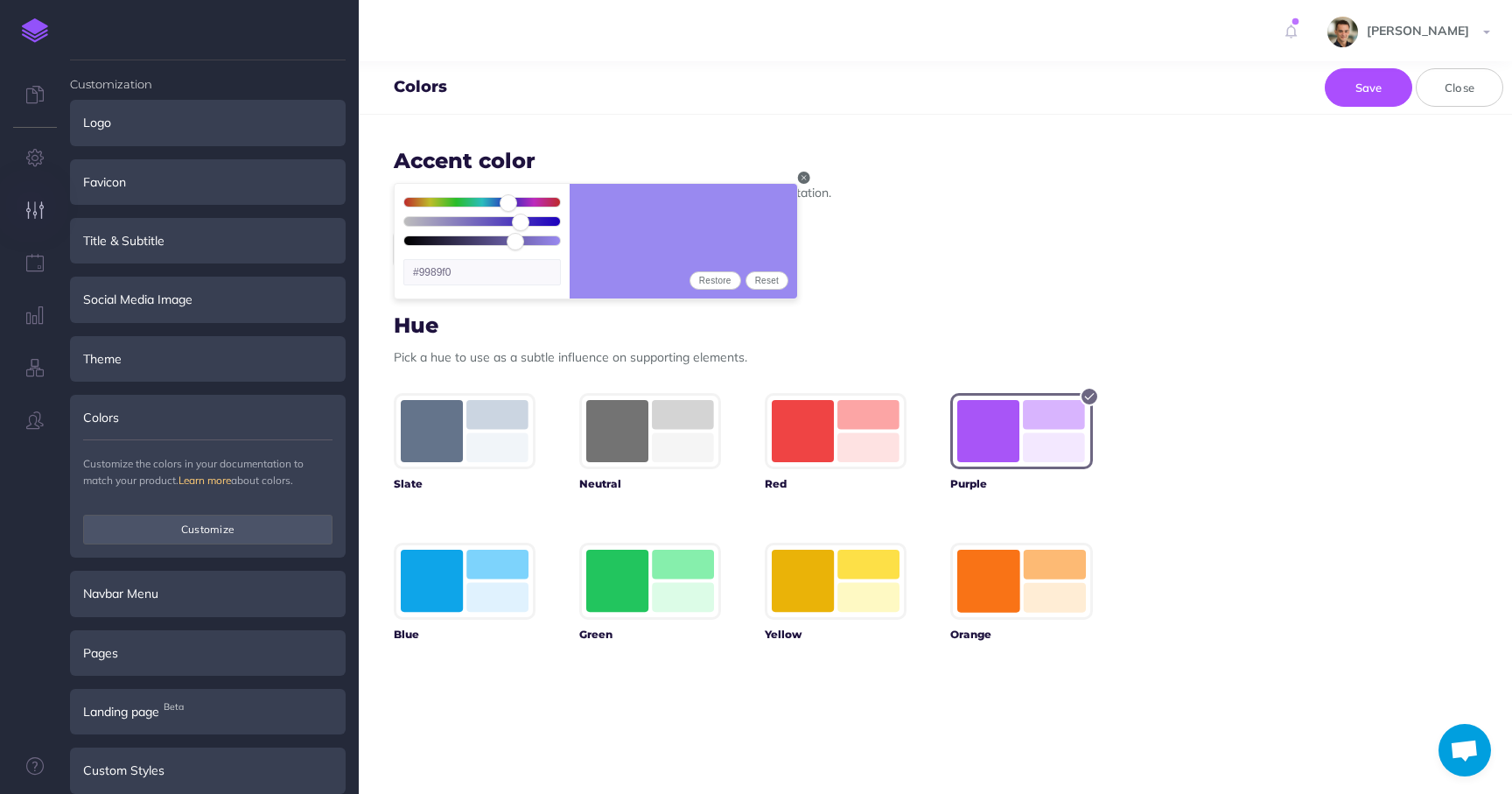
drag, startPoint x: 467, startPoint y: 202, endPoint x: 508, endPoint y: 198, distance: 41.2
click at [508, 198] on input "range" at bounding box center [482, 205] width 156 height 14
click at [1364, 91] on button "Save" at bounding box center [1369, 88] width 88 height 38
drag, startPoint x: 481, startPoint y: 276, endPoint x: 420, endPoint y: 278, distance: 61.0
click at [420, 278] on input "#9989f0" at bounding box center [482, 272] width 158 height 27
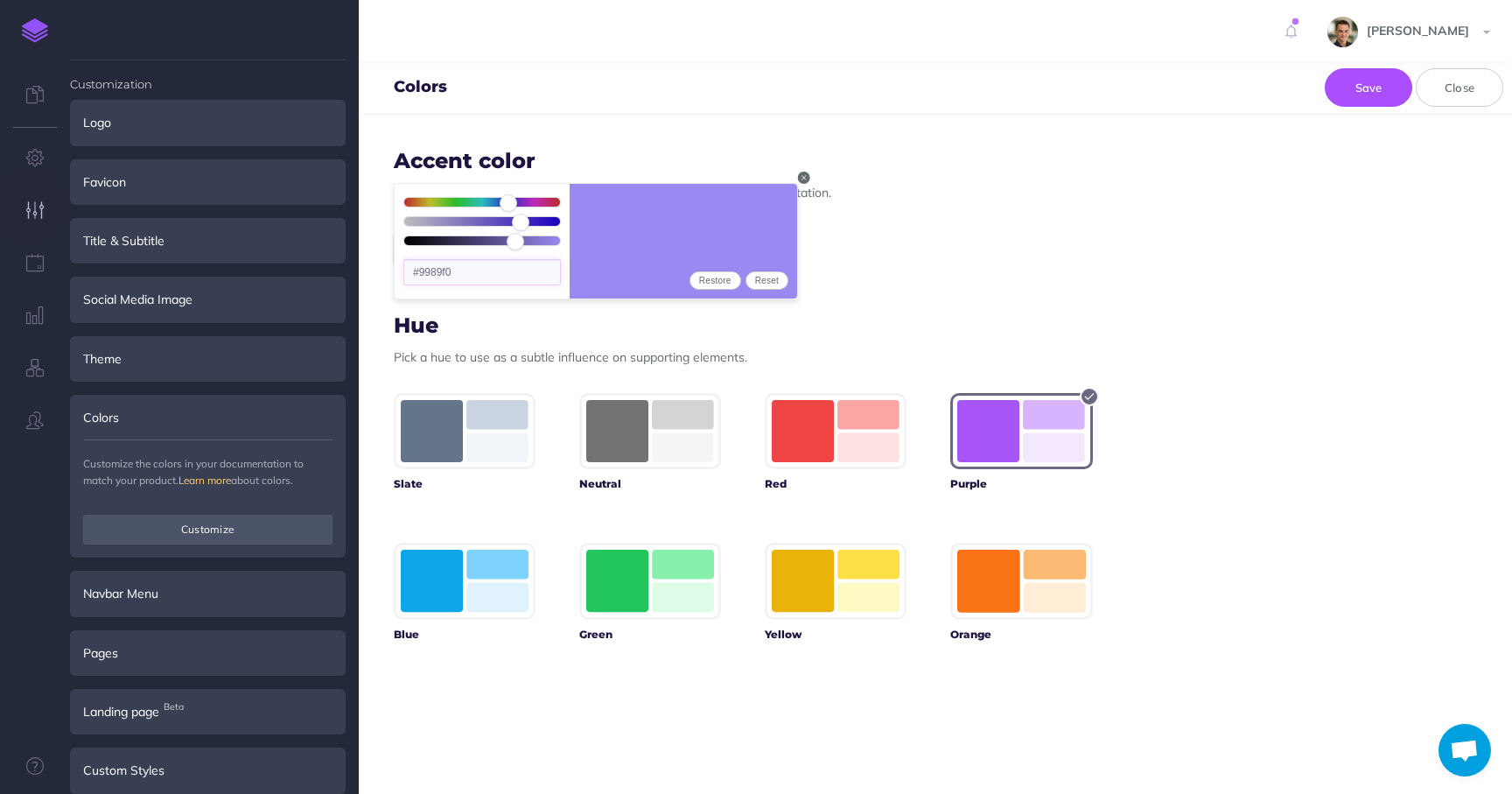
click at [420, 269] on input "#9989f0" at bounding box center [482, 272] width 158 height 27
click at [443, 271] on input "#9989f0" at bounding box center [482, 272] width 158 height 27
click at [1248, 159] on div "Colors Save Close Accent color Choose an accent to color to use on defining ele…" at bounding box center [935, 427] width 1153 height 733
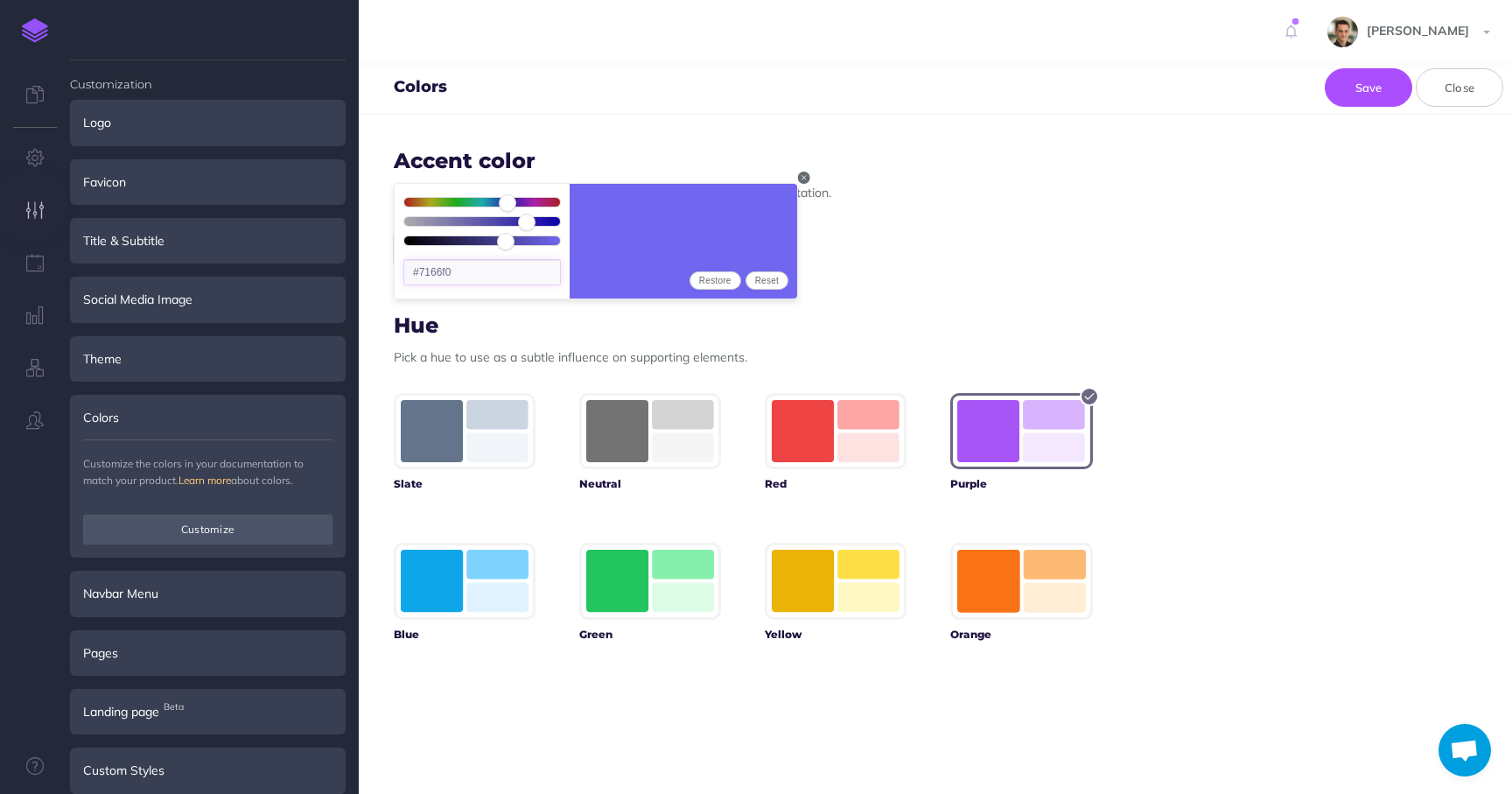
click at [442, 274] on input "#7166f0" at bounding box center [482, 272] width 158 height 27
click at [466, 732] on div "Accent color Choose an accent to color to use on defining elements in your docu…" at bounding box center [743, 454] width 769 height 680
click at [1381, 90] on button "Save" at bounding box center [1369, 88] width 88 height 38
click at [1367, 85] on button "Save" at bounding box center [1369, 88] width 88 height 38
click at [1456, 77] on button "Close" at bounding box center [1460, 88] width 88 height 38
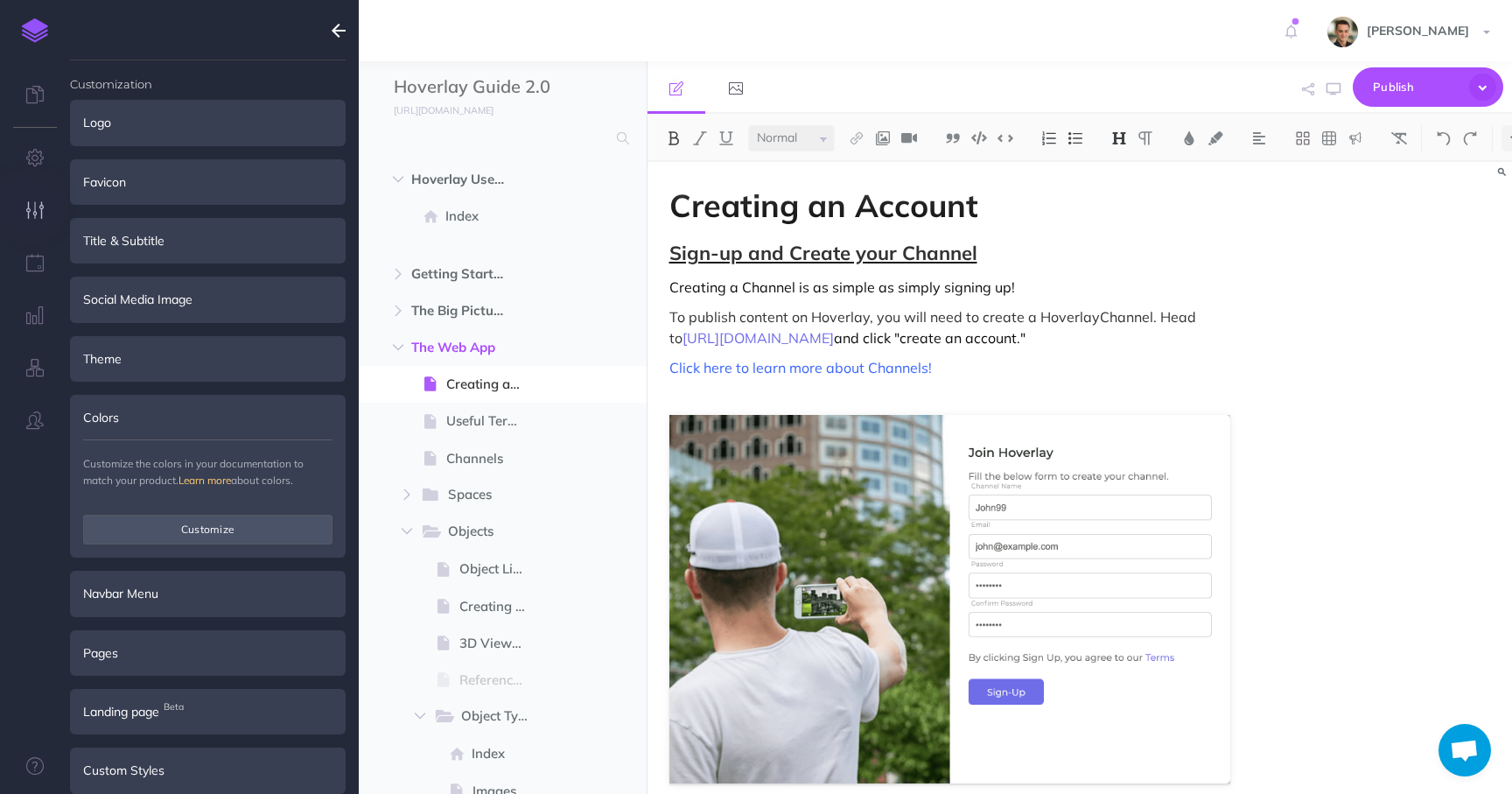
click at [344, 28] on icon "button" at bounding box center [339, 30] width 14 height 21
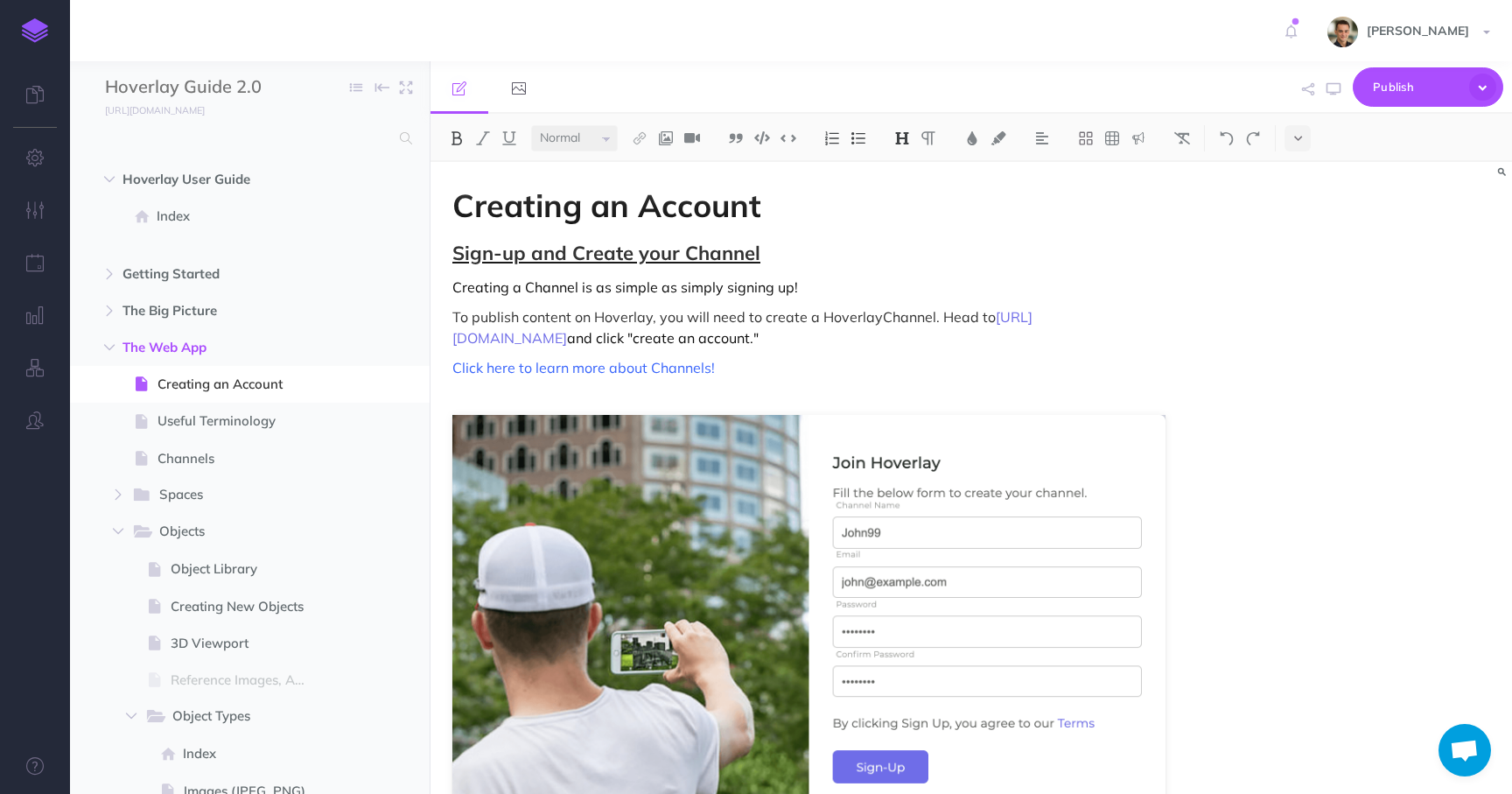
click at [16, 31] on link at bounding box center [35, 30] width 70 height 61
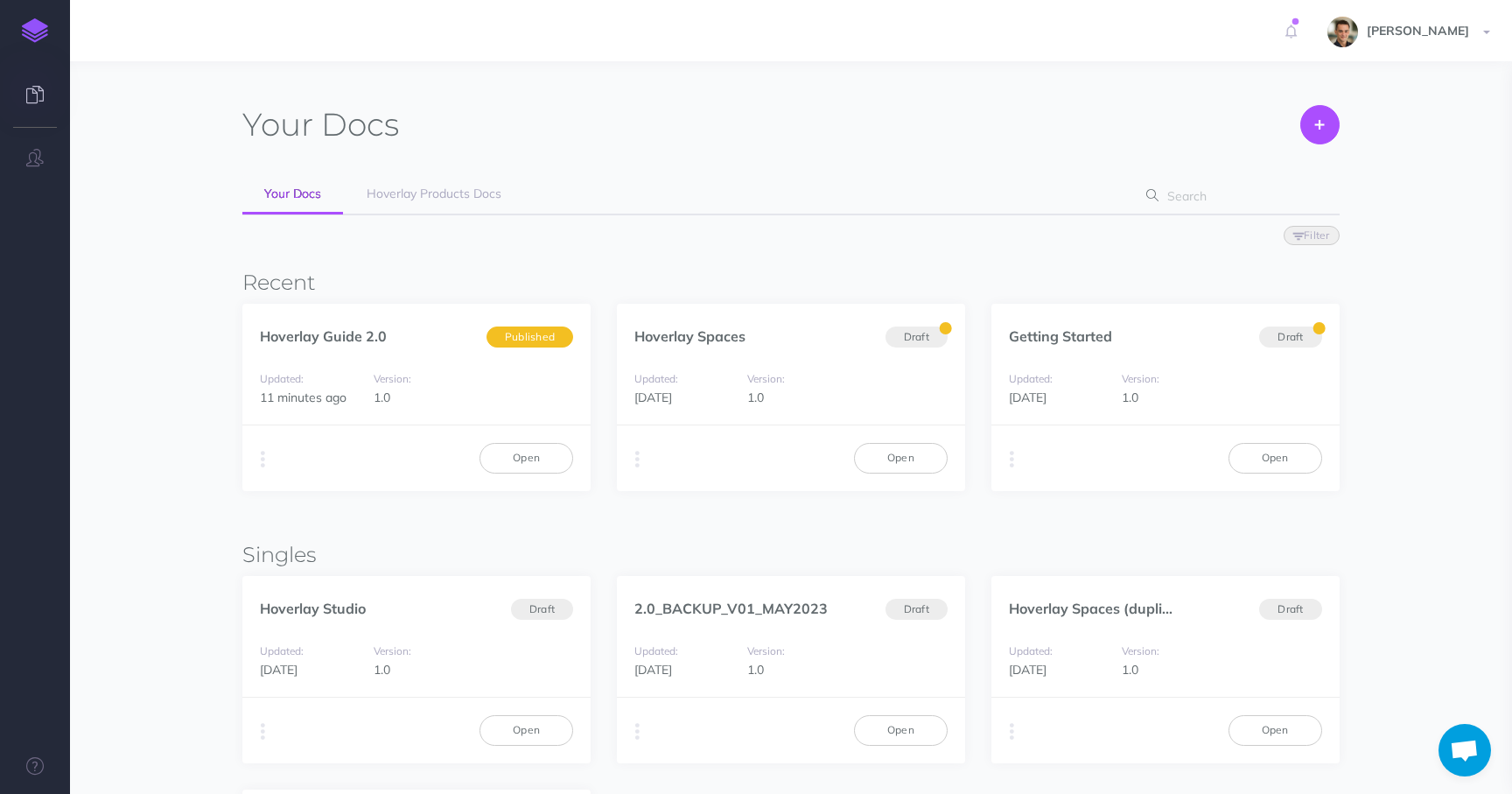
click at [1345, 302] on div "Your Docs Create Import Your Docs Hoverlay Products Docs Filter Status Publishe…" at bounding box center [791, 558] width 1123 height 942
click at [1445, 31] on span "[PERSON_NAME]" at bounding box center [1418, 30] width 120 height 16
click at [1366, 367] on div "Your Docs Create Import Your Docs Hoverlay Products Docs Filter Status Publishe…" at bounding box center [791, 558] width 1347 height 942
